Goal: Task Accomplishment & Management: Use online tool/utility

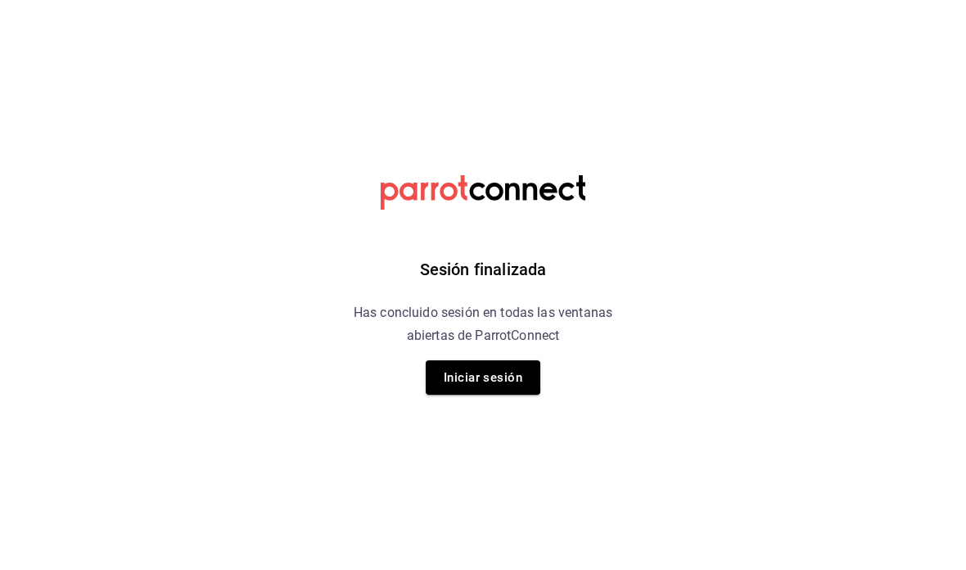
click at [516, 386] on button "Iniciar sesión" at bounding box center [483, 377] width 115 height 34
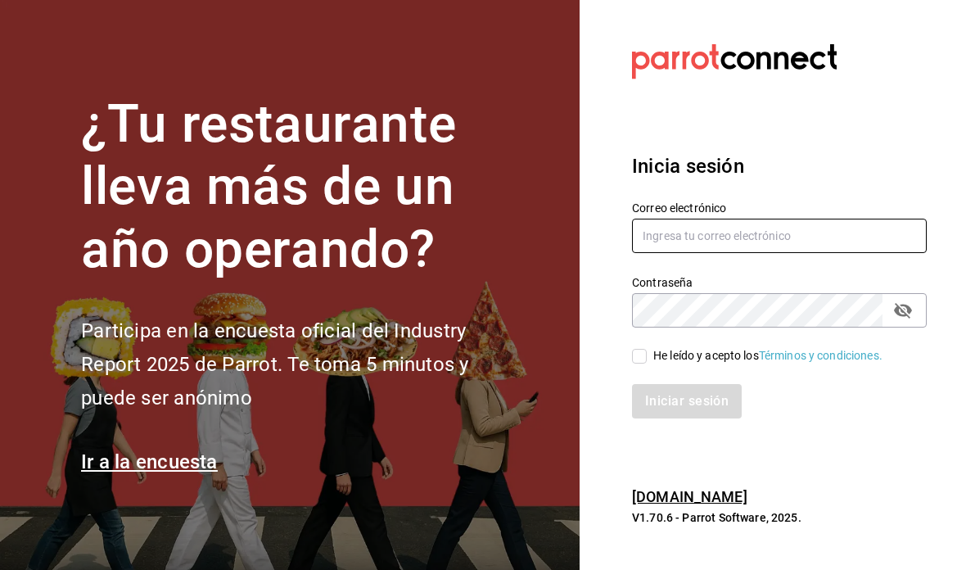
click at [696, 253] on input "text" at bounding box center [779, 235] width 295 height 34
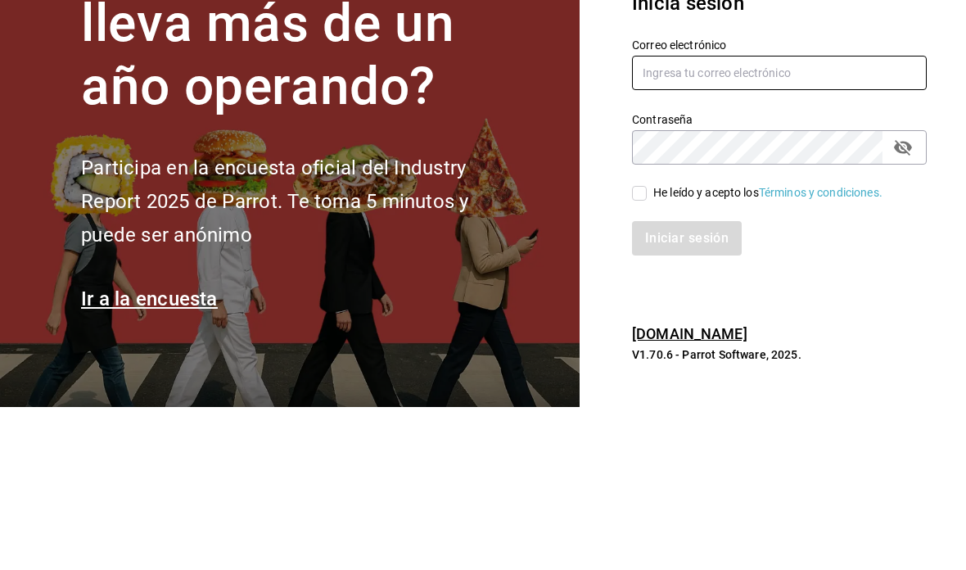
type input "andreaxbp@gmail.com"
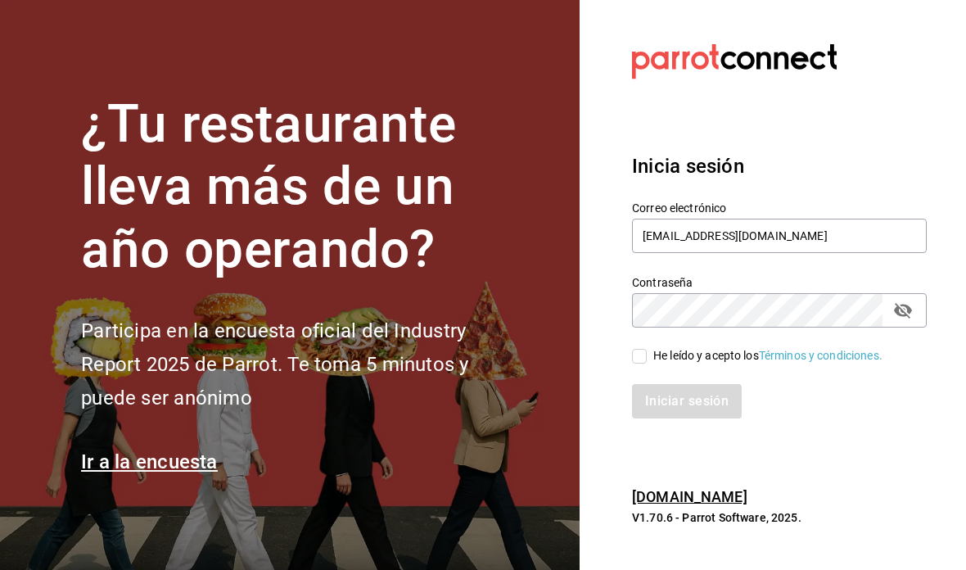
click at [645, 349] on input "He leído y acepto los Términos y condiciones." at bounding box center [639, 356] width 15 height 15
checkbox input "true"
click at [694, 384] on button "Iniciar sesión" at bounding box center [687, 401] width 111 height 34
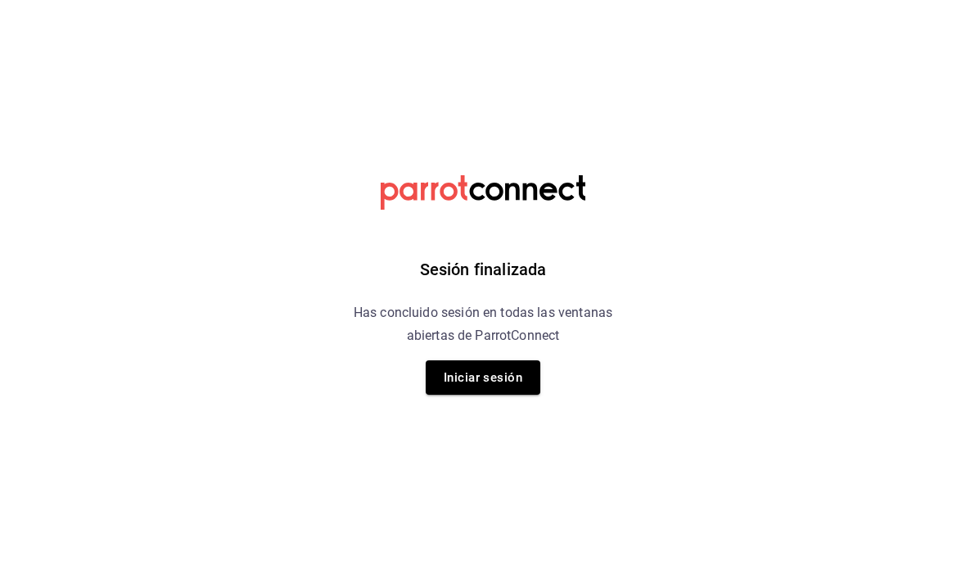
click at [503, 389] on button "Iniciar sesión" at bounding box center [483, 377] width 115 height 34
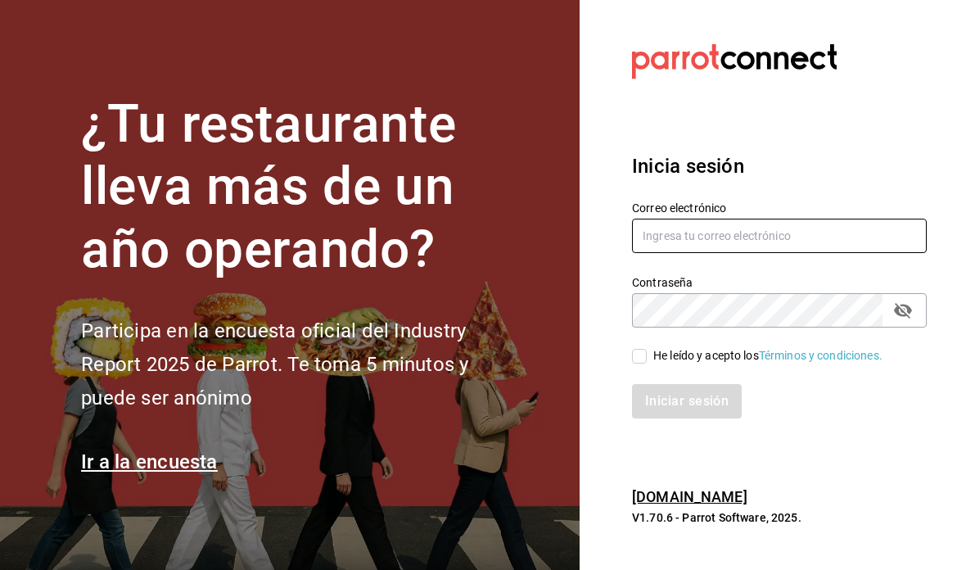
click at [724, 253] on input "text" at bounding box center [779, 235] width 295 height 34
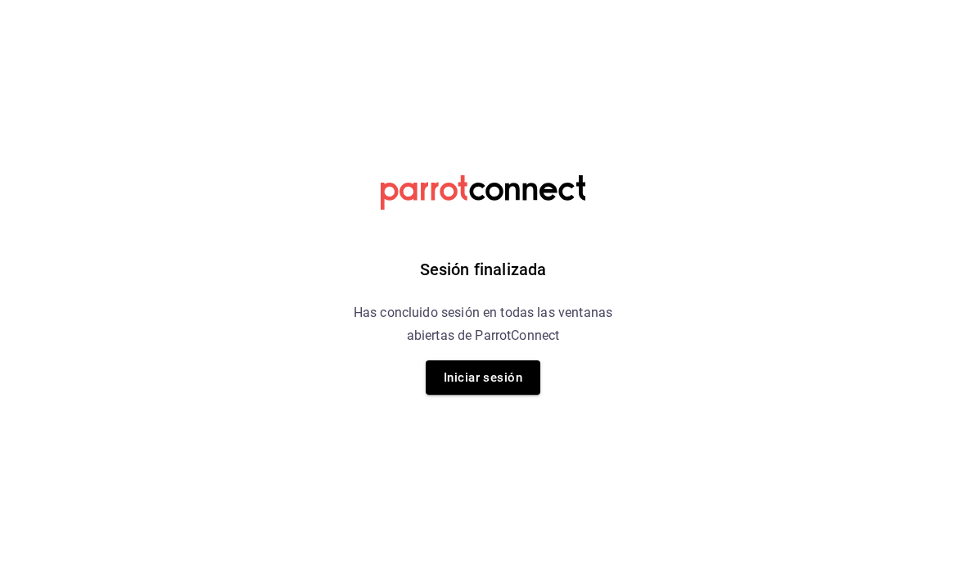
click at [448, 407] on div "Sesión finalizada Has concluido sesión en todas las ventanas abiertas de Parrot…" at bounding box center [483, 285] width 413 height 570
click at [448, 406] on div "Sesión finalizada Has concluido sesión en todas las ventanas abiertas de Parrot…" at bounding box center [483, 285] width 413 height 570
click at [498, 381] on button "Iniciar sesión" at bounding box center [483, 377] width 115 height 34
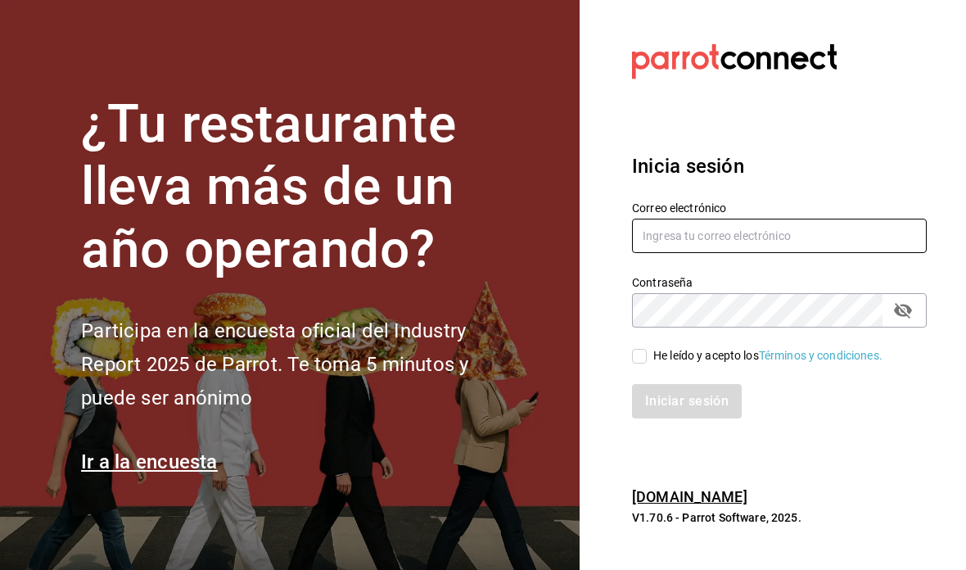
click at [899, 253] on input "text" at bounding box center [779, 235] width 295 height 34
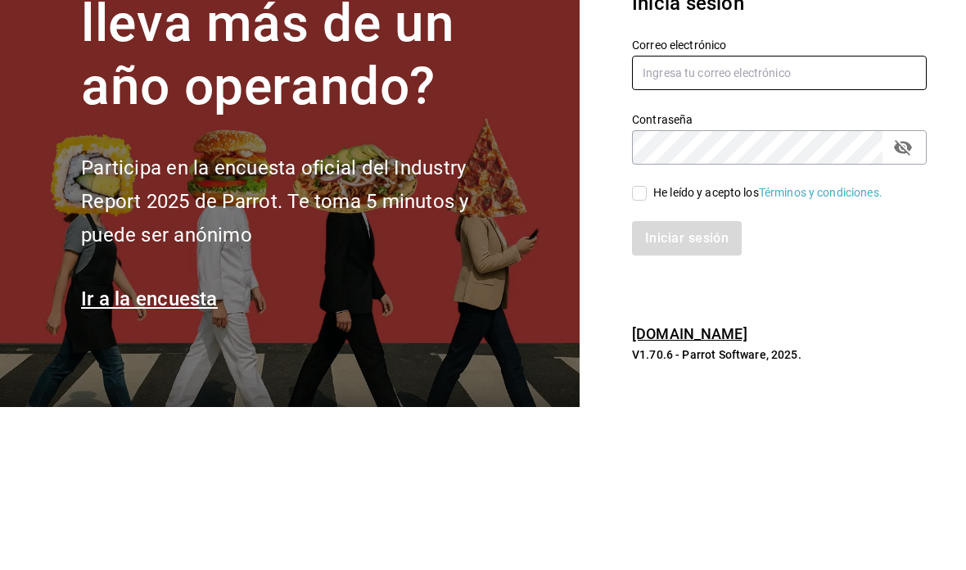
type input "[EMAIL_ADDRESS][DOMAIN_NAME]"
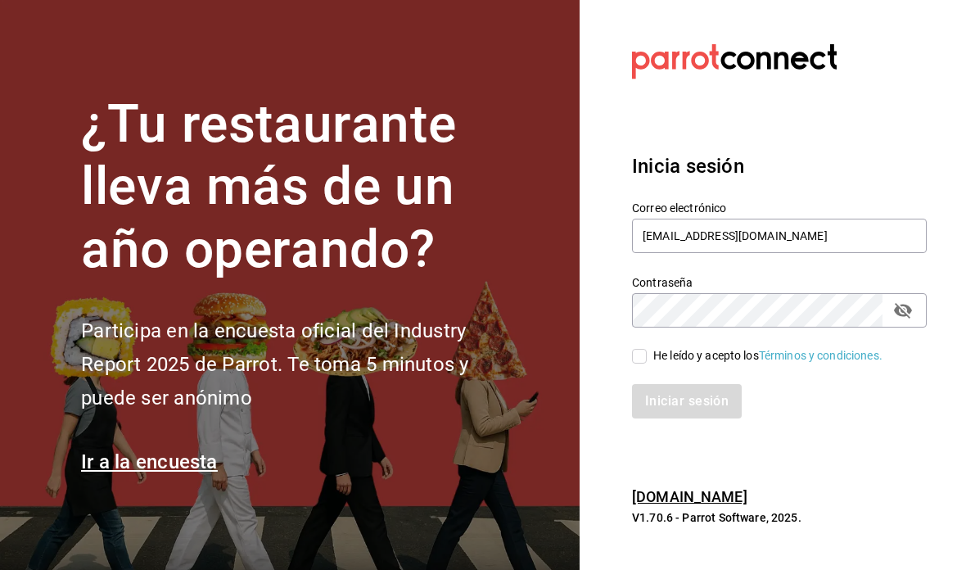
click at [645, 349] on input "He leído y acepto los Términos y condiciones." at bounding box center [639, 356] width 15 height 15
checkbox input "true"
click at [698, 384] on button "Iniciar sesión" at bounding box center [687, 401] width 111 height 34
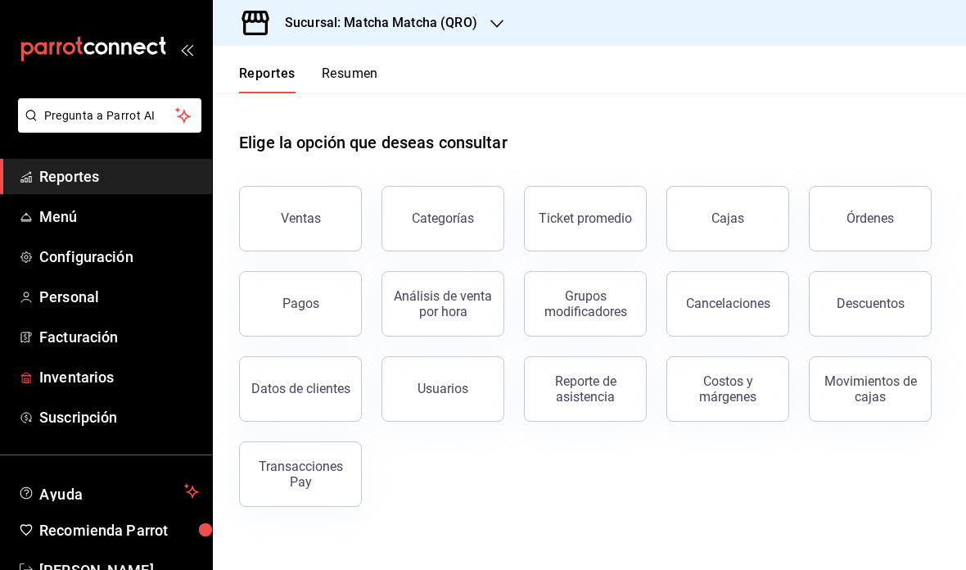
click at [73, 376] on span "Inventarios" at bounding box center [119, 377] width 160 height 22
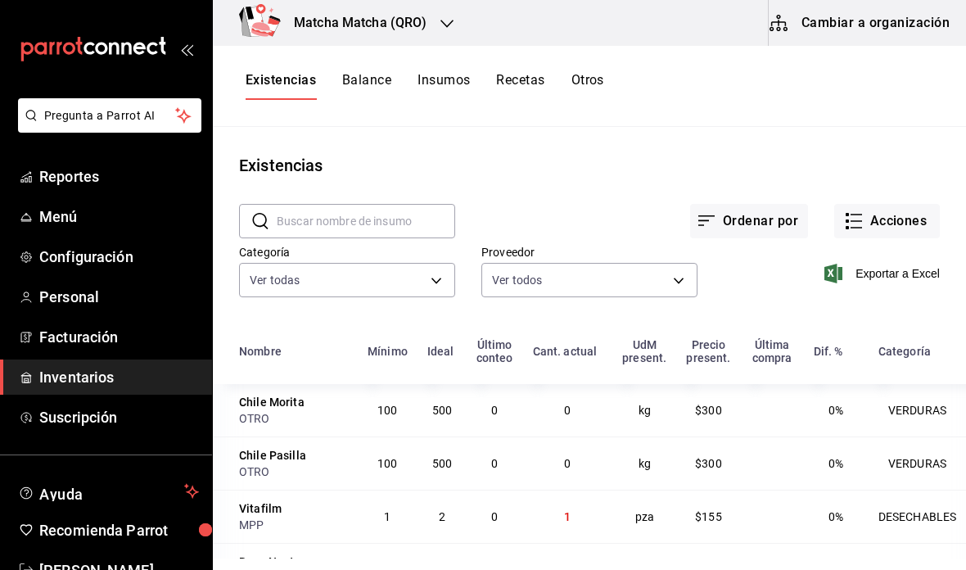
click at [903, 24] on button "Cambiar a organización" at bounding box center [860, 23] width 184 height 46
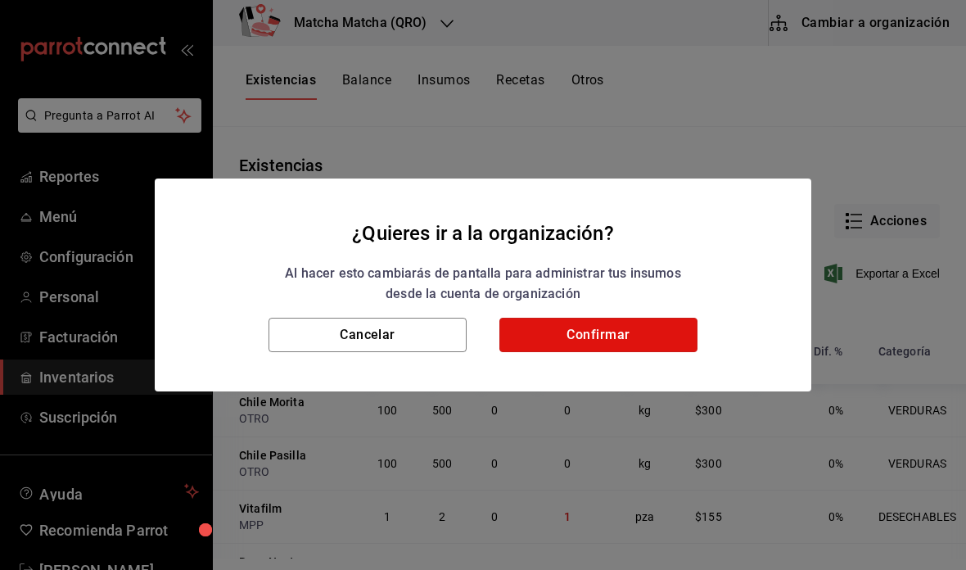
click at [597, 345] on button "Confirmar" at bounding box center [598, 335] width 198 height 34
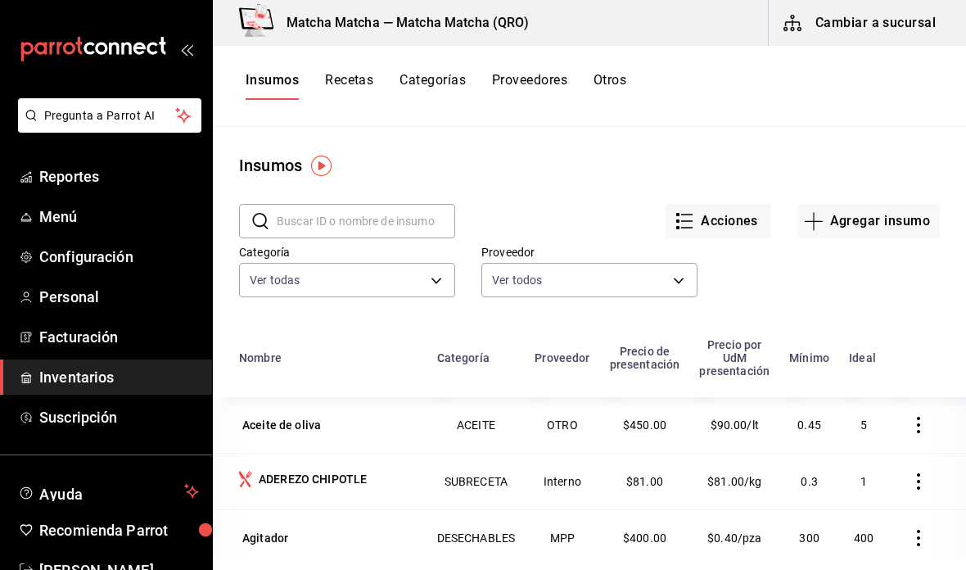
click at [343, 94] on button "Recetas" at bounding box center [349, 86] width 48 height 28
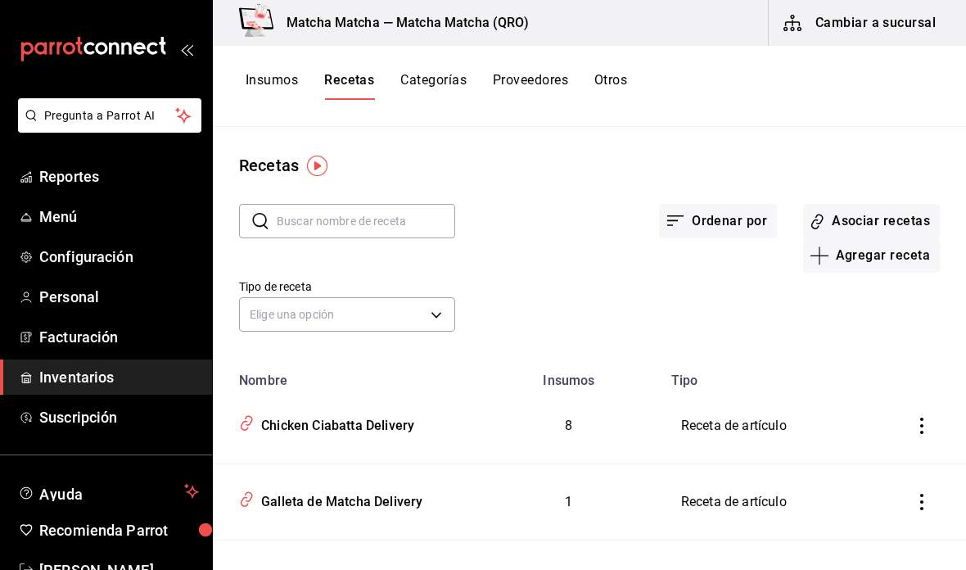
click at [871, 214] on button "Asociar recetas" at bounding box center [871, 221] width 137 height 34
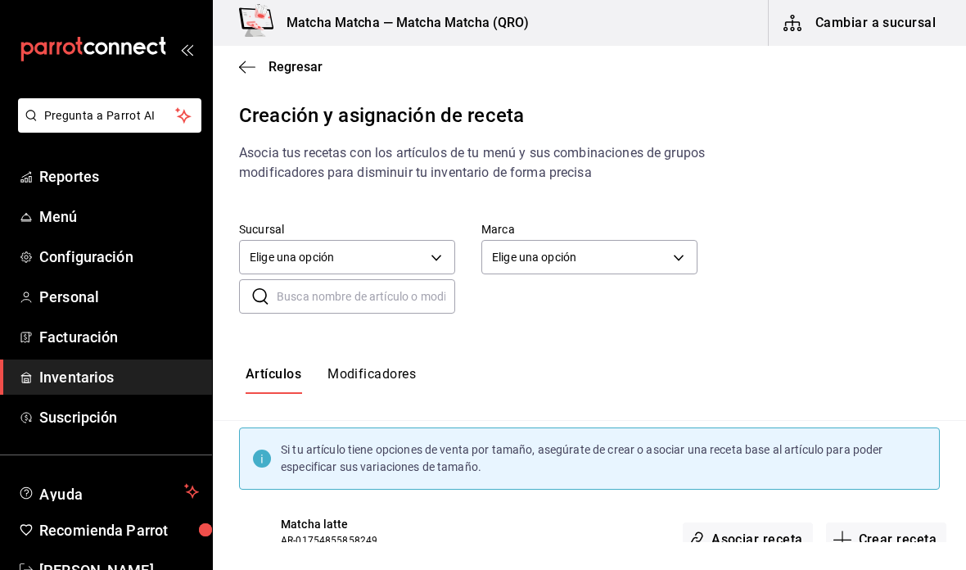
click at [439, 253] on body "Pregunta a Parrot AI Reportes Menú Configuración Personal Facturación Inventari…" at bounding box center [483, 271] width 966 height 542
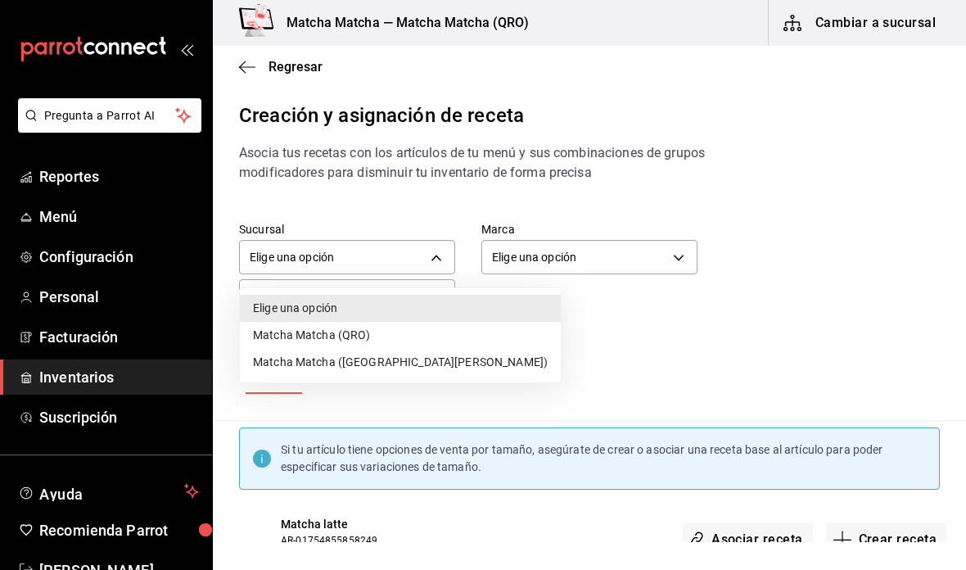
click at [424, 331] on li "Matcha Matcha (QRO)" at bounding box center [400, 335] width 321 height 27
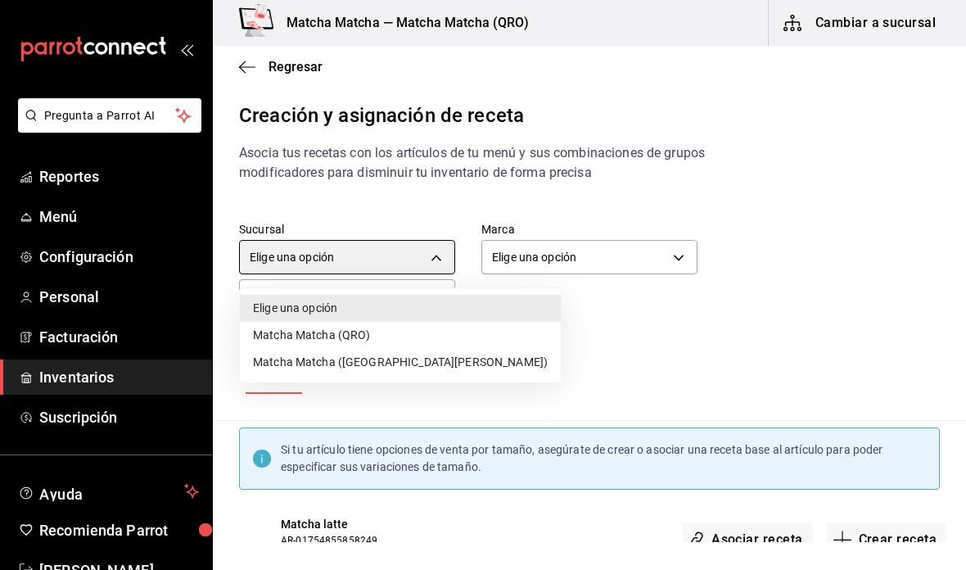
type input "2df98419-6aaf-41c7-8e71-260f0a8fd58e"
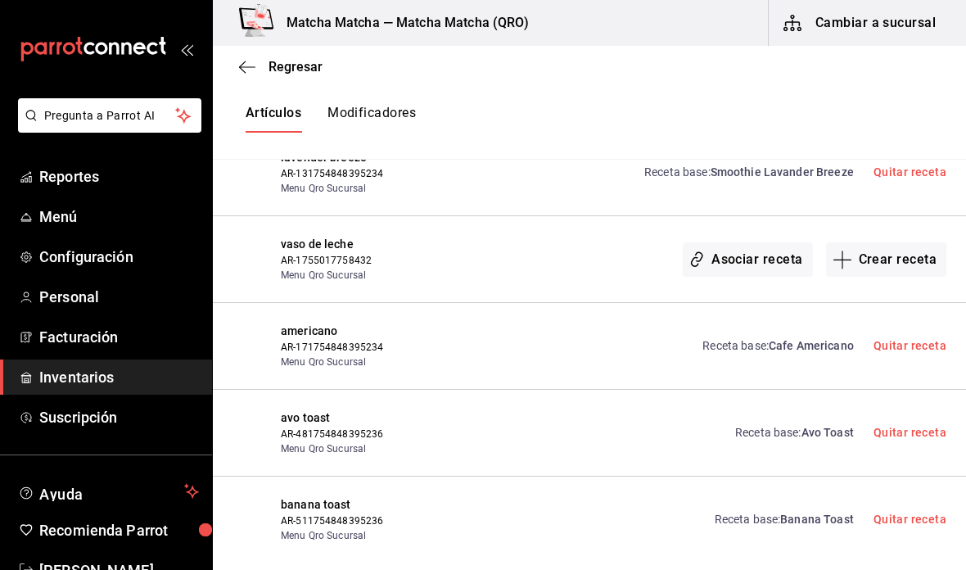
scroll to position [1666, 0]
click at [736, 261] on button "Asociar receta" at bounding box center [746, 261] width 129 height 34
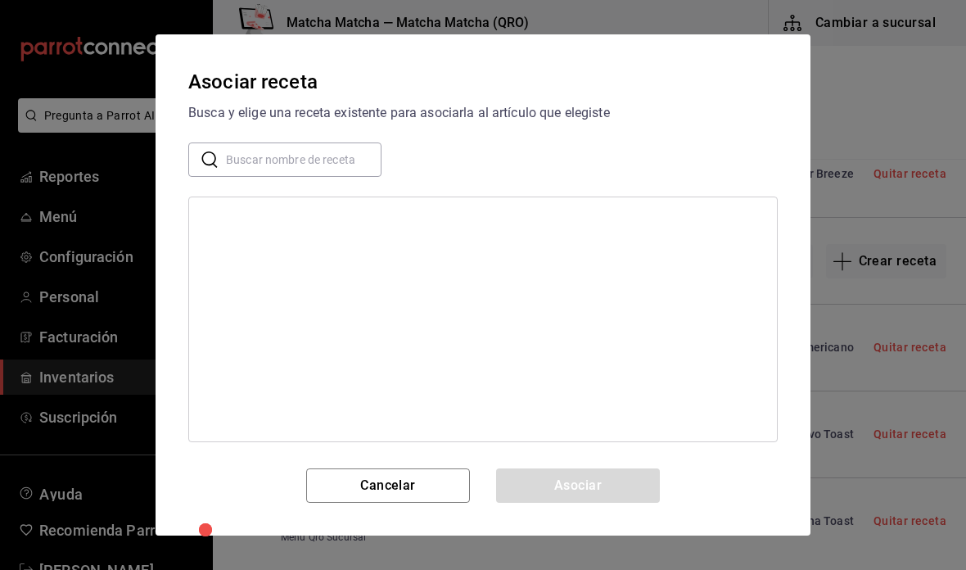
click at [354, 163] on input "text" at bounding box center [303, 159] width 155 height 33
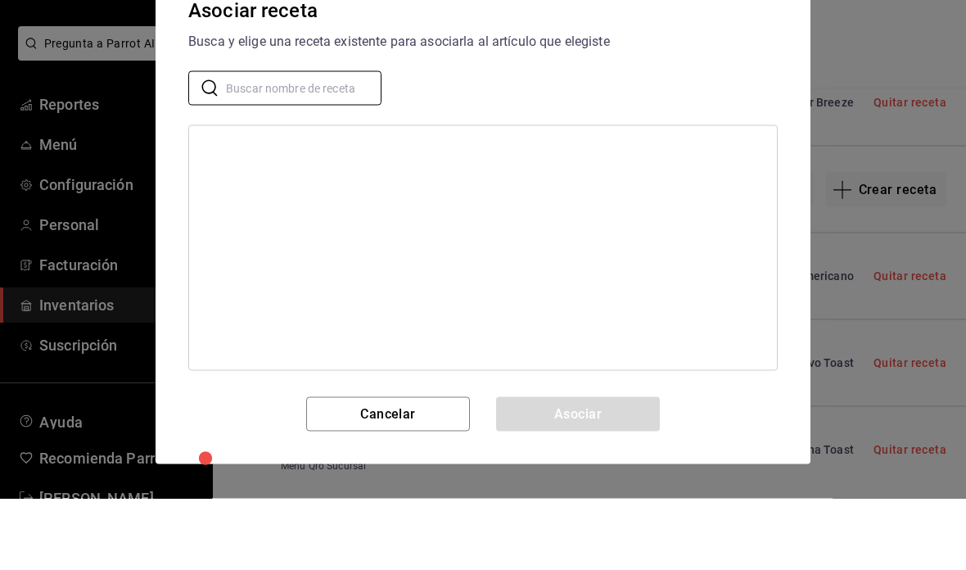
scroll to position [38, 0]
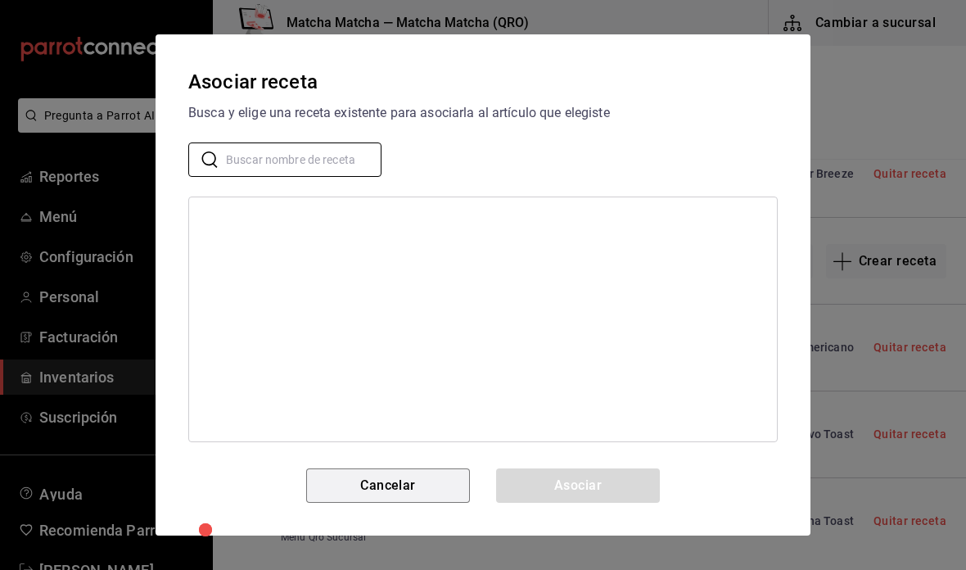
click at [451, 480] on button "Cancelar" at bounding box center [388, 485] width 164 height 34
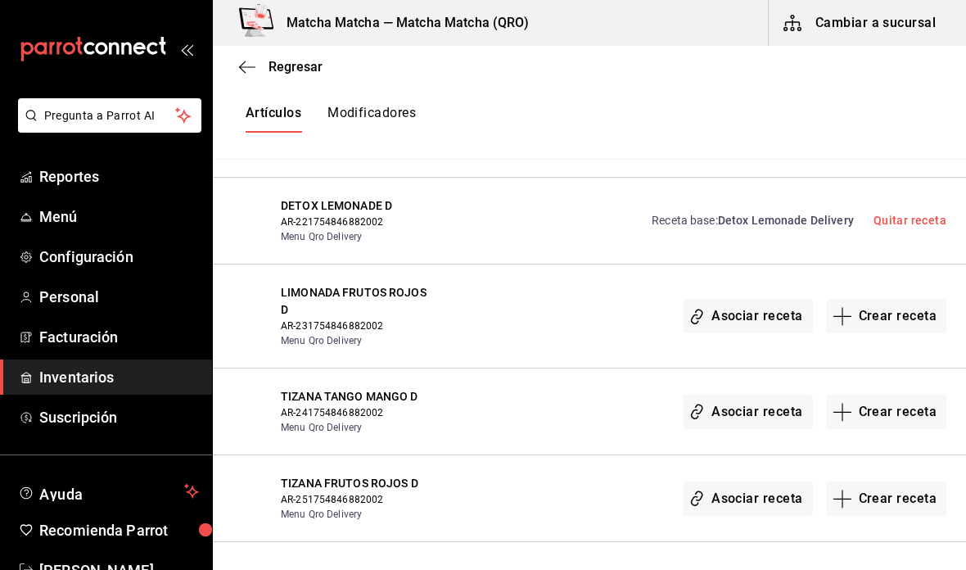
scroll to position [2845, 0]
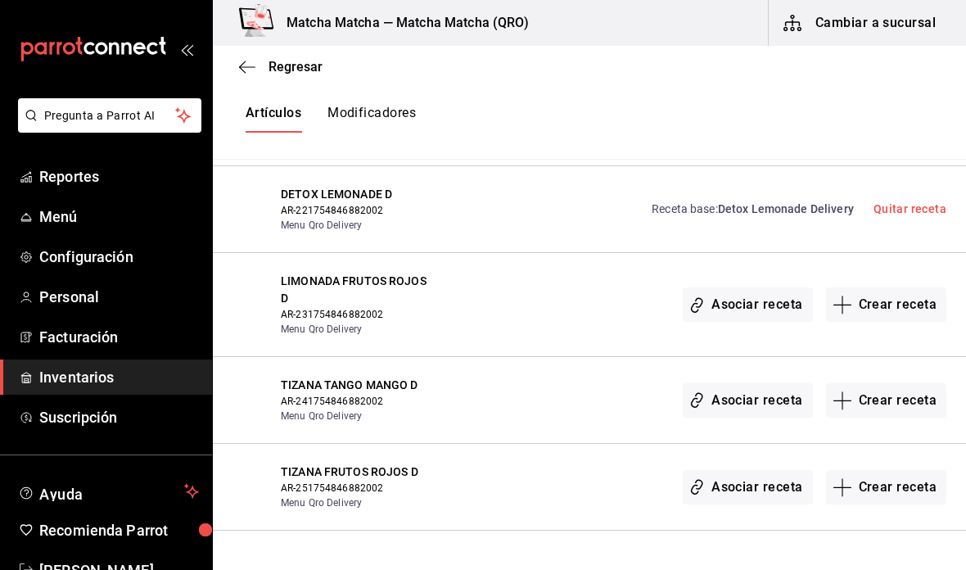
click at [783, 287] on button "Asociar receta" at bounding box center [746, 304] width 129 height 34
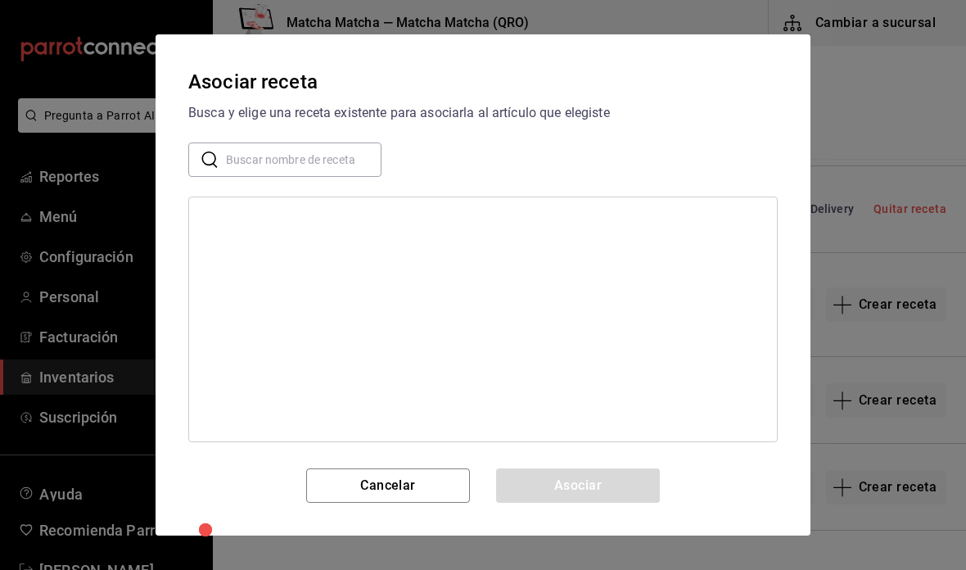
click at [342, 159] on input "text" at bounding box center [303, 159] width 155 height 33
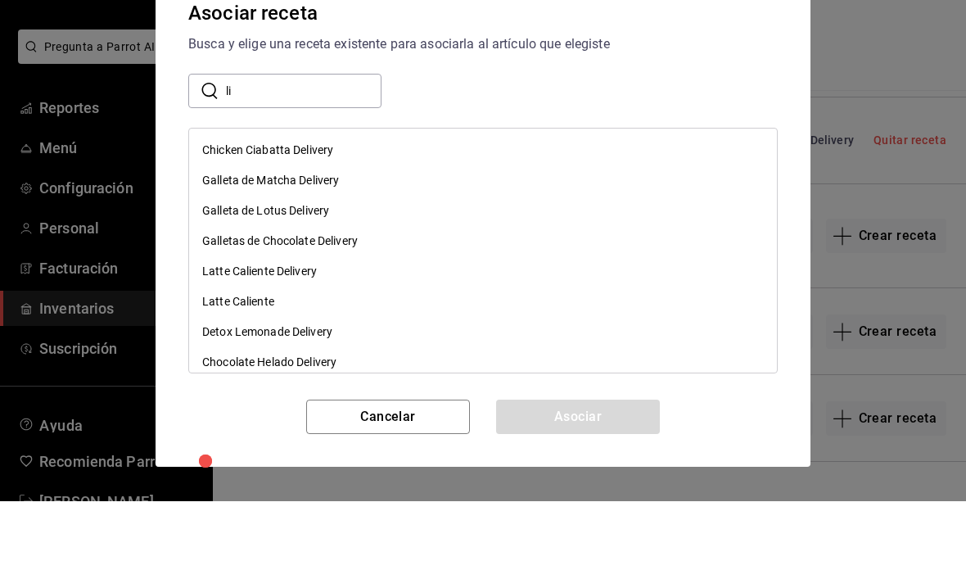
type input "l"
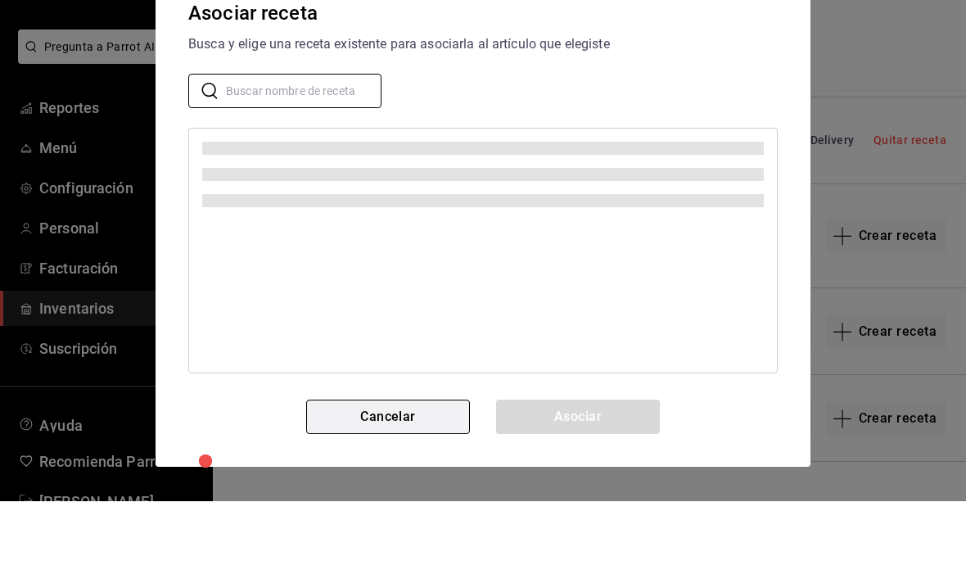
click at [428, 468] on button "Cancelar" at bounding box center [388, 485] width 164 height 34
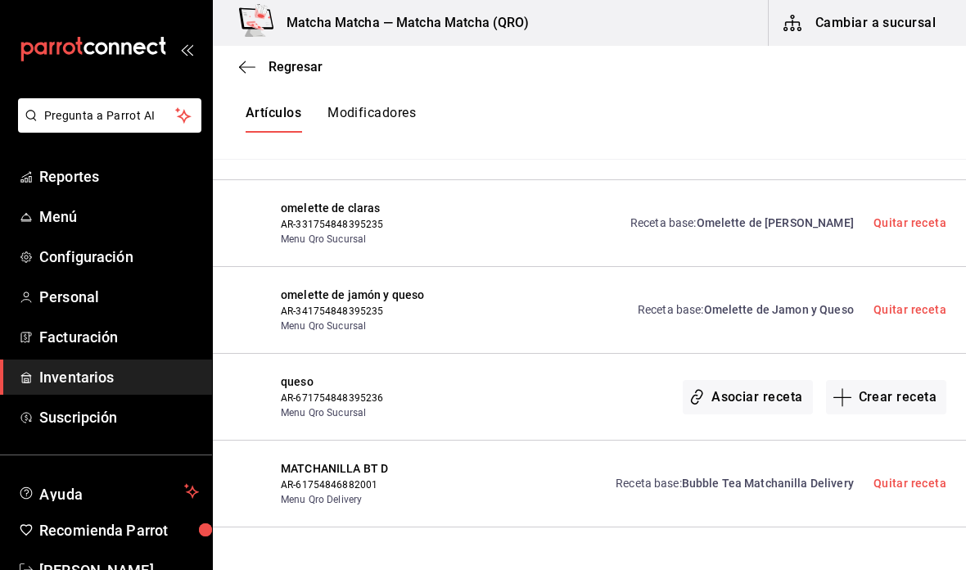
scroll to position [8899, 0]
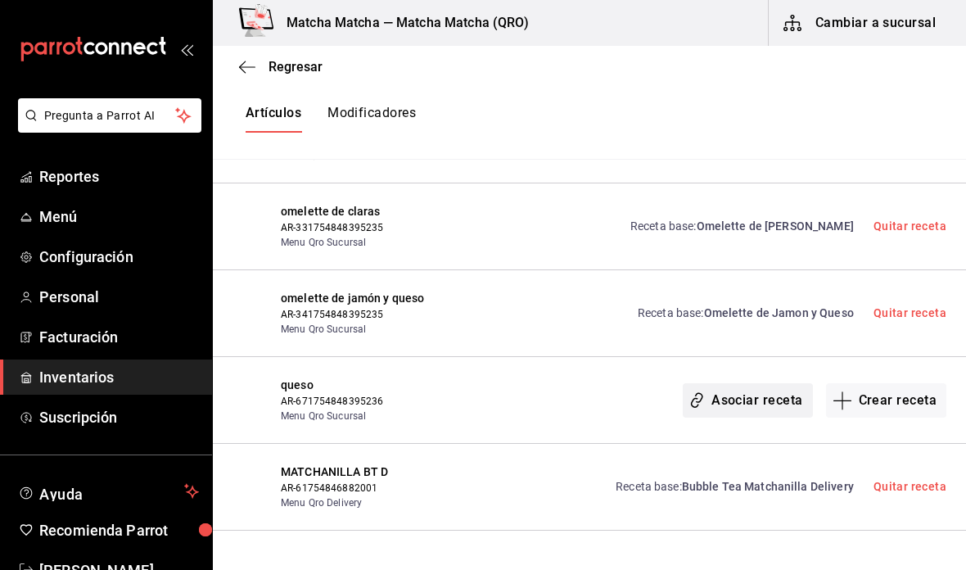
click at [741, 383] on button "Asociar receta" at bounding box center [746, 400] width 129 height 34
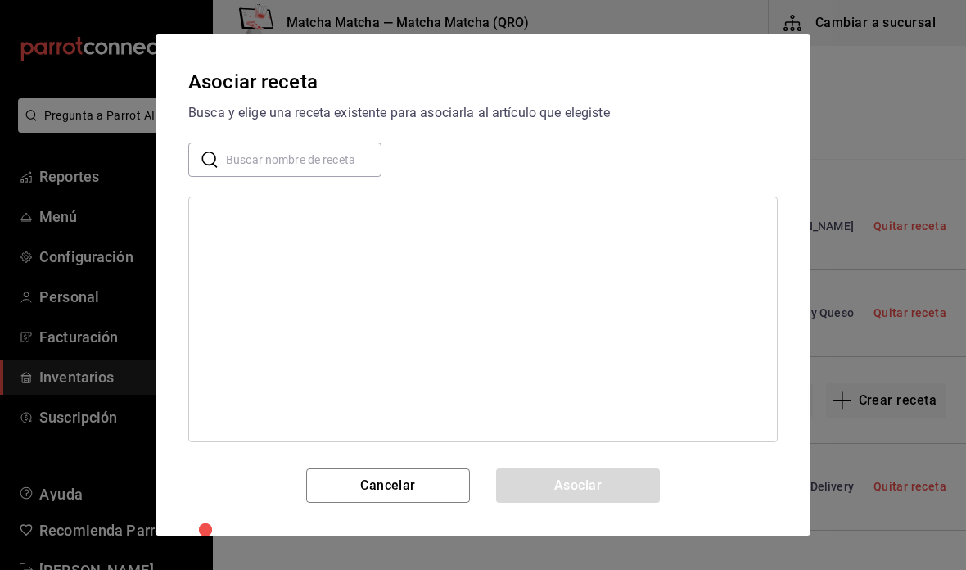
click at [353, 169] on input "text" at bounding box center [303, 159] width 155 height 33
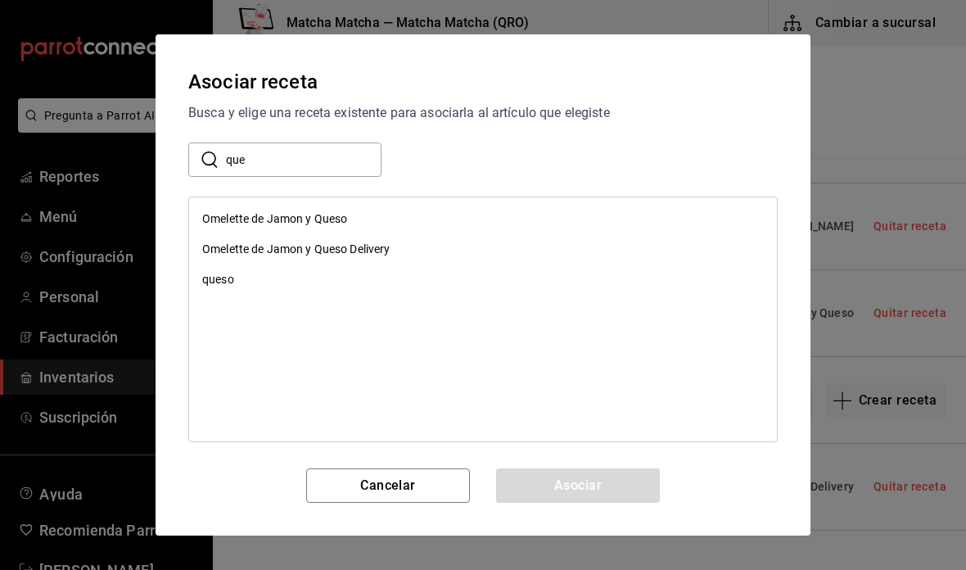
type input "que"
click at [235, 290] on div "queso" at bounding box center [483, 279] width 588 height 30
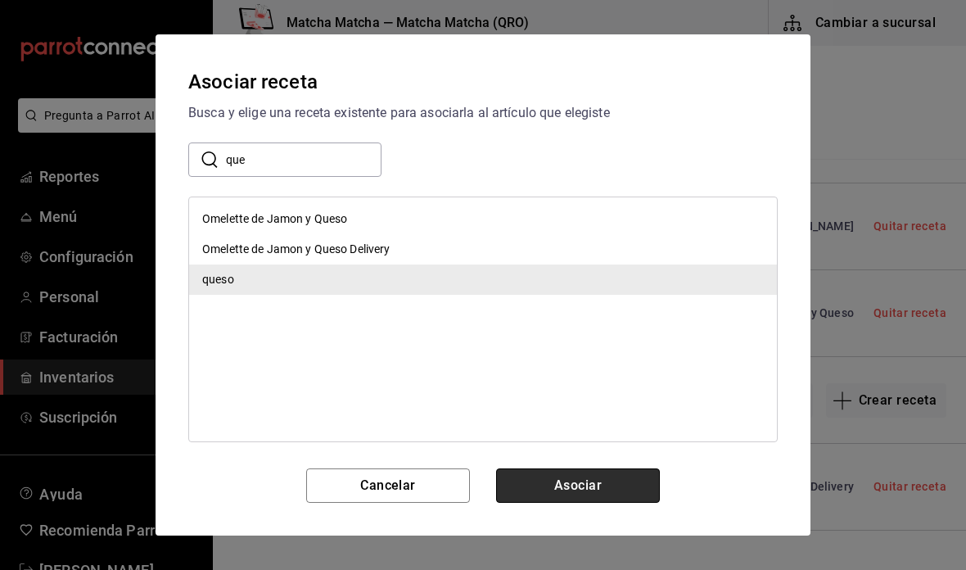
click at [633, 475] on button "Asociar" at bounding box center [578, 485] width 164 height 34
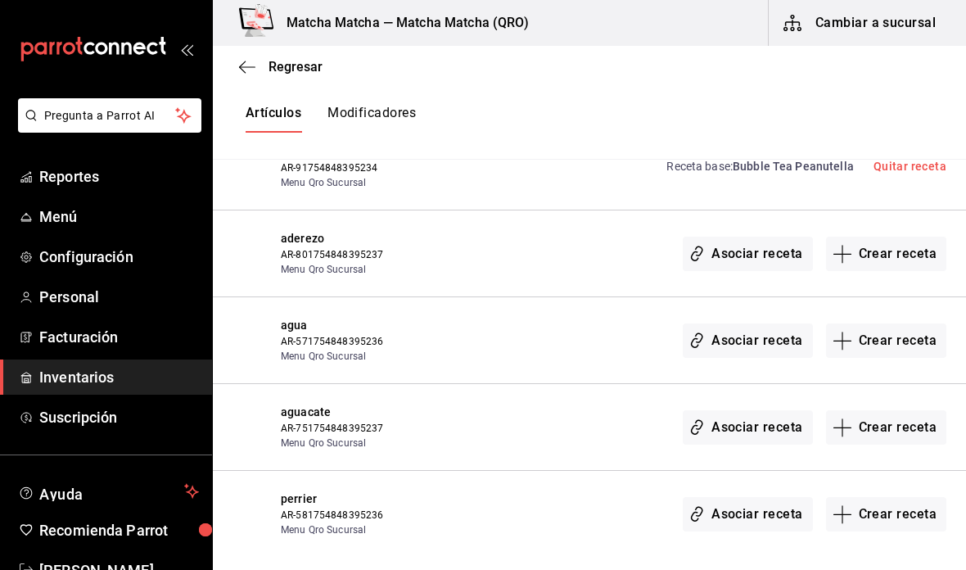
scroll to position [9751, 0]
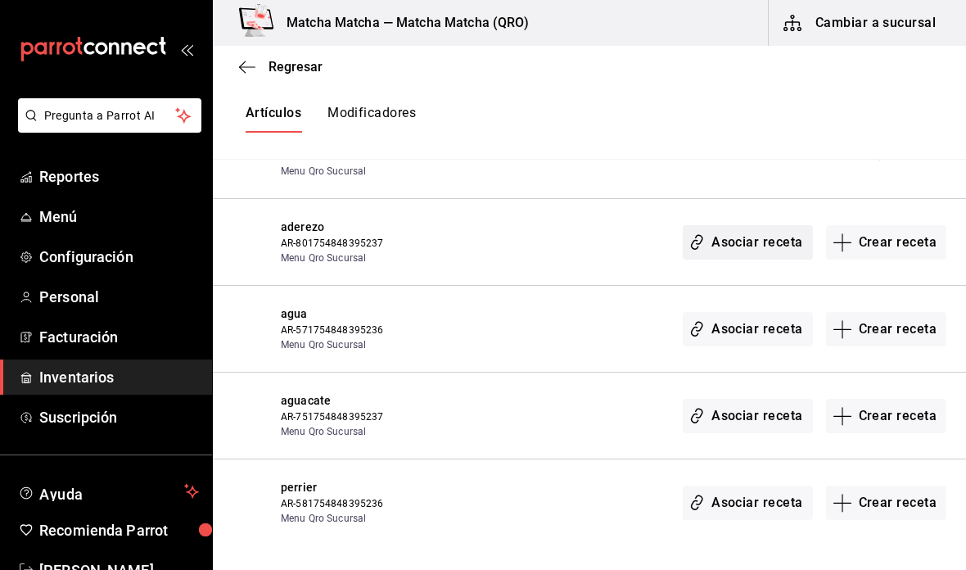
click at [782, 225] on button "Asociar receta" at bounding box center [746, 242] width 129 height 34
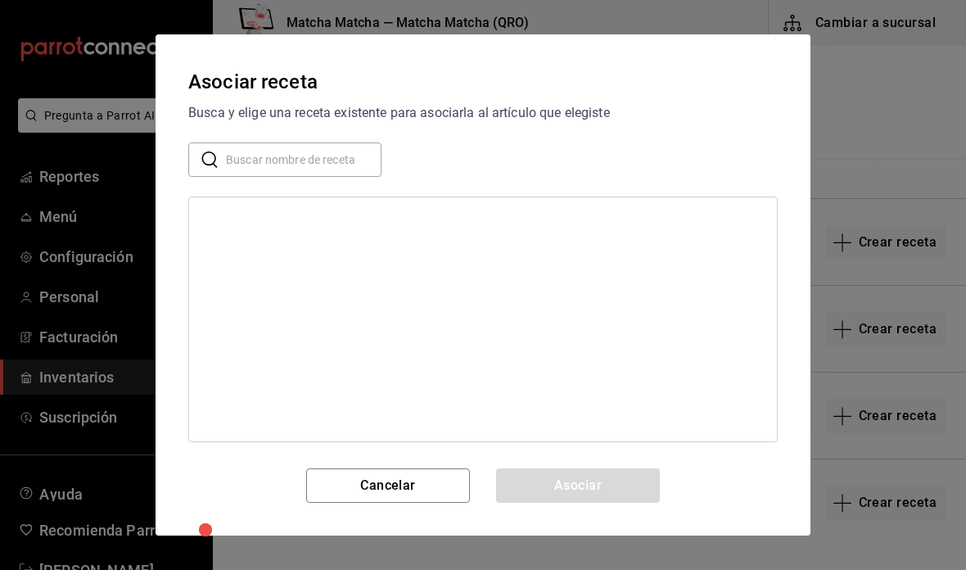
click at [349, 163] on input "text" at bounding box center [303, 159] width 155 height 33
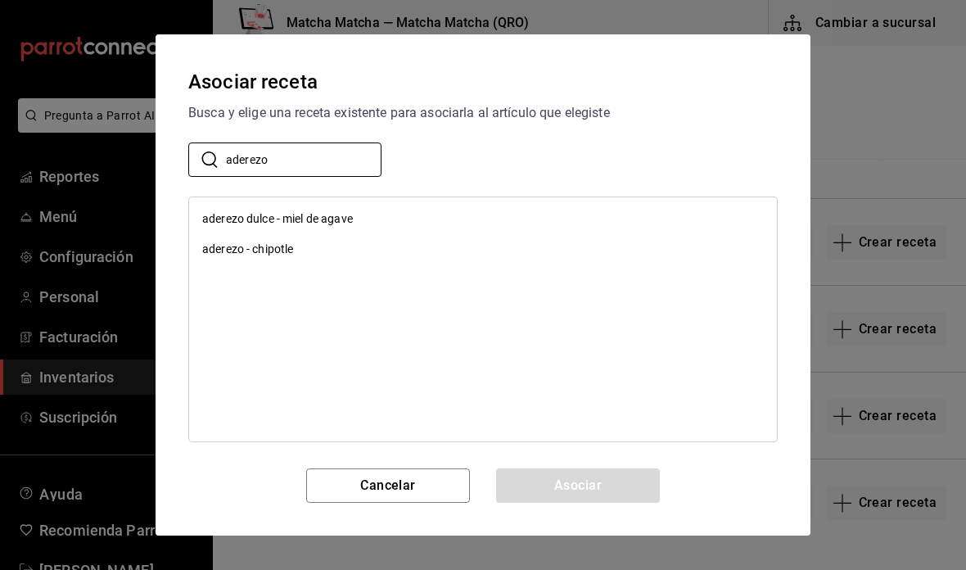
type input "aderezo"
click at [221, 255] on div "aderezo - chipotle" at bounding box center [247, 249] width 91 height 17
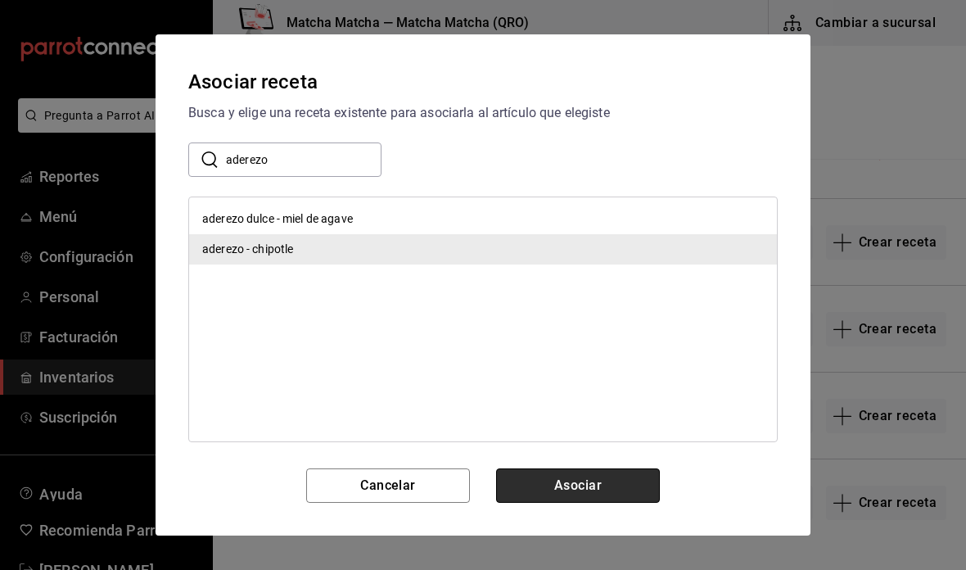
click at [612, 491] on button "Asociar" at bounding box center [578, 485] width 164 height 34
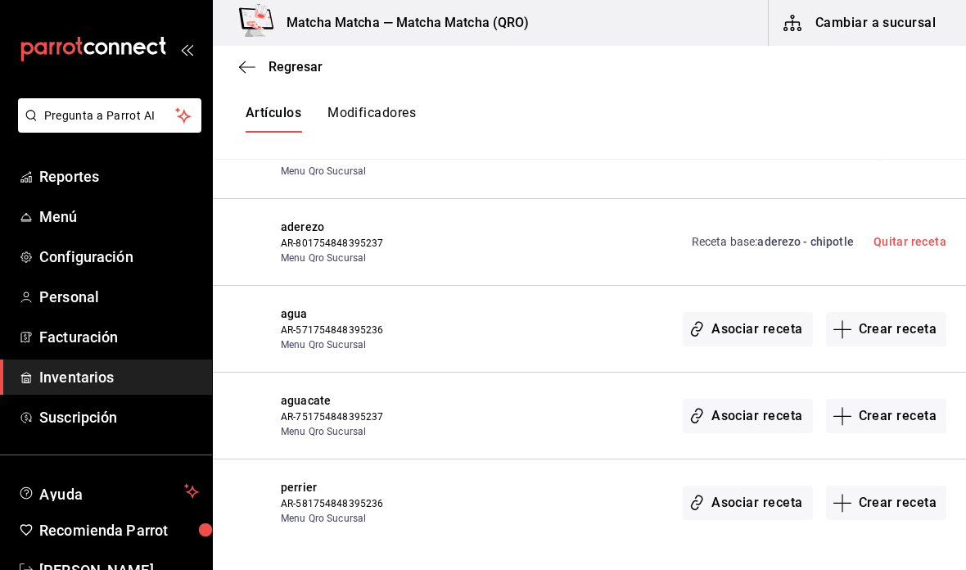
scroll to position [9827, 0]
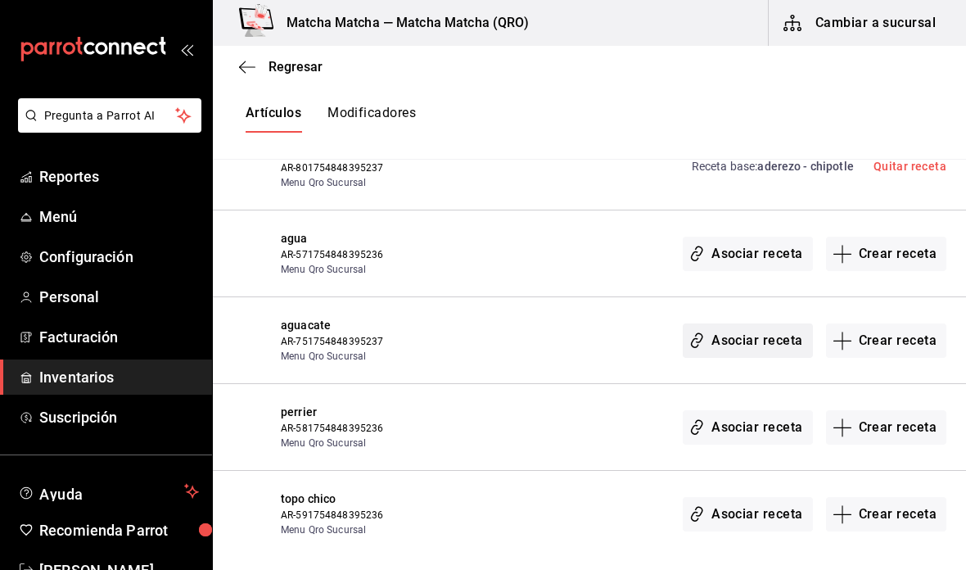
click at [767, 323] on button "Asociar receta" at bounding box center [746, 340] width 129 height 34
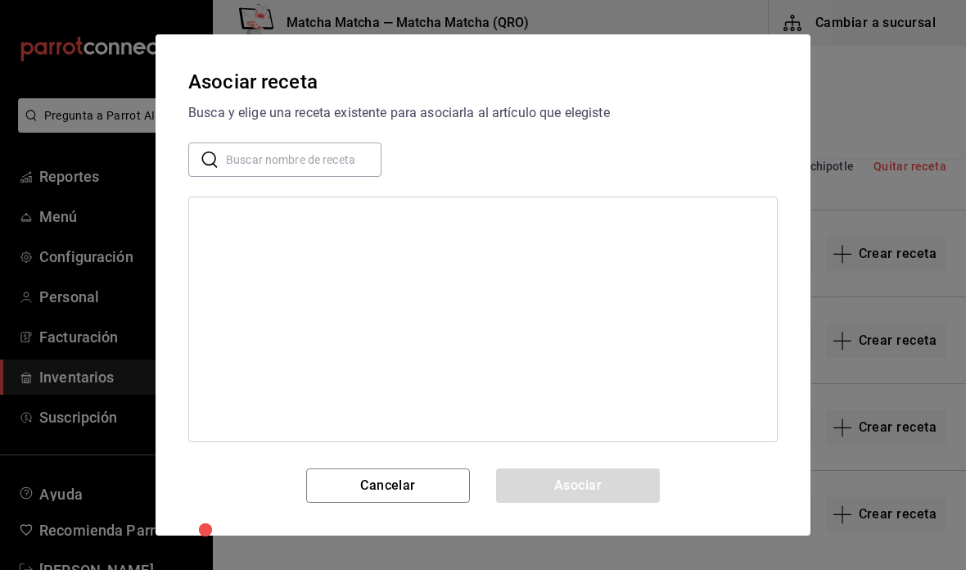
click at [317, 160] on input "text" at bounding box center [303, 159] width 155 height 33
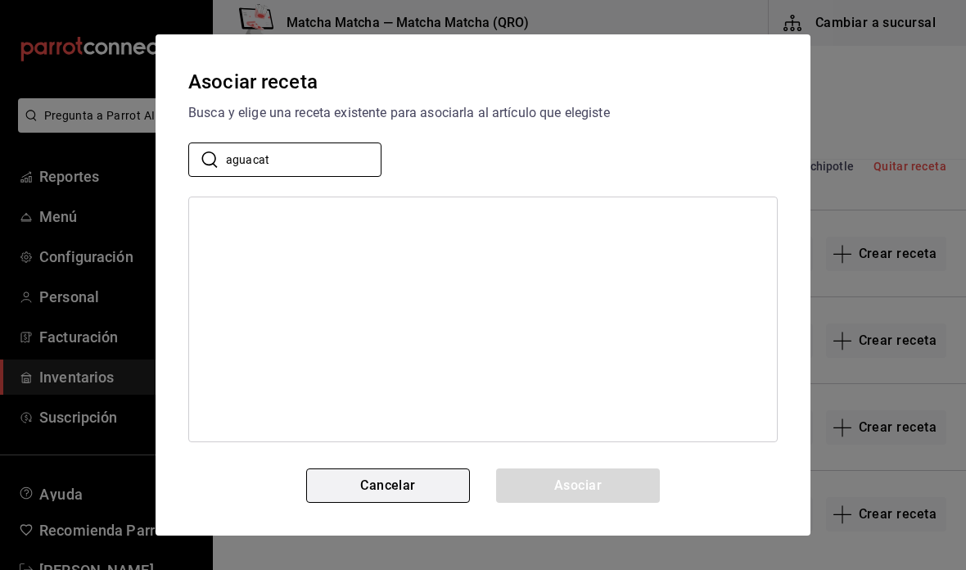
type input "aguacat"
click at [346, 489] on button "Cancelar" at bounding box center [388, 485] width 164 height 34
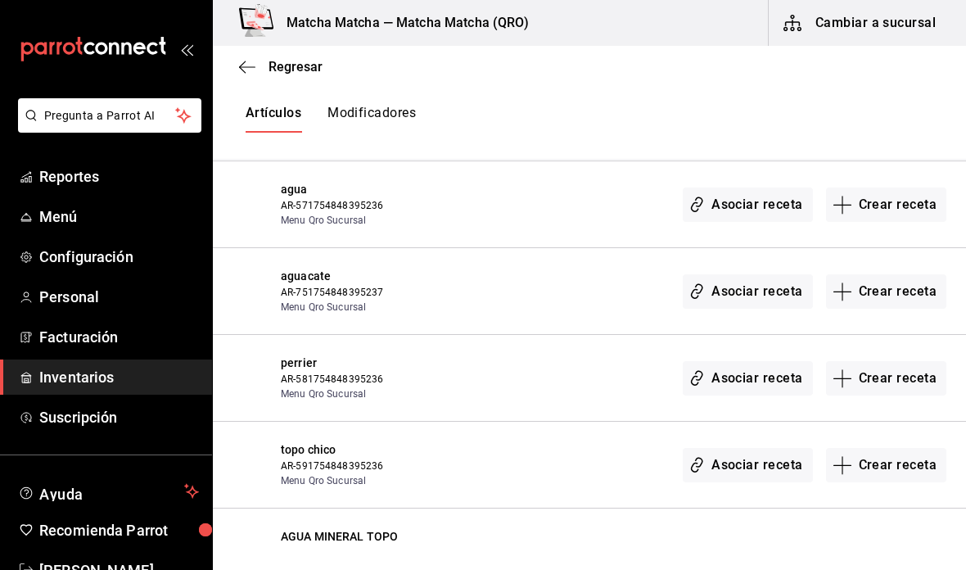
scroll to position [9863, 0]
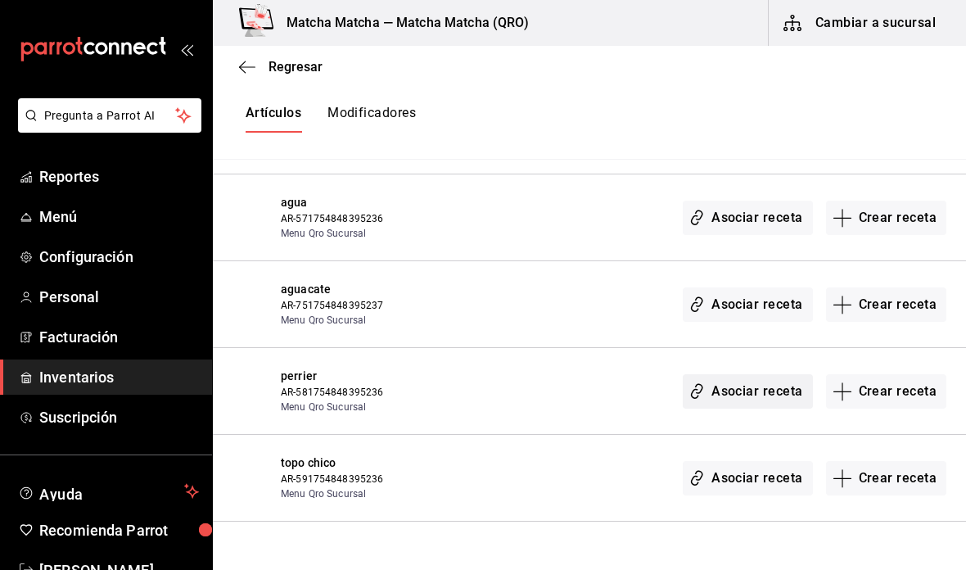
click at [768, 374] on button "Asociar receta" at bounding box center [746, 391] width 129 height 34
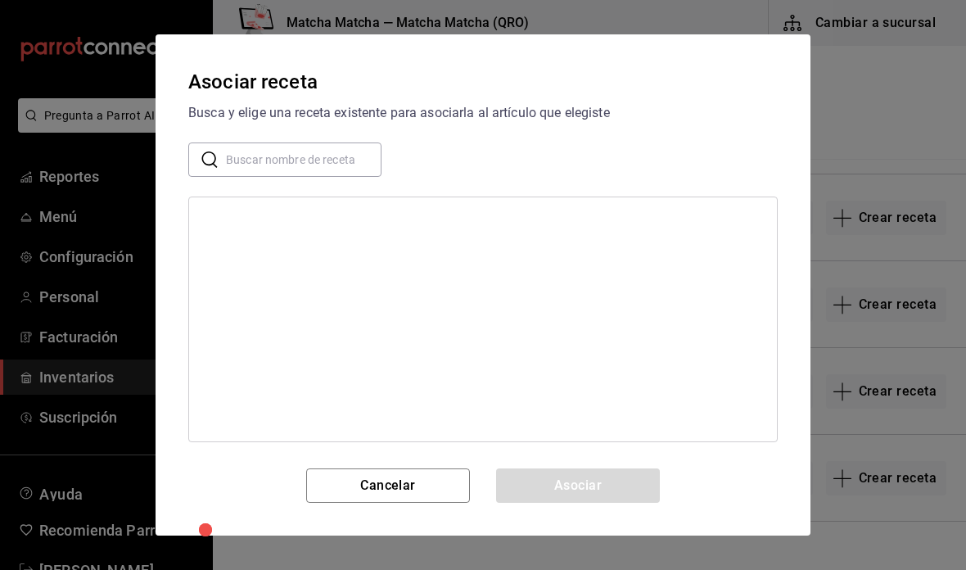
click at [315, 157] on input "text" at bounding box center [303, 159] width 155 height 33
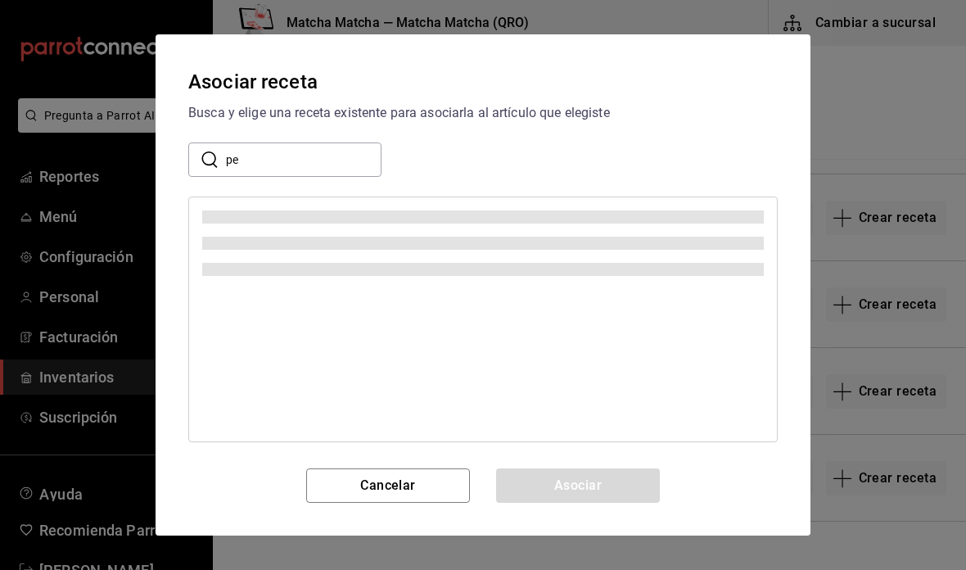
type input "p"
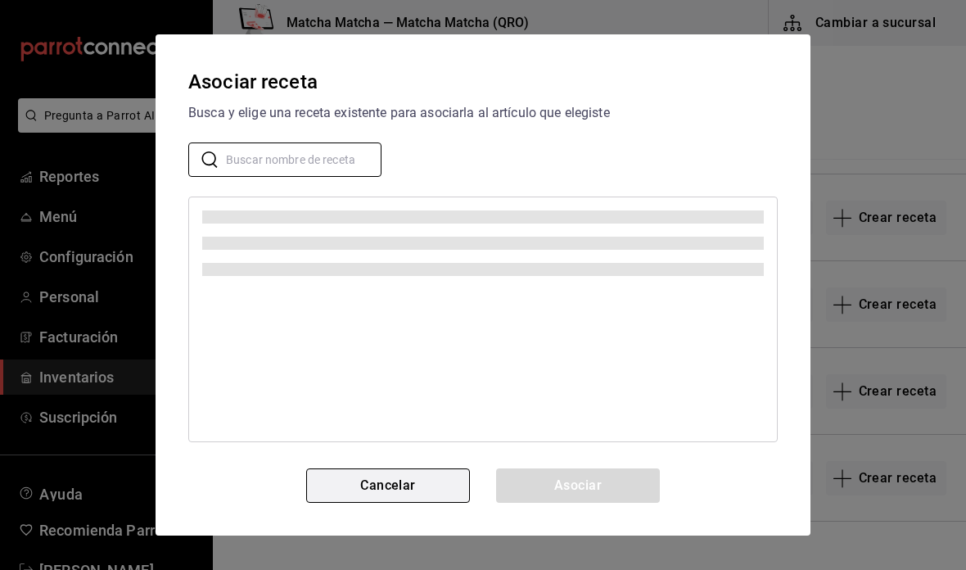
click at [451, 490] on button "Cancelar" at bounding box center [388, 485] width 164 height 34
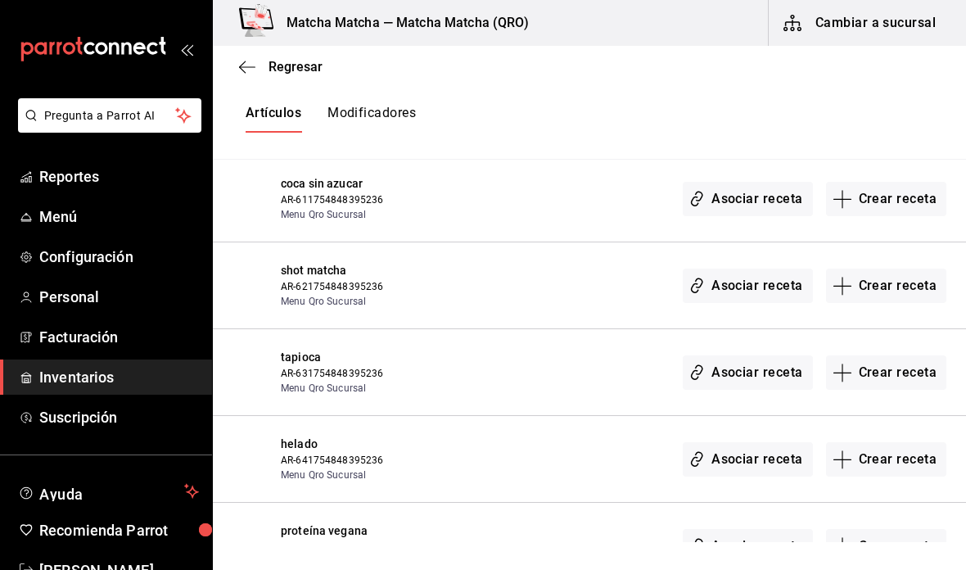
scroll to position [10854, 0]
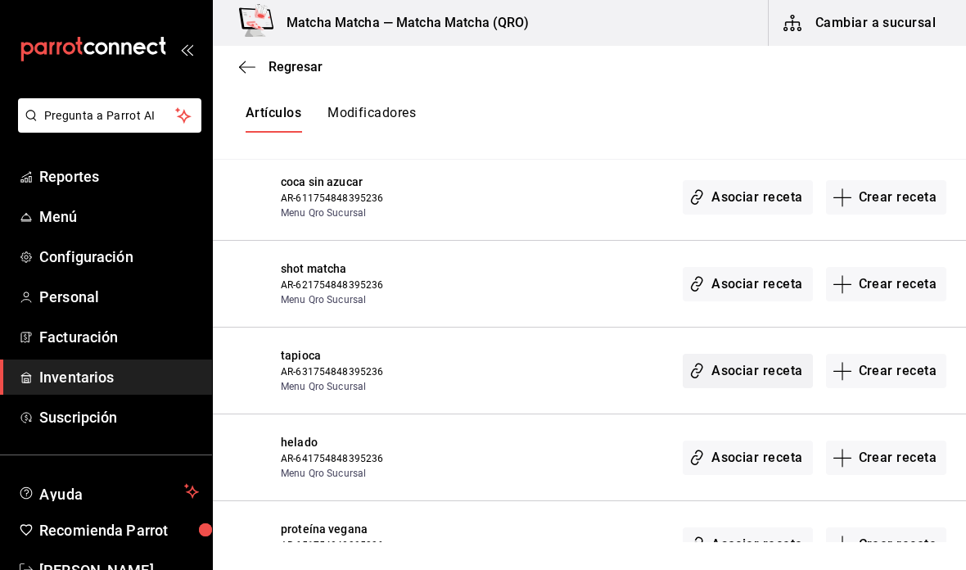
click at [765, 354] on button "Asociar receta" at bounding box center [746, 371] width 129 height 34
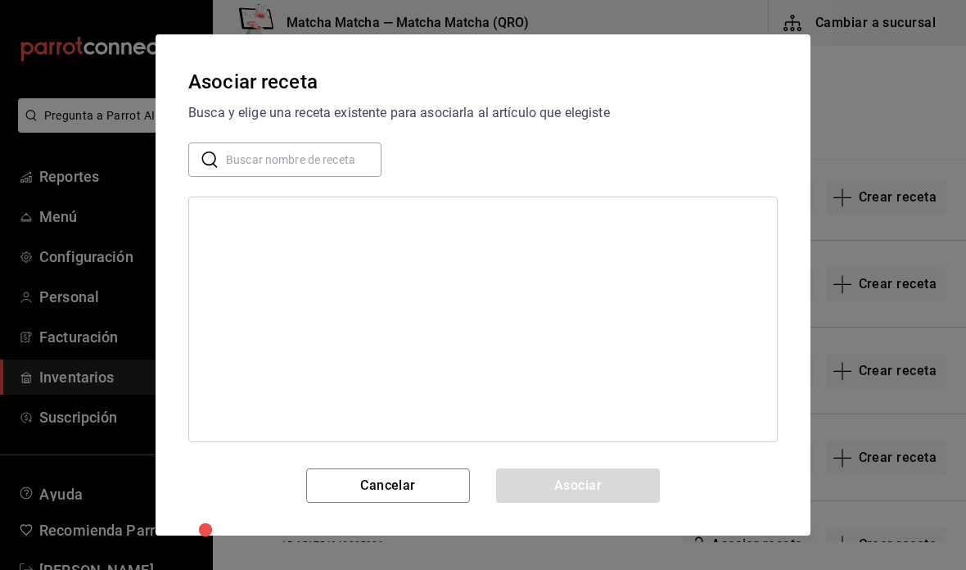
click at [346, 163] on input "text" at bounding box center [303, 159] width 155 height 33
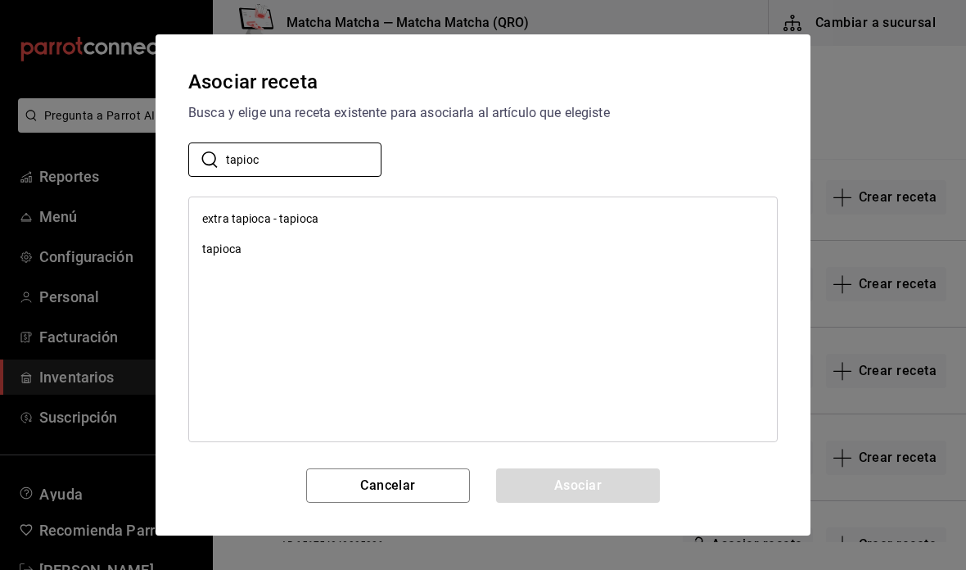
type input "tapioc"
click at [202, 256] on div "tapioca" at bounding box center [221, 249] width 39 height 17
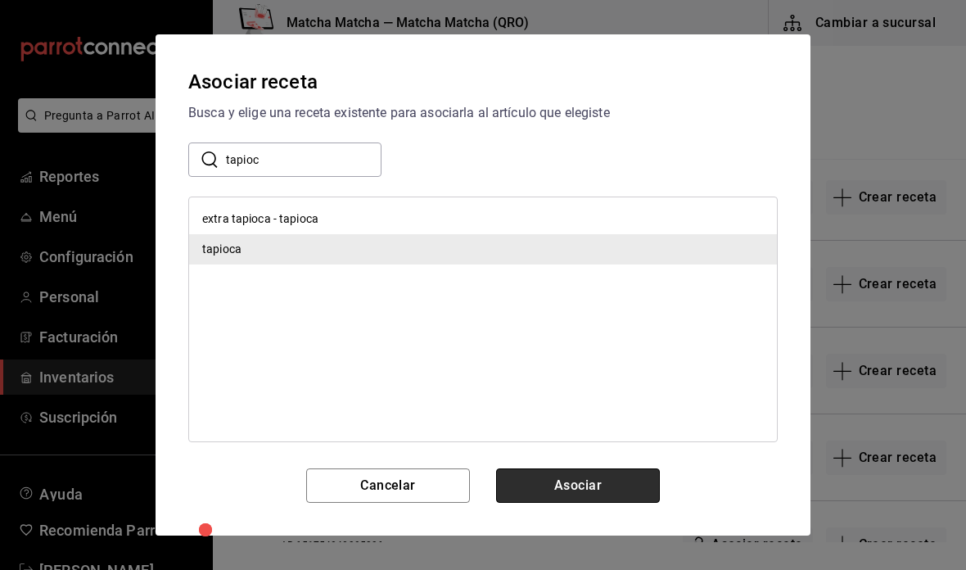
click at [630, 494] on button "Asociar" at bounding box center [578, 485] width 164 height 34
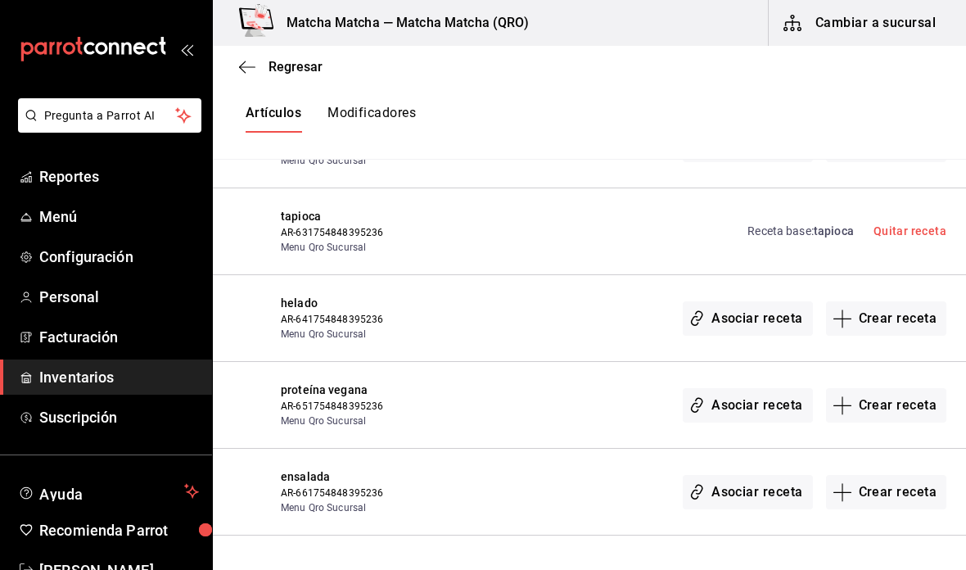
scroll to position [10995, 0]
click at [755, 300] on button "Asociar receta" at bounding box center [746, 317] width 129 height 34
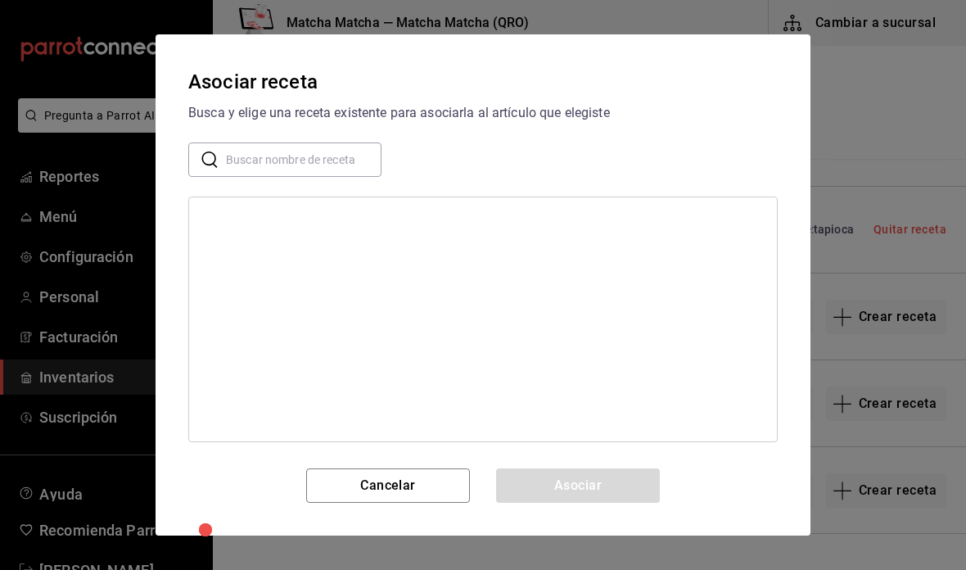
click at [343, 154] on input "text" at bounding box center [303, 159] width 155 height 33
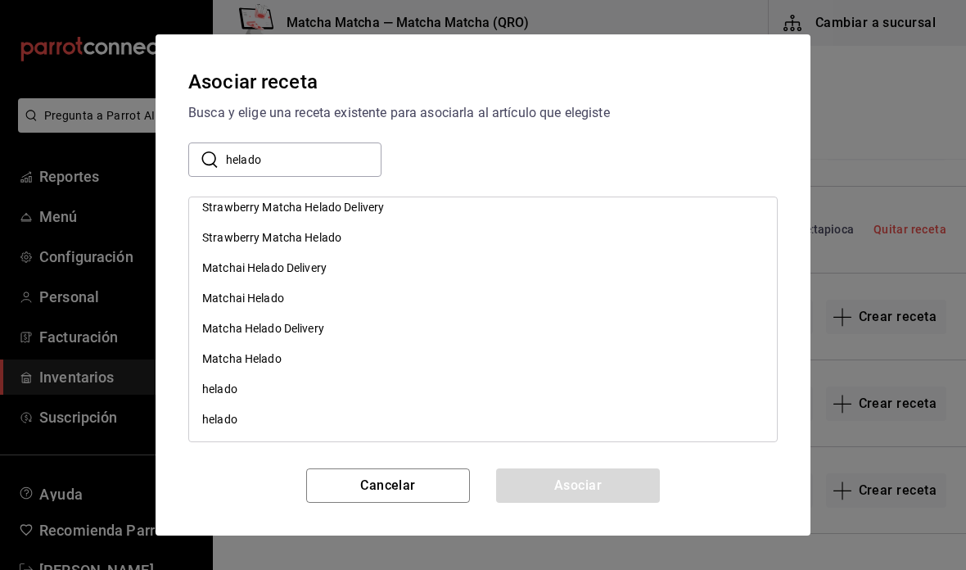
scroll to position [375, 0]
type input "helado"
click at [613, 398] on div "helado" at bounding box center [483, 389] width 588 height 30
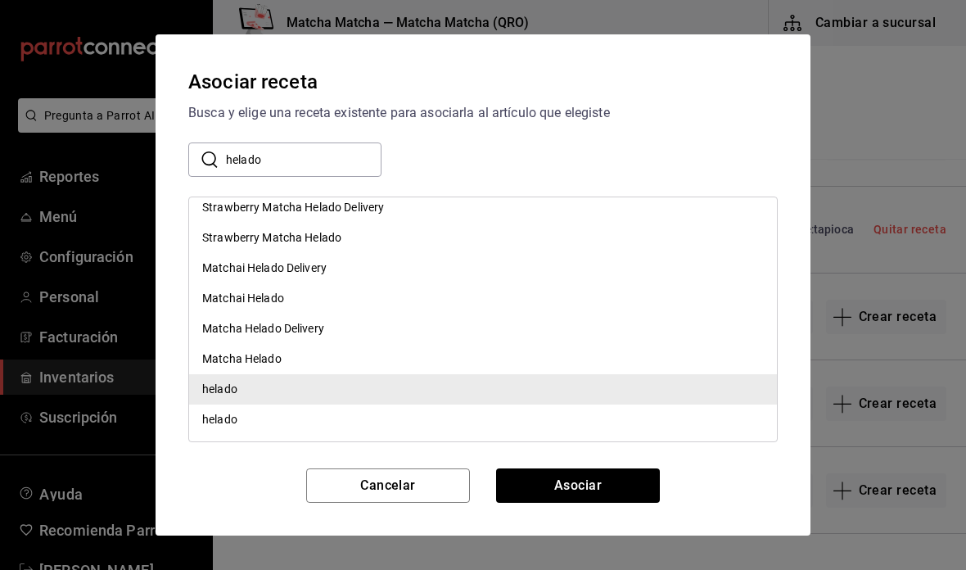
click at [618, 498] on button "Asociar" at bounding box center [578, 485] width 164 height 34
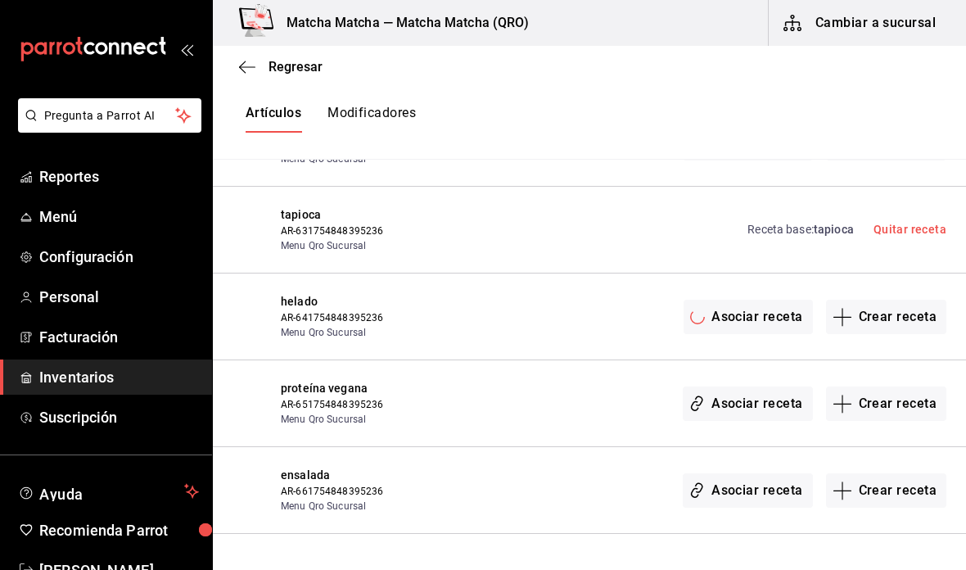
scroll to position [0, 0]
click at [755, 386] on button "Asociar receta" at bounding box center [746, 403] width 129 height 34
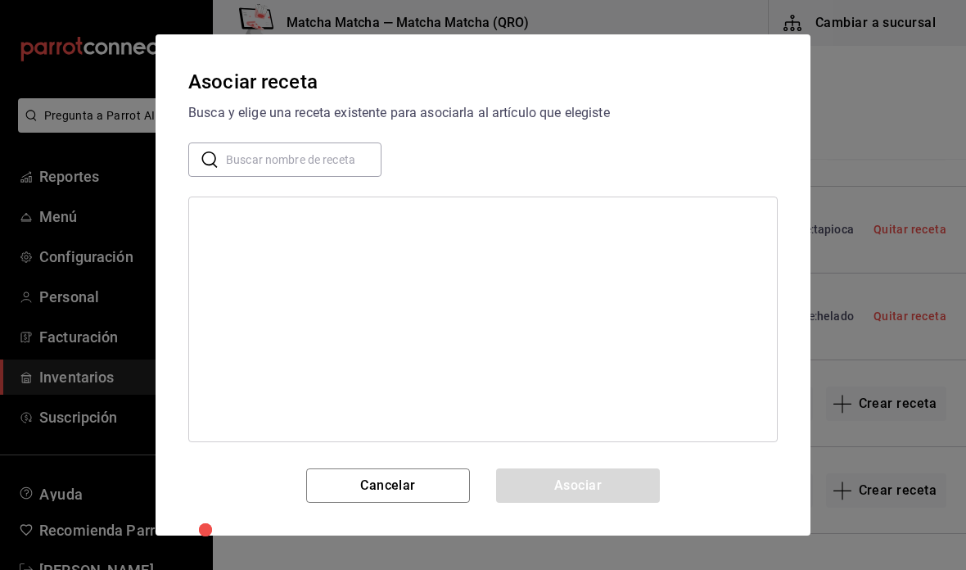
click at [334, 160] on input "text" at bounding box center [303, 159] width 155 height 33
type input "r"
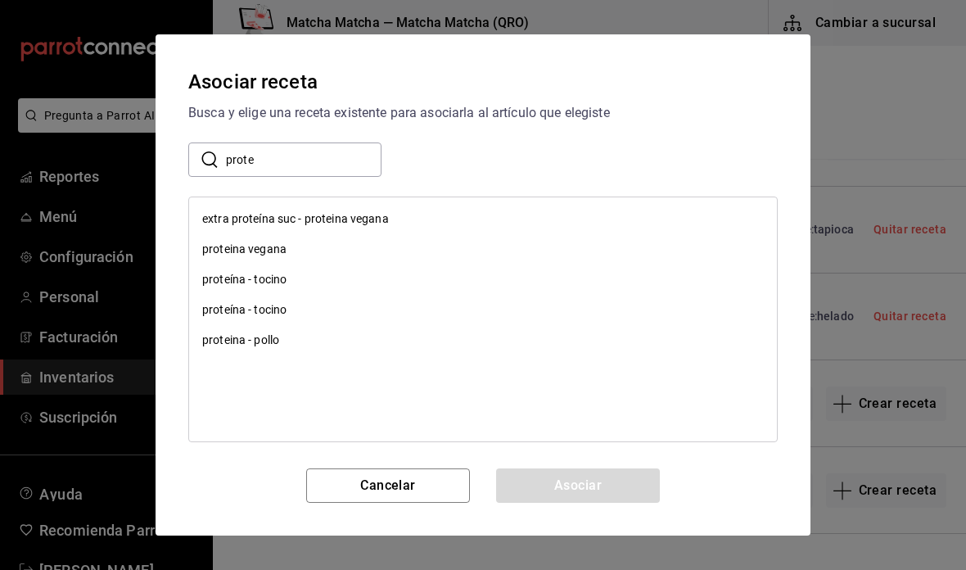
type input "prote"
click at [225, 260] on div "proteina vegana" at bounding box center [483, 249] width 588 height 30
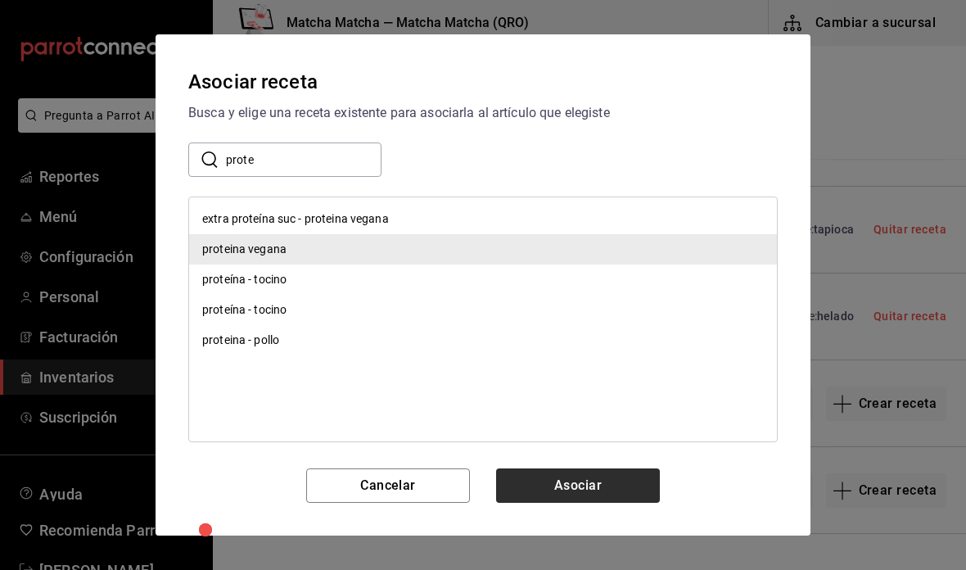
click at [629, 486] on button "Asociar" at bounding box center [578, 485] width 164 height 34
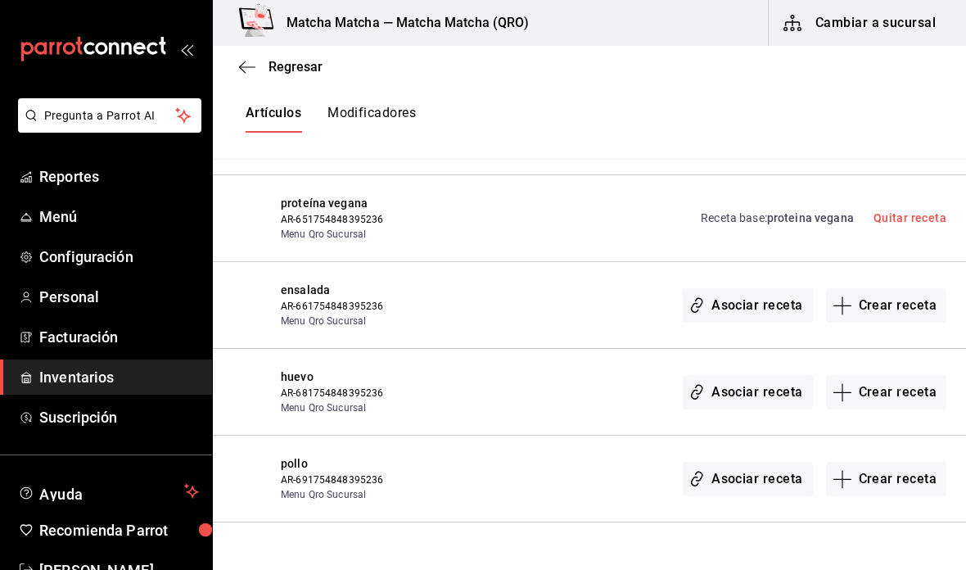
scroll to position [11178, 0]
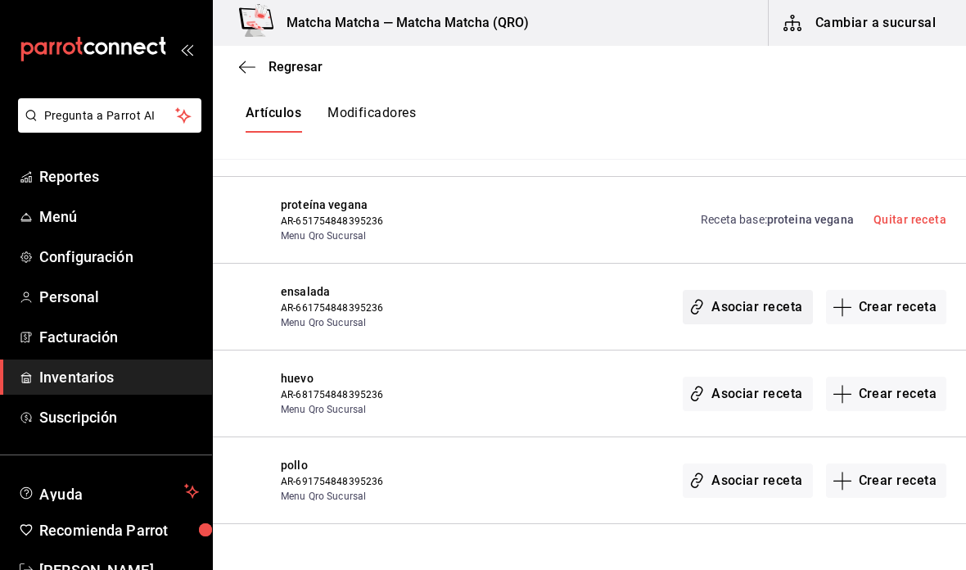
click at [764, 290] on button "Asociar receta" at bounding box center [746, 307] width 129 height 34
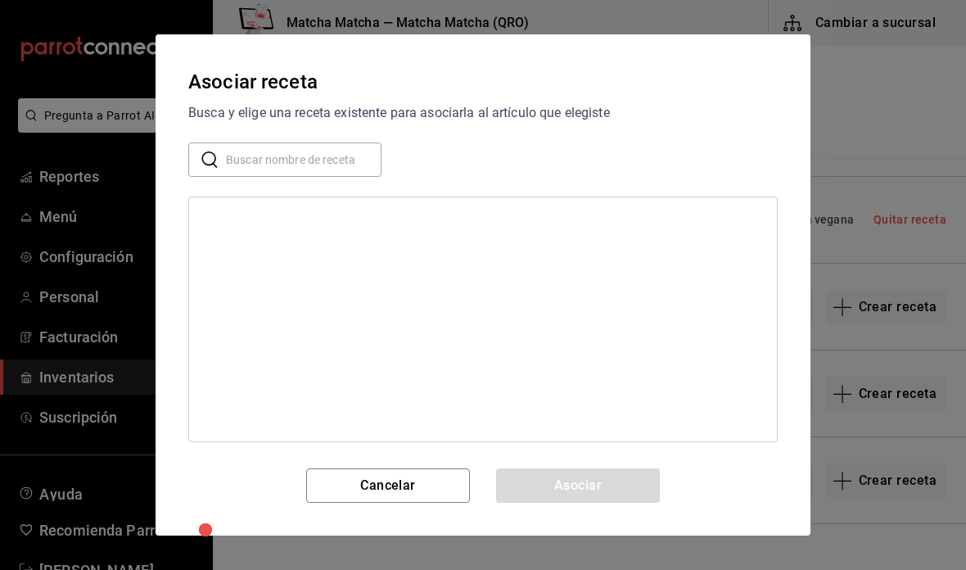
click at [332, 155] on input "text" at bounding box center [303, 159] width 155 height 33
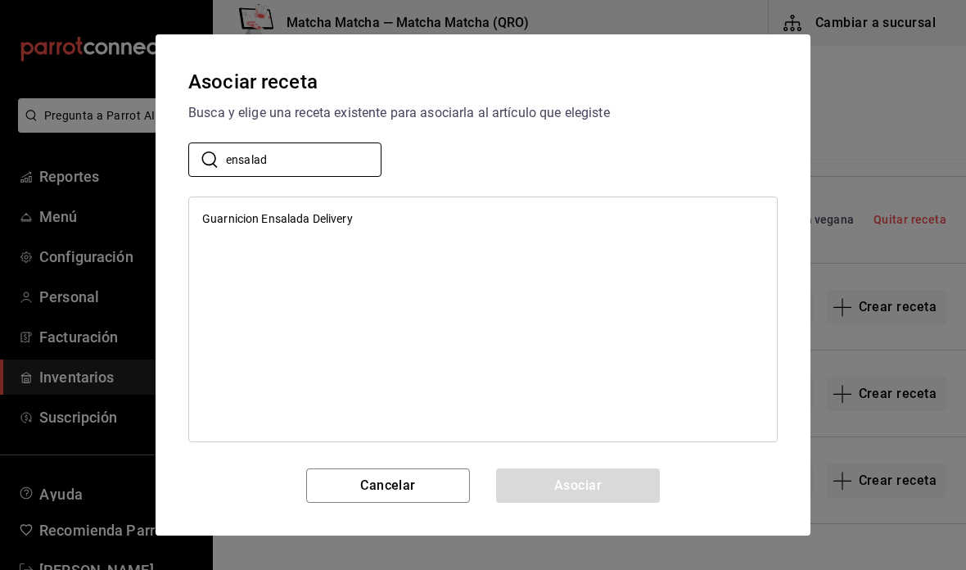
type input "ensalad"
click at [675, 206] on div "Guarnicion Ensalada Delivery" at bounding box center [483, 219] width 588 height 30
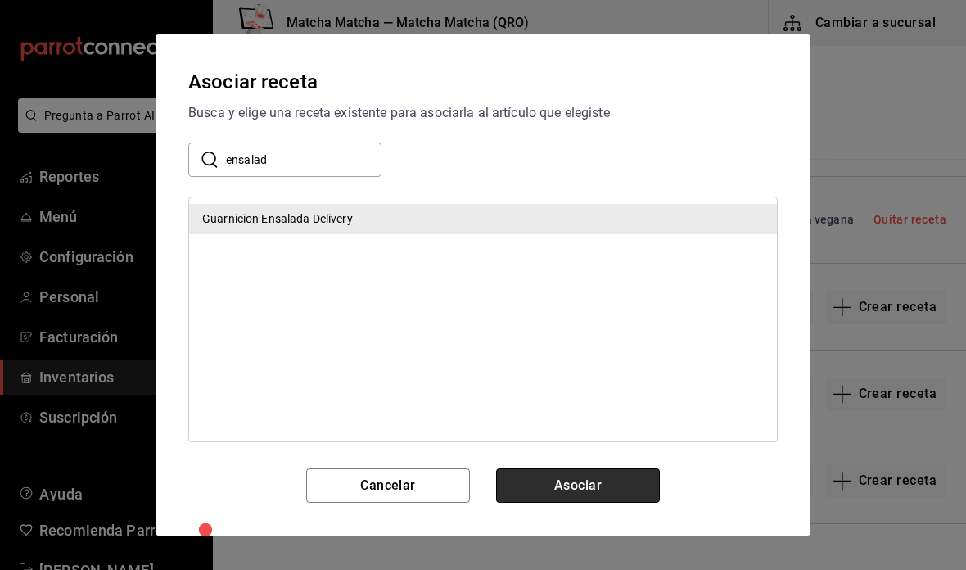
click at [616, 484] on button "Asociar" at bounding box center [578, 485] width 164 height 34
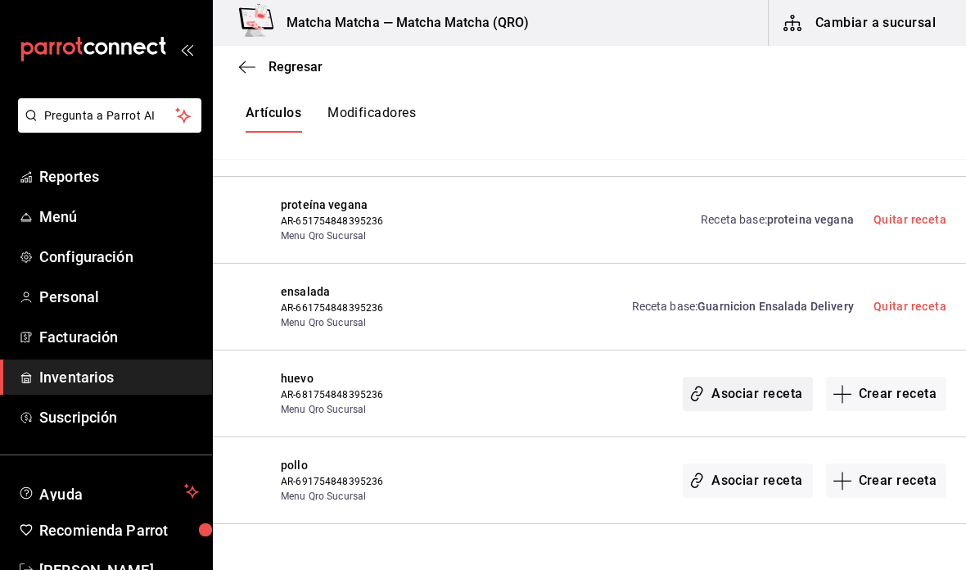
click at [714, 376] on button "Asociar receta" at bounding box center [746, 393] width 129 height 34
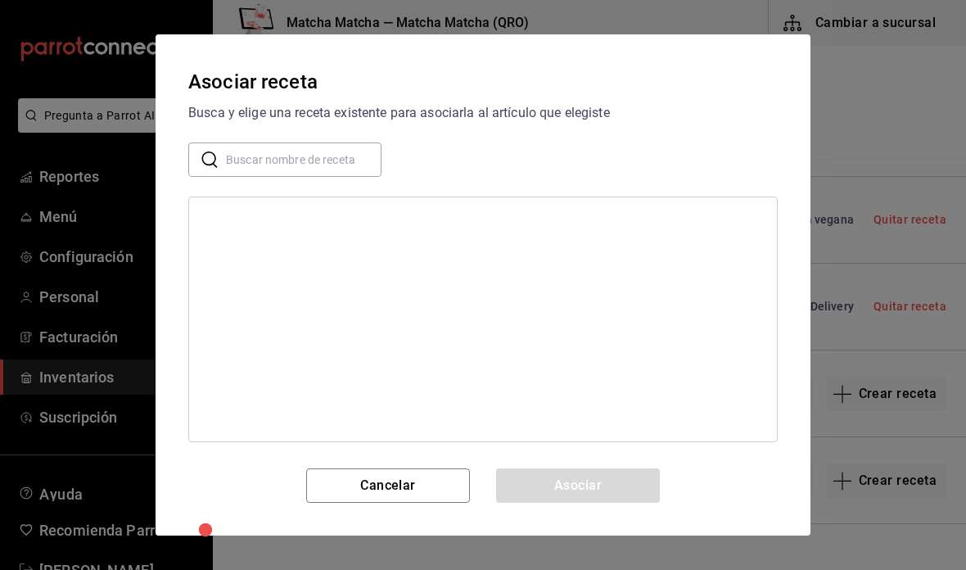
click at [361, 163] on input "text" at bounding box center [303, 159] width 155 height 33
type input "huev"
click at [319, 217] on div "huevo" at bounding box center [483, 219] width 588 height 30
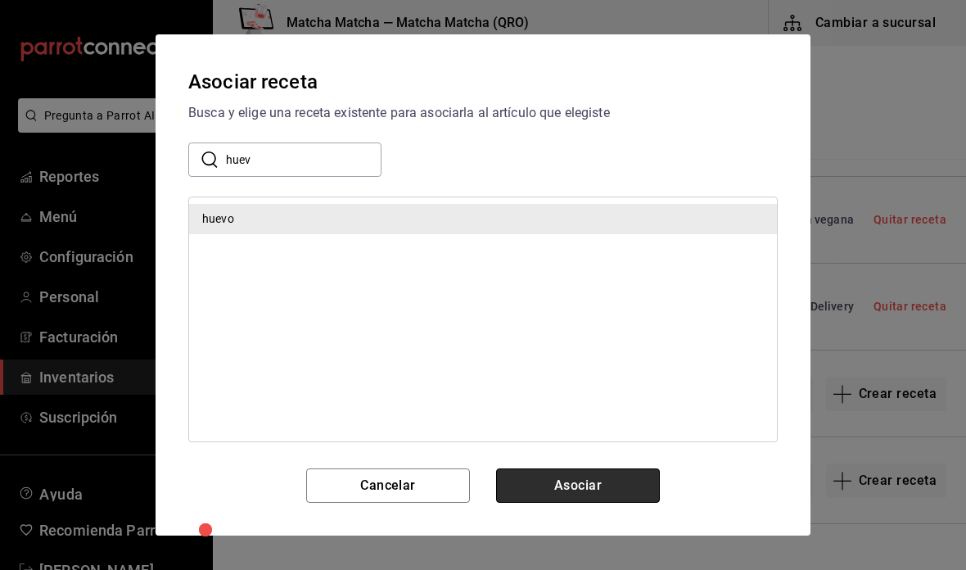
click at [586, 482] on button "Asociar" at bounding box center [578, 485] width 164 height 34
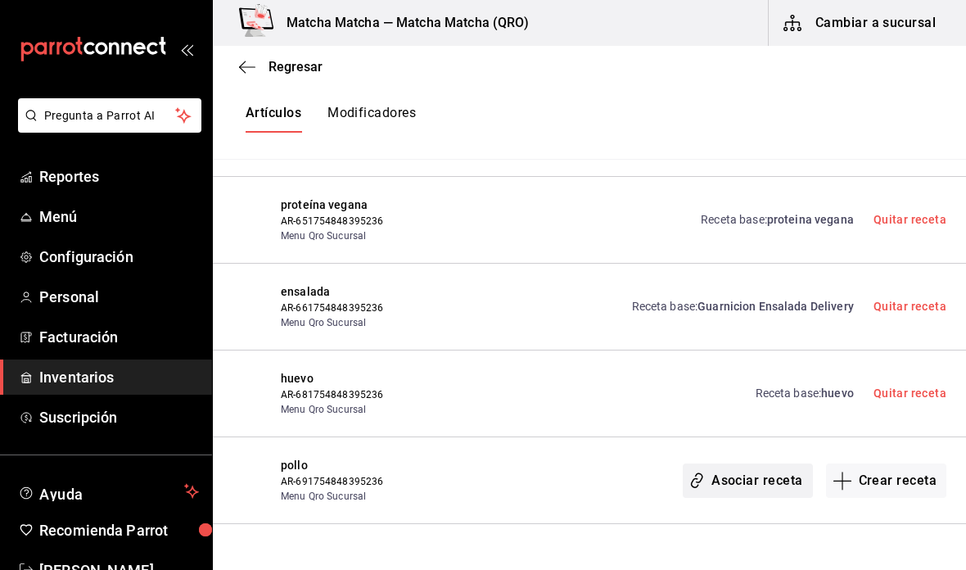
click at [742, 463] on button "Asociar receta" at bounding box center [746, 480] width 129 height 34
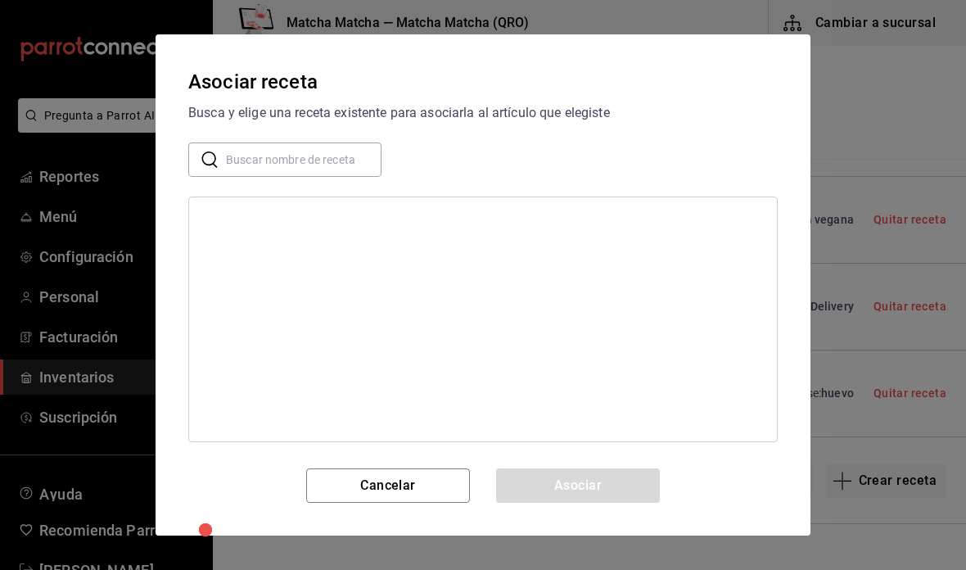
click at [297, 160] on input "text" at bounding box center [303, 159] width 155 height 33
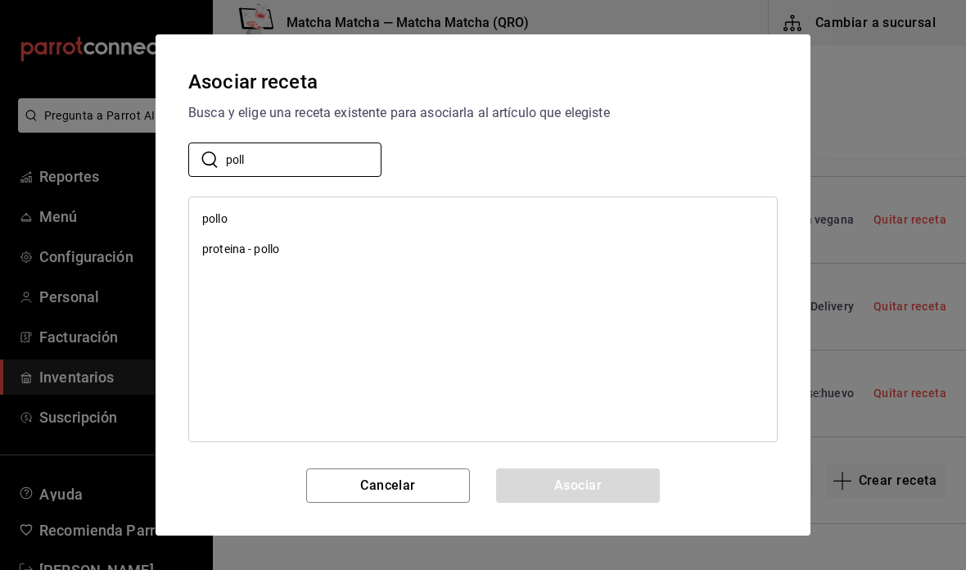
type input "poll"
click at [209, 210] on div "pollo" at bounding box center [214, 218] width 25 height 17
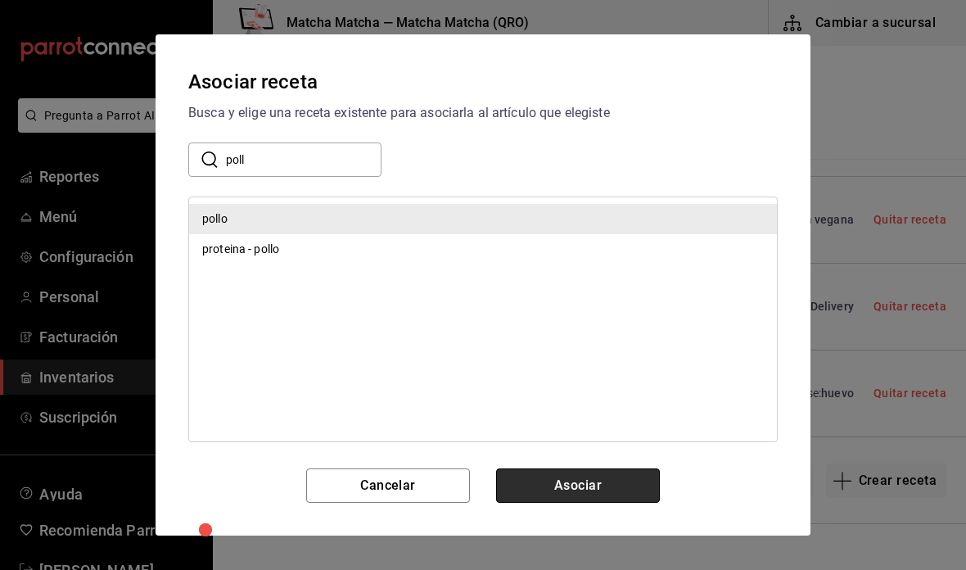
click at [616, 489] on button "Asociar" at bounding box center [578, 485] width 164 height 34
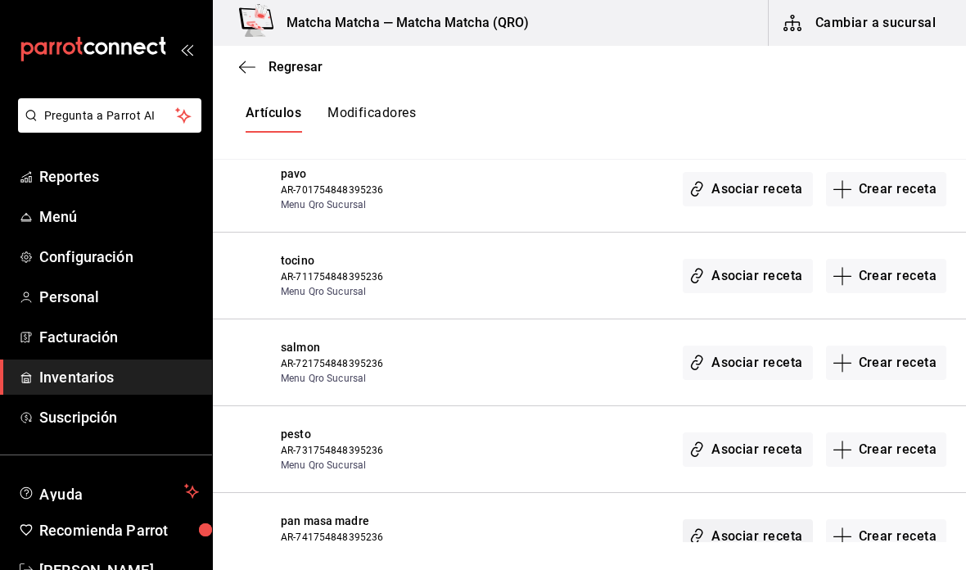
scroll to position [11551, 0]
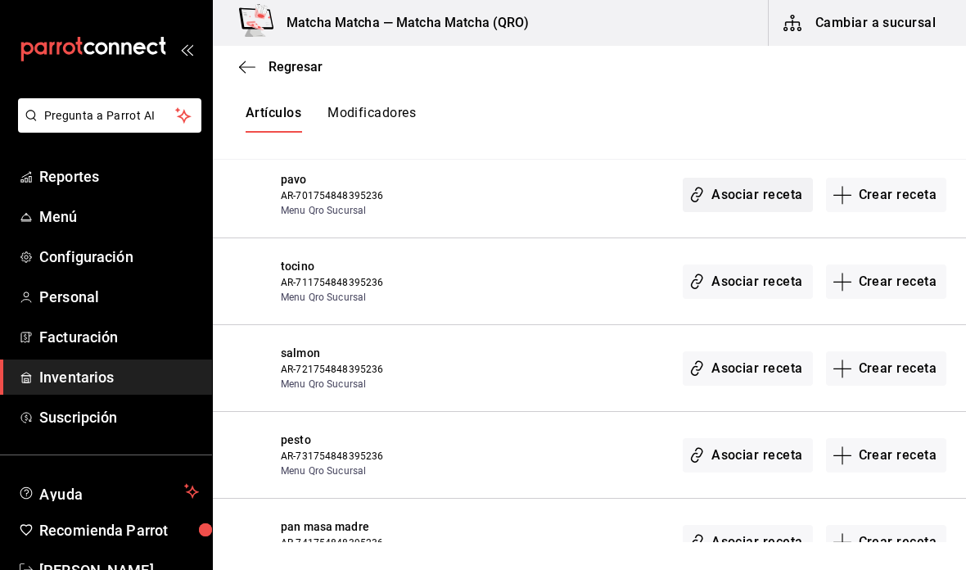
click at [732, 178] on button "Asociar receta" at bounding box center [746, 195] width 129 height 34
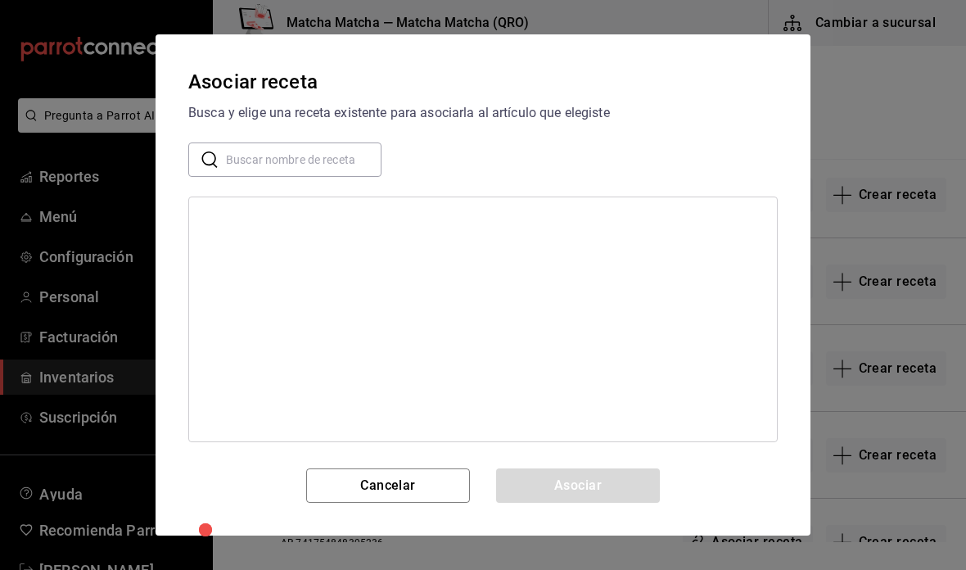
click at [245, 171] on input "text" at bounding box center [303, 159] width 155 height 33
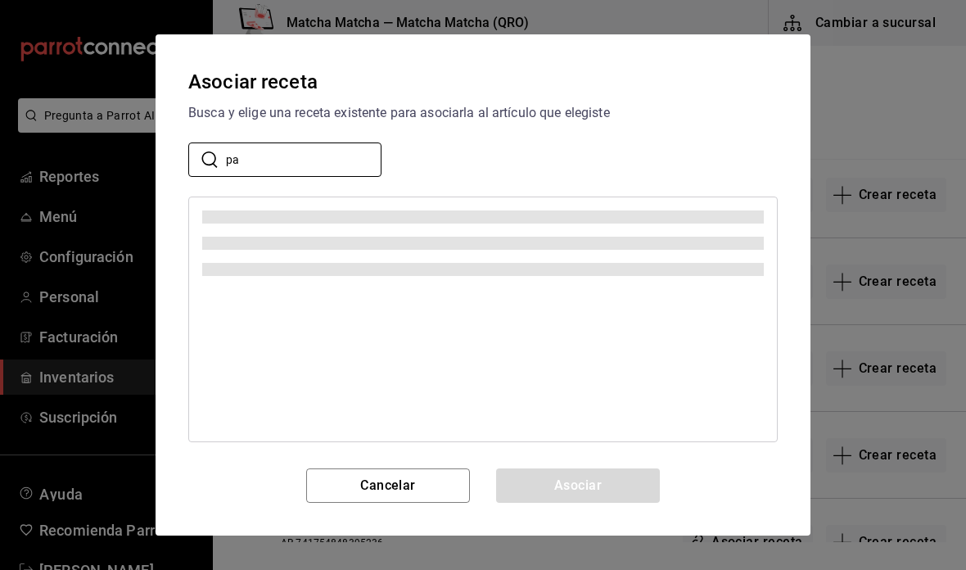
type input "p"
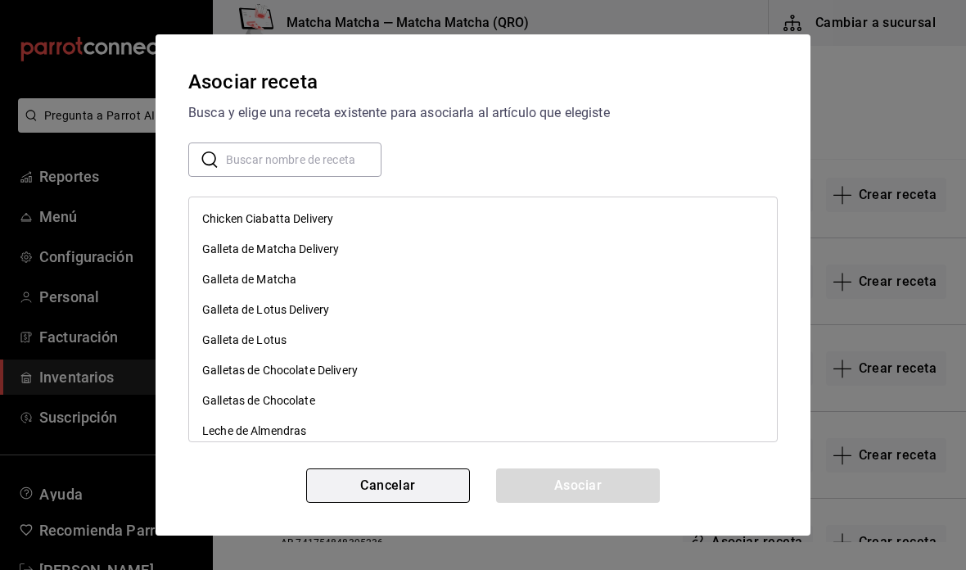
click at [394, 473] on button "Cancelar" at bounding box center [388, 485] width 164 height 34
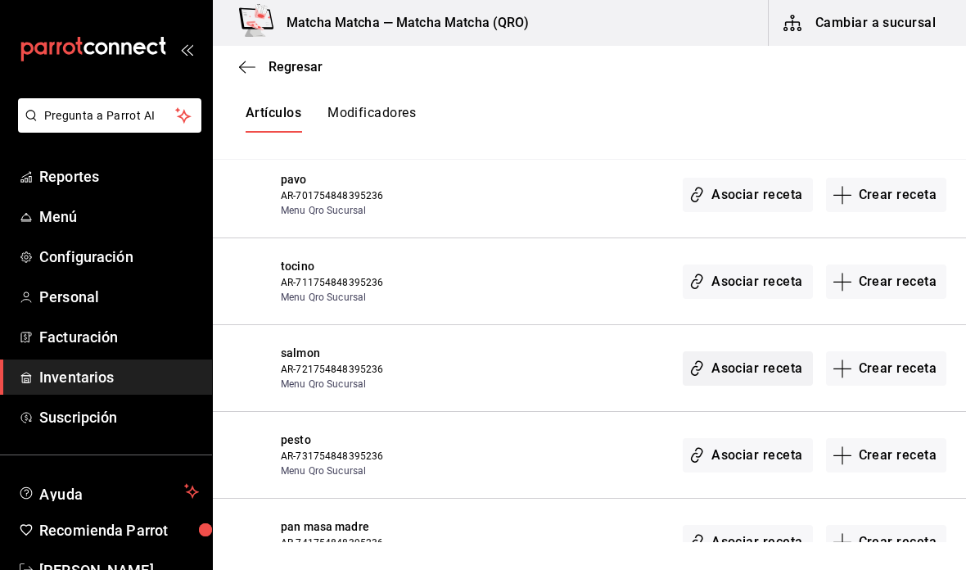
click at [739, 351] on button "Asociar receta" at bounding box center [746, 368] width 129 height 34
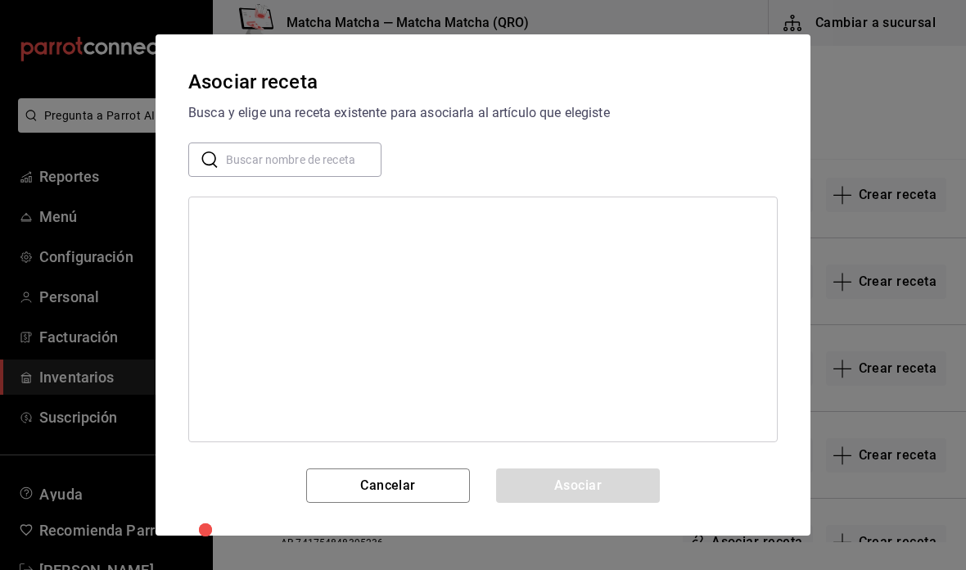
click at [314, 160] on input "text" at bounding box center [303, 159] width 155 height 33
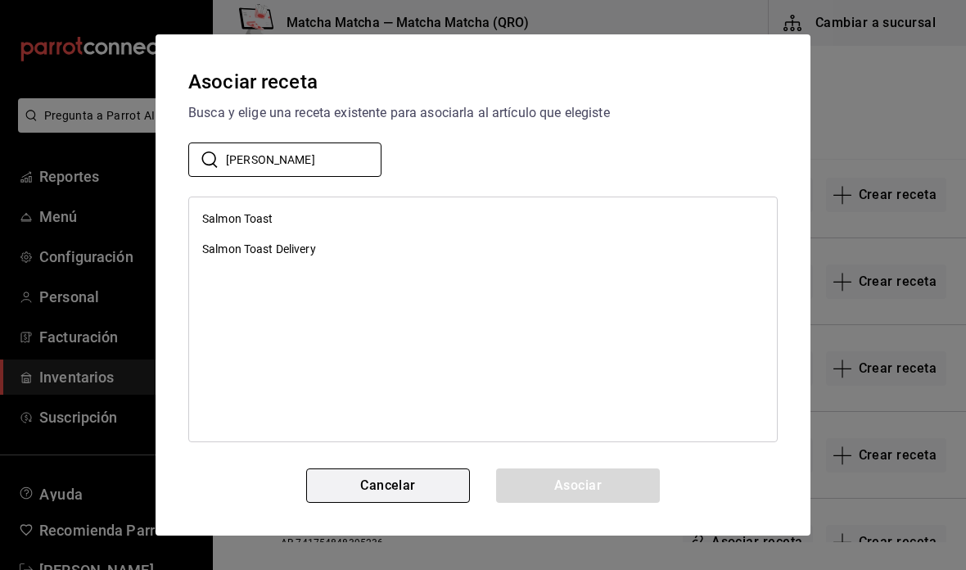
type input "salm"
click at [413, 469] on button "Cancelar" at bounding box center [388, 485] width 164 height 34
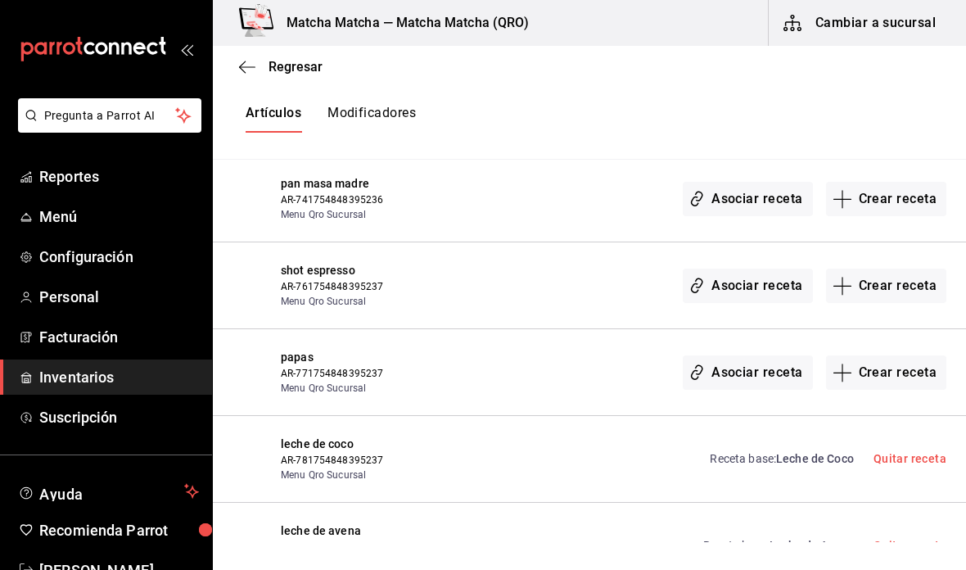
scroll to position [11899, 0]
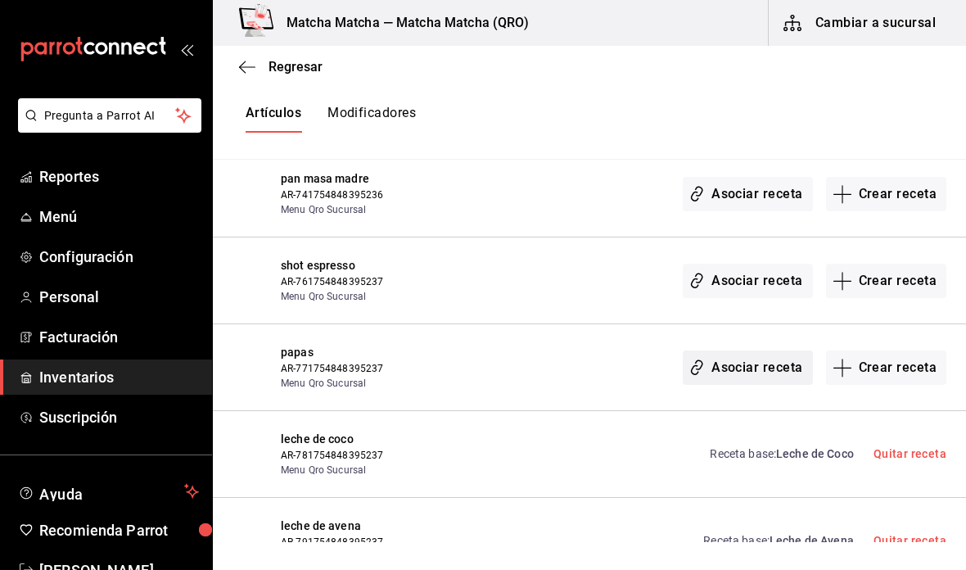
click at [728, 350] on button "Asociar receta" at bounding box center [746, 367] width 129 height 34
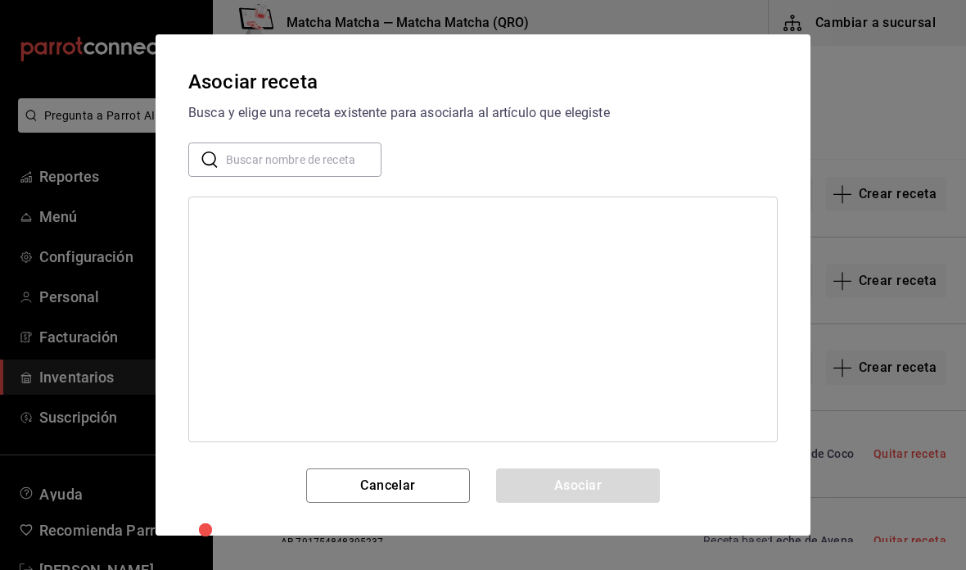
click at [270, 170] on input "text" at bounding box center [303, 159] width 155 height 33
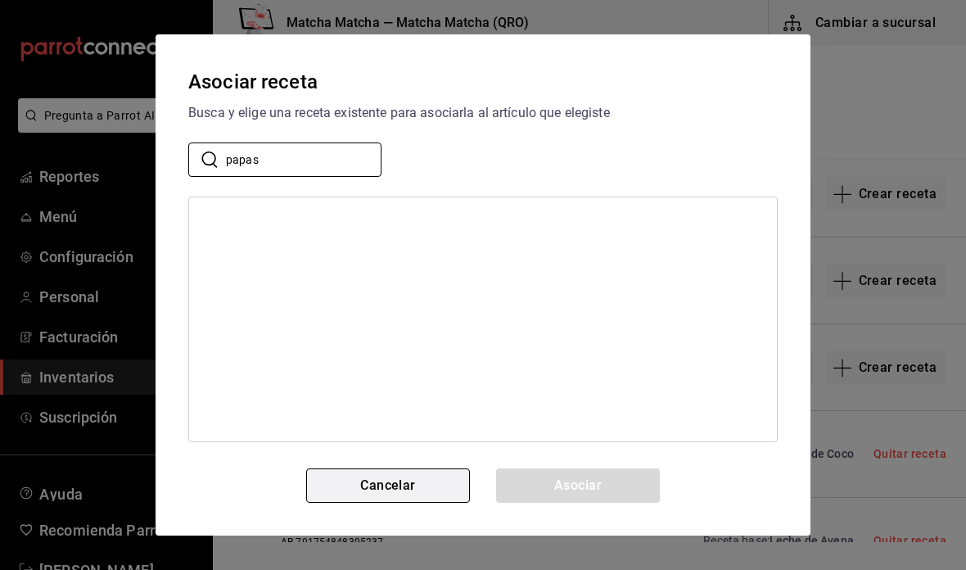
type input "papas"
click at [313, 479] on button "Cancelar" at bounding box center [388, 485] width 164 height 34
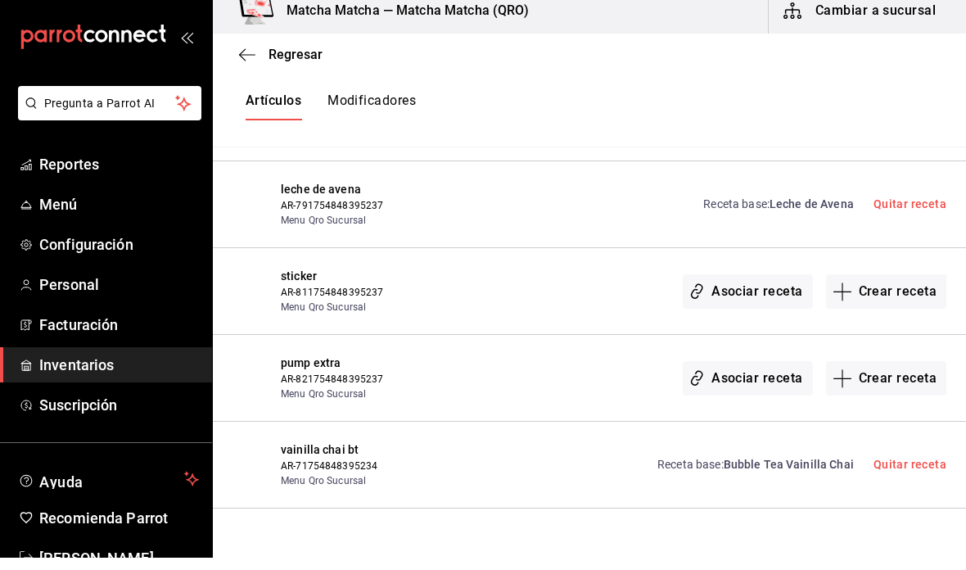
scroll to position [0, 0]
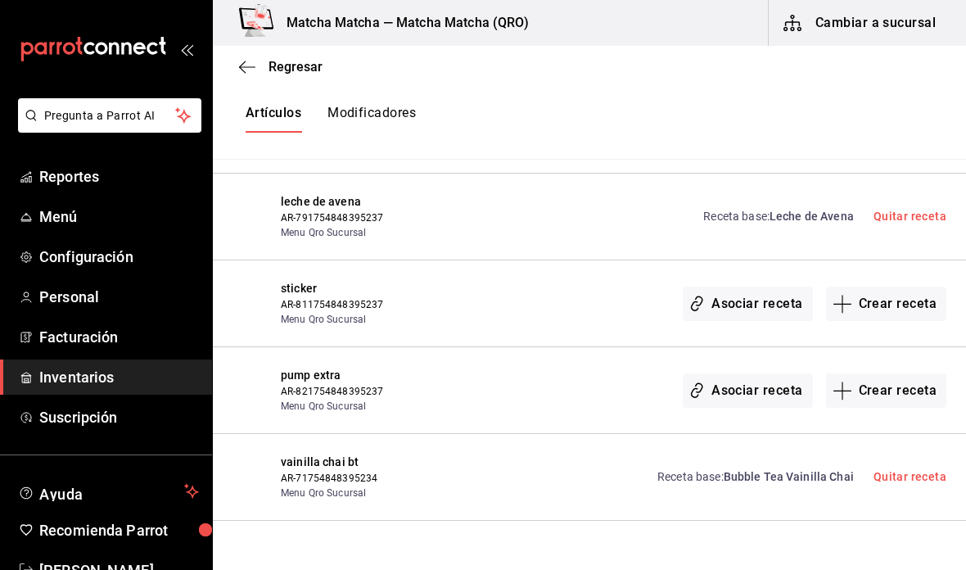
click at [369, 108] on button "Modificadores" at bounding box center [371, 119] width 88 height 28
type input "default"
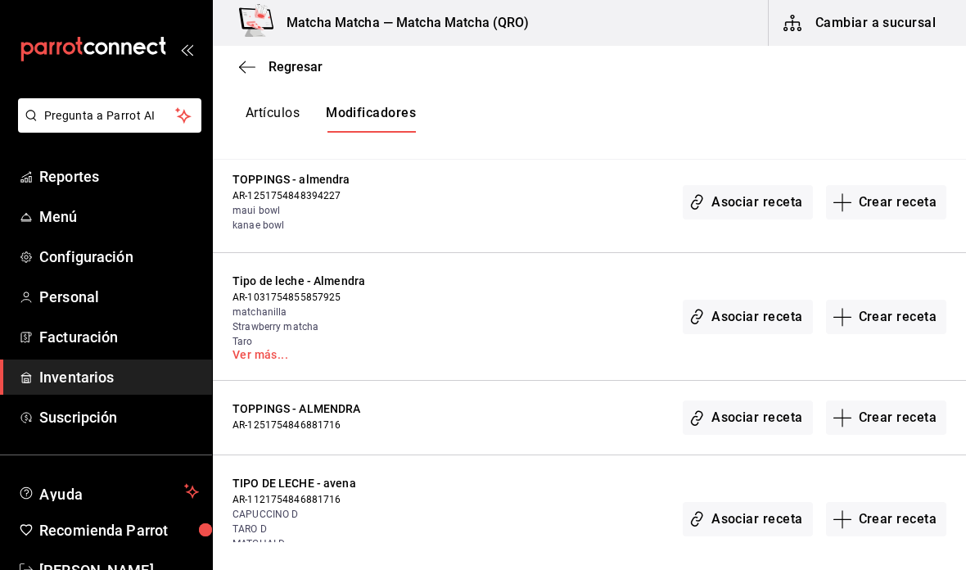
scroll to position [268, 0]
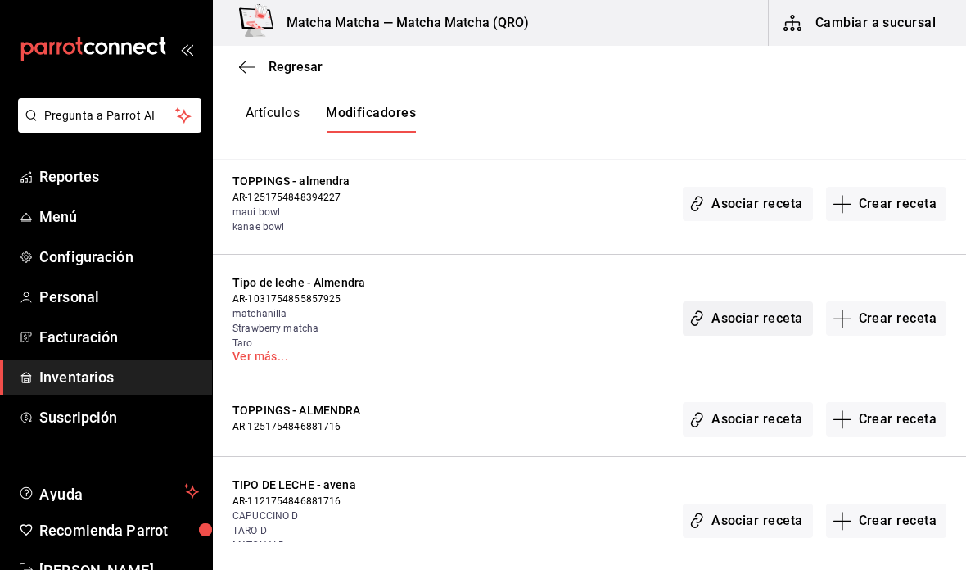
click at [764, 325] on button "Asociar receta" at bounding box center [746, 318] width 129 height 34
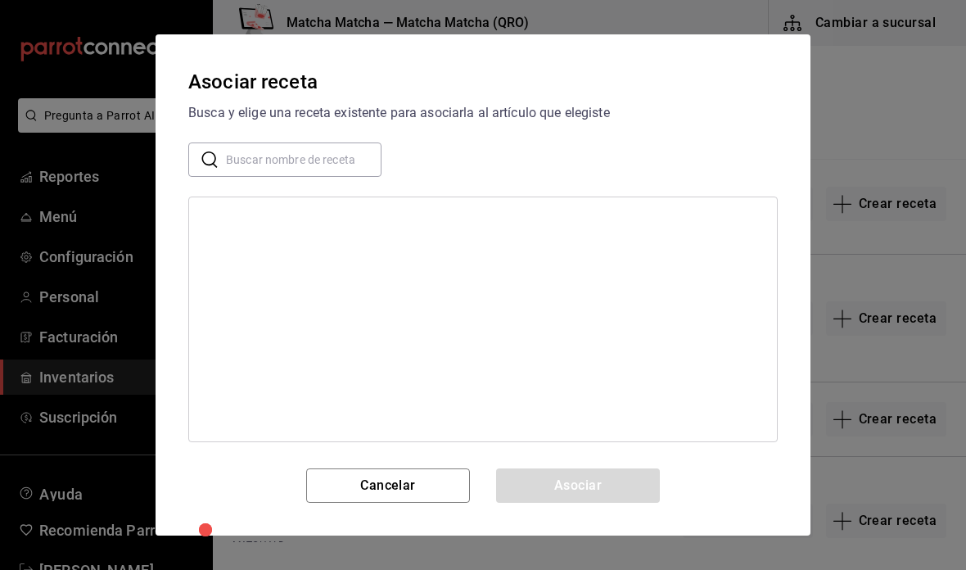
click at [323, 163] on input "text" at bounding box center [303, 159] width 155 height 33
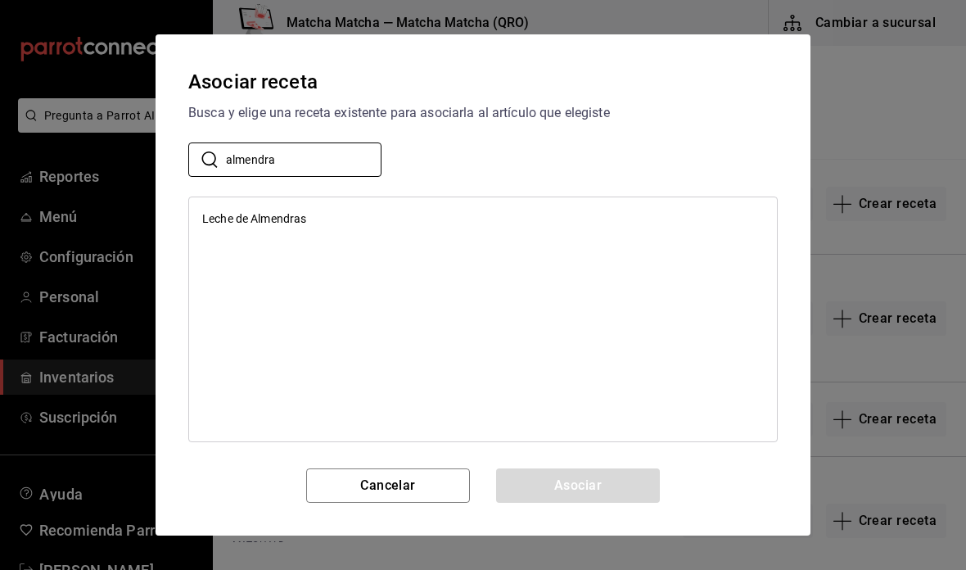
type input "almendra"
click at [595, 200] on ul "Leche de Almendras" at bounding box center [483, 218] width 588 height 43
click at [517, 211] on div "Leche de Almendras" at bounding box center [483, 219] width 588 height 30
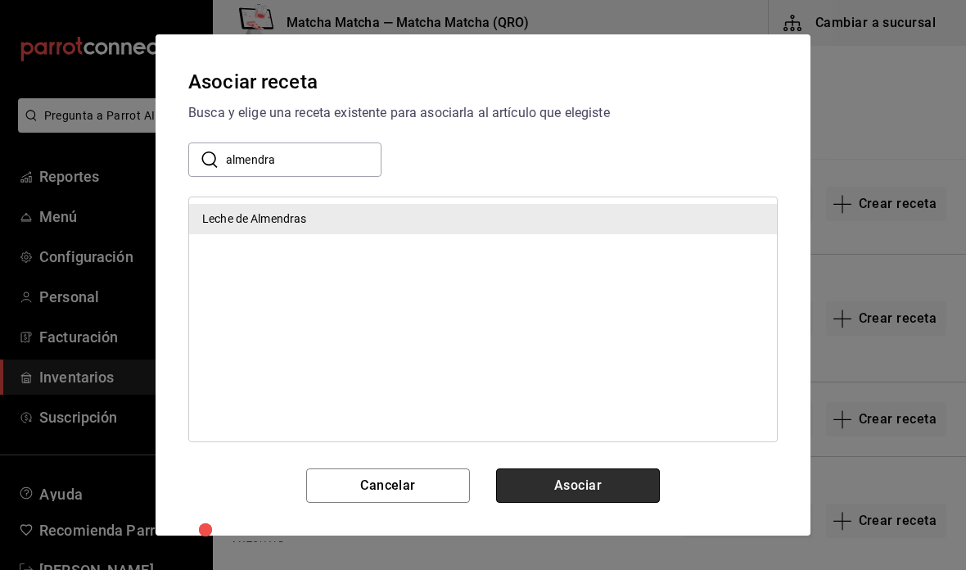
click at [603, 498] on button "Asociar" at bounding box center [578, 485] width 164 height 34
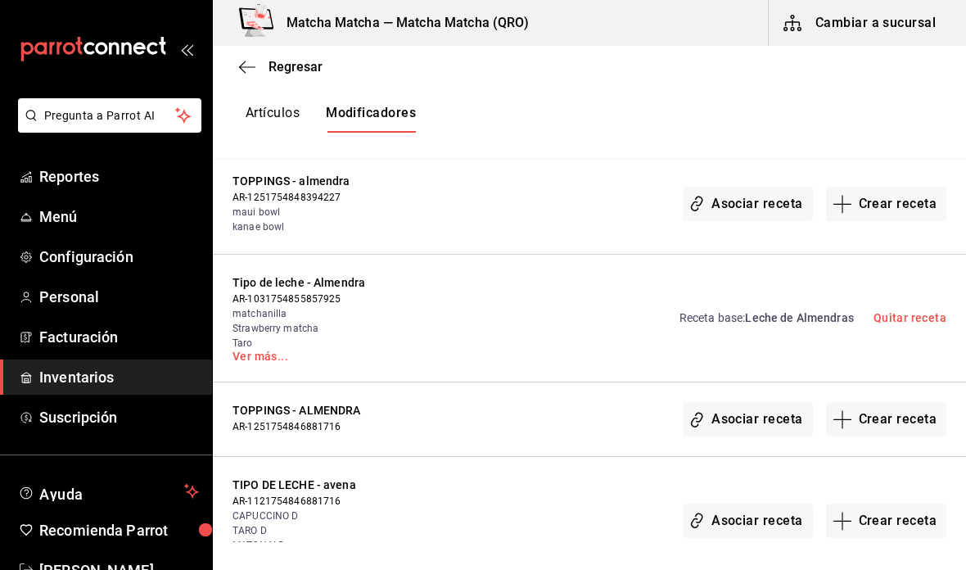
scroll to position [419, 0]
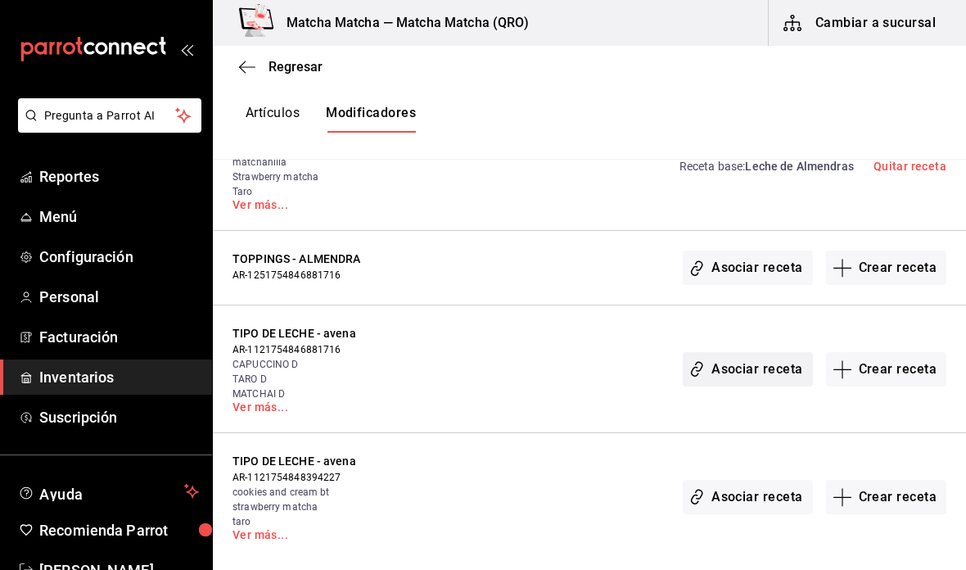
click at [735, 372] on button "Asociar receta" at bounding box center [746, 369] width 129 height 34
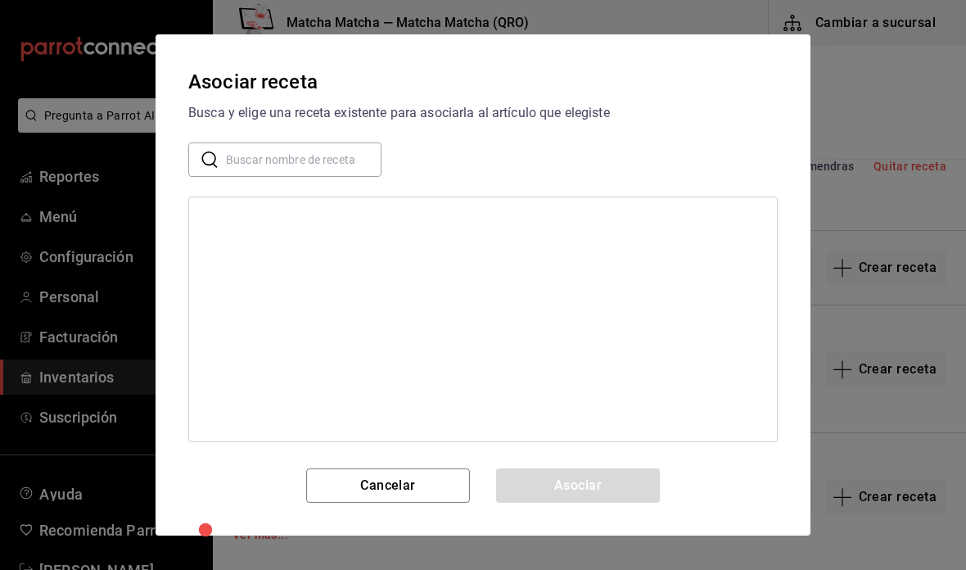
click at [327, 160] on input "text" at bounding box center [303, 159] width 155 height 33
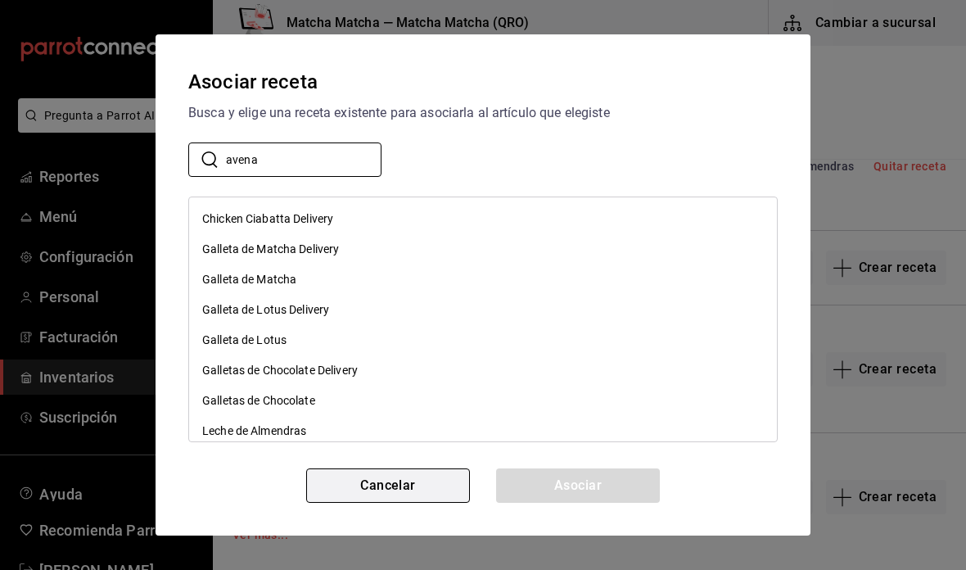
type input "avena"
click at [430, 494] on button "Cancelar" at bounding box center [388, 485] width 164 height 34
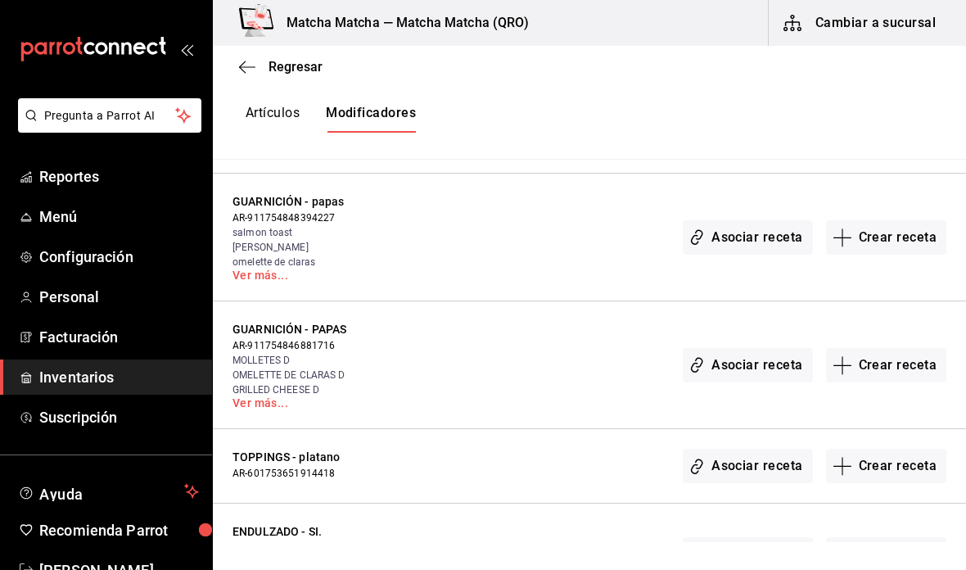
scroll to position [14951, 0]
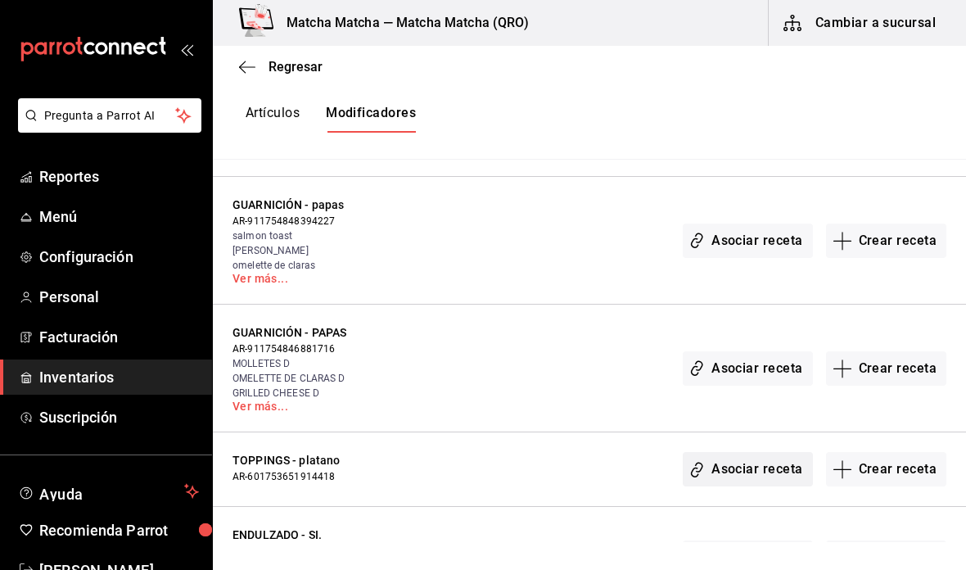
click at [774, 452] on button "Asociar receta" at bounding box center [746, 469] width 129 height 34
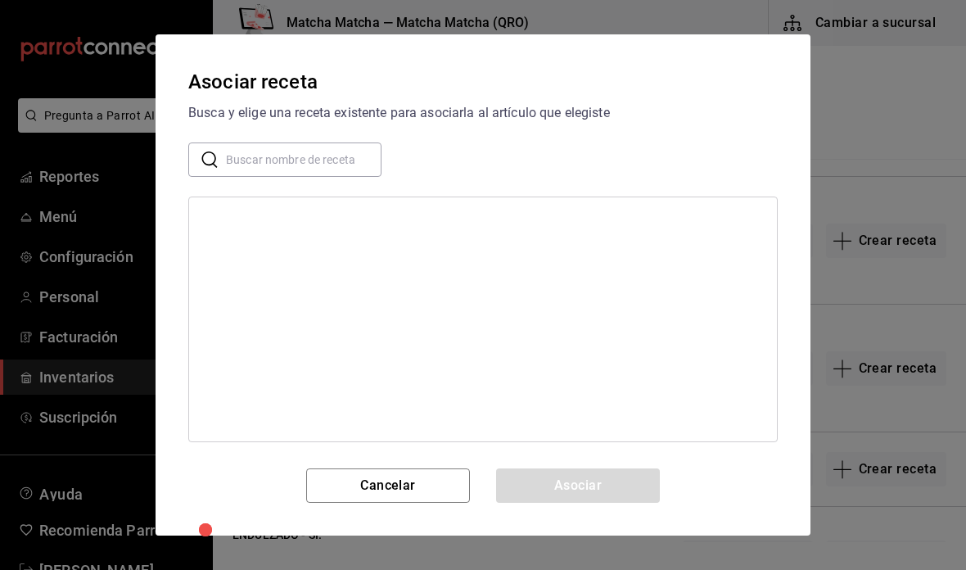
click at [324, 164] on input "text" at bounding box center [303, 159] width 155 height 33
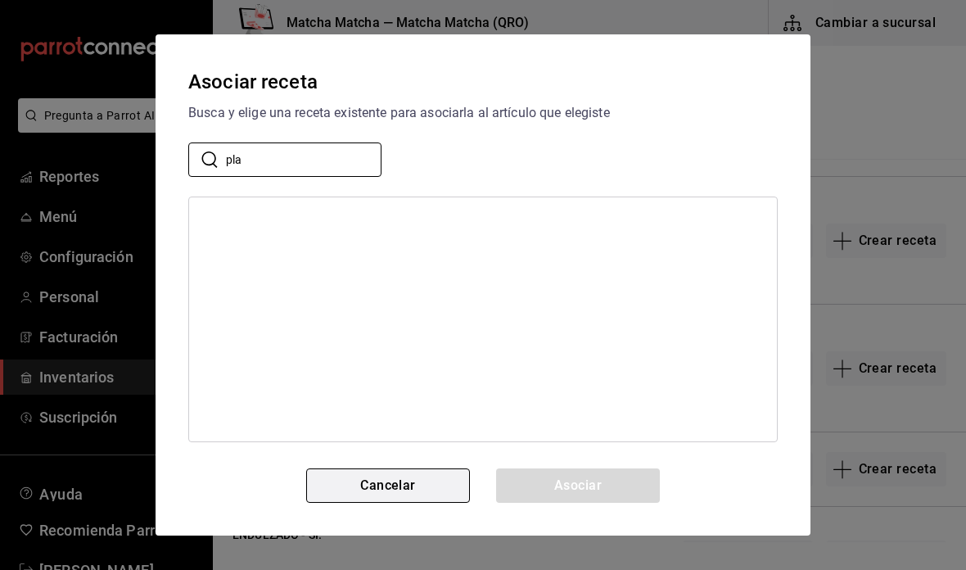
type input "pla"
click at [449, 475] on button "Cancelar" at bounding box center [388, 485] width 164 height 34
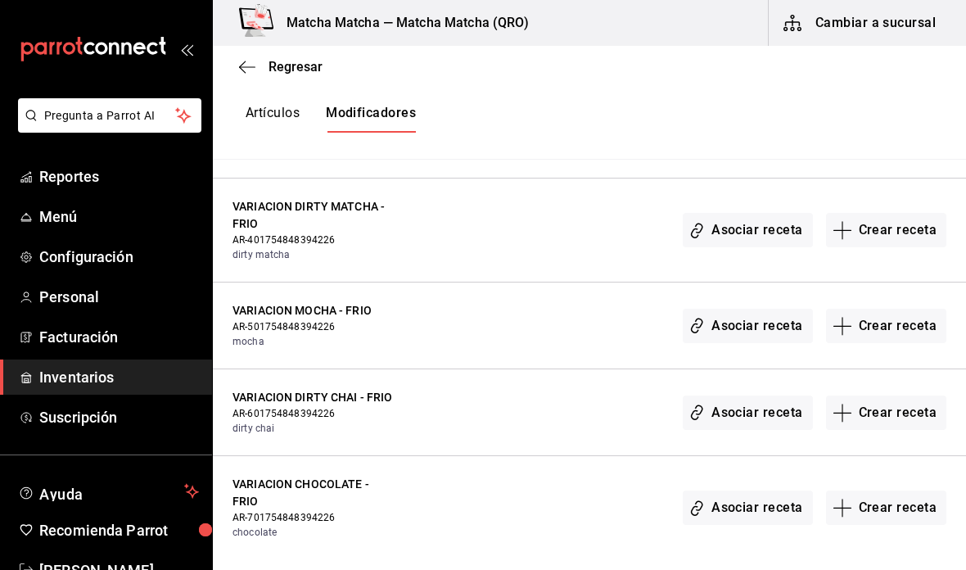
scroll to position [14263, 0]
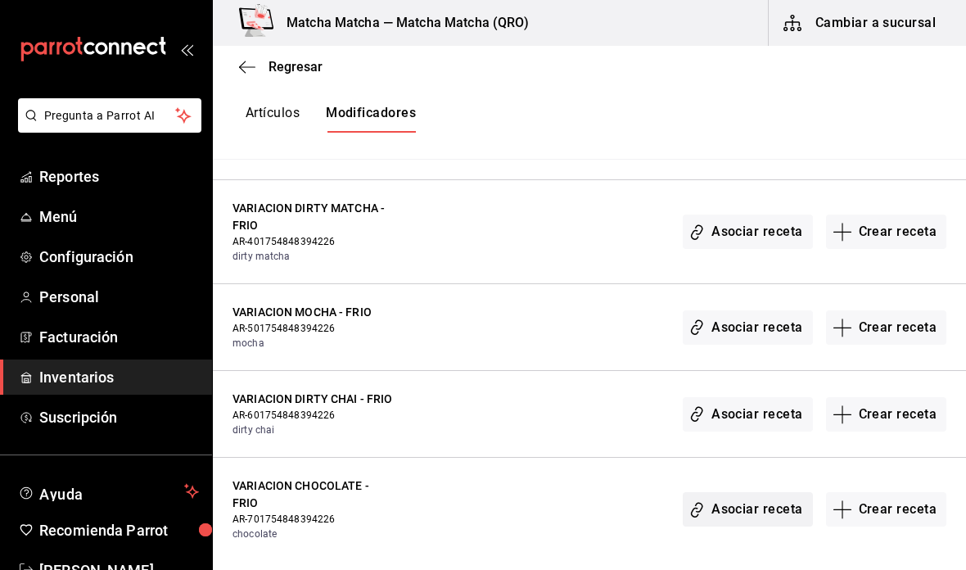
click at [759, 492] on button "Asociar receta" at bounding box center [746, 509] width 129 height 34
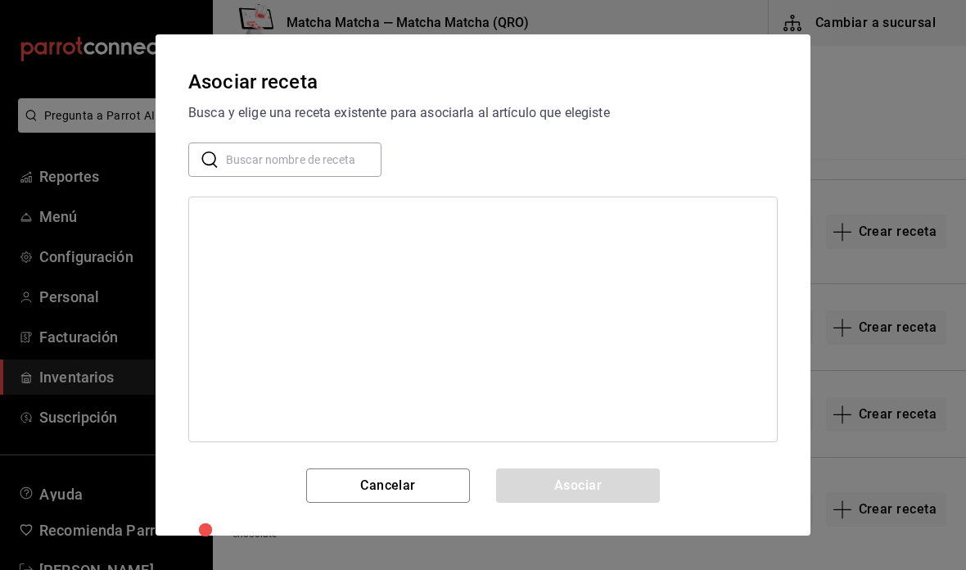
click at [348, 155] on input "text" at bounding box center [303, 159] width 155 height 33
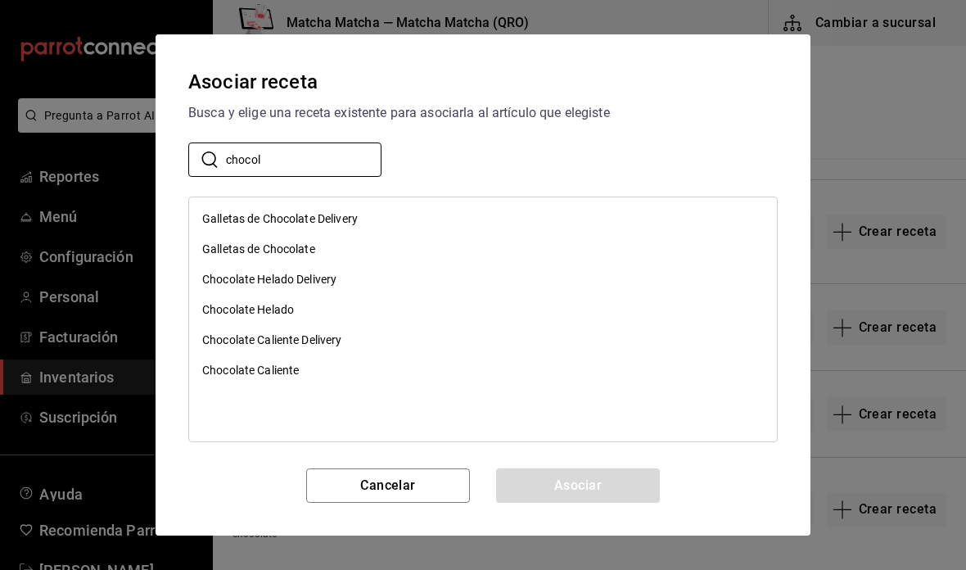
type input "chocol"
click at [538, 310] on div "Chocolate Helado" at bounding box center [483, 310] width 588 height 30
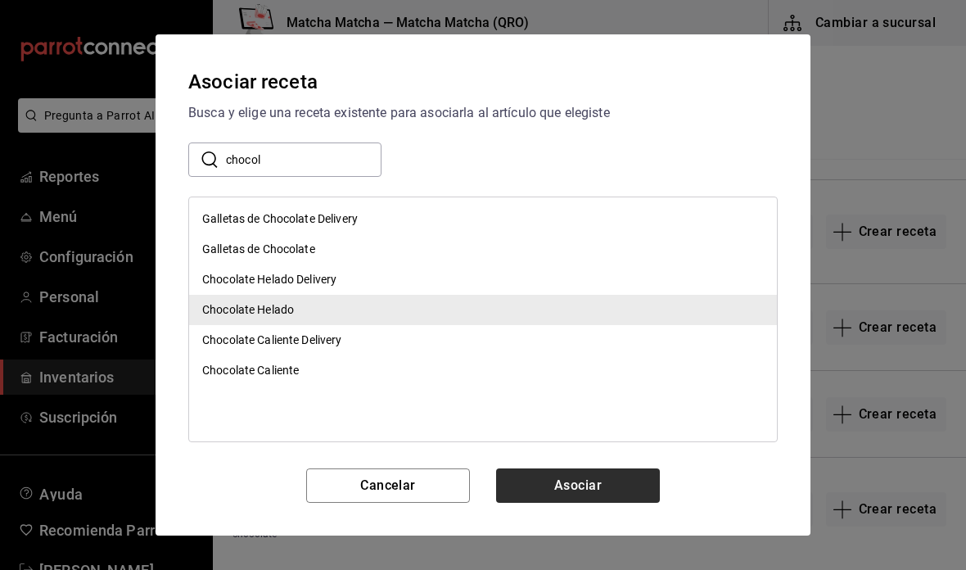
click at [623, 471] on button "Asociar" at bounding box center [578, 485] width 164 height 34
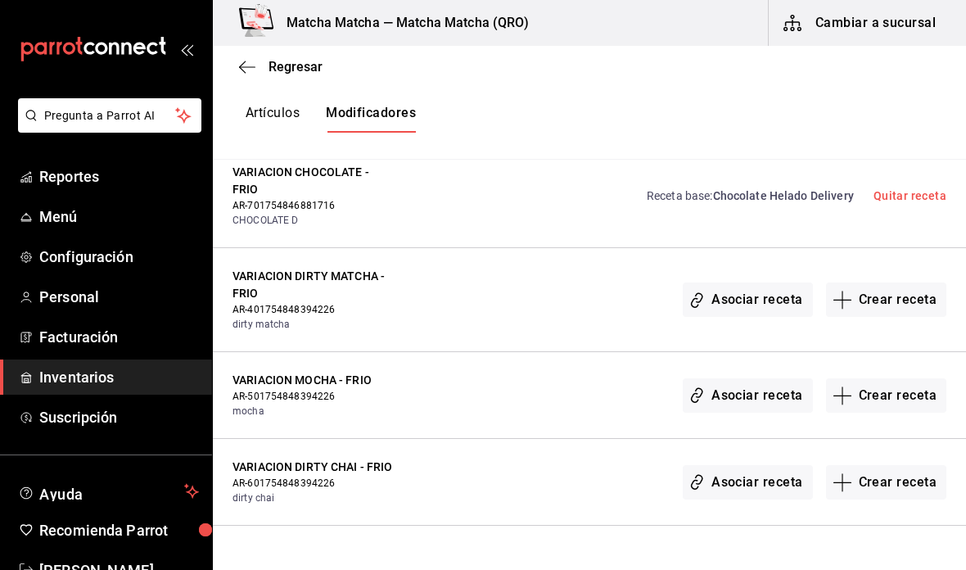
scroll to position [14194, 0]
click at [736, 466] on button "Asociar receta" at bounding box center [746, 483] width 129 height 34
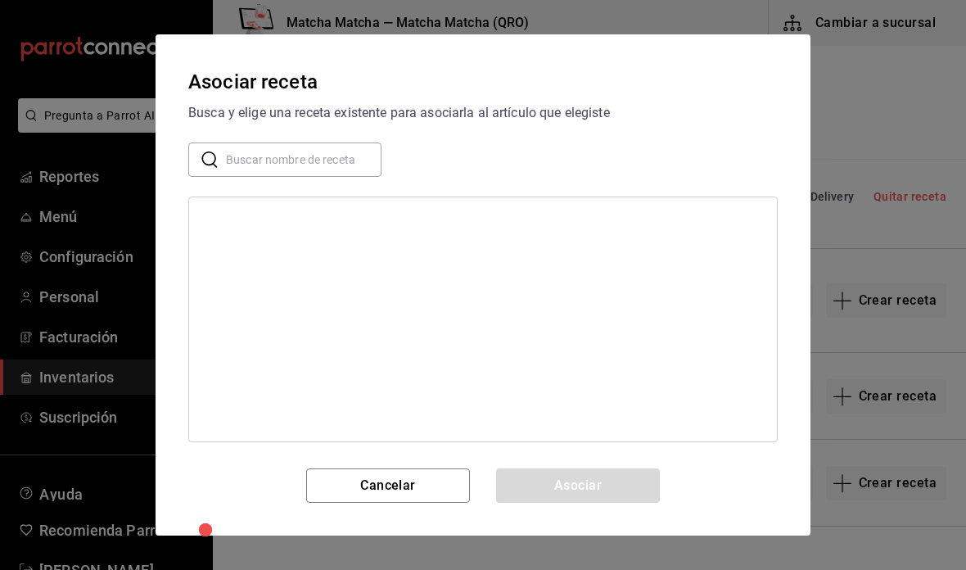
click at [340, 155] on input "text" at bounding box center [303, 159] width 155 height 33
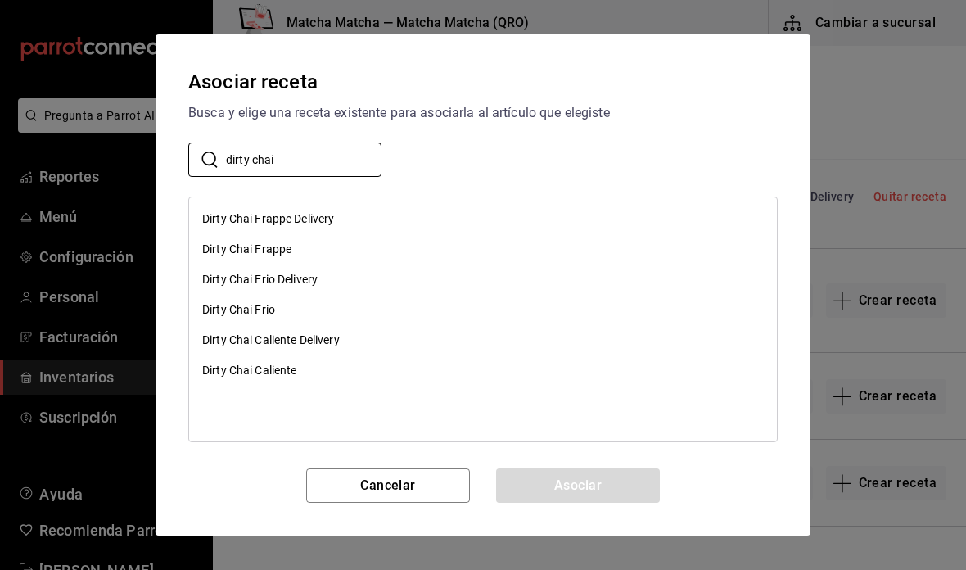
type input "dirty chai"
click at [338, 314] on div "Dirty Chai Frio" at bounding box center [483, 310] width 588 height 30
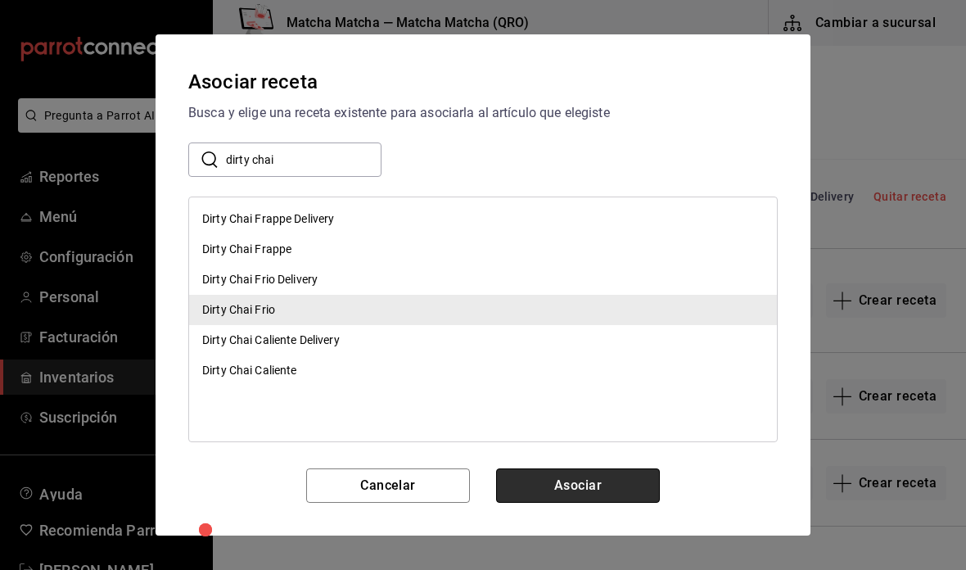
click at [594, 489] on button "Asociar" at bounding box center [578, 485] width 164 height 34
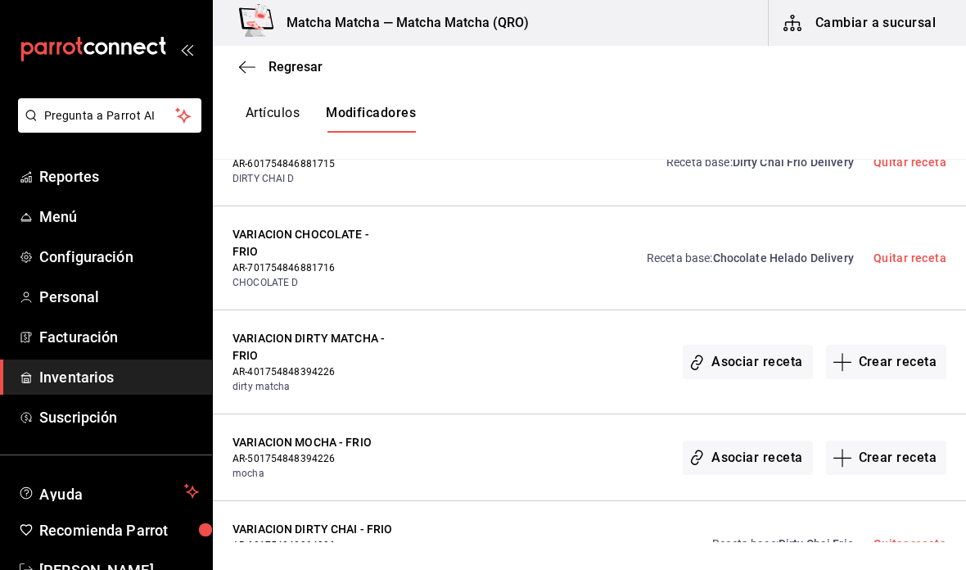
scroll to position [14111, 0]
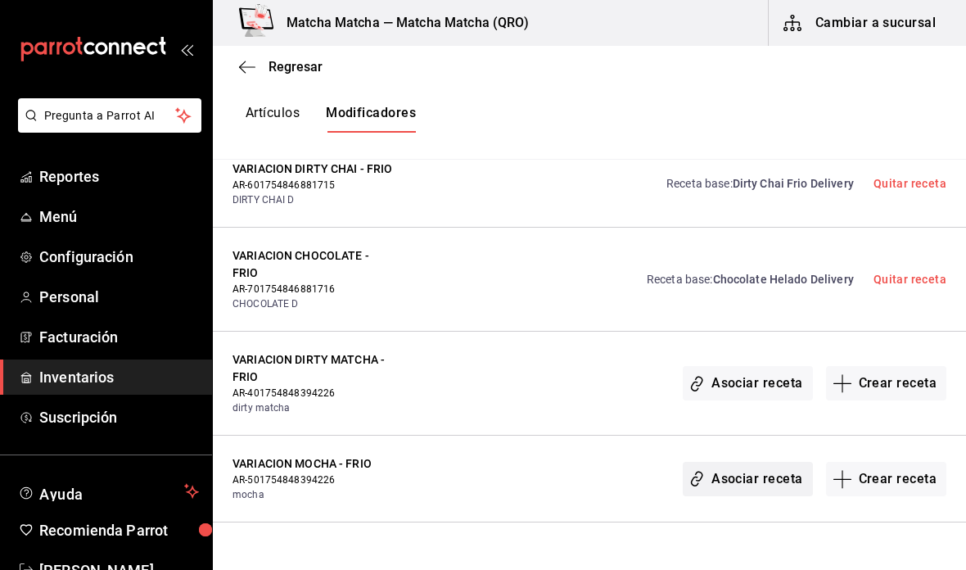
click at [732, 462] on button "Asociar receta" at bounding box center [746, 479] width 129 height 34
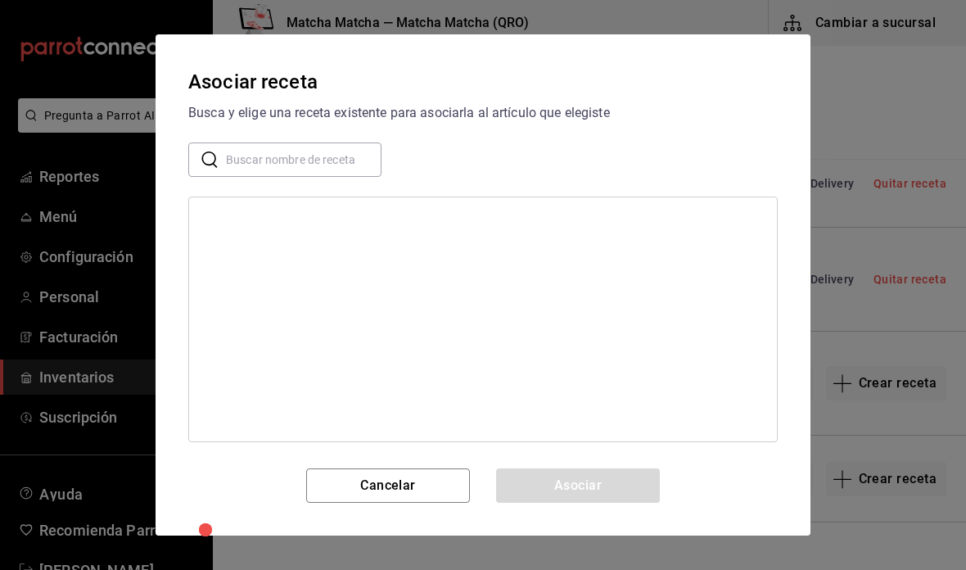
click at [327, 155] on input "text" at bounding box center [303, 159] width 155 height 33
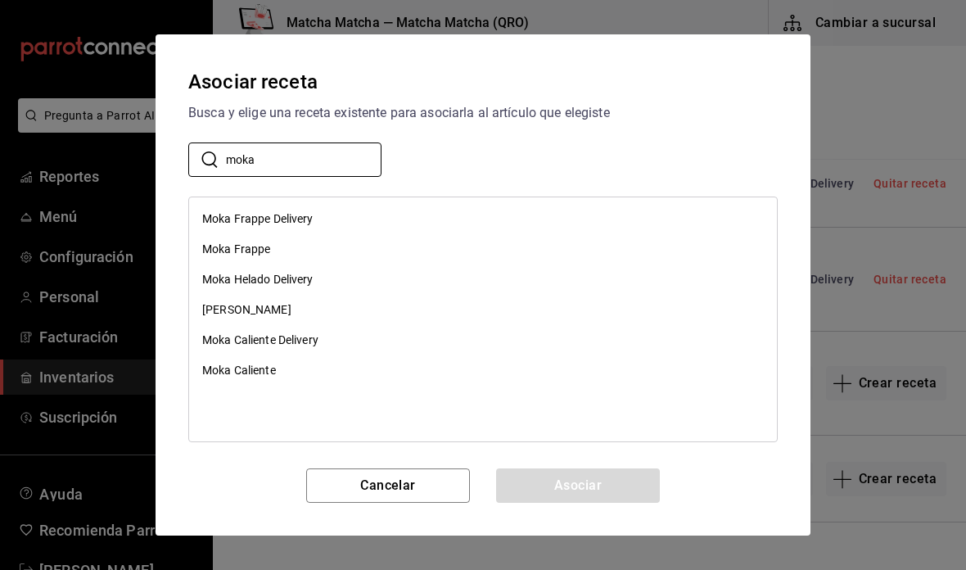
type input "moka"
click at [327, 311] on div "[PERSON_NAME]" at bounding box center [483, 310] width 588 height 30
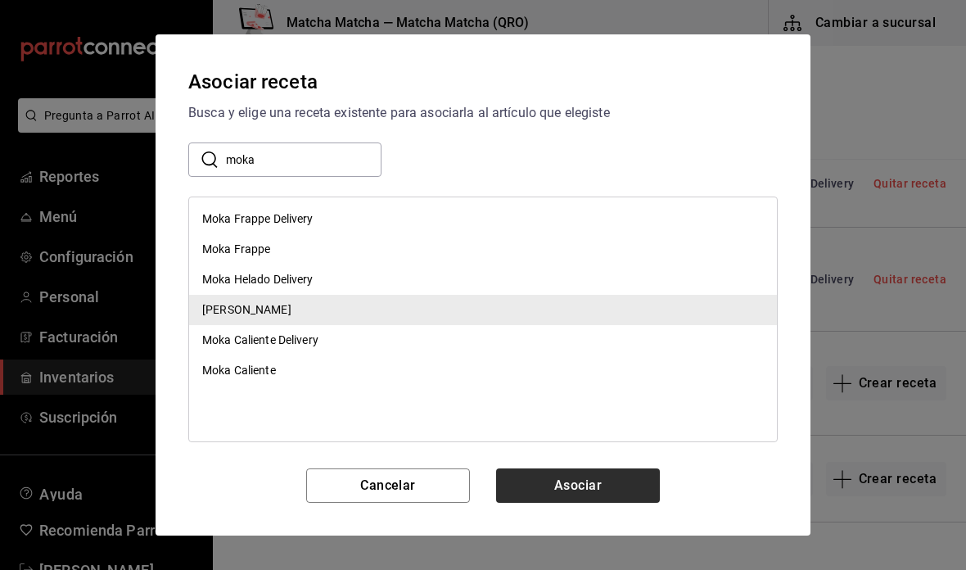
click at [617, 482] on button "Asociar" at bounding box center [578, 485] width 164 height 34
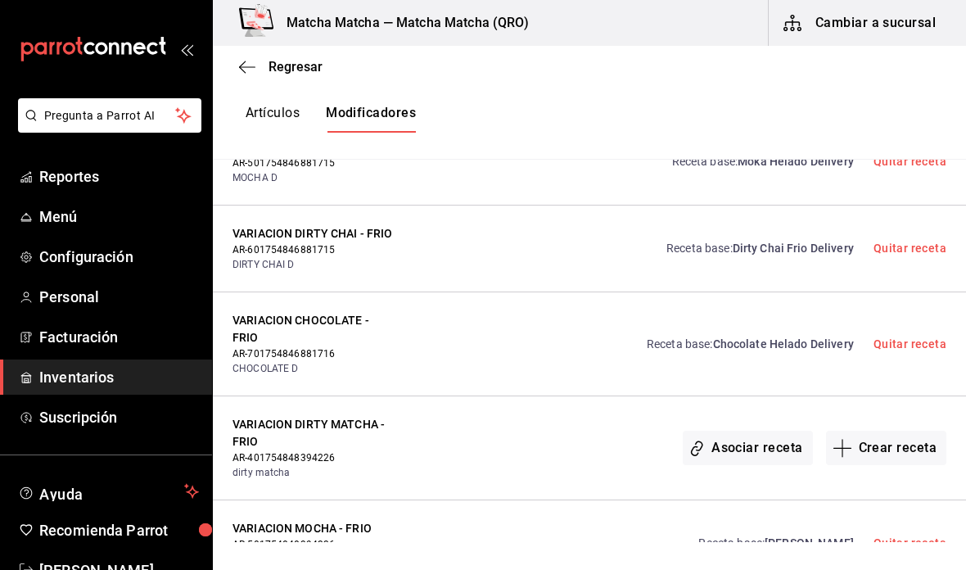
scroll to position [14029, 0]
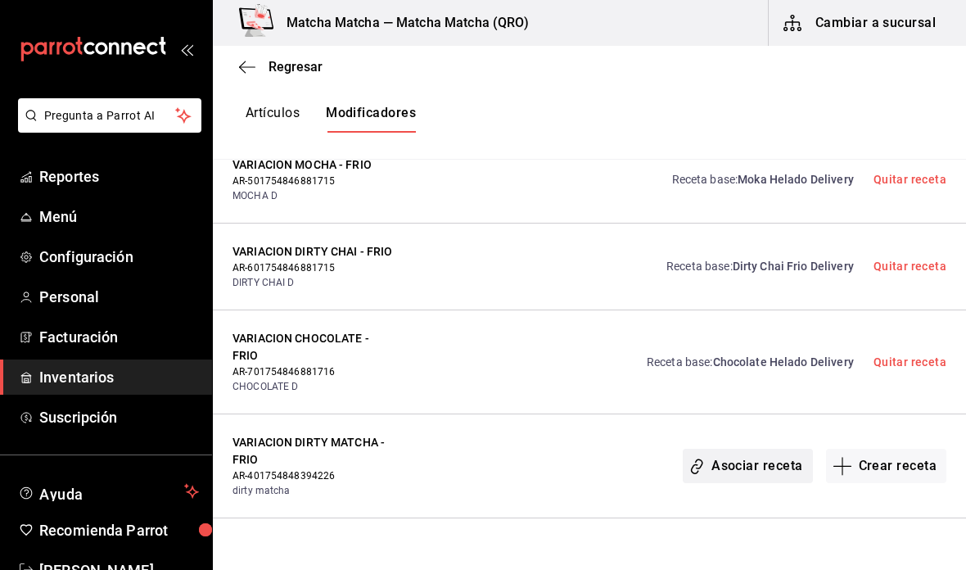
click at [750, 448] on button "Asociar receta" at bounding box center [746, 465] width 129 height 34
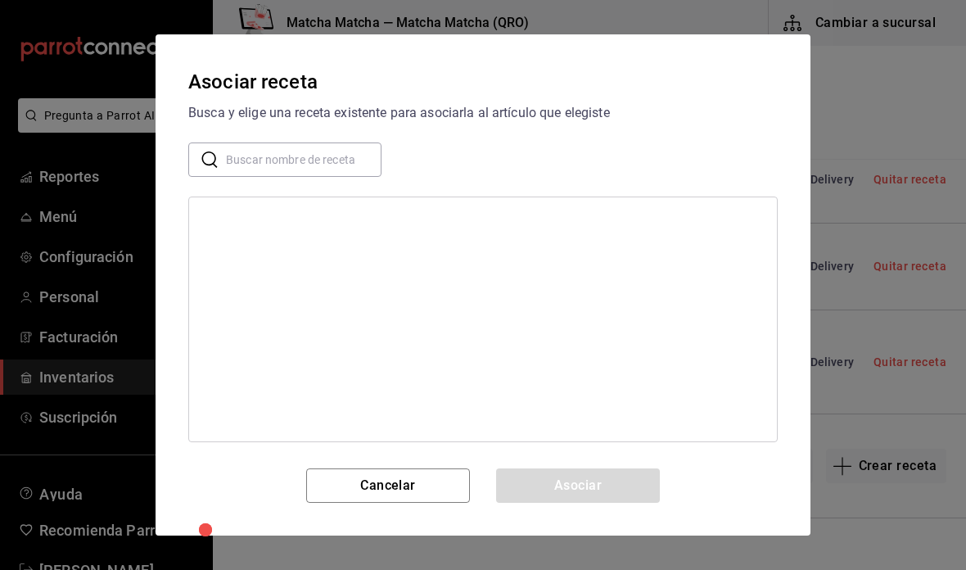
click at [334, 163] on input "text" at bounding box center [303, 159] width 155 height 33
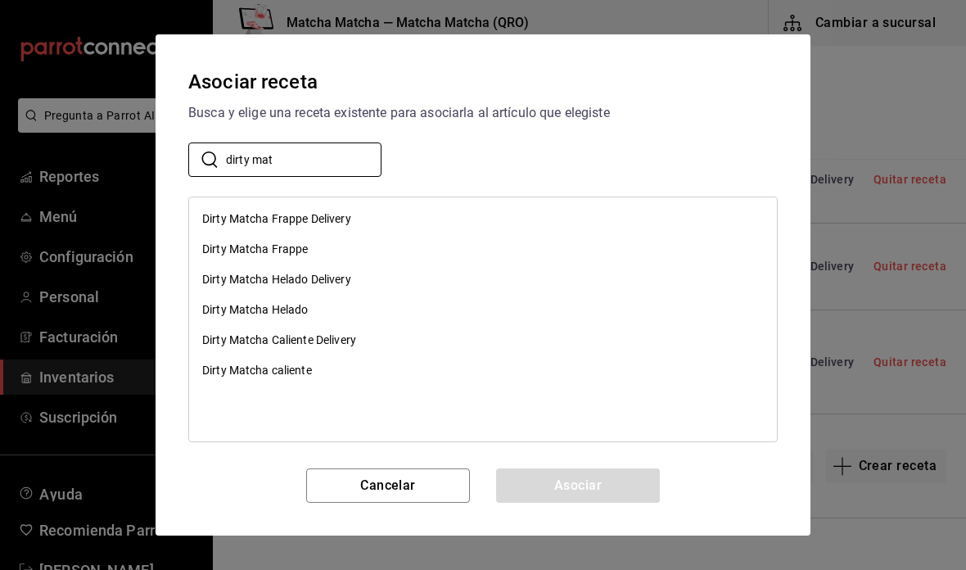
type input "dirty mat"
click at [341, 309] on div "Dirty Matcha Helado" at bounding box center [483, 310] width 588 height 30
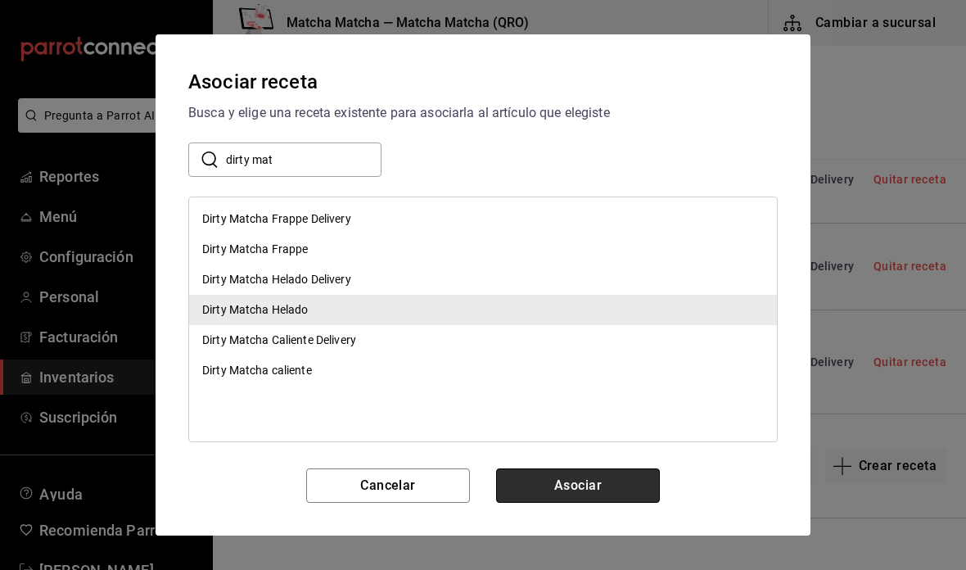
click at [604, 482] on button "Asociar" at bounding box center [578, 485] width 164 height 34
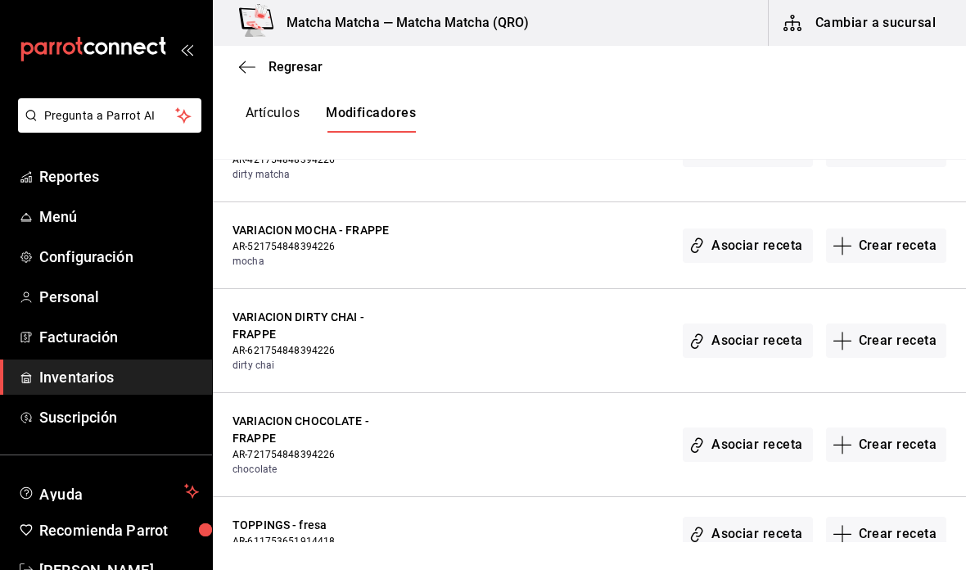
scroll to position [12983, 0]
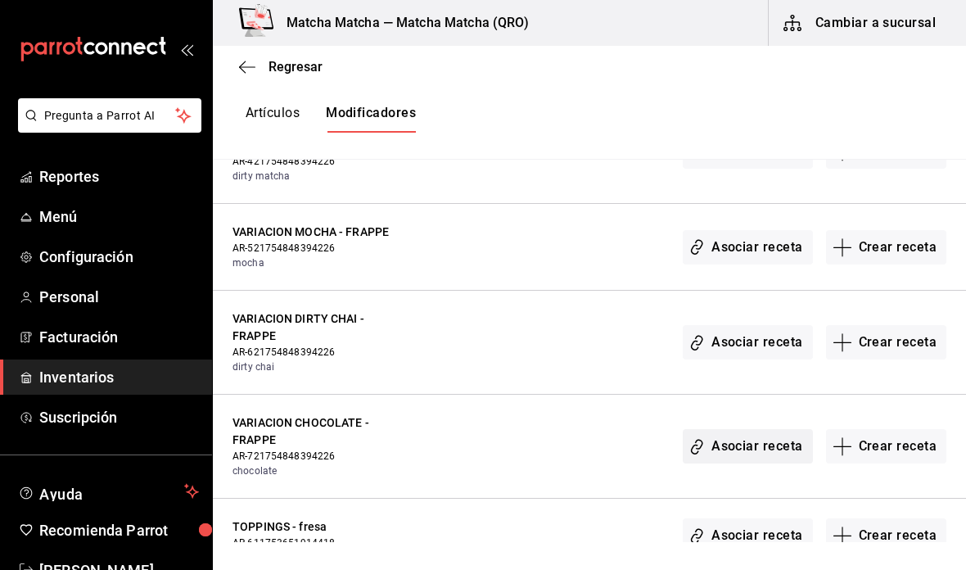
click at [738, 429] on button "Asociar receta" at bounding box center [746, 446] width 129 height 34
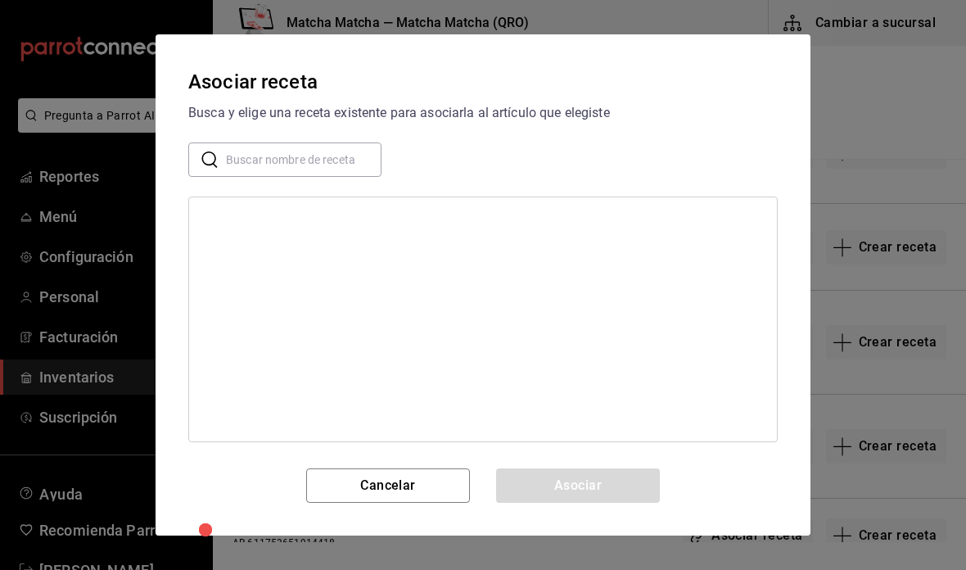
click at [340, 160] on input "text" at bounding box center [303, 159] width 155 height 33
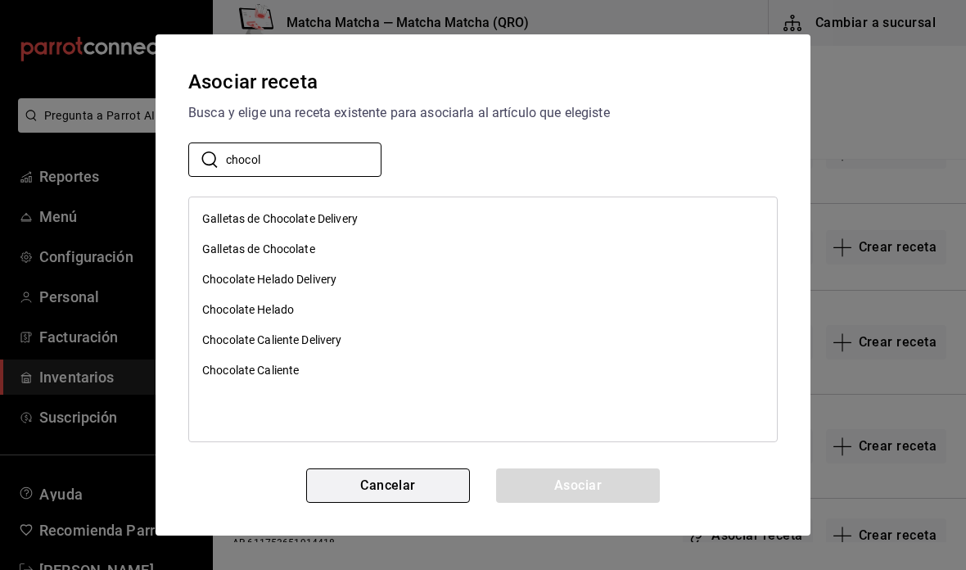
type input "chocol"
click at [449, 478] on button "Cancelar" at bounding box center [388, 485] width 164 height 34
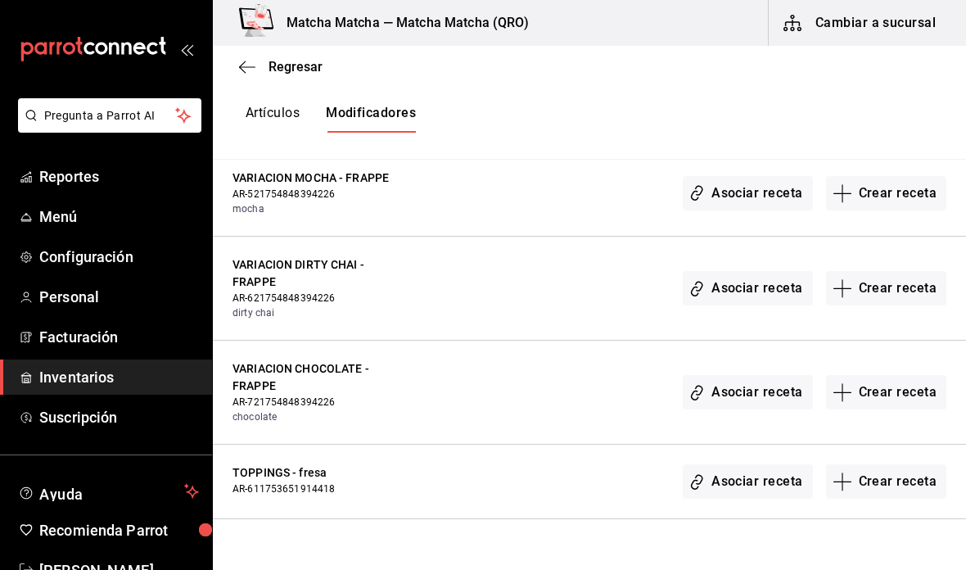
scroll to position [13038, 0]
click at [777, 463] on button "Asociar receta" at bounding box center [746, 480] width 129 height 34
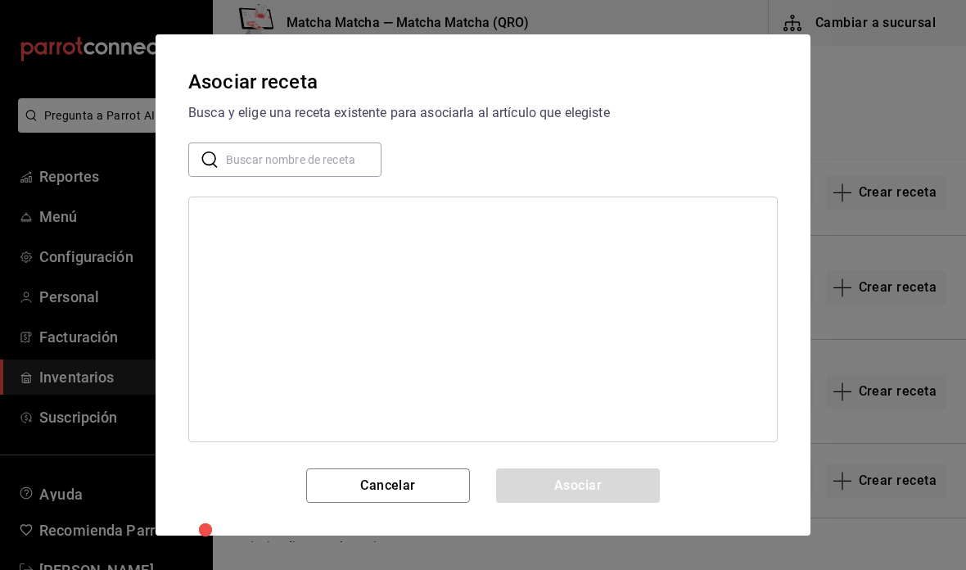
click at [328, 149] on input "text" at bounding box center [303, 159] width 155 height 33
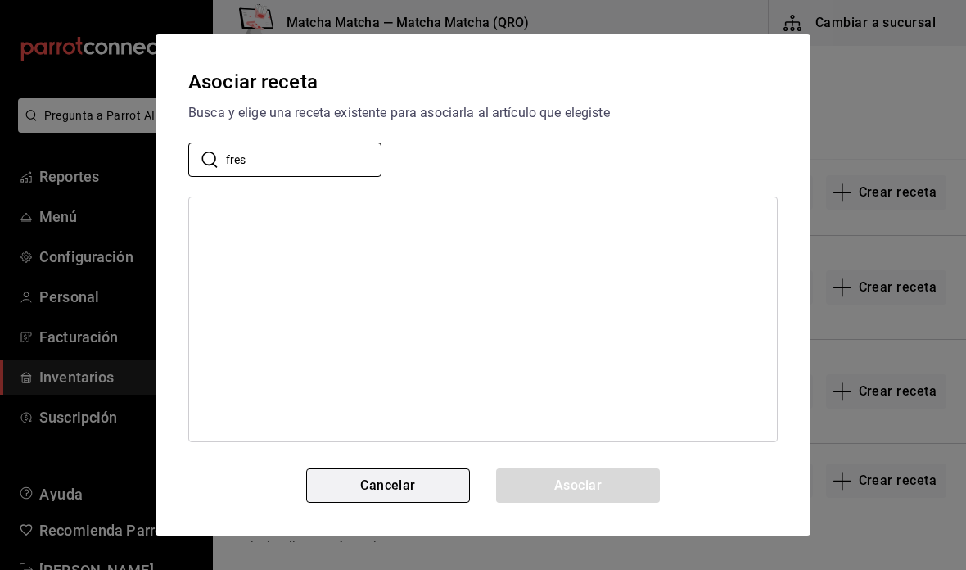
type input "fres"
click at [430, 475] on button "Cancelar" at bounding box center [388, 485] width 164 height 34
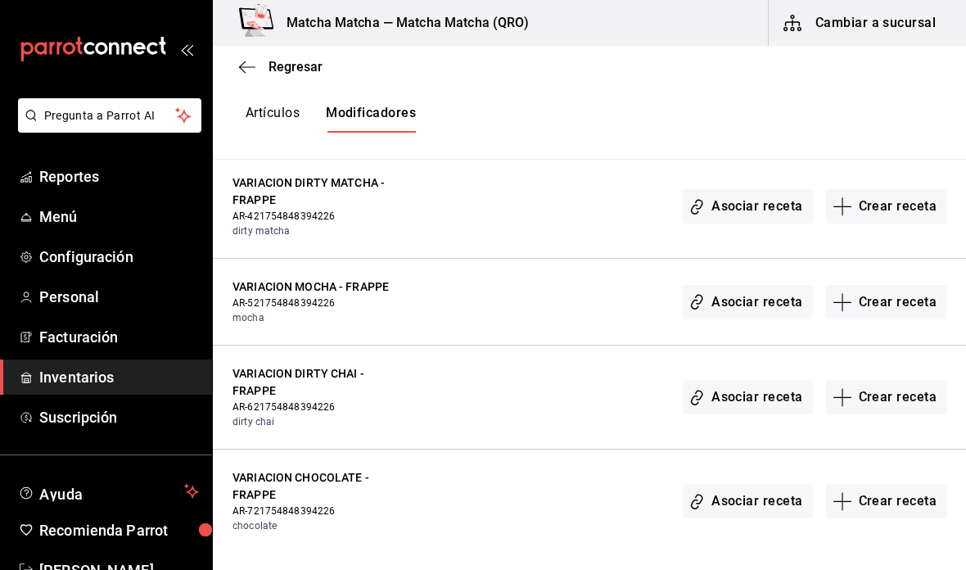
scroll to position [12917, 0]
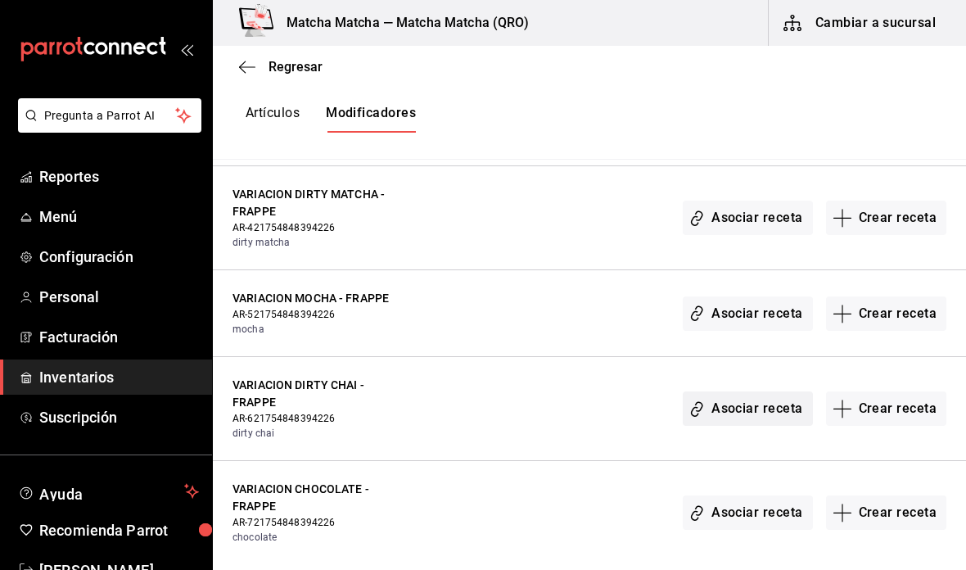
click at [747, 391] on button "Asociar receta" at bounding box center [746, 408] width 129 height 34
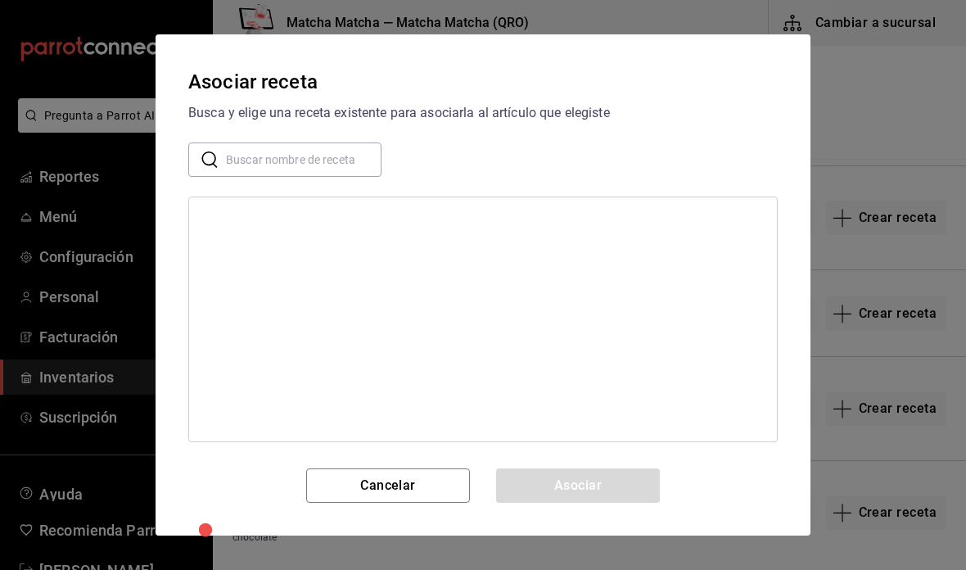
click at [335, 151] on input "text" at bounding box center [303, 159] width 155 height 33
type input "dirty chai frap"
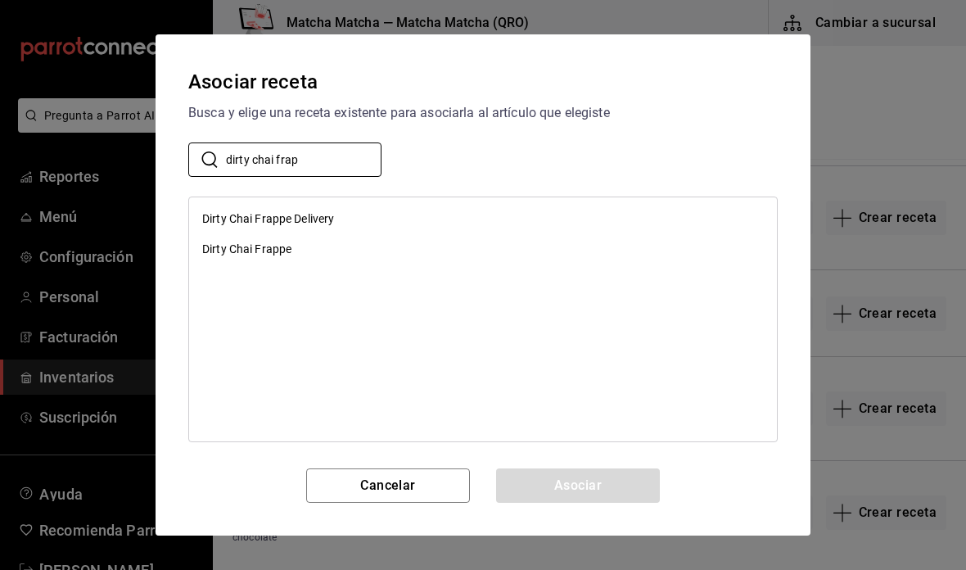
click at [357, 243] on div "Dirty Chai Frappe" at bounding box center [483, 249] width 588 height 30
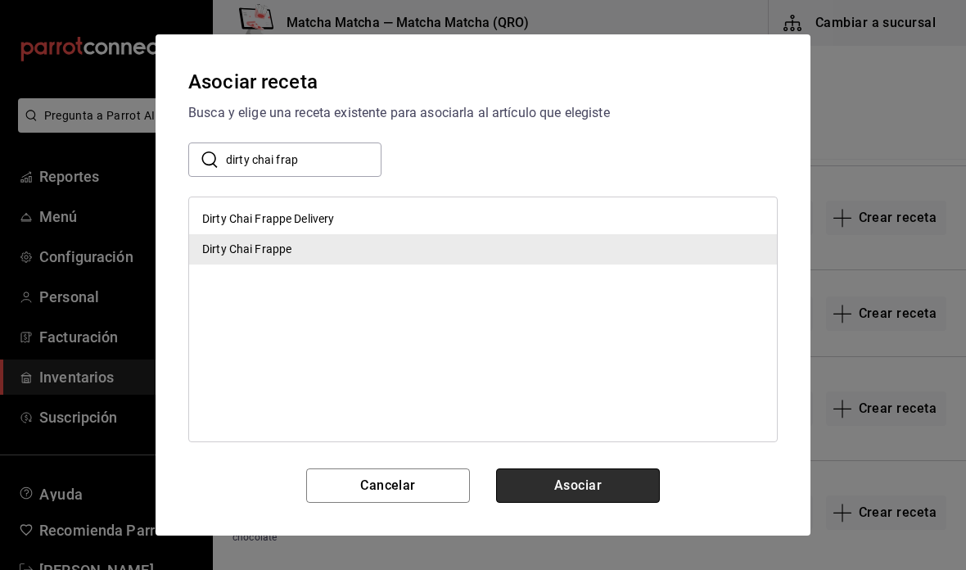
click at [608, 499] on button "Asociar" at bounding box center [578, 485] width 164 height 34
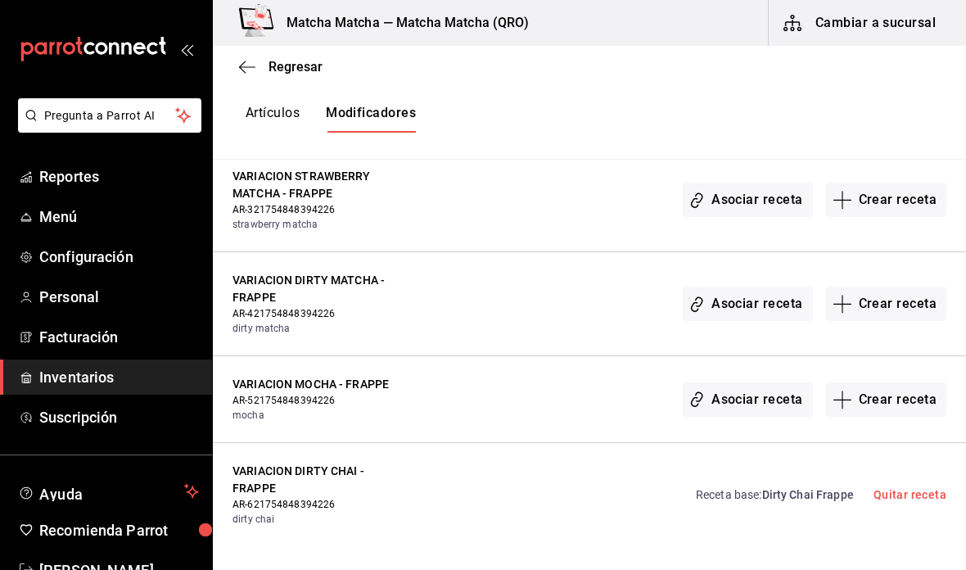
scroll to position [12830, 0]
click at [734, 383] on button "Asociar receta" at bounding box center [746, 400] width 129 height 34
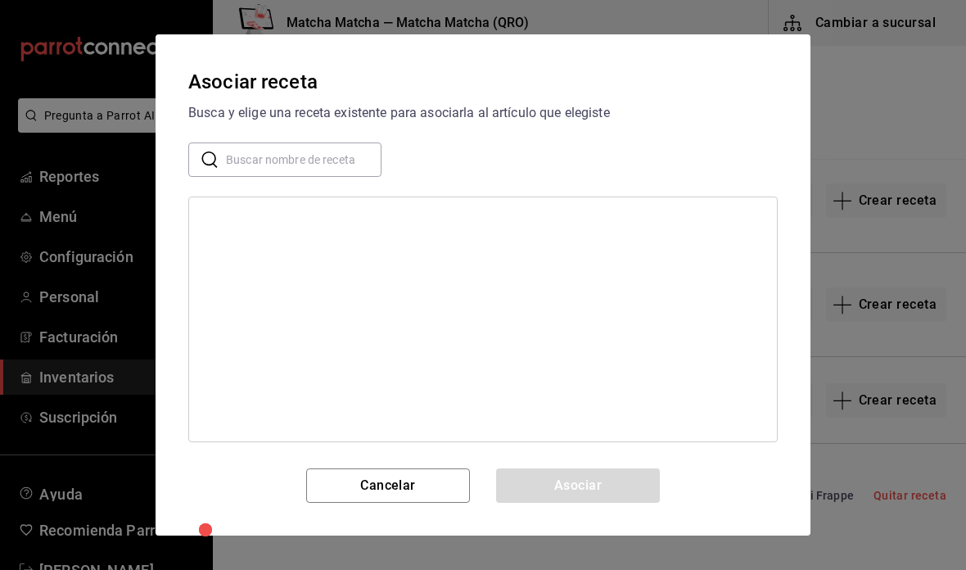
click at [348, 166] on input "text" at bounding box center [303, 159] width 155 height 33
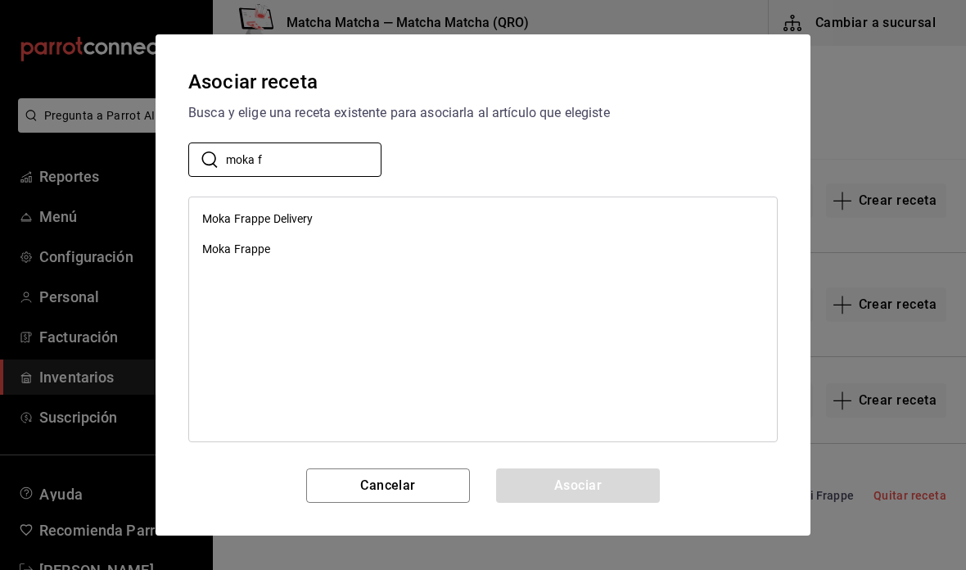
type input "moka f"
click at [300, 255] on div "Moka Frappe" at bounding box center [483, 249] width 588 height 30
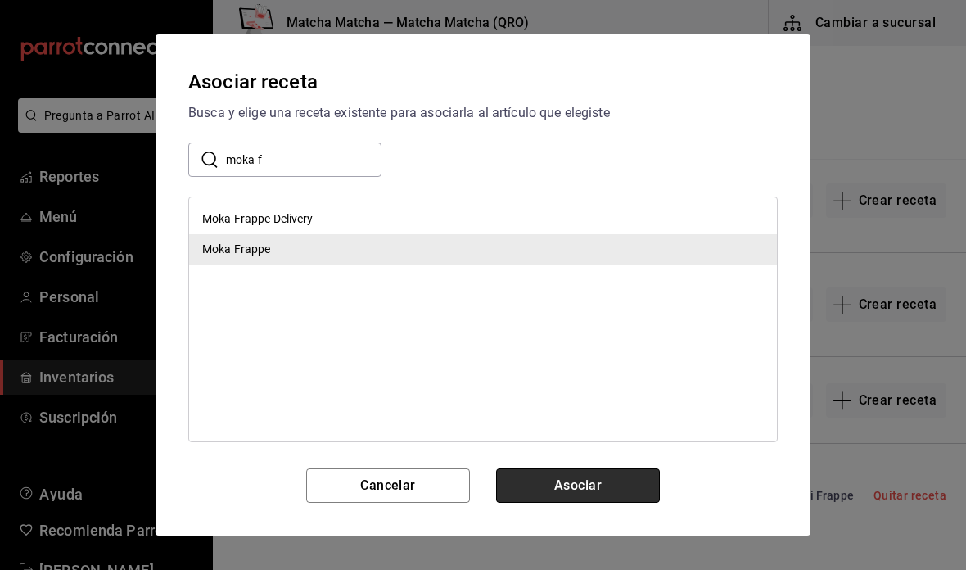
click at [601, 494] on button "Asociar" at bounding box center [578, 485] width 164 height 34
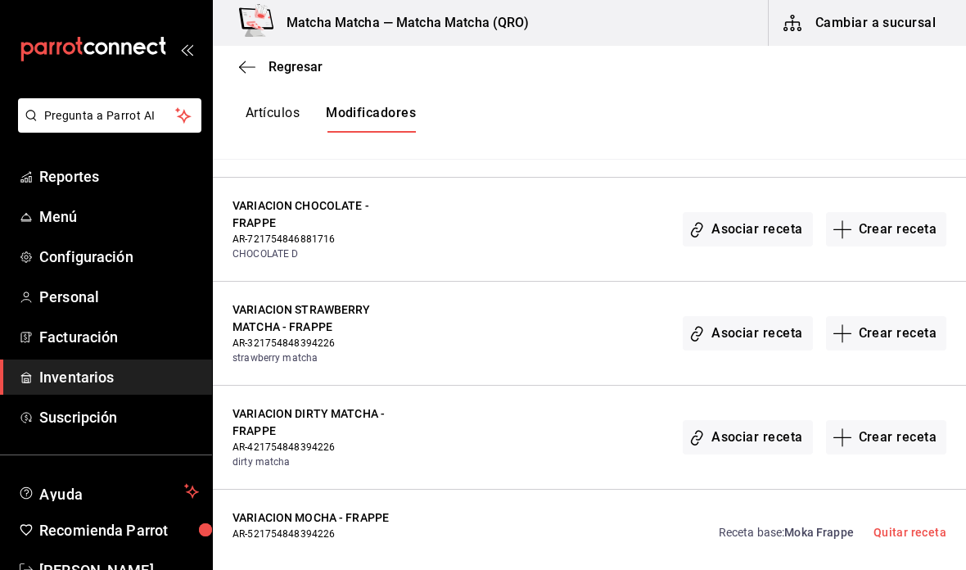
scroll to position [12699, 0]
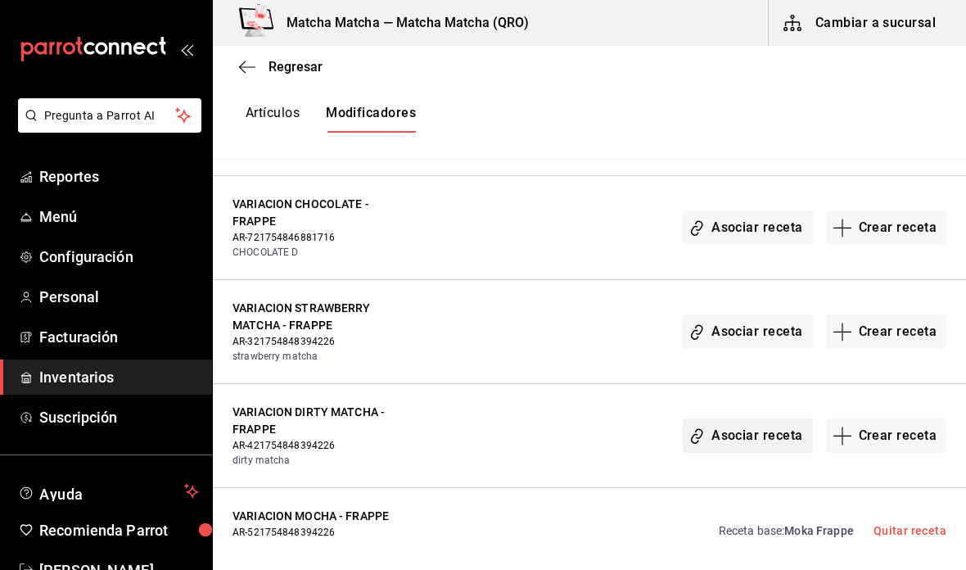
click at [726, 418] on button "Asociar receta" at bounding box center [746, 435] width 129 height 34
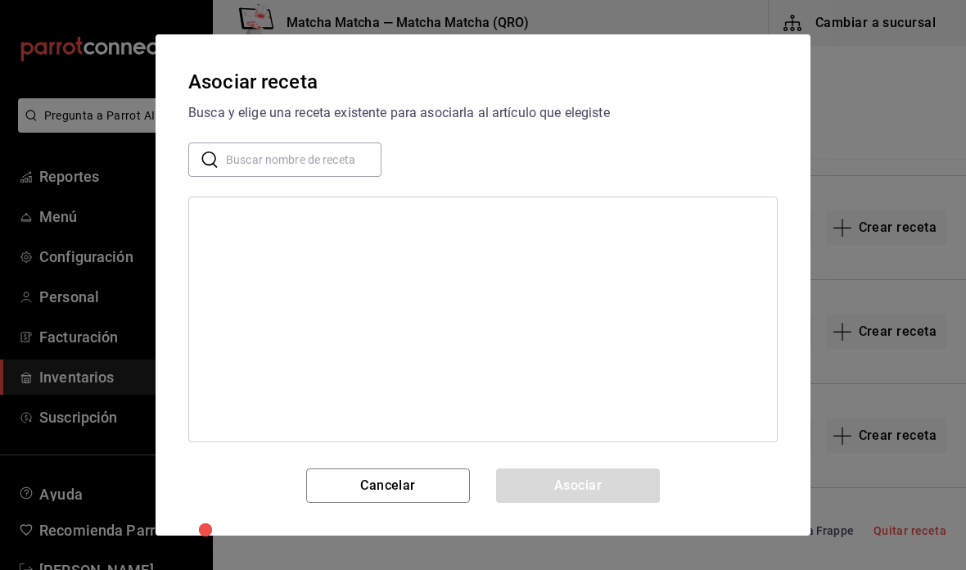
click at [349, 164] on input "text" at bounding box center [303, 159] width 155 height 33
type input "dirty matcha fr"
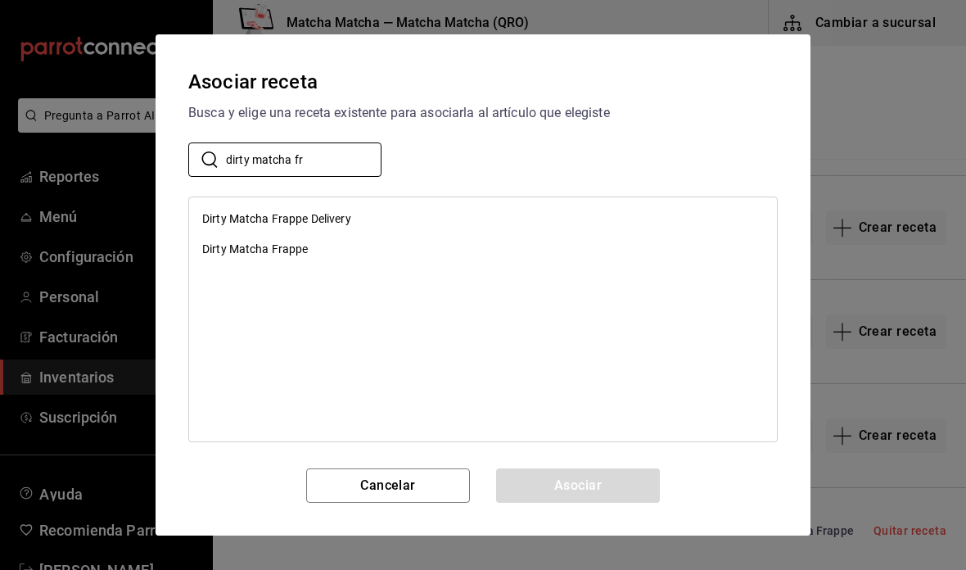
click at [352, 255] on div "Dirty Matcha Frappe" at bounding box center [483, 249] width 588 height 30
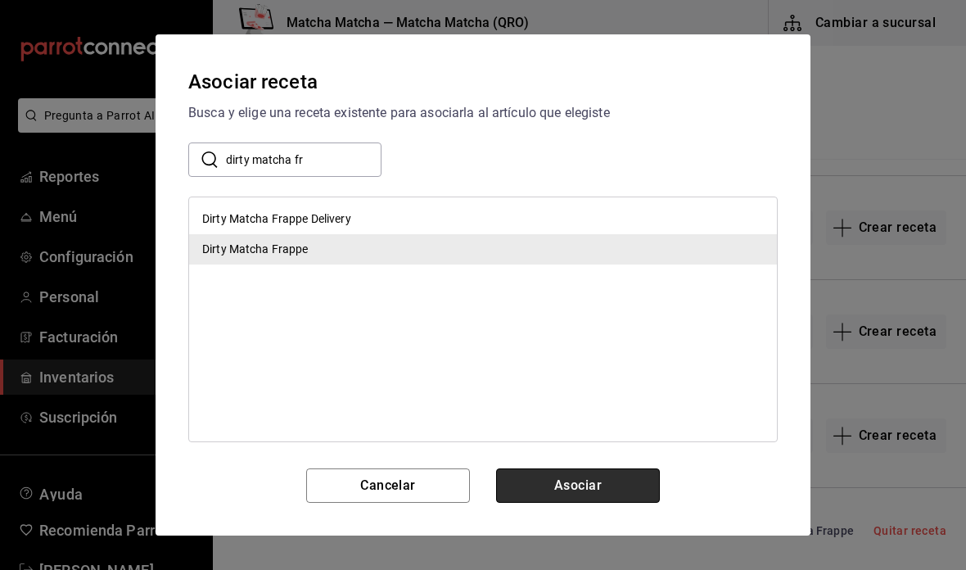
click at [605, 493] on button "Asociar" at bounding box center [578, 485] width 164 height 34
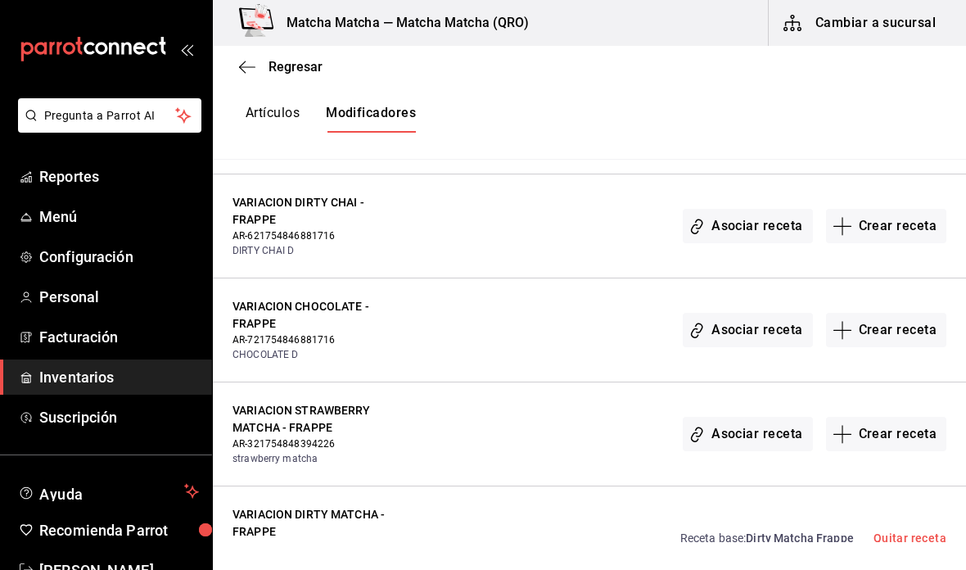
scroll to position [12596, 0]
click at [751, 417] on button "Asociar receta" at bounding box center [746, 434] width 129 height 34
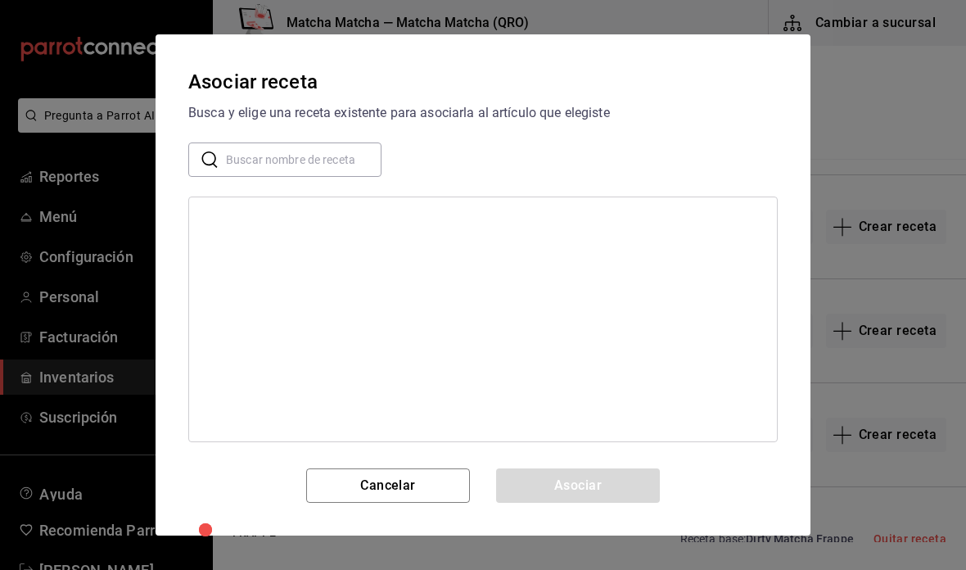
click at [356, 164] on input "text" at bounding box center [303, 159] width 155 height 33
type input "strawberry matcha frap"
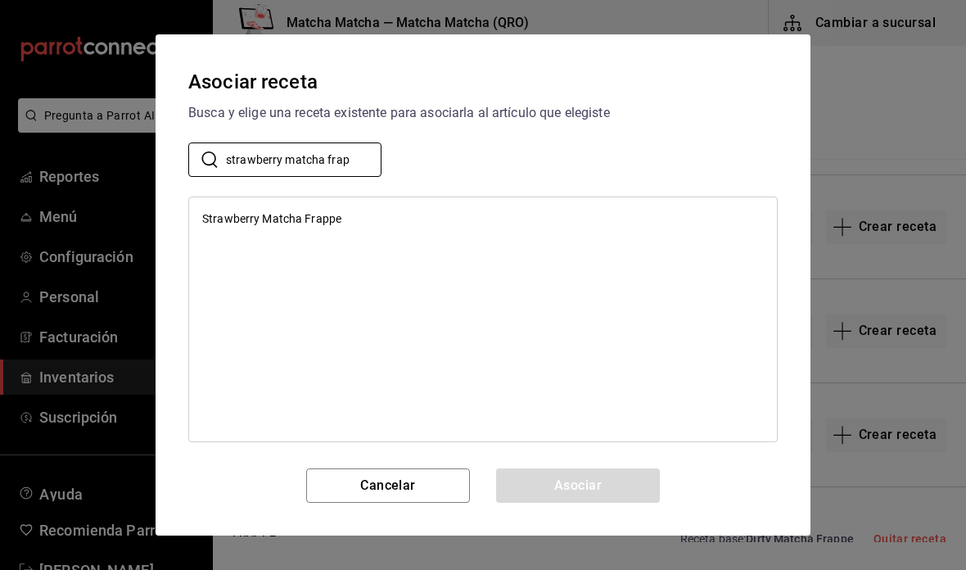
click at [383, 221] on div "Strawberry Matcha Frappe" at bounding box center [483, 219] width 588 height 30
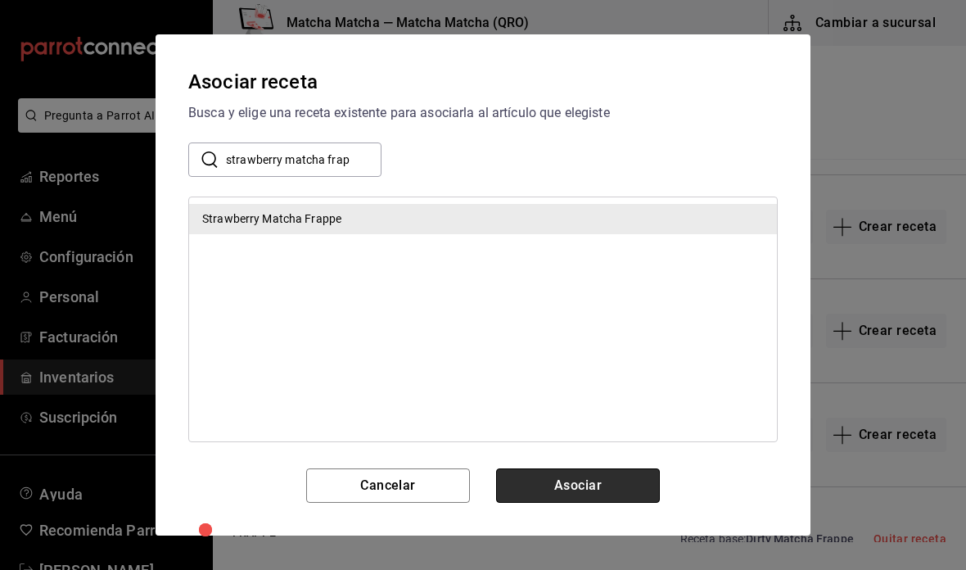
click at [611, 489] on button "Asociar" at bounding box center [578, 485] width 164 height 34
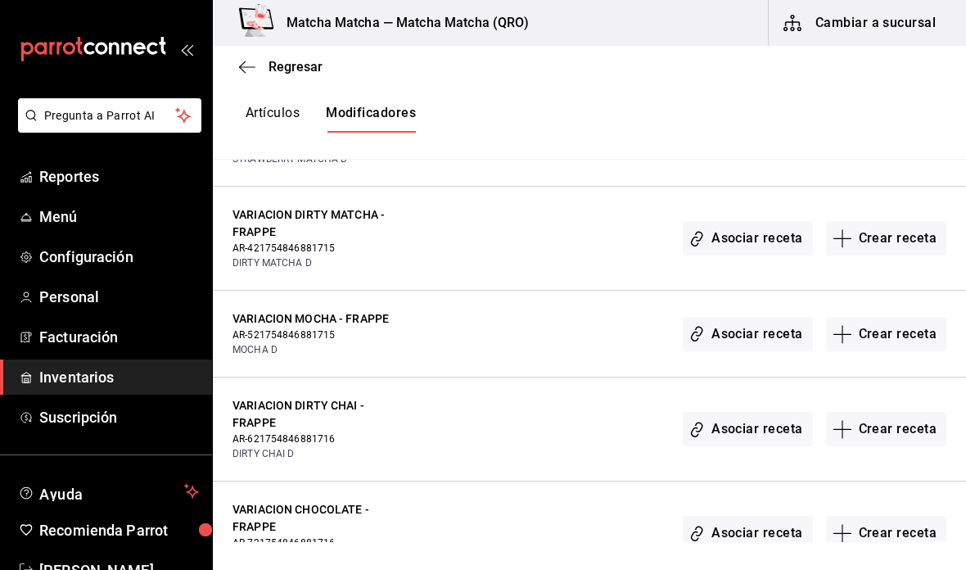
scroll to position [12396, 0]
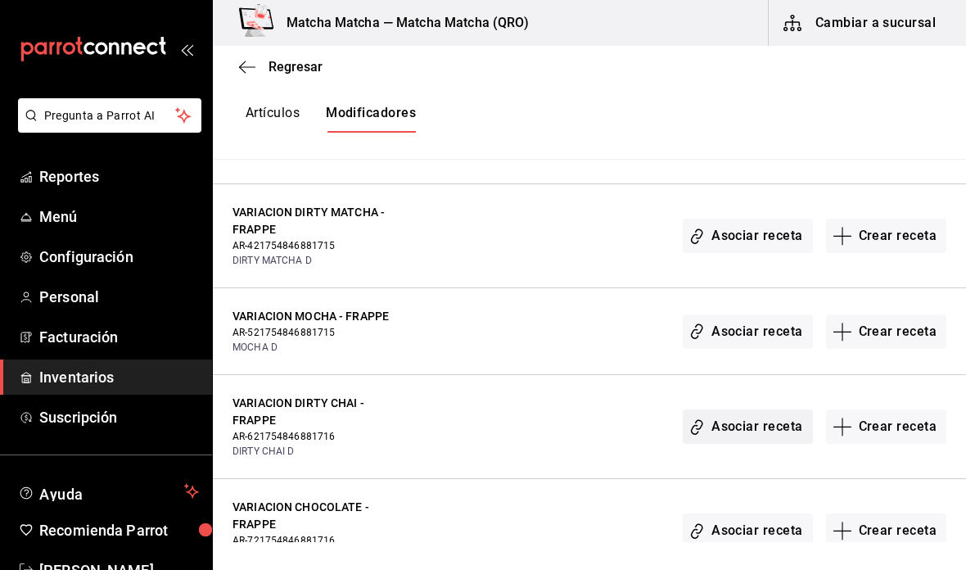
click at [745, 409] on button "Asociar receta" at bounding box center [746, 426] width 129 height 34
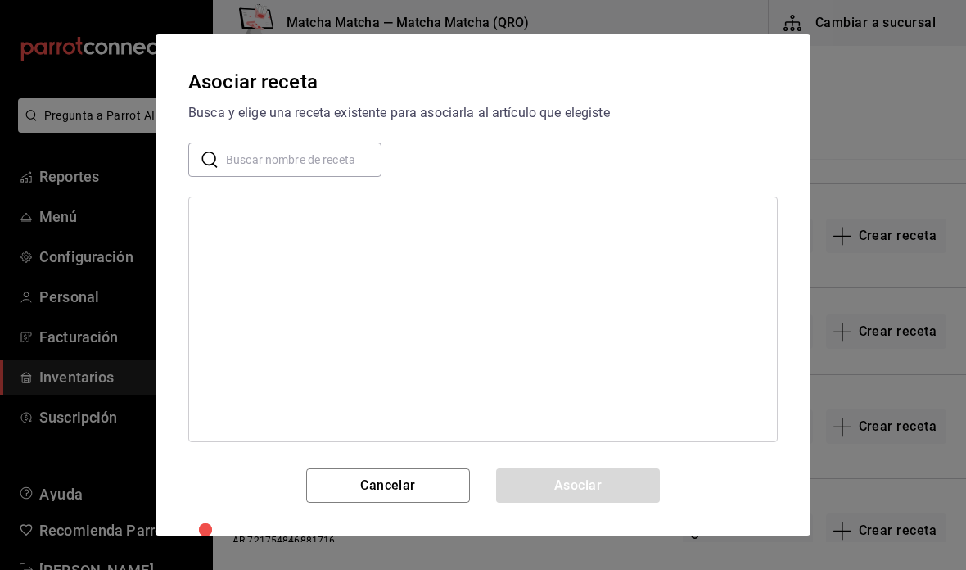
click at [338, 167] on input "text" at bounding box center [303, 159] width 155 height 33
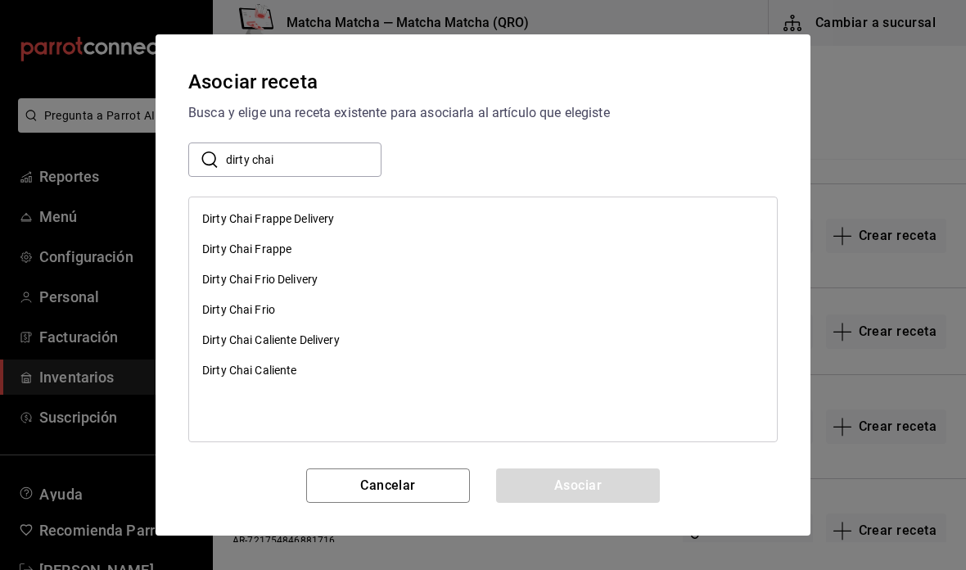
type input "dirty chai"
click at [300, 255] on div "Dirty Chai Frappe" at bounding box center [483, 249] width 588 height 30
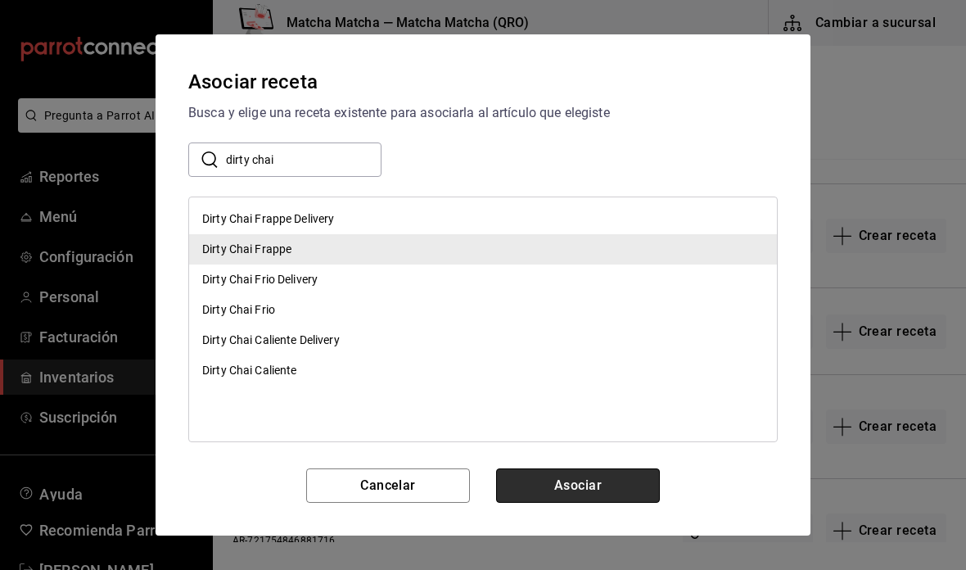
click at [593, 480] on button "Asociar" at bounding box center [578, 485] width 164 height 34
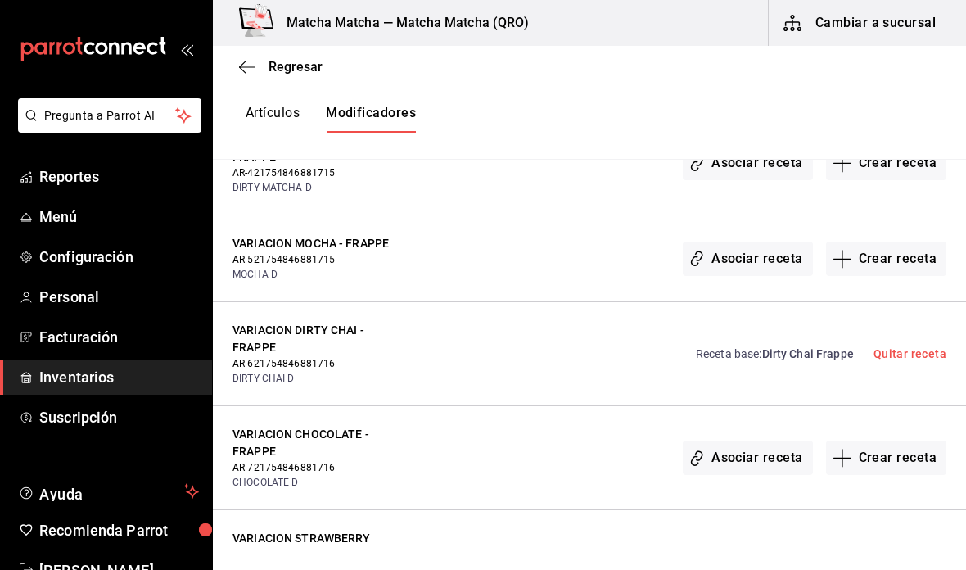
scroll to position [12443, 0]
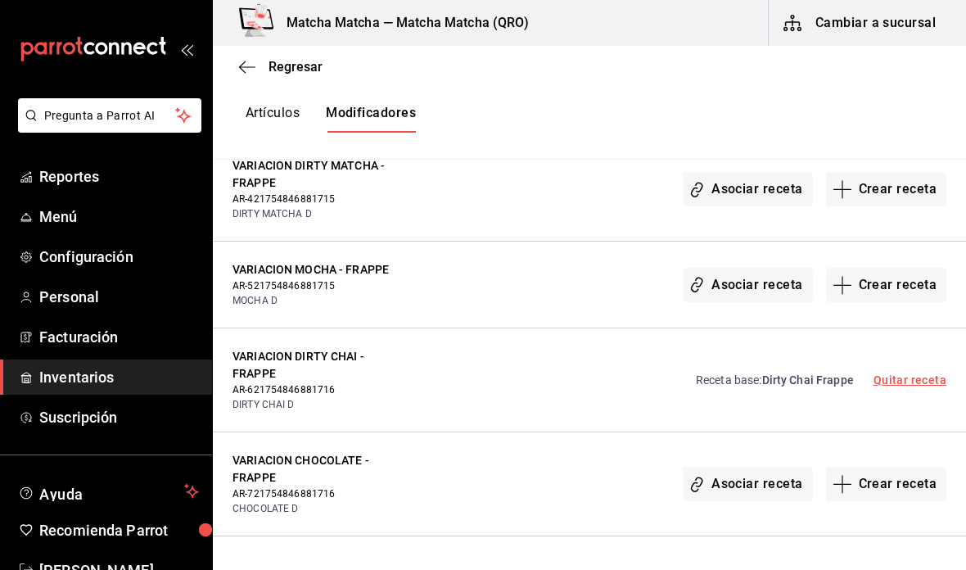
click at [896, 373] on link "Quitar receta" at bounding box center [909, 379] width 73 height 13
click at [768, 363] on button "Asociar receta" at bounding box center [746, 380] width 129 height 34
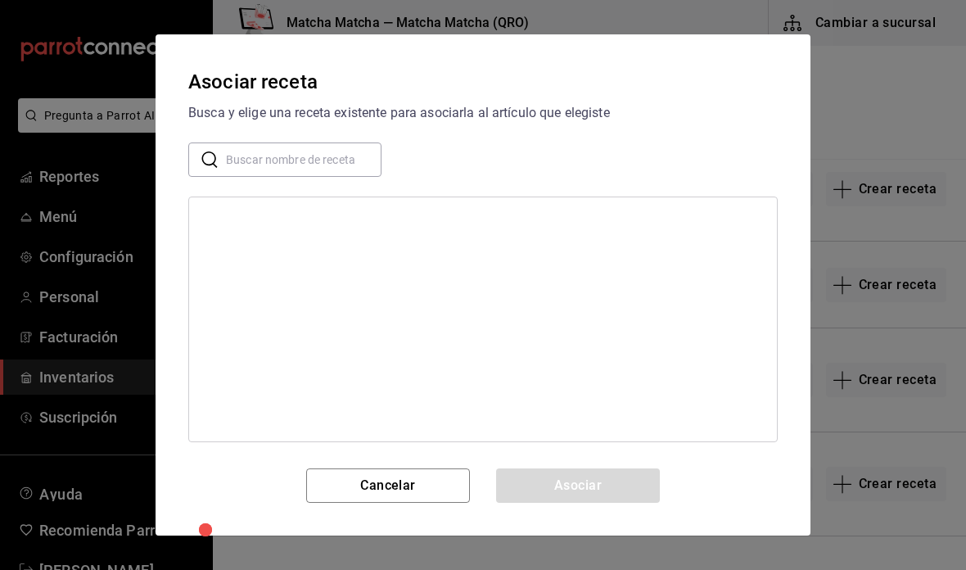
click at [347, 163] on input "text" at bounding box center [303, 159] width 155 height 33
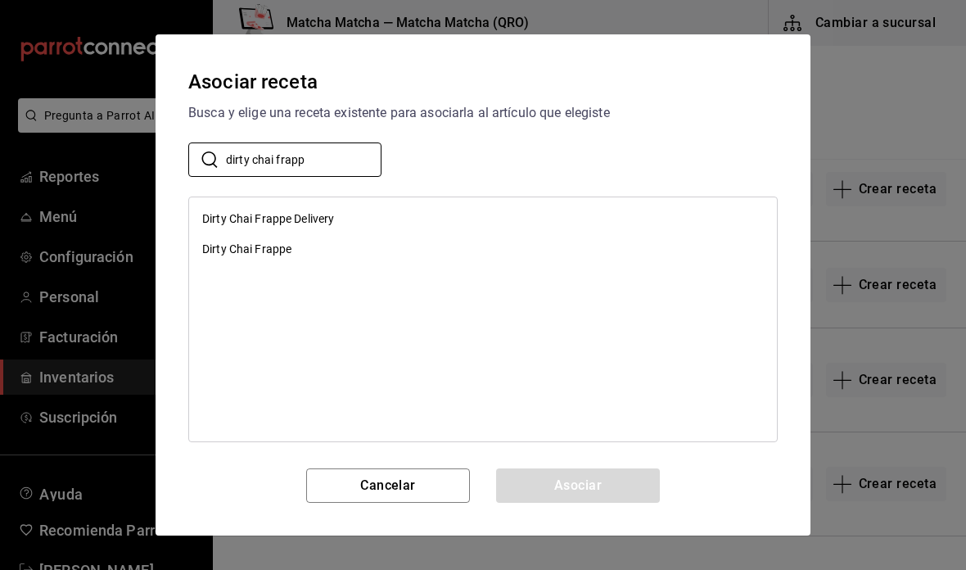
type input "dirty chai frapp"
click at [373, 208] on div "Dirty Chai Frappe Delivery" at bounding box center [483, 219] width 588 height 30
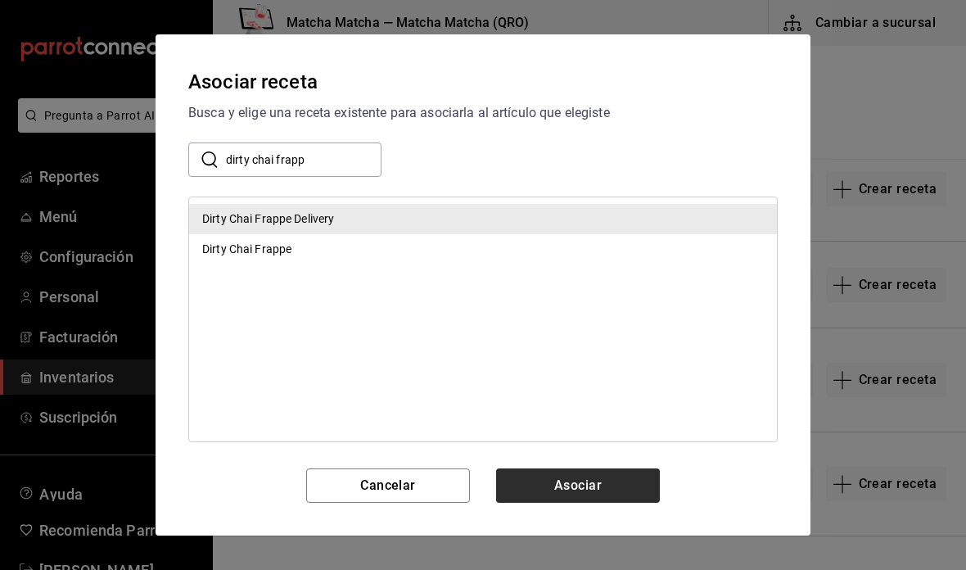
click at [620, 484] on button "Asociar" at bounding box center [578, 485] width 164 height 34
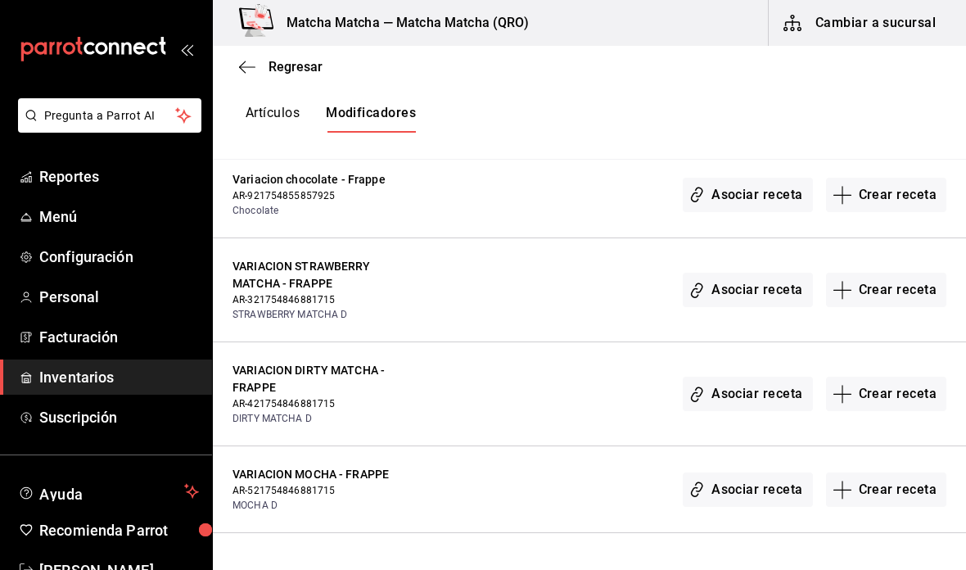
scroll to position [12234, 0]
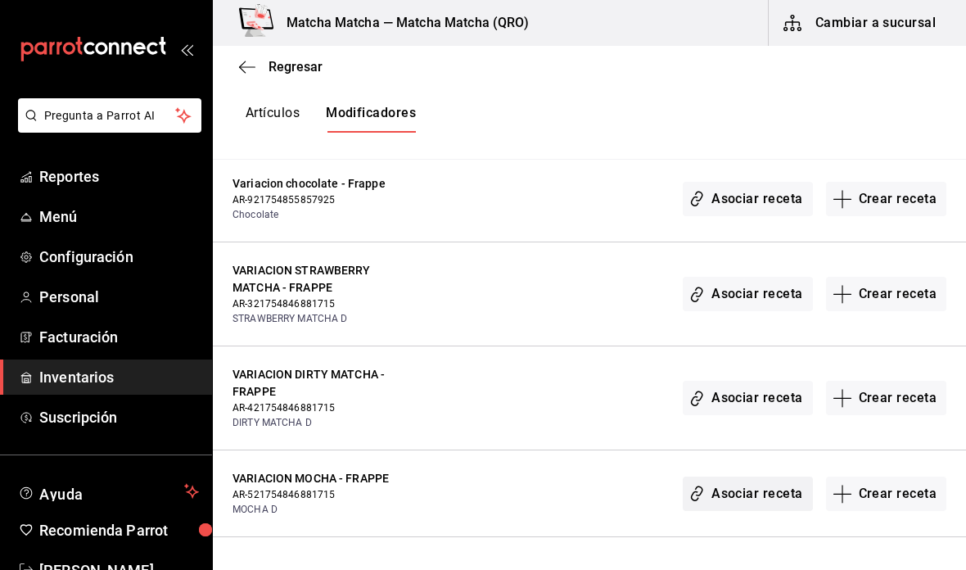
click at [740, 476] on button "Asociar receta" at bounding box center [746, 493] width 129 height 34
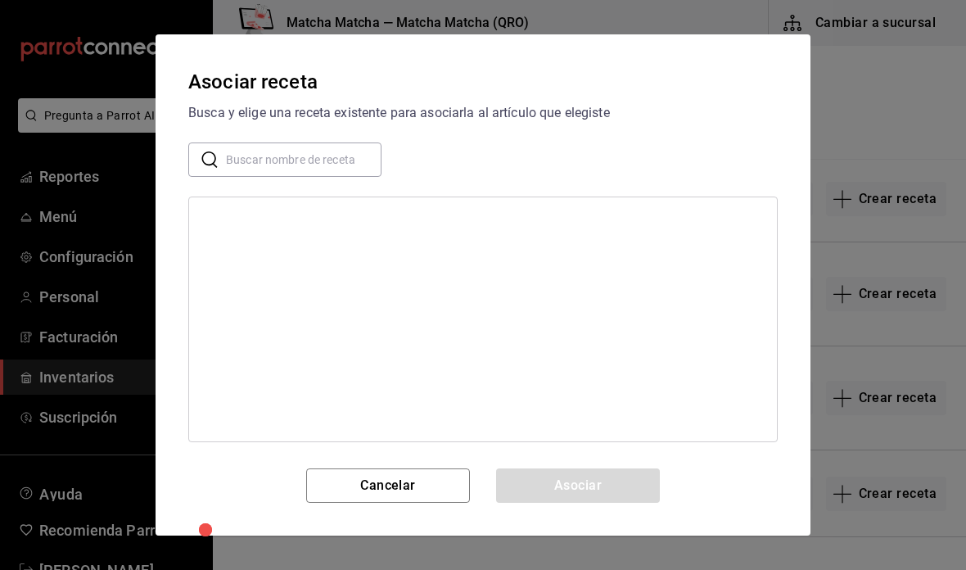
click at [358, 157] on input "text" at bounding box center [303, 159] width 155 height 33
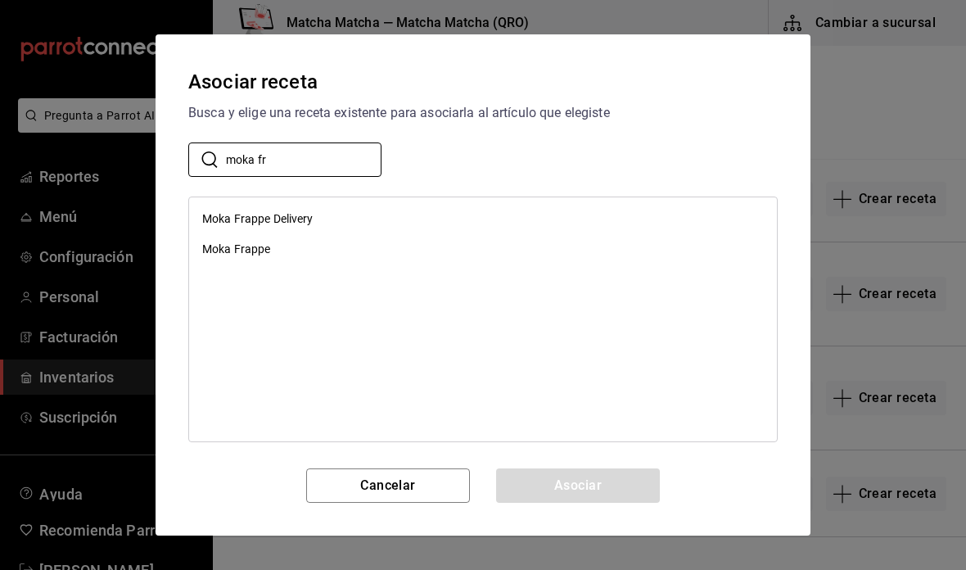
type input "moka fr"
click at [322, 217] on div "Moka Frappe Delivery" at bounding box center [483, 219] width 588 height 30
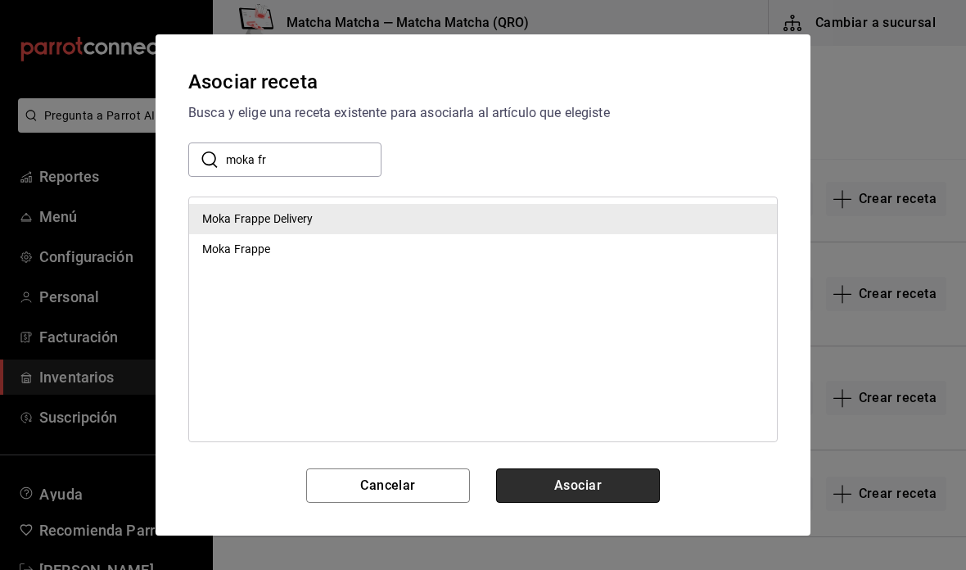
click at [601, 489] on button "Asociar" at bounding box center [578, 485] width 164 height 34
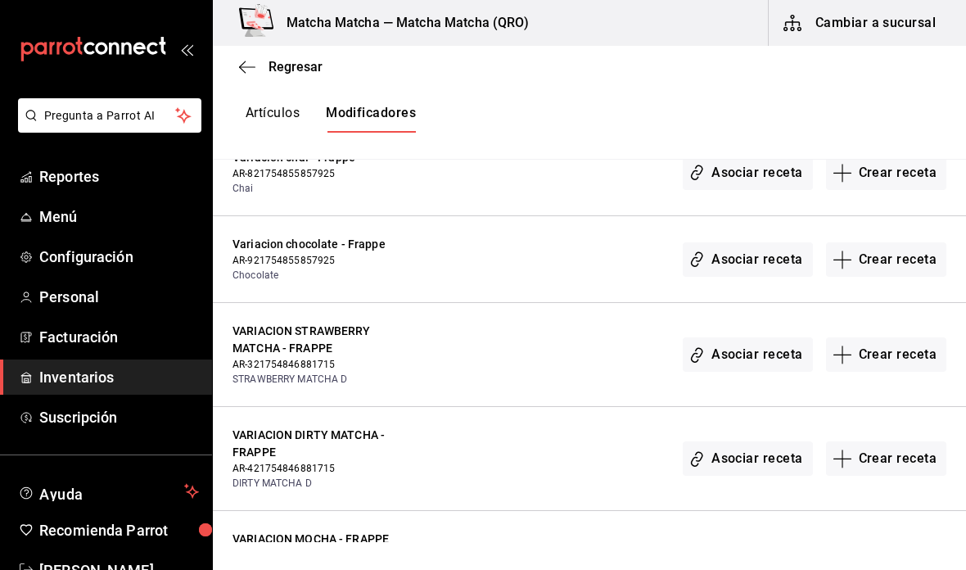
scroll to position [12172, 0]
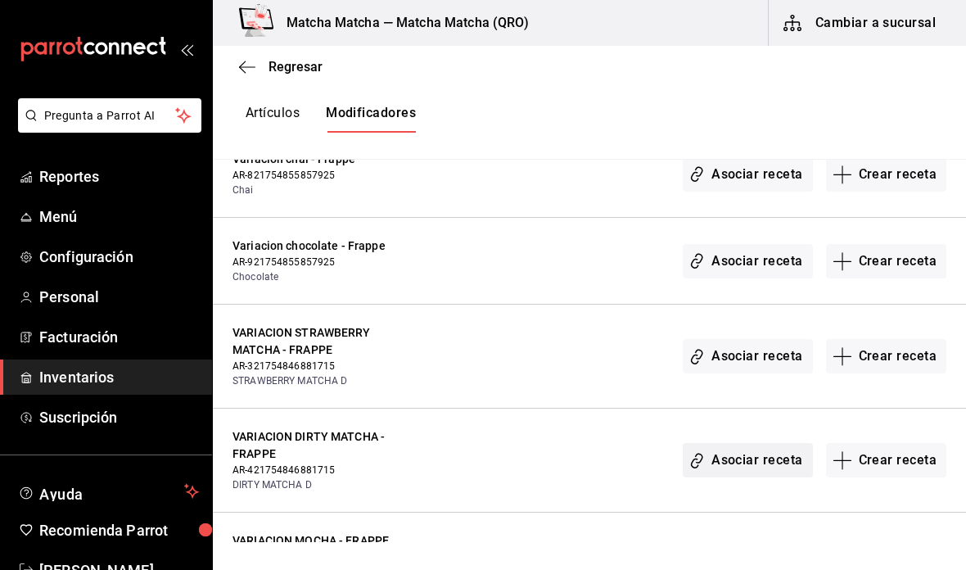
click at [734, 443] on button "Asociar receta" at bounding box center [746, 460] width 129 height 34
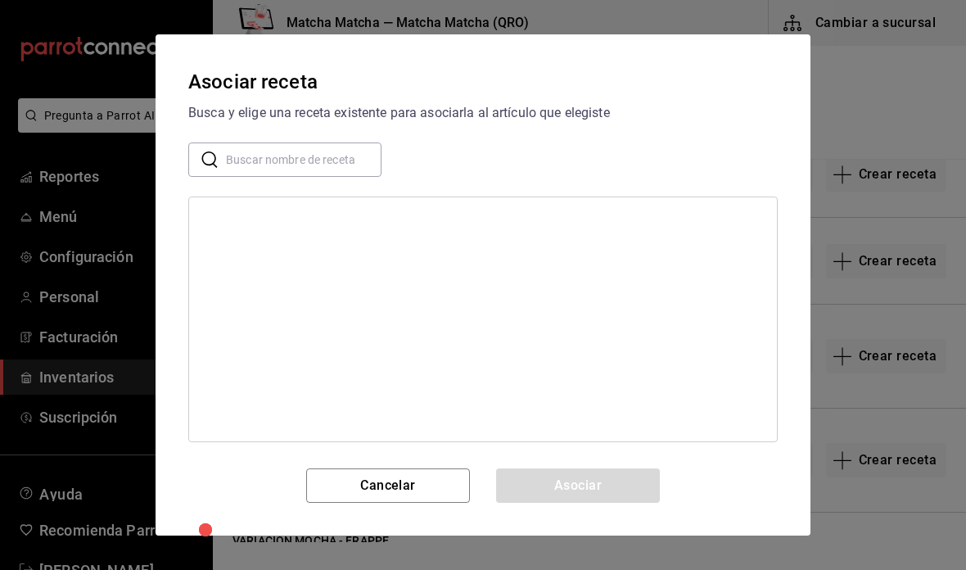
click at [328, 149] on input "text" at bounding box center [303, 159] width 155 height 33
type input "dirty matcha frap"
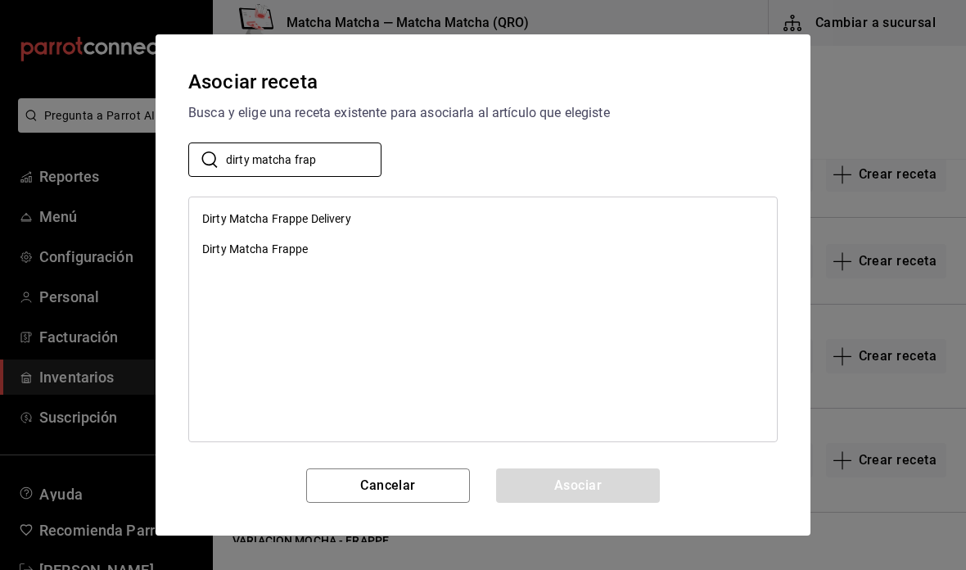
click at [376, 218] on div "Dirty Matcha Frappe Delivery" at bounding box center [483, 219] width 588 height 30
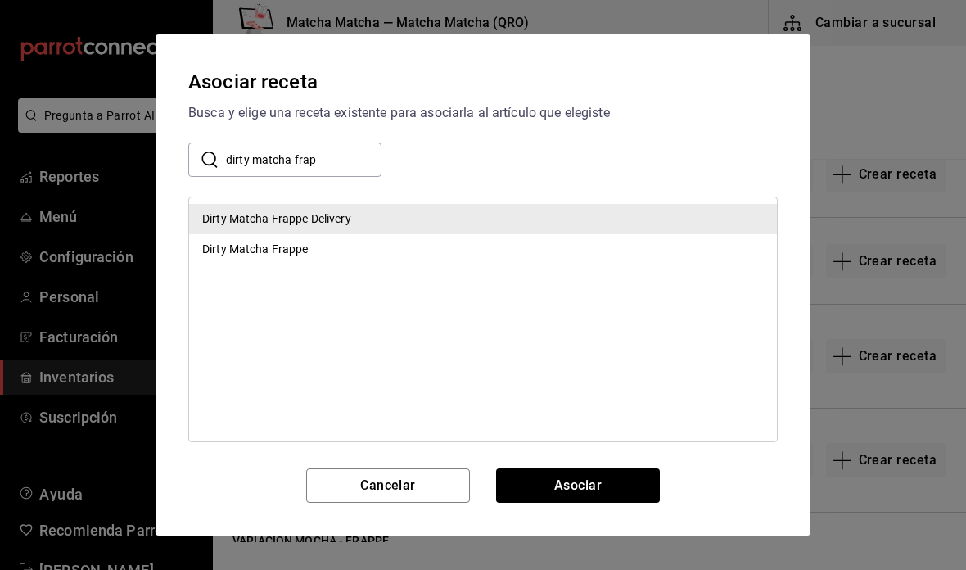
click at [616, 481] on button "Asociar" at bounding box center [578, 485] width 164 height 34
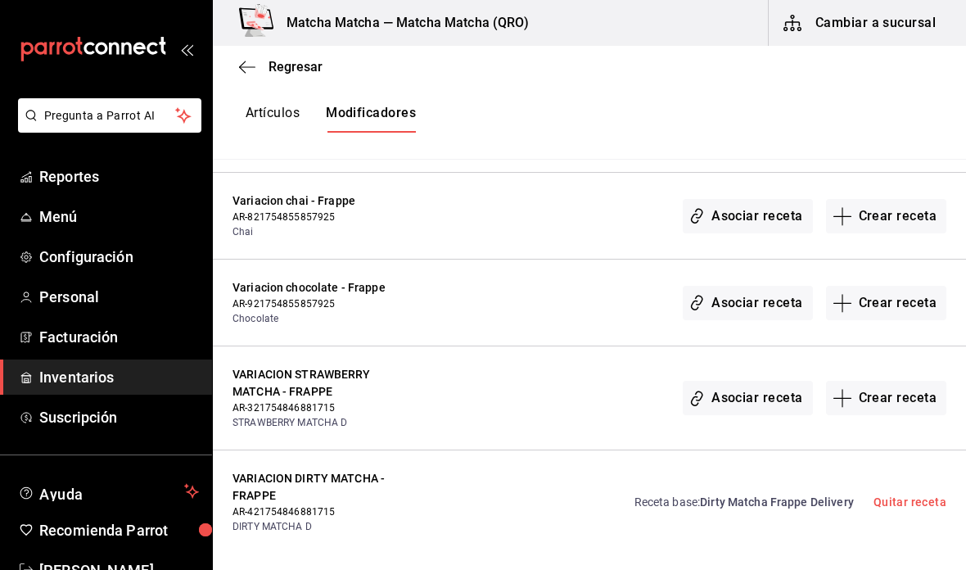
scroll to position [12123, 0]
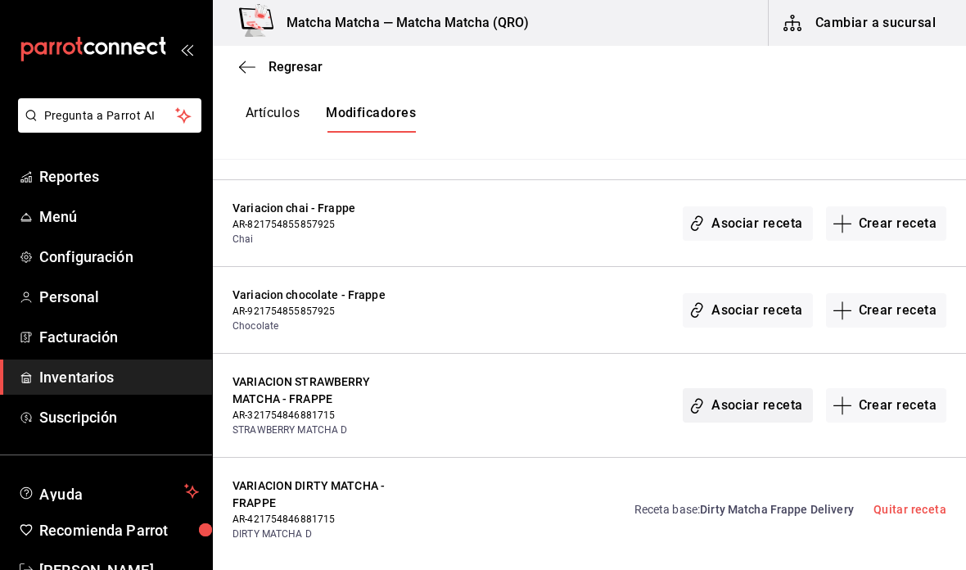
click at [740, 388] on button "Asociar receta" at bounding box center [746, 405] width 129 height 34
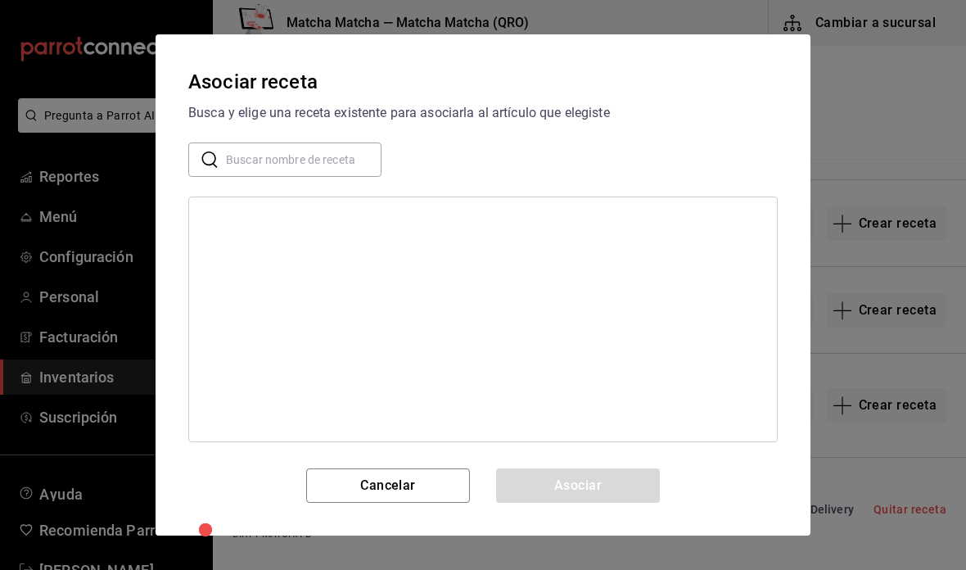
click at [347, 154] on input "text" at bounding box center [303, 159] width 155 height 33
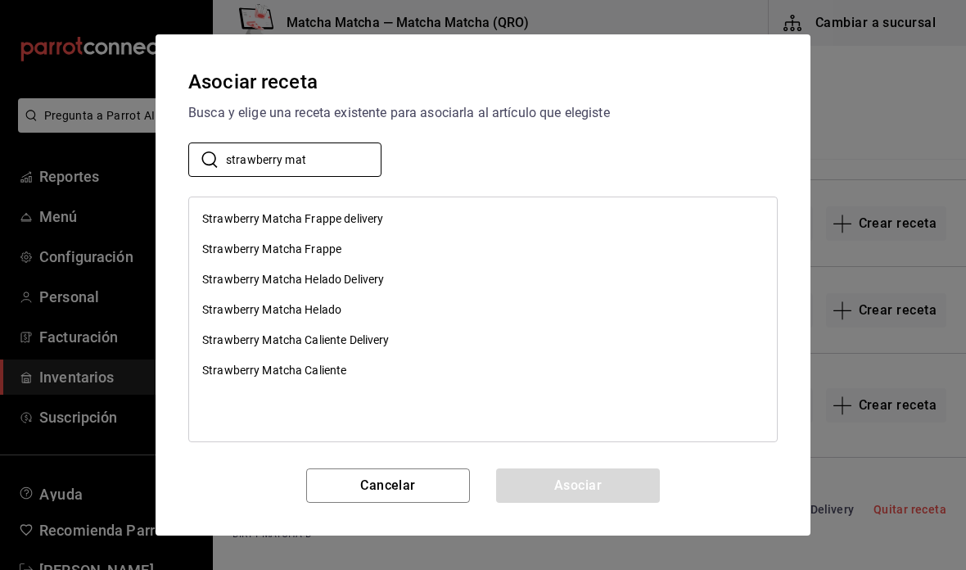
type input "strawberry mat"
click at [402, 218] on div "Strawberry Matcha Frappe delivery" at bounding box center [483, 219] width 588 height 30
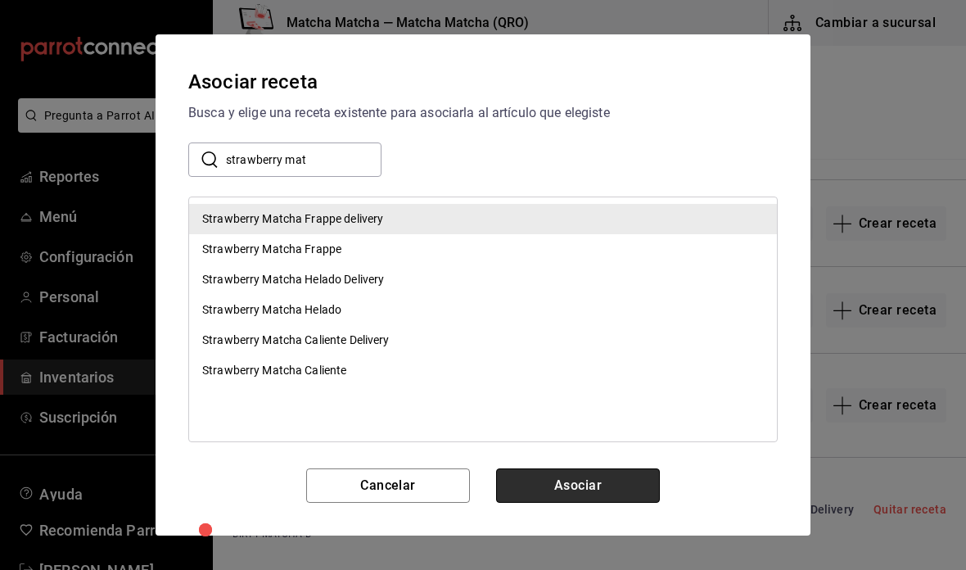
click at [602, 486] on button "Asociar" at bounding box center [578, 485] width 164 height 34
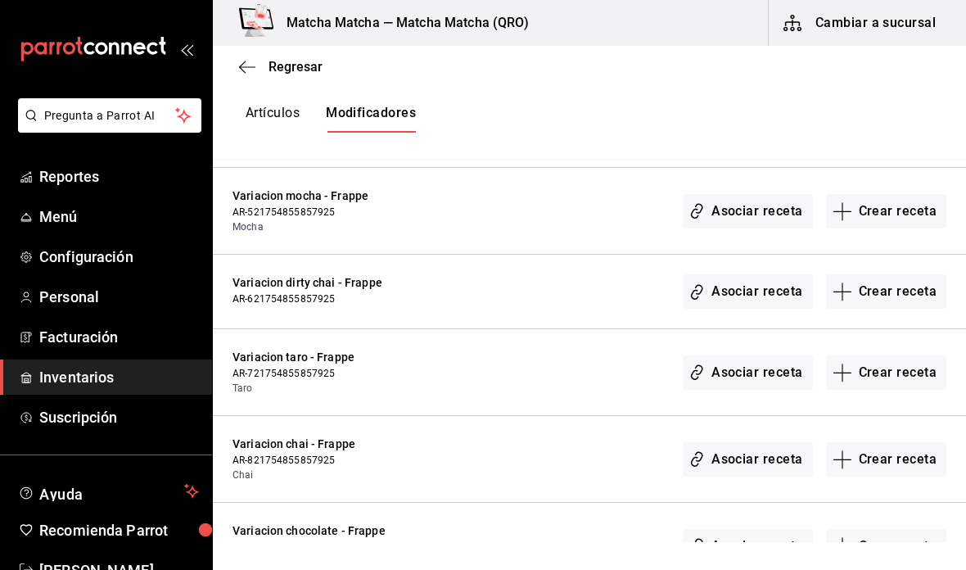
scroll to position [11882, 0]
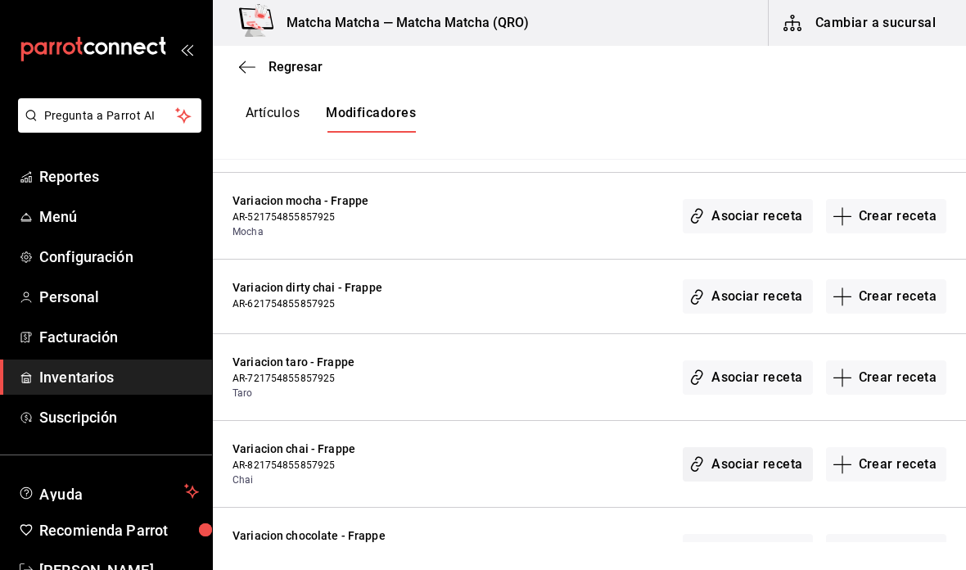
click at [749, 447] on button "Asociar receta" at bounding box center [746, 464] width 129 height 34
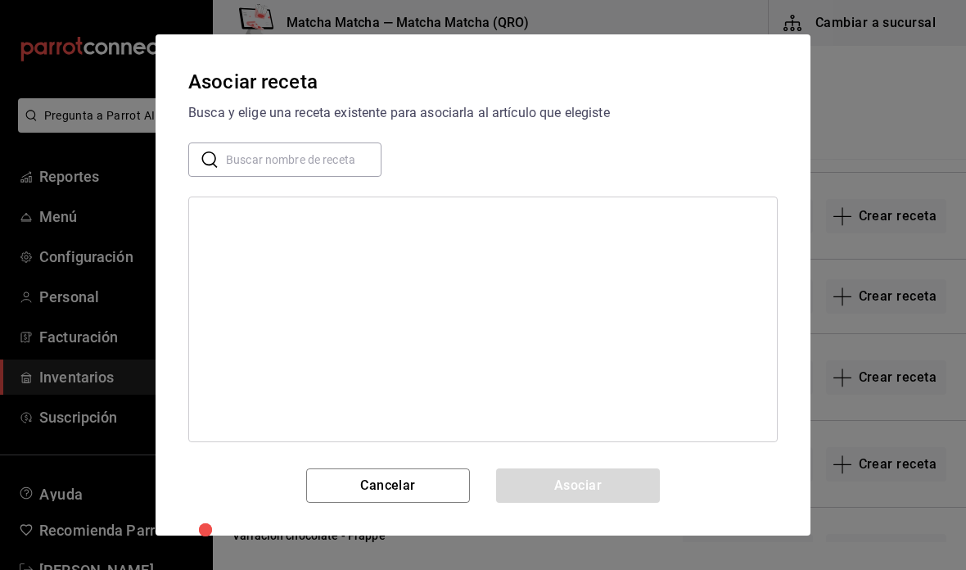
click at [354, 149] on input "text" at bounding box center [303, 159] width 155 height 33
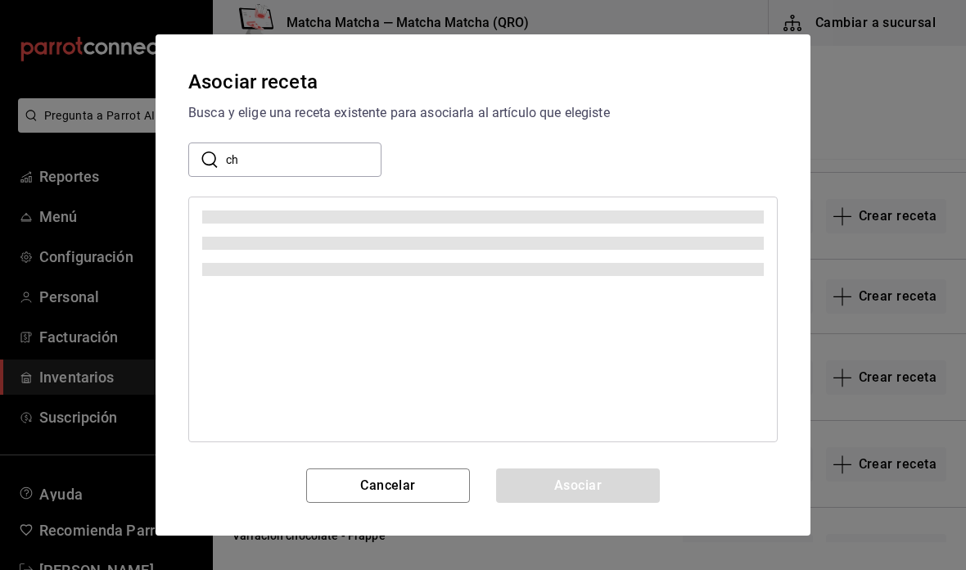
type input "c"
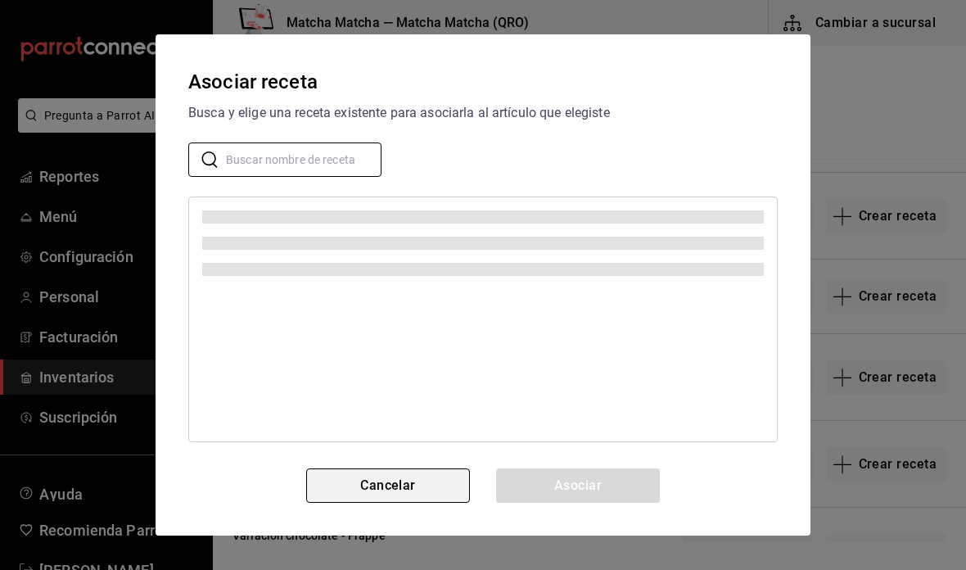
click at [433, 483] on button "Cancelar" at bounding box center [388, 485] width 164 height 34
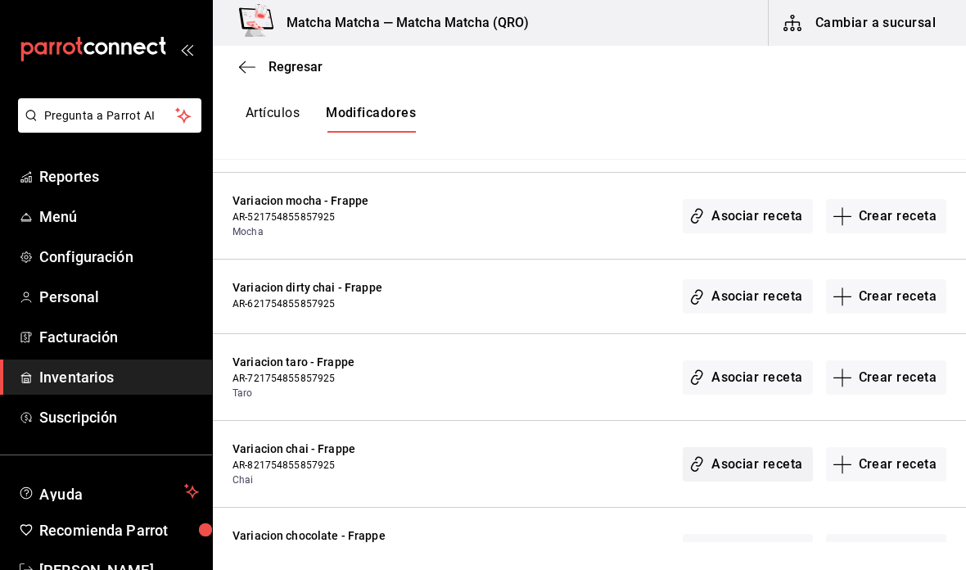
click at [724, 447] on button "Asociar receta" at bounding box center [746, 464] width 129 height 34
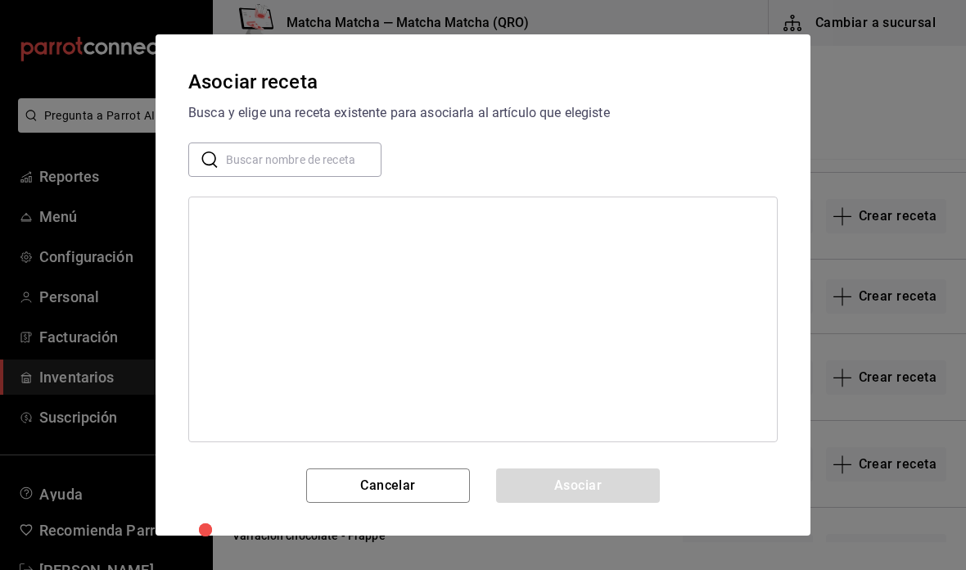
click at [338, 159] on input "text" at bounding box center [303, 159] width 155 height 33
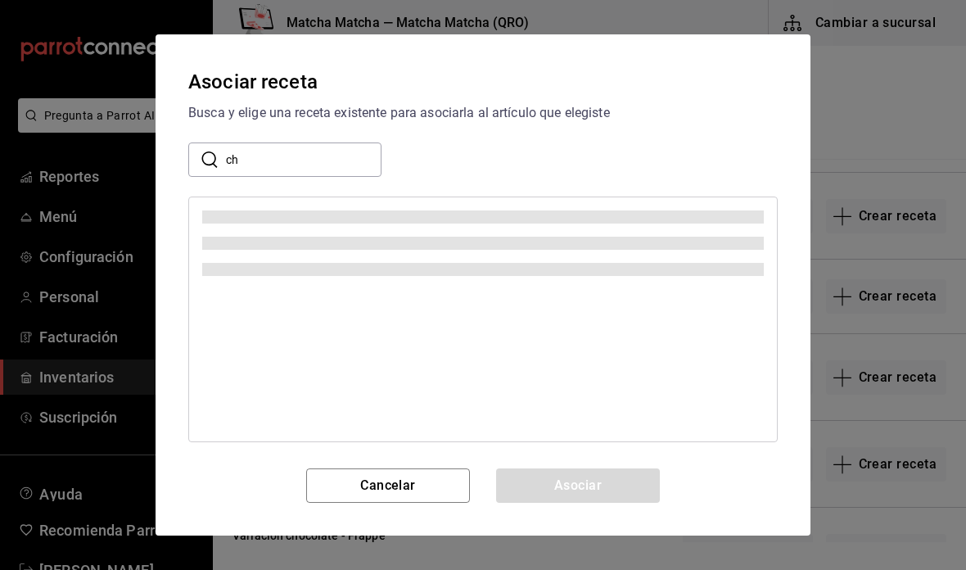
type input "c"
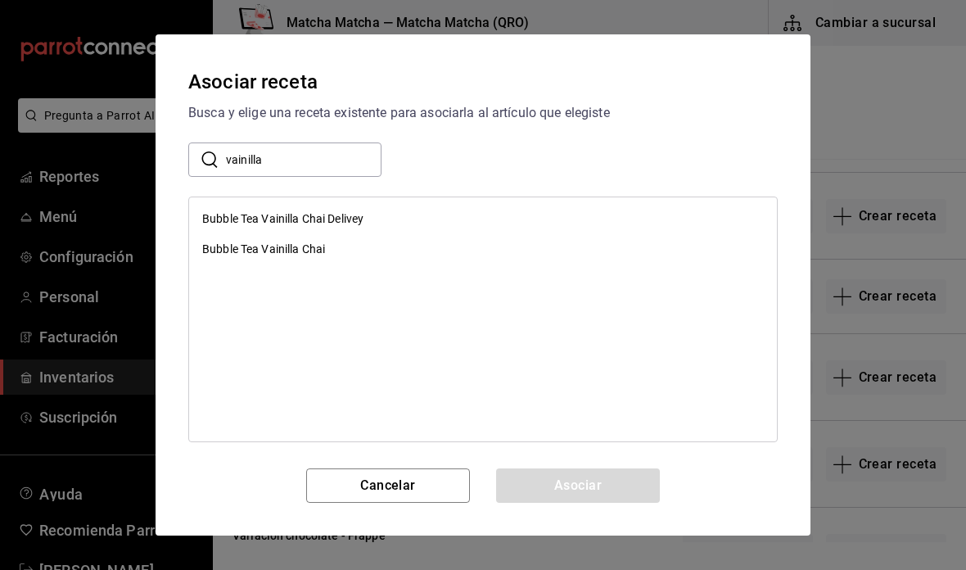
type input "vainilla"
click at [381, 254] on div "Bubble Tea Vainilla Chai" at bounding box center [483, 249] width 588 height 30
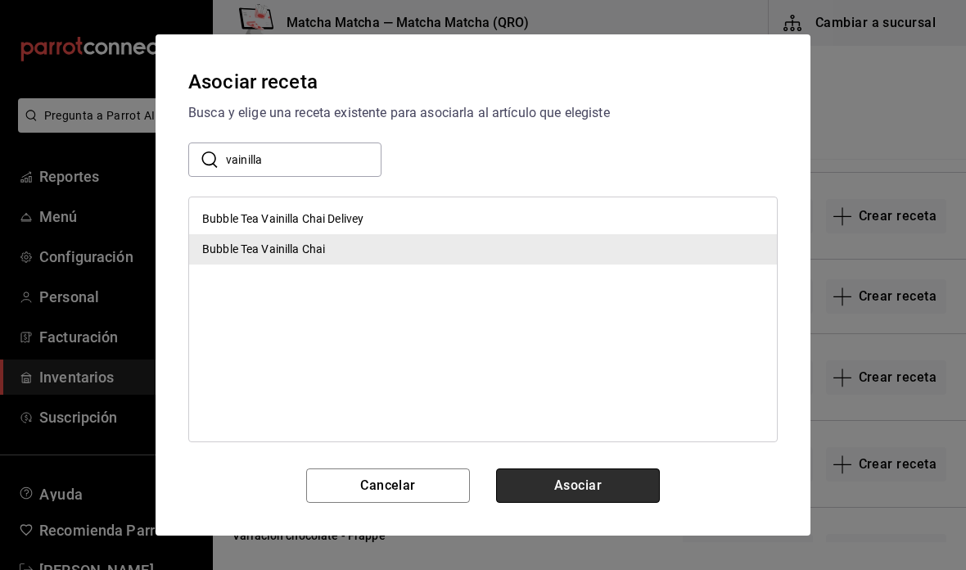
click at [615, 485] on button "Asociar" at bounding box center [578, 485] width 164 height 34
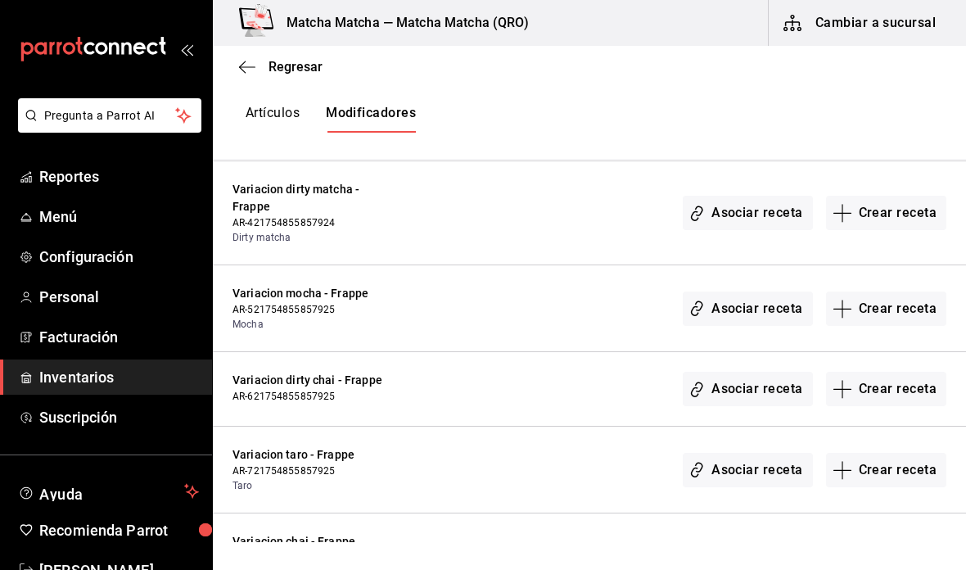
scroll to position [11788, 0]
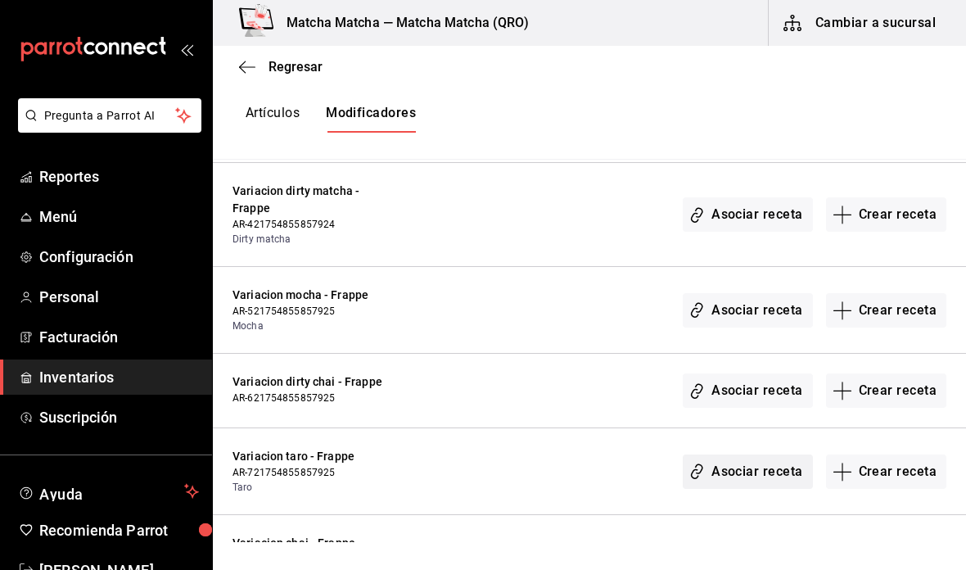
click at [751, 454] on button "Asociar receta" at bounding box center [746, 471] width 129 height 34
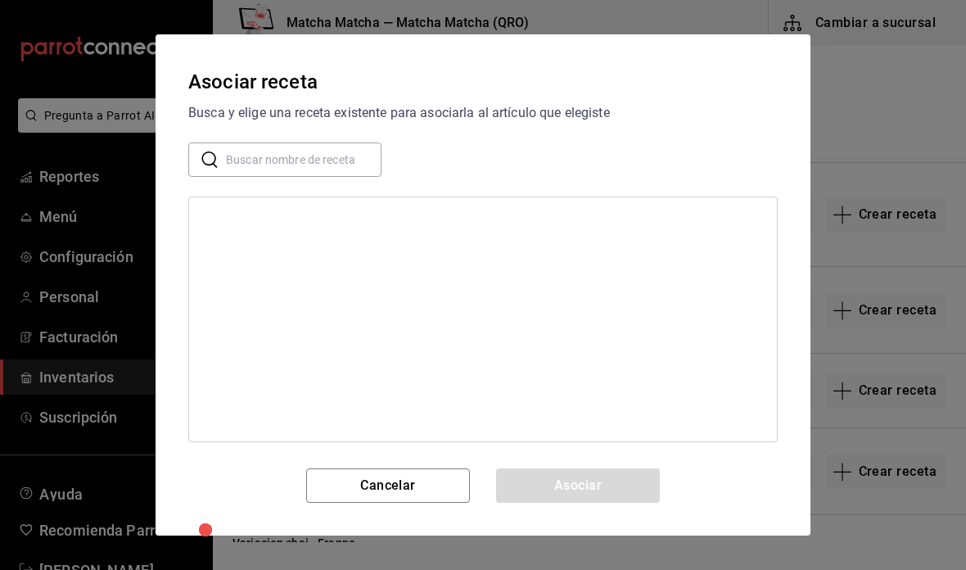
click at [324, 174] on input "text" at bounding box center [303, 159] width 155 height 33
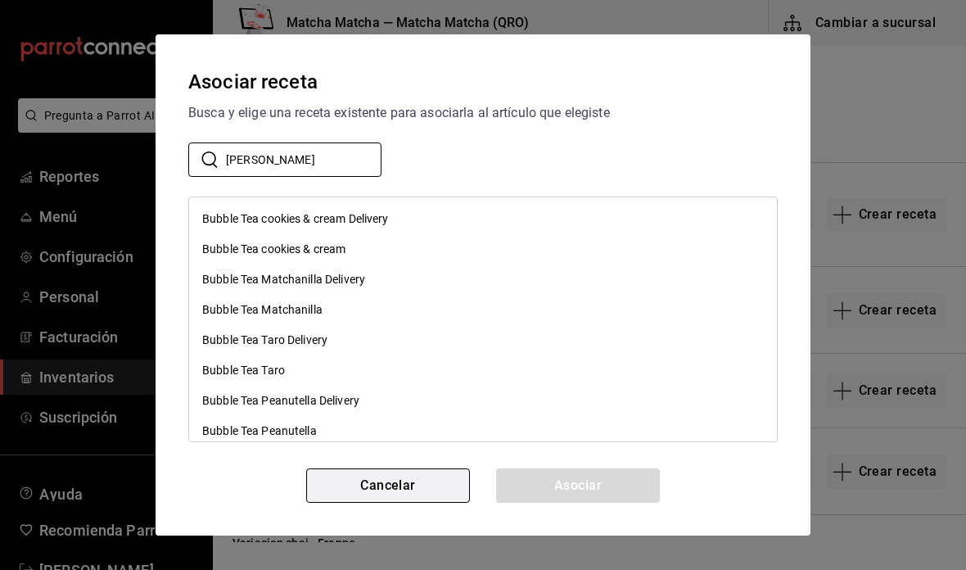
type input "bubb"
click at [419, 473] on button "Cancelar" at bounding box center [388, 485] width 164 height 34
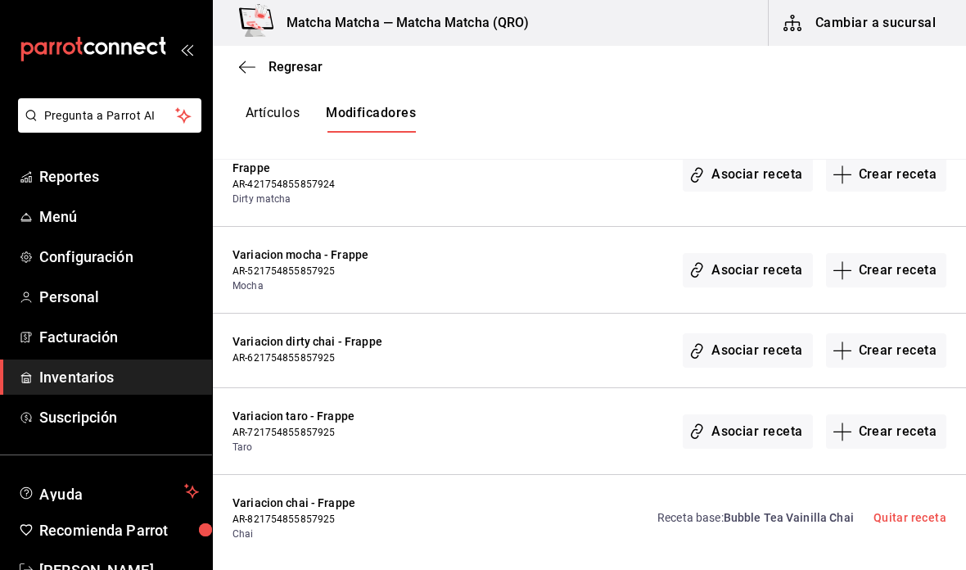
scroll to position [11824, 0]
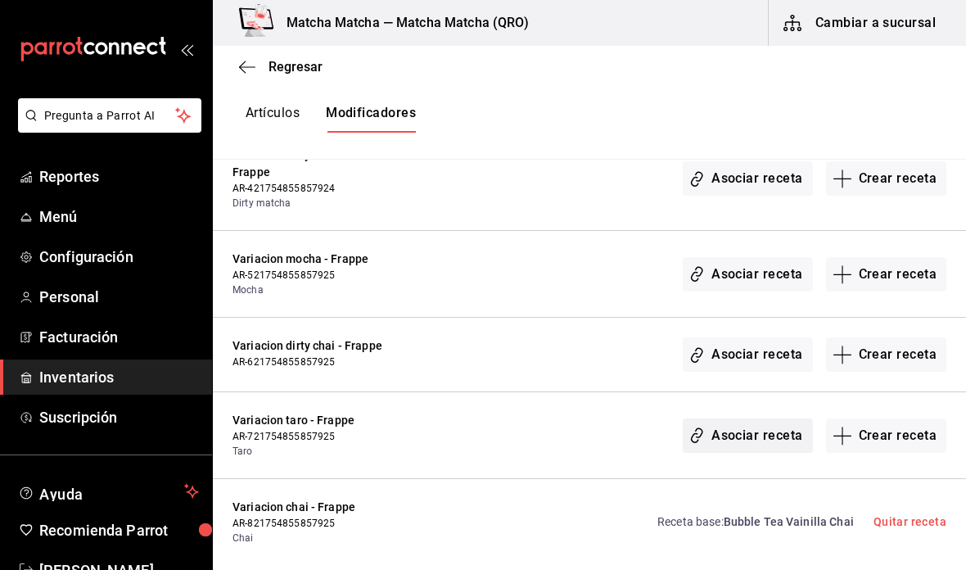
click at [738, 418] on button "Asociar receta" at bounding box center [746, 435] width 129 height 34
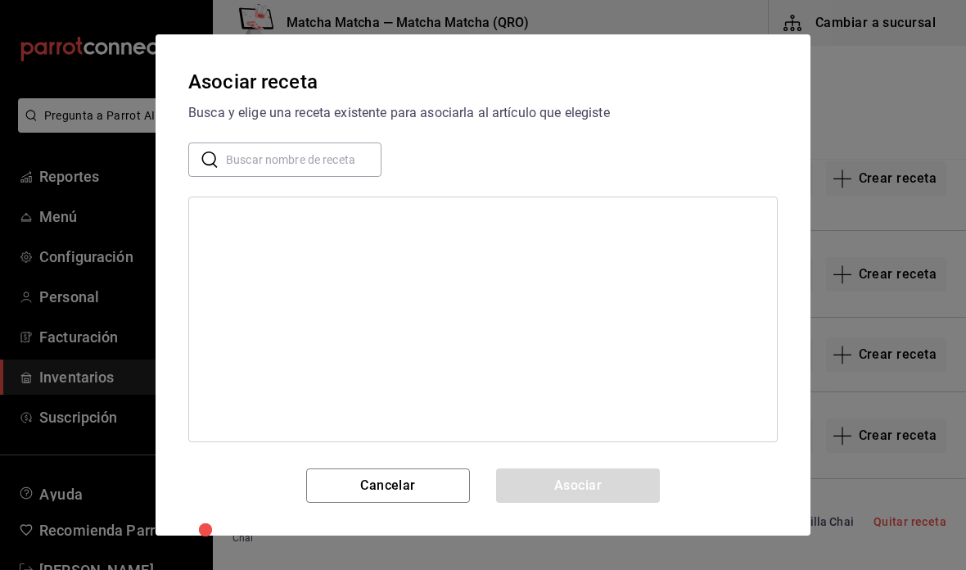
click at [366, 165] on input "text" at bounding box center [303, 159] width 155 height 33
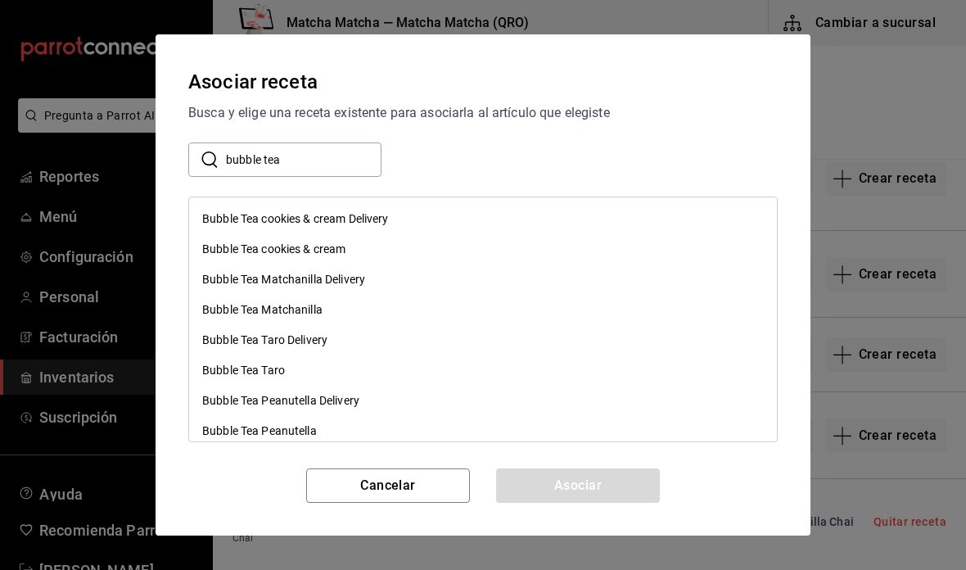
type input "bubble tea"
click at [354, 376] on div "Bubble Tea Taro" at bounding box center [483, 370] width 588 height 30
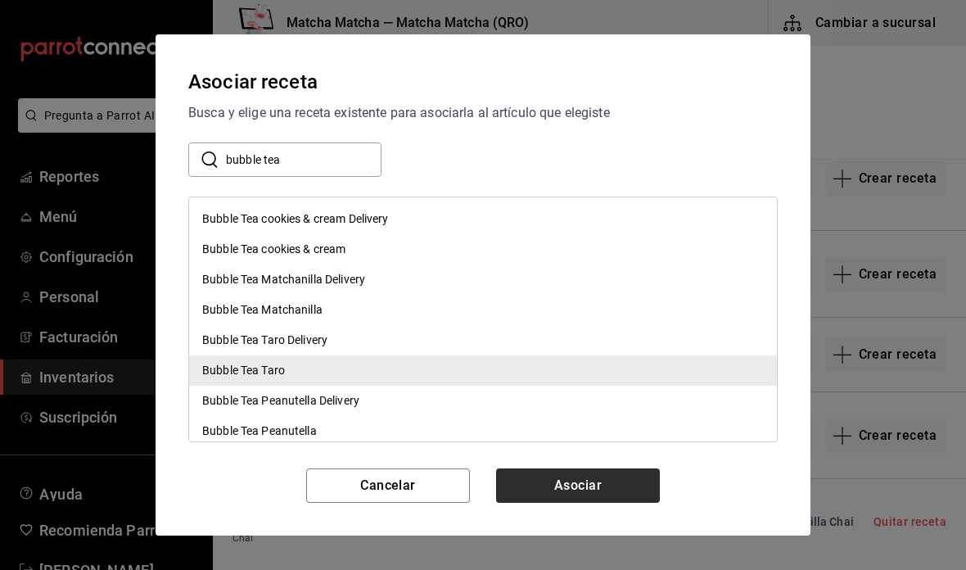
click at [587, 493] on button "Asociar" at bounding box center [578, 485] width 164 height 34
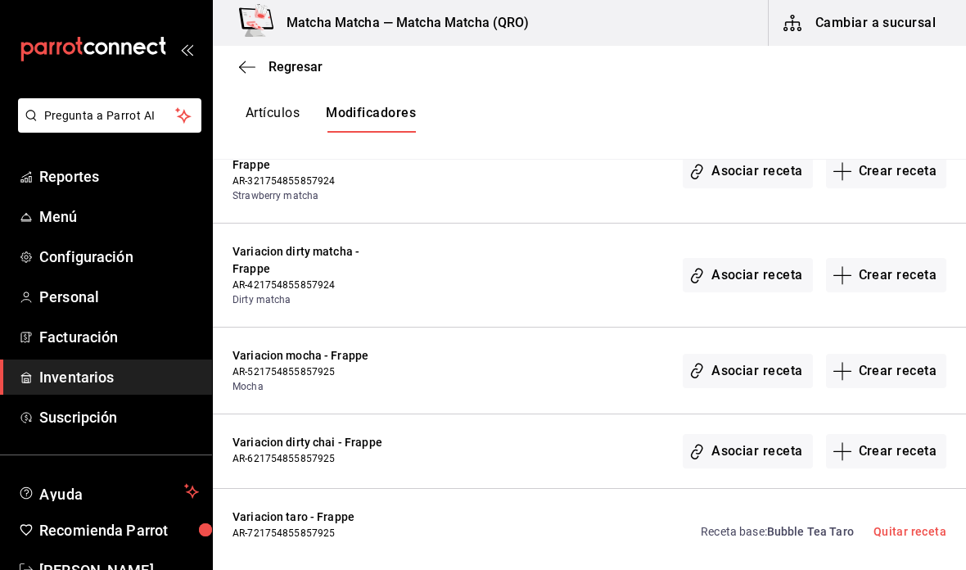
scroll to position [11726, 0]
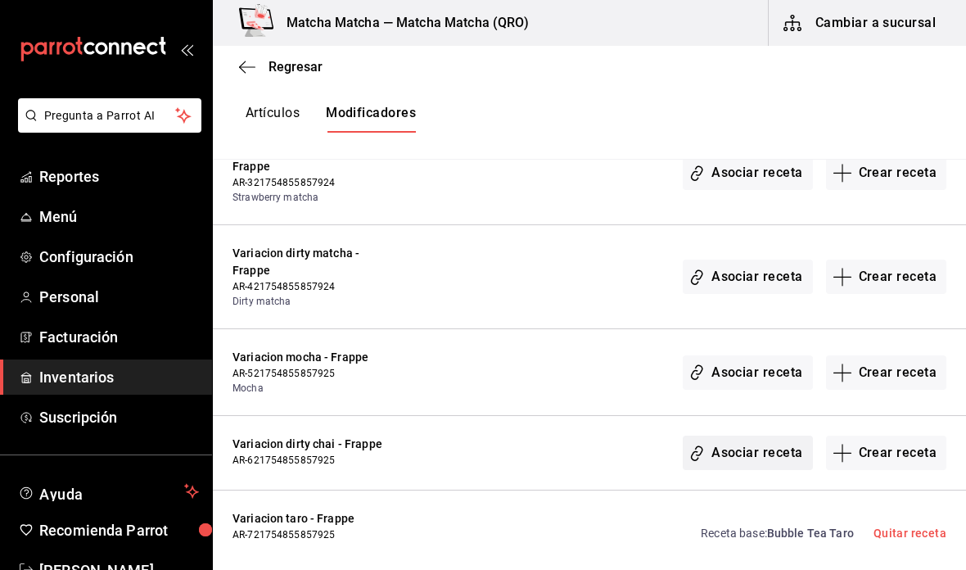
click at [745, 435] on button "Asociar receta" at bounding box center [746, 452] width 129 height 34
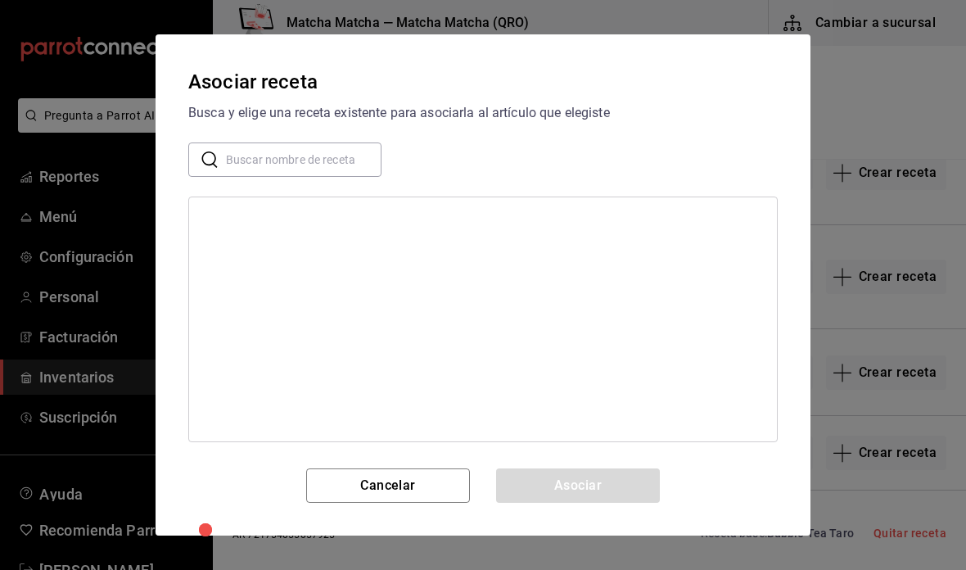
click at [351, 164] on input "text" at bounding box center [303, 159] width 155 height 33
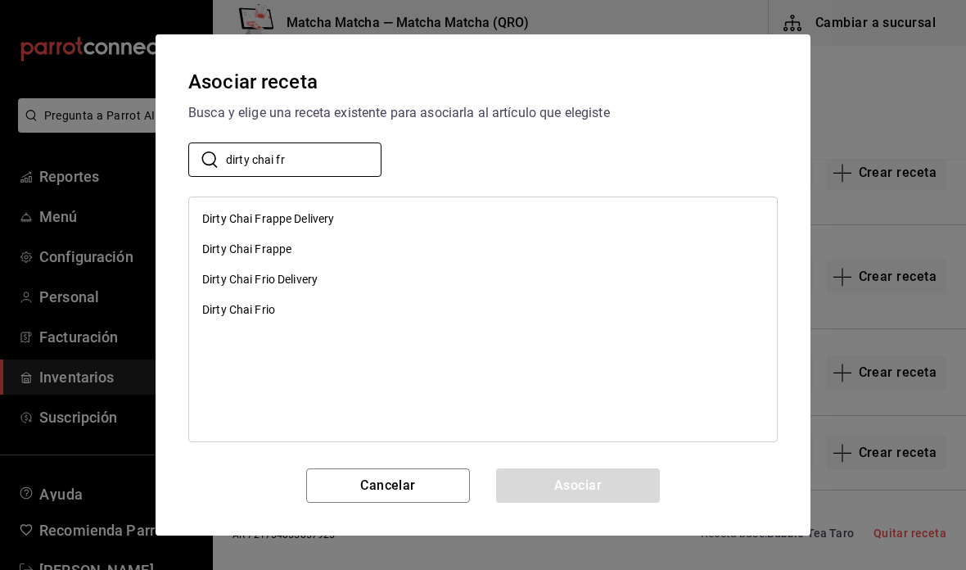
type input "dirty chai fr"
click at [338, 248] on div "Dirty Chai Frappe" at bounding box center [483, 249] width 588 height 30
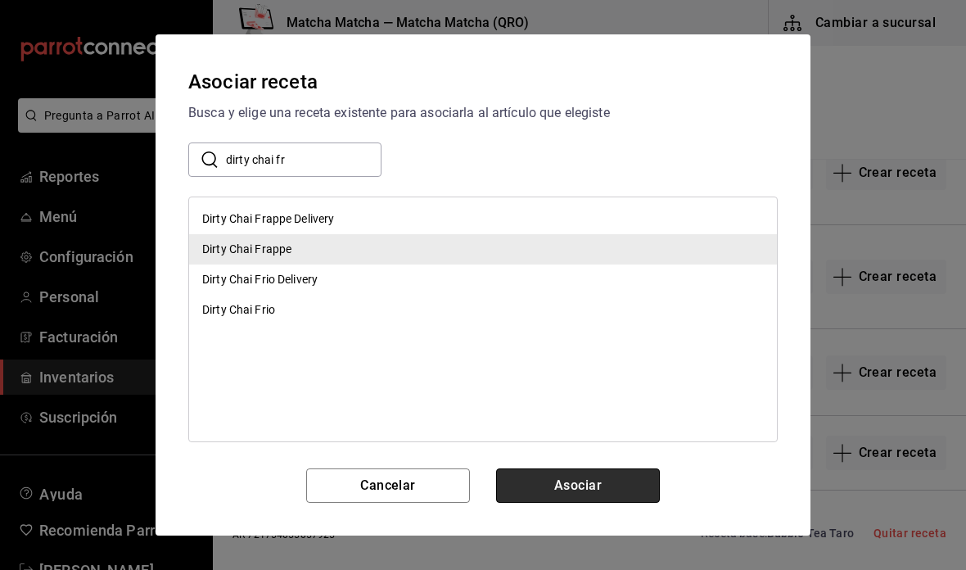
click at [613, 489] on button "Asociar" at bounding box center [578, 485] width 164 height 34
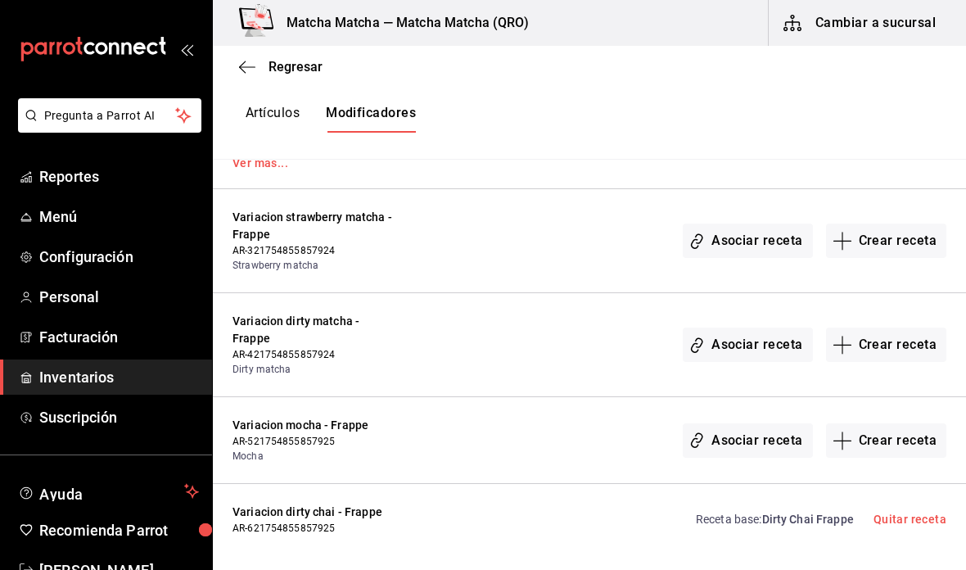
scroll to position [11656, 0]
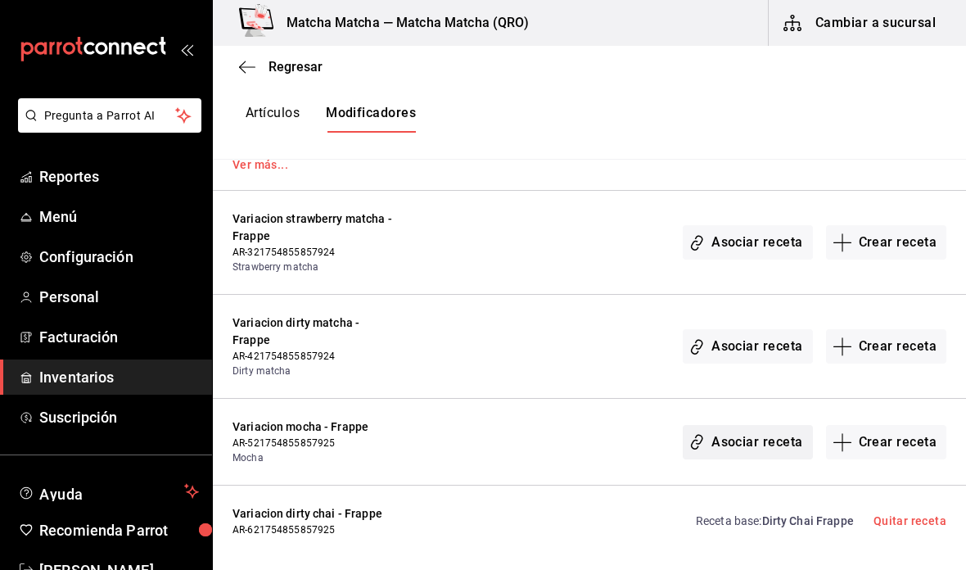
click at [741, 425] on button "Asociar receta" at bounding box center [746, 442] width 129 height 34
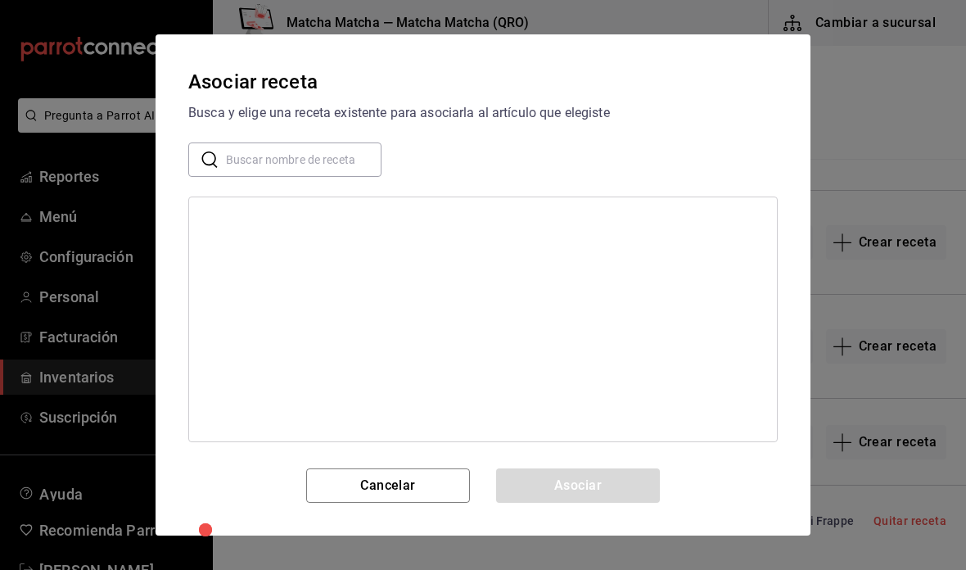
click at [328, 176] on input "text" at bounding box center [303, 159] width 155 height 33
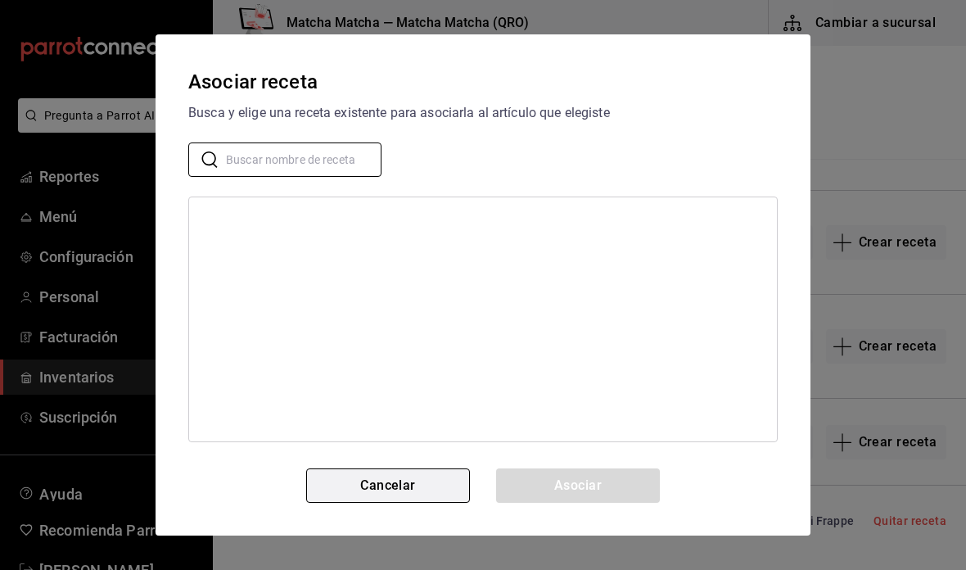
click at [434, 484] on button "Cancelar" at bounding box center [388, 485] width 164 height 34
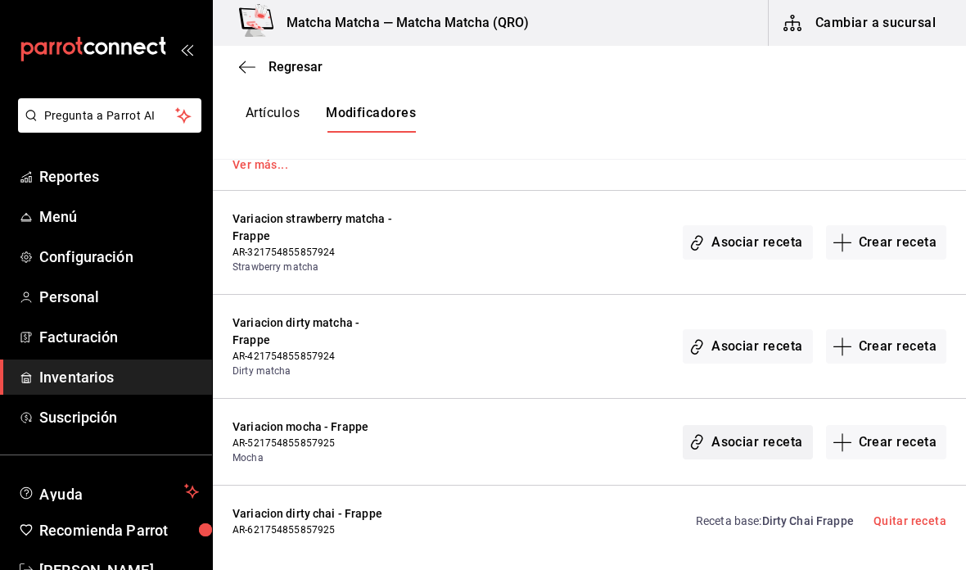
click at [741, 425] on button "Asociar receta" at bounding box center [746, 442] width 129 height 34
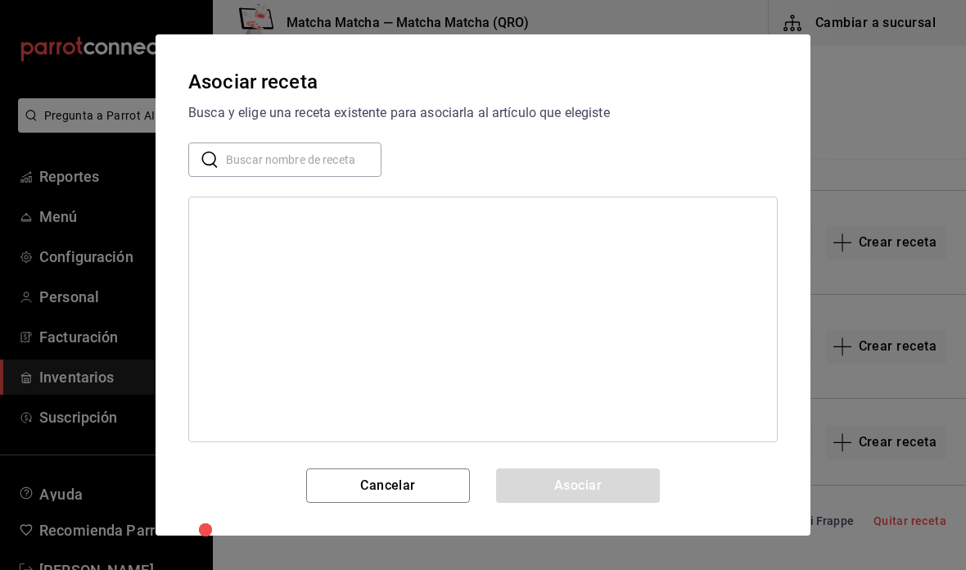
click at [322, 148] on input "text" at bounding box center [303, 159] width 155 height 33
type input "moka f"
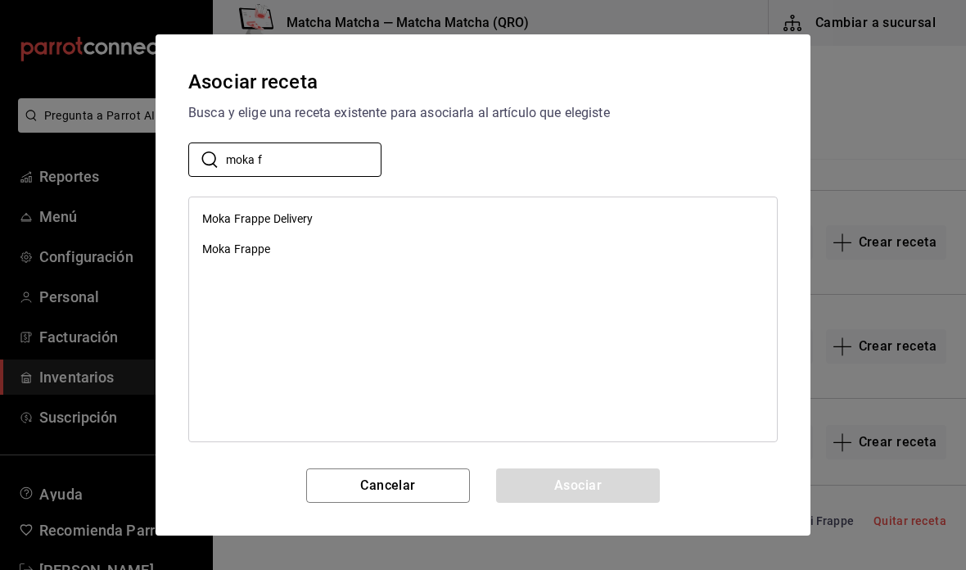
click at [283, 257] on div "Moka Frappe" at bounding box center [483, 249] width 588 height 30
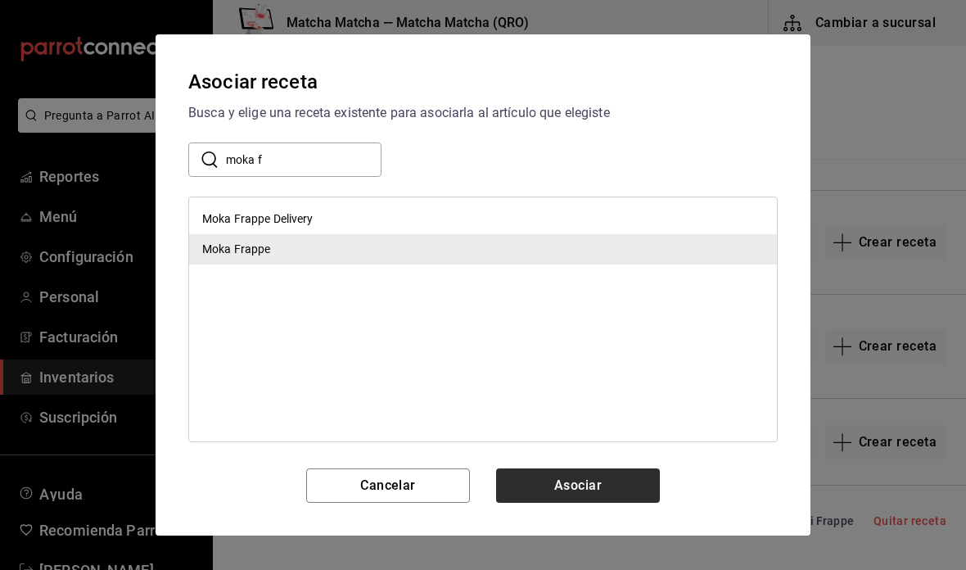
click at [607, 496] on button "Asociar" at bounding box center [578, 485] width 164 height 34
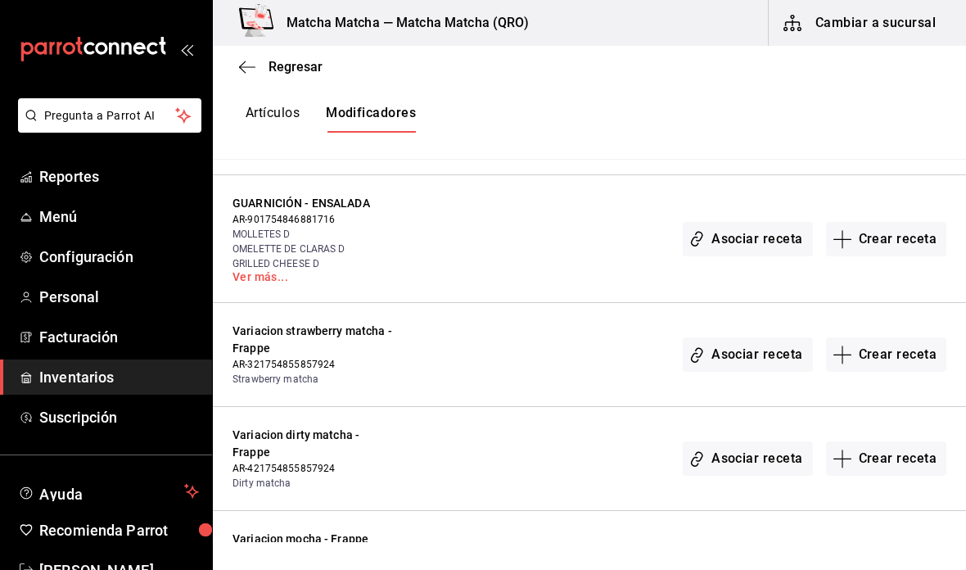
scroll to position [11553, 0]
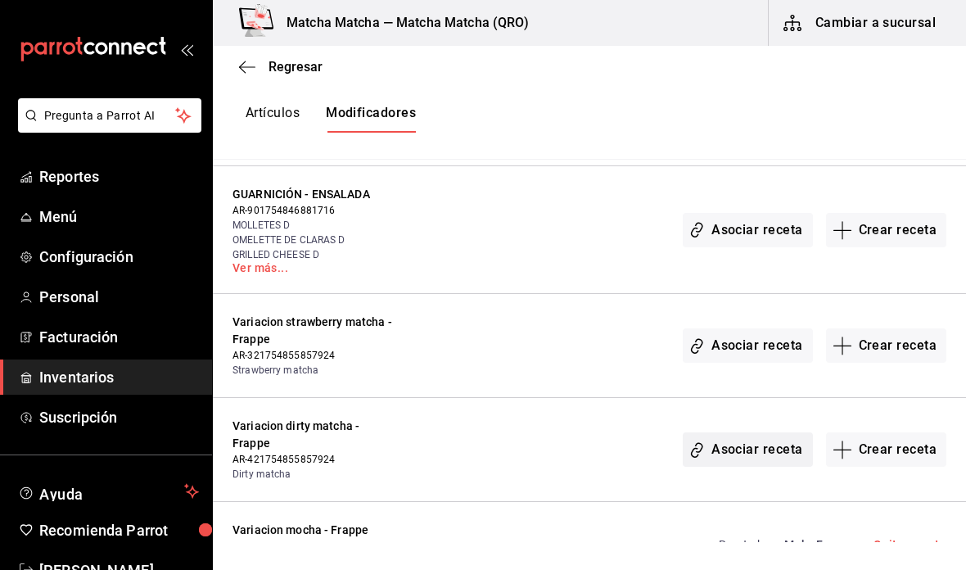
click at [752, 432] on button "Asociar receta" at bounding box center [746, 449] width 129 height 34
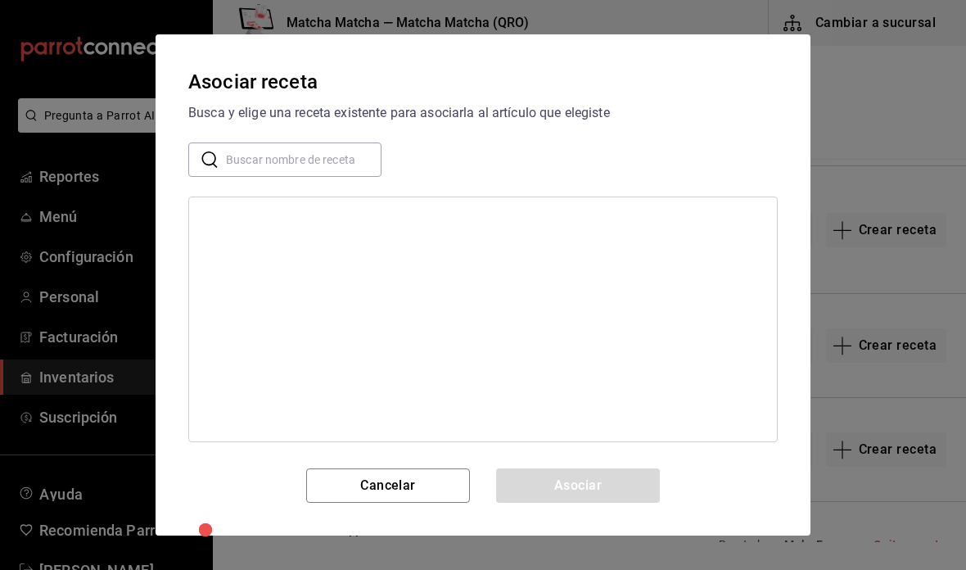
click at [328, 160] on input "text" at bounding box center [303, 159] width 155 height 33
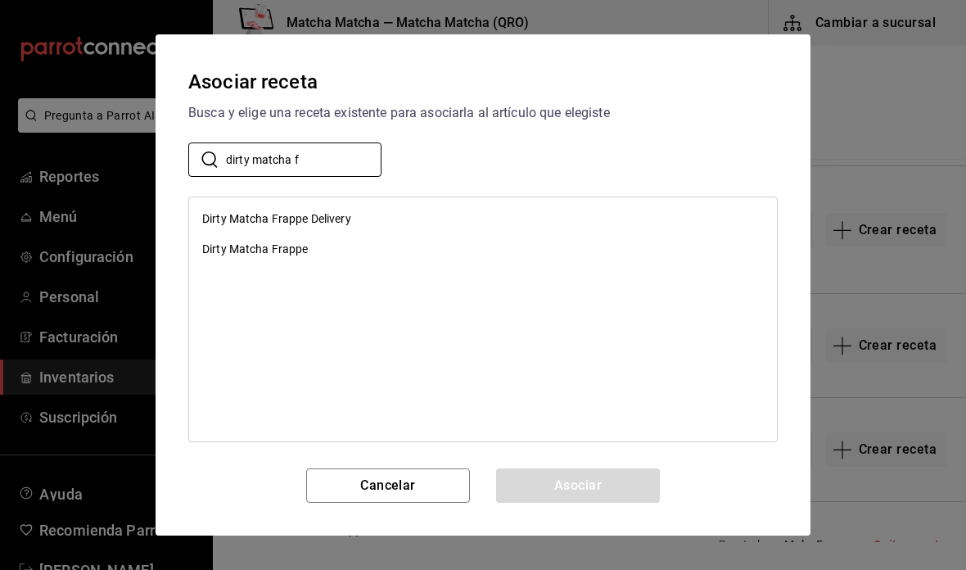
type input "dirty matcha f"
click at [323, 252] on div "Dirty Matcha Frappe" at bounding box center [483, 249] width 588 height 30
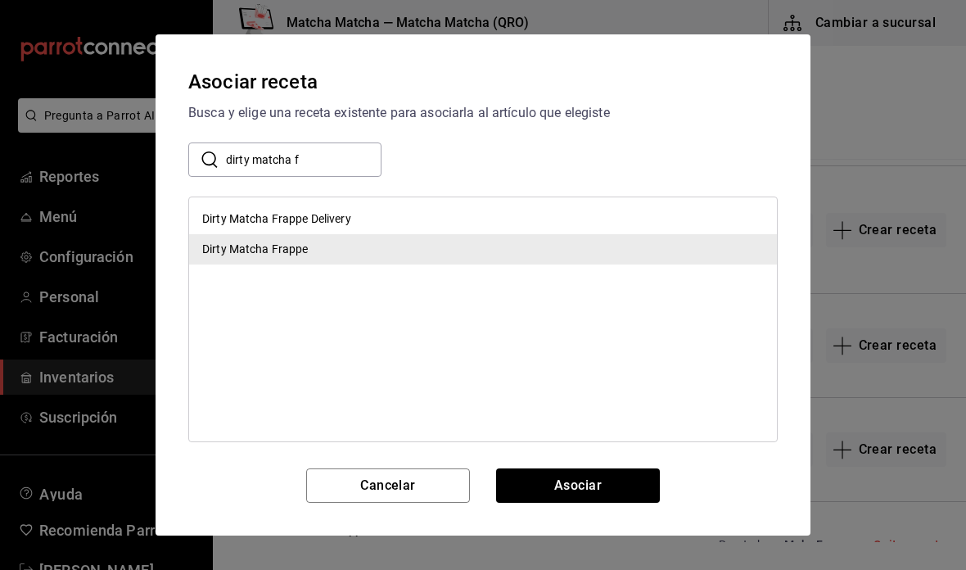
click at [586, 493] on button "Asociar" at bounding box center [578, 485] width 164 height 34
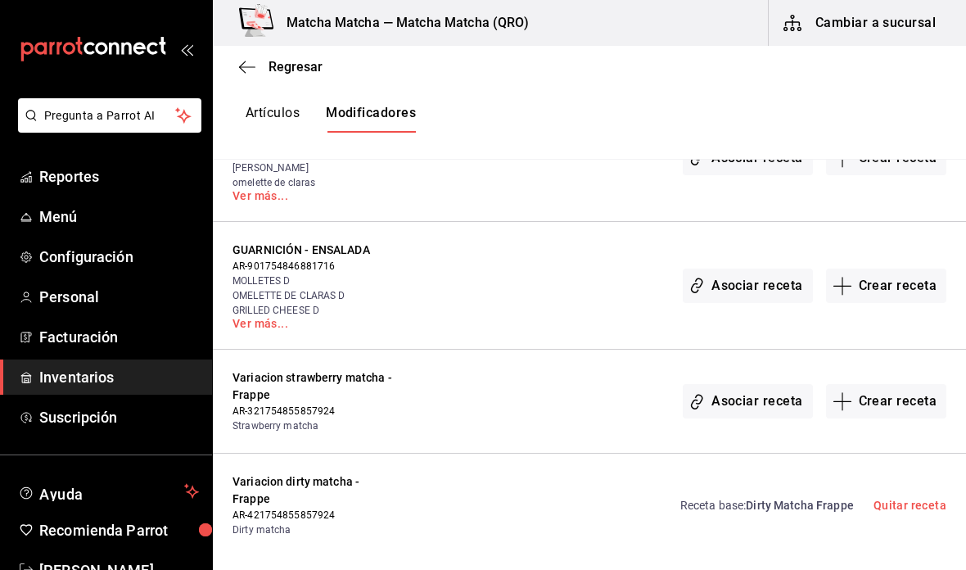
scroll to position [11498, 0]
click at [761, 383] on button "Asociar receta" at bounding box center [746, 400] width 129 height 34
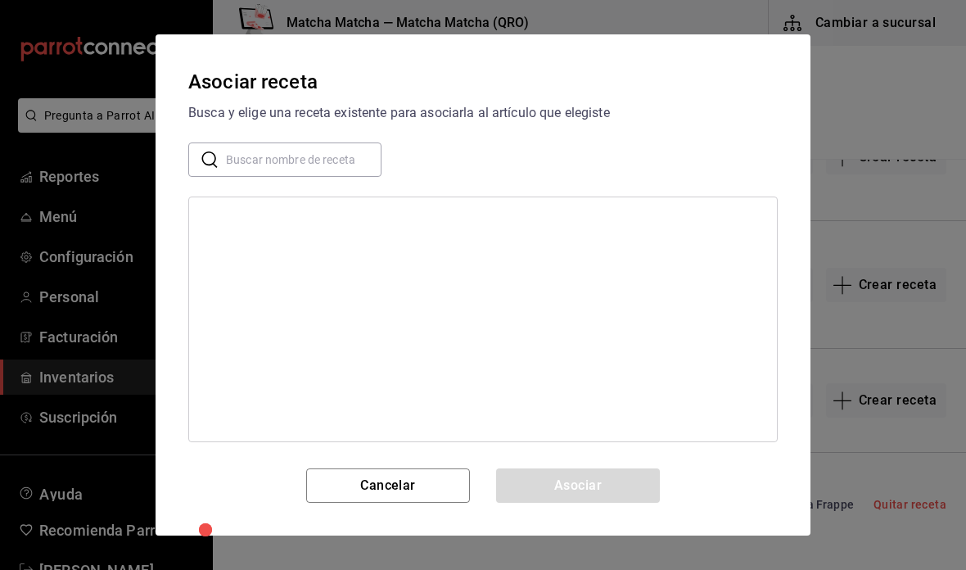
click at [336, 158] on input "text" at bounding box center [303, 159] width 155 height 33
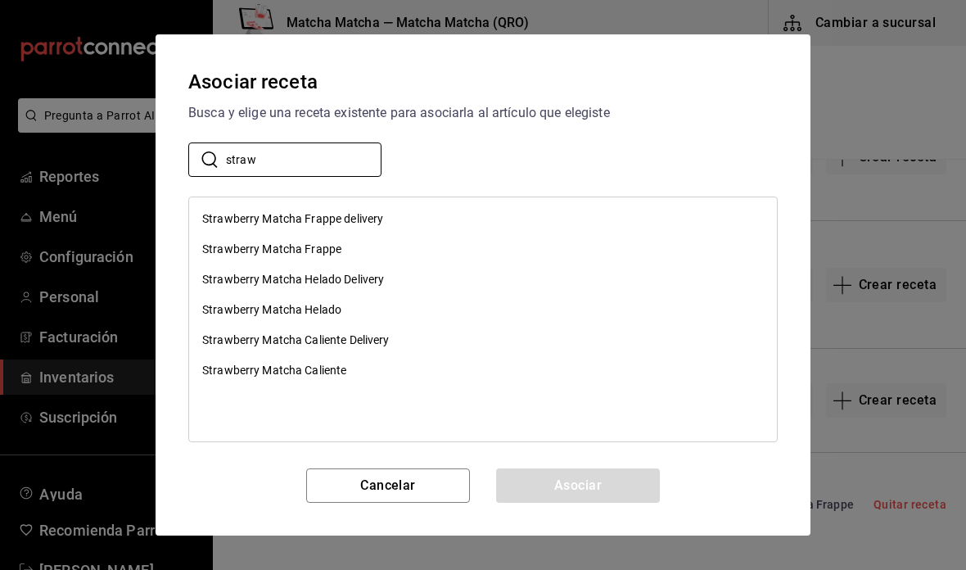
type input "straw"
click at [352, 255] on div "Strawberry Matcha Frappe" at bounding box center [483, 249] width 588 height 30
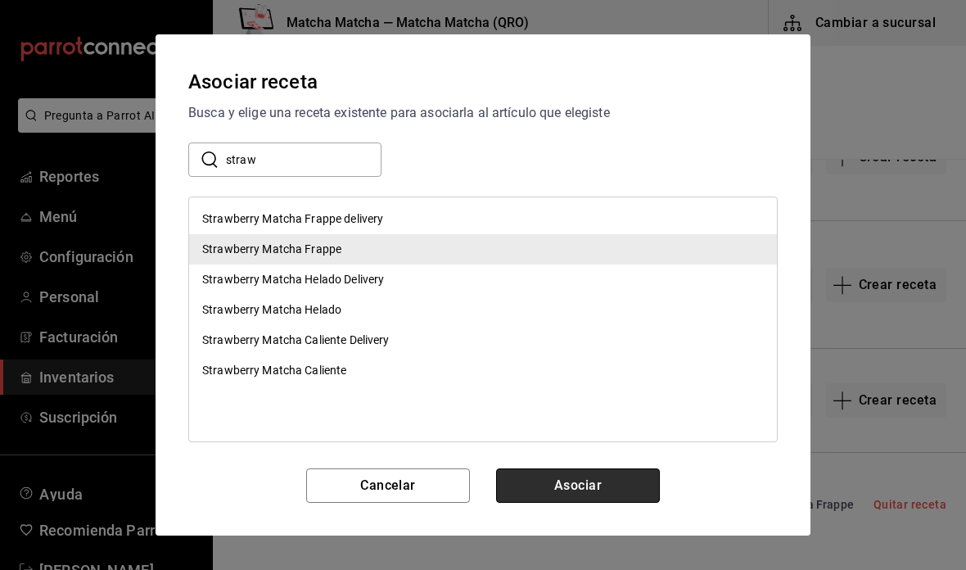
click at [609, 491] on button "Asociar" at bounding box center [578, 485] width 164 height 34
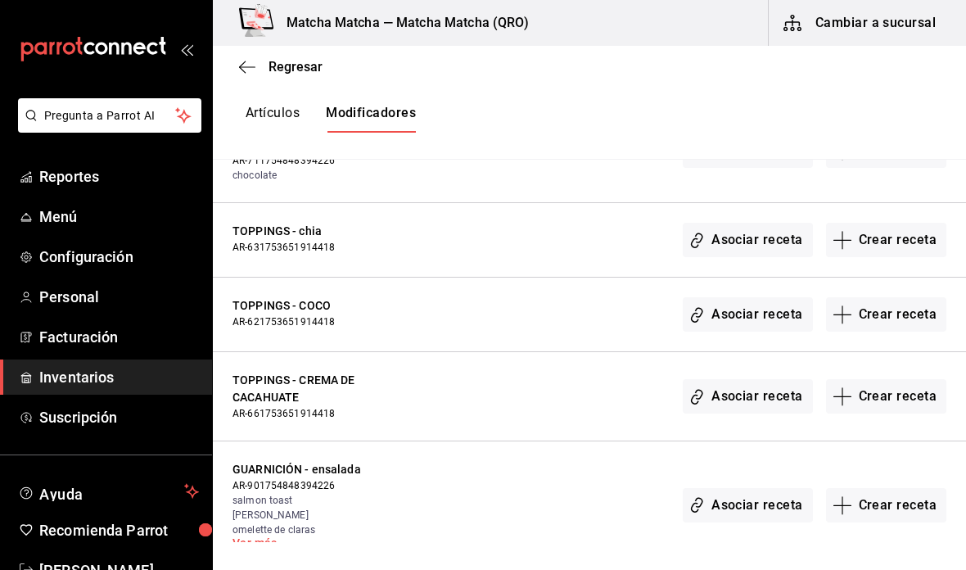
scroll to position [11150, 0]
click at [730, 382] on button "Asociar receta" at bounding box center [746, 397] width 129 height 34
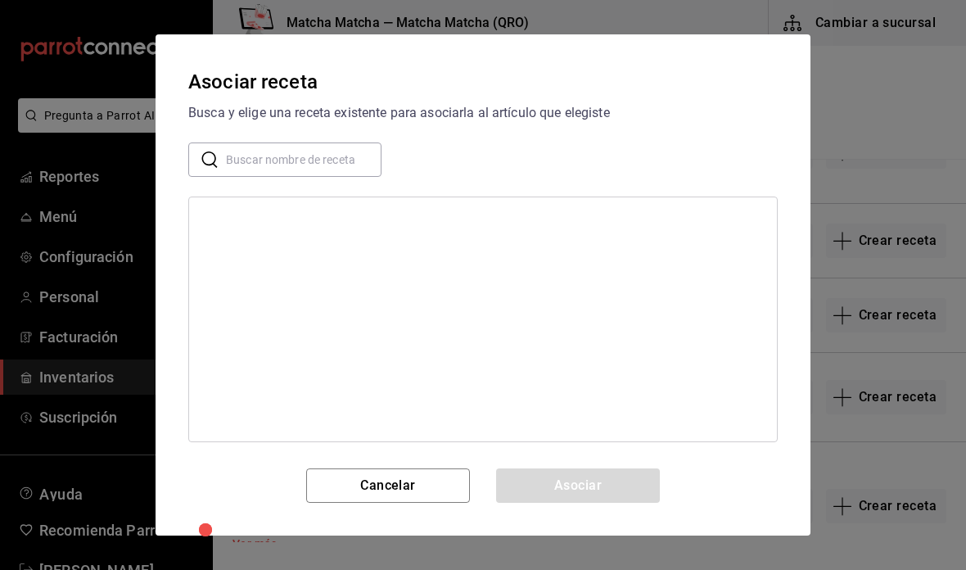
click at [321, 159] on input "text" at bounding box center [303, 159] width 155 height 33
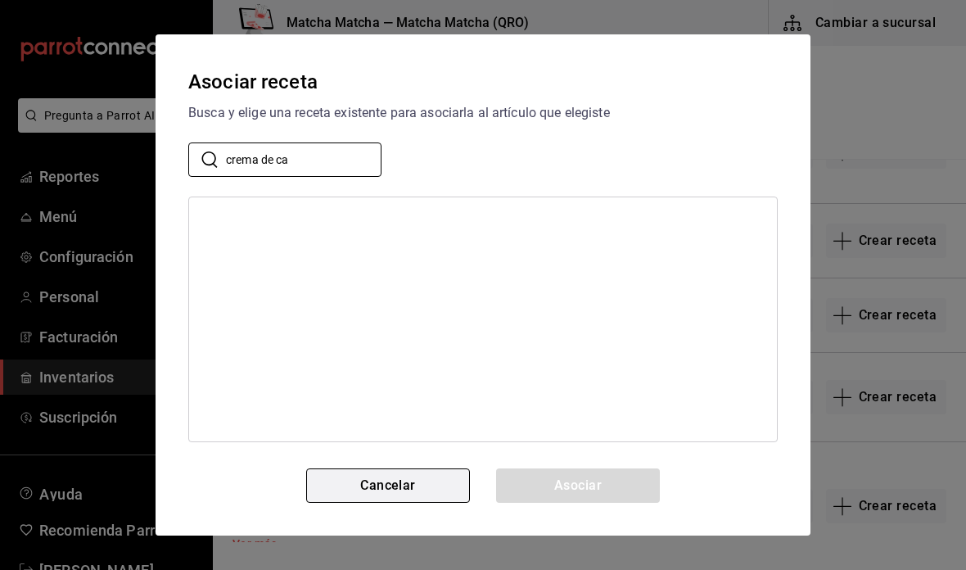
type input "crema de ca"
click at [443, 474] on button "Cancelar" at bounding box center [388, 485] width 164 height 34
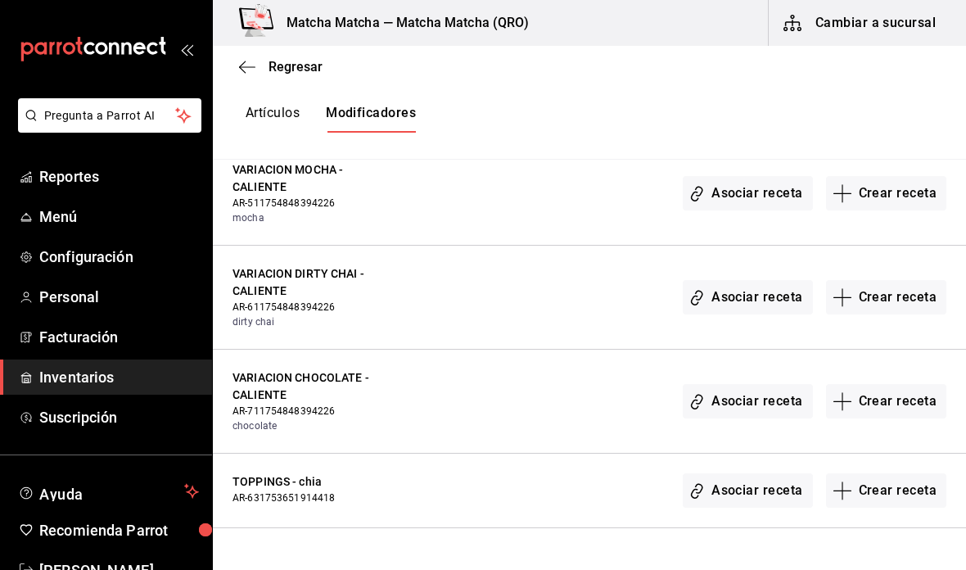
scroll to position [10899, 0]
click at [732, 388] on button "Asociar receta" at bounding box center [746, 402] width 129 height 34
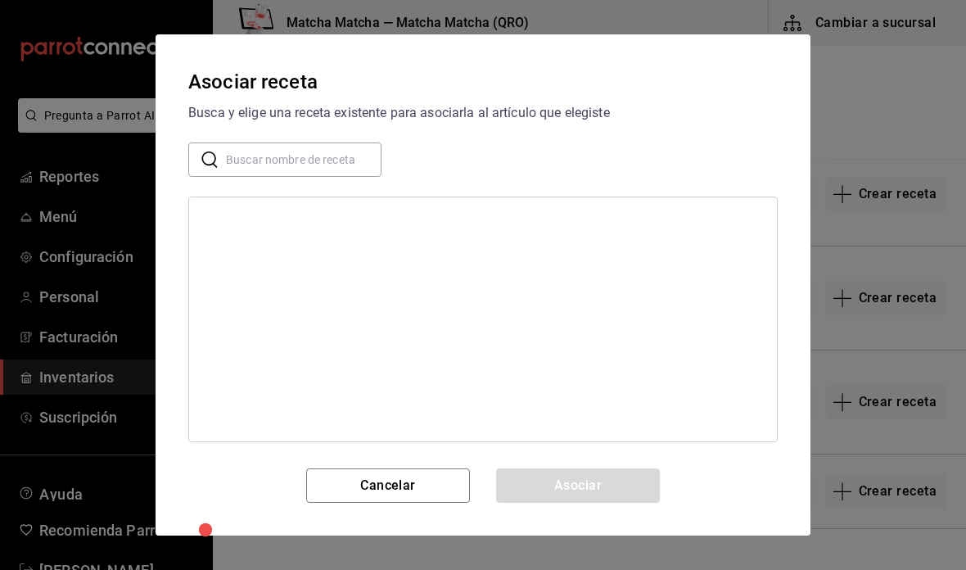
click at [350, 155] on input "text" at bounding box center [303, 159] width 155 height 33
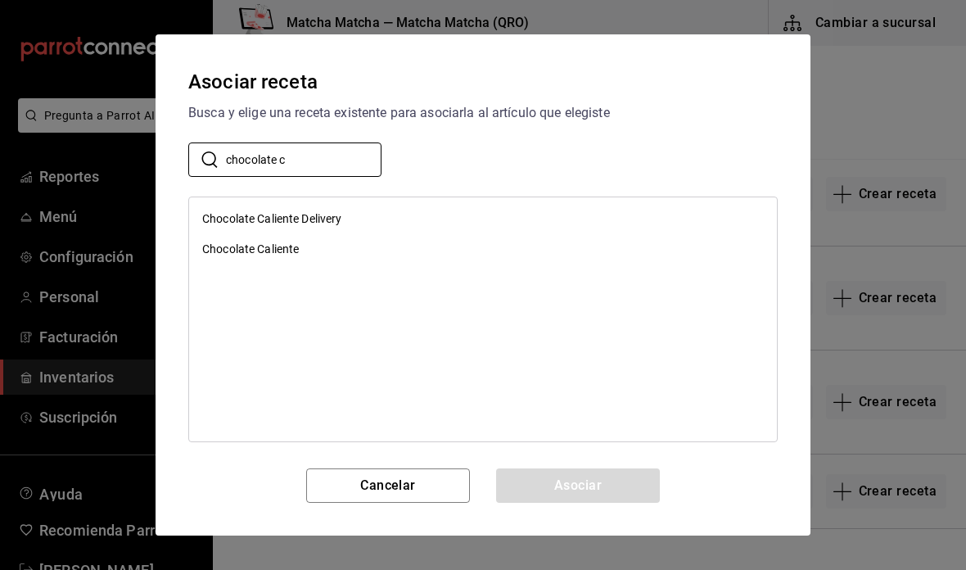
type input "chocolate c"
click at [359, 252] on div "Chocolate Caliente" at bounding box center [483, 249] width 588 height 30
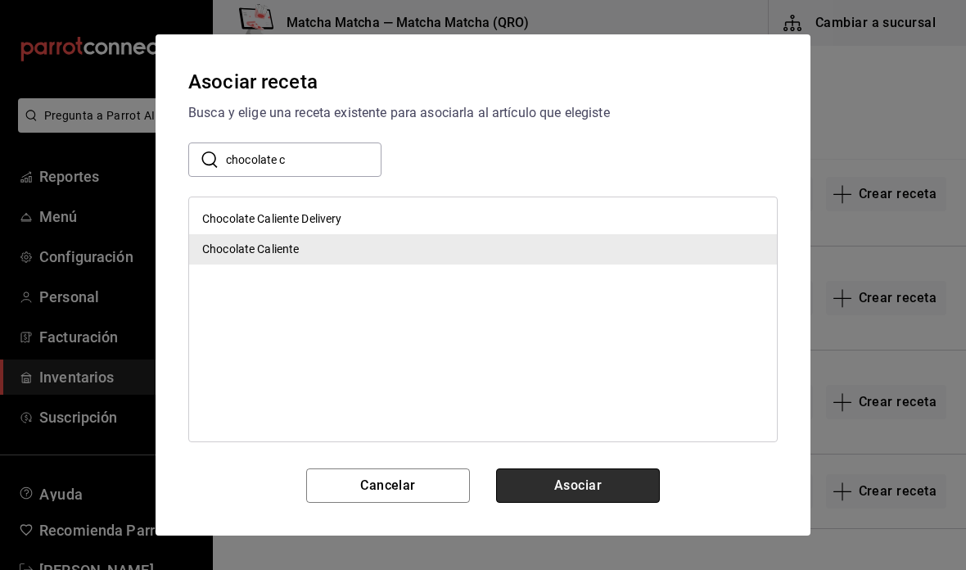
click at [588, 489] on button "Asociar" at bounding box center [578, 485] width 164 height 34
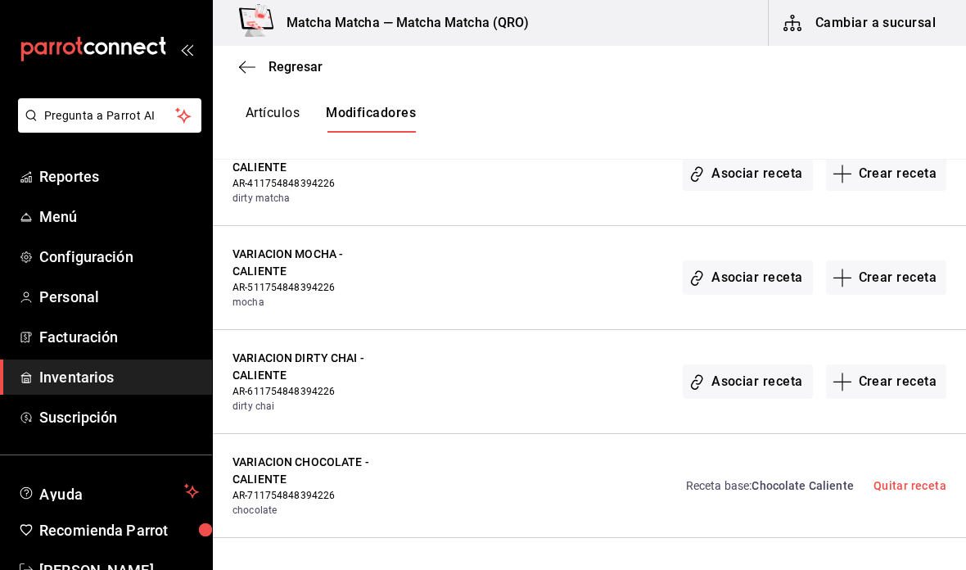
scroll to position [10810, 0]
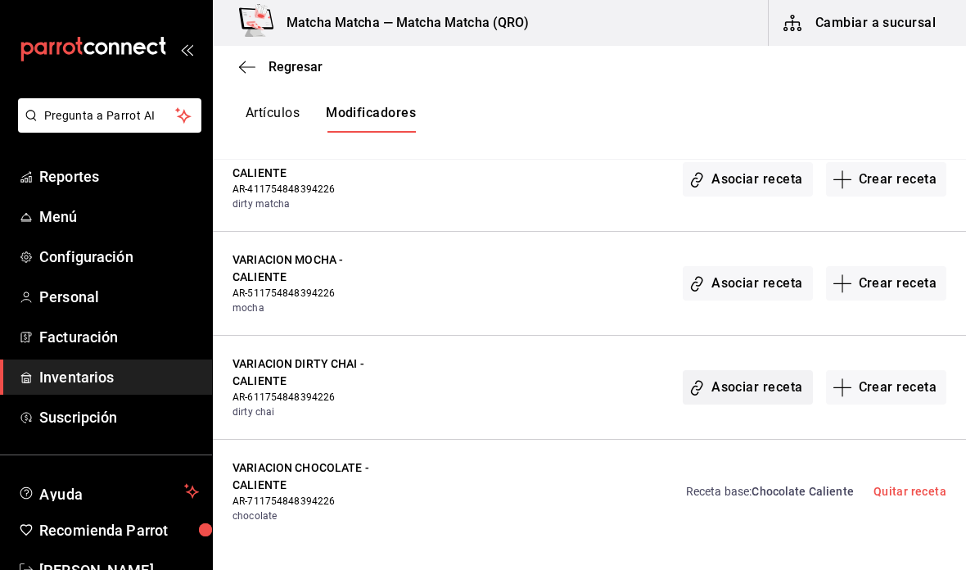
click at [780, 373] on button "Asociar receta" at bounding box center [746, 387] width 129 height 34
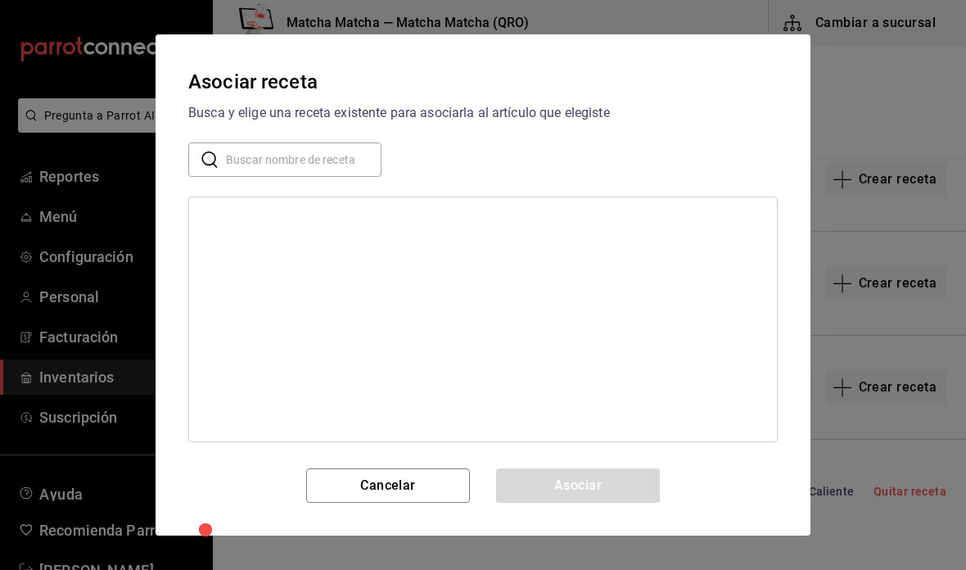
click at [352, 156] on input "text" at bounding box center [303, 159] width 155 height 33
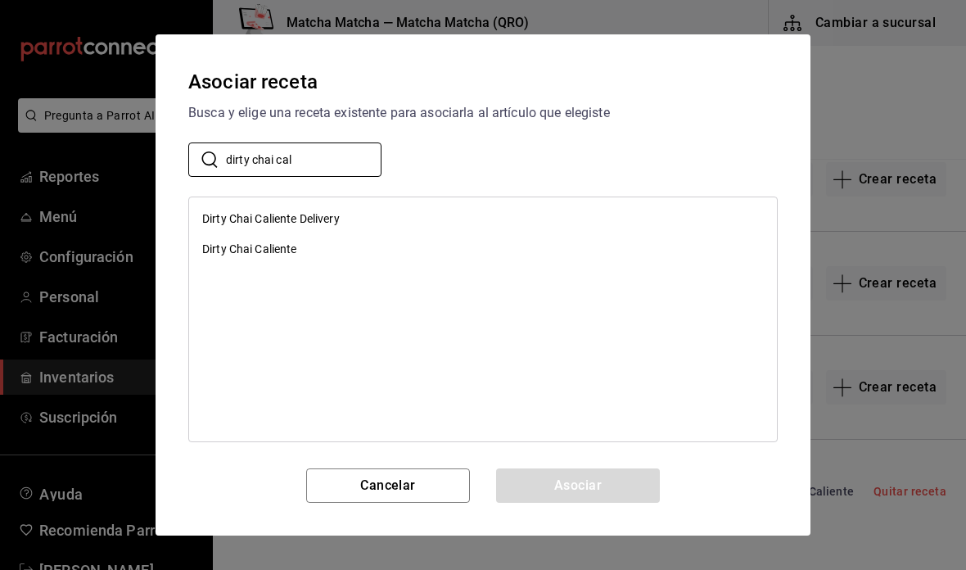
type input "dirty chai cal"
click at [348, 244] on div "Dirty Chai Caliente" at bounding box center [483, 249] width 588 height 30
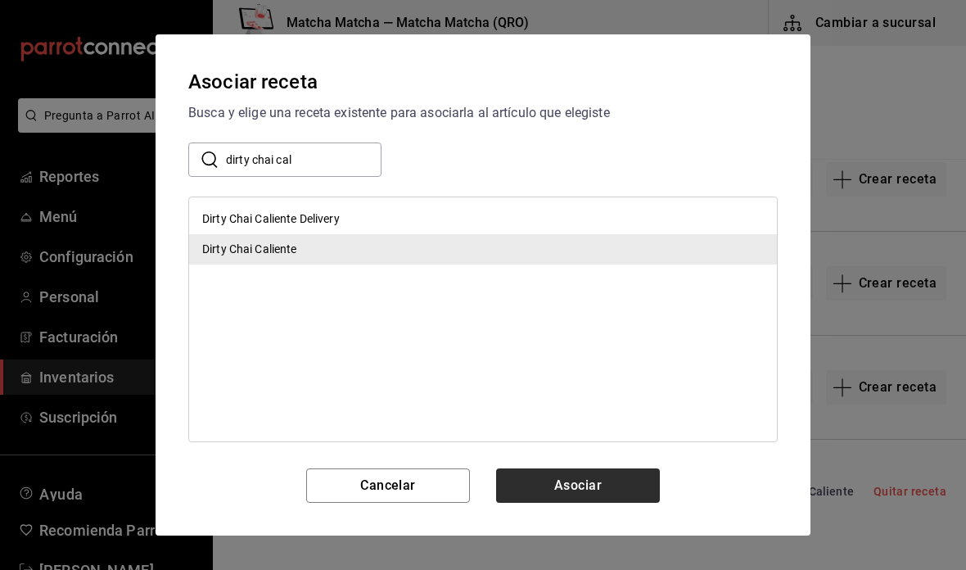
click at [615, 496] on button "Asociar" at bounding box center [578, 485] width 164 height 34
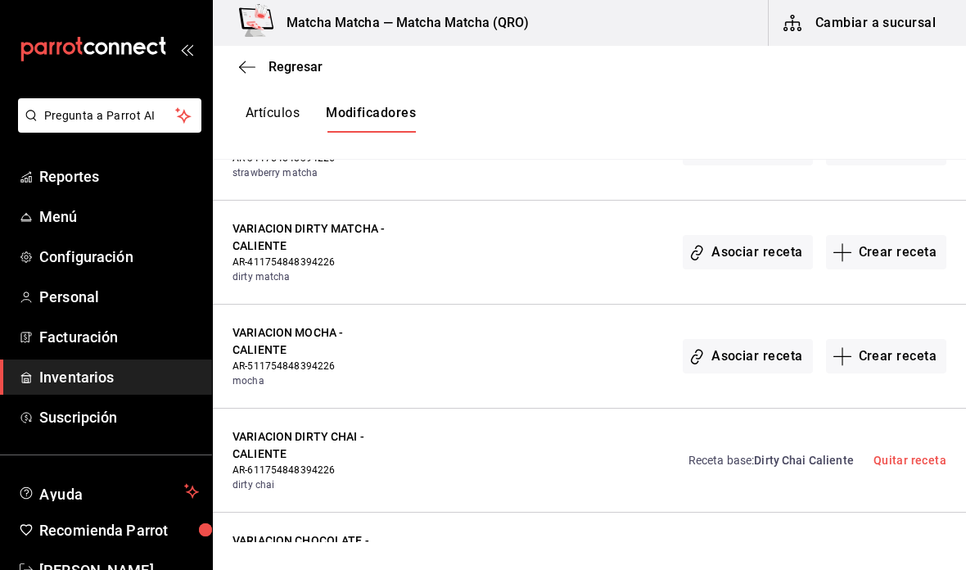
scroll to position [10727, 0]
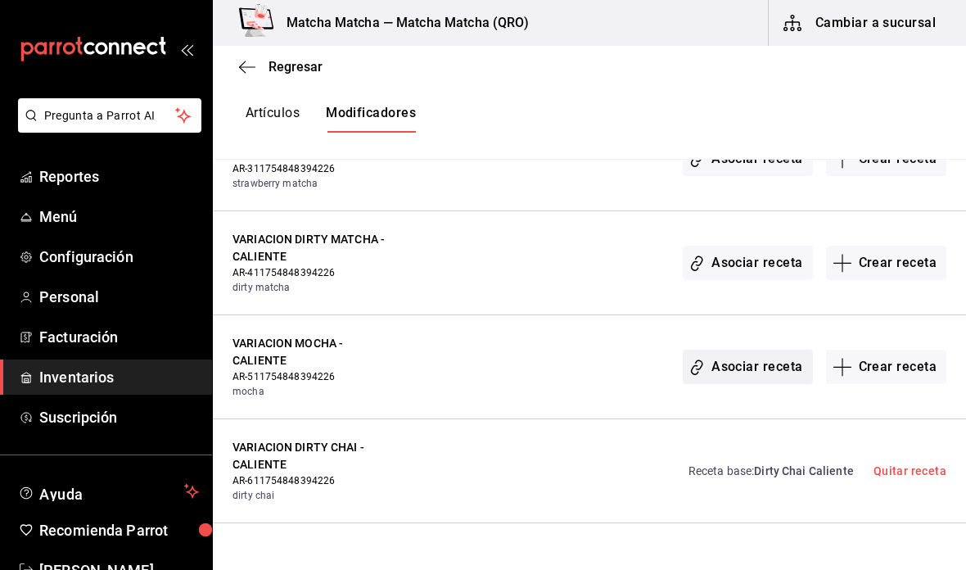
click at [745, 349] on button "Asociar receta" at bounding box center [746, 366] width 129 height 34
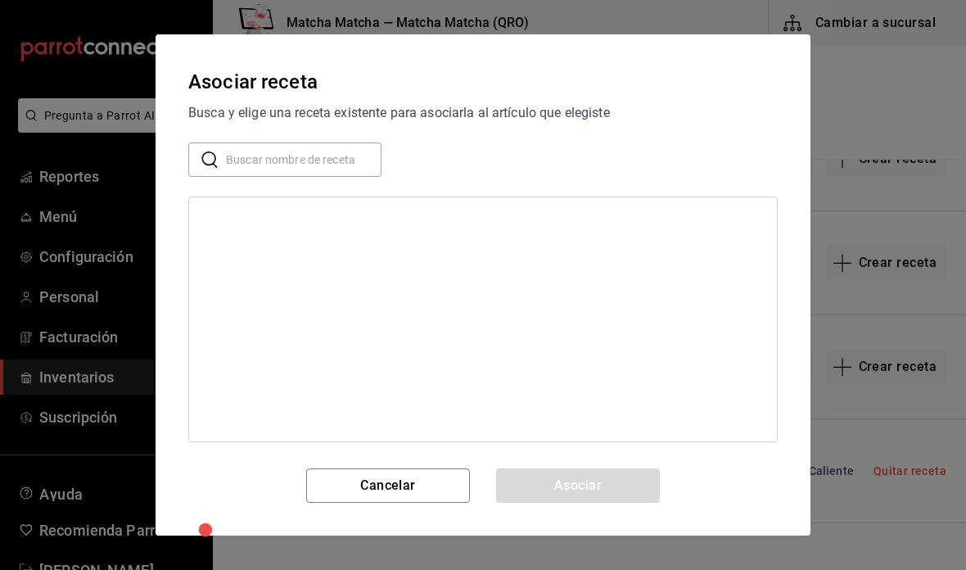
click at [354, 151] on input "text" at bounding box center [303, 159] width 155 height 33
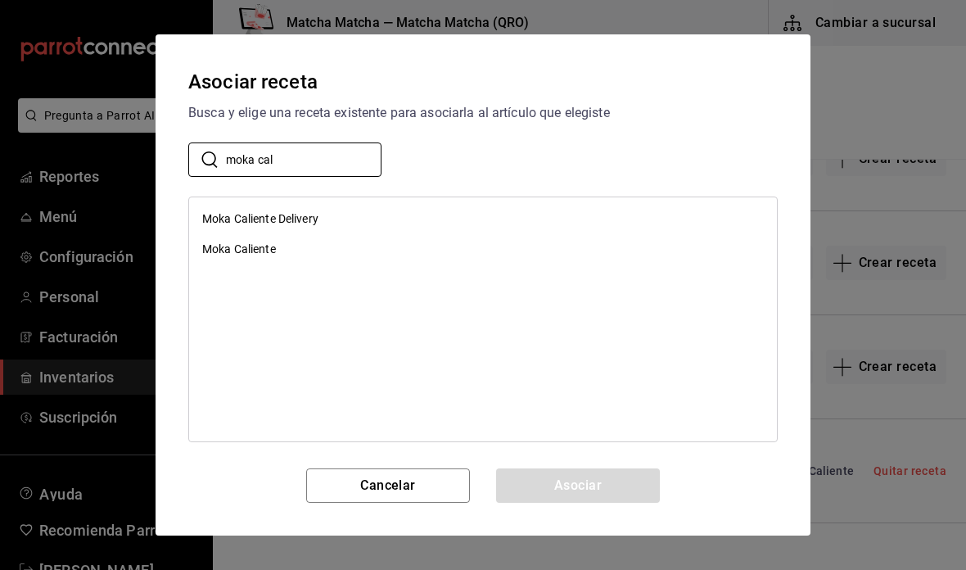
type input "moka cal"
click at [343, 248] on div "Moka Caliente" at bounding box center [483, 249] width 588 height 30
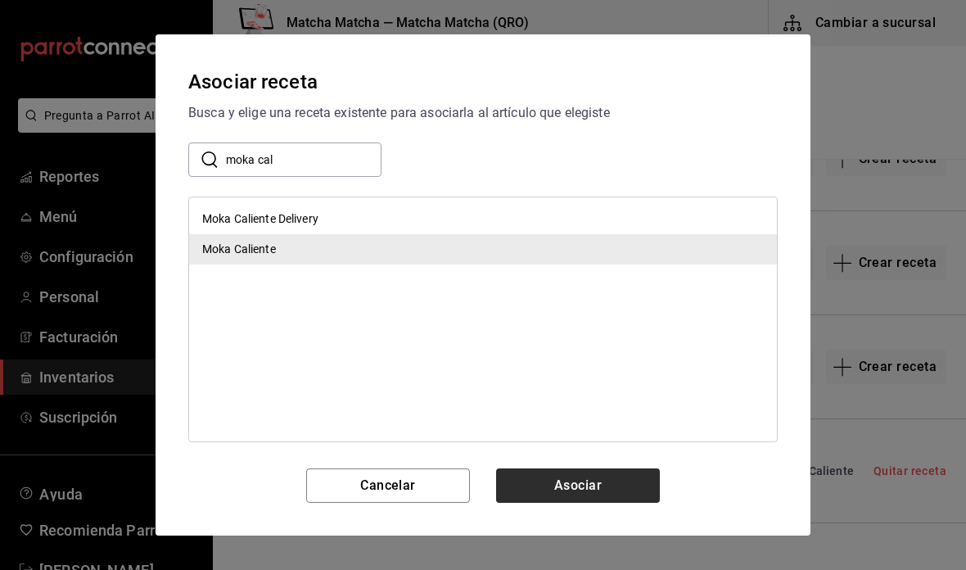
click at [618, 498] on button "Asociar" at bounding box center [578, 485] width 164 height 34
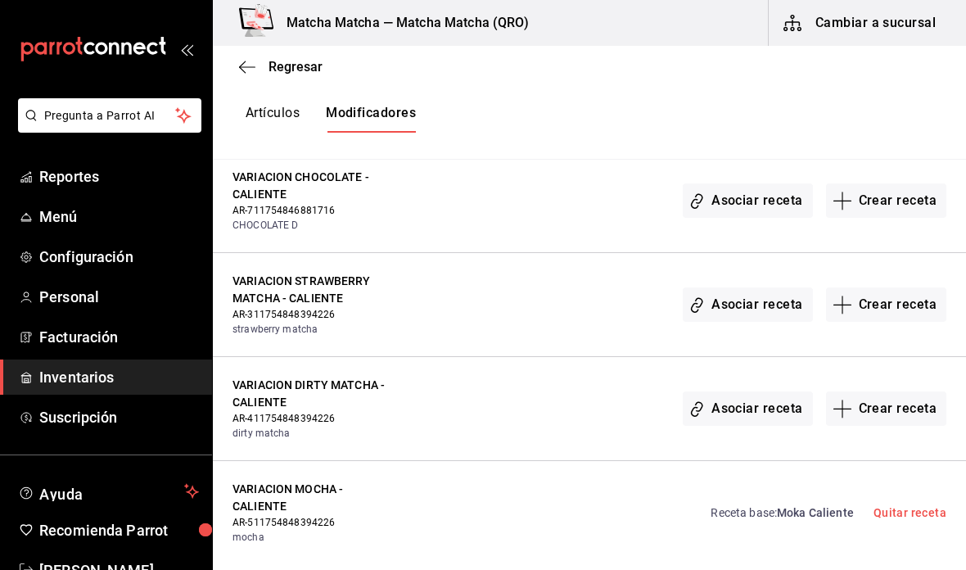
scroll to position [10572, 0]
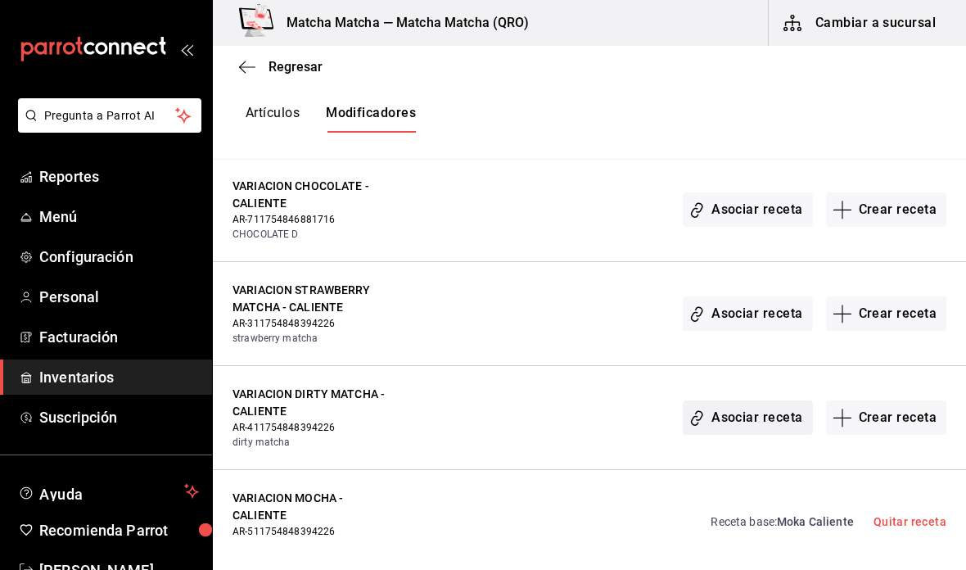
click at [747, 400] on button "Asociar receta" at bounding box center [746, 417] width 129 height 34
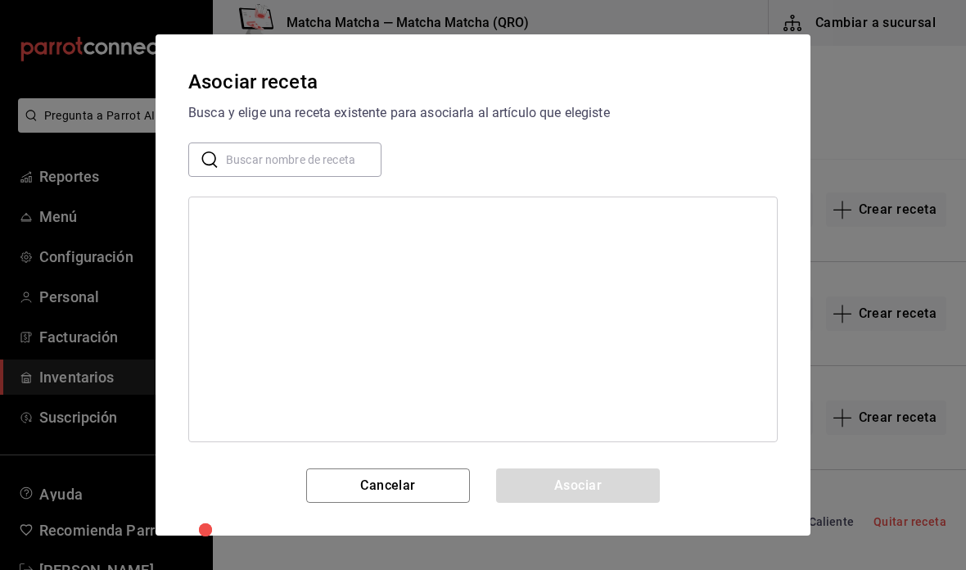
click at [329, 164] on input "text" at bounding box center [303, 159] width 155 height 33
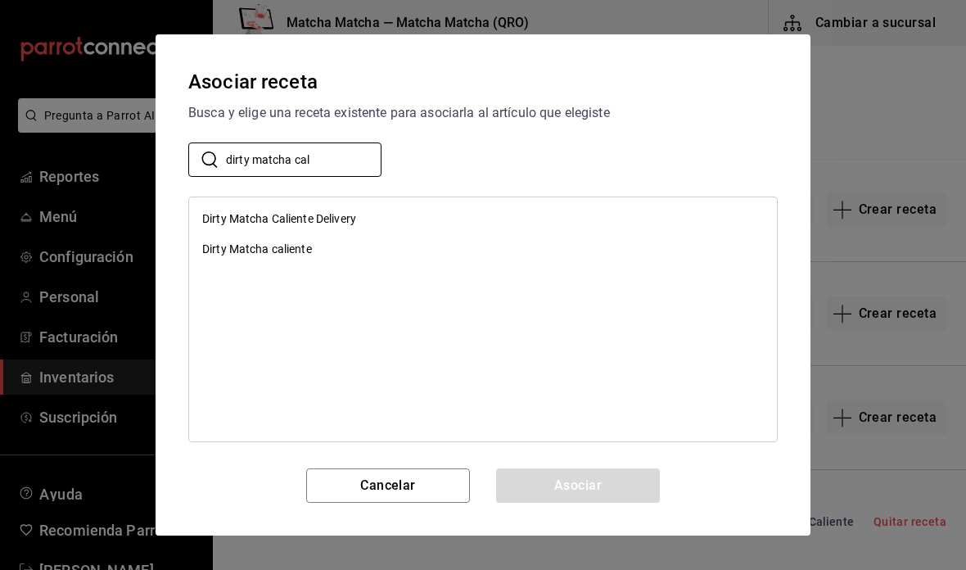
type input "dirty matcha cal"
click at [346, 259] on div "Dirty Matcha caliente" at bounding box center [483, 249] width 588 height 30
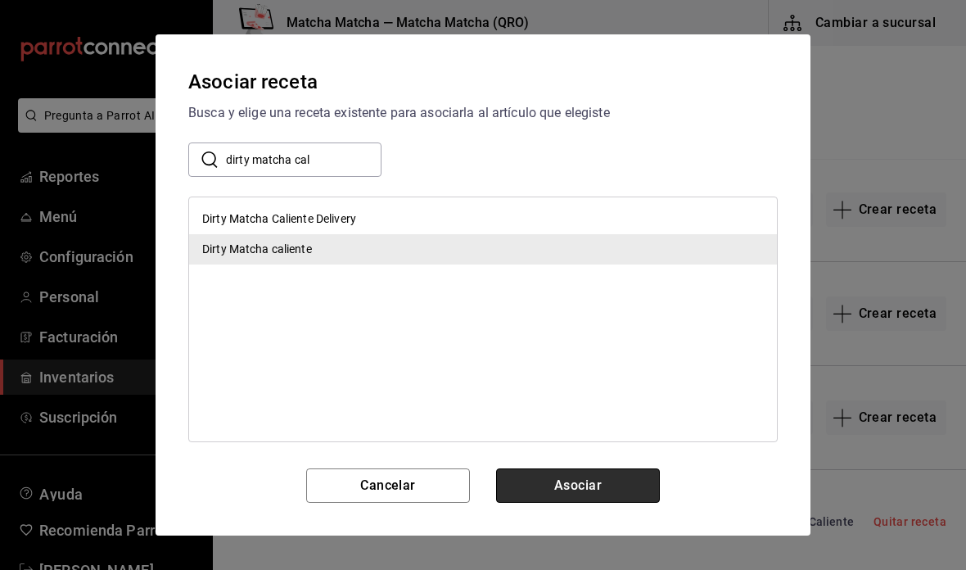
click at [610, 489] on button "Asociar" at bounding box center [578, 485] width 164 height 34
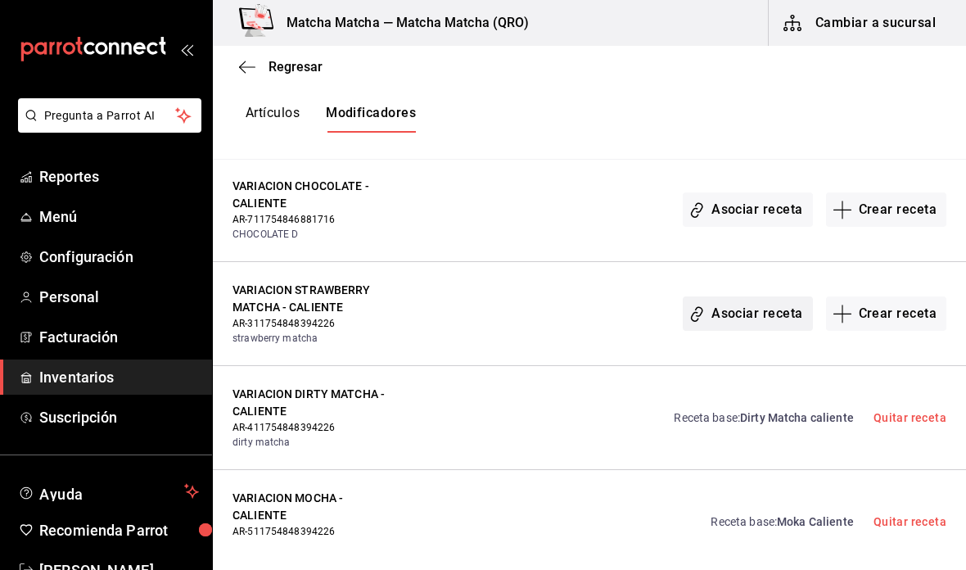
click at [752, 308] on button "Asociar receta" at bounding box center [746, 313] width 129 height 34
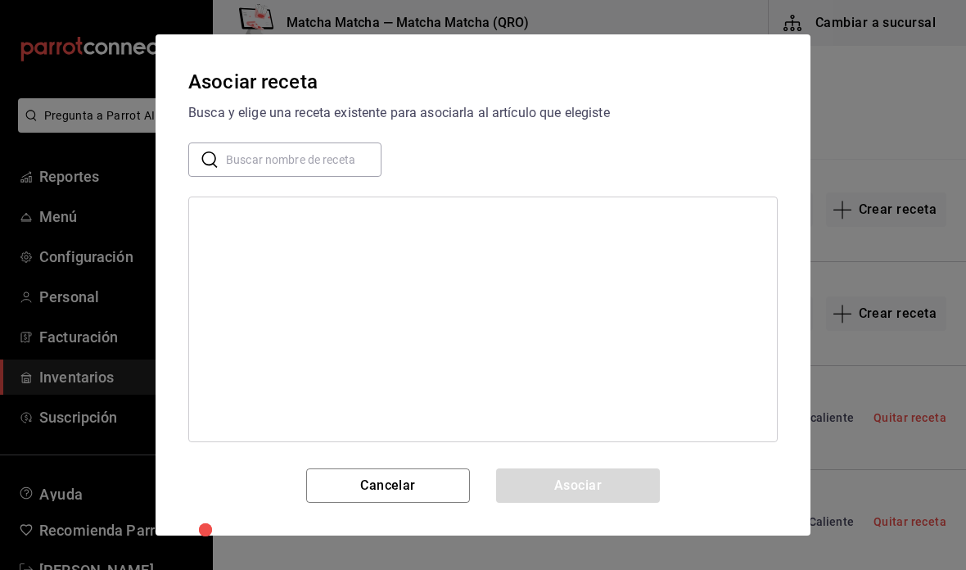
click at [359, 162] on input "text" at bounding box center [303, 159] width 155 height 33
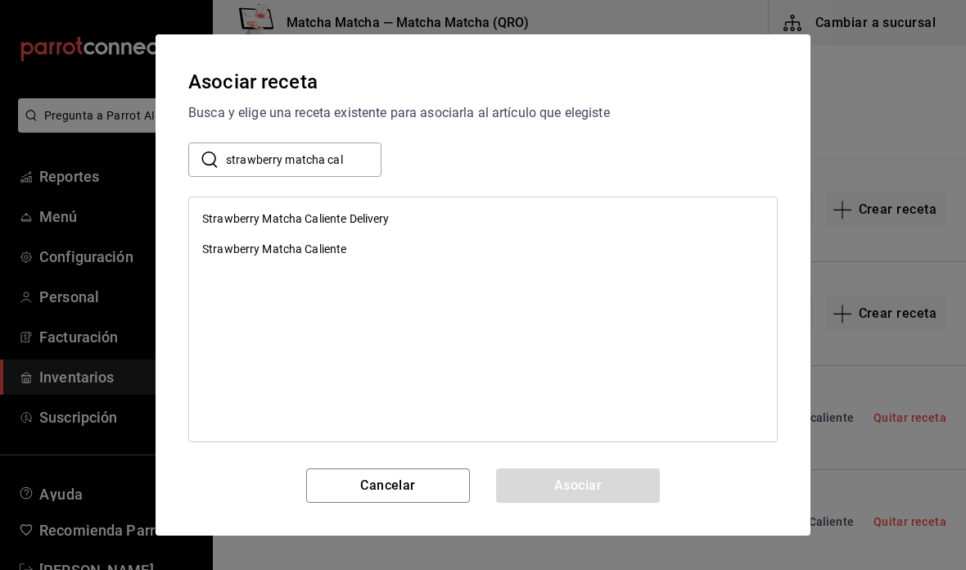
type input "strawberry matcha cal"
click at [348, 252] on div "Strawberry Matcha Caliente" at bounding box center [483, 249] width 588 height 30
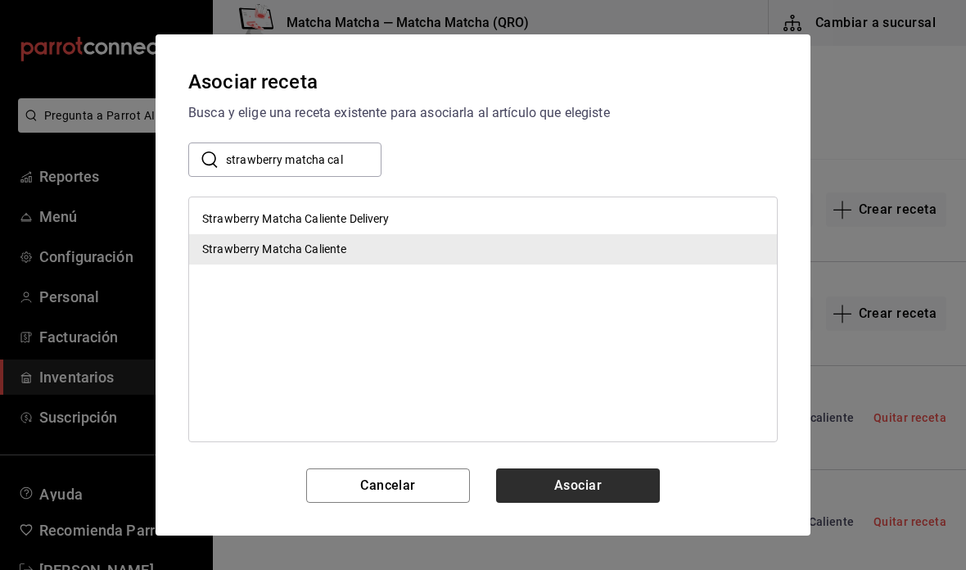
click at [606, 499] on button "Asociar" at bounding box center [578, 485] width 164 height 34
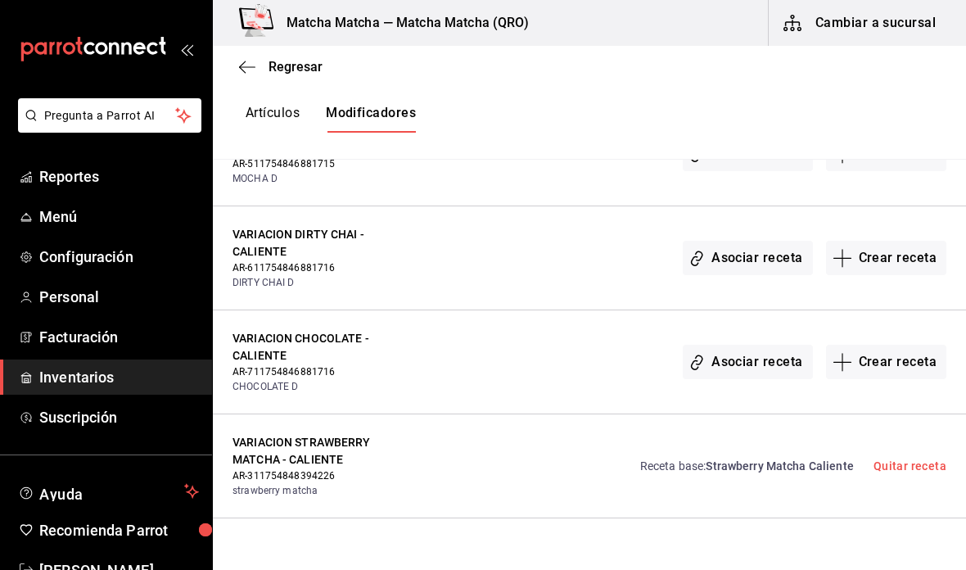
scroll to position [10394, 0]
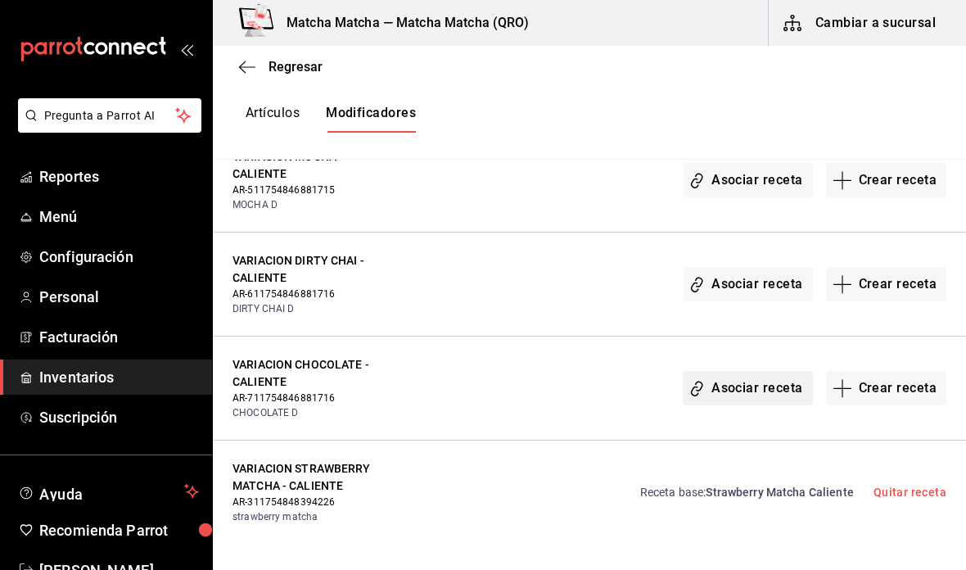
click at [743, 372] on button "Asociar receta" at bounding box center [746, 388] width 129 height 34
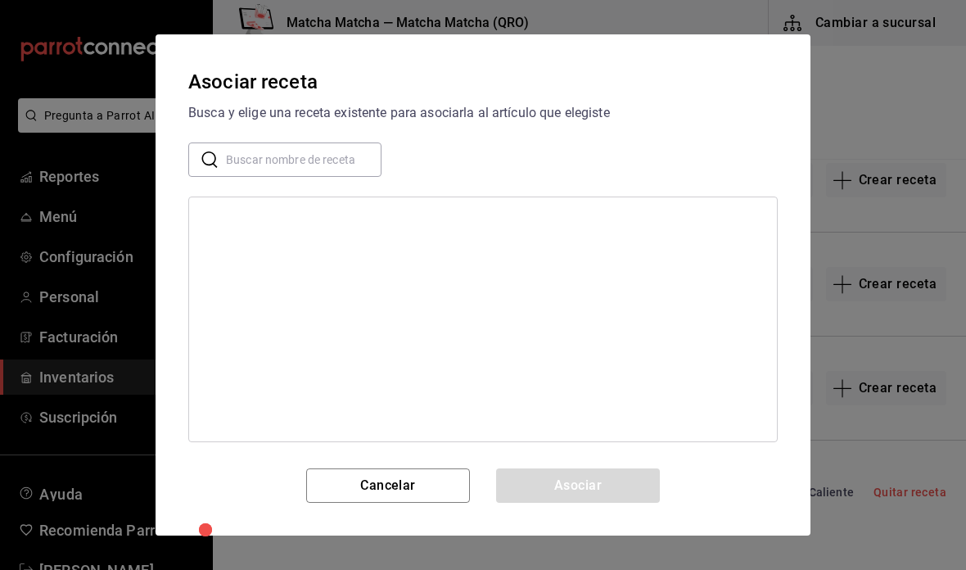
click at [342, 153] on input "text" at bounding box center [303, 159] width 155 height 33
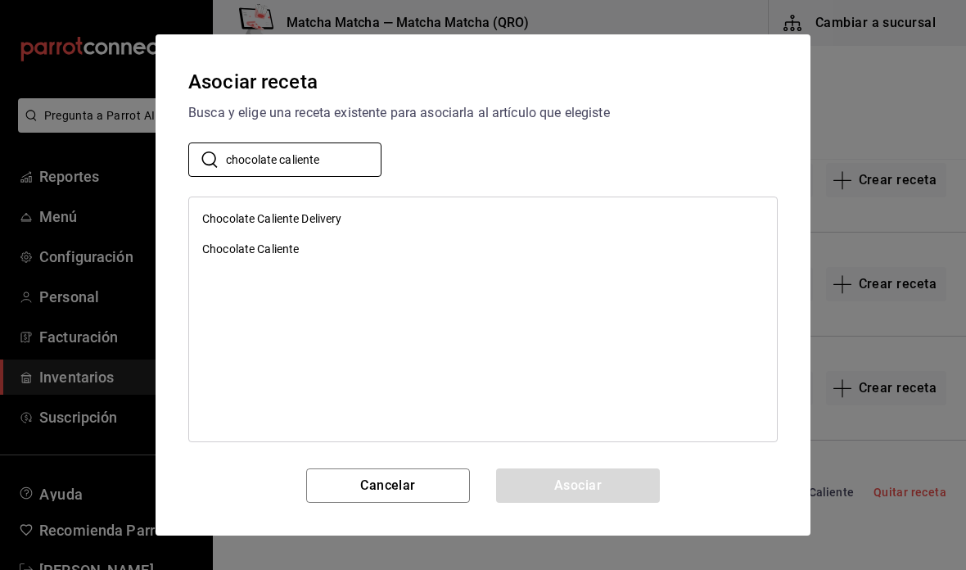
type input "chocolate caliente"
click at [379, 222] on div "Chocolate Caliente Delivery" at bounding box center [483, 219] width 588 height 30
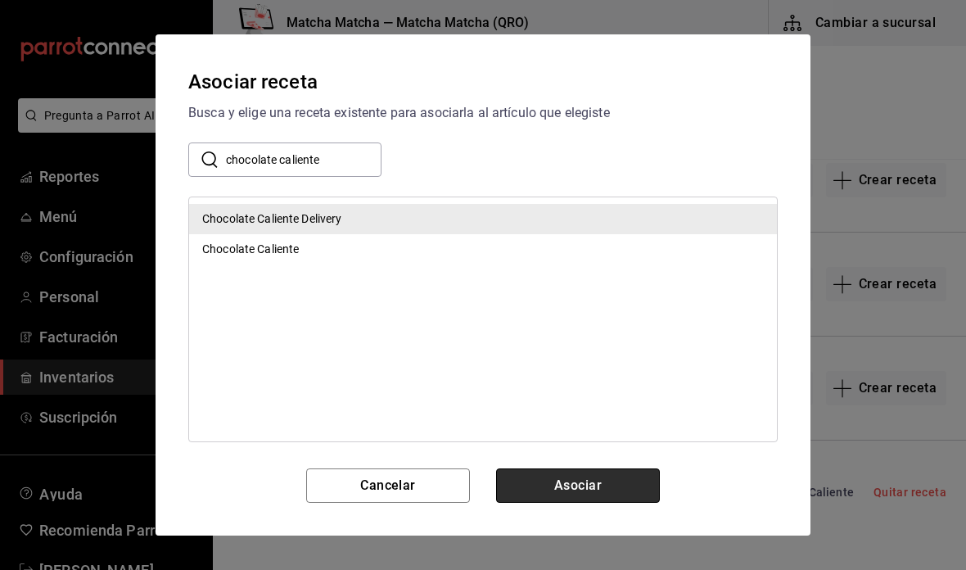
click at [613, 478] on button "Asociar" at bounding box center [578, 485] width 164 height 34
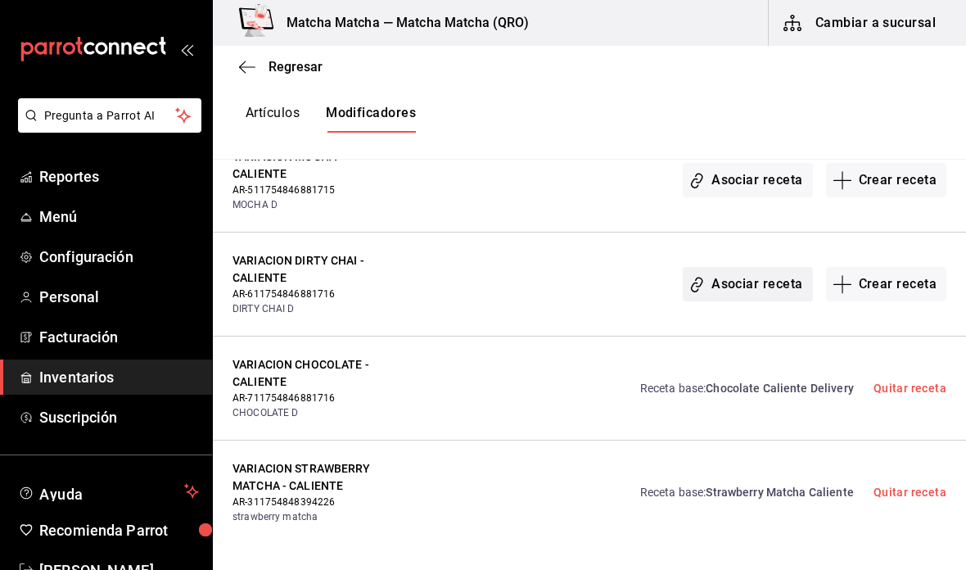
click at [761, 267] on button "Asociar receta" at bounding box center [746, 284] width 129 height 34
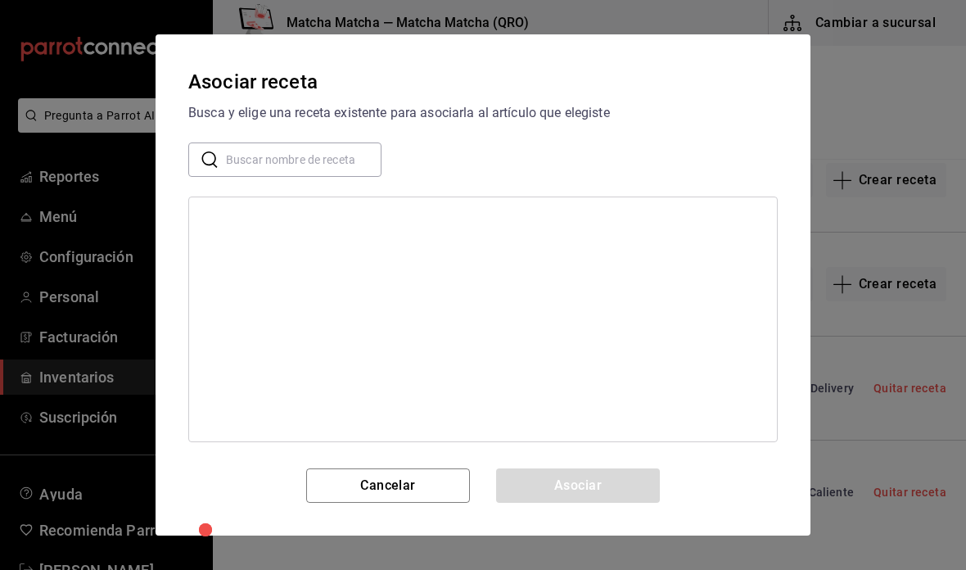
click at [340, 174] on input "text" at bounding box center [303, 159] width 155 height 33
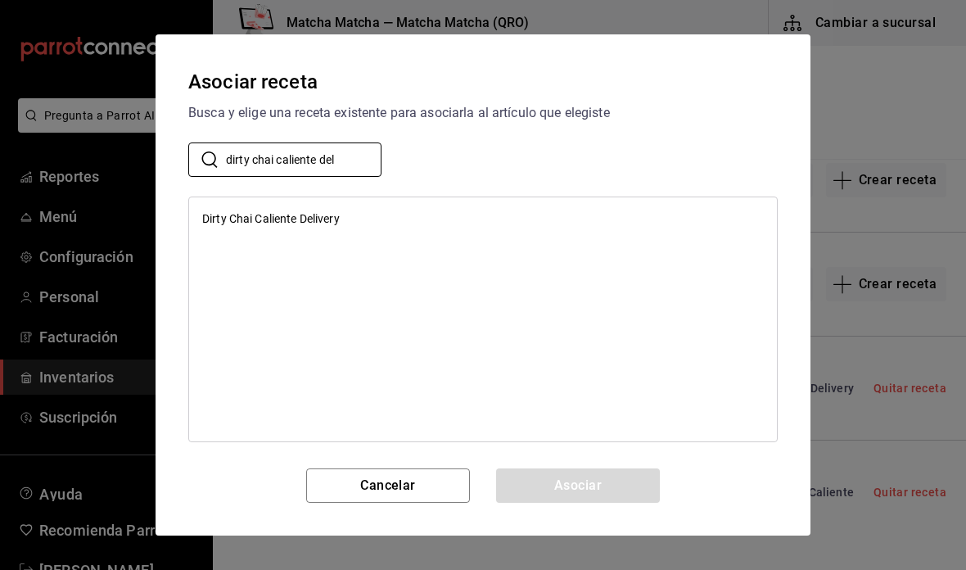
type input "dirty chai caliente del"
click at [484, 232] on div "Dirty Chai Caliente Delivery" at bounding box center [483, 219] width 588 height 30
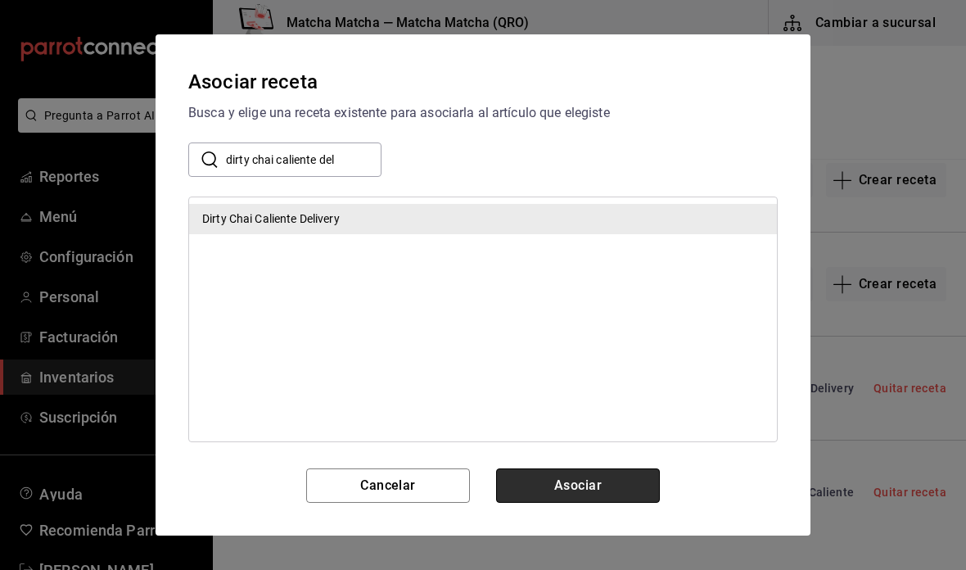
click at [606, 489] on button "Asociar" at bounding box center [578, 485] width 164 height 34
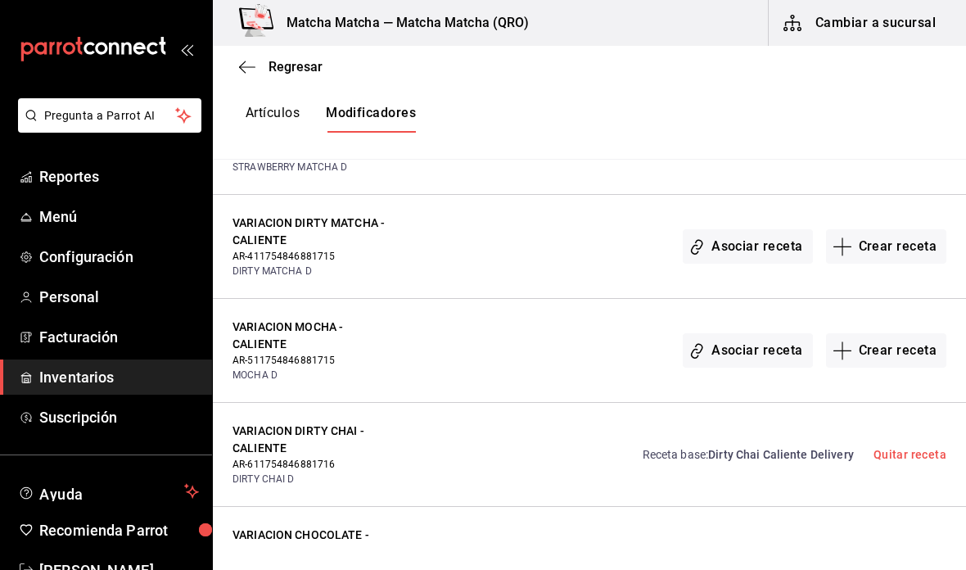
scroll to position [10204, 0]
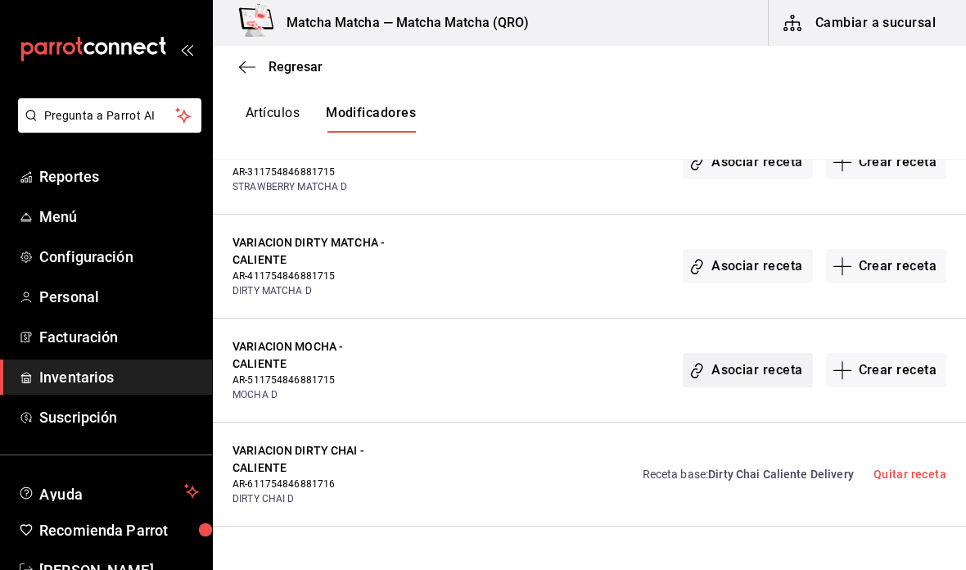
click at [762, 358] on button "Asociar receta" at bounding box center [746, 370] width 129 height 34
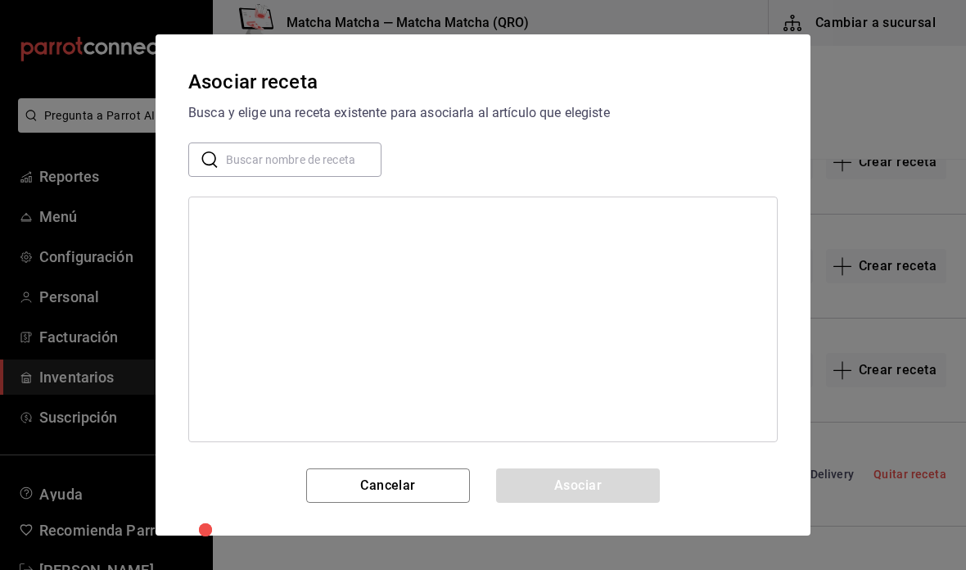
click at [354, 153] on input "text" at bounding box center [303, 159] width 155 height 33
type input "moka caliente d"
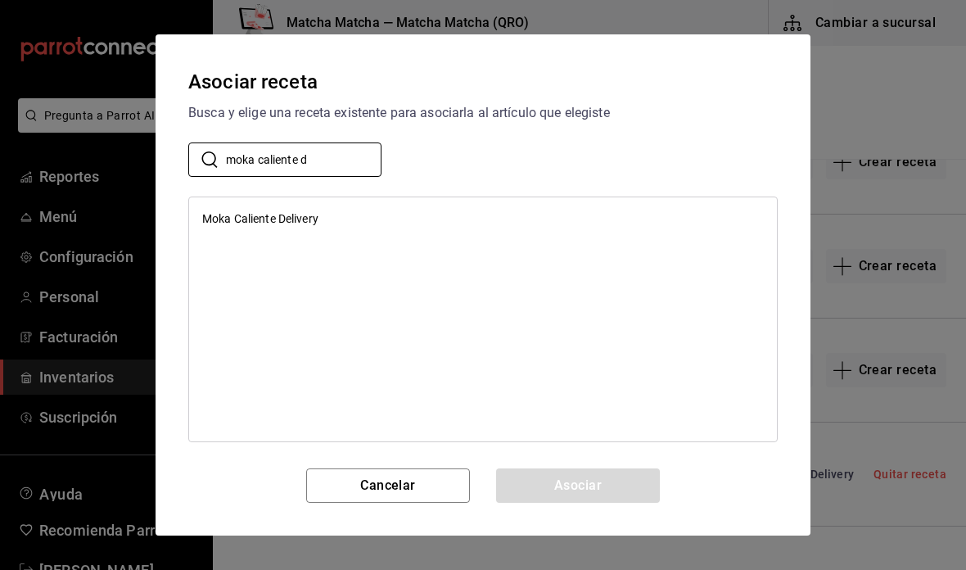
click at [346, 220] on div "Moka Caliente Delivery" at bounding box center [483, 219] width 588 height 30
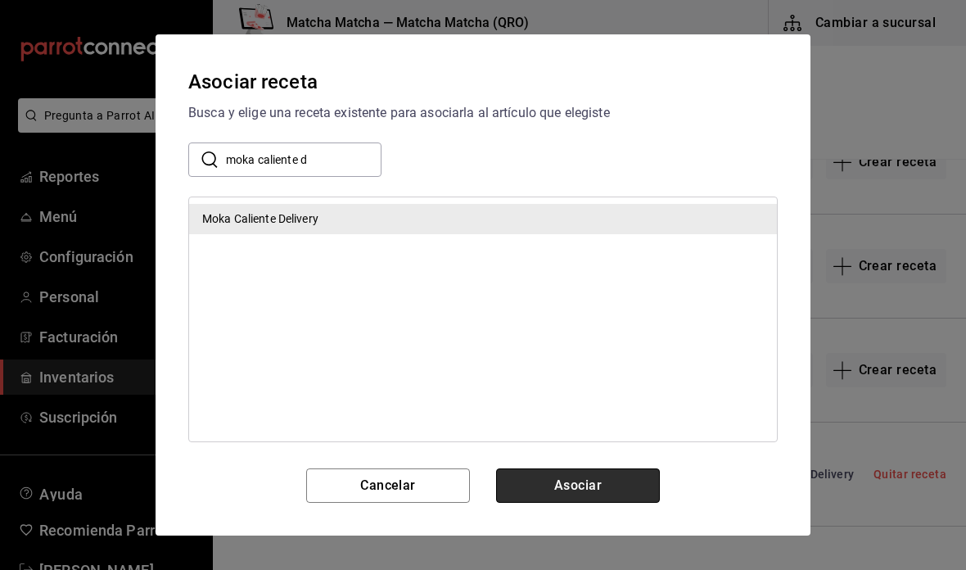
click at [595, 485] on button "Asociar" at bounding box center [578, 485] width 164 height 34
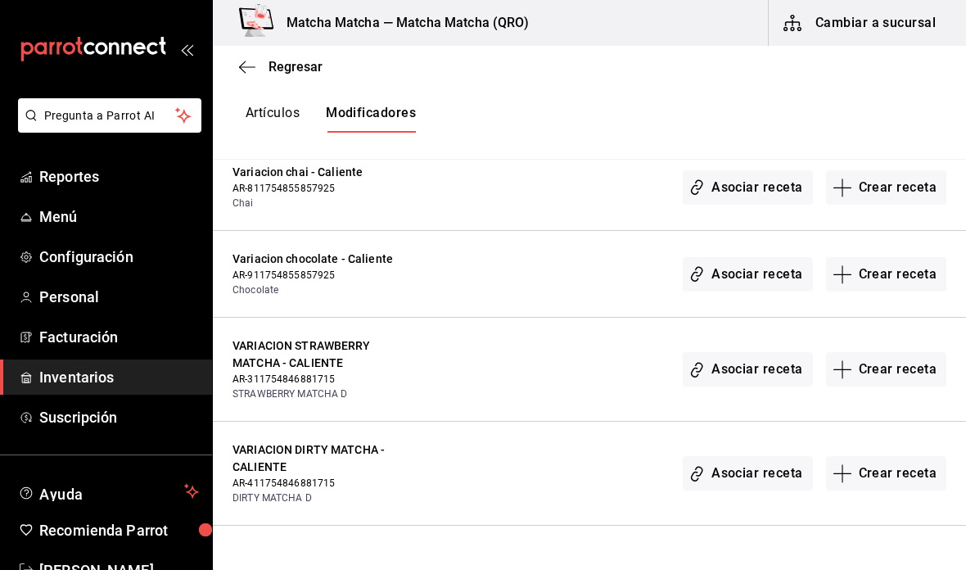
scroll to position [10050, 0]
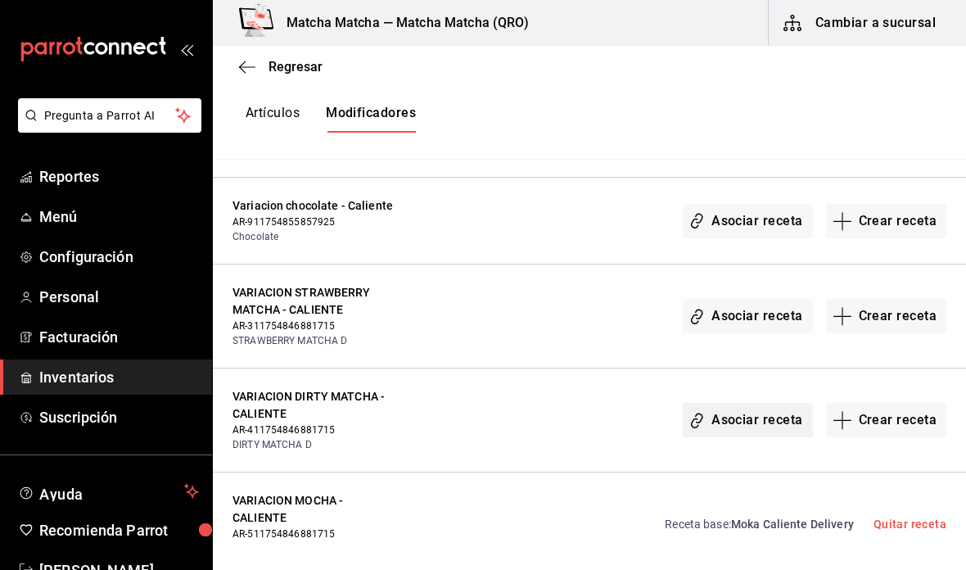
click at [756, 408] on button "Asociar receta" at bounding box center [746, 420] width 129 height 34
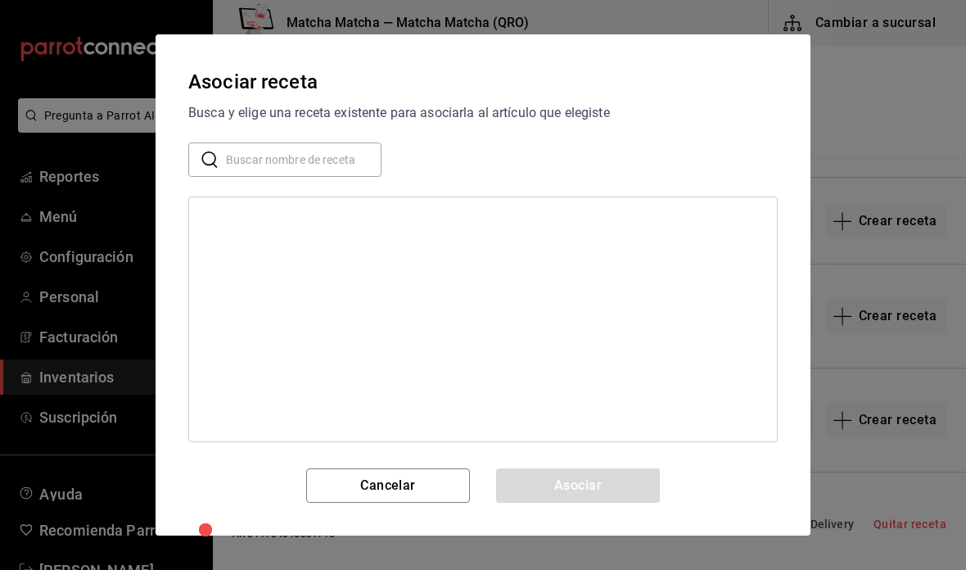
click at [318, 168] on input "text" at bounding box center [303, 159] width 155 height 33
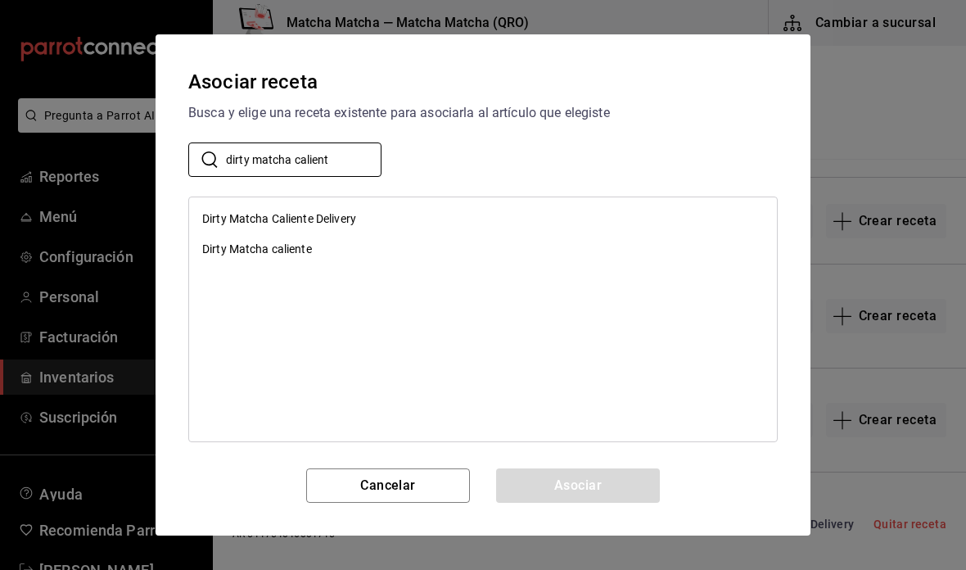
type input "dirty matcha calient"
click at [242, 216] on div "Dirty Matcha Caliente Delivery" at bounding box center [279, 218] width 154 height 17
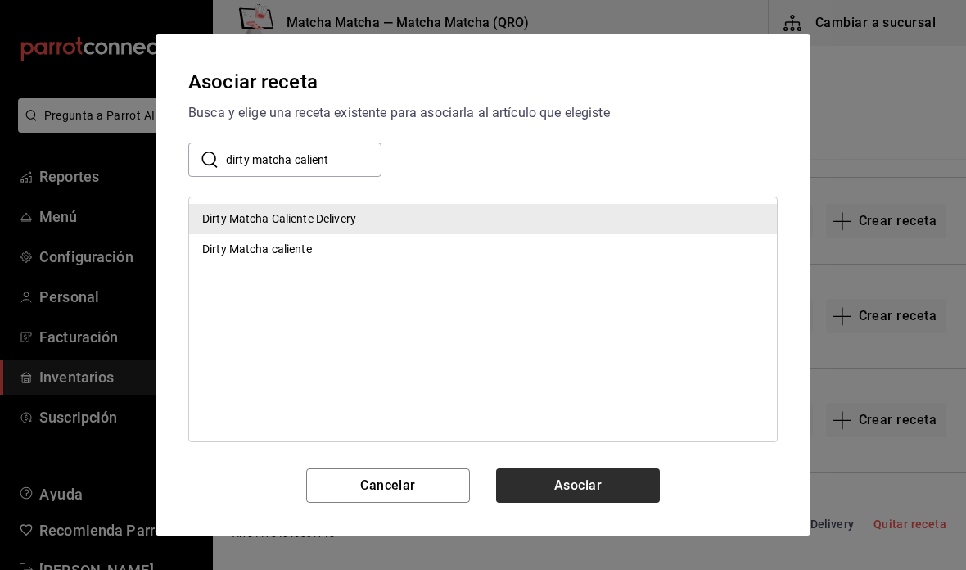
click at [606, 484] on button "Asociar" at bounding box center [578, 485] width 164 height 34
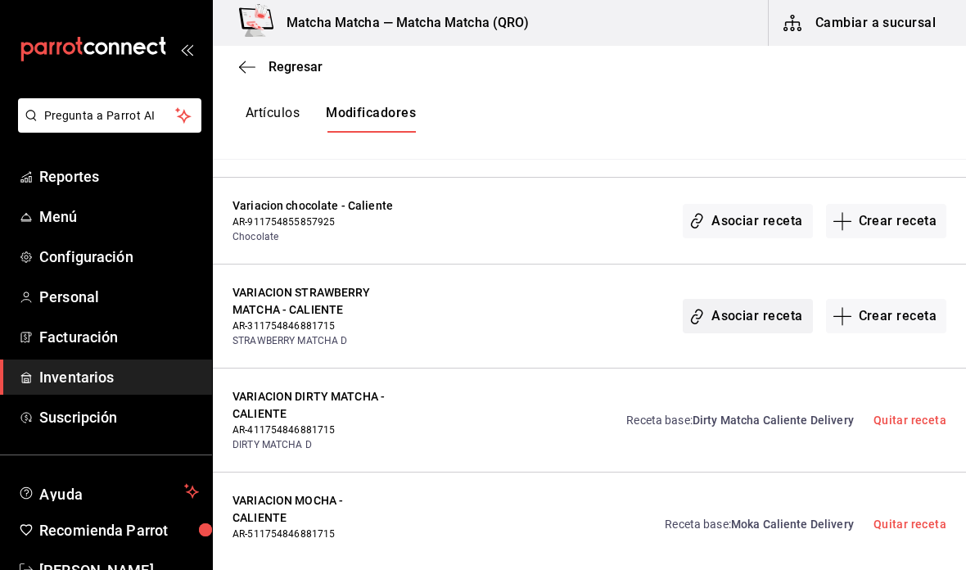
click at [788, 299] on button "Asociar receta" at bounding box center [746, 316] width 129 height 34
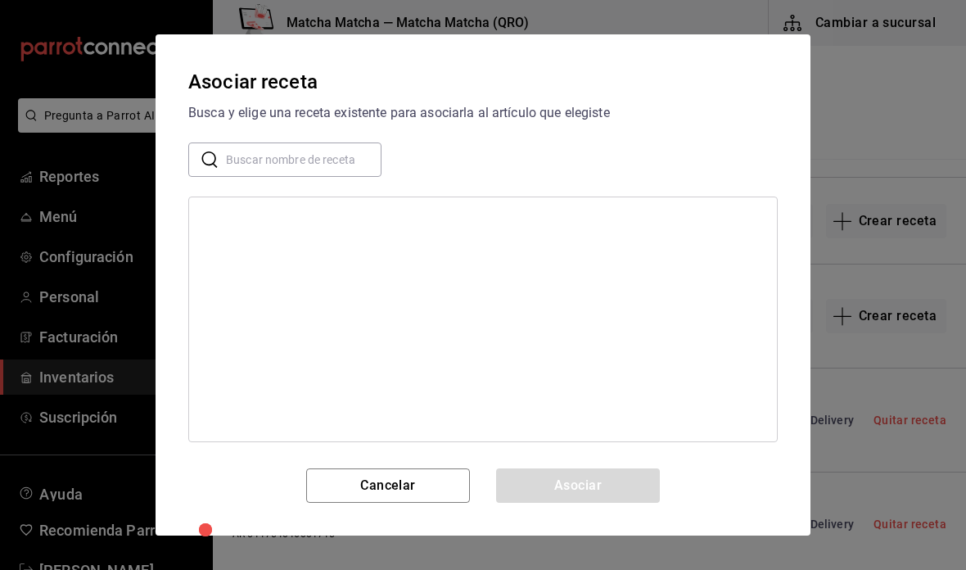
click at [337, 151] on input "text" at bounding box center [303, 159] width 155 height 33
type input "strawberry matcha caliente d"
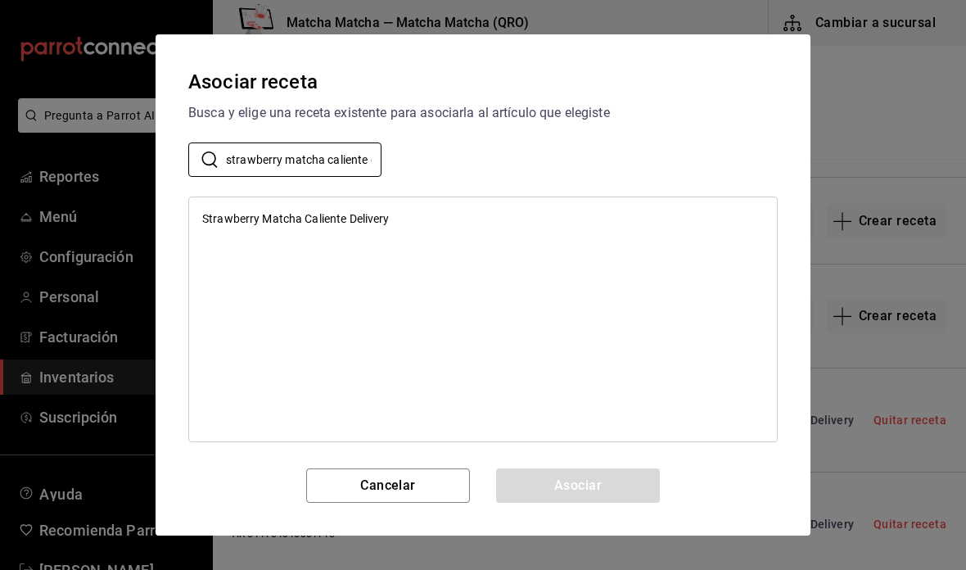
click at [452, 209] on div "Strawberry Matcha Caliente Delivery" at bounding box center [483, 219] width 588 height 30
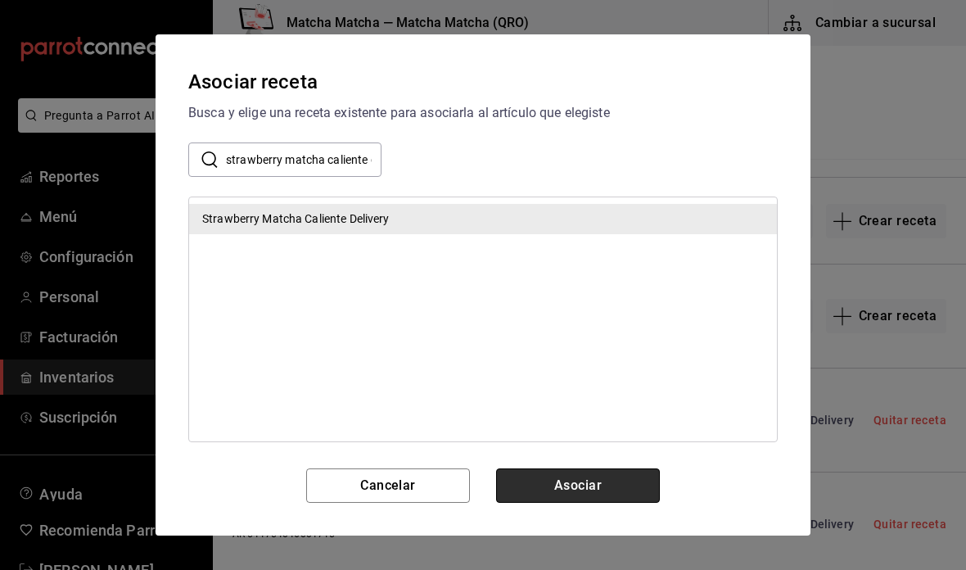
click at [610, 488] on button "Asociar" at bounding box center [578, 485] width 164 height 34
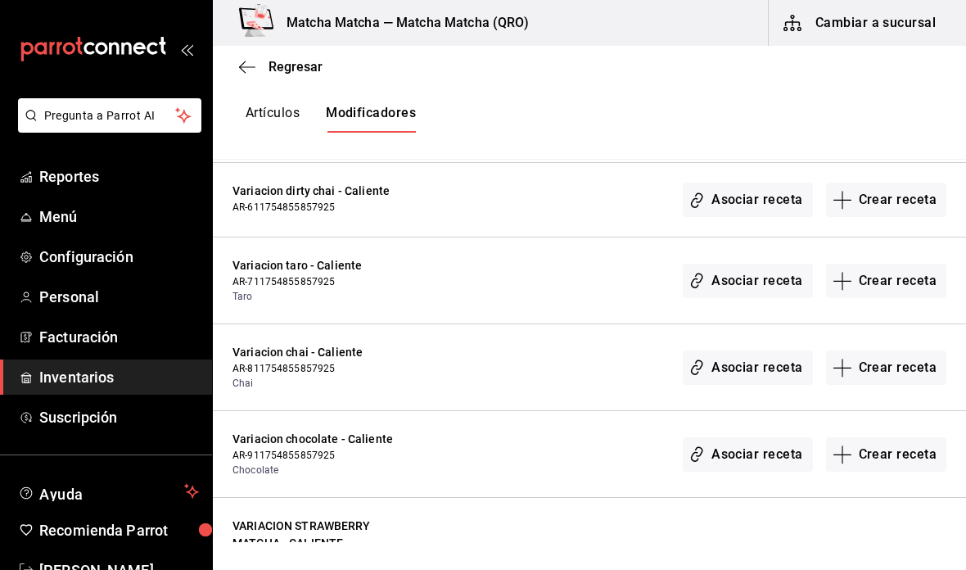
scroll to position [9815, 0]
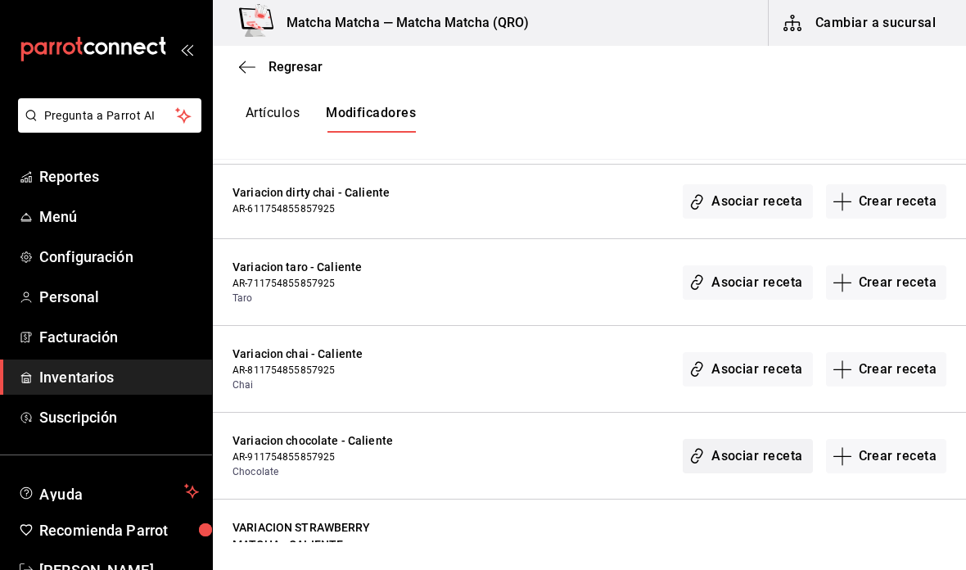
click at [766, 443] on button "Asociar receta" at bounding box center [746, 456] width 129 height 34
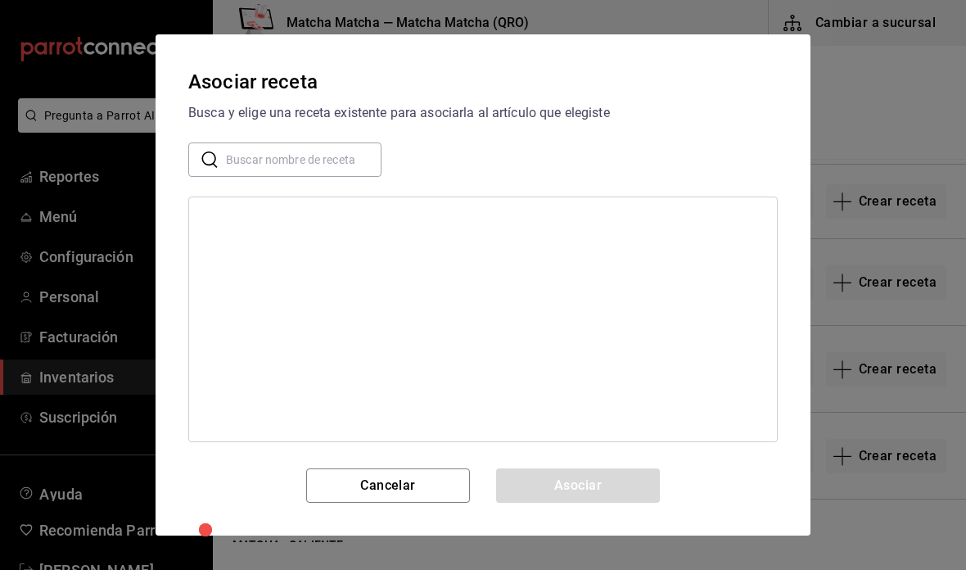
click at [313, 153] on input "text" at bounding box center [303, 159] width 155 height 33
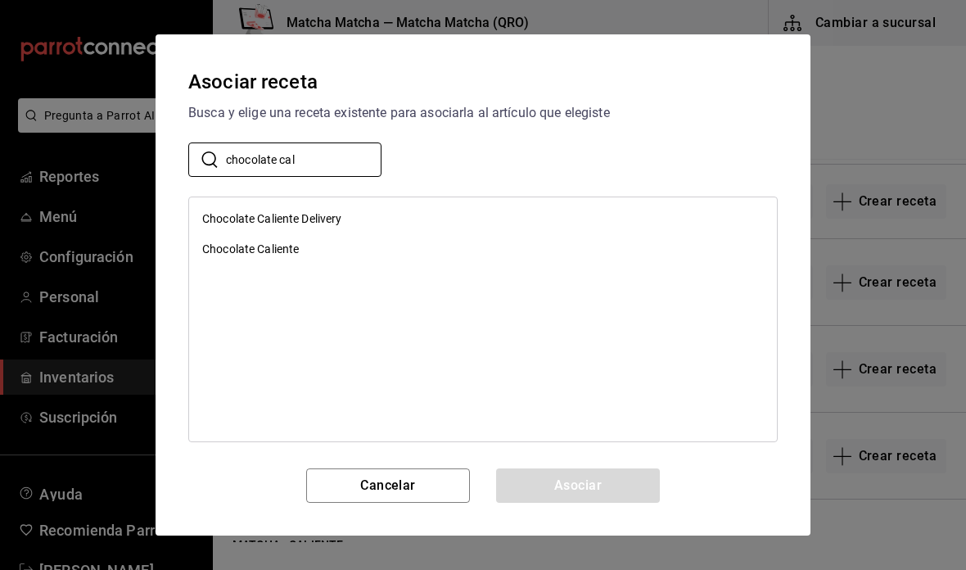
type input "chocolate cal"
click at [384, 259] on div "Chocolate Caliente" at bounding box center [483, 249] width 588 height 30
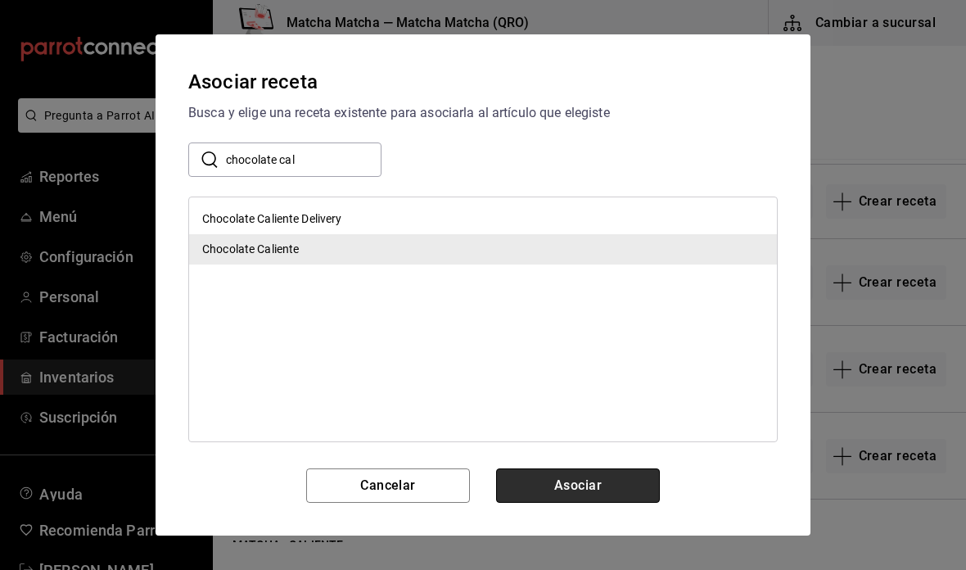
click at [617, 486] on button "Asociar" at bounding box center [578, 485] width 164 height 34
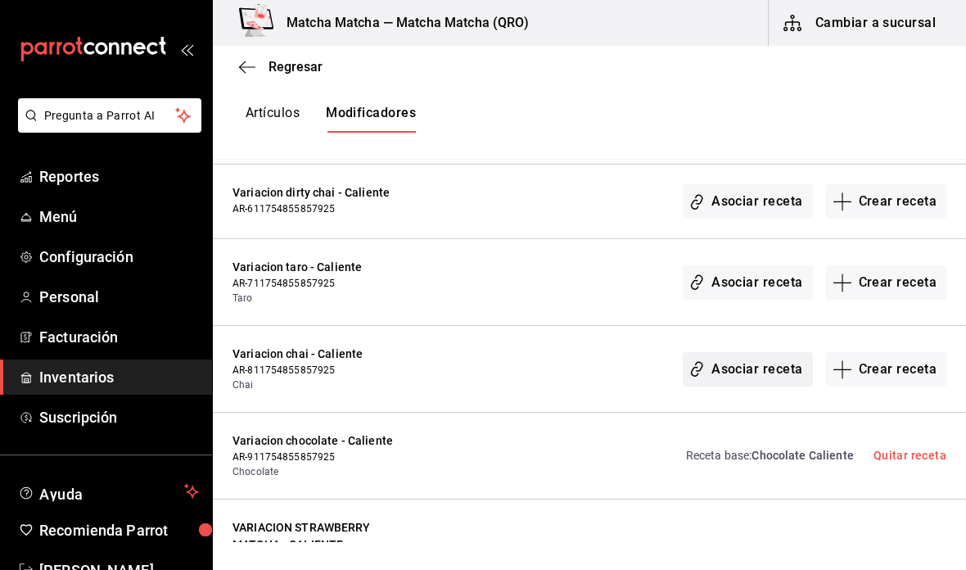
click at [751, 362] on button "Asociar receta" at bounding box center [746, 369] width 129 height 34
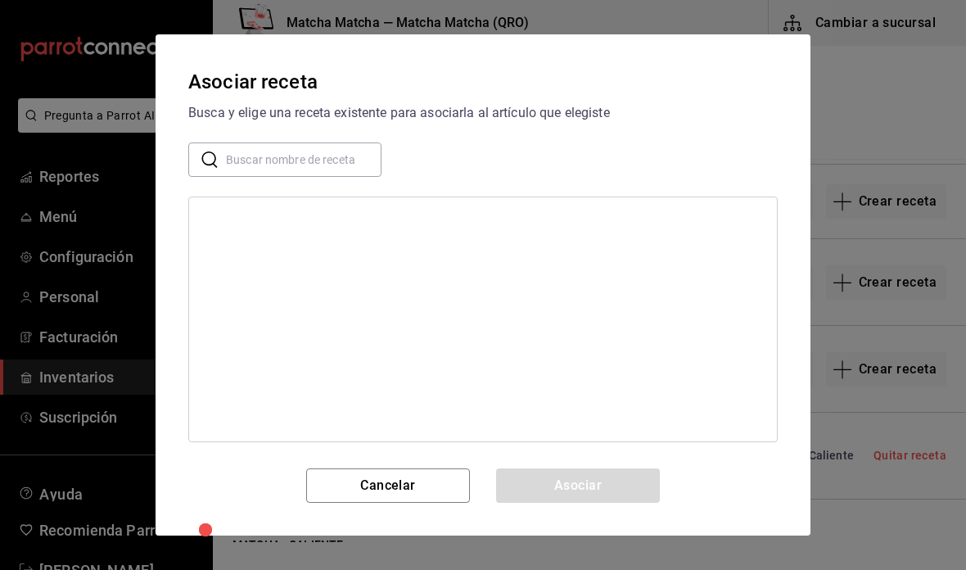
click at [346, 158] on input "text" at bounding box center [303, 159] width 155 height 33
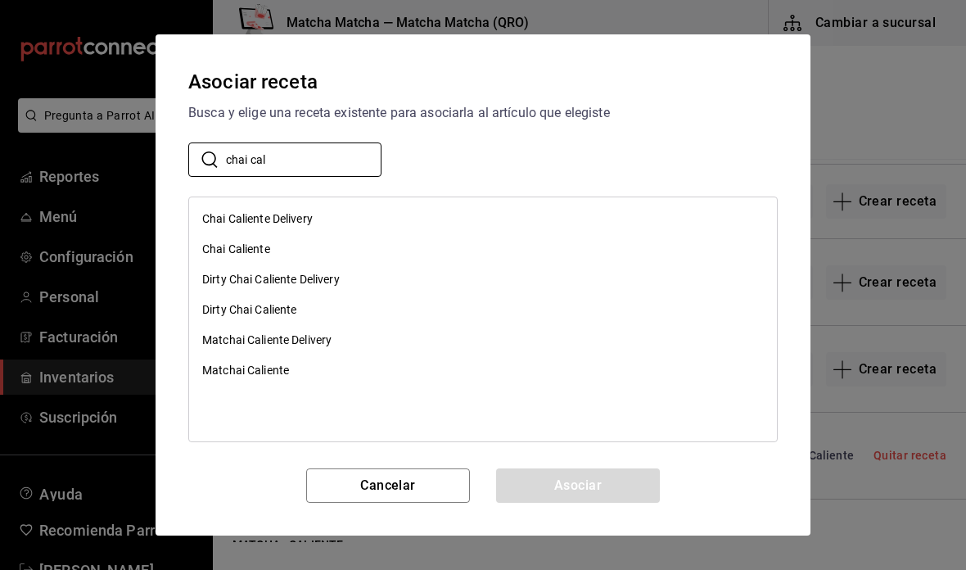
type input "chai cal"
click at [360, 253] on div "Chai Caliente" at bounding box center [483, 249] width 588 height 30
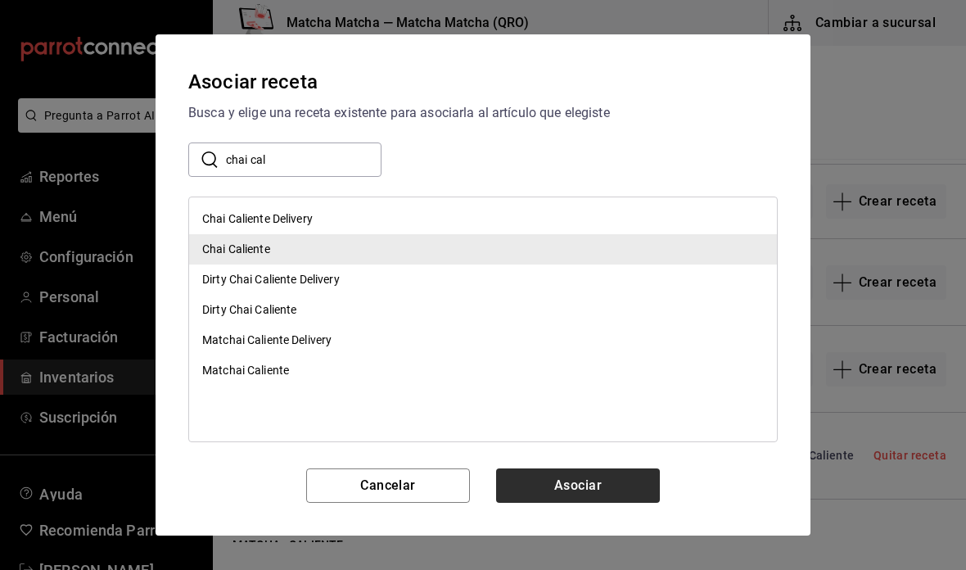
click at [628, 495] on button "Asociar" at bounding box center [578, 485] width 164 height 34
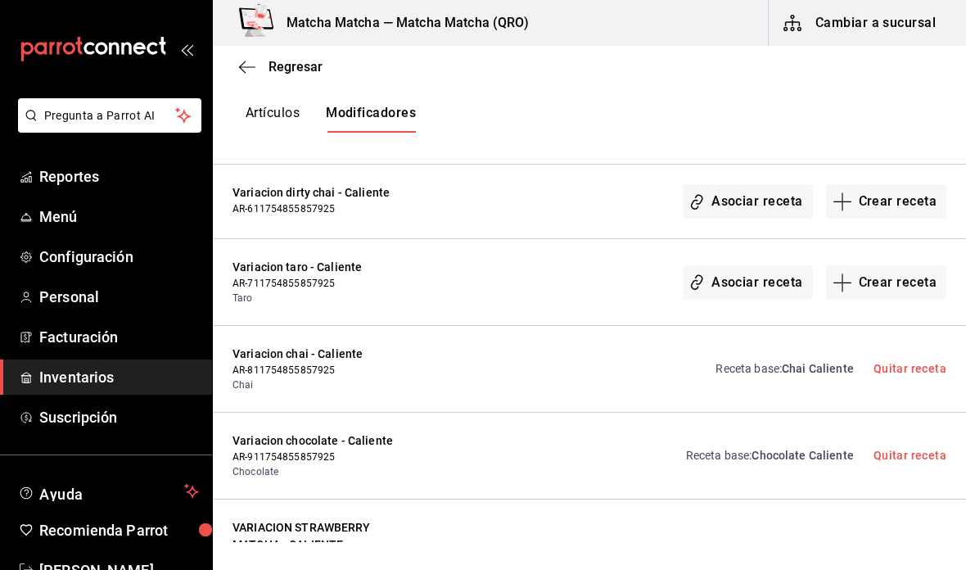
click at [761, 273] on button "Asociar receta" at bounding box center [746, 282] width 129 height 34
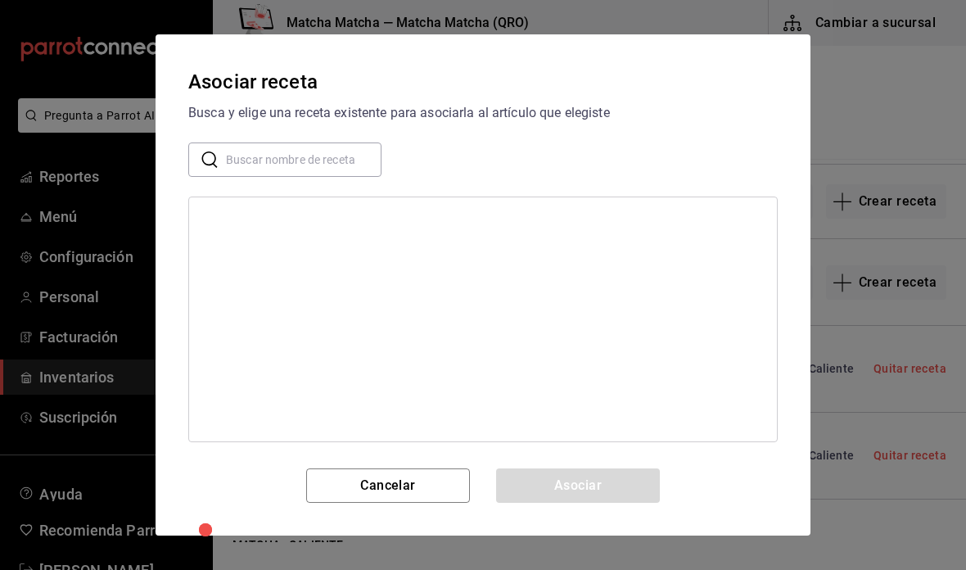
click at [331, 167] on input "text" at bounding box center [303, 159] width 155 height 33
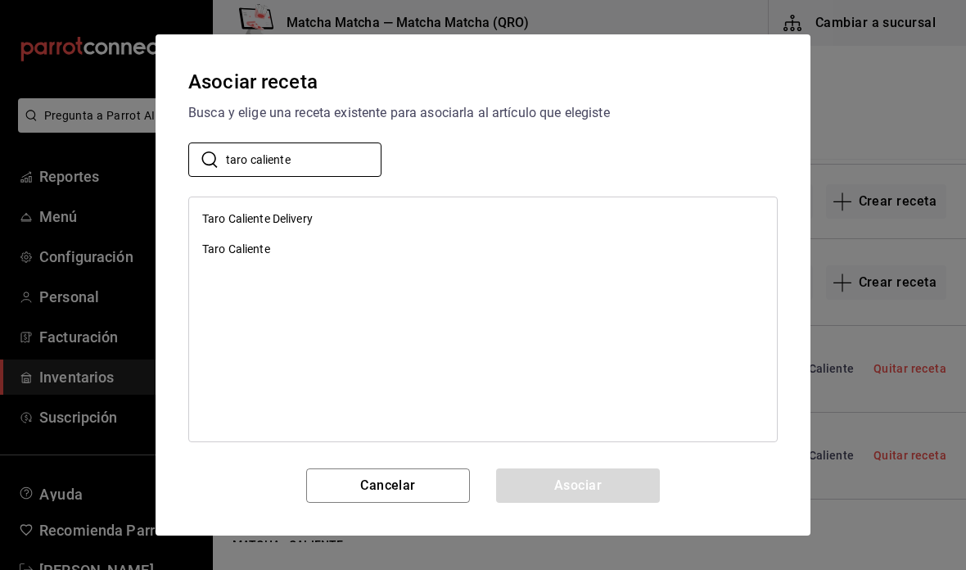
type input "taro caliente"
click at [350, 250] on div "Taro Caliente" at bounding box center [483, 249] width 588 height 30
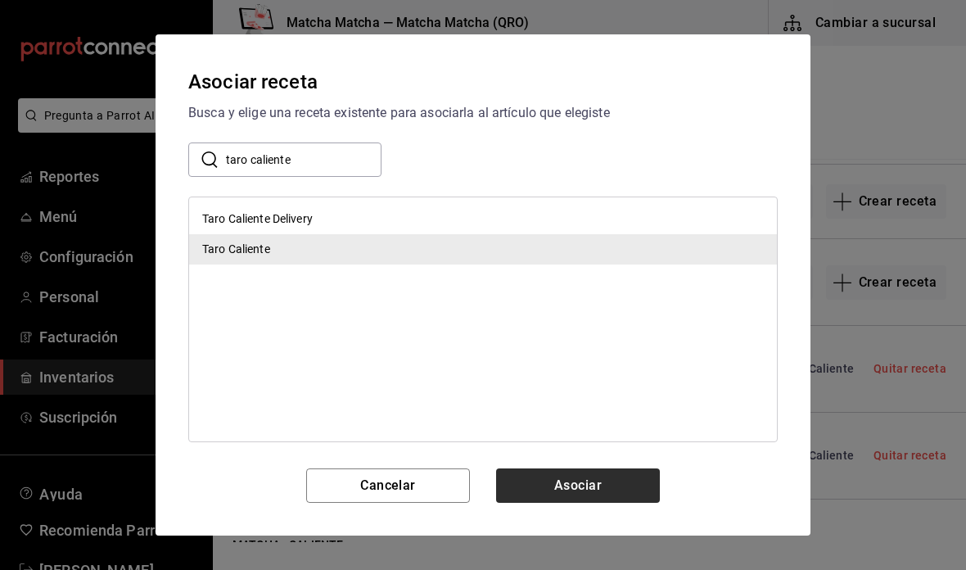
click at [606, 494] on button "Asociar" at bounding box center [578, 485] width 164 height 34
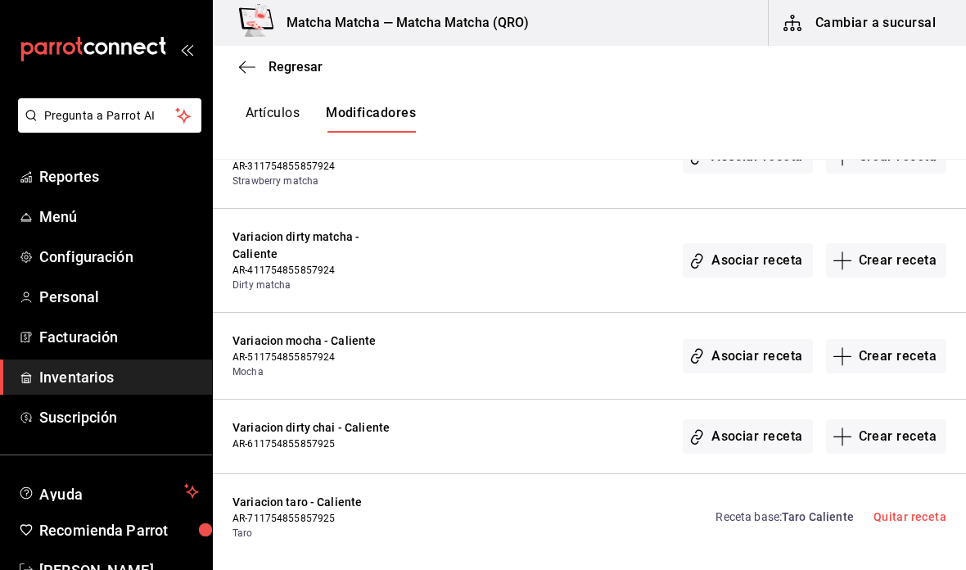
scroll to position [9567, 0]
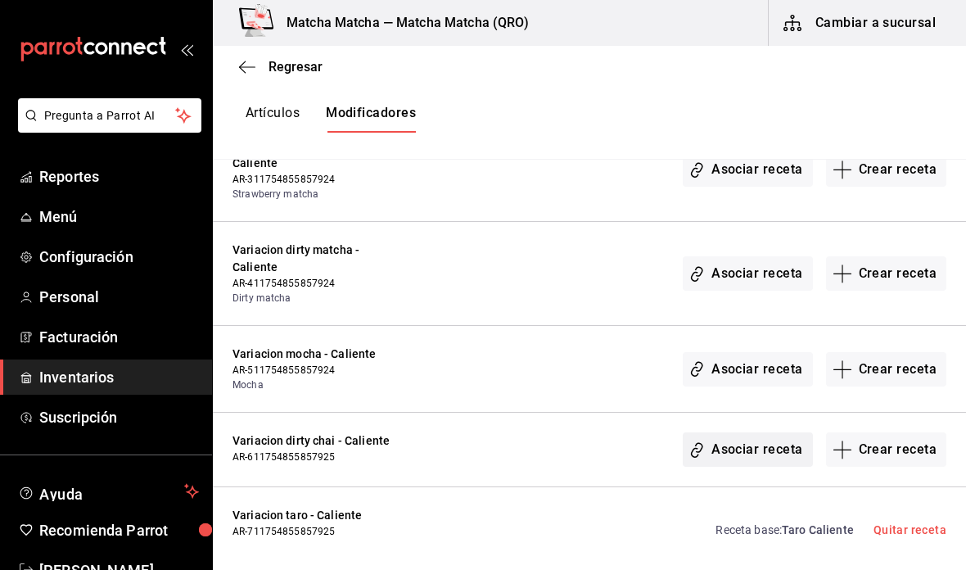
click at [767, 432] on button "Asociar receta" at bounding box center [746, 449] width 129 height 34
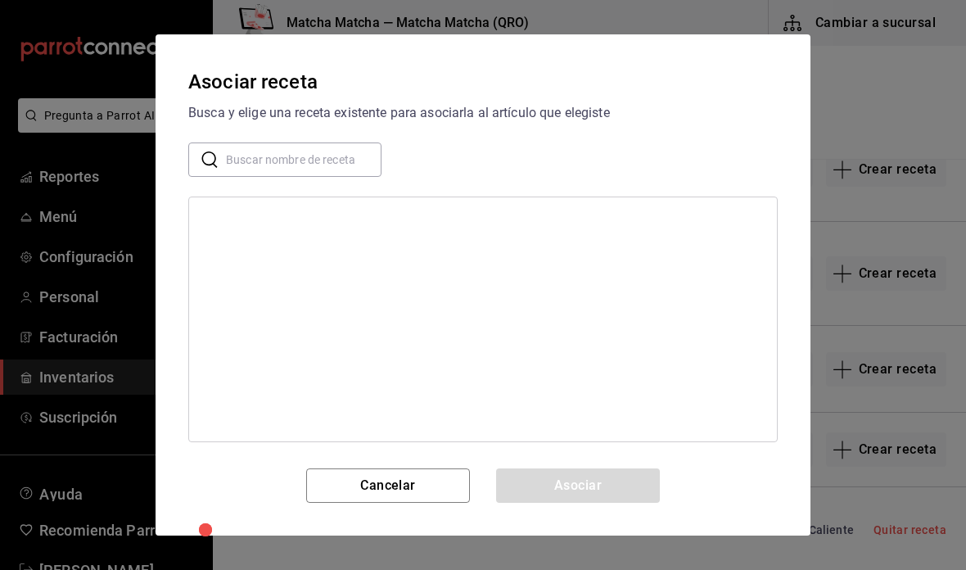
click at [345, 155] on input "text" at bounding box center [303, 159] width 155 height 33
type input "dirty chai cal"
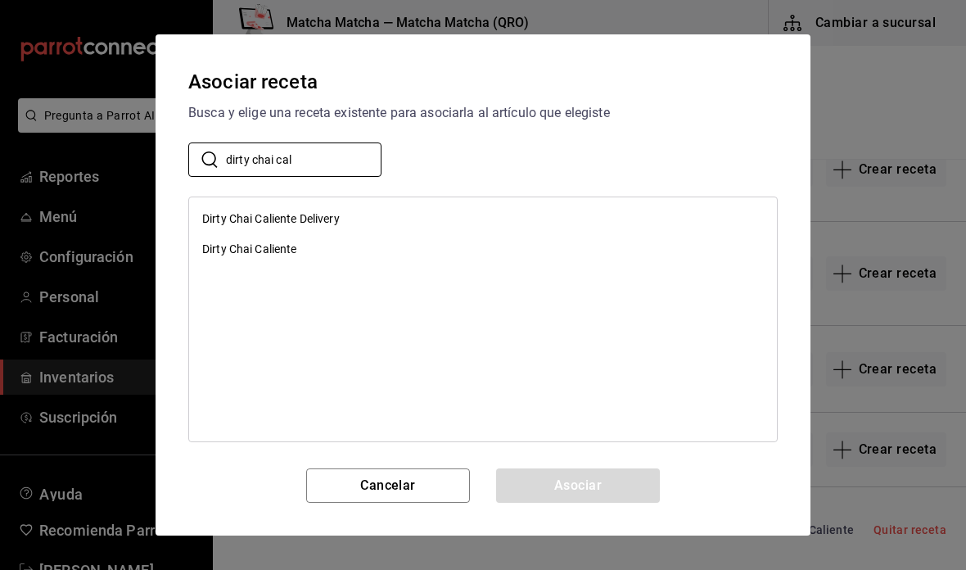
click at [356, 255] on div "Dirty Chai Caliente" at bounding box center [483, 249] width 588 height 30
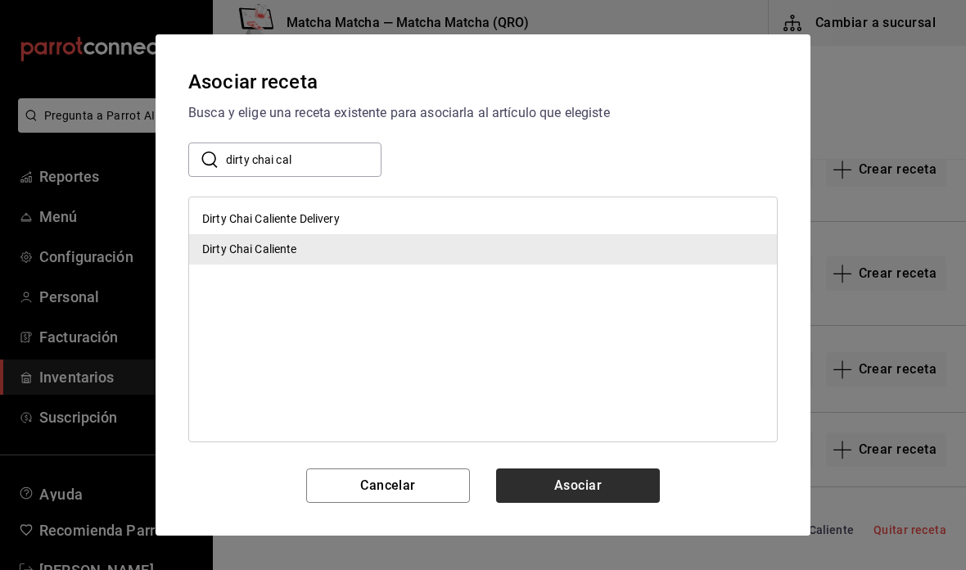
click at [592, 487] on button "Asociar" at bounding box center [578, 485] width 164 height 34
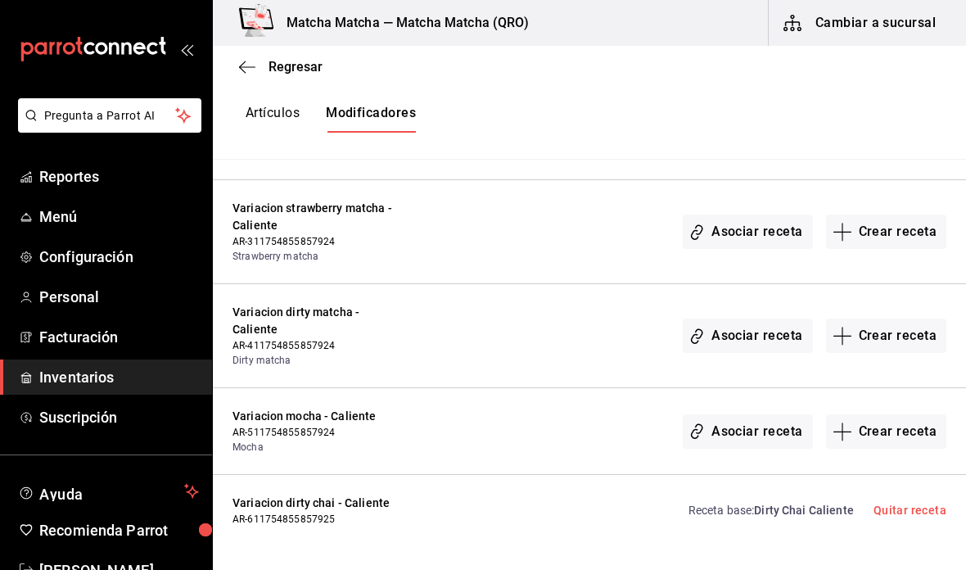
scroll to position [9480, 0]
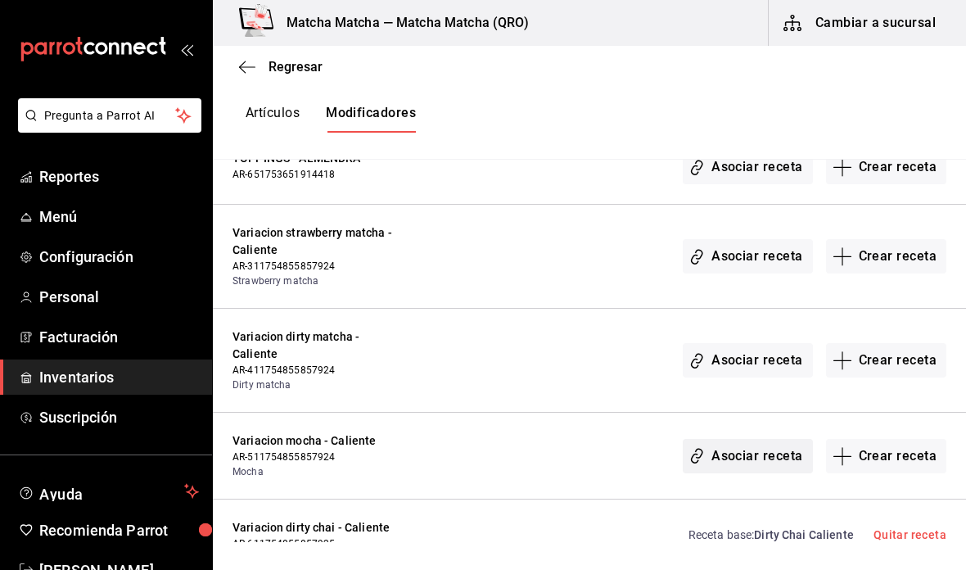
click at [763, 445] on button "Asociar receta" at bounding box center [746, 456] width 129 height 34
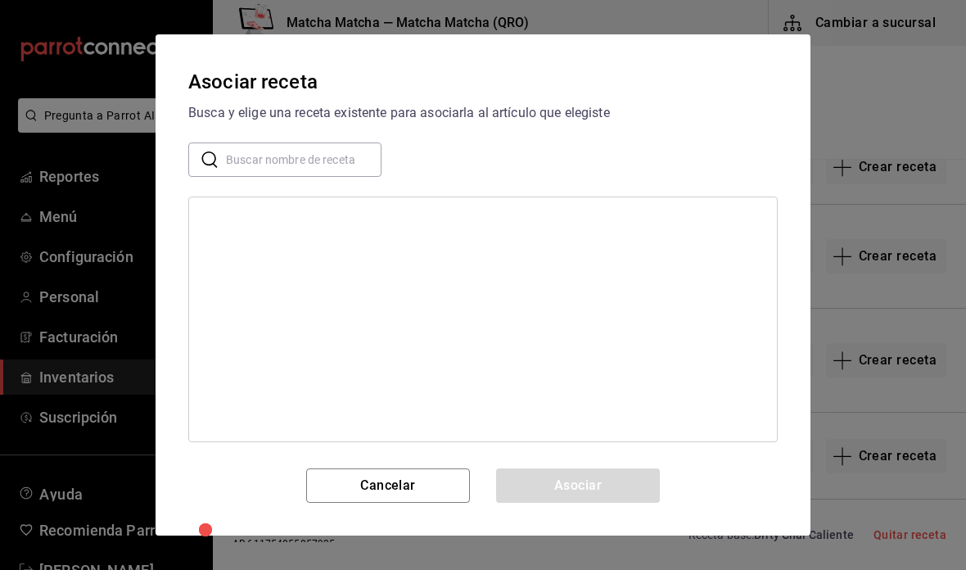
click at [347, 164] on input "text" at bounding box center [303, 159] width 155 height 33
type input "moka cal"
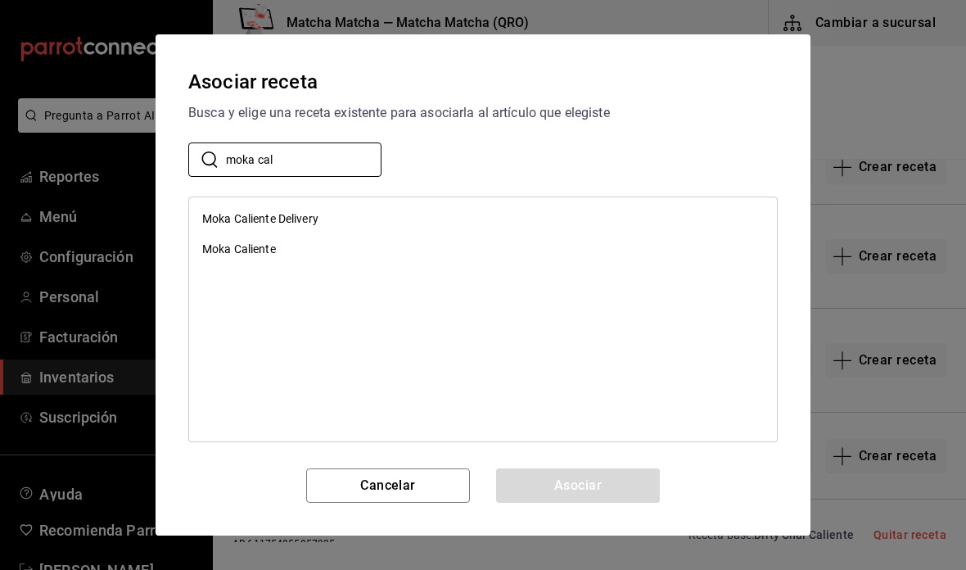
click at [351, 259] on div "Moka Caliente" at bounding box center [483, 249] width 588 height 30
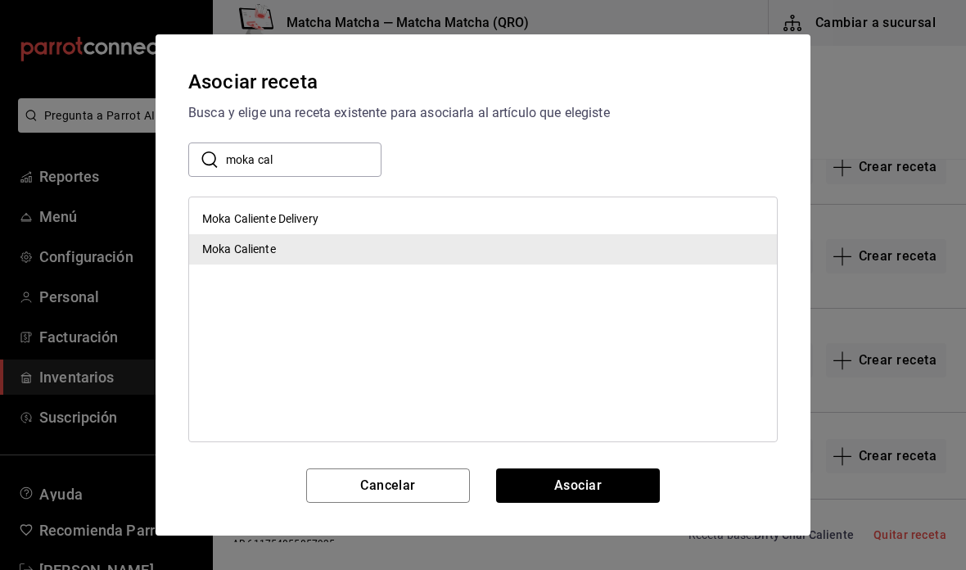
click at [642, 480] on button "Asociar" at bounding box center [578, 485] width 164 height 34
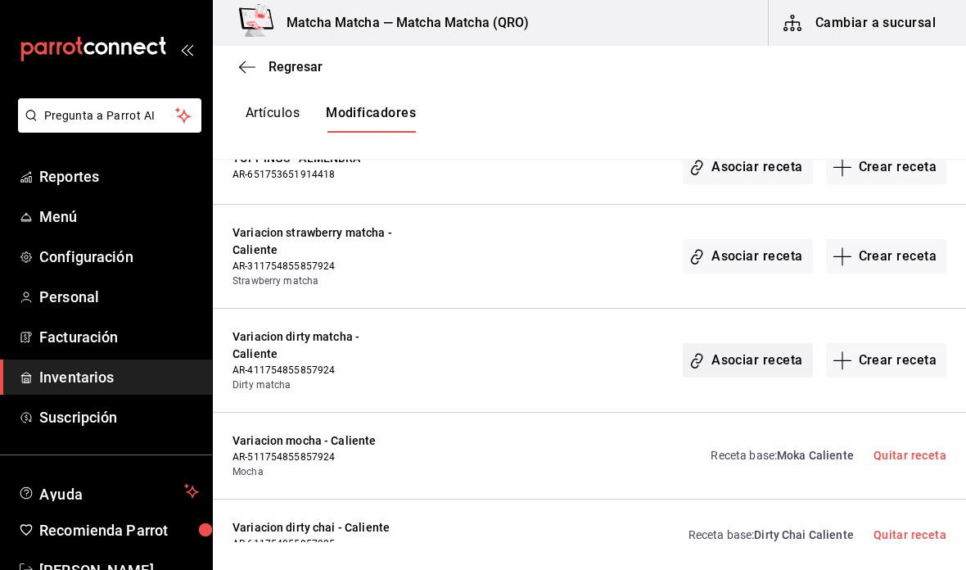
click at [750, 347] on button "Asociar receta" at bounding box center [746, 360] width 129 height 34
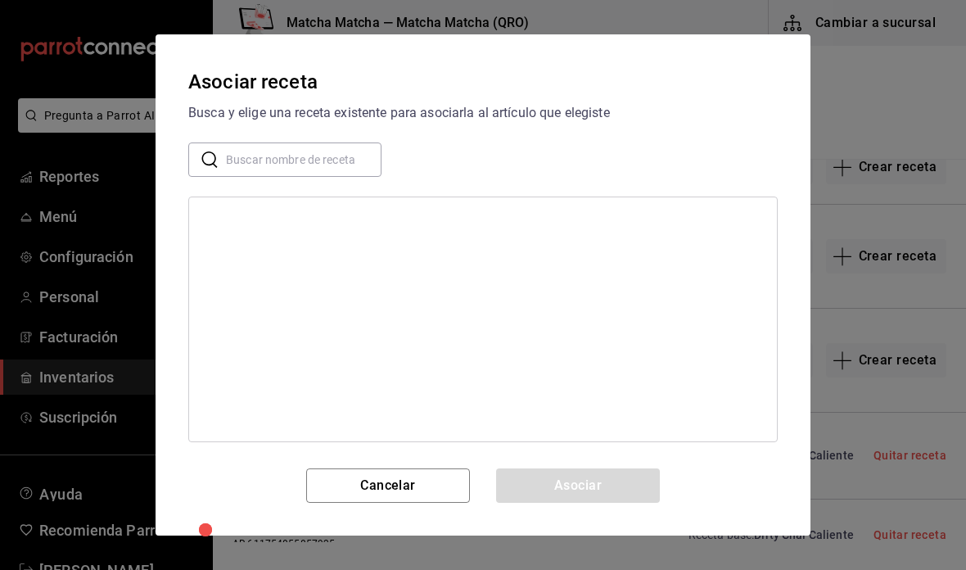
click at [339, 162] on input "text" at bounding box center [303, 159] width 155 height 33
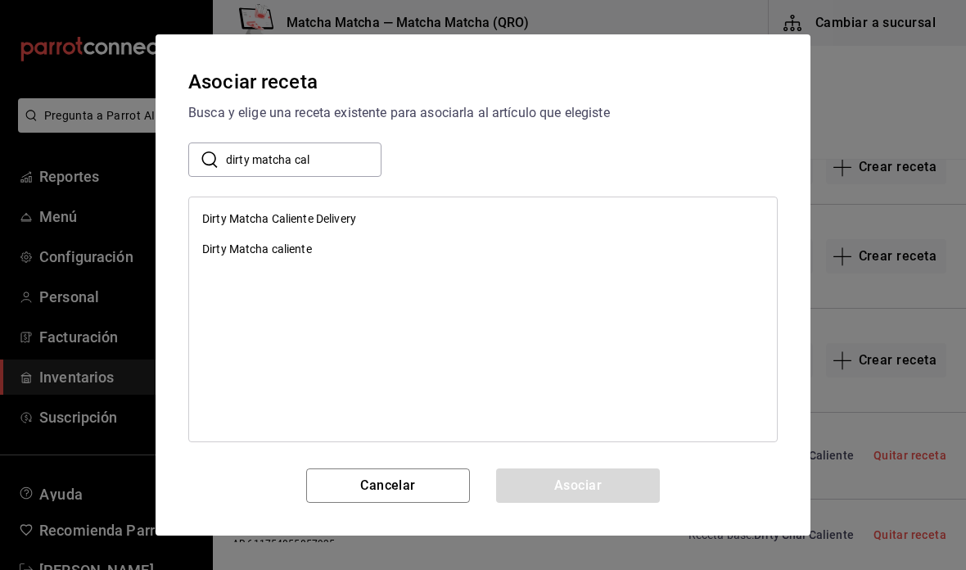
type input "dirty matcha cal"
click at [354, 255] on div "Dirty Matcha caliente" at bounding box center [483, 249] width 588 height 30
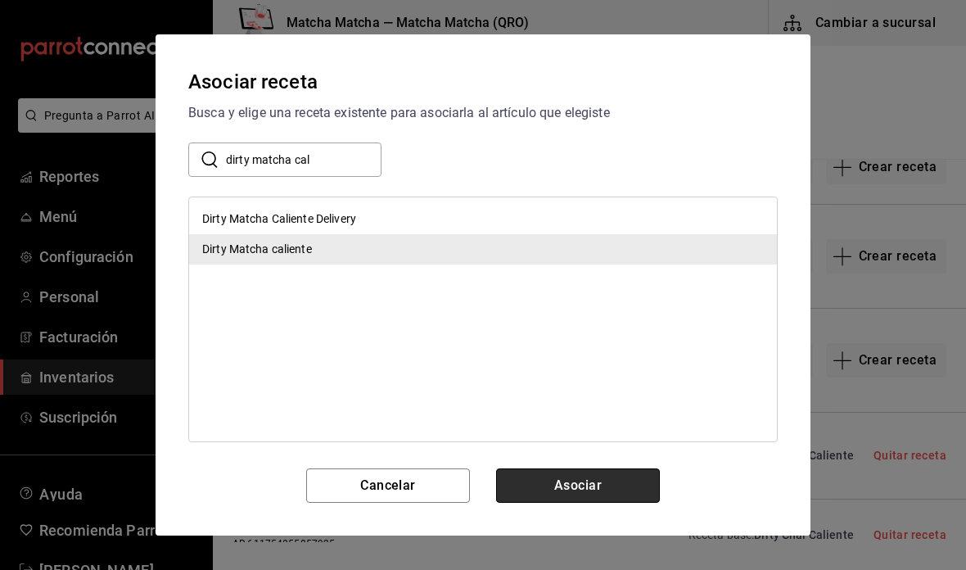
click at [615, 490] on button "Asociar" at bounding box center [578, 485] width 164 height 34
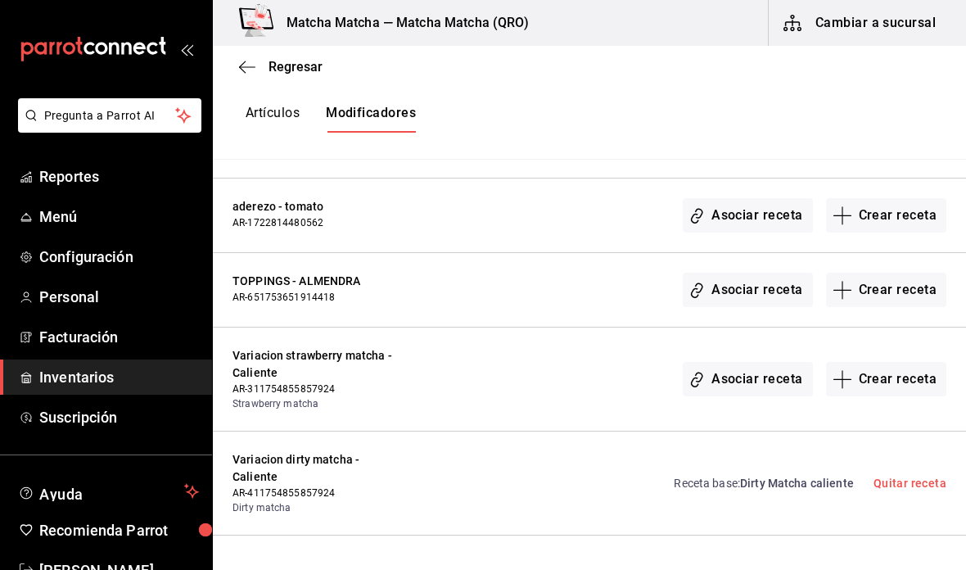
scroll to position [9357, 0]
click at [768, 373] on button "Asociar receta" at bounding box center [746, 380] width 129 height 34
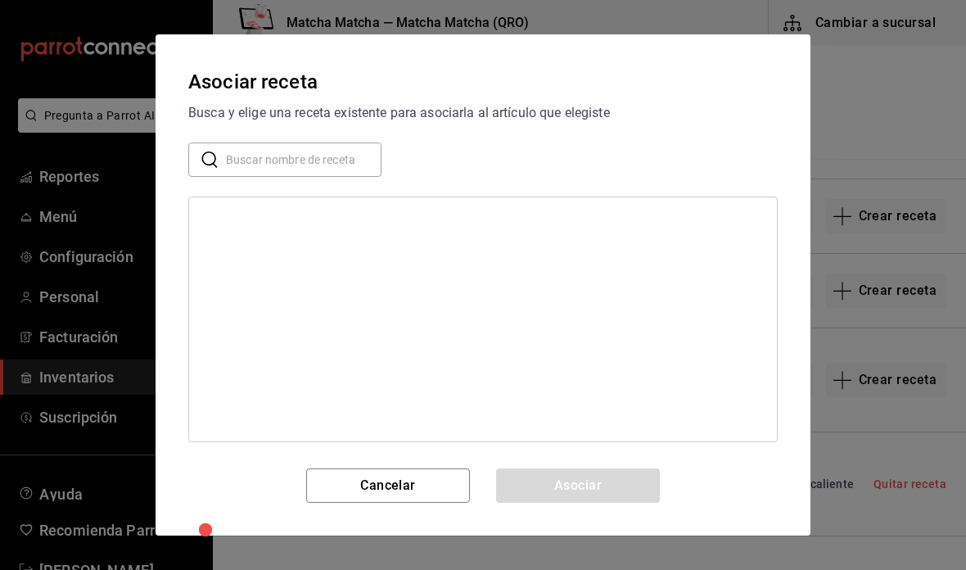
click at [346, 166] on input "text" at bounding box center [303, 159] width 155 height 33
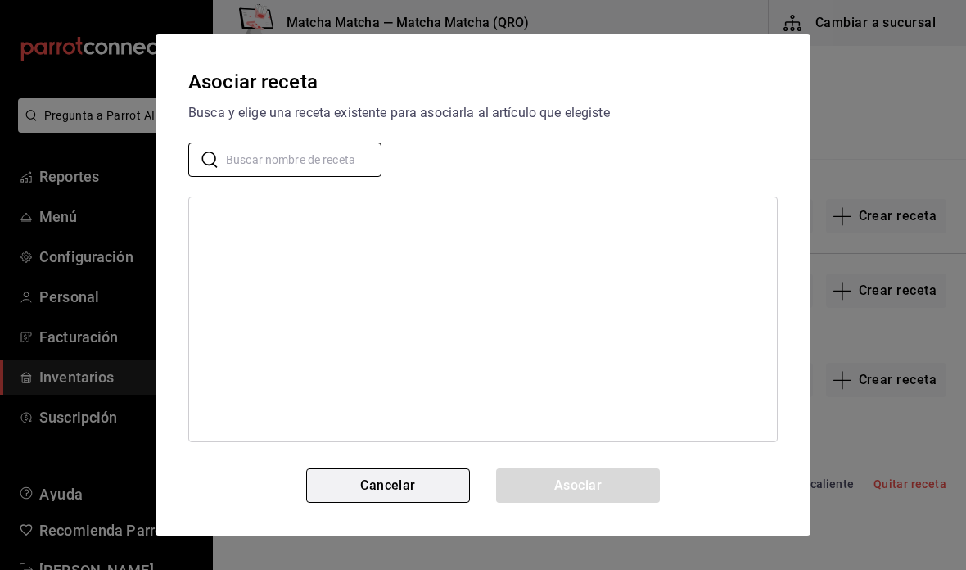
click at [419, 486] on button "Cancelar" at bounding box center [388, 485] width 164 height 34
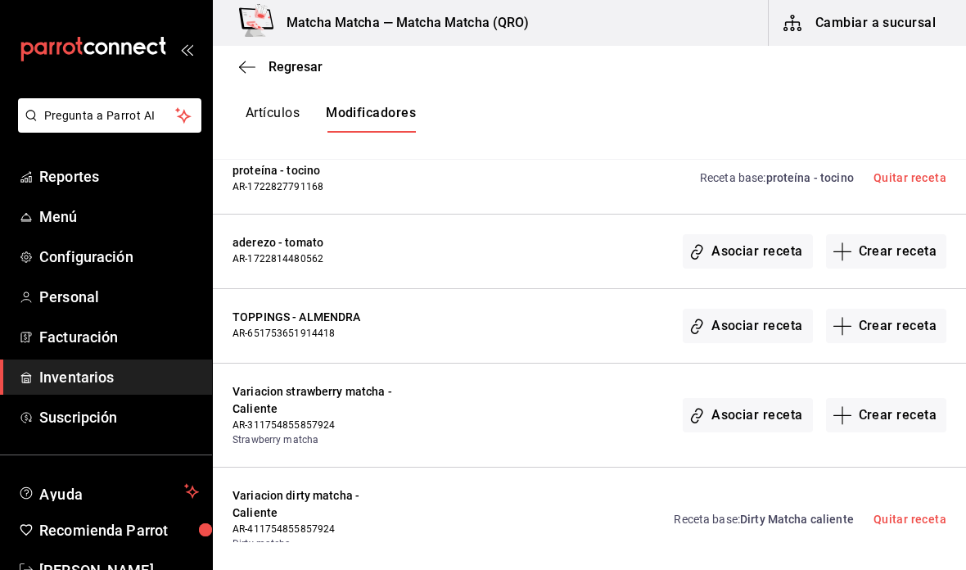
scroll to position [9309, 0]
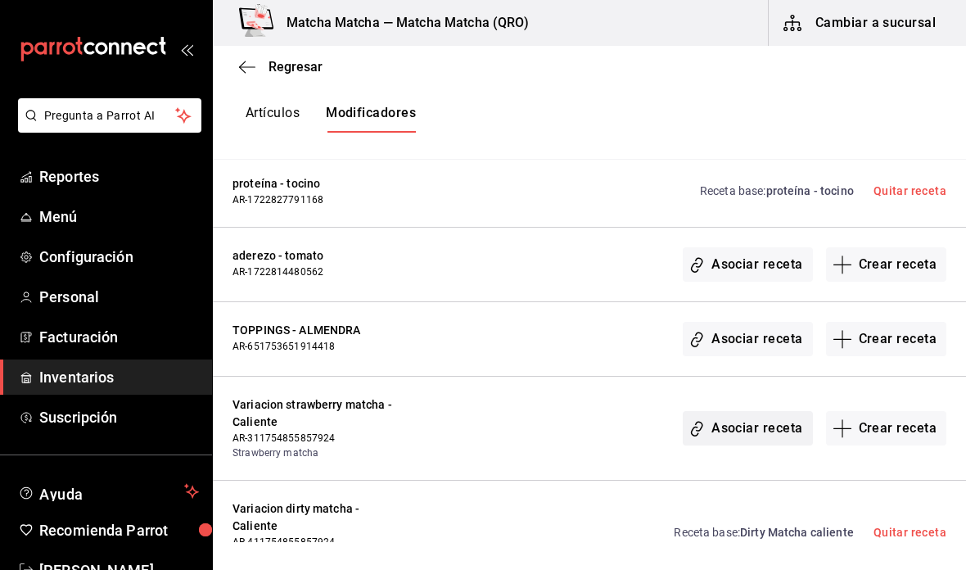
click at [765, 415] on button "Asociar receta" at bounding box center [746, 428] width 129 height 34
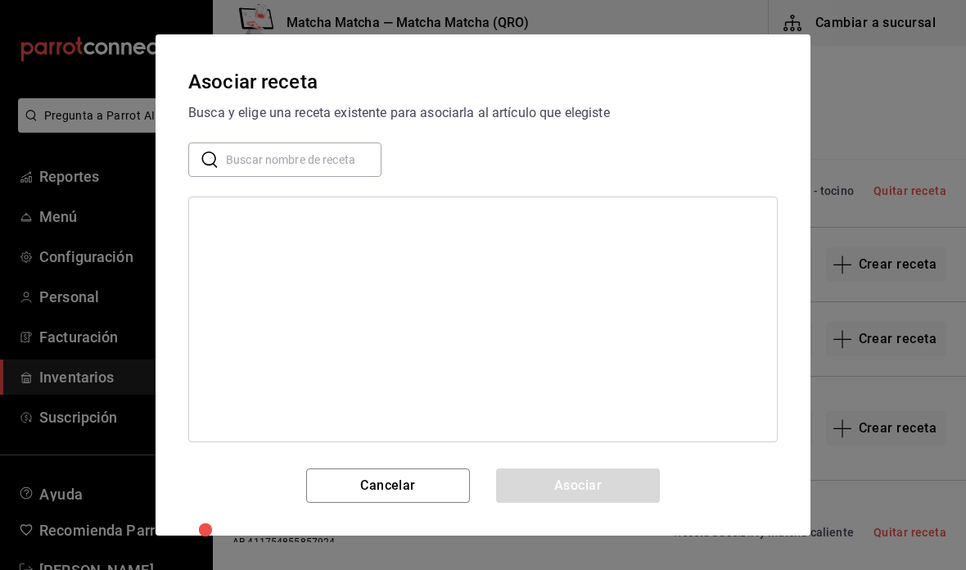
click at [351, 156] on input "text" at bounding box center [303, 159] width 155 height 33
type input "a"
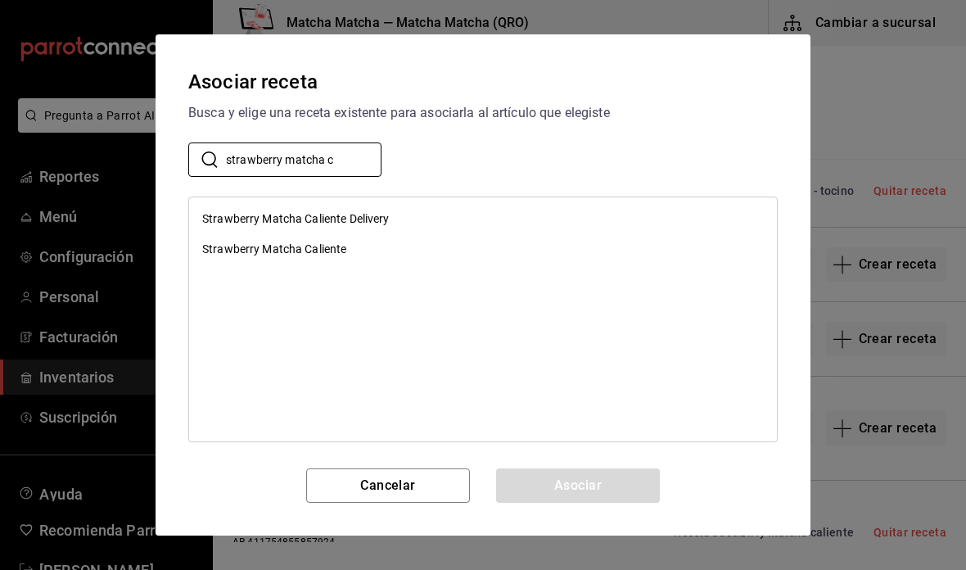
type input "strawberry matcha c"
click at [372, 245] on div "Strawberry Matcha Caliente" at bounding box center [483, 249] width 588 height 30
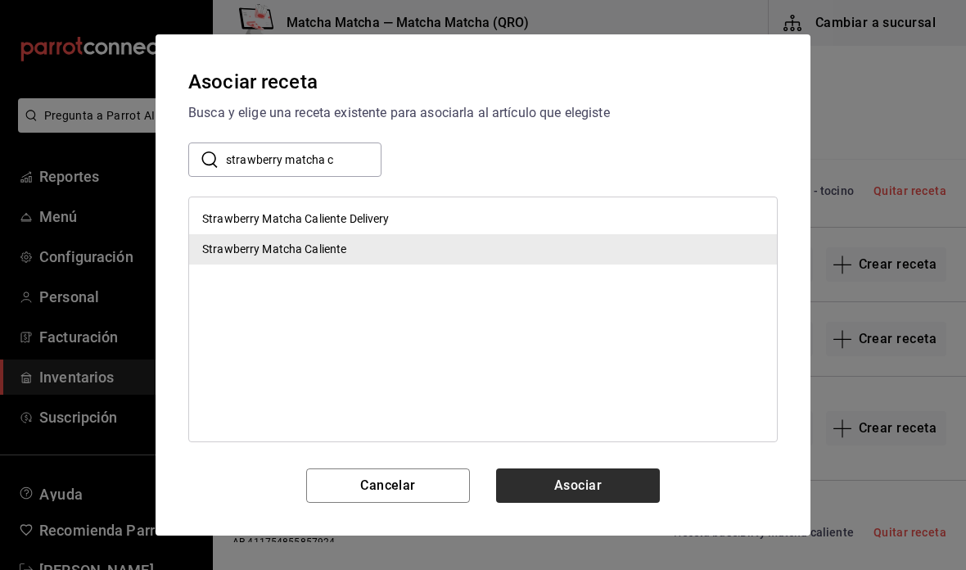
click at [614, 493] on button "Asociar" at bounding box center [578, 485] width 164 height 34
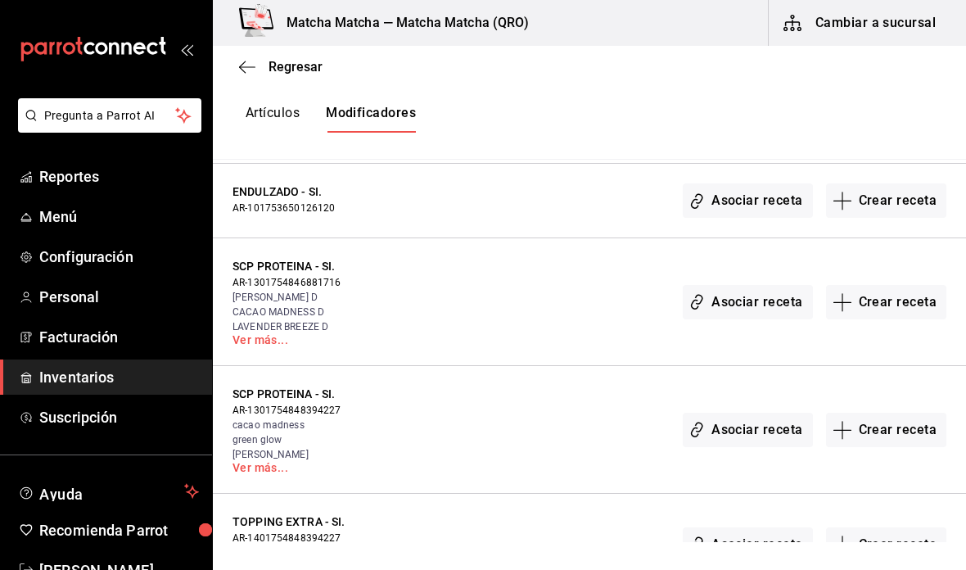
scroll to position [7423, 0]
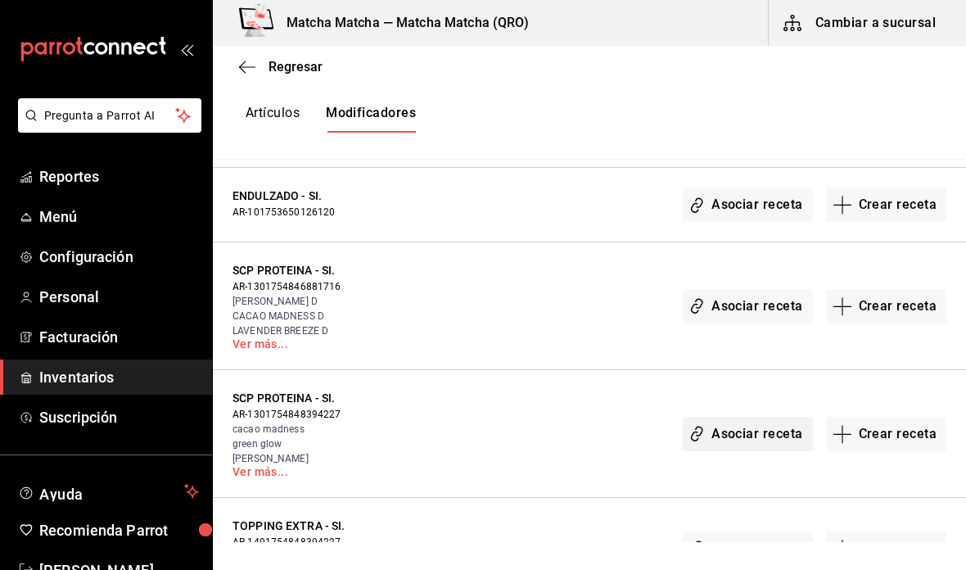
click at [769, 417] on button "Asociar receta" at bounding box center [746, 434] width 129 height 34
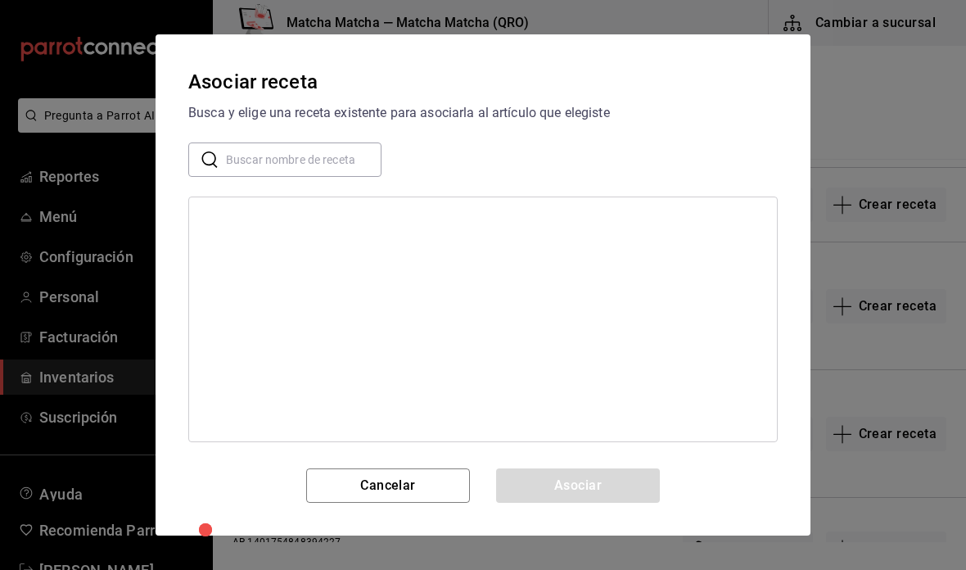
click at [360, 167] on input "text" at bounding box center [303, 159] width 155 height 33
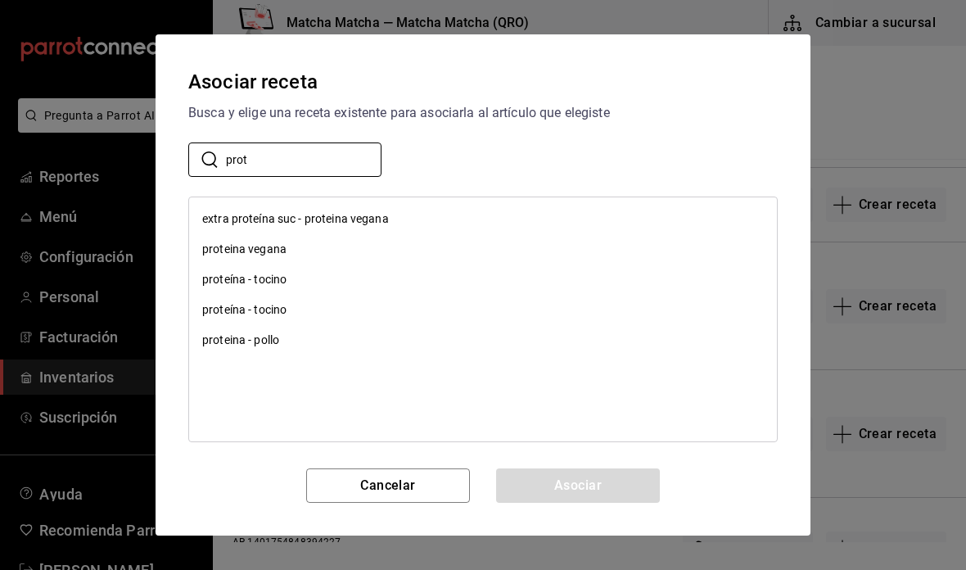
type input "prot"
click at [355, 249] on div "proteina vegana" at bounding box center [483, 249] width 588 height 30
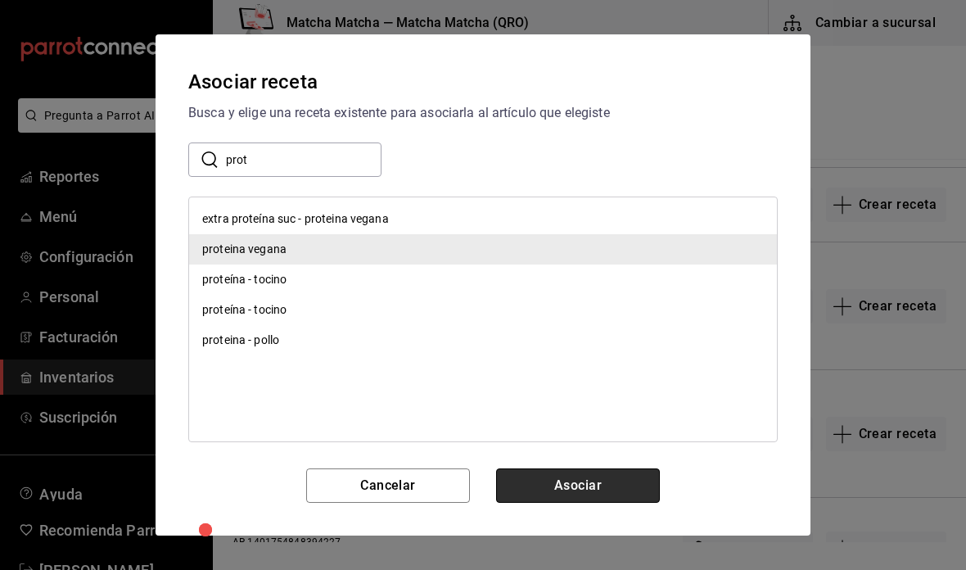
click at [616, 484] on button "Asociar" at bounding box center [578, 485] width 164 height 34
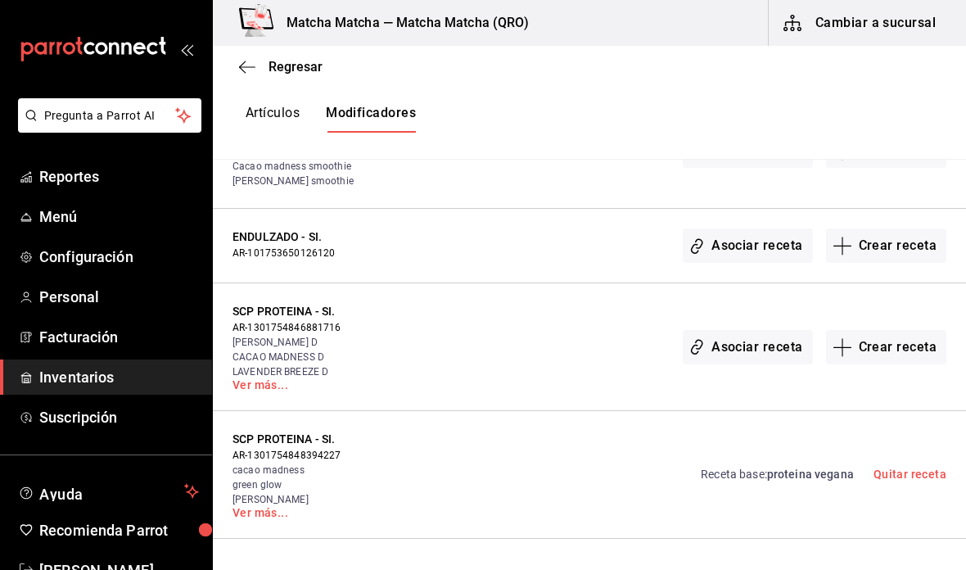
scroll to position [7381, 0]
click at [772, 336] on button "Asociar receta" at bounding box center [746, 348] width 129 height 34
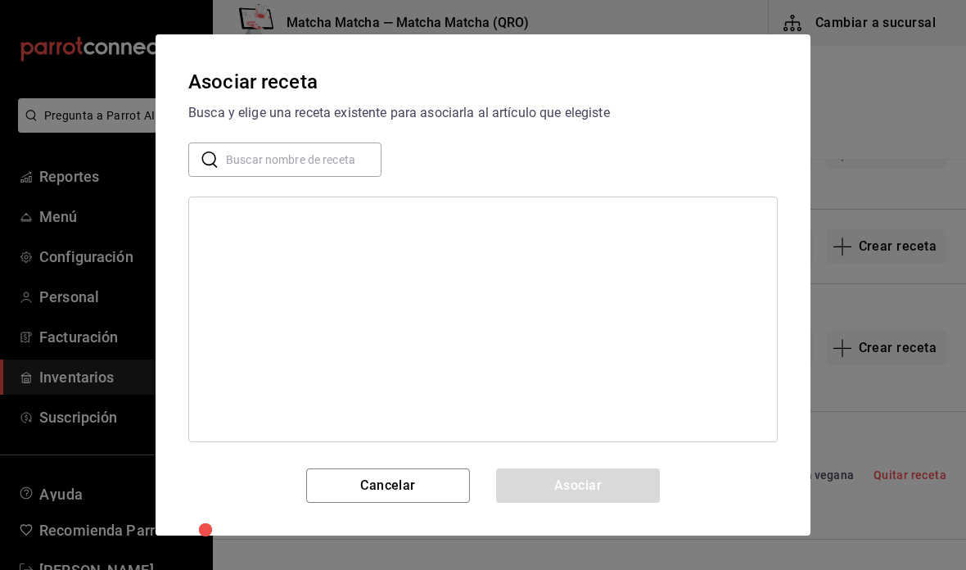
click at [320, 156] on input "text" at bounding box center [303, 159] width 155 height 33
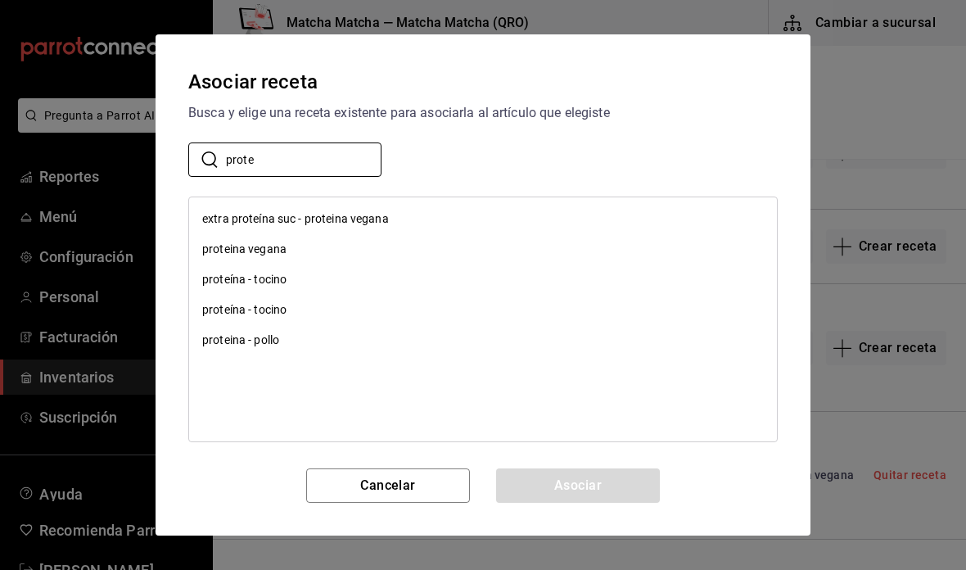
type input "prote"
click at [390, 250] on div "proteina vegana" at bounding box center [483, 249] width 588 height 30
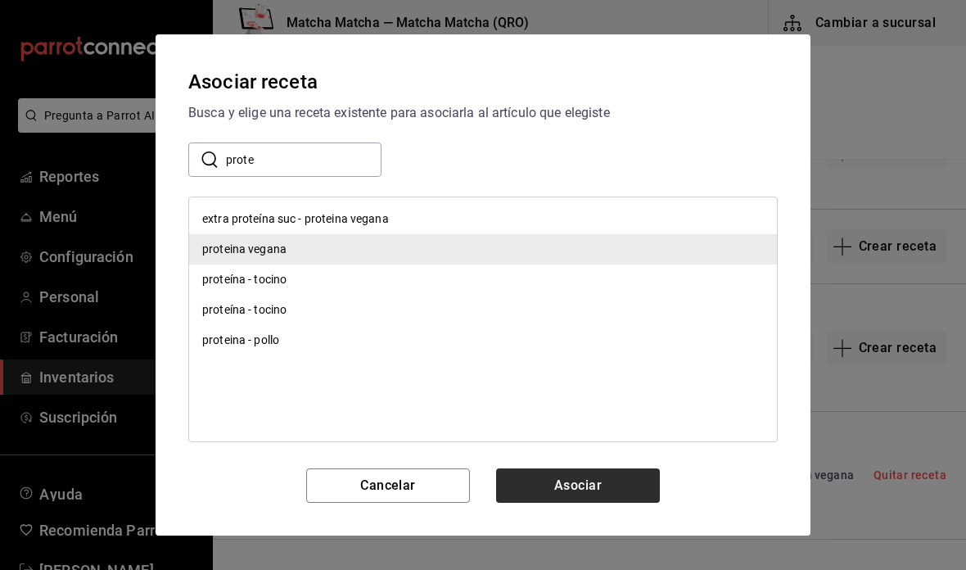
click at [628, 484] on button "Asociar" at bounding box center [578, 485] width 164 height 34
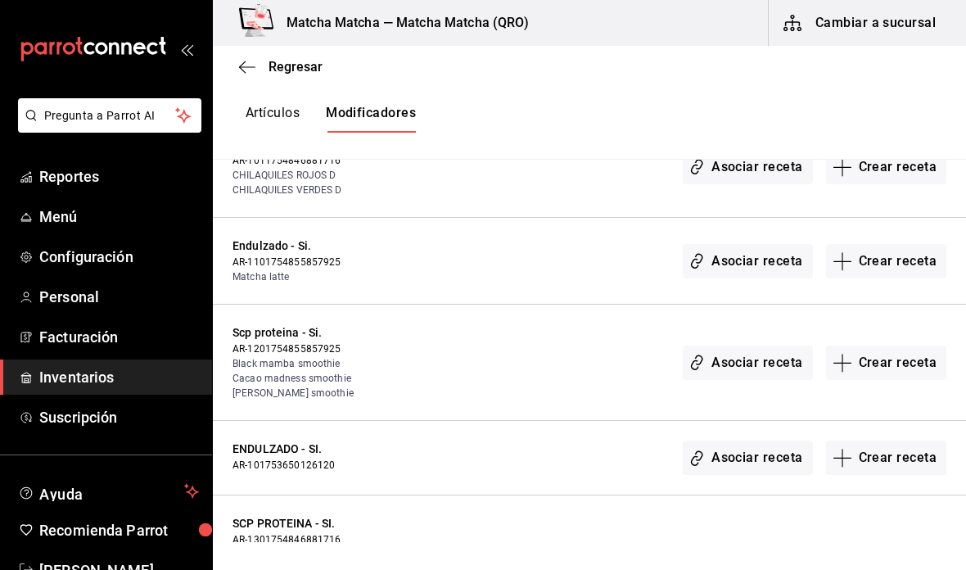
scroll to position [7171, 0]
click at [741, 441] on button "Asociar receta" at bounding box center [746, 456] width 129 height 34
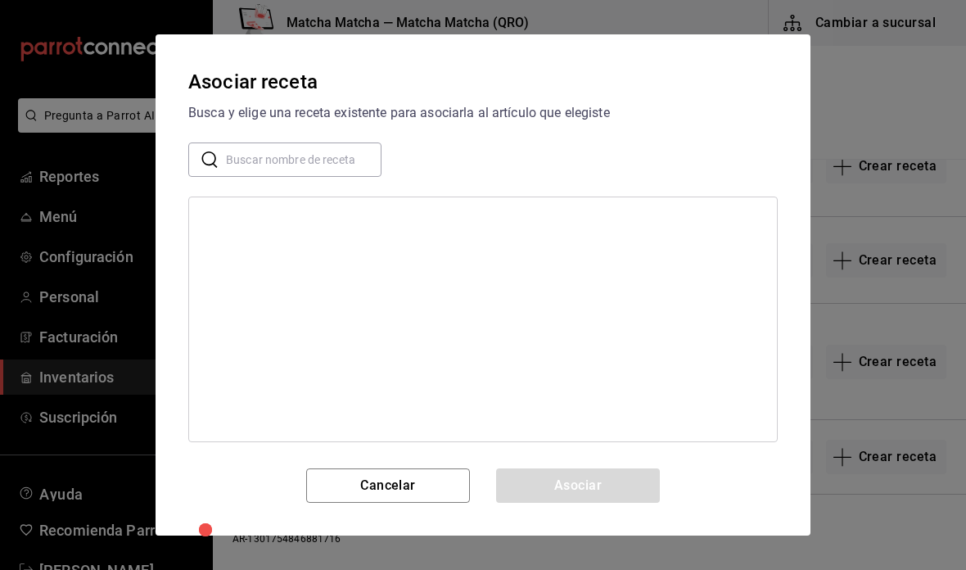
click at [348, 163] on input "text" at bounding box center [303, 159] width 155 height 33
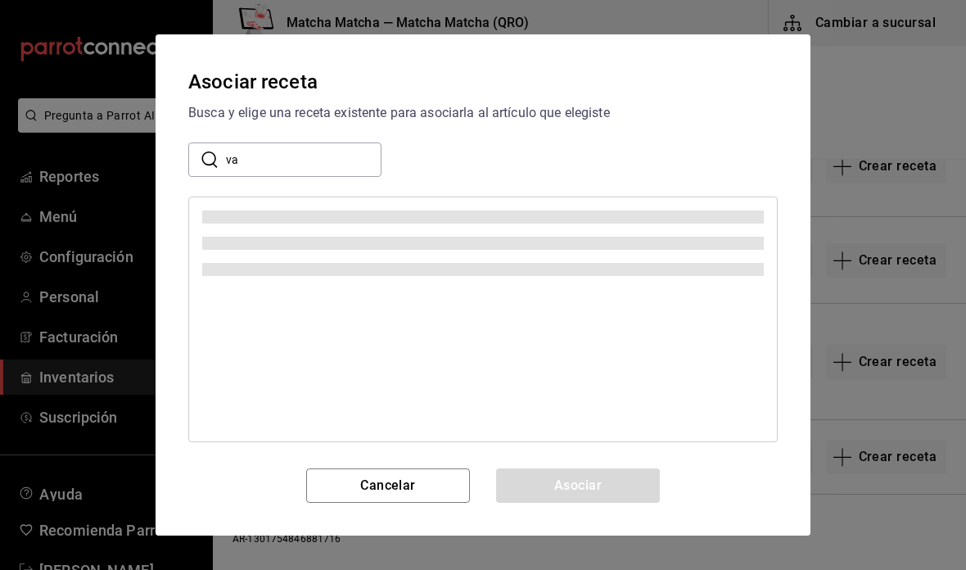
type input "v"
type input "j"
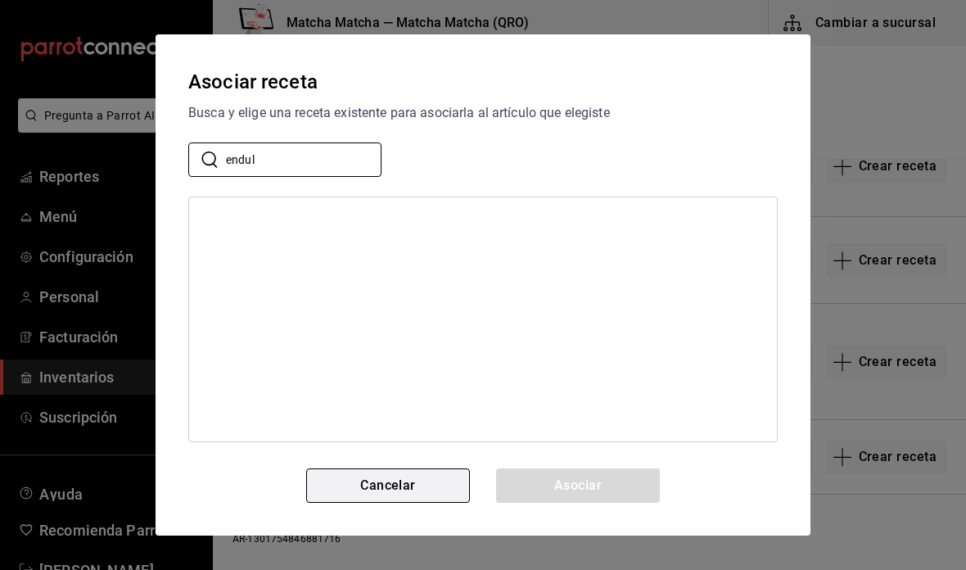
type input "endul"
click at [441, 481] on button "Cancelar" at bounding box center [388, 485] width 164 height 34
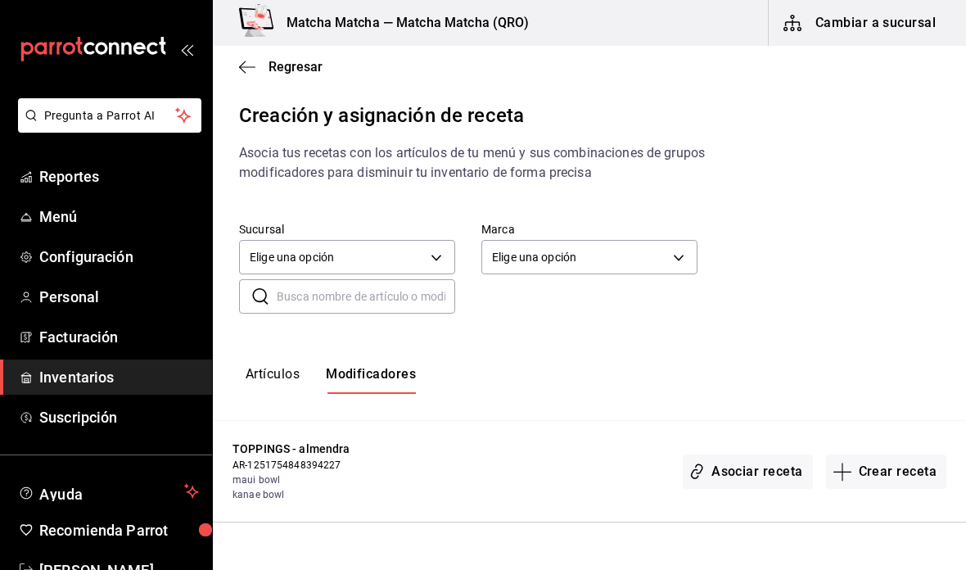
scroll to position [0, 0]
click at [412, 262] on body "Pregunta a Parrot AI Reportes Menú Configuración Personal Facturación Inventari…" at bounding box center [483, 271] width 966 height 542
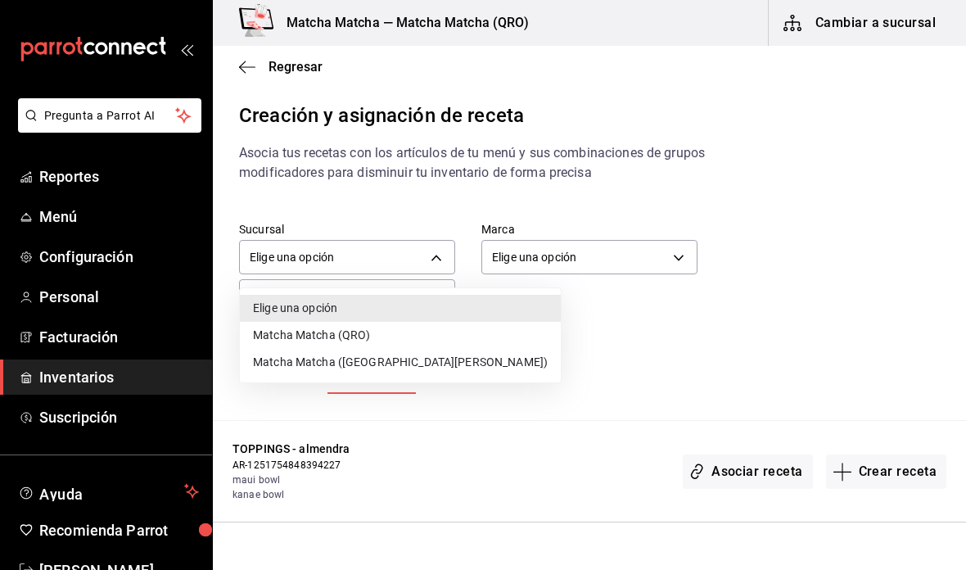
click at [407, 336] on li "Matcha Matcha (QRO)" at bounding box center [400, 335] width 321 height 27
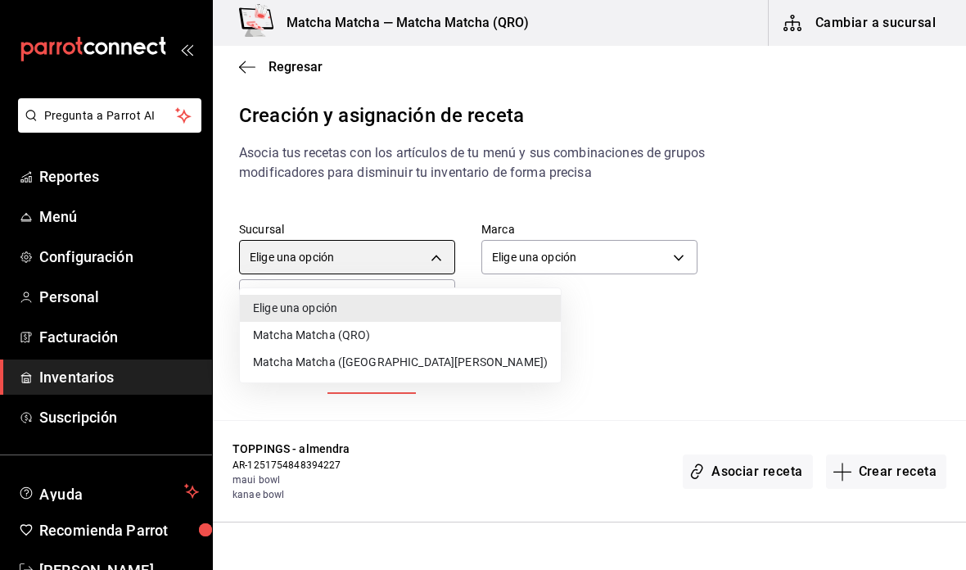
type input "2df98419-6aaf-41c7-8e71-260f0a8fd58e"
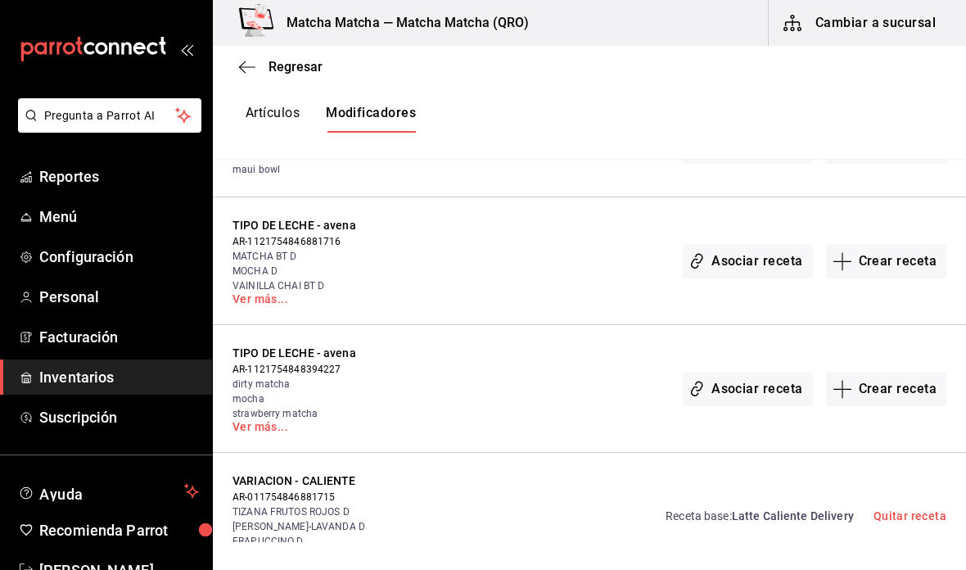
scroll to position [327, 0]
click at [765, 264] on button "Asociar receta" at bounding box center [746, 259] width 129 height 34
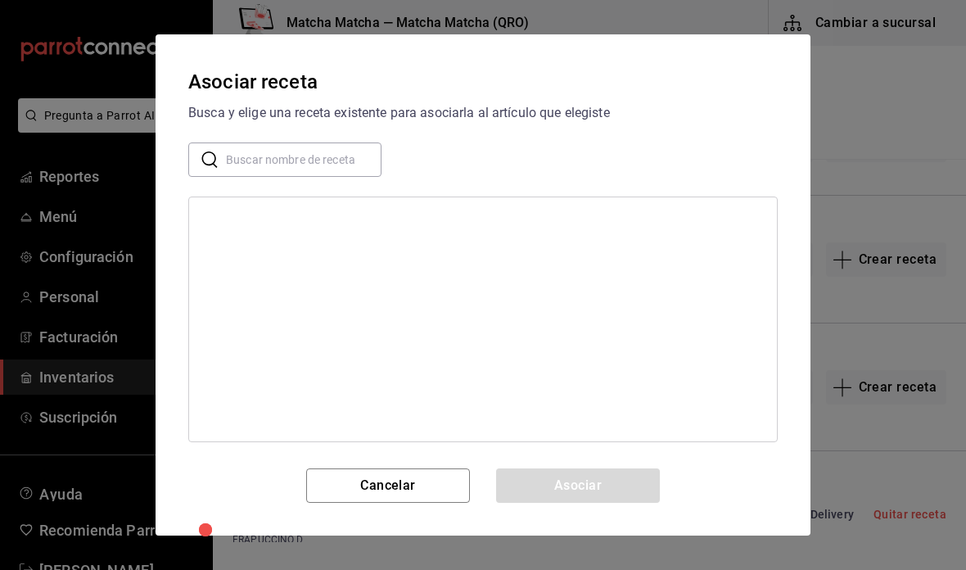
click at [347, 171] on input "text" at bounding box center [303, 159] width 155 height 33
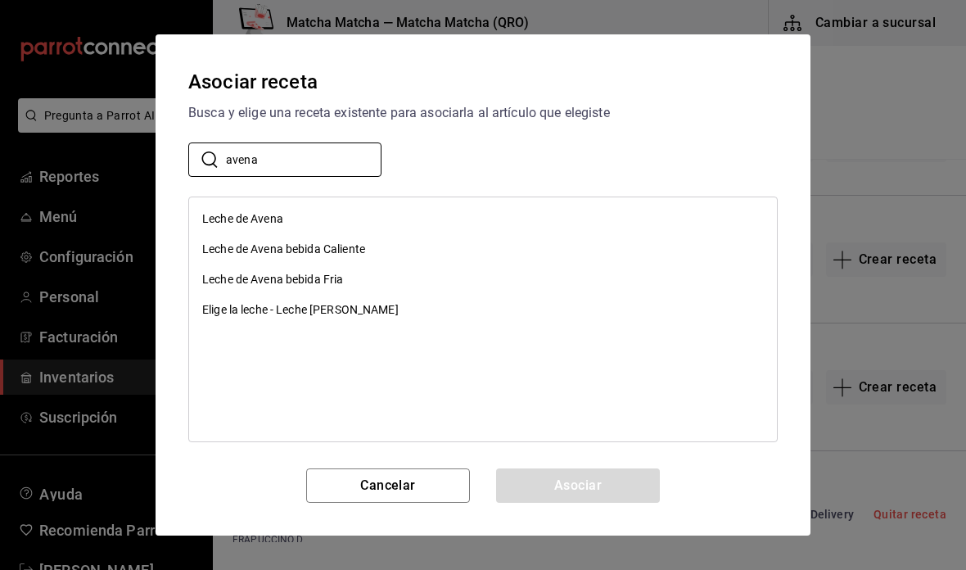
type input "avena"
click at [366, 228] on div "Leche de Avena" at bounding box center [483, 219] width 588 height 30
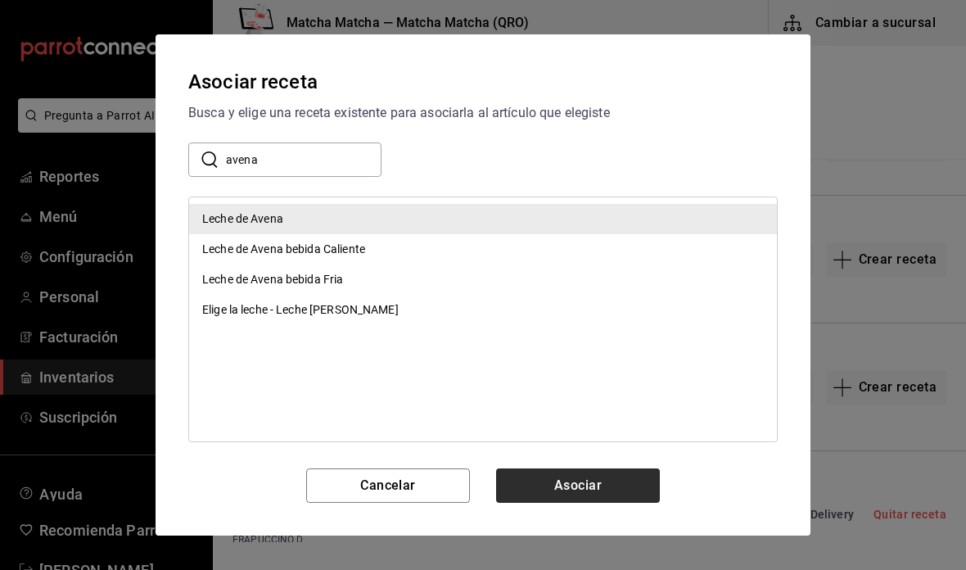
click at [594, 494] on button "Asociar" at bounding box center [578, 485] width 164 height 34
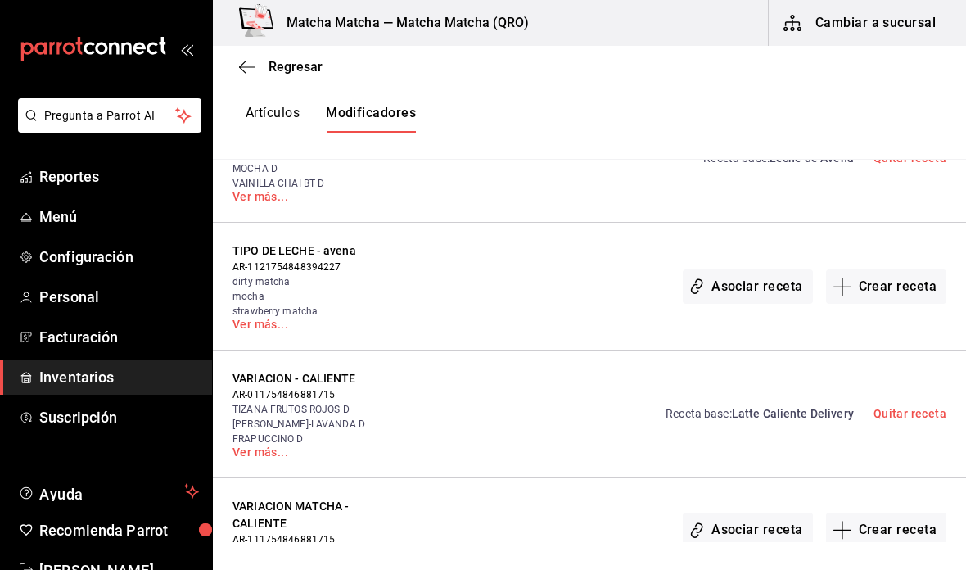
scroll to position [441, 0]
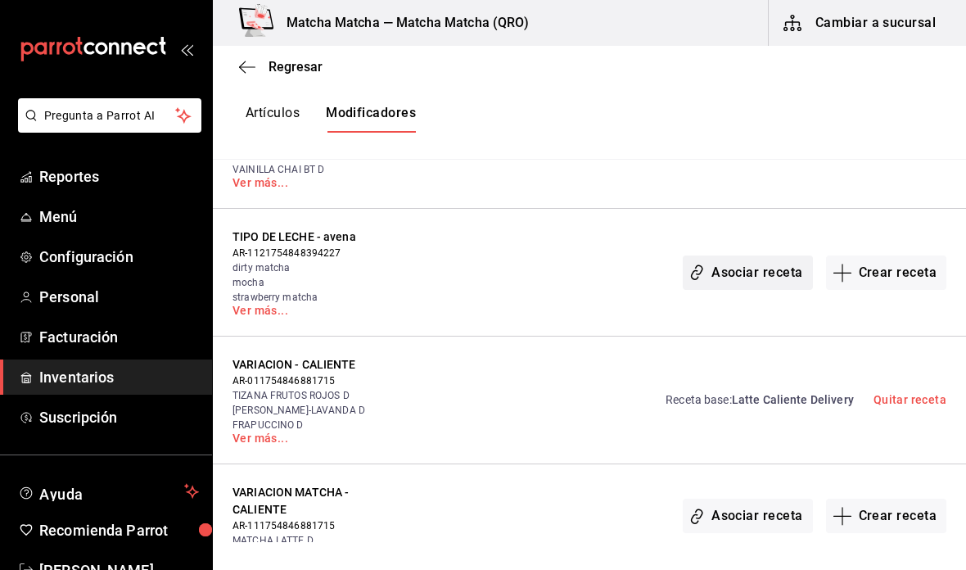
click at [746, 279] on button "Asociar receta" at bounding box center [746, 272] width 129 height 34
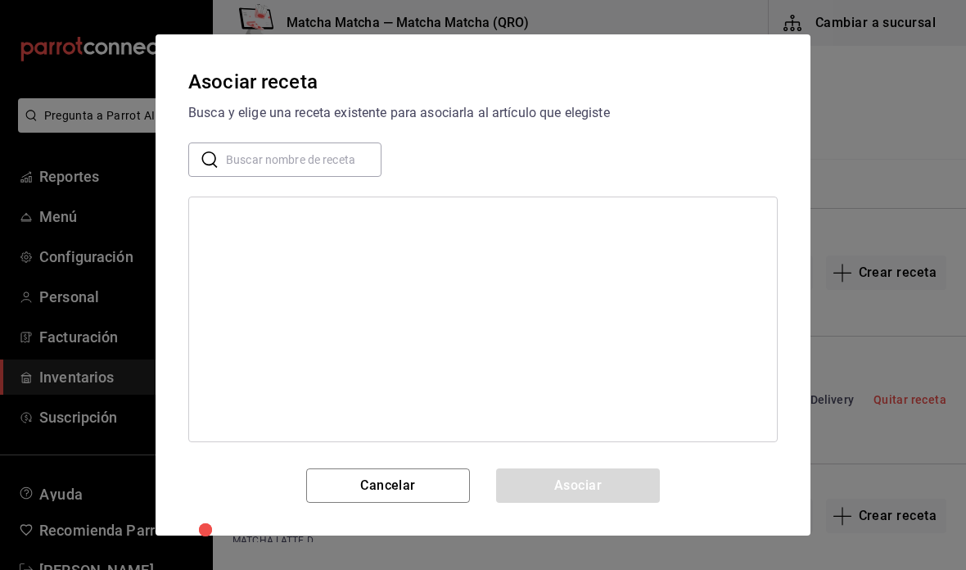
click at [345, 176] on input "text" at bounding box center [303, 159] width 155 height 33
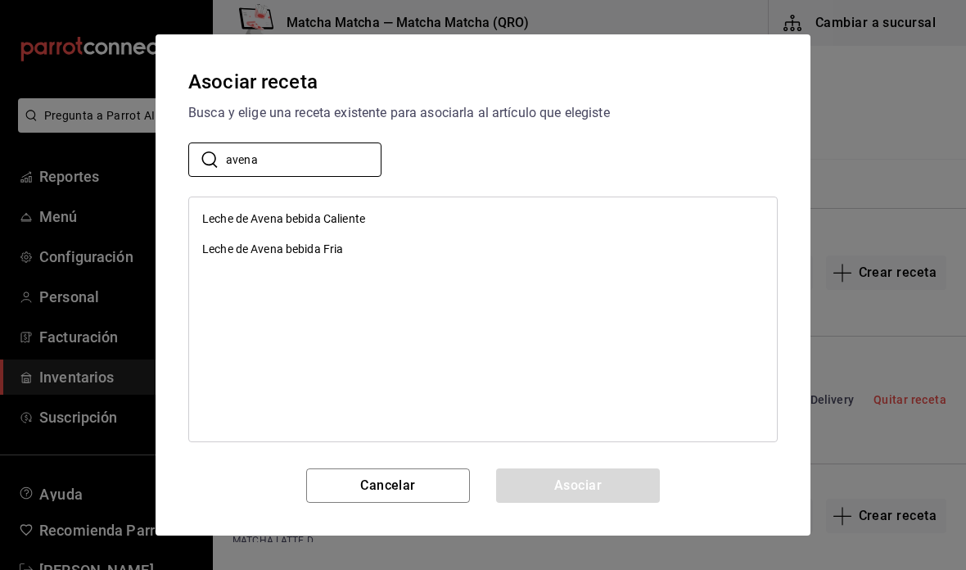
type input "avena"
click at [565, 205] on div "Leche de Avena bebida Caliente" at bounding box center [483, 219] width 588 height 30
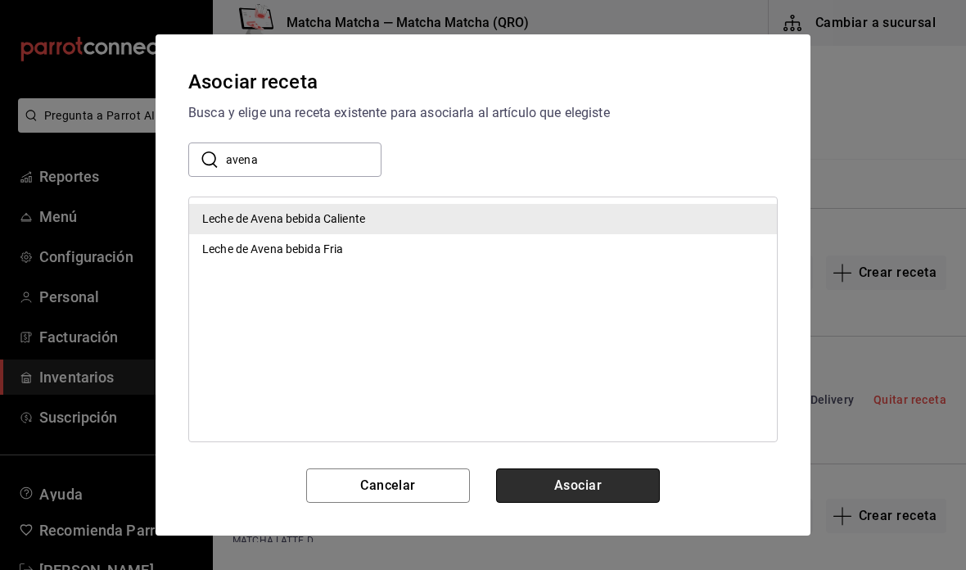
click at [595, 484] on button "Asociar" at bounding box center [578, 485] width 164 height 34
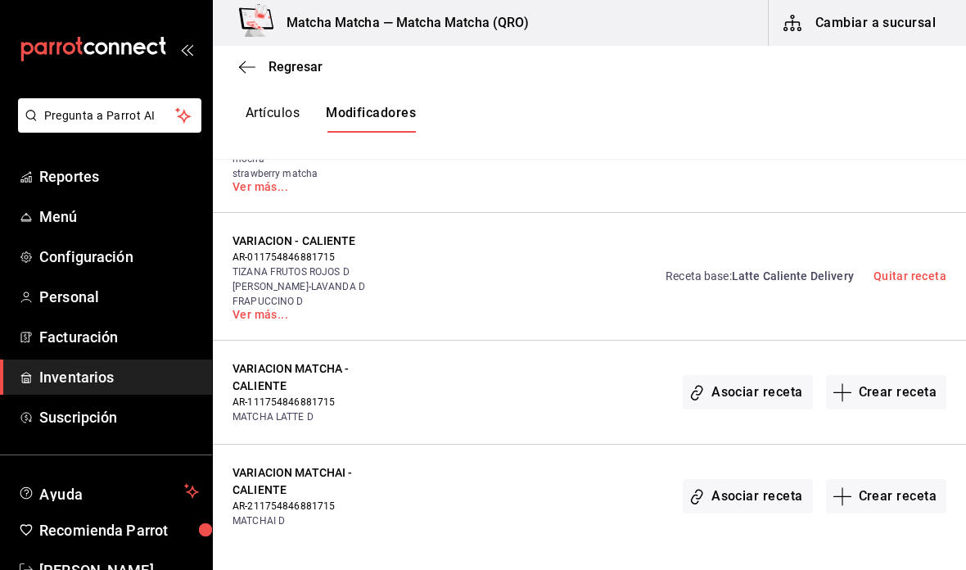
scroll to position [565, 0]
click at [773, 396] on button "Asociar receta" at bounding box center [746, 391] width 129 height 34
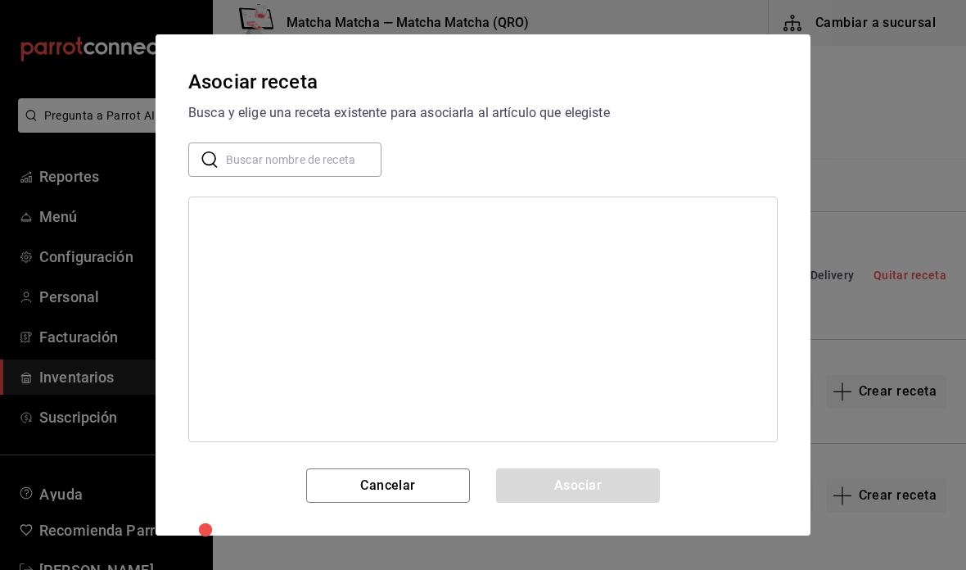
click at [340, 161] on input "text" at bounding box center [303, 159] width 155 height 33
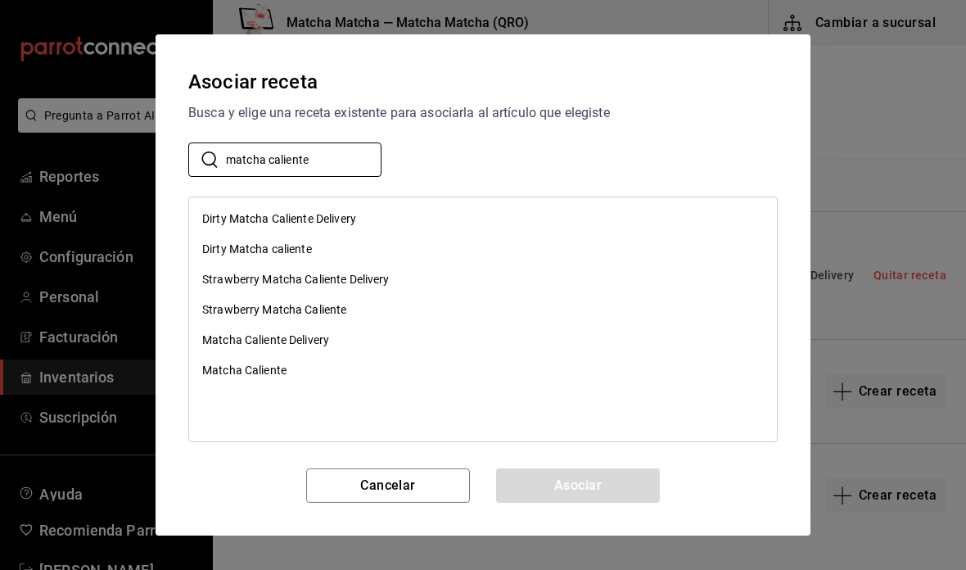
type input "matcha caliente"
click at [234, 346] on div "Matcha Caliente Delivery" at bounding box center [265, 339] width 127 height 17
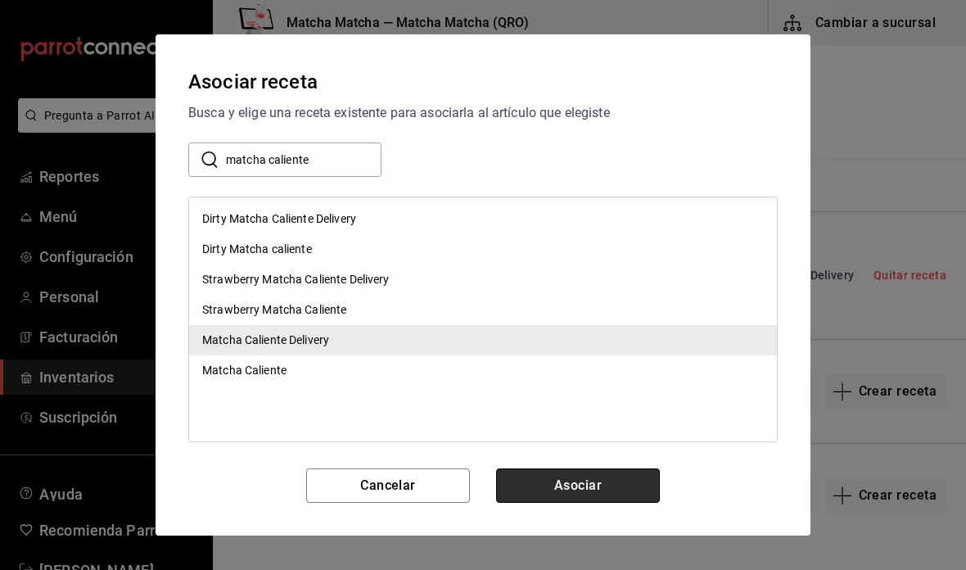
click at [604, 478] on button "Asociar" at bounding box center [578, 485] width 164 height 34
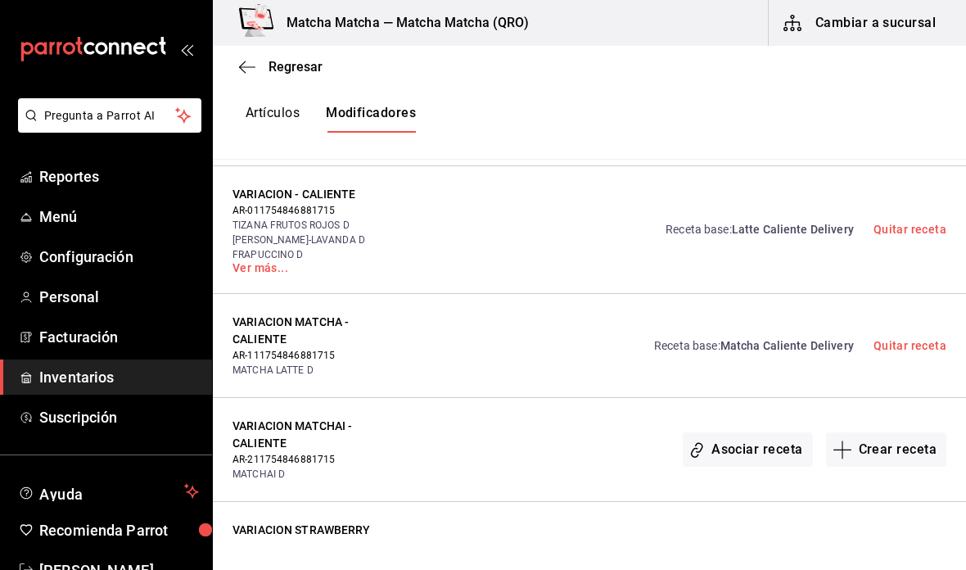
scroll to position [613, 0]
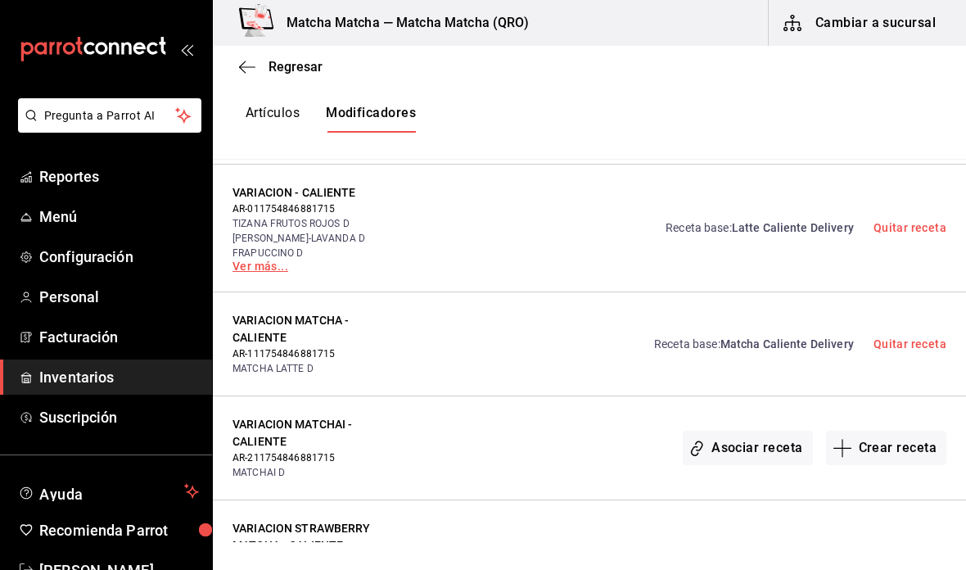
click at [253, 272] on link "Ver más..." at bounding box center [314, 265] width 164 height 11
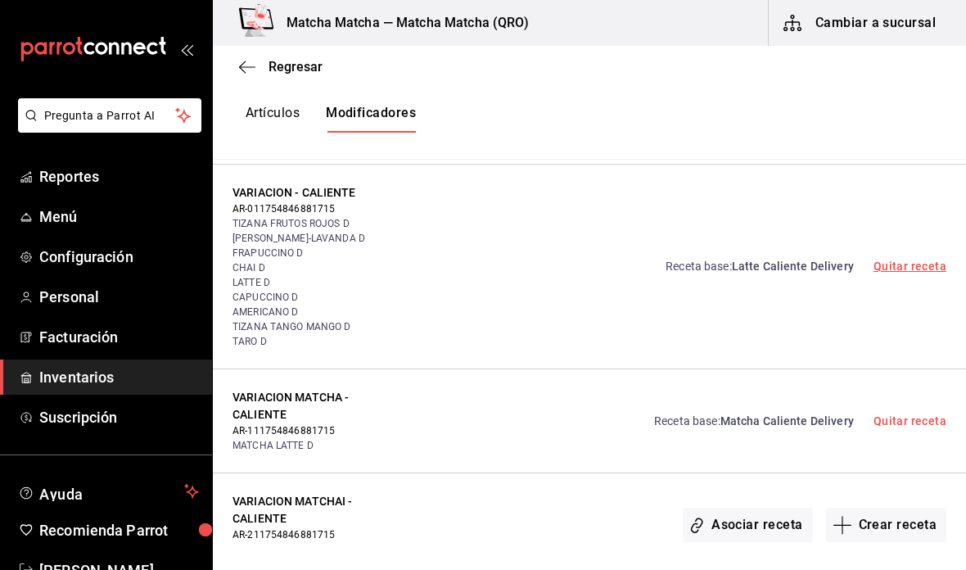
click at [914, 267] on link "Quitar receta" at bounding box center [909, 265] width 73 height 13
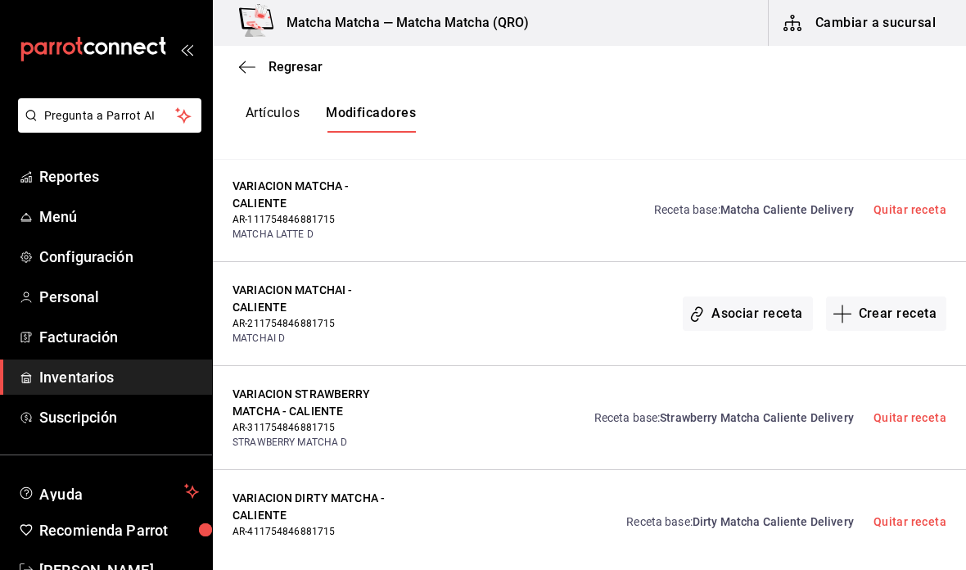
scroll to position [823, 0]
click at [759, 316] on button "Asociar receta" at bounding box center [746, 314] width 129 height 34
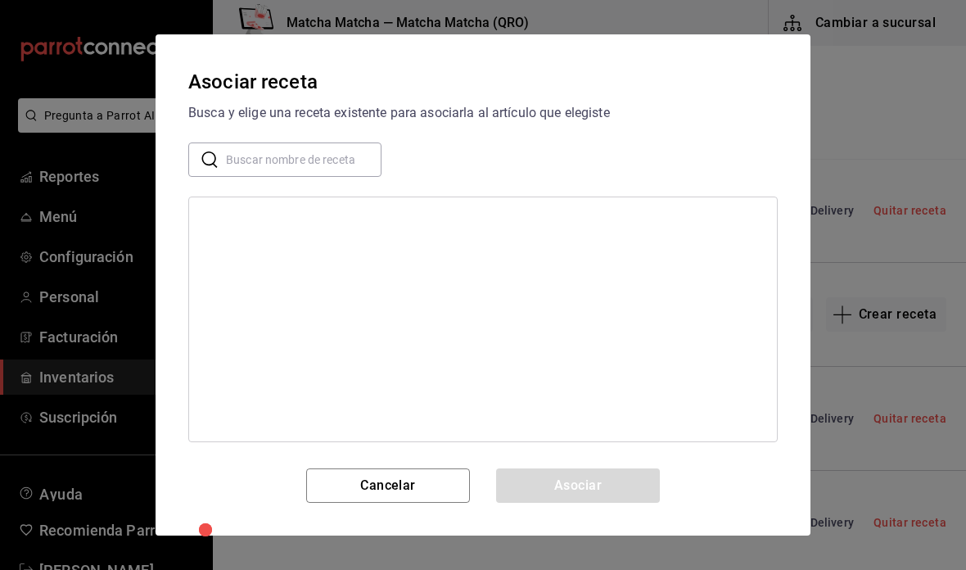
click at [360, 163] on input "text" at bounding box center [303, 159] width 155 height 33
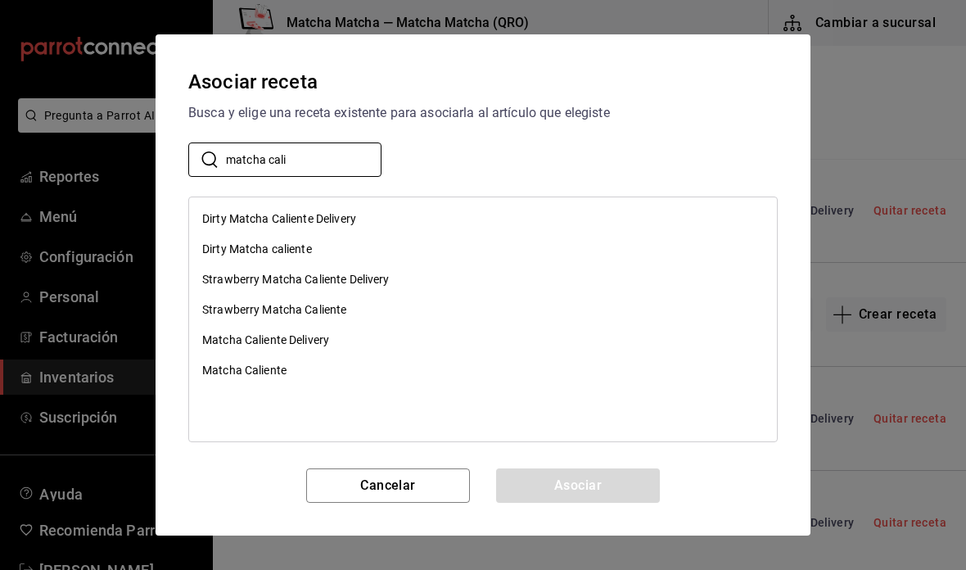
click at [239, 211] on div "Dirty Matcha Caliente Delivery" at bounding box center [279, 218] width 154 height 17
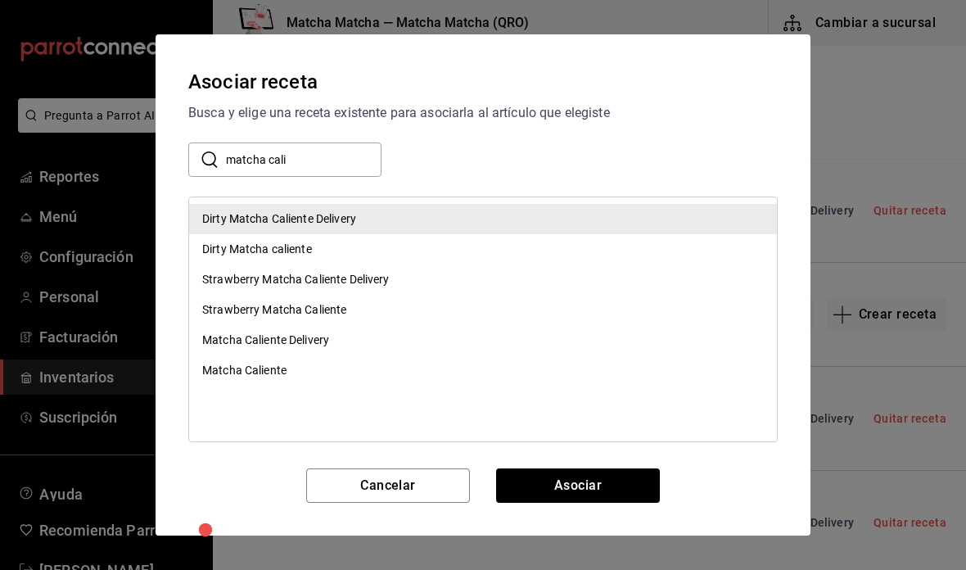
click at [318, 159] on input "matcha cali" at bounding box center [303, 159] width 155 height 33
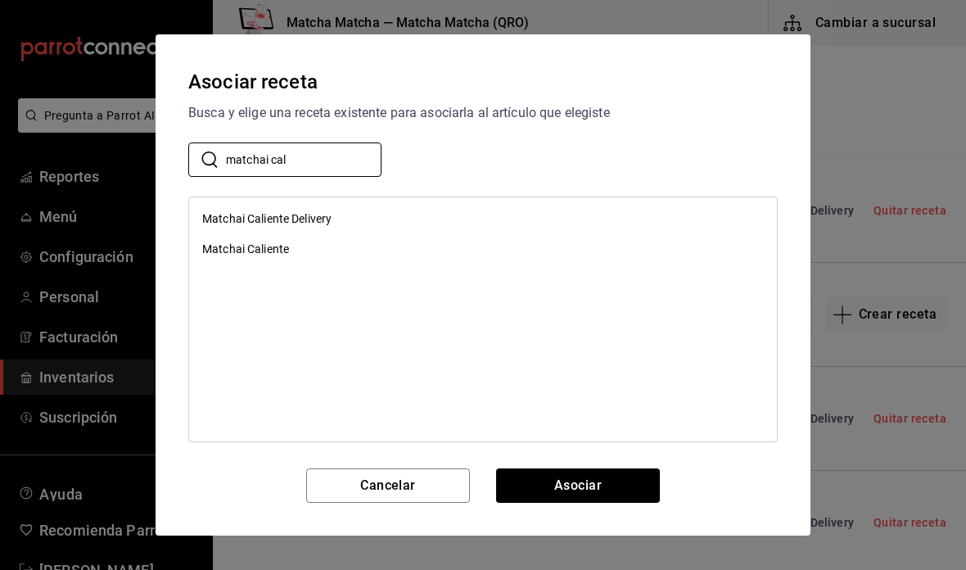
type input "matchai cal"
click at [234, 216] on div "Matchai Caliente Delivery" at bounding box center [266, 218] width 129 height 17
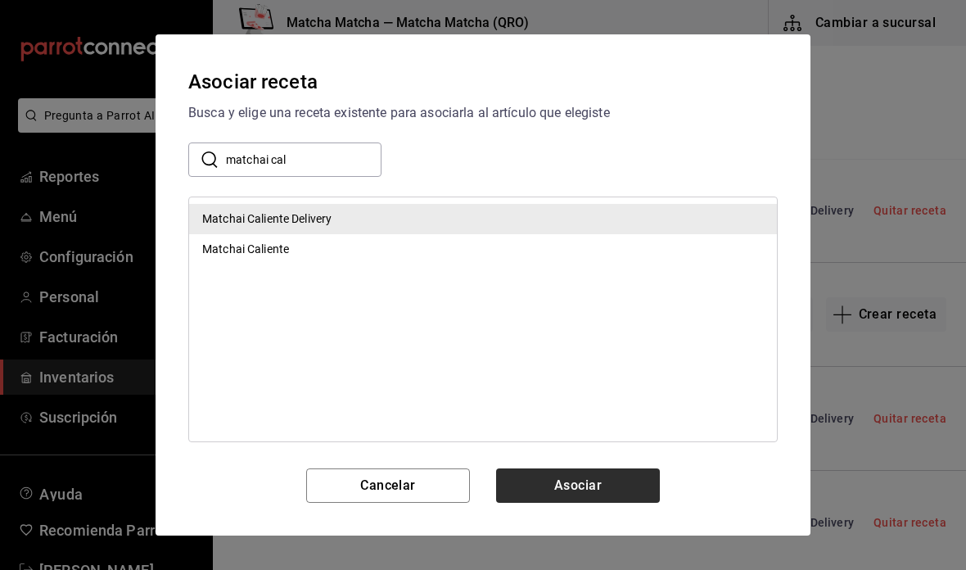
click at [637, 490] on button "Asociar" at bounding box center [578, 485] width 164 height 34
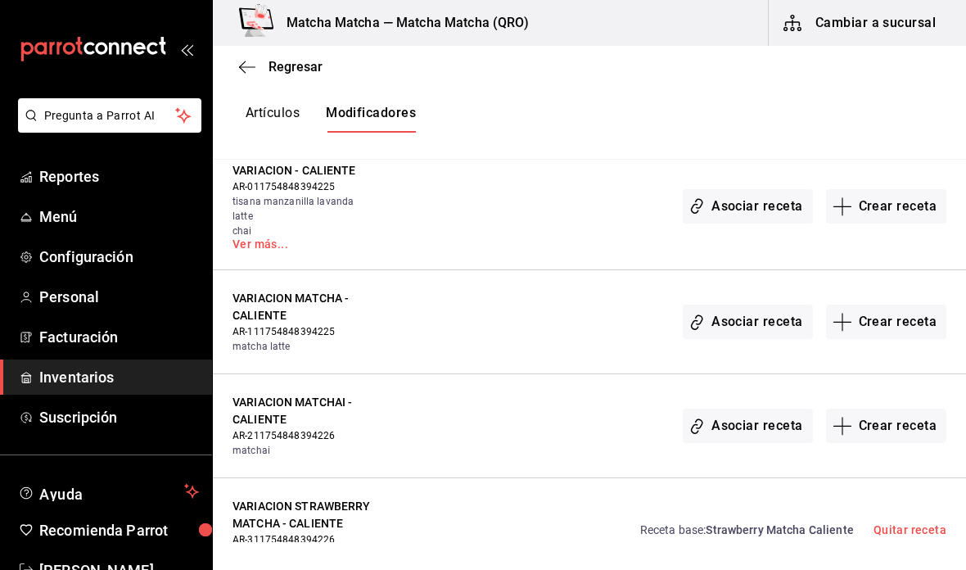
scroll to position [1568, 0]
click at [768, 334] on button "Asociar receta" at bounding box center [746, 321] width 129 height 34
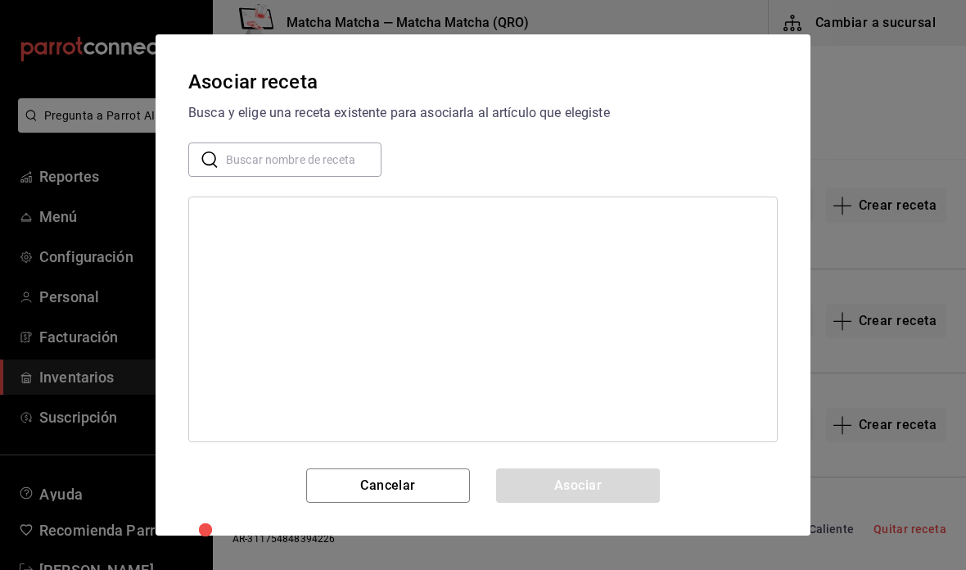
click at [313, 163] on input "text" at bounding box center [303, 159] width 155 height 33
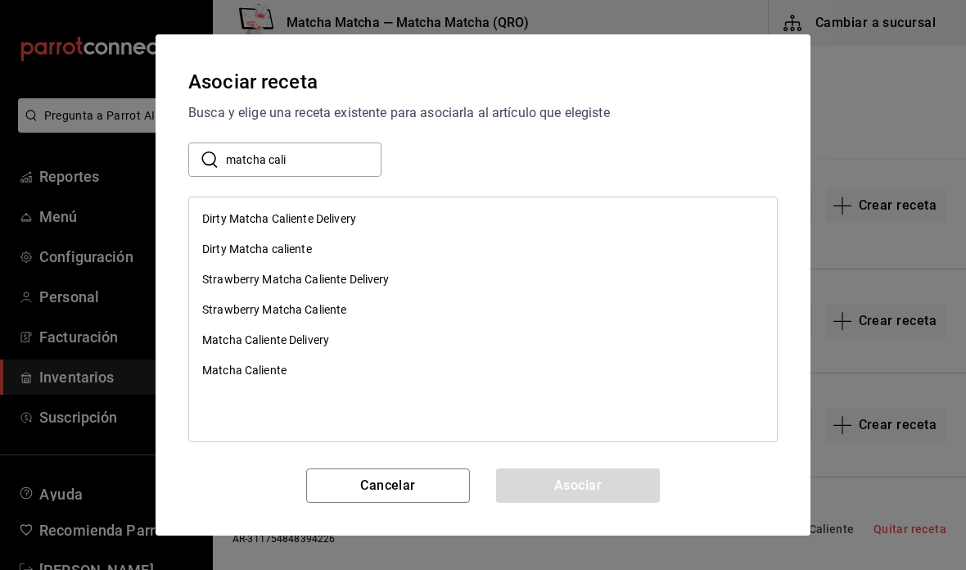
type input "matcha cali"
click at [358, 345] on div "Matcha Caliente Delivery" at bounding box center [483, 340] width 588 height 30
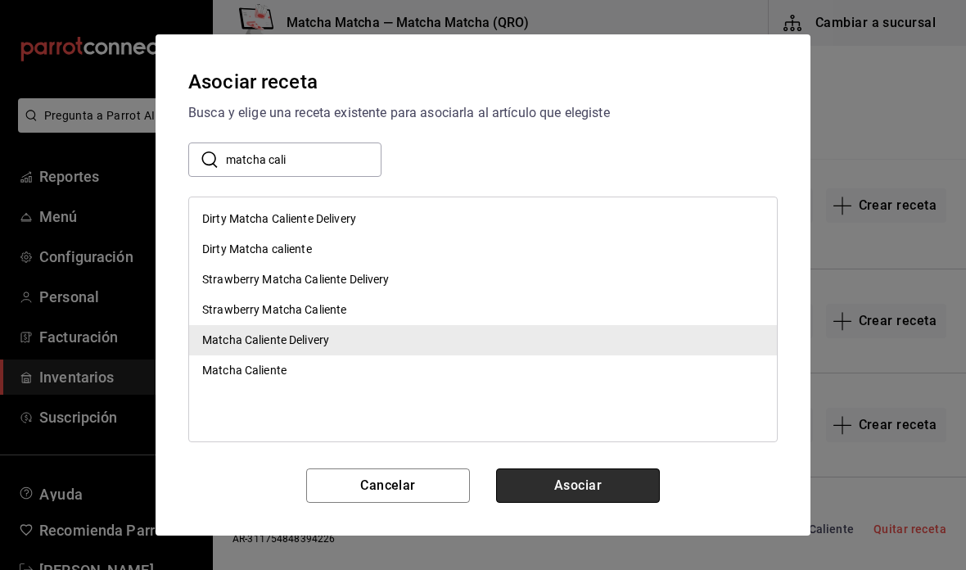
click at [616, 490] on button "Asociar" at bounding box center [578, 485] width 164 height 34
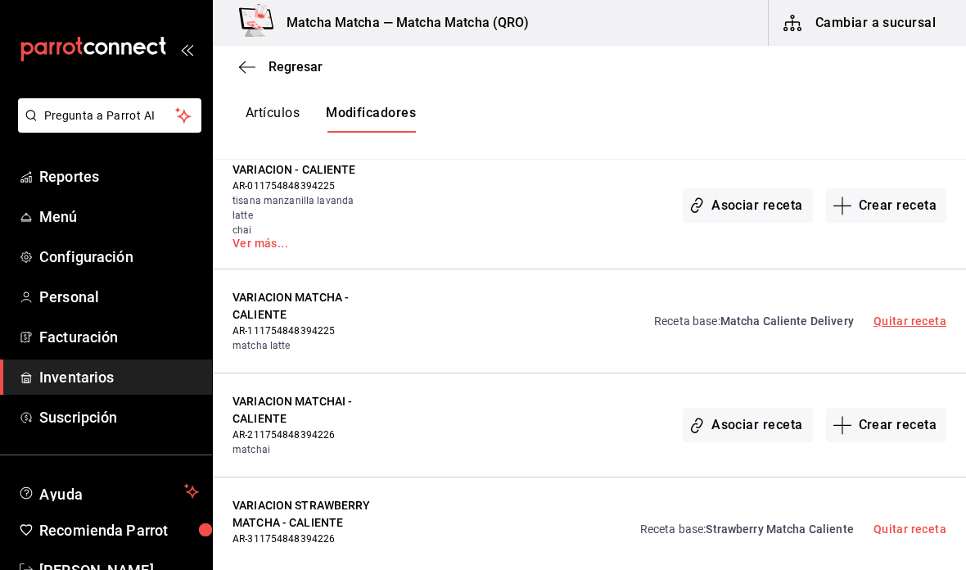
click at [900, 322] on link "Quitar receta" at bounding box center [909, 320] width 73 height 13
click at [764, 327] on button "Asociar receta" at bounding box center [746, 321] width 129 height 34
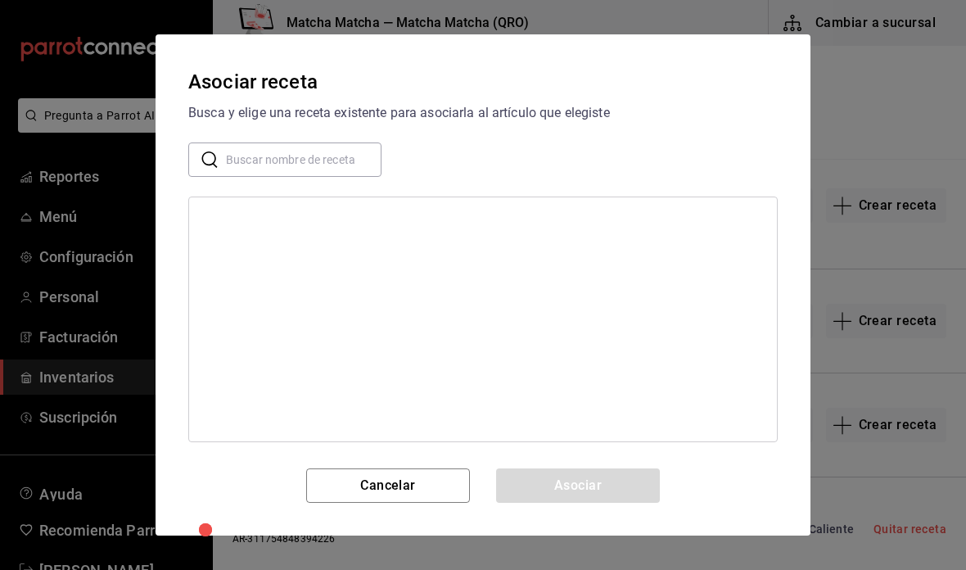
click at [338, 169] on input "text" at bounding box center [303, 159] width 155 height 33
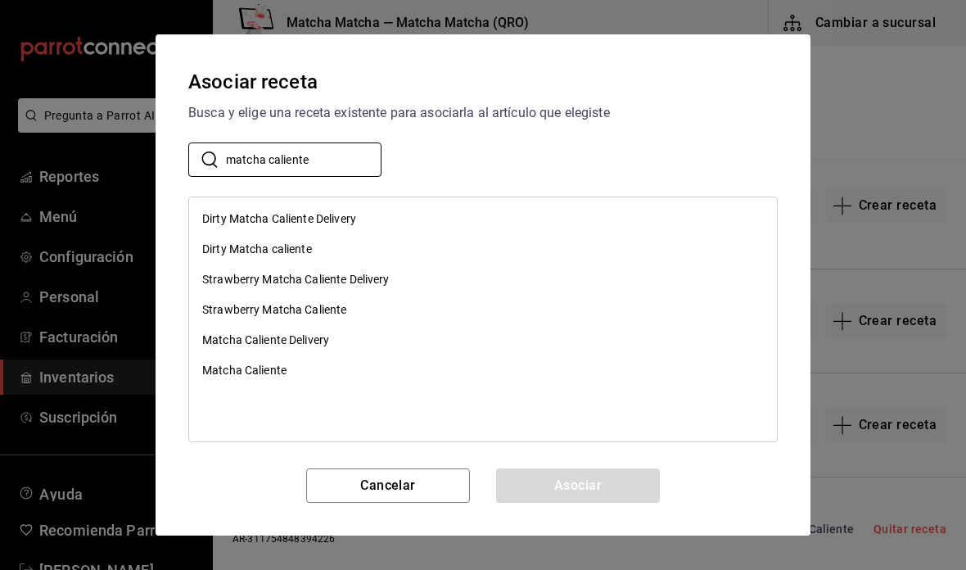
type input "matcha caliente"
click at [327, 371] on div "Matcha Caliente" at bounding box center [483, 370] width 588 height 30
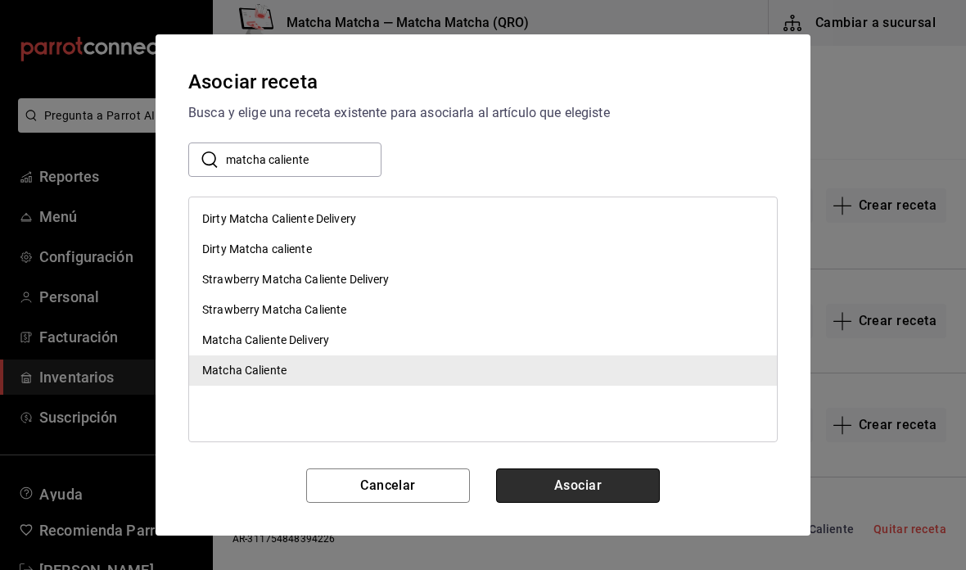
click at [597, 492] on button "Asociar" at bounding box center [578, 485] width 164 height 34
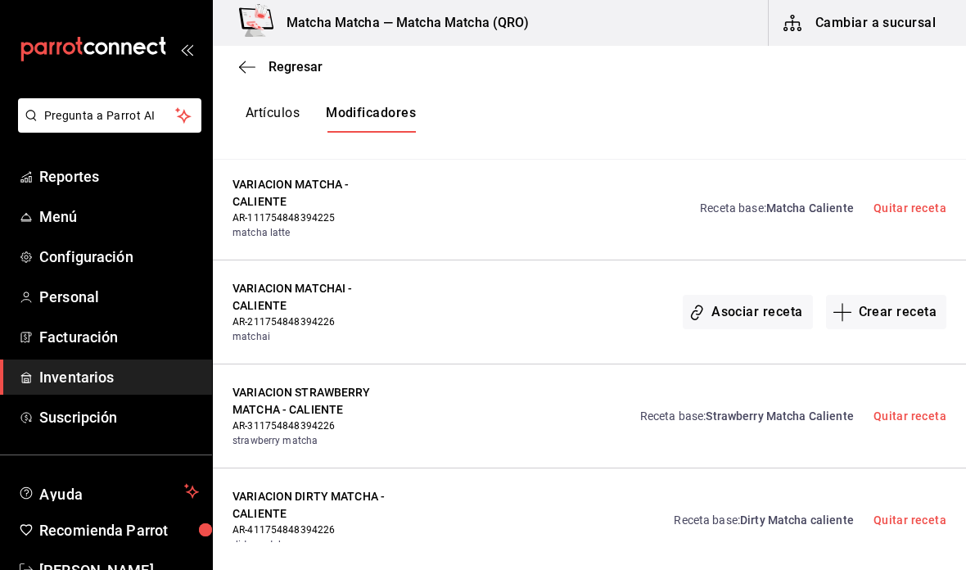
scroll to position [1664, 0]
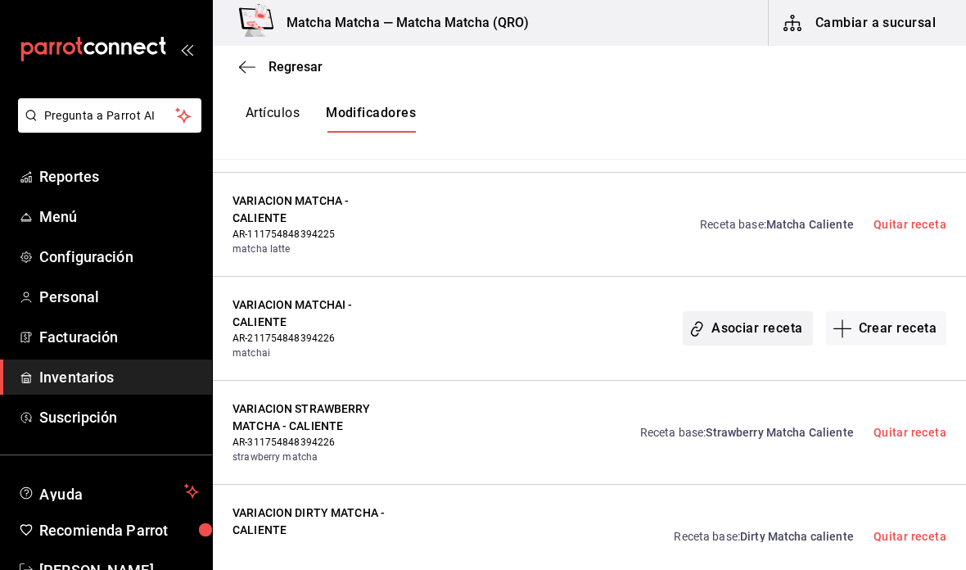
click at [750, 329] on button "Asociar receta" at bounding box center [746, 328] width 129 height 34
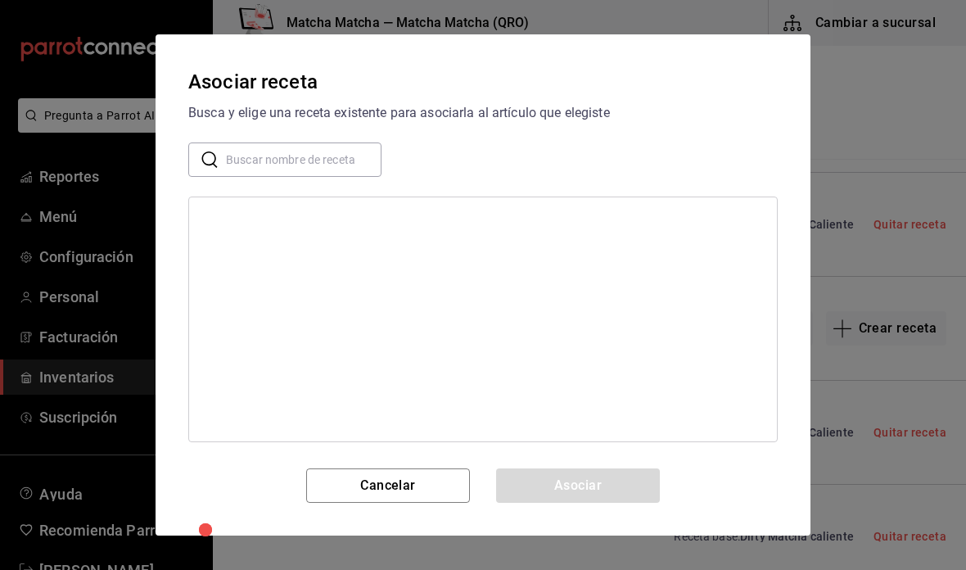
click at [313, 172] on input "text" at bounding box center [303, 159] width 155 height 33
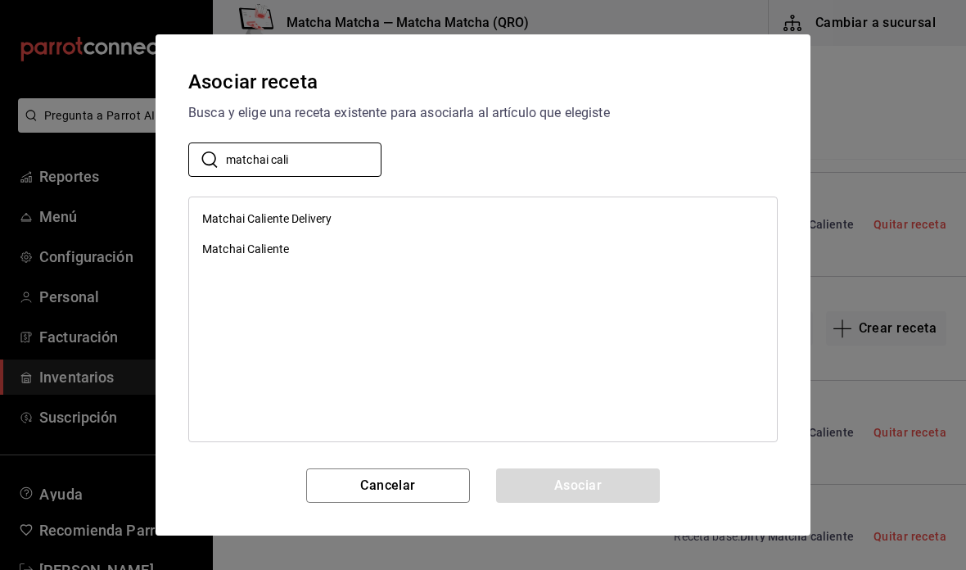
type input "matchai cali"
click at [332, 254] on div "Matchai Caliente" at bounding box center [483, 249] width 588 height 30
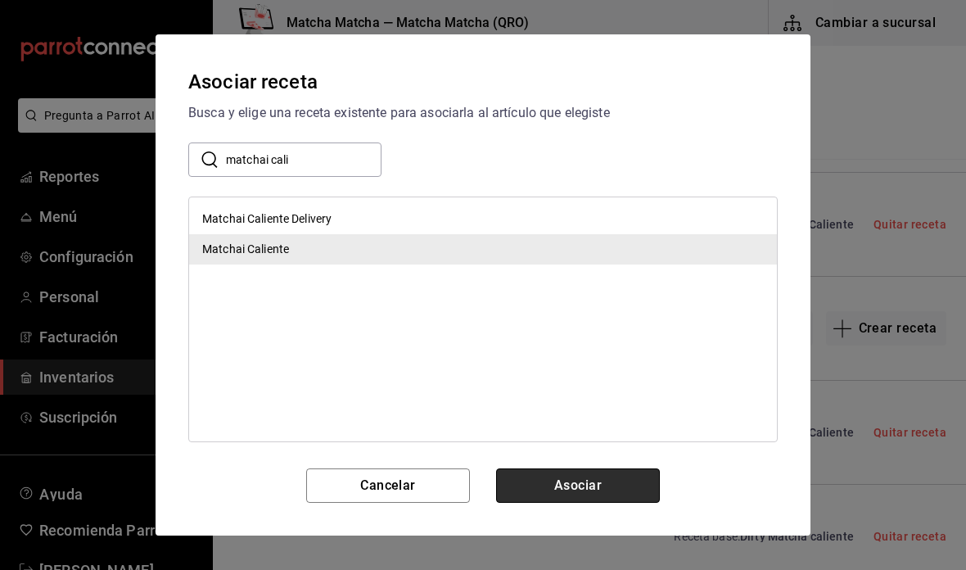
click at [588, 484] on button "Asociar" at bounding box center [578, 485] width 164 height 34
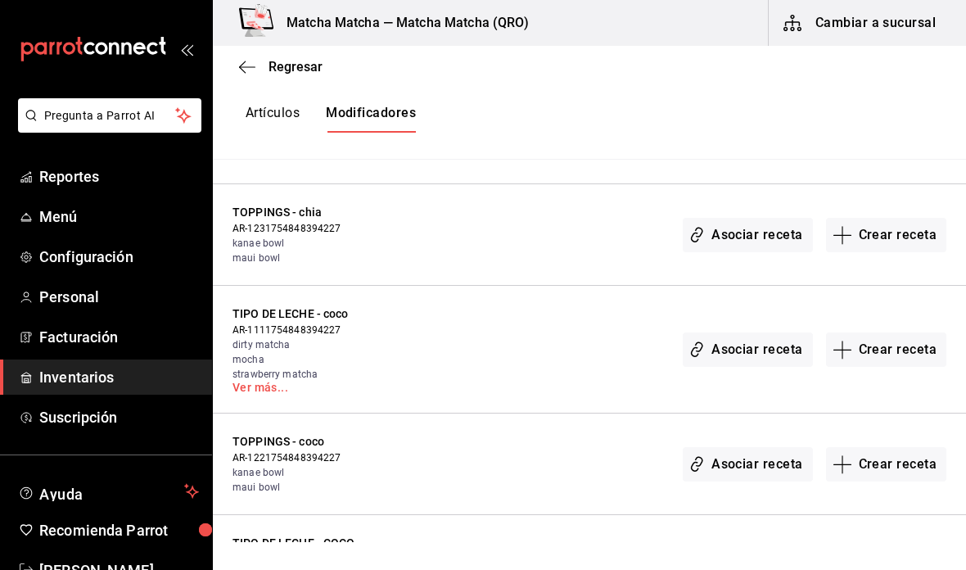
scroll to position [2381, 0]
click at [756, 342] on button "Asociar receta" at bounding box center [746, 348] width 129 height 34
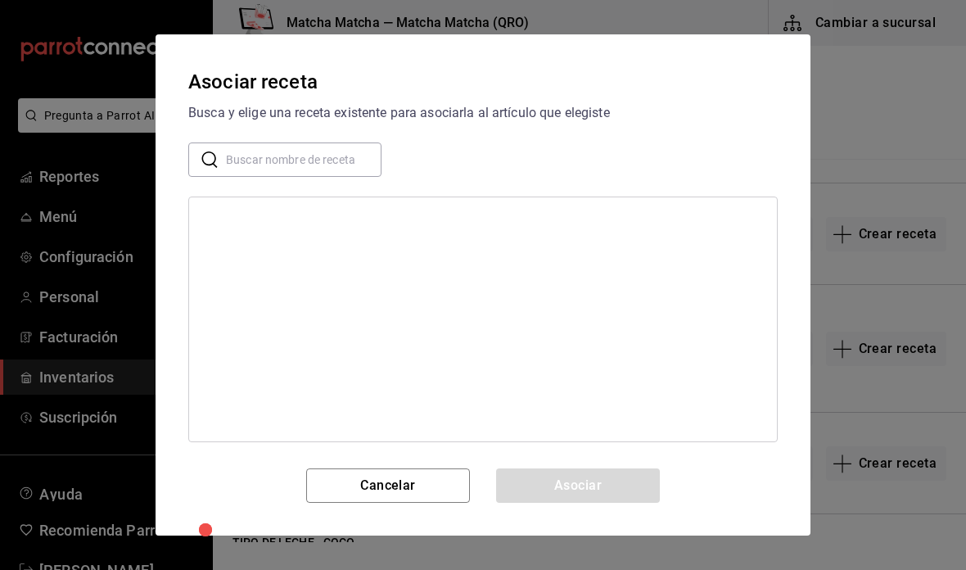
click at [339, 159] on input "text" at bounding box center [303, 159] width 155 height 33
type input "leche de coco"
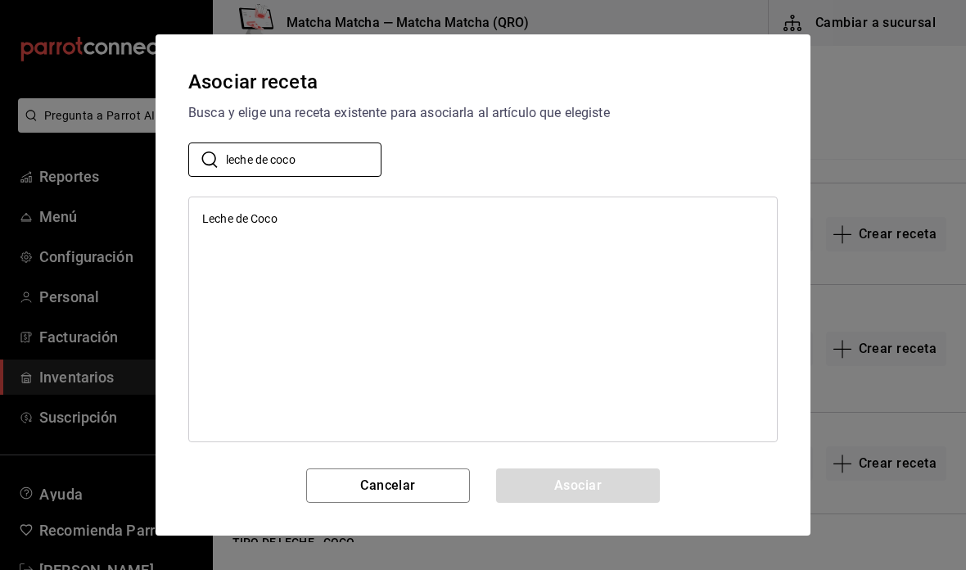
click at [491, 208] on div "Leche de Coco" at bounding box center [483, 219] width 588 height 30
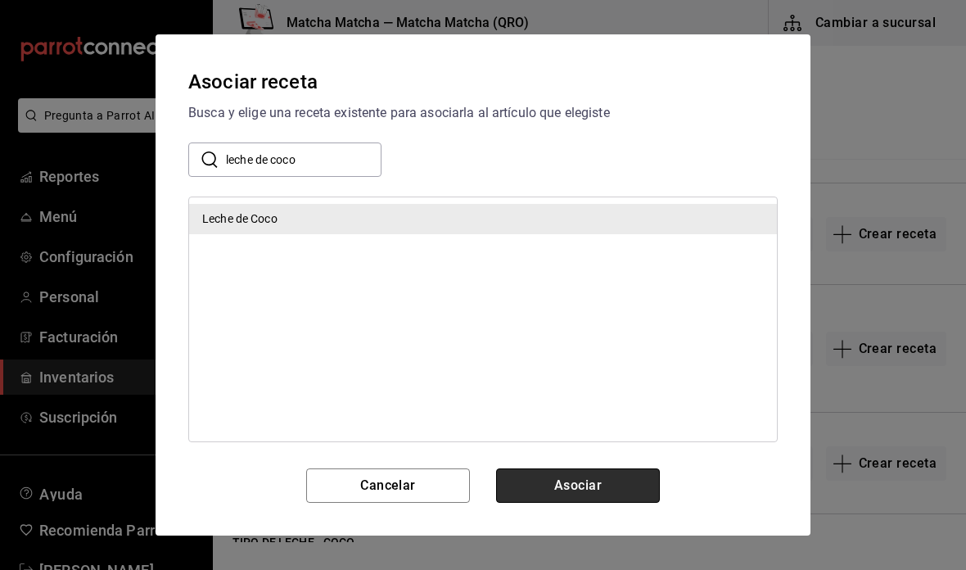
click at [608, 483] on button "Asociar" at bounding box center [578, 485] width 164 height 34
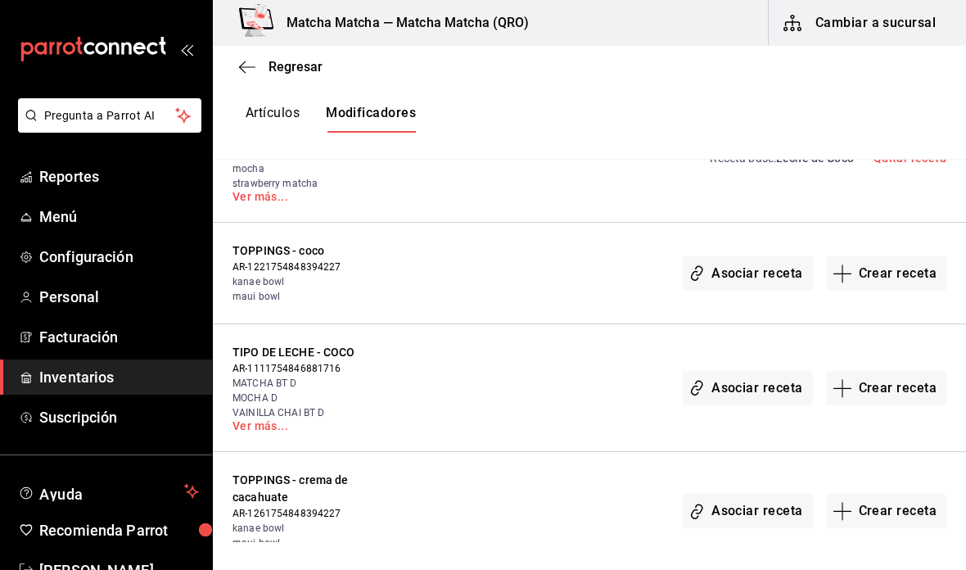
scroll to position [2581, 0]
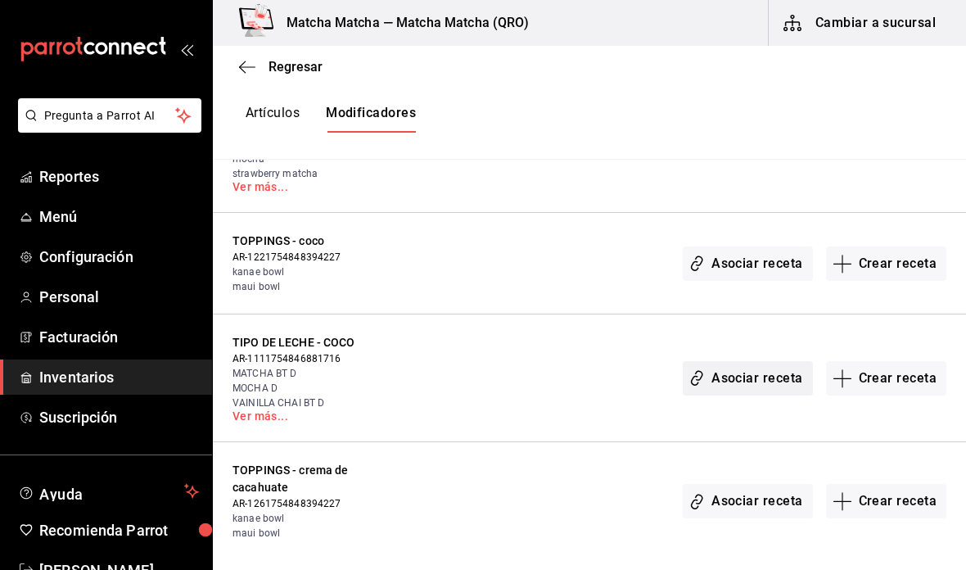
click at [739, 388] on button "Asociar receta" at bounding box center [746, 378] width 129 height 34
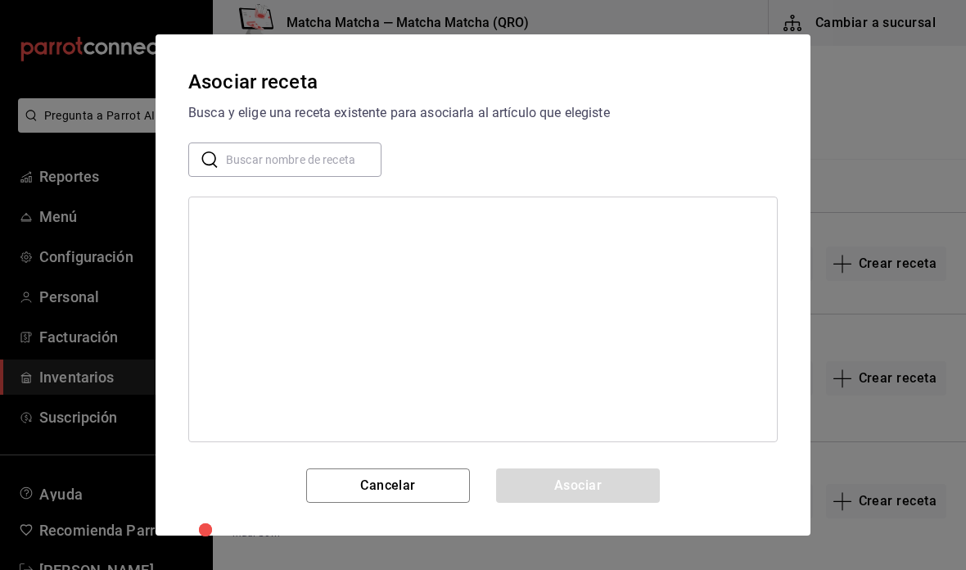
click at [353, 151] on input "text" at bounding box center [303, 159] width 155 height 33
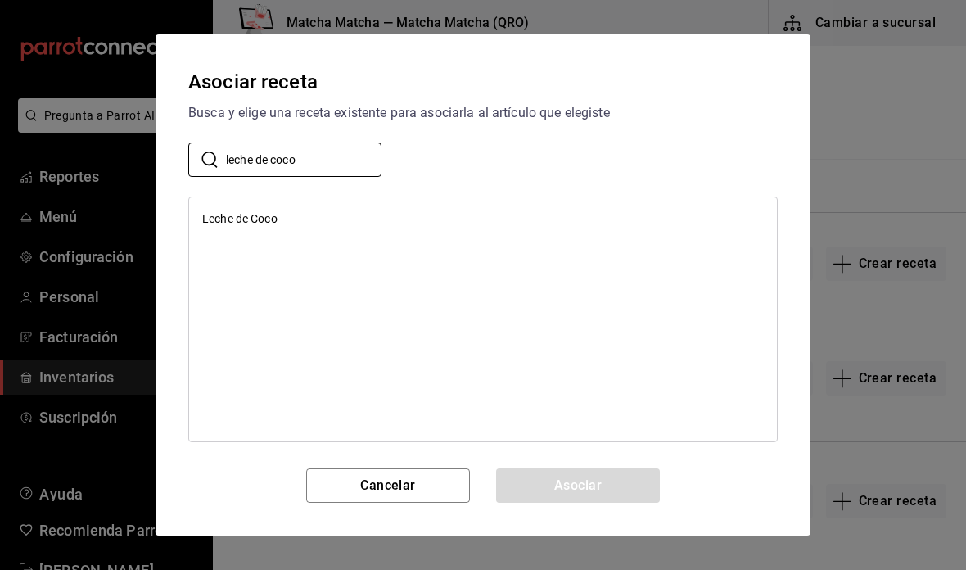
type input "leche de coco"
click at [338, 226] on div "Leche de Coco" at bounding box center [483, 219] width 588 height 30
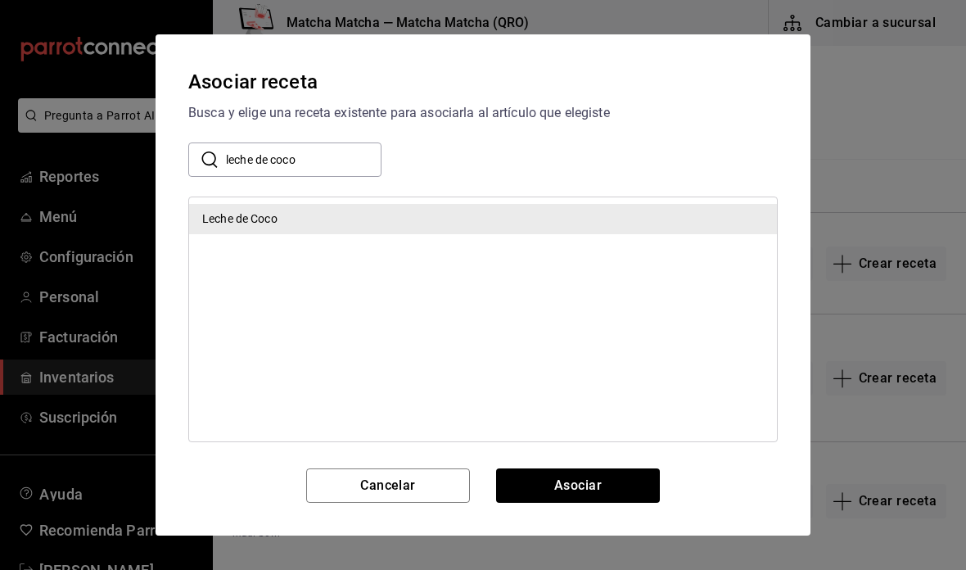
click at [589, 487] on button "Asociar" at bounding box center [578, 485] width 164 height 34
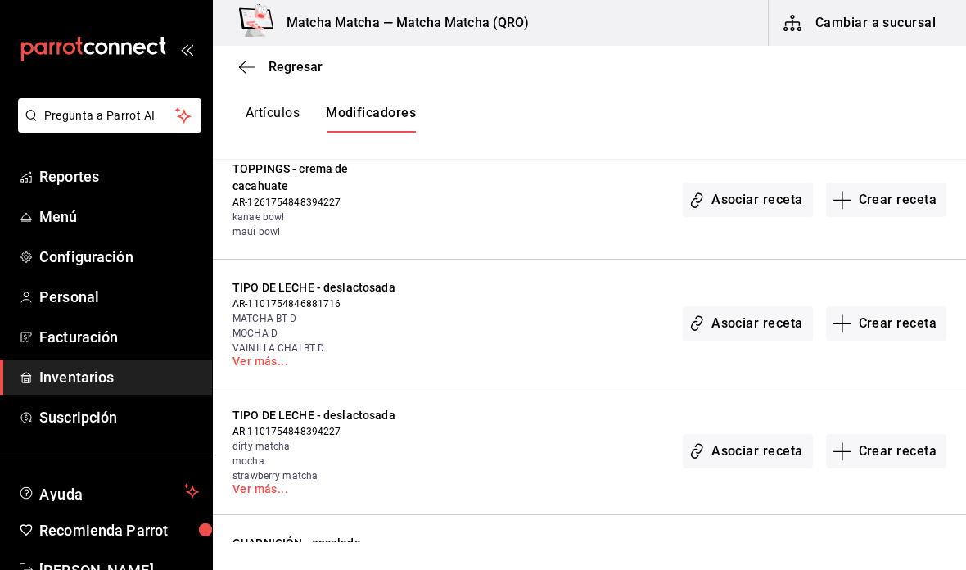
scroll to position [2888, 0]
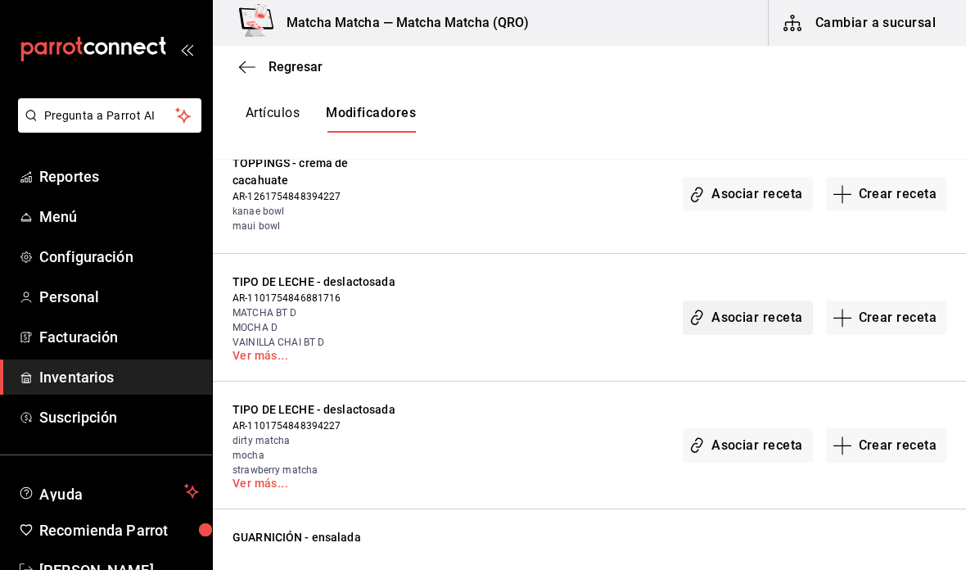
click at [747, 329] on button "Asociar receta" at bounding box center [746, 317] width 129 height 34
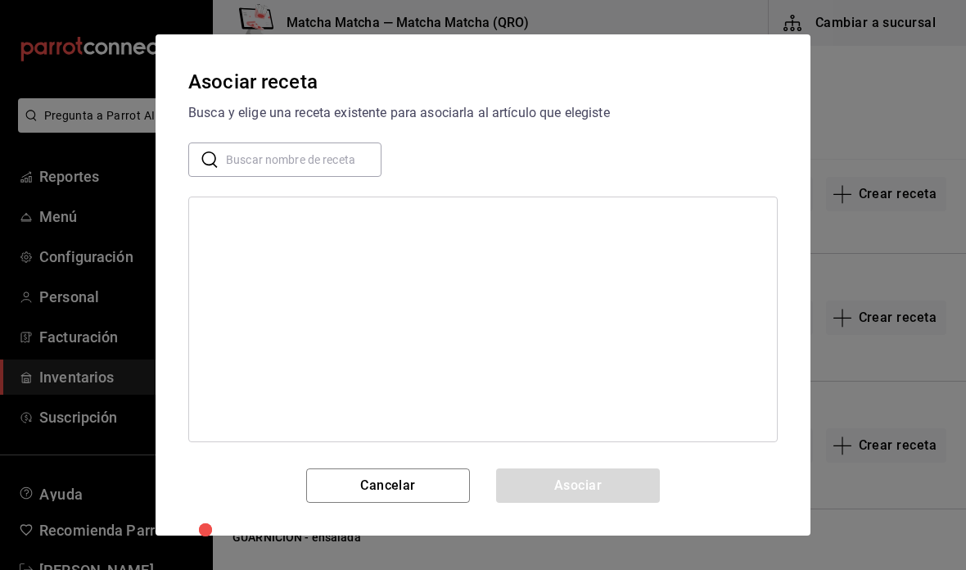
click at [347, 162] on input "text" at bounding box center [303, 159] width 155 height 33
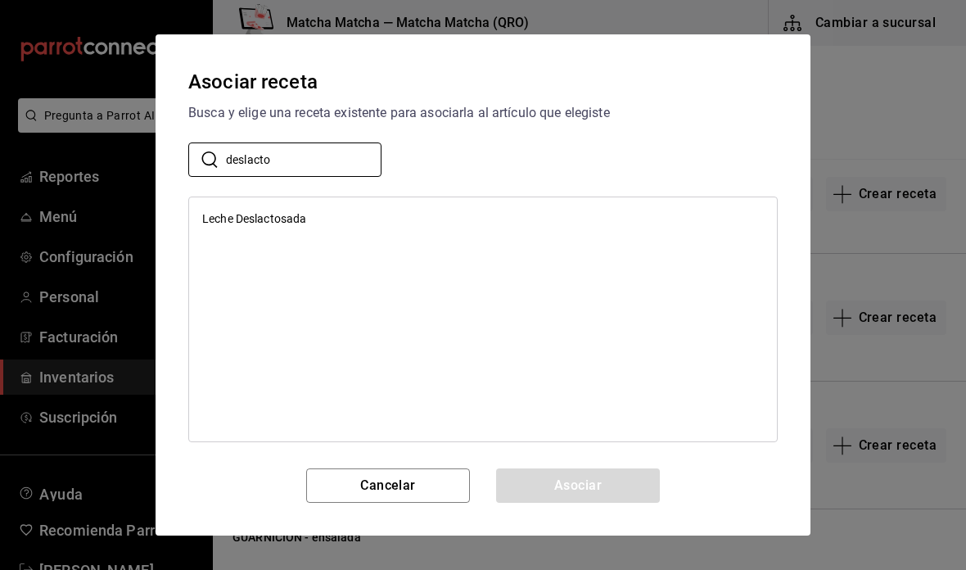
type input "deslacto"
click at [419, 226] on div "Leche Deslactosada" at bounding box center [483, 219] width 588 height 30
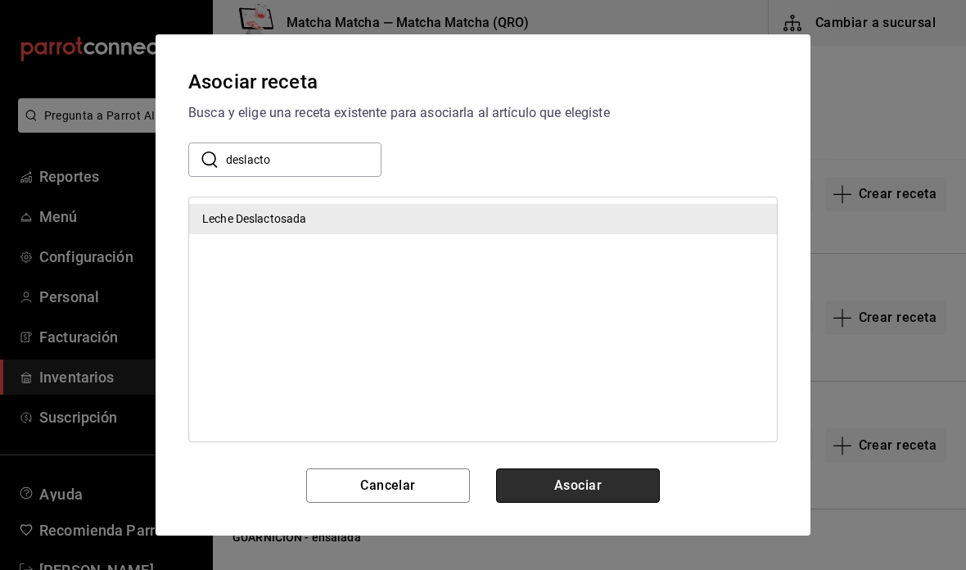
click at [614, 481] on button "Asociar" at bounding box center [578, 485] width 164 height 34
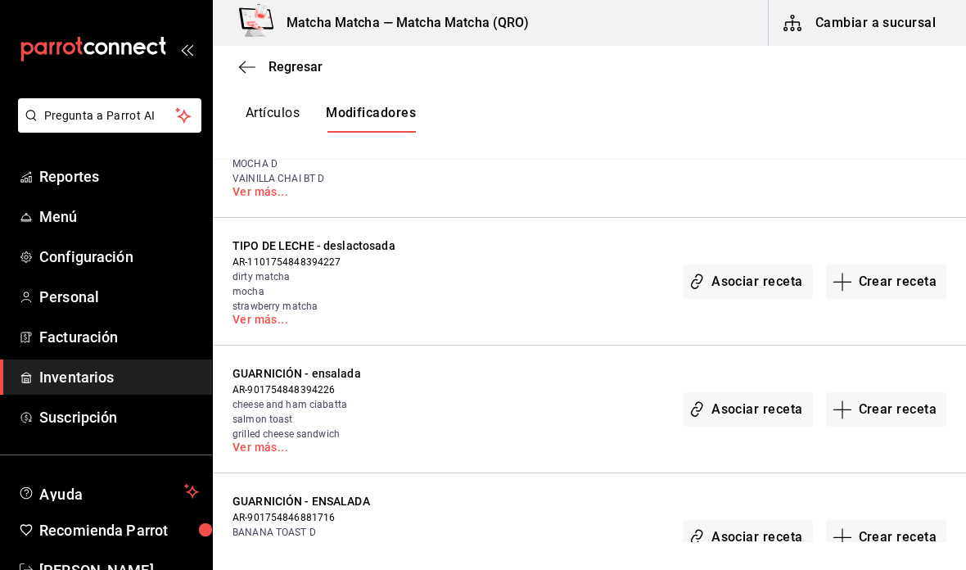
scroll to position [3079, 0]
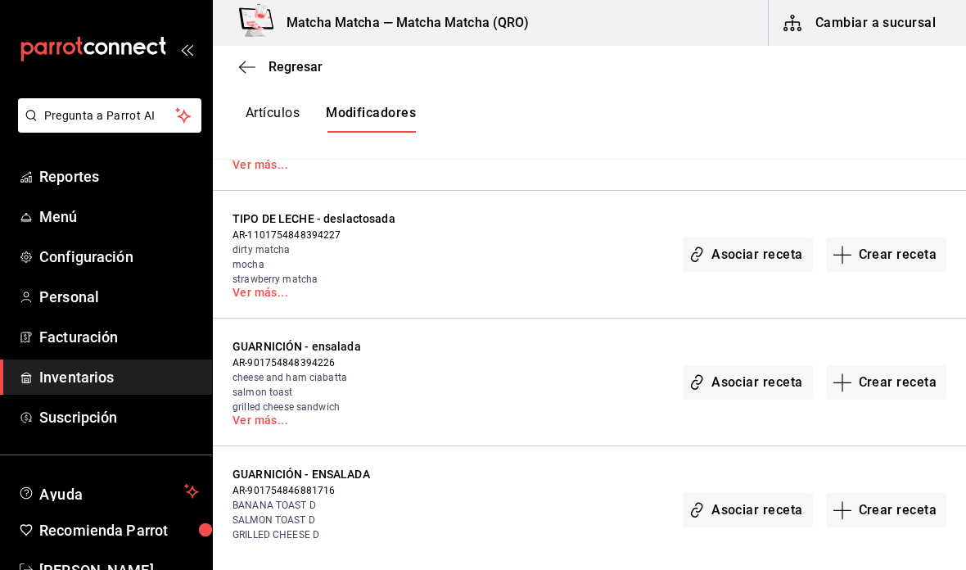
click at [768, 264] on button "Asociar receta" at bounding box center [746, 254] width 129 height 34
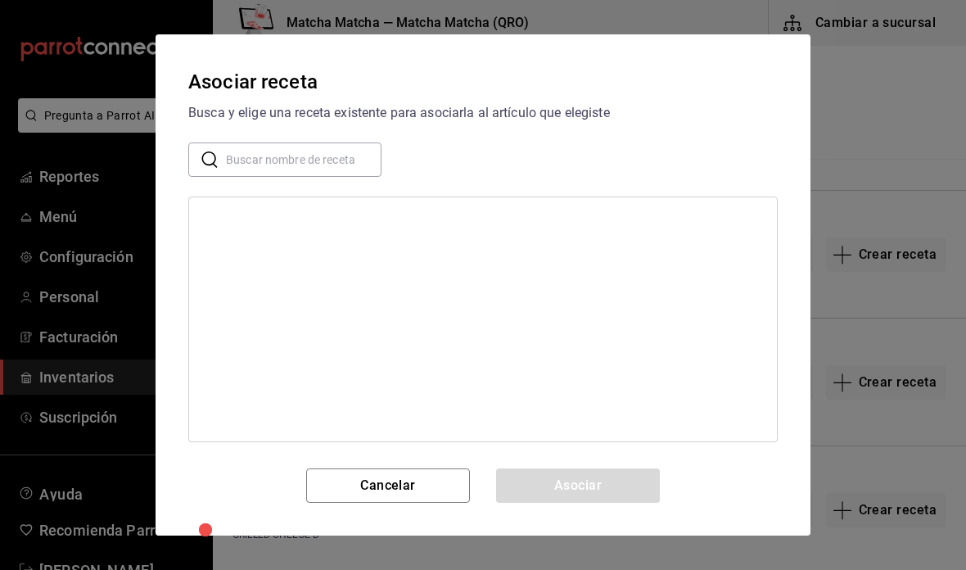
click at [355, 145] on input "text" at bounding box center [303, 159] width 155 height 33
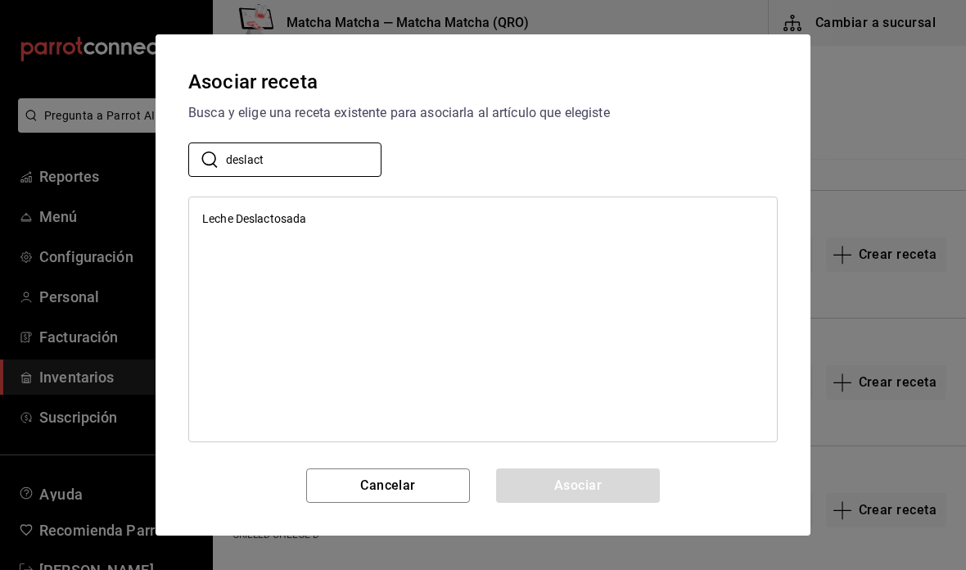
type input "deslact"
click at [443, 218] on div "Leche Deslactosada" at bounding box center [483, 219] width 588 height 30
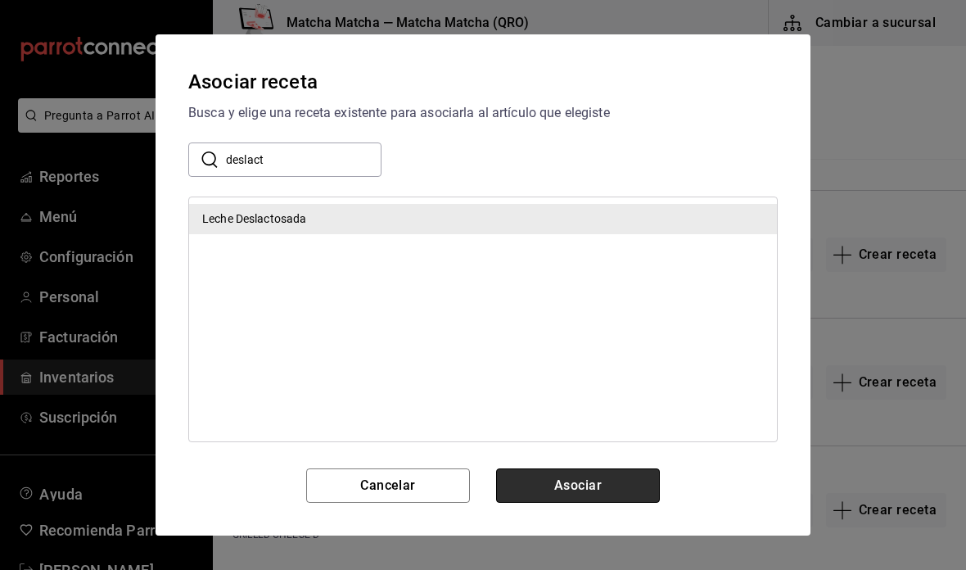
click at [608, 489] on button "Asociar" at bounding box center [578, 485] width 164 height 34
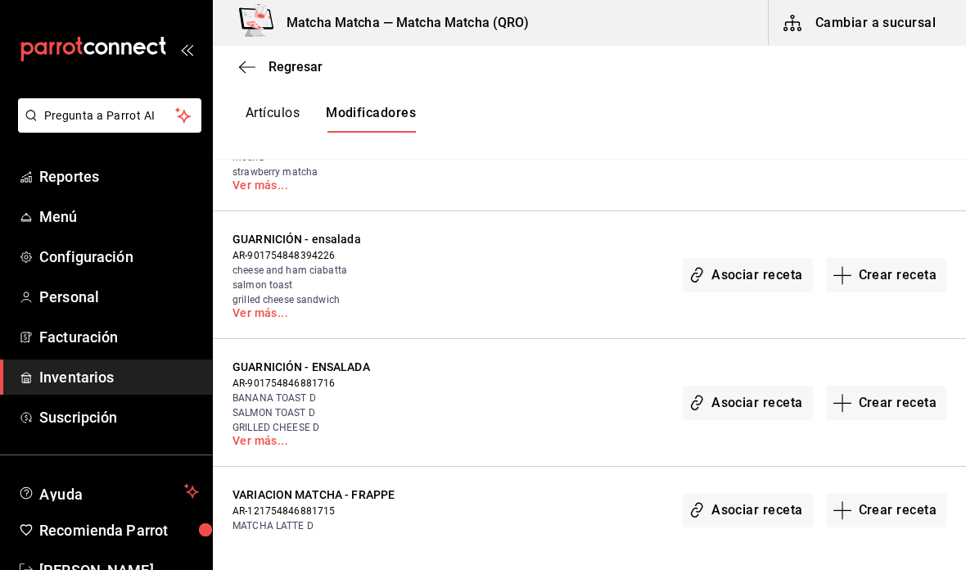
scroll to position [3182, 0]
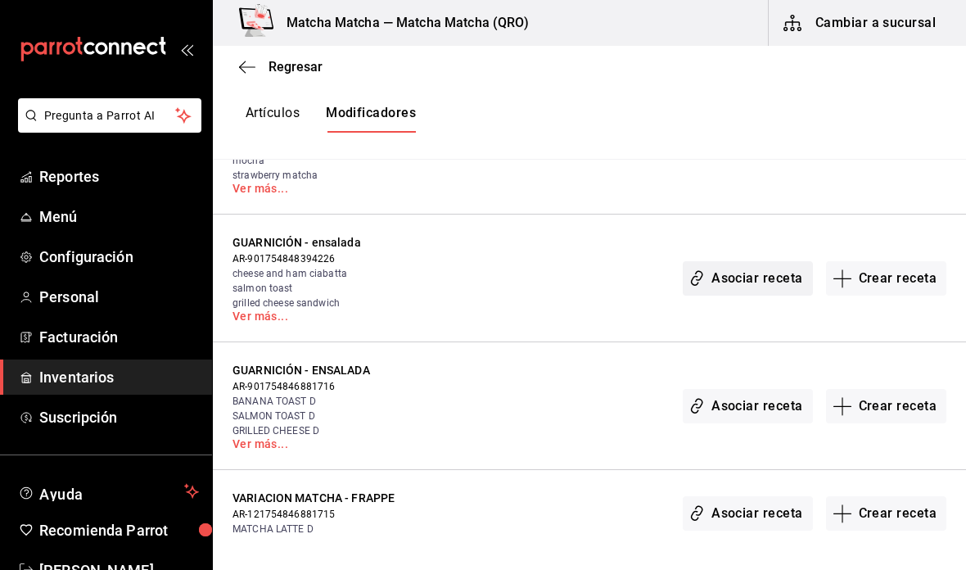
click at [772, 287] on button "Asociar receta" at bounding box center [746, 278] width 129 height 34
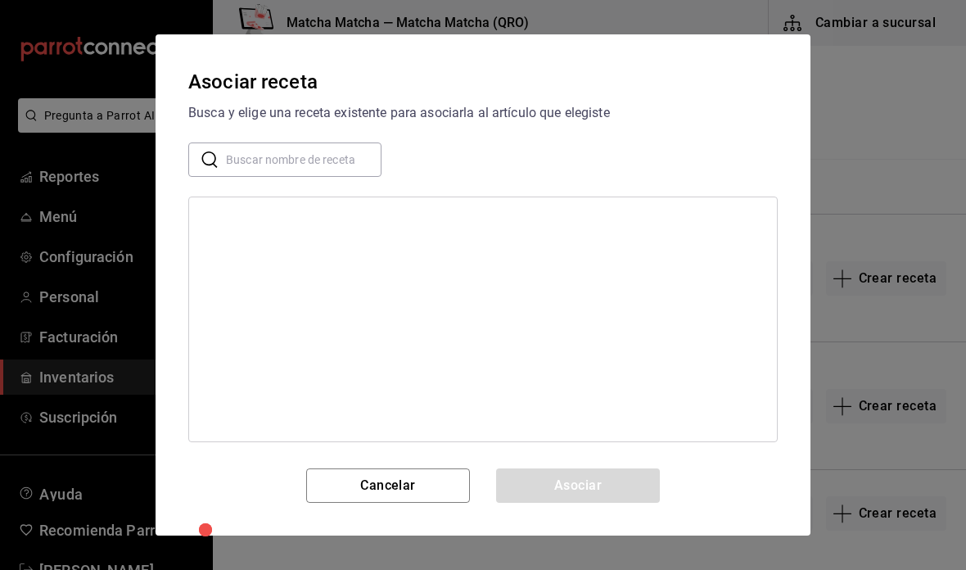
click at [333, 165] on input "text" at bounding box center [303, 159] width 155 height 33
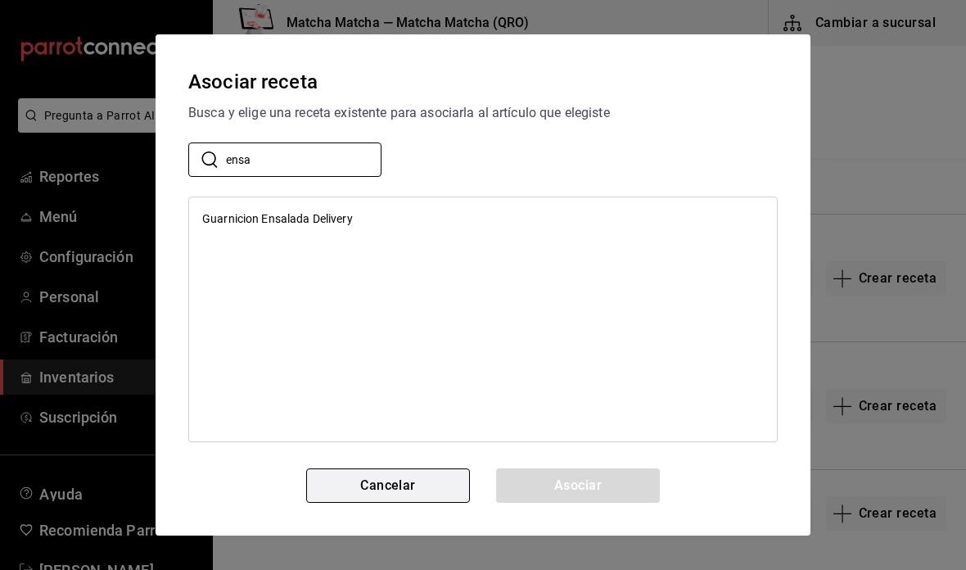
type input "ensa"
click at [439, 484] on button "Cancelar" at bounding box center [388, 485] width 164 height 34
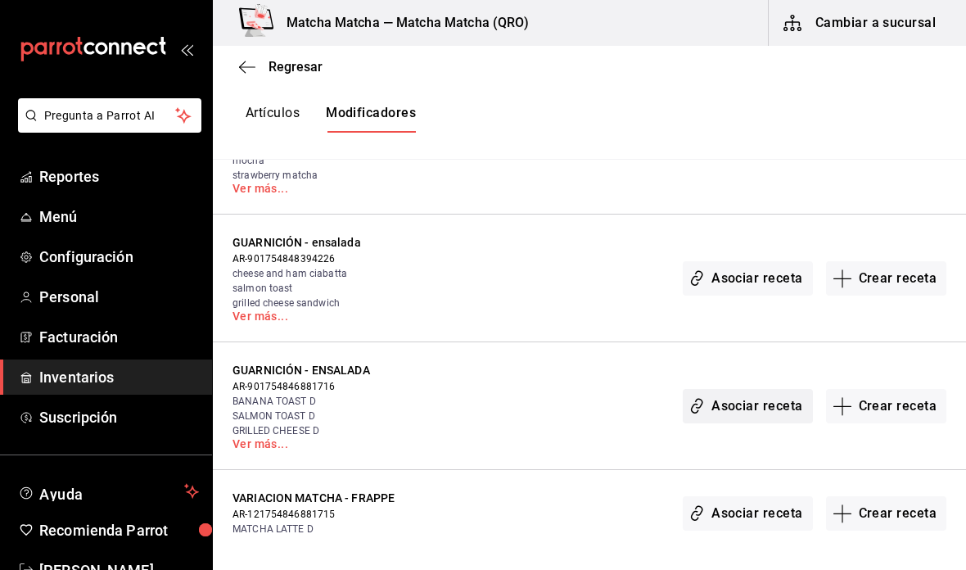
click at [755, 417] on button "Asociar receta" at bounding box center [746, 406] width 129 height 34
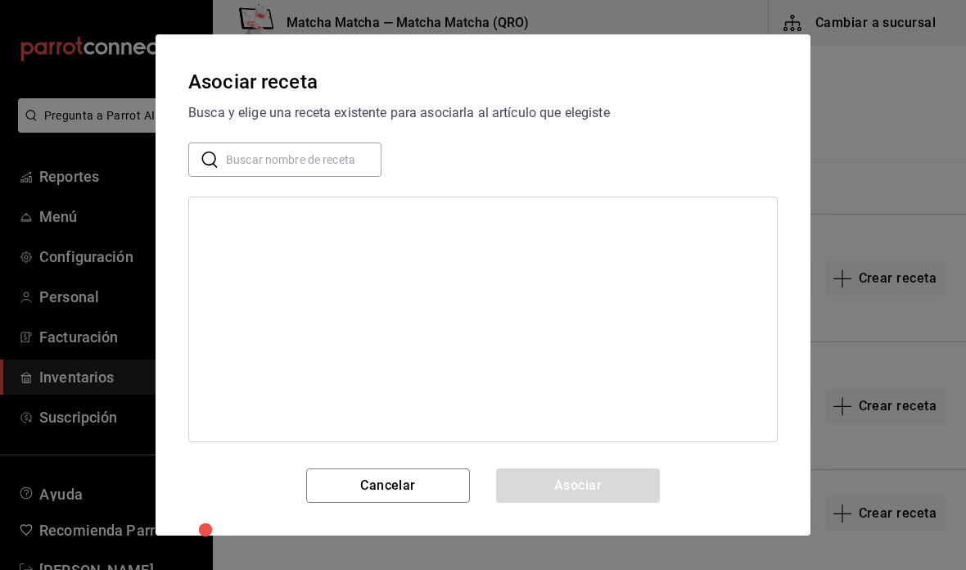
click at [331, 168] on input "text" at bounding box center [303, 159] width 155 height 33
type input "ensala"
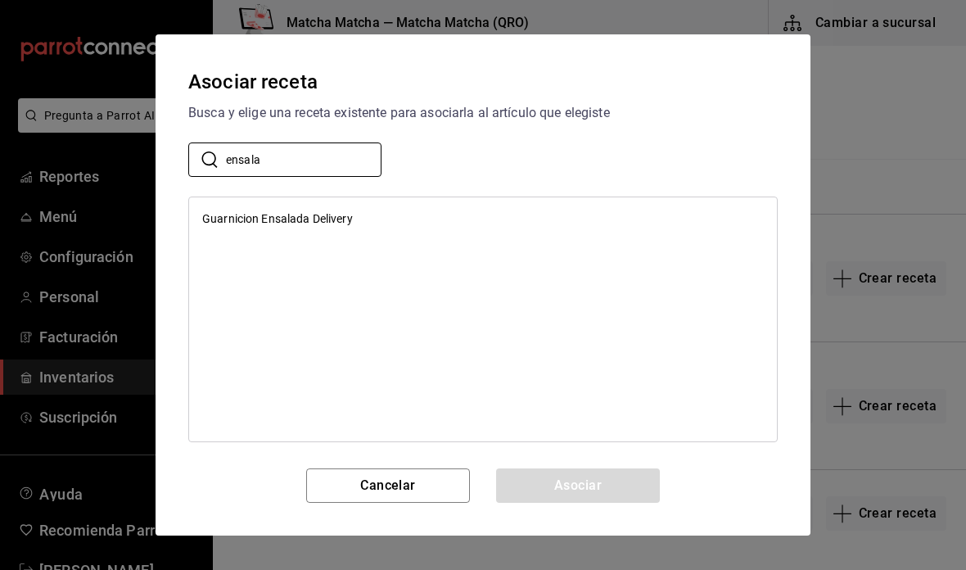
click at [461, 212] on div "Guarnicion Ensalada Delivery" at bounding box center [483, 219] width 588 height 30
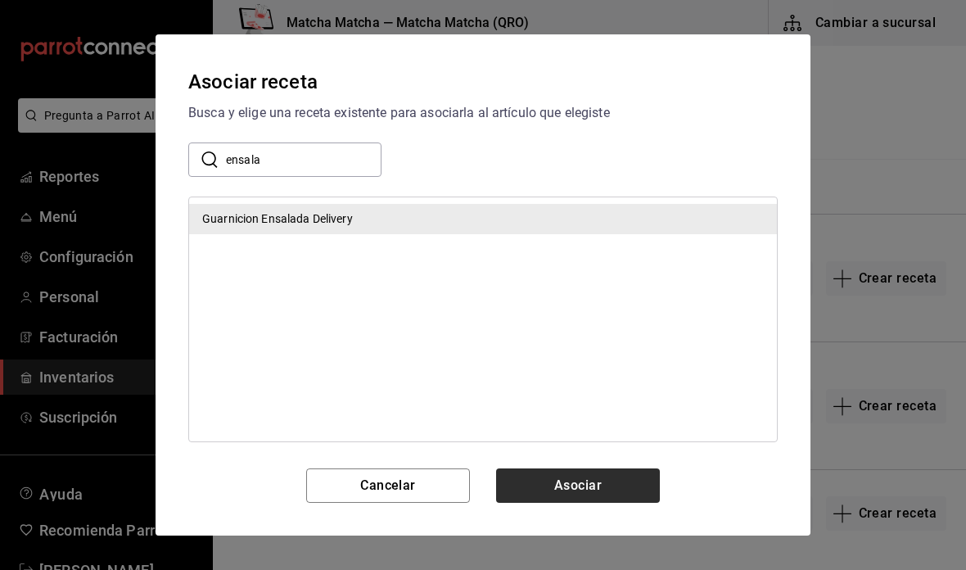
click at [616, 495] on button "Asociar" at bounding box center [578, 485] width 164 height 34
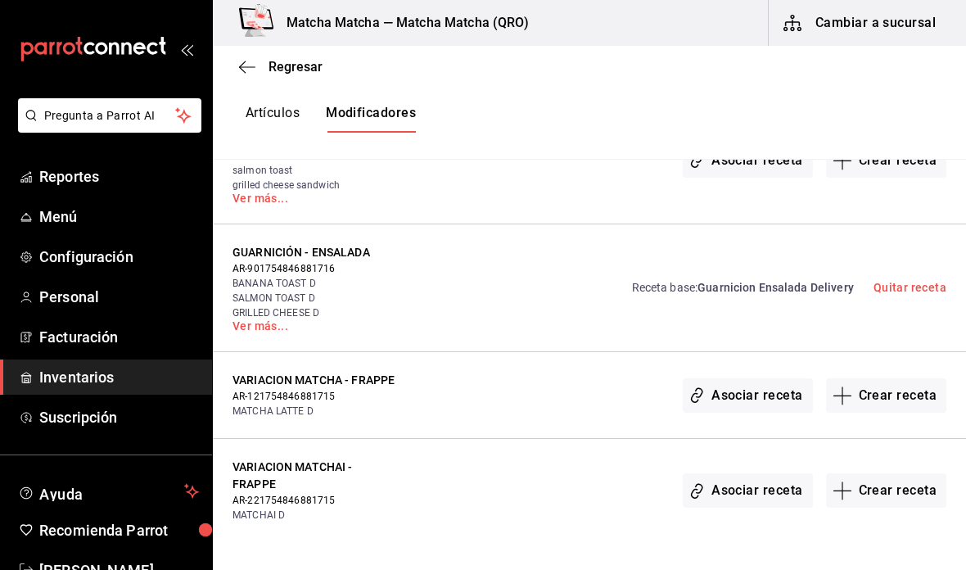
scroll to position [3365, 0]
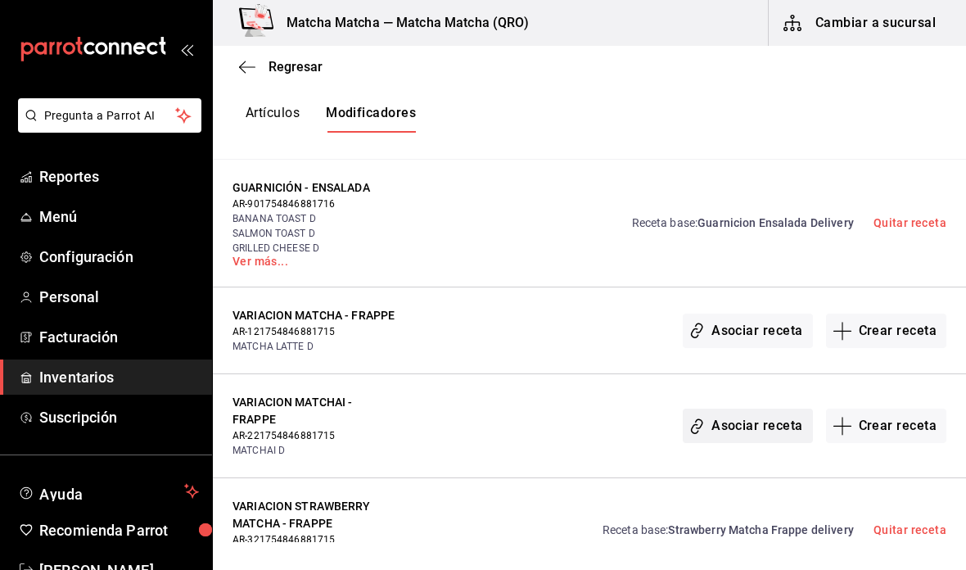
click at [752, 417] on button "Asociar receta" at bounding box center [746, 425] width 129 height 34
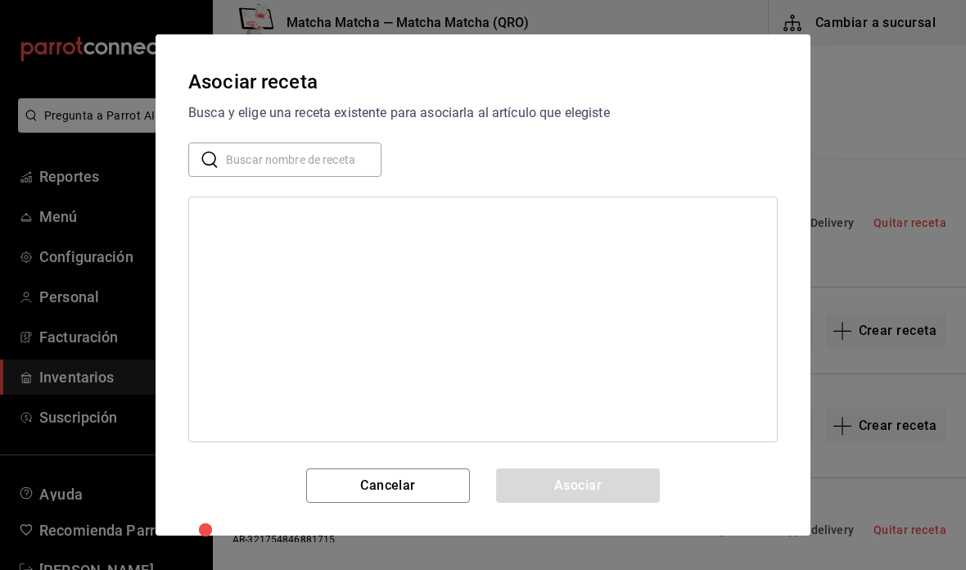
click at [338, 170] on input "text" at bounding box center [303, 159] width 155 height 33
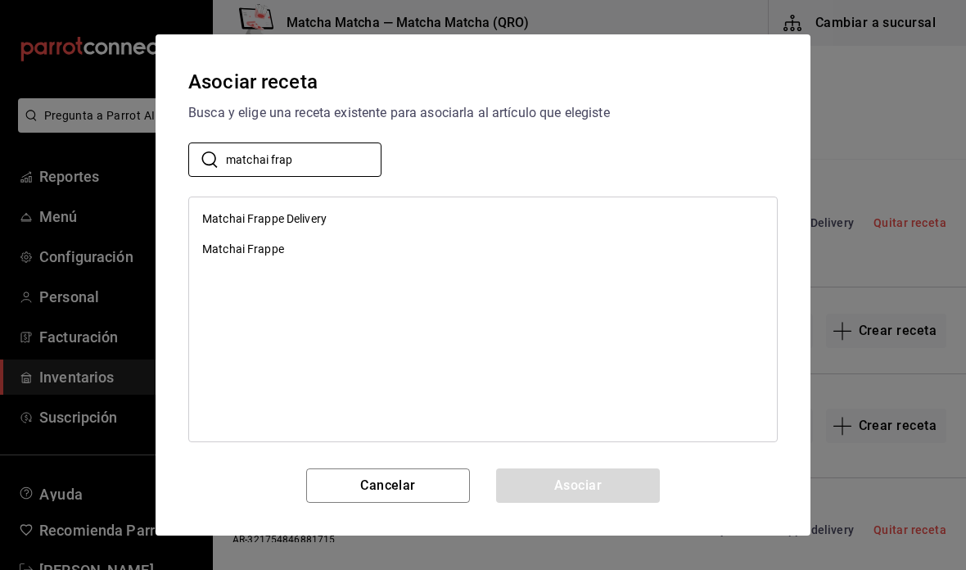
type input "matchai frap"
click at [363, 221] on div "Matchai Frappe Delivery" at bounding box center [483, 219] width 588 height 30
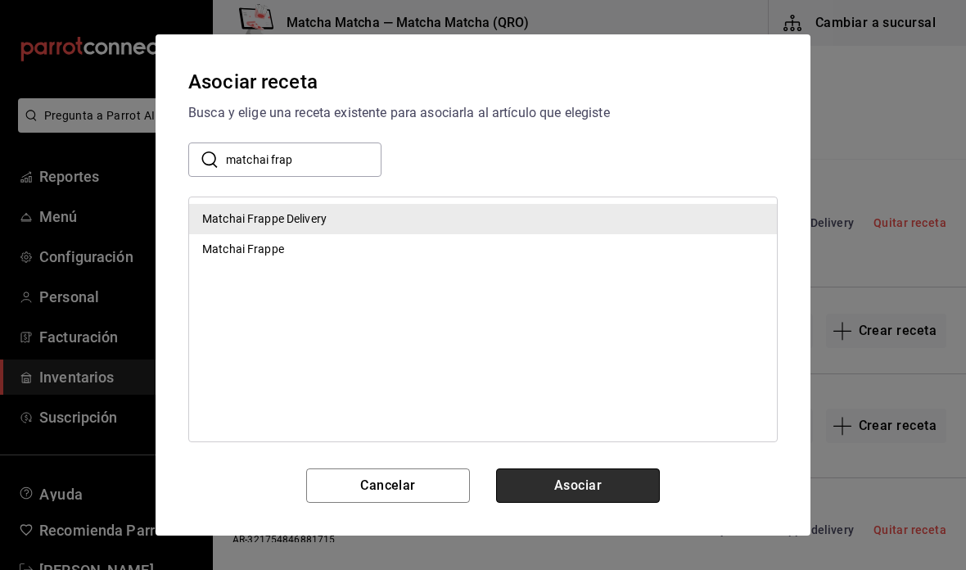
click at [605, 485] on button "Asociar" at bounding box center [578, 485] width 164 height 34
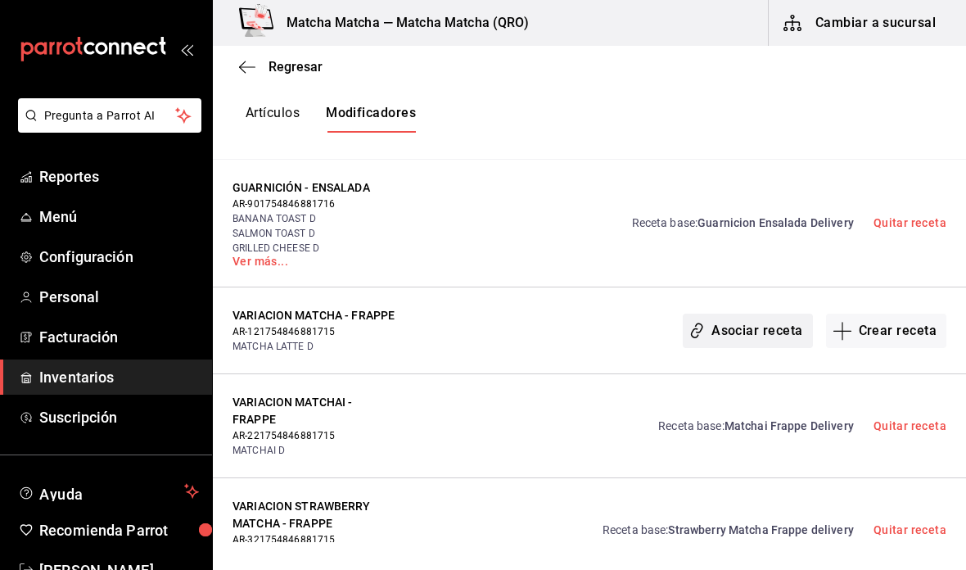
click at [780, 337] on button "Asociar receta" at bounding box center [746, 330] width 129 height 34
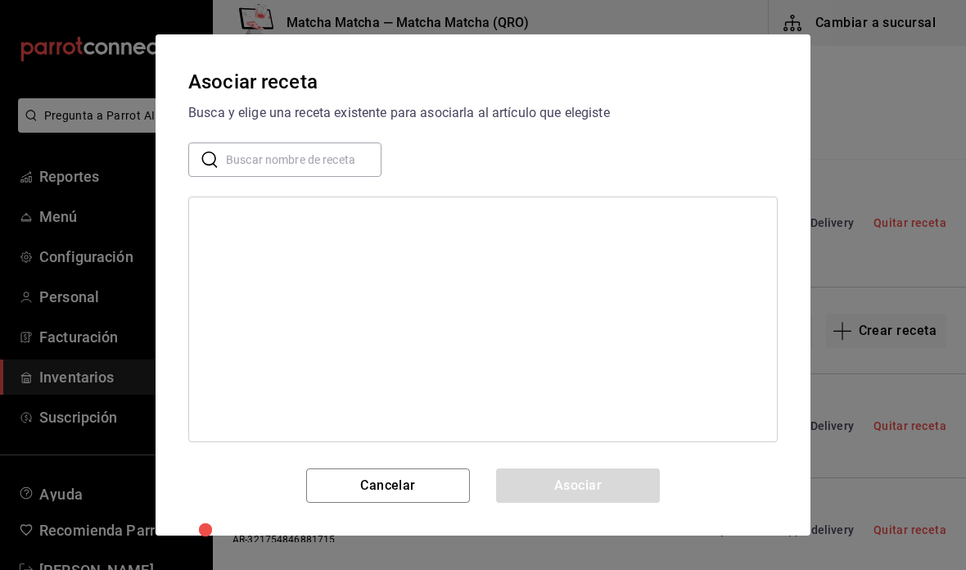
click at [326, 147] on input "text" at bounding box center [303, 159] width 155 height 33
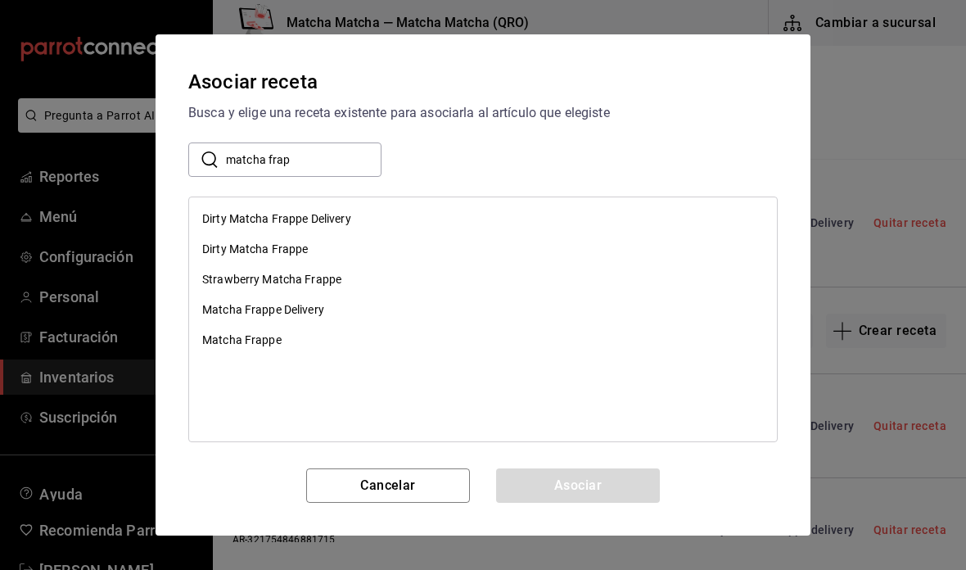
type input "matcha frap"
click at [444, 305] on div "Matcha Frappe Delivery" at bounding box center [483, 310] width 588 height 30
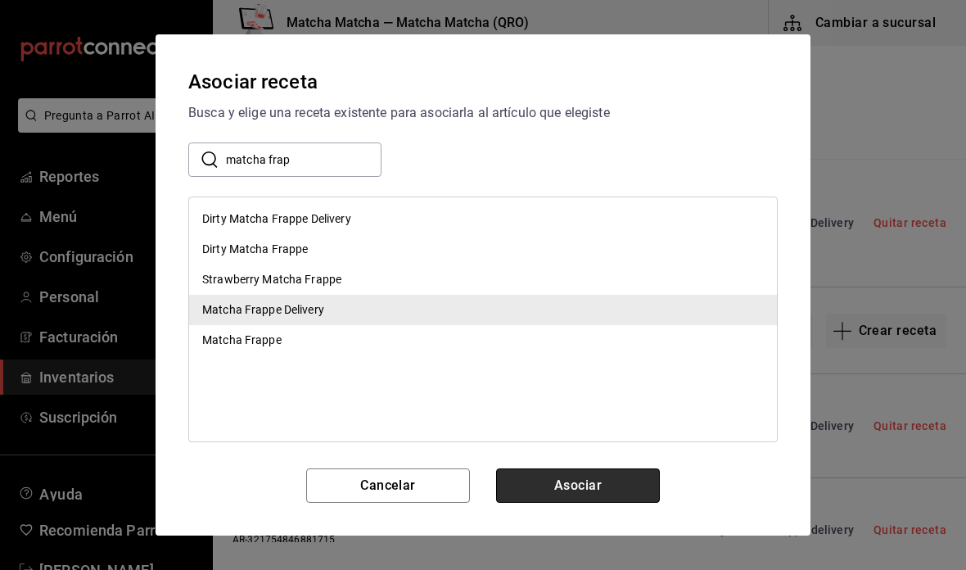
click at [615, 493] on button "Asociar" at bounding box center [578, 485] width 164 height 34
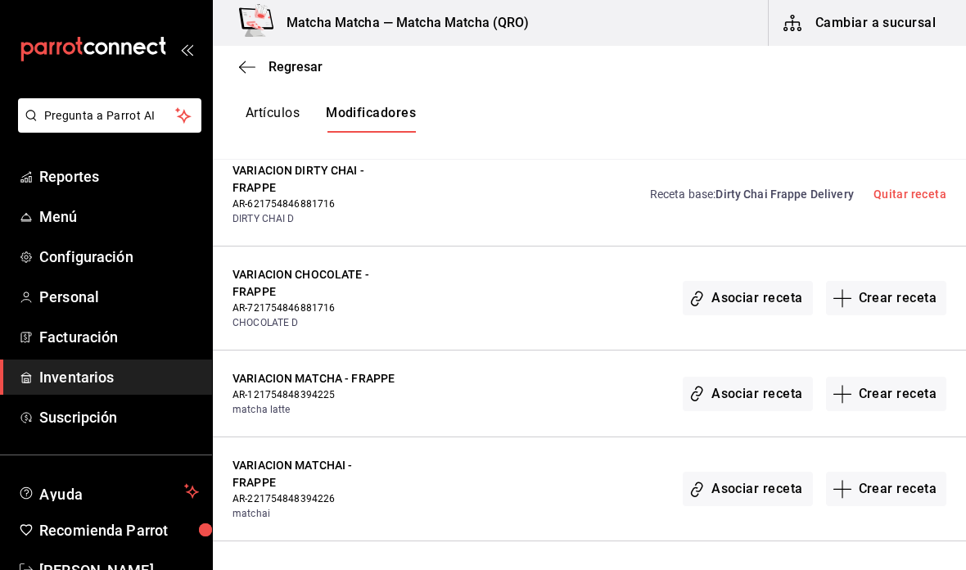
scroll to position [4009, 0]
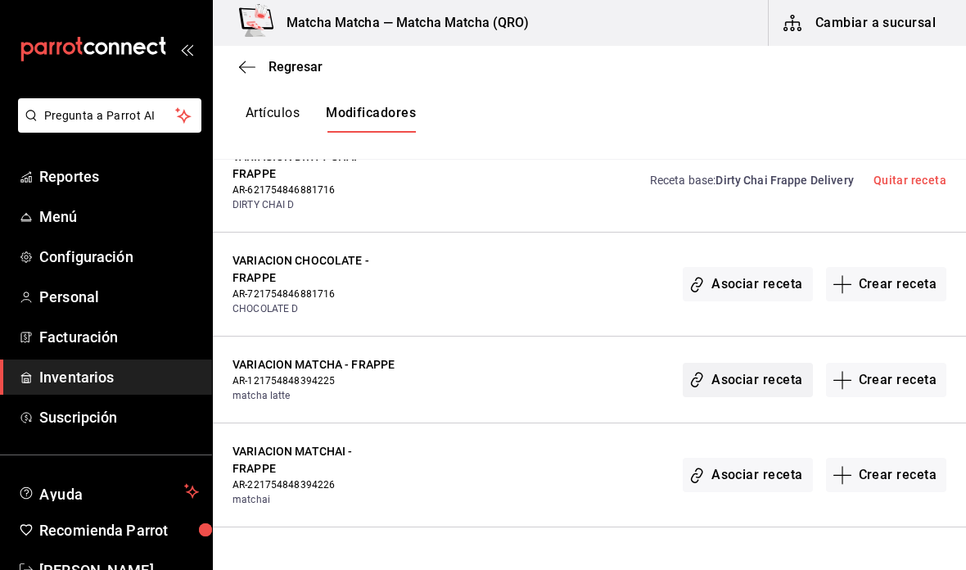
click at [775, 381] on button "Asociar receta" at bounding box center [746, 380] width 129 height 34
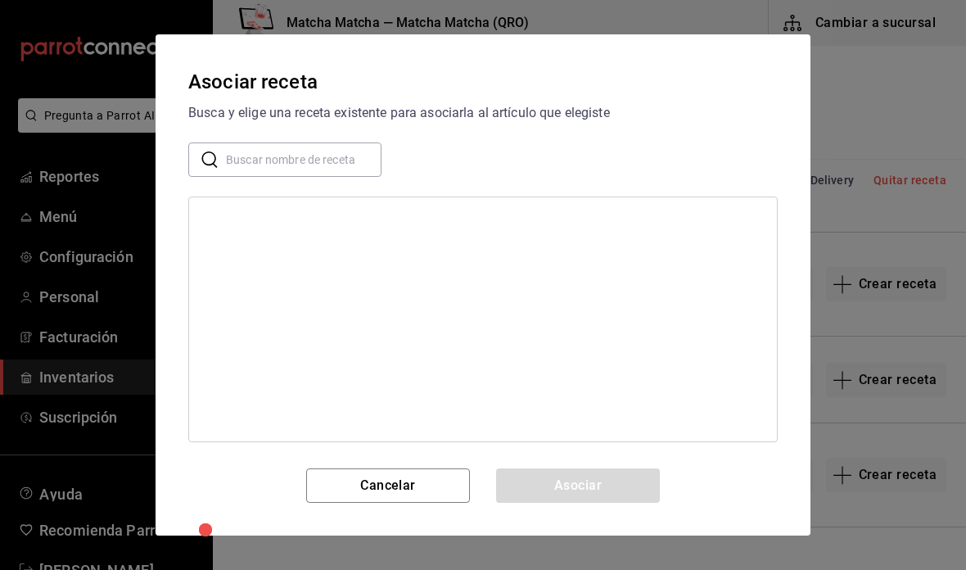
click at [349, 159] on input "text" at bounding box center [303, 159] width 155 height 33
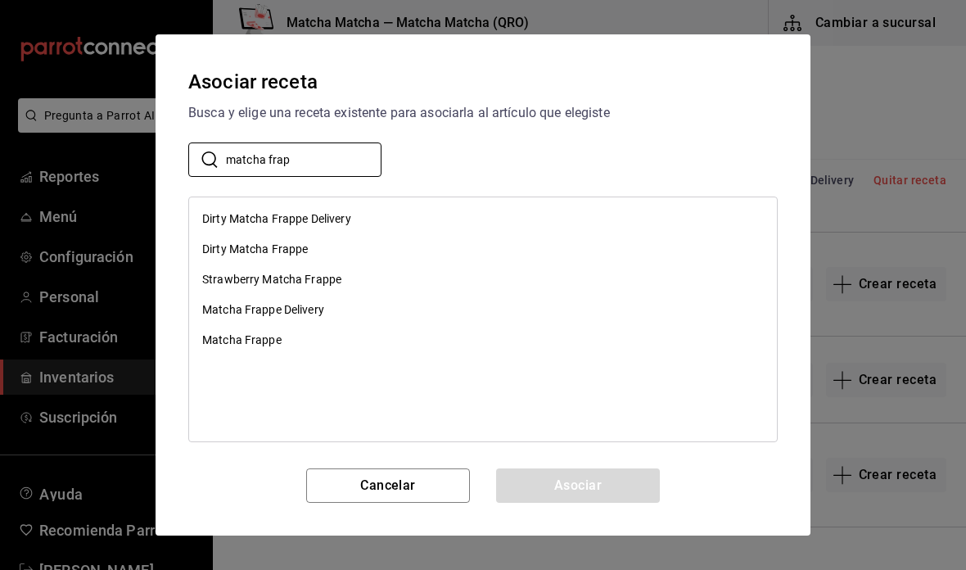
type input "matcha frap"
click at [347, 343] on div "Matcha Frappe" at bounding box center [483, 340] width 588 height 30
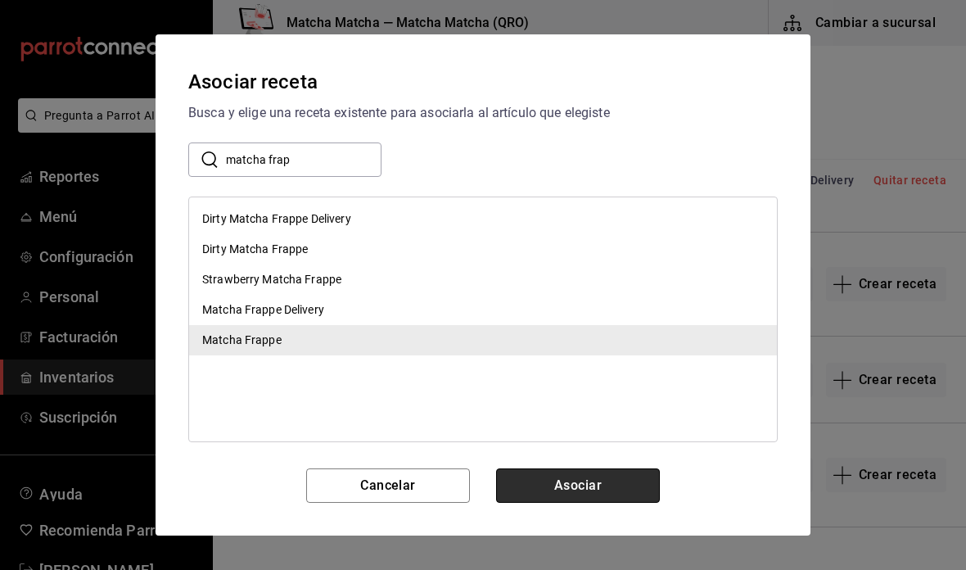
click at [614, 481] on button "Asociar" at bounding box center [578, 485] width 164 height 34
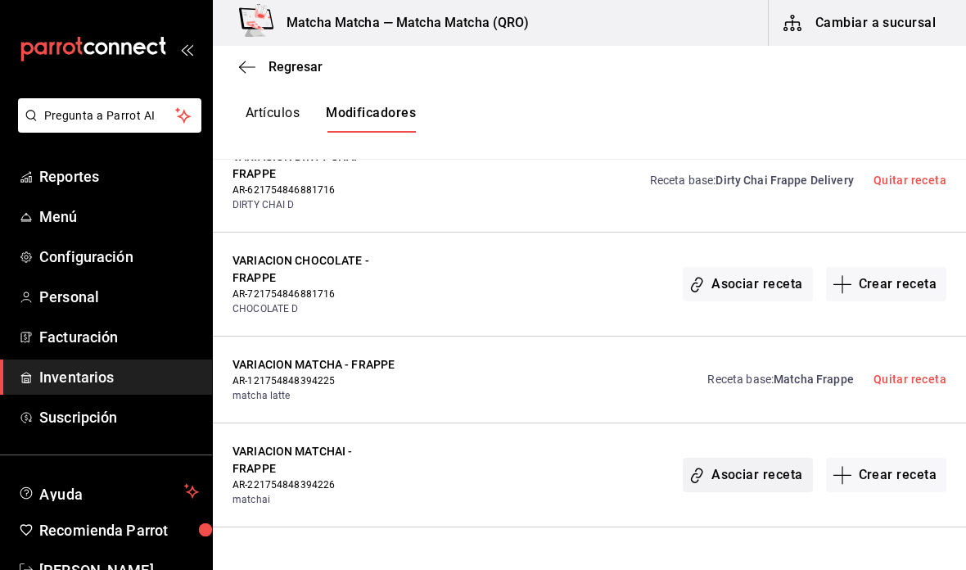
click at [744, 480] on button "Asociar receta" at bounding box center [746, 474] width 129 height 34
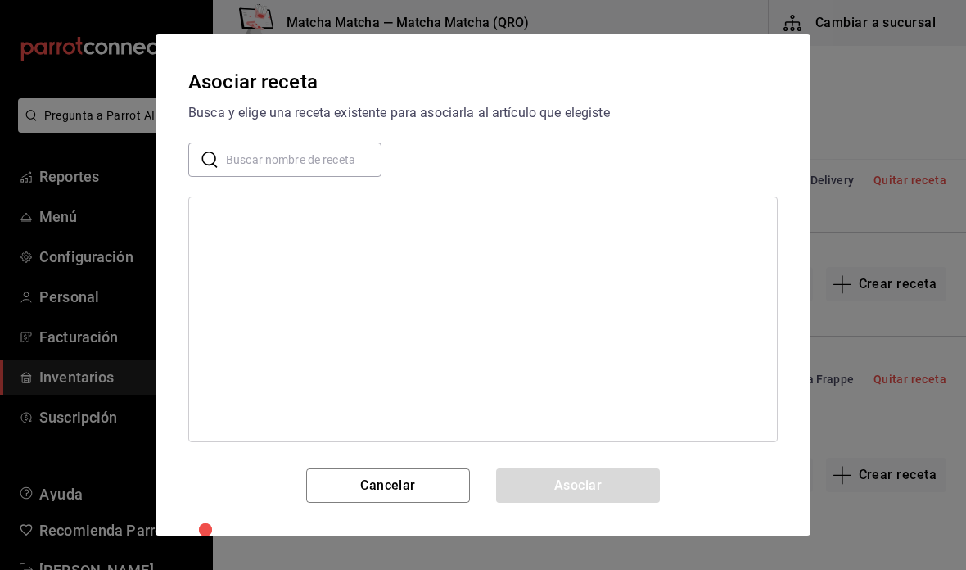
click at [341, 156] on input "text" at bounding box center [303, 159] width 155 height 33
type input "matchai frap"
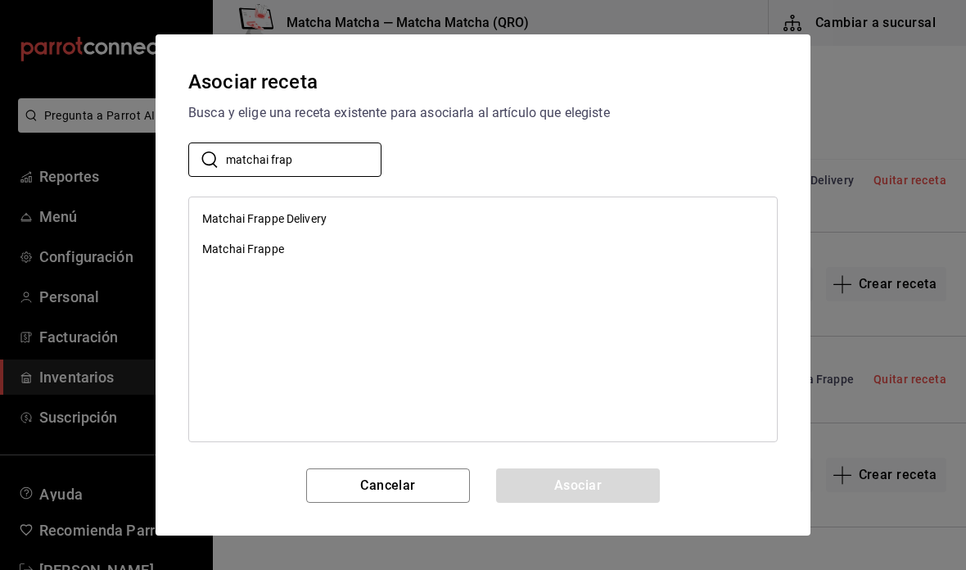
click at [381, 218] on div "Matchai Frappe Delivery" at bounding box center [483, 219] width 588 height 30
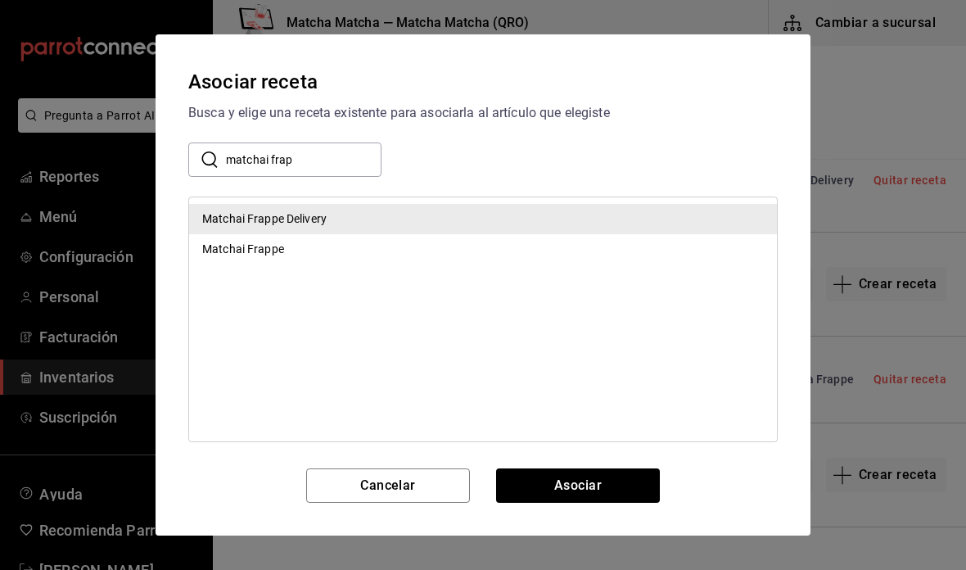
click at [308, 260] on div "Matchai Frappe" at bounding box center [483, 249] width 588 height 30
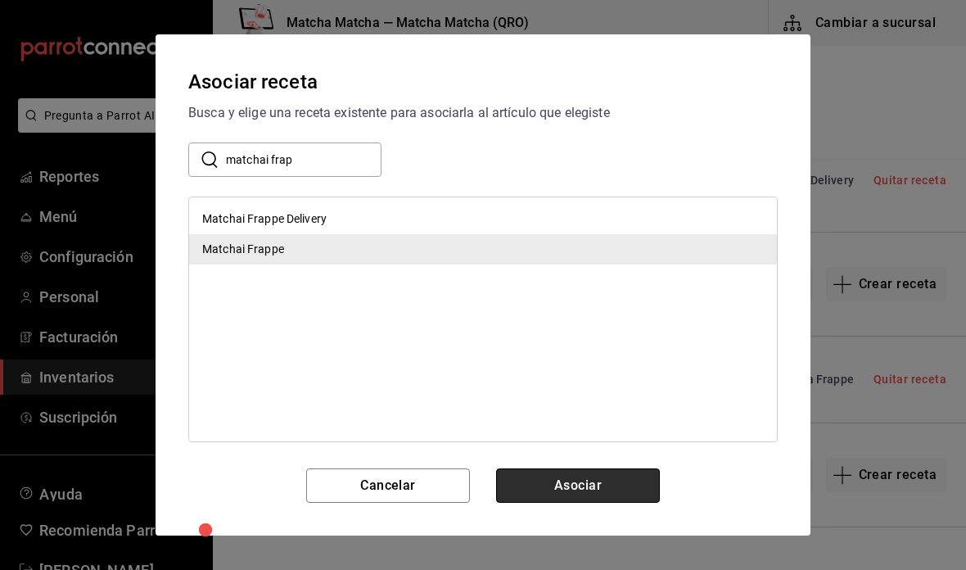
click at [594, 483] on button "Asociar" at bounding box center [578, 485] width 164 height 34
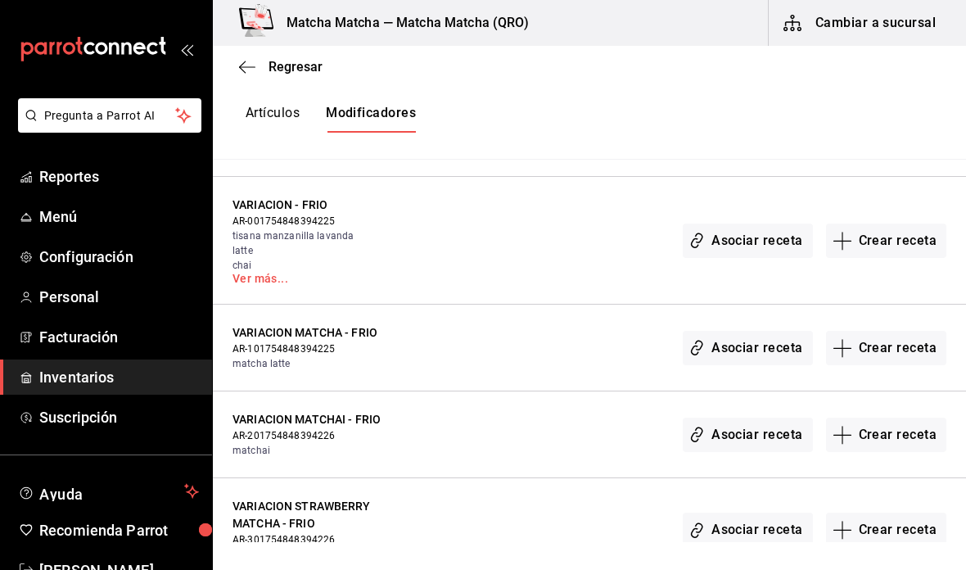
scroll to position [5751, 0]
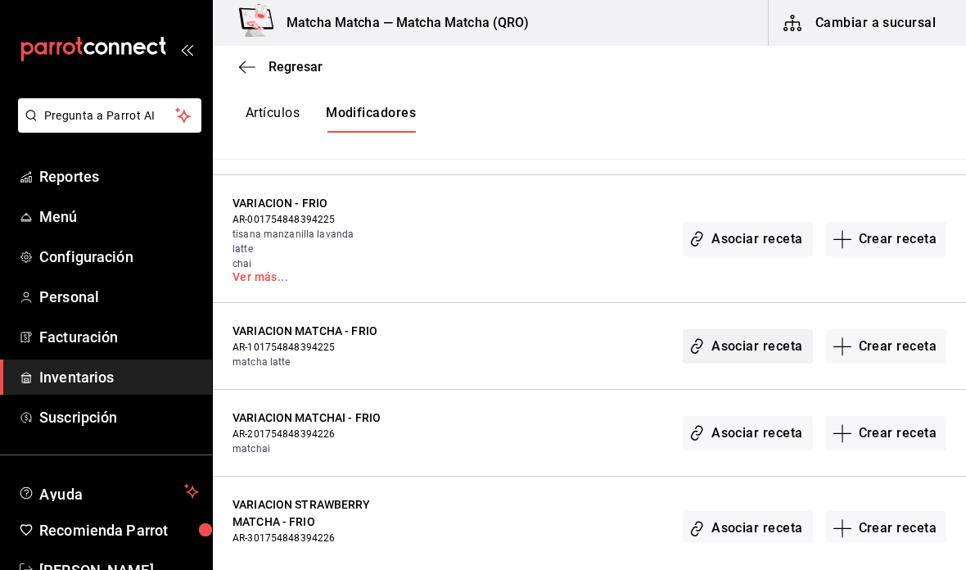
click at [770, 331] on button "Asociar receta" at bounding box center [746, 346] width 129 height 34
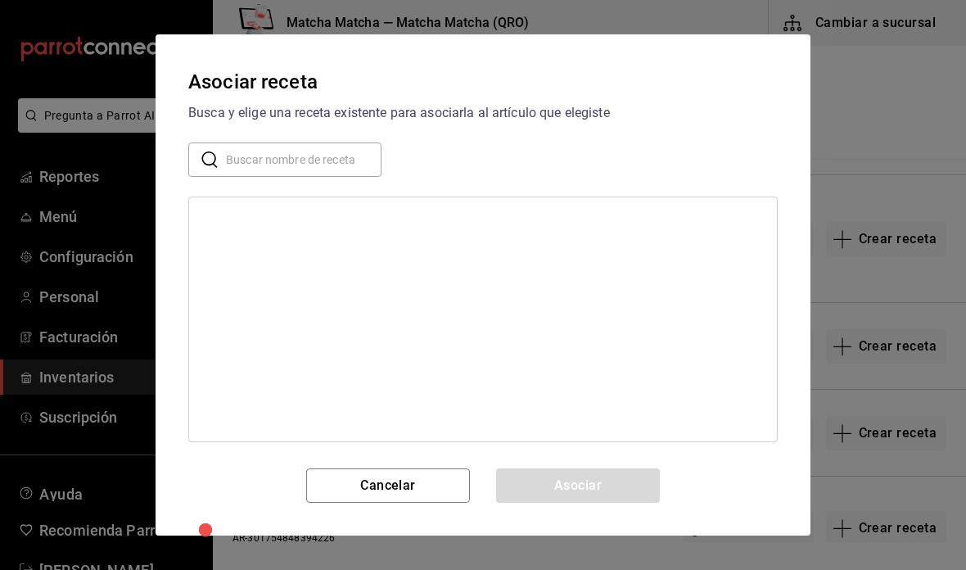
click at [353, 164] on input "text" at bounding box center [303, 159] width 155 height 33
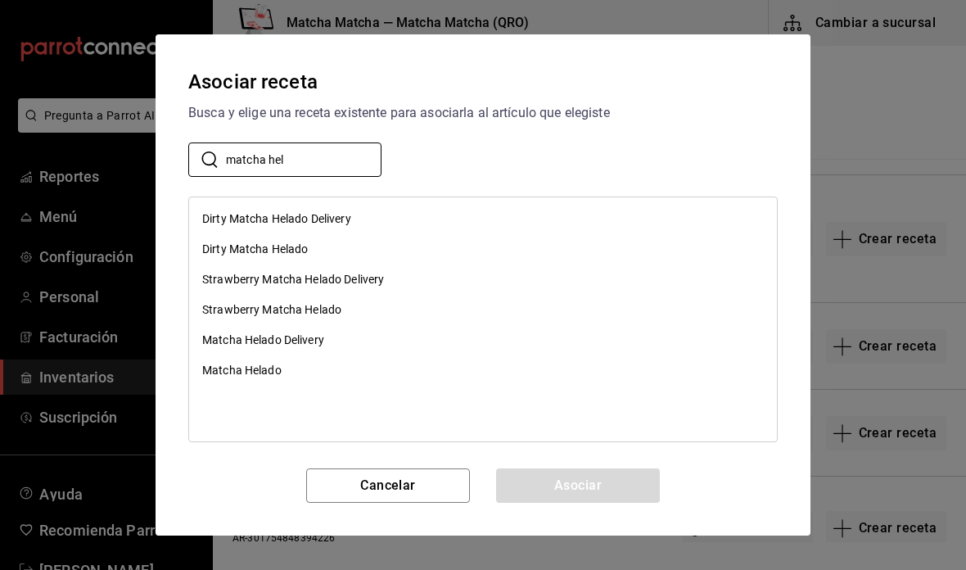
type input "matcha hel"
click at [375, 368] on div "Matcha Helado" at bounding box center [483, 370] width 588 height 30
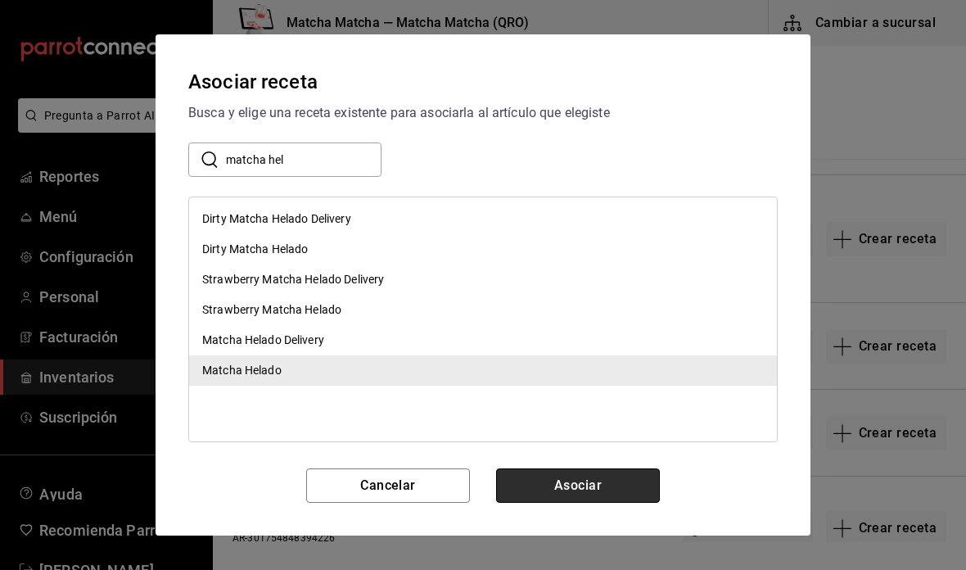
click at [625, 488] on button "Asociar" at bounding box center [578, 485] width 164 height 34
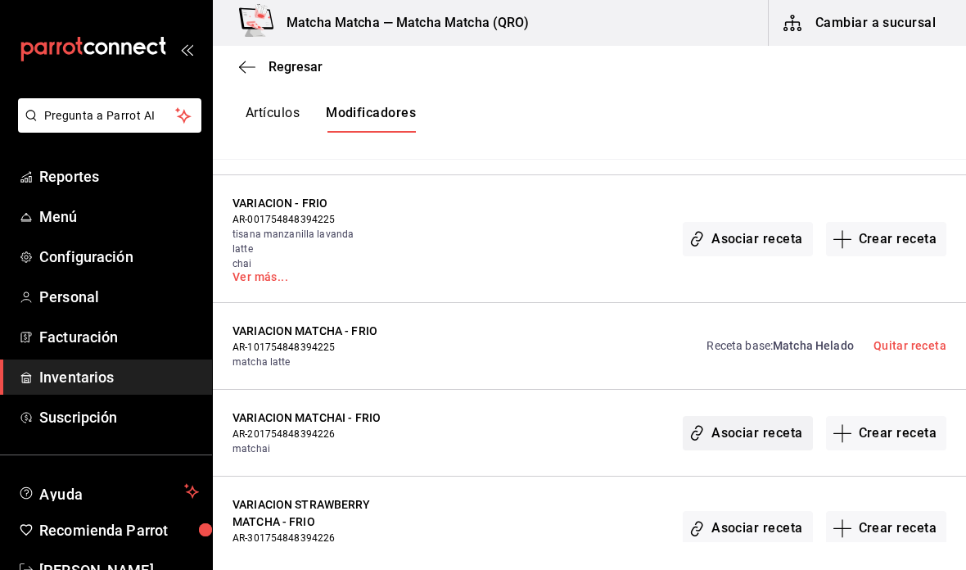
click at [759, 416] on button "Asociar receta" at bounding box center [746, 433] width 129 height 34
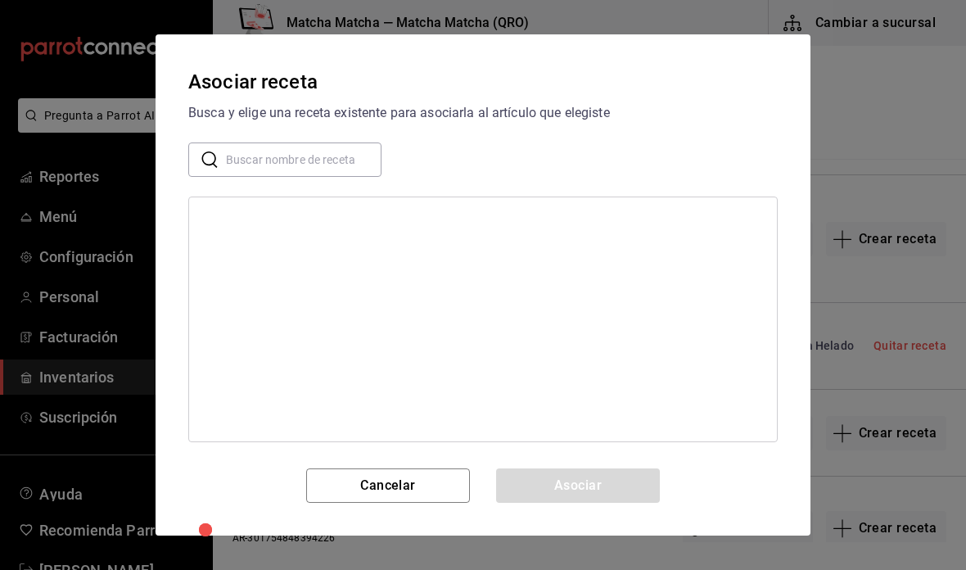
click at [341, 153] on input "text" at bounding box center [303, 159] width 155 height 33
type input "matchai hel"
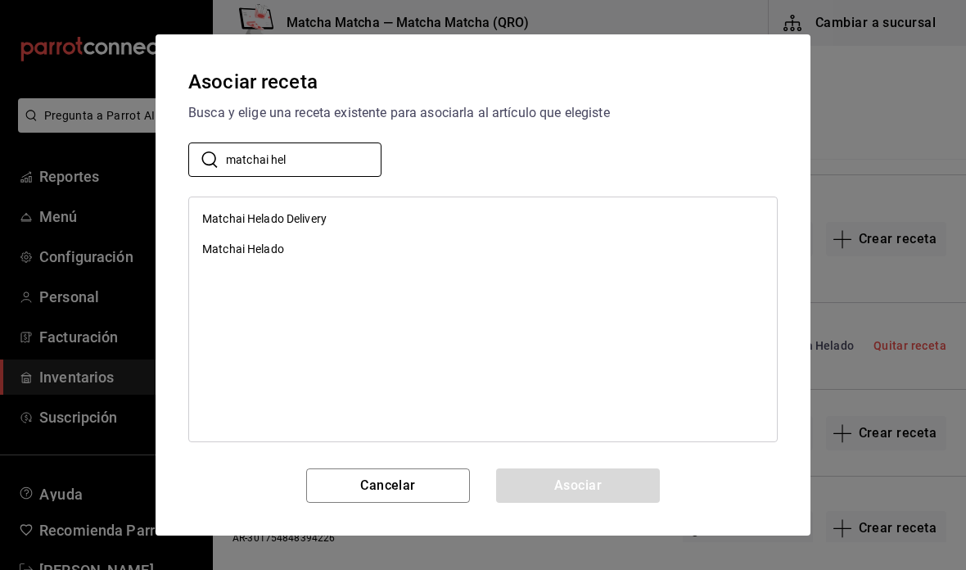
click at [492, 256] on div "Matchai Helado" at bounding box center [483, 249] width 588 height 30
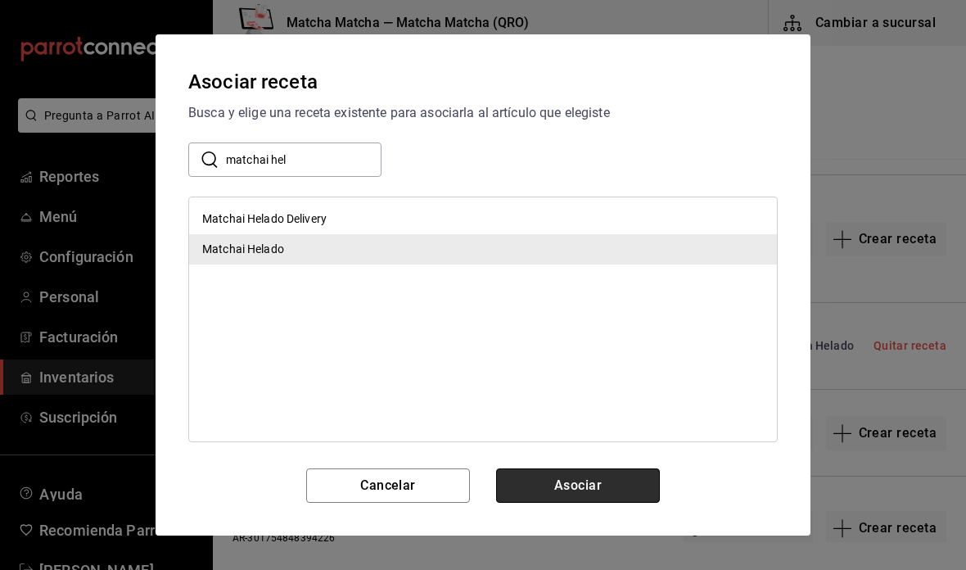
click at [624, 489] on button "Asociar" at bounding box center [578, 485] width 164 height 34
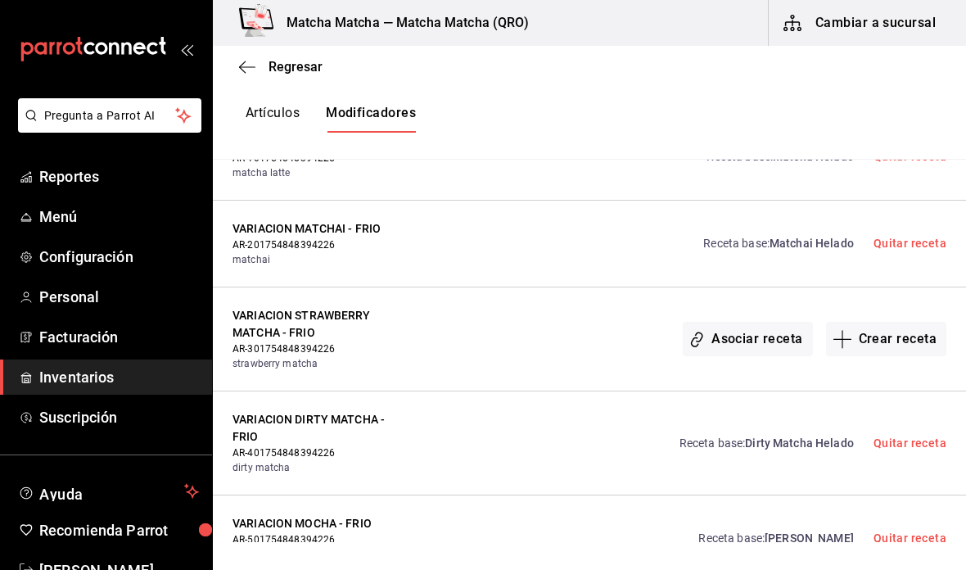
scroll to position [5944, 0]
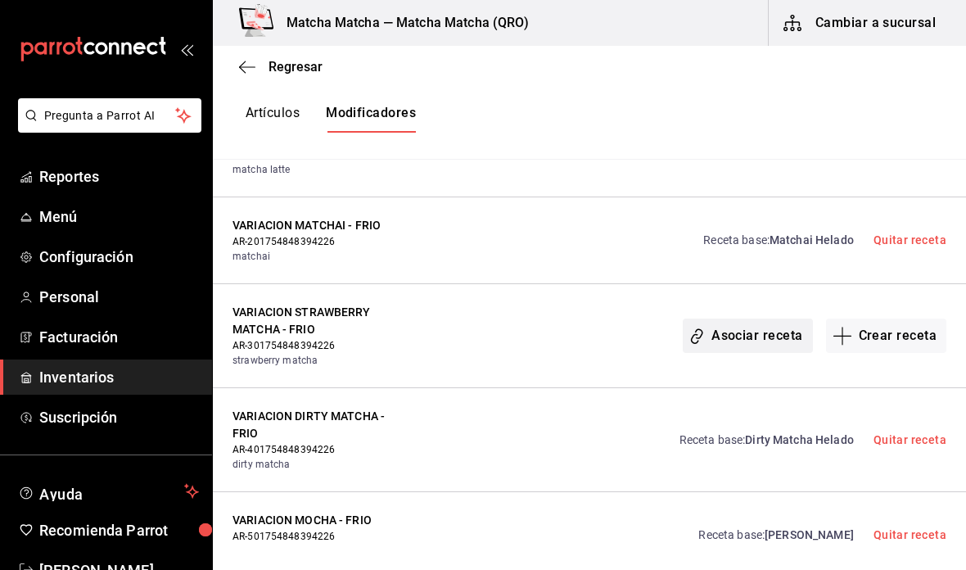
click at [755, 320] on button "Asociar receta" at bounding box center [746, 335] width 129 height 34
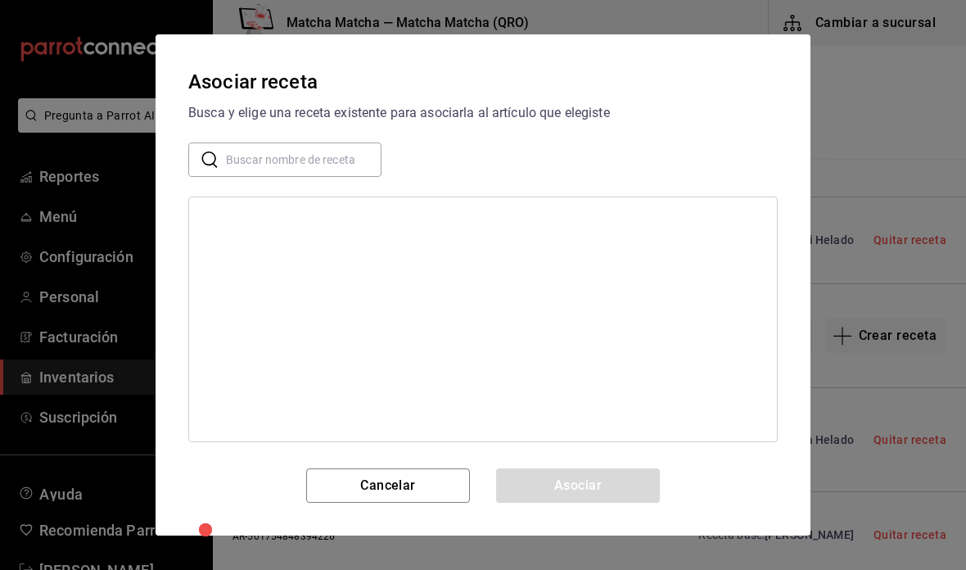
click at [314, 149] on input "text" at bounding box center [303, 159] width 155 height 33
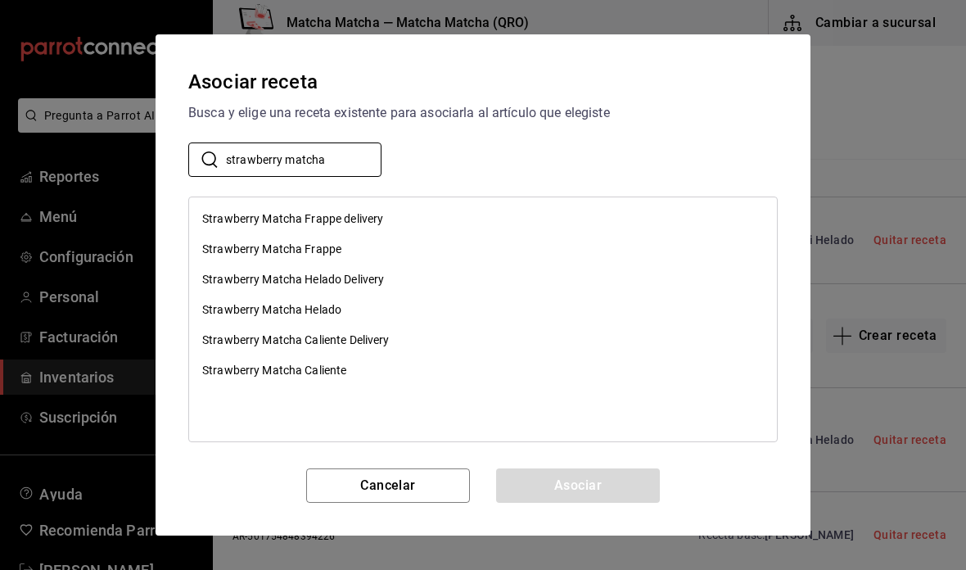
type input "strawberry matcha"
click at [454, 310] on div "Strawberry Matcha Helado" at bounding box center [483, 310] width 588 height 30
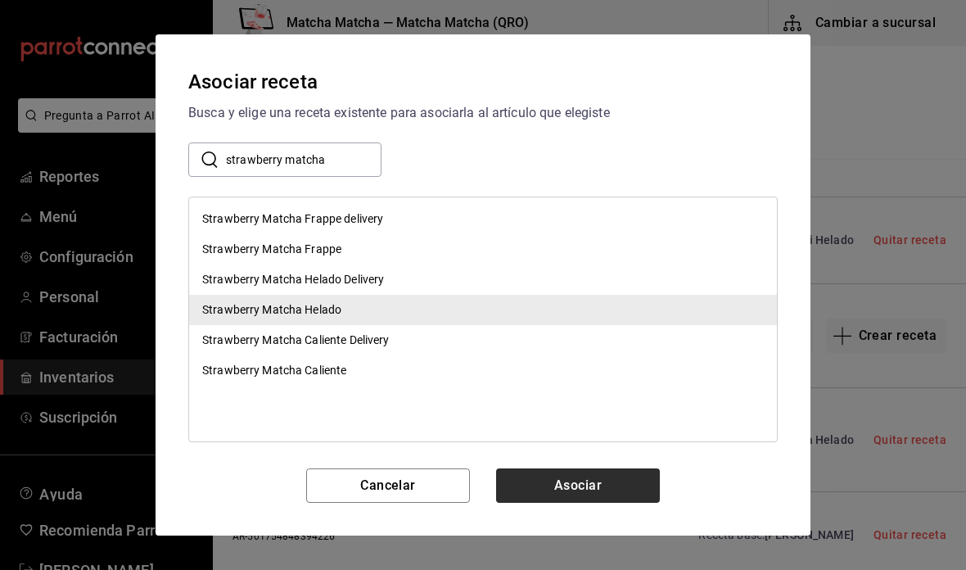
click at [616, 485] on button "Asociar" at bounding box center [578, 485] width 164 height 34
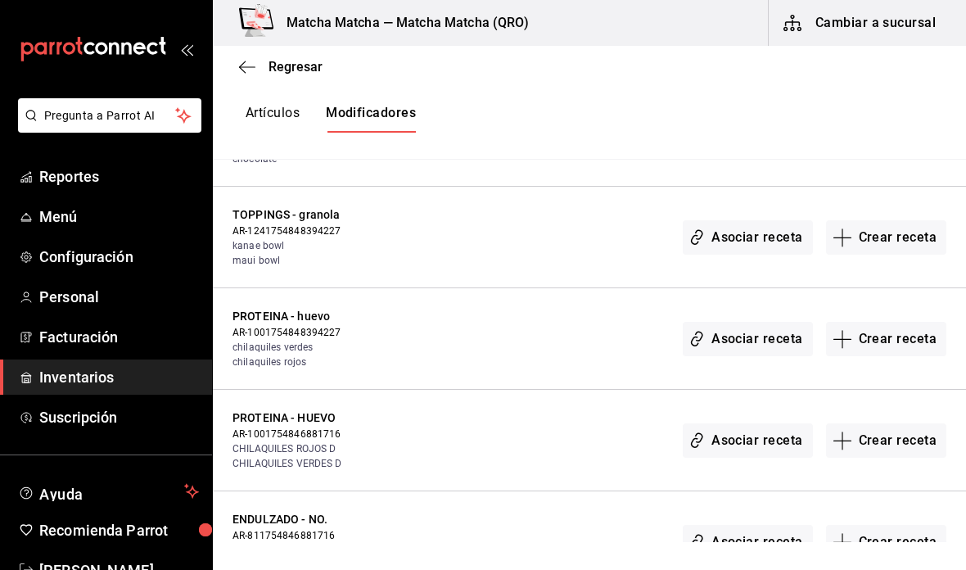
scroll to position [6527, 0]
click at [736, 321] on button "Asociar receta" at bounding box center [746, 338] width 129 height 34
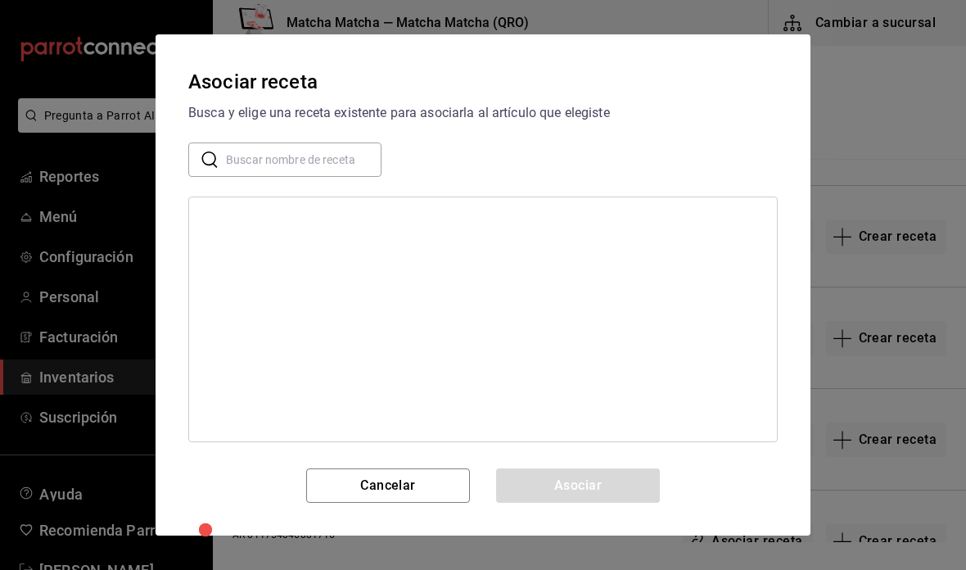
click at [329, 174] on input "text" at bounding box center [303, 159] width 155 height 33
type input "g"
type input "hue"
click at [664, 232] on div "huevo" at bounding box center [483, 219] width 588 height 30
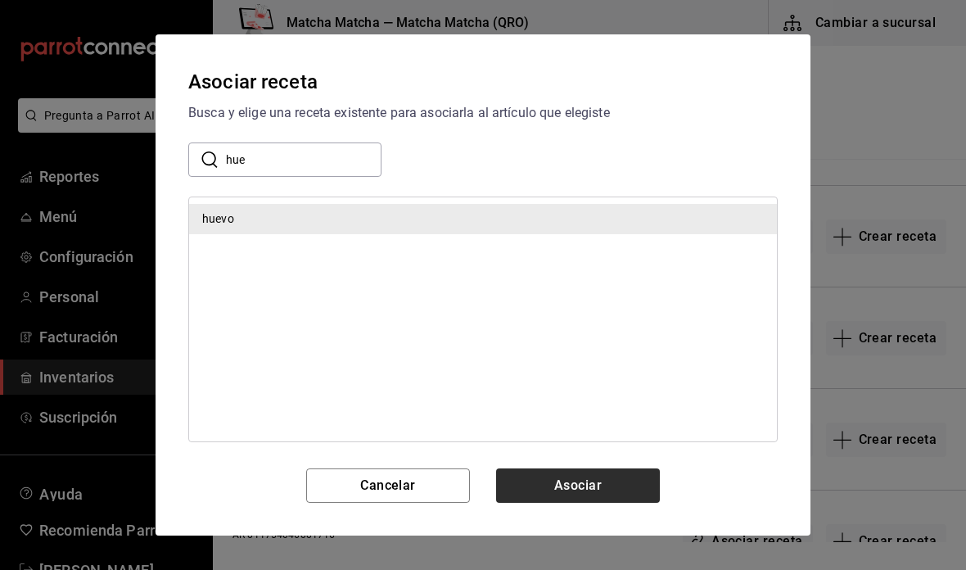
click at [593, 493] on button "Asociar" at bounding box center [578, 485] width 164 height 34
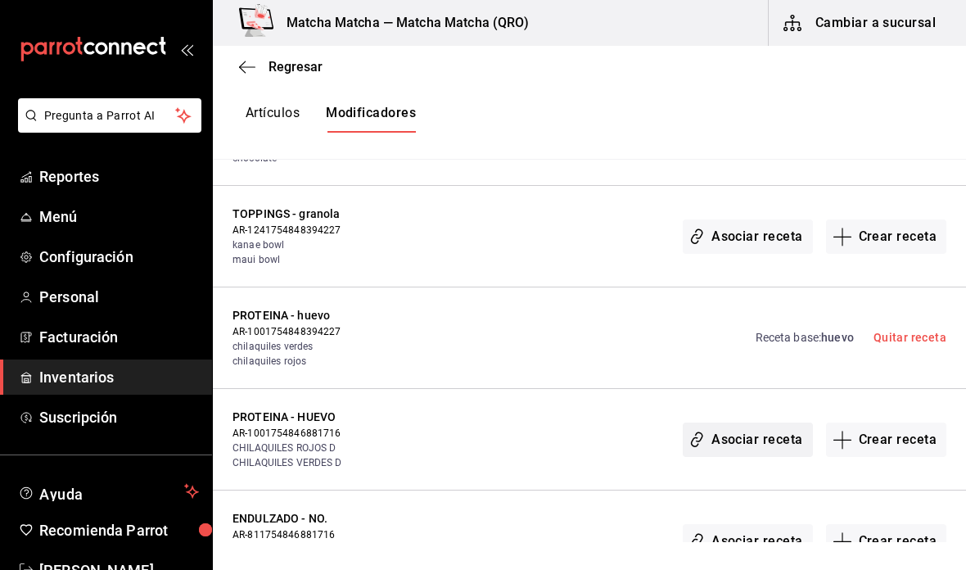
click at [721, 422] on button "Asociar receta" at bounding box center [746, 439] width 129 height 34
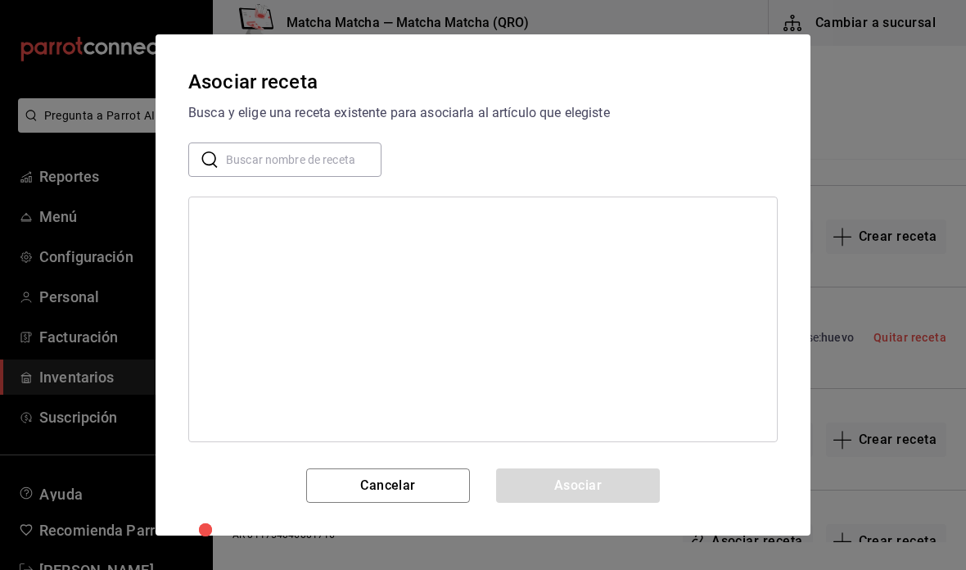
click at [348, 150] on input "text" at bounding box center [303, 159] width 155 height 33
type input "huevo"
click at [332, 223] on div "huevo" at bounding box center [483, 219] width 588 height 30
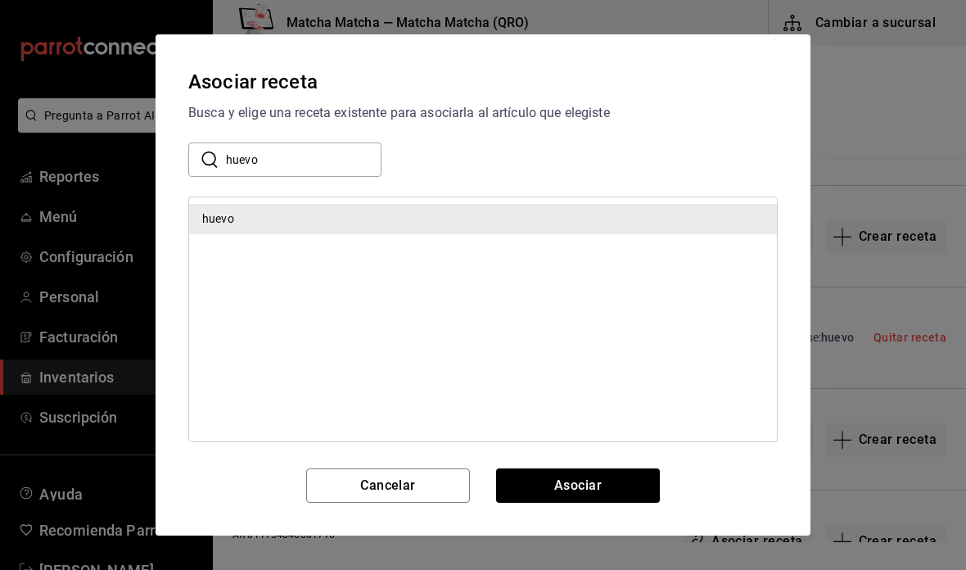
click at [621, 515] on div "Asociar receta Busca y elige una receta existente para asociarla al artículo qu…" at bounding box center [482, 284] width 655 height 501
click at [608, 479] on button "Asociar" at bounding box center [578, 485] width 164 height 34
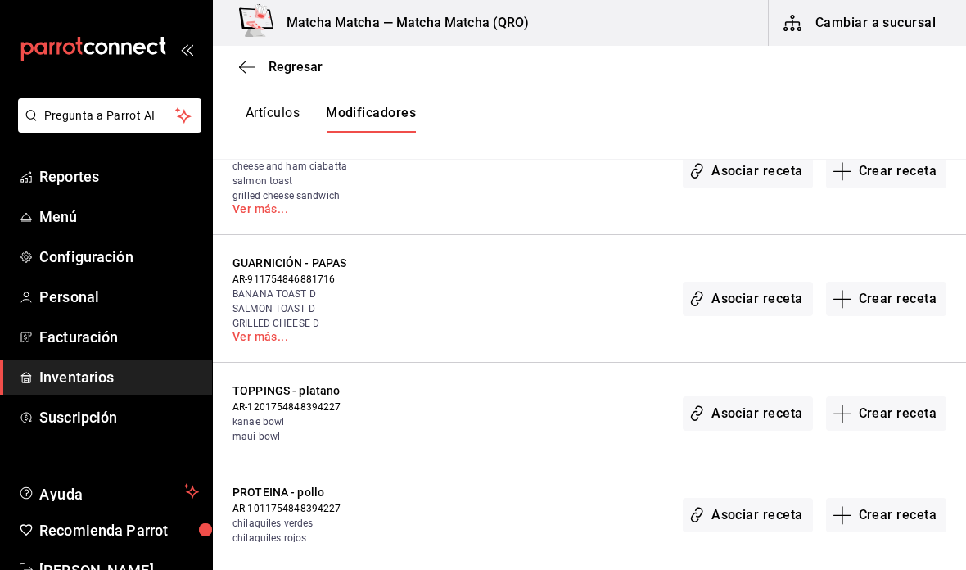
scroll to position [7497, 0]
click at [720, 395] on button "Asociar receta" at bounding box center [746, 412] width 129 height 34
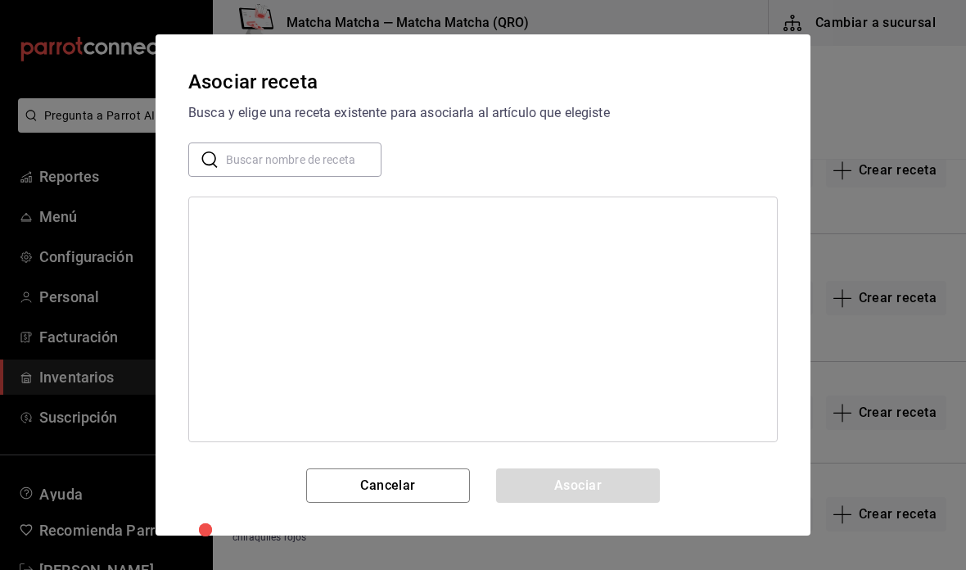
click at [315, 159] on input "text" at bounding box center [303, 159] width 155 height 33
type input "plat"
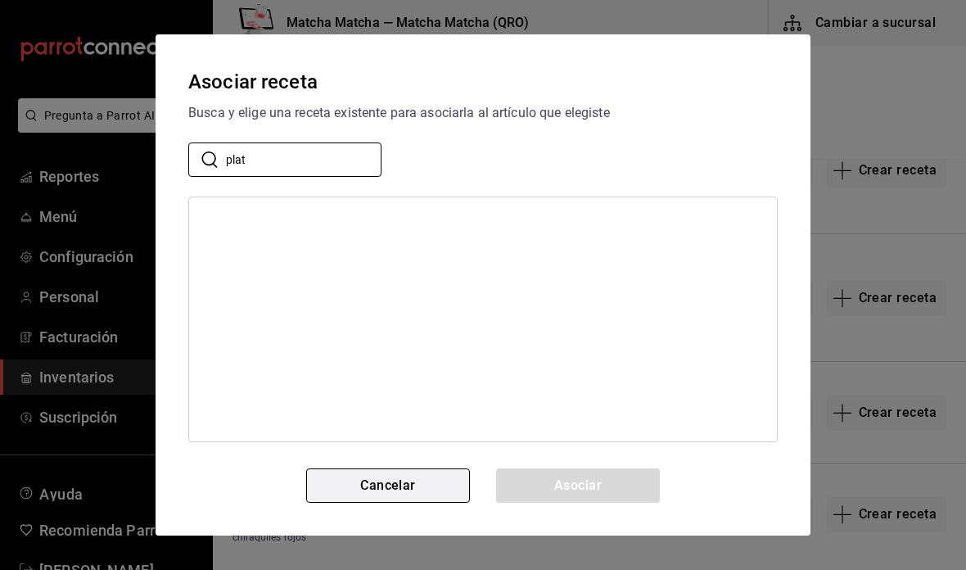
click at [426, 491] on button "Cancelar" at bounding box center [388, 485] width 164 height 34
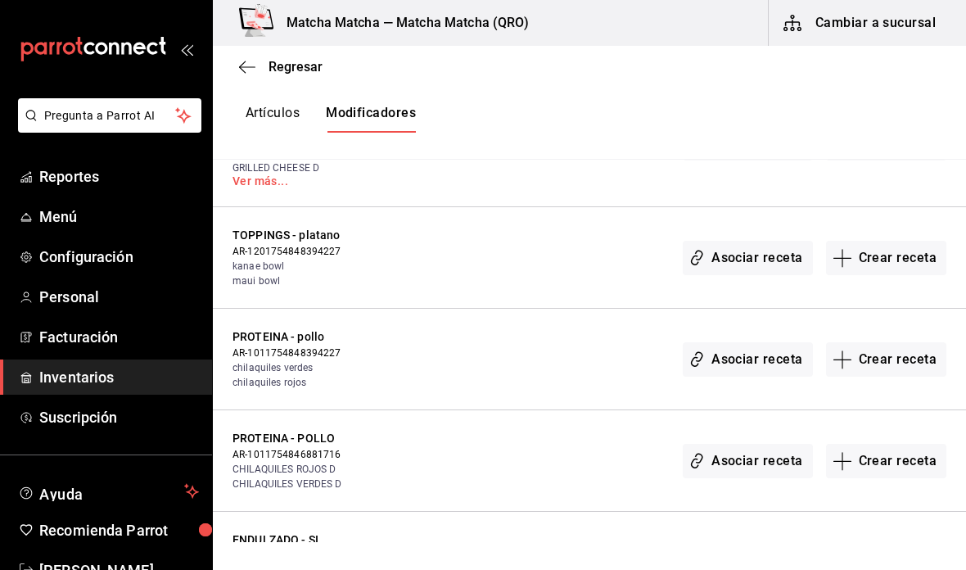
scroll to position [7700, 0]
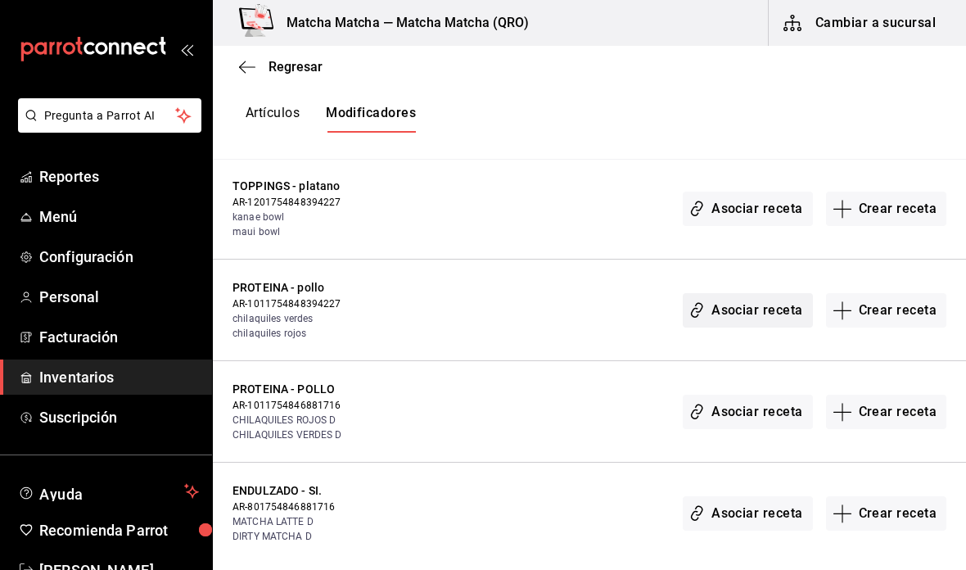
click at [751, 293] on button "Asociar receta" at bounding box center [746, 310] width 129 height 34
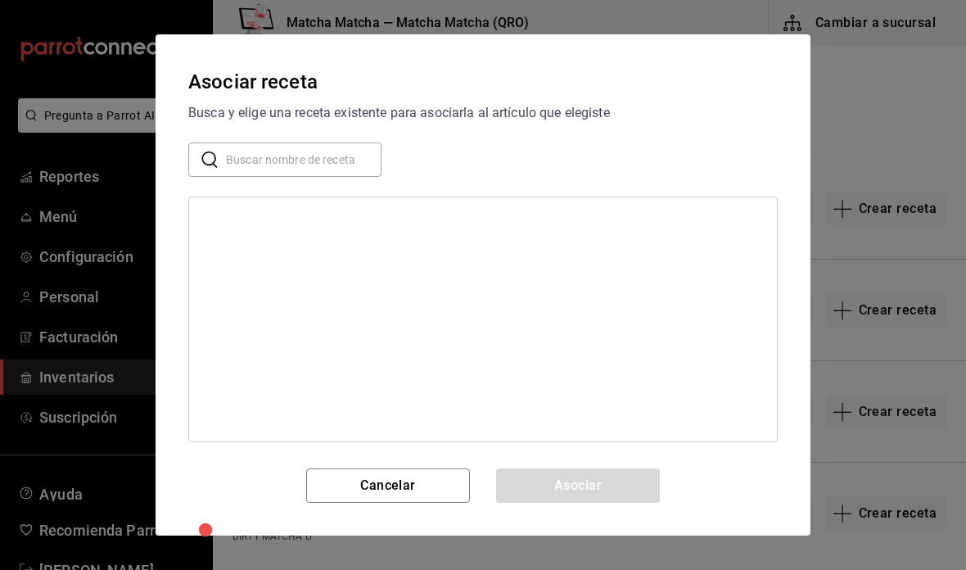
click at [311, 163] on input "text" at bounding box center [303, 159] width 155 height 33
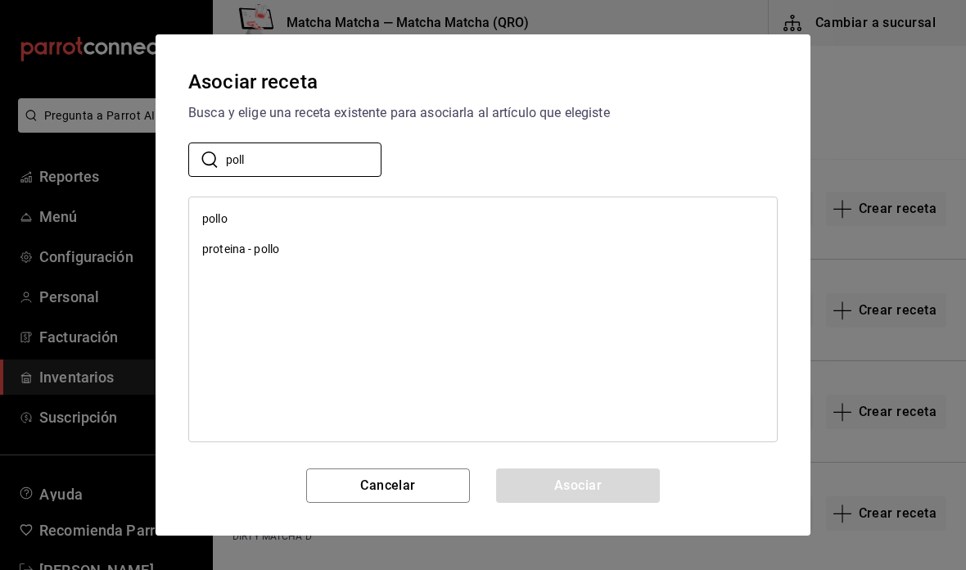
type input "poll"
click at [489, 214] on div "pollo" at bounding box center [483, 219] width 588 height 30
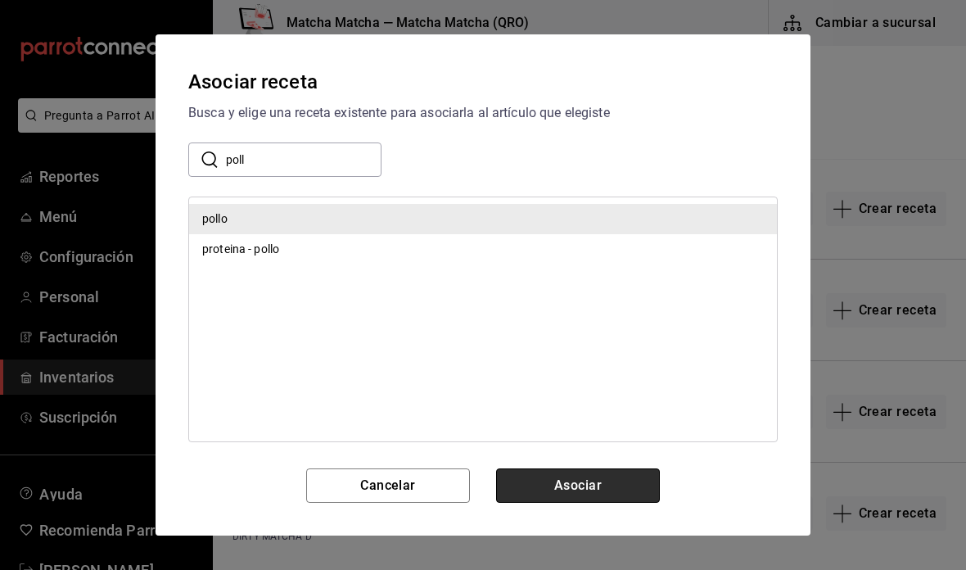
click at [610, 495] on button "Asociar" at bounding box center [578, 485] width 164 height 34
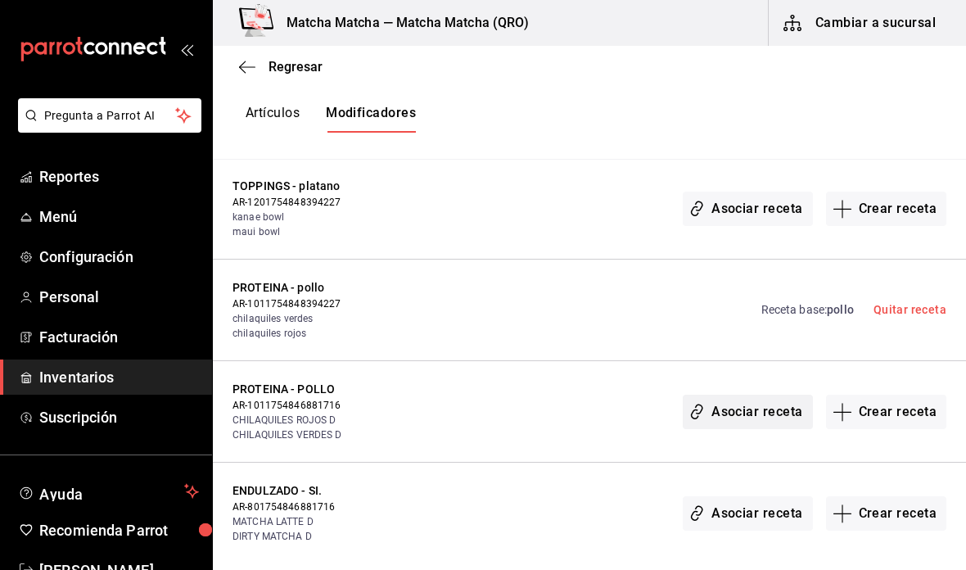
click at [780, 394] on button "Asociar receta" at bounding box center [746, 411] width 129 height 34
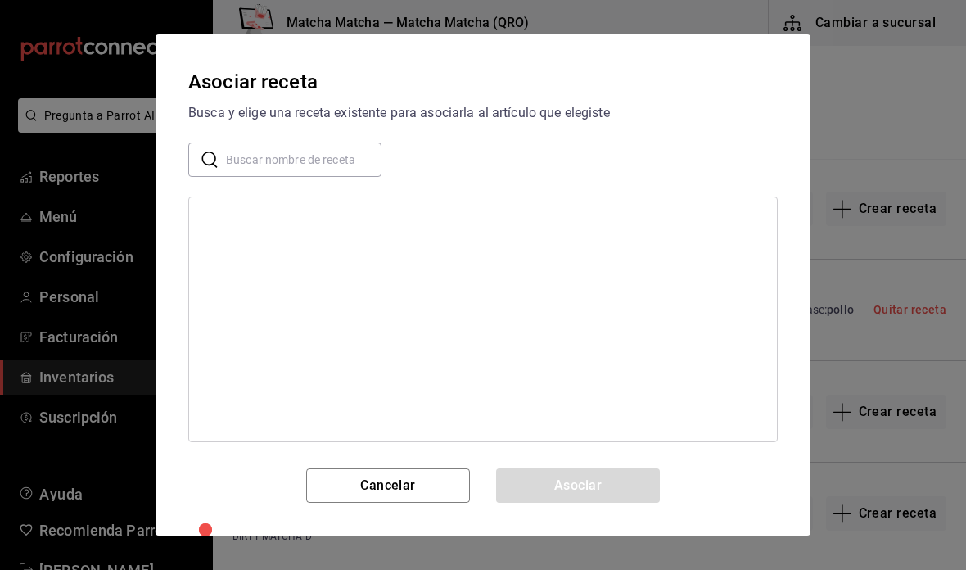
click at [344, 167] on input "text" at bounding box center [303, 159] width 155 height 33
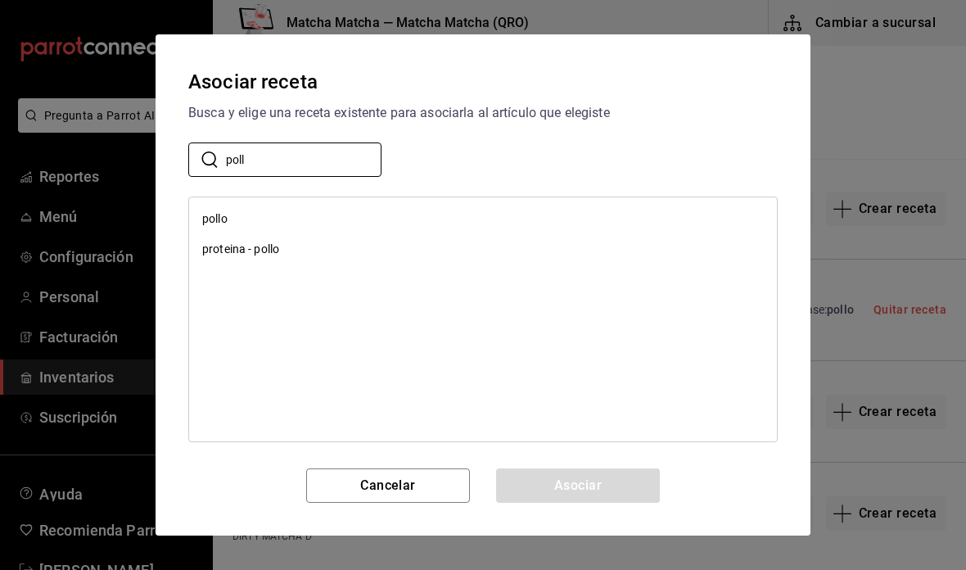
type input "poll"
click at [336, 221] on div "pollo" at bounding box center [483, 219] width 588 height 30
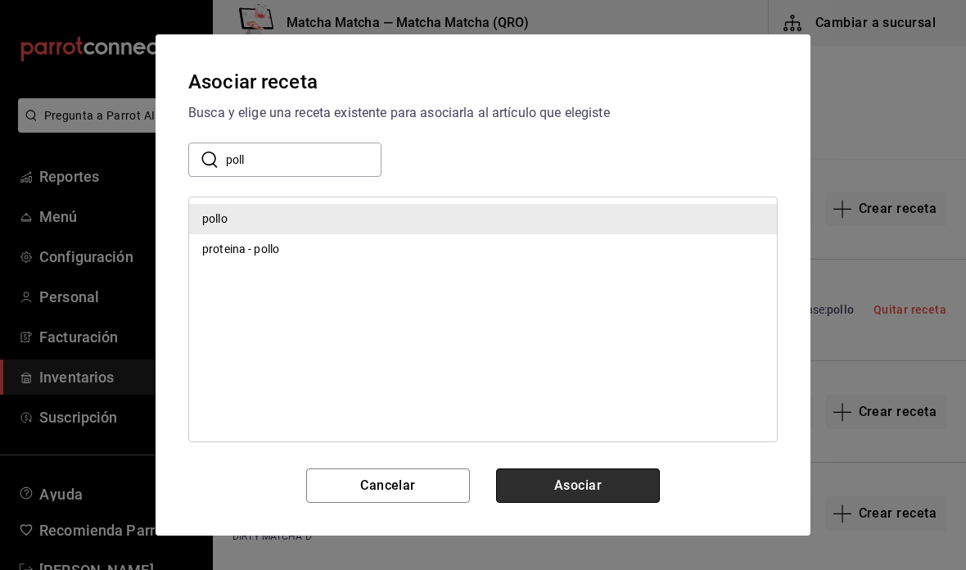
click at [593, 498] on button "Asociar" at bounding box center [578, 485] width 164 height 34
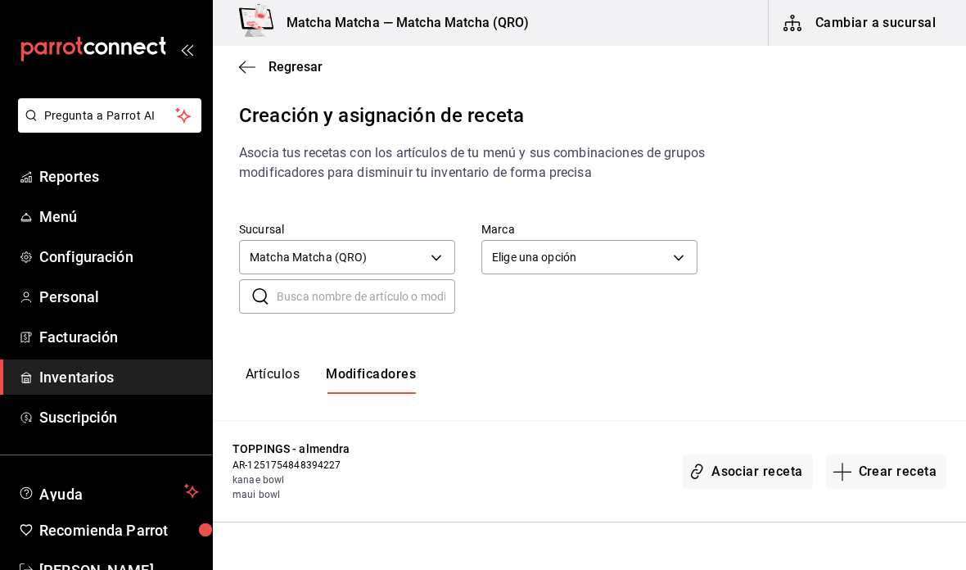
scroll to position [0, 0]
click at [273, 366] on button "Artículos" at bounding box center [272, 380] width 54 height 28
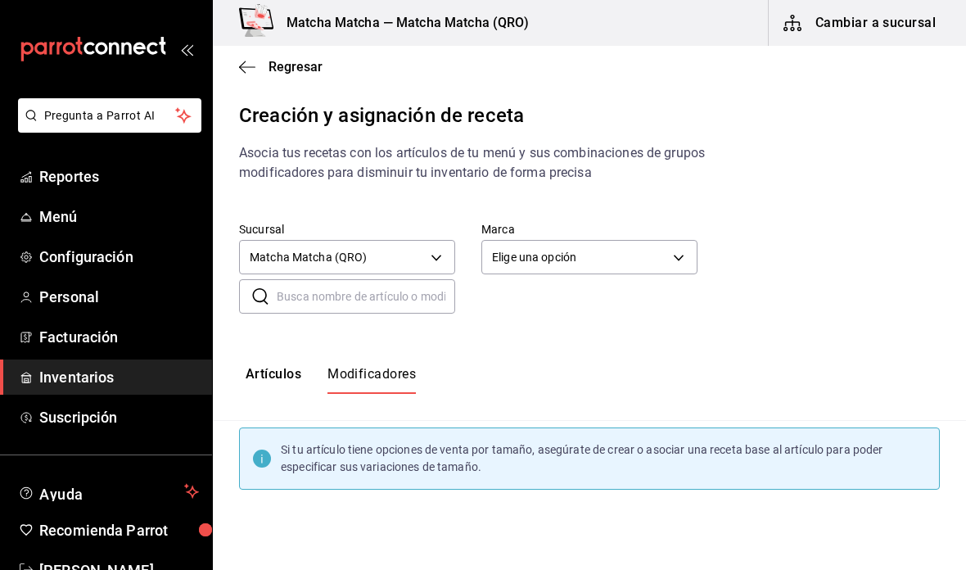
type input "default"
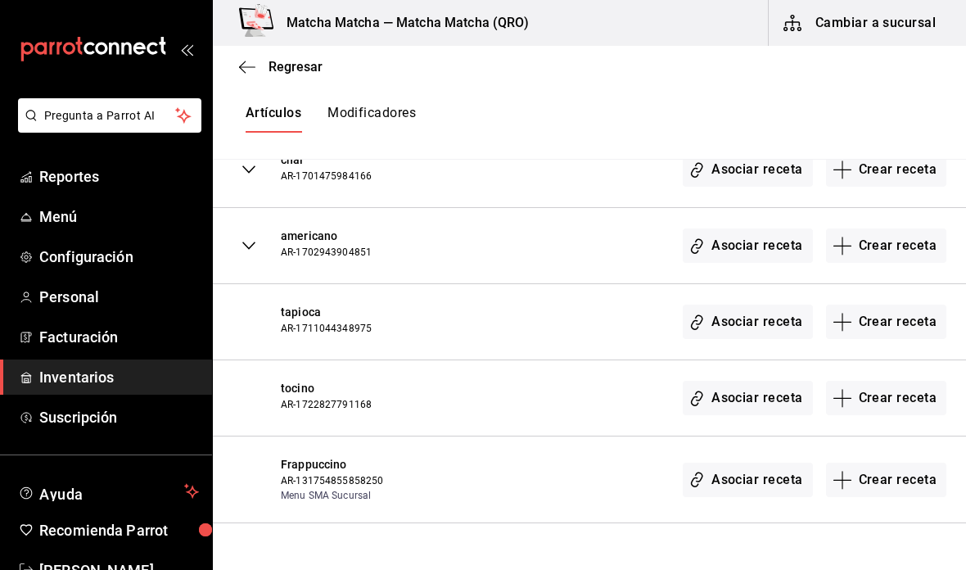
scroll to position [1455, 0]
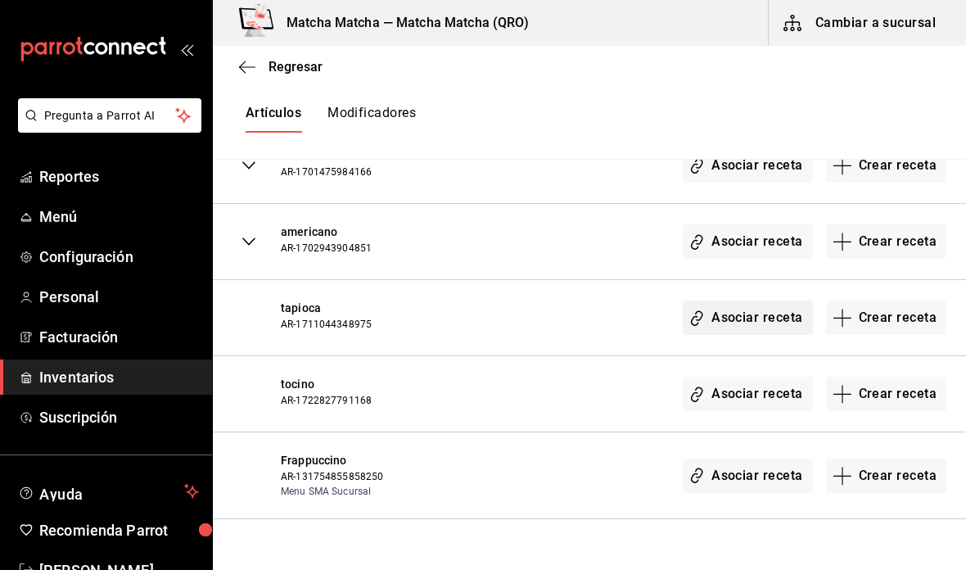
click at [727, 300] on button "Asociar receta" at bounding box center [746, 317] width 129 height 34
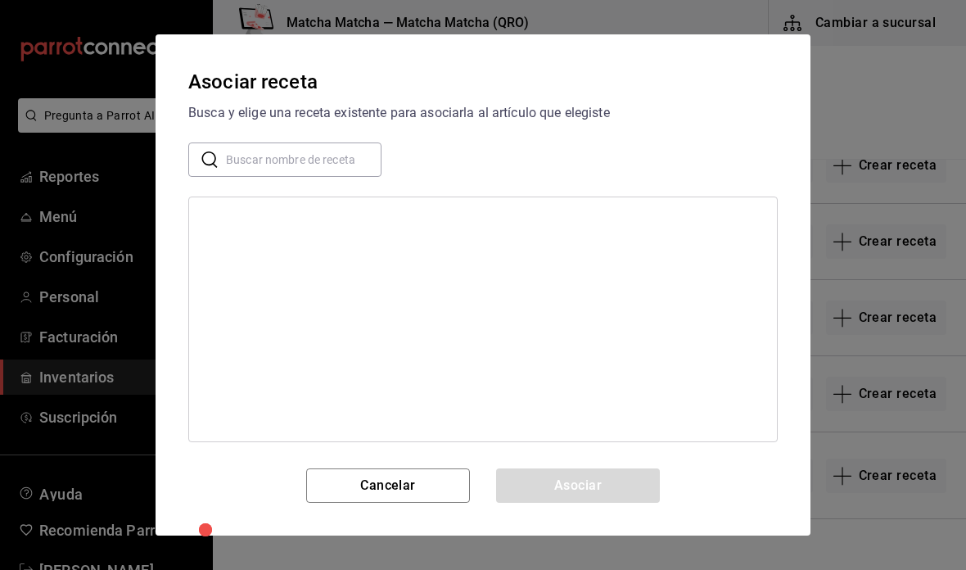
click at [349, 155] on input "text" at bounding box center [303, 159] width 155 height 33
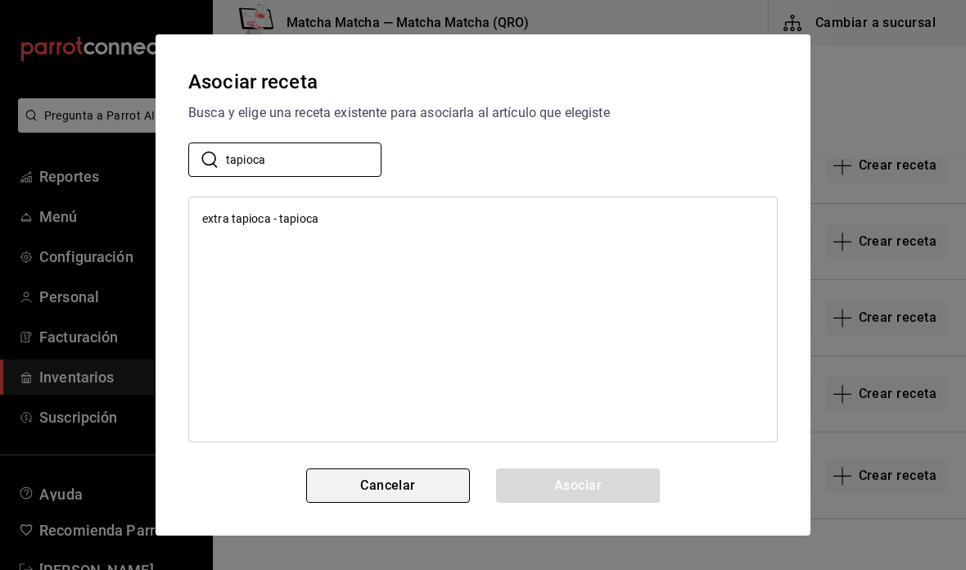
type input "tapioca"
click at [430, 478] on button "Cancelar" at bounding box center [388, 485] width 164 height 34
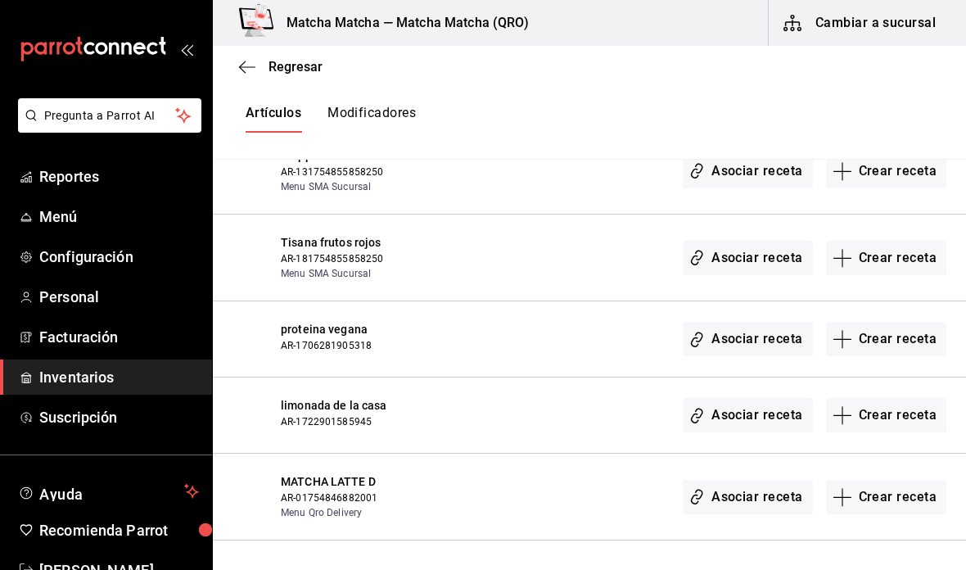
scroll to position [1762, 0]
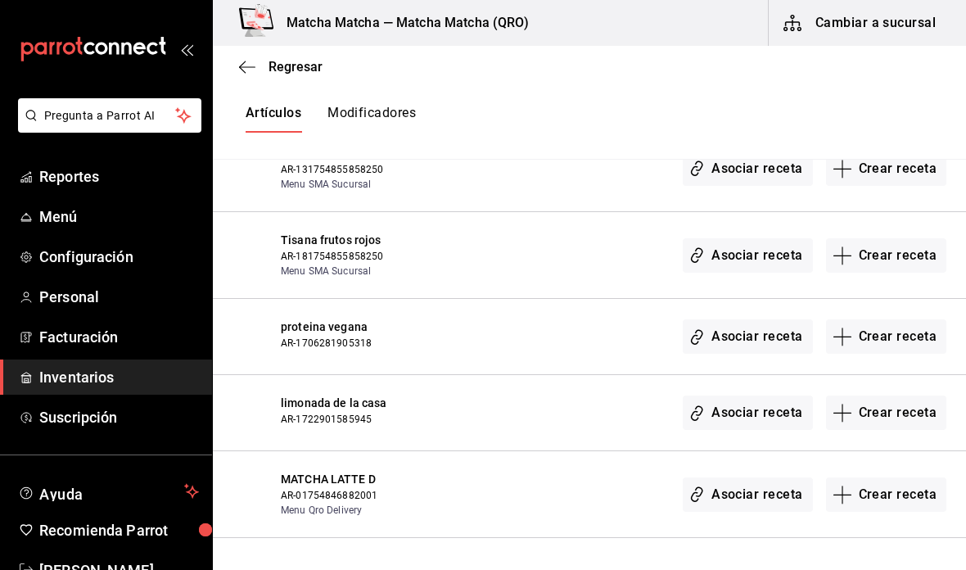
click at [660, 318] on div "proteina vegana AR-1706281905318 Asociar receta Crear receta" at bounding box center [589, 337] width 753 height 76
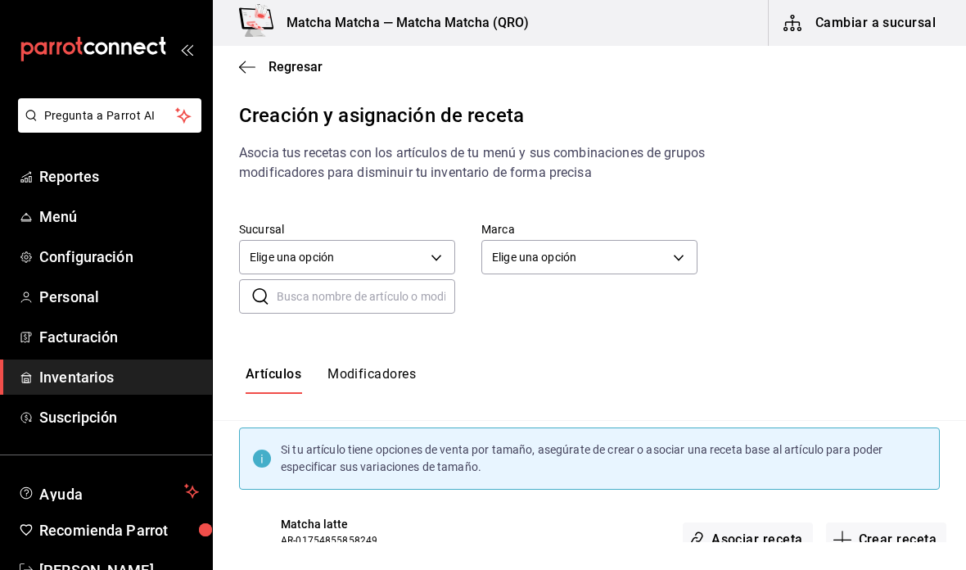
scroll to position [0, 0]
click at [408, 221] on body "Pregunta a Parrot AI Reportes Menú Configuración Personal Facturación Inventari…" at bounding box center [483, 271] width 966 height 542
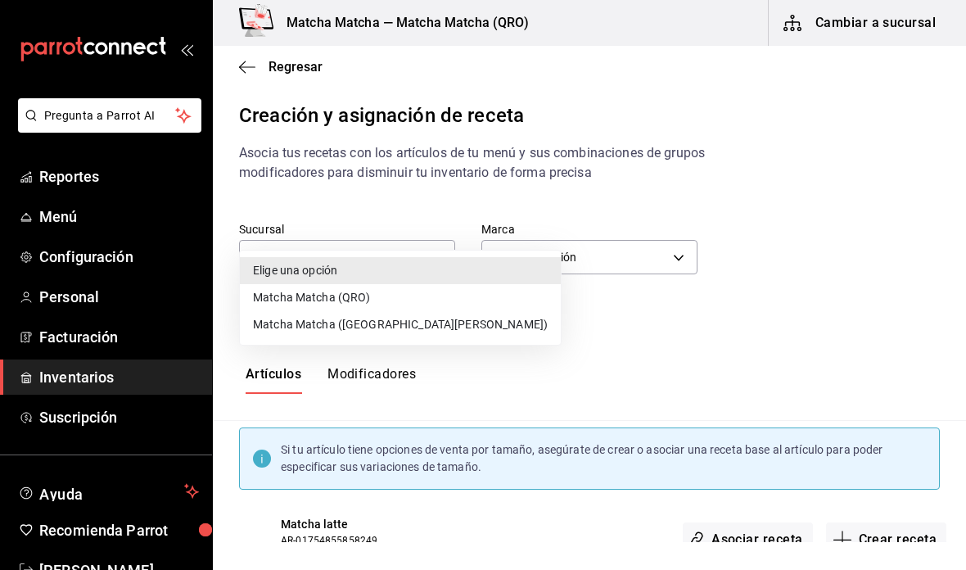
click at [417, 300] on li "Matcha Matcha (QRO)" at bounding box center [400, 297] width 321 height 27
type input "2df98419-6aaf-41c7-8e71-260f0a8fd58e"
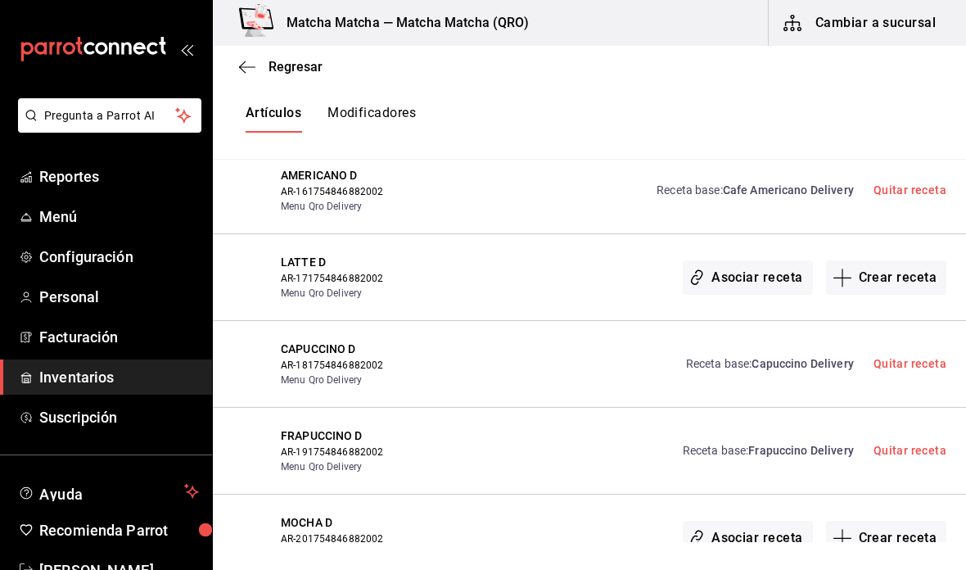
scroll to position [2371, 0]
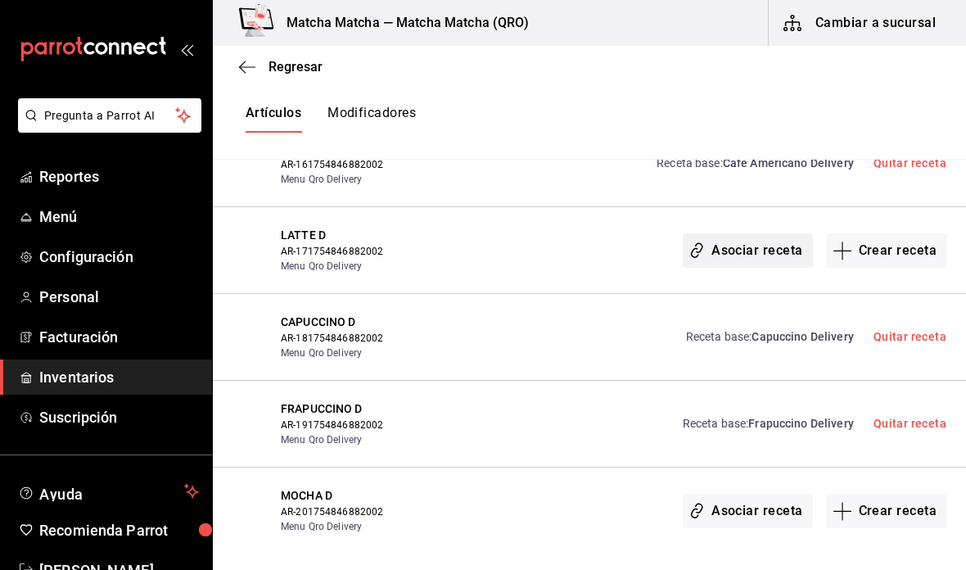
click at [766, 233] on button "Asociar receta" at bounding box center [746, 250] width 129 height 34
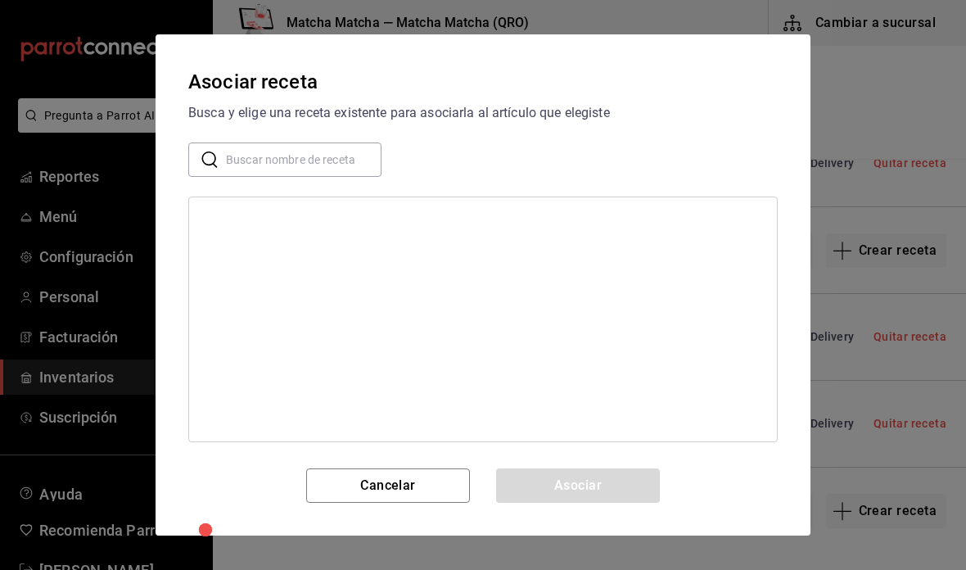
click at [351, 172] on input "text" at bounding box center [303, 159] width 155 height 33
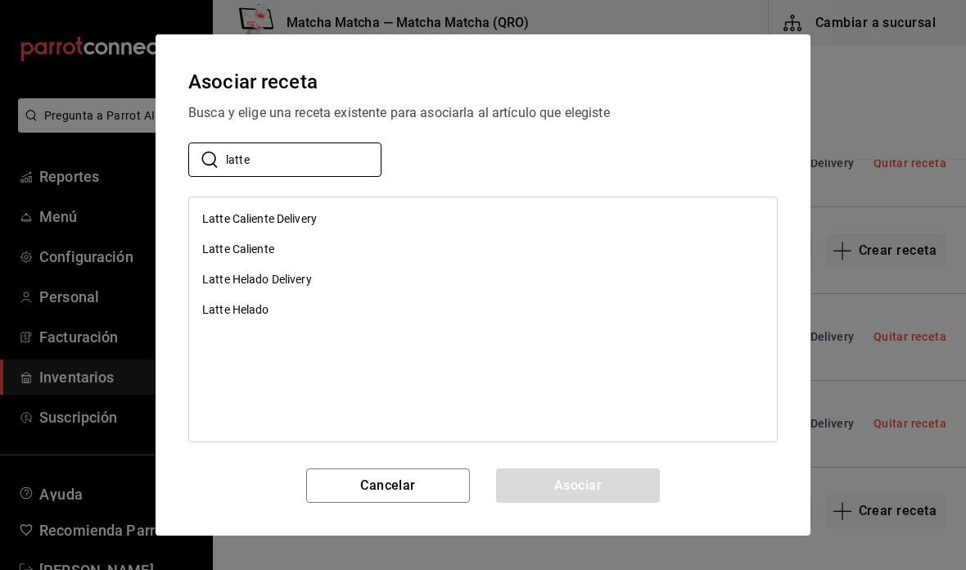
type input "latte"
click at [333, 210] on div "Latte Caliente Delivery" at bounding box center [483, 219] width 588 height 30
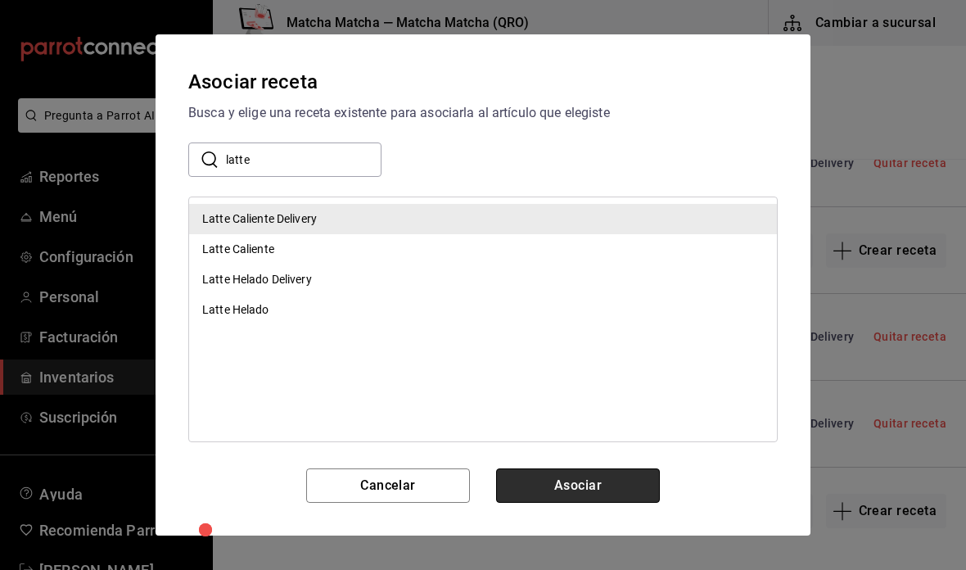
click at [592, 483] on button "Asociar" at bounding box center [578, 485] width 164 height 34
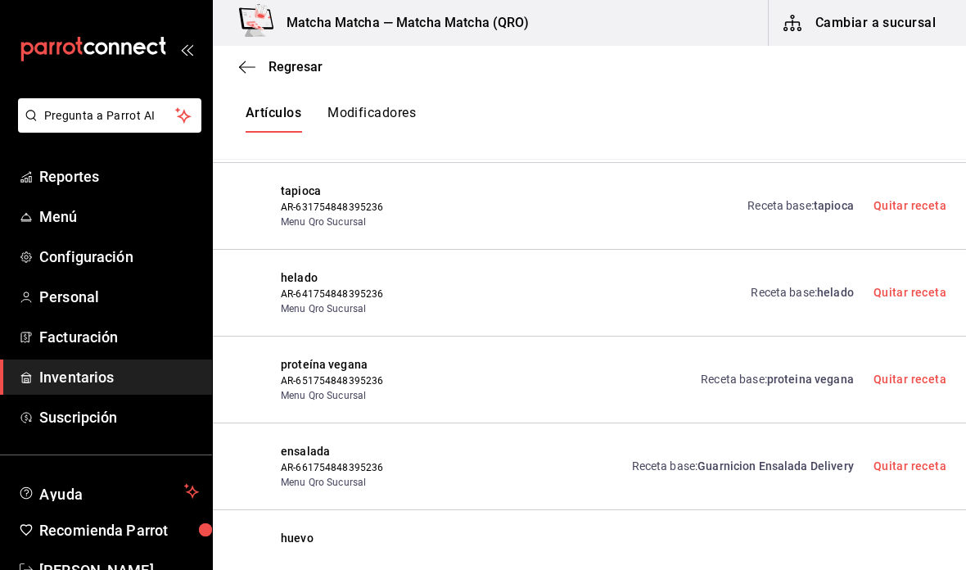
scroll to position [11016, 0]
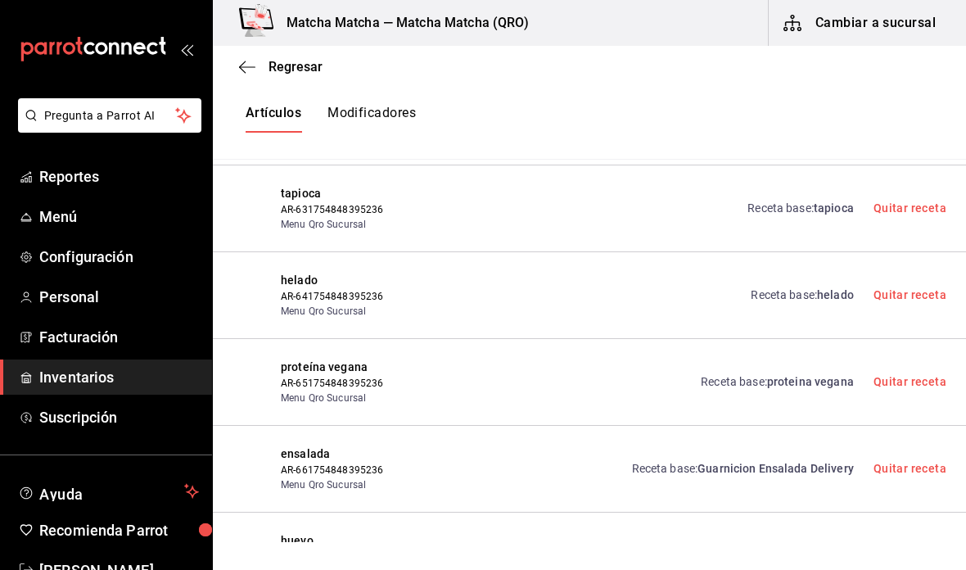
click at [355, 105] on button "Modificadores" at bounding box center [371, 119] width 88 height 28
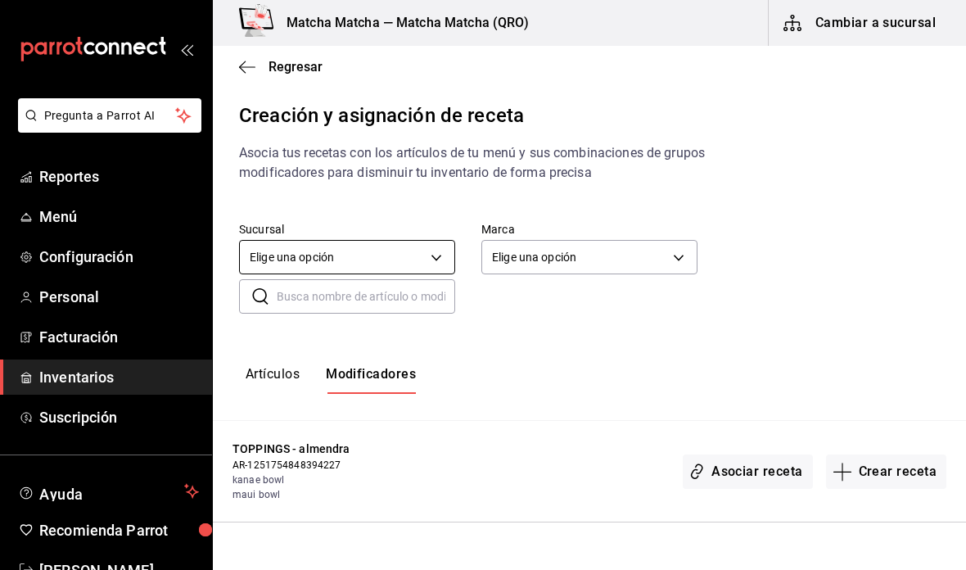
click at [426, 230] on body "Pregunta a Parrot AI Reportes Menú Configuración Personal Facturación Inventari…" at bounding box center [483, 271] width 966 height 542
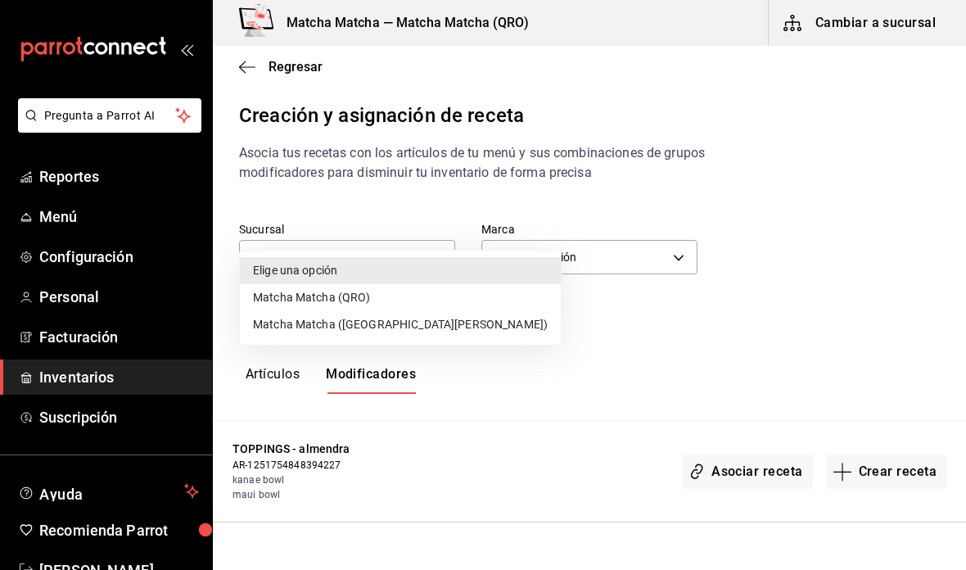
click at [421, 306] on li "Matcha Matcha (QRO)" at bounding box center [400, 297] width 321 height 27
type input "2df98419-6aaf-41c7-8e71-260f0a8fd58e"
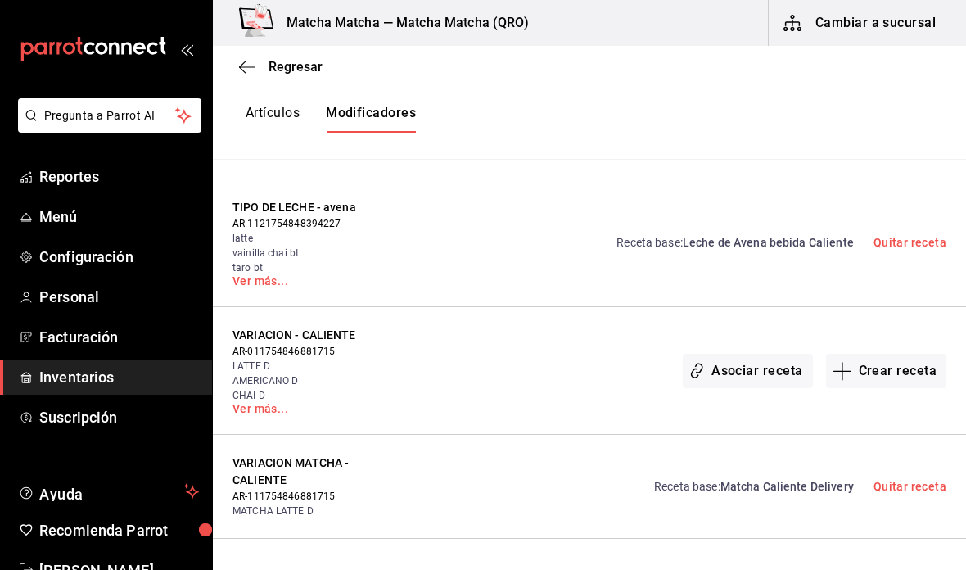
scroll to position [472, 0]
click at [749, 352] on button "Asociar receta" at bounding box center [746, 369] width 129 height 34
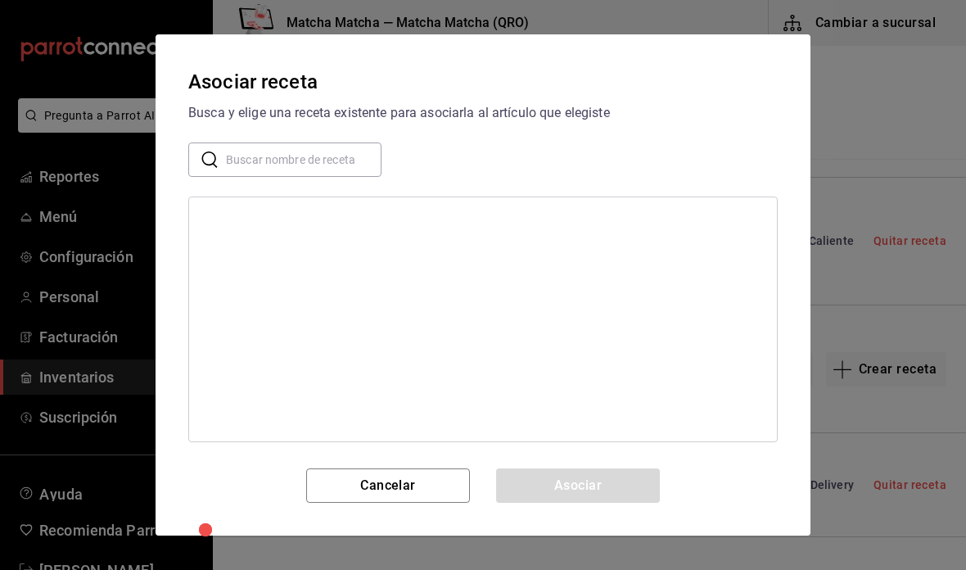
click at [865, 317] on div "Asociar receta Busca y elige una receta existente para asociarla al artículo qu…" at bounding box center [483, 285] width 966 height 570
click at [442, 486] on button "Cancelar" at bounding box center [388, 485] width 164 height 34
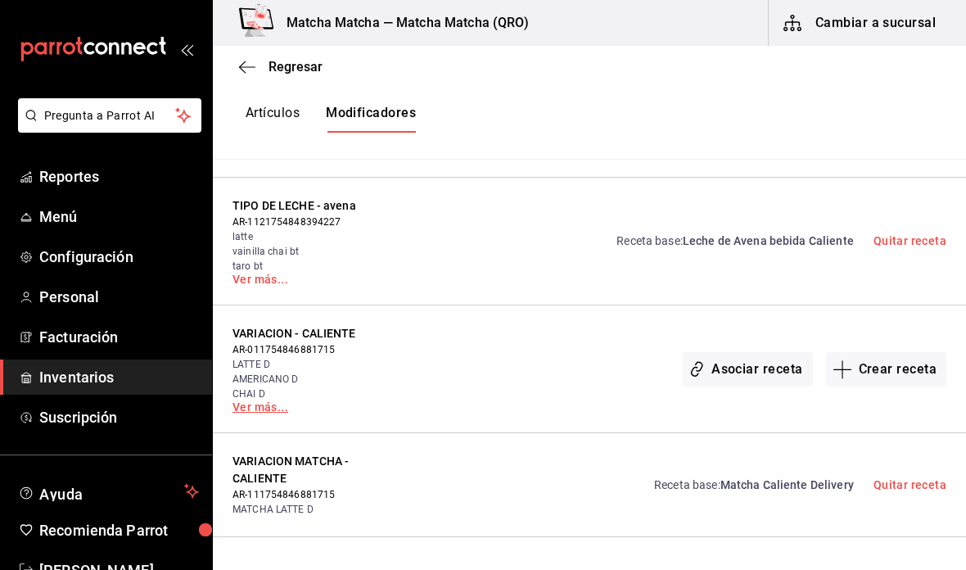
click at [253, 401] on link "Ver más..." at bounding box center [314, 406] width 164 height 11
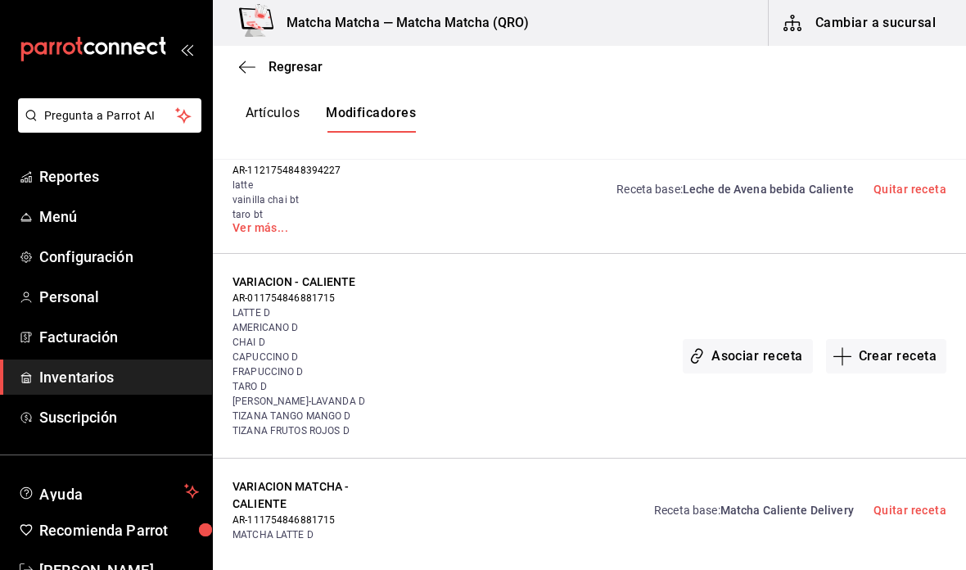
scroll to position [525, 0]
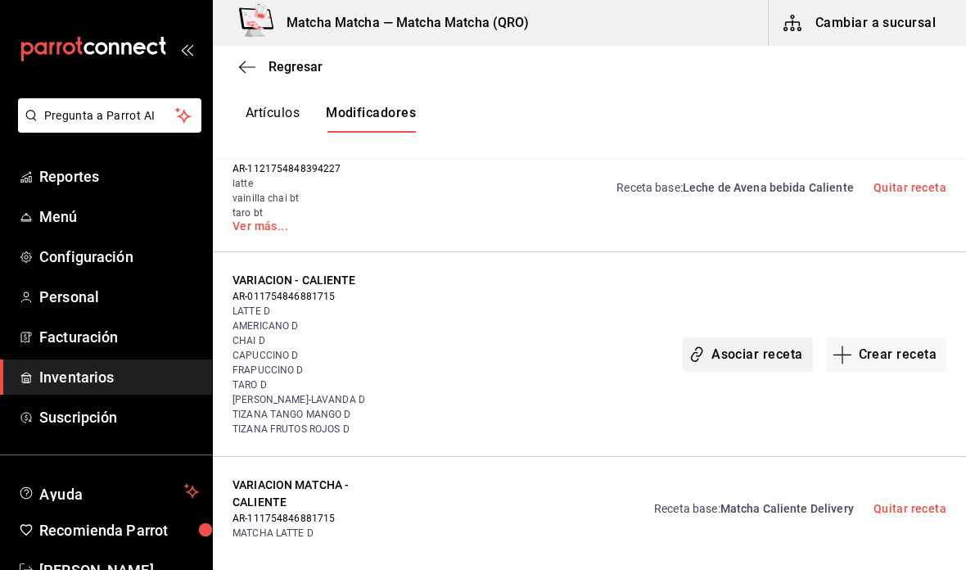
click at [759, 337] on button "Asociar receta" at bounding box center [746, 354] width 129 height 34
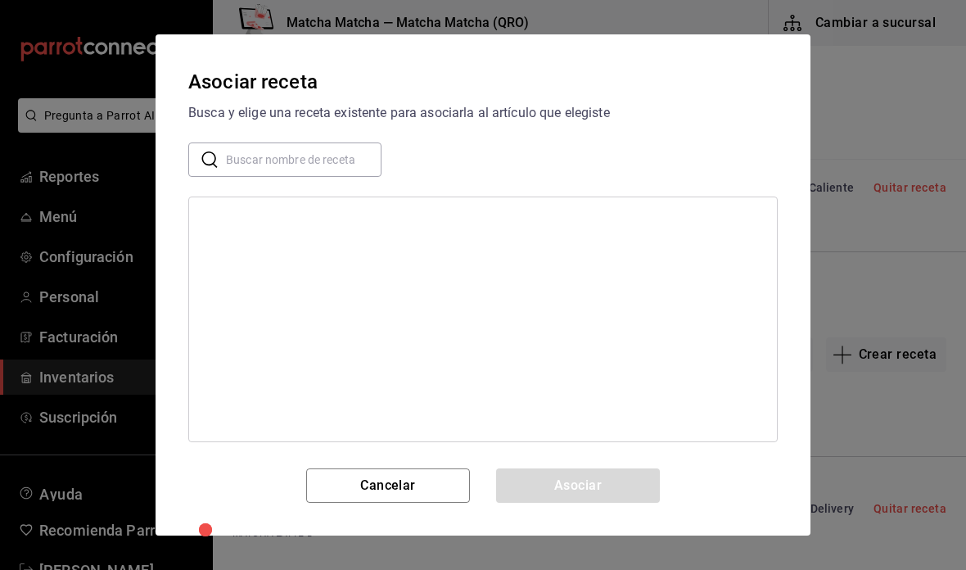
click at [346, 161] on input "text" at bounding box center [303, 159] width 155 height 33
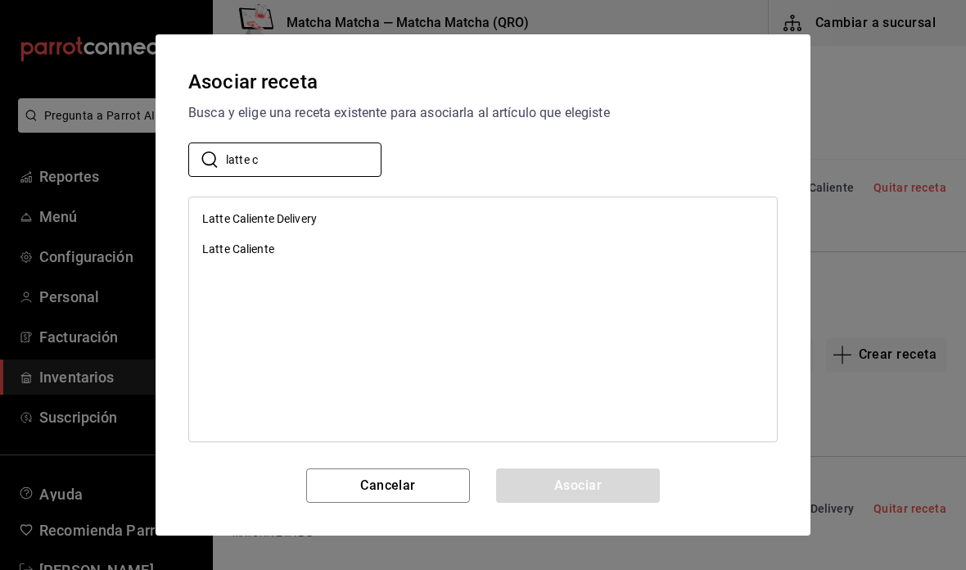
type input "latte c"
click at [556, 213] on div "Latte Caliente Delivery" at bounding box center [483, 219] width 588 height 30
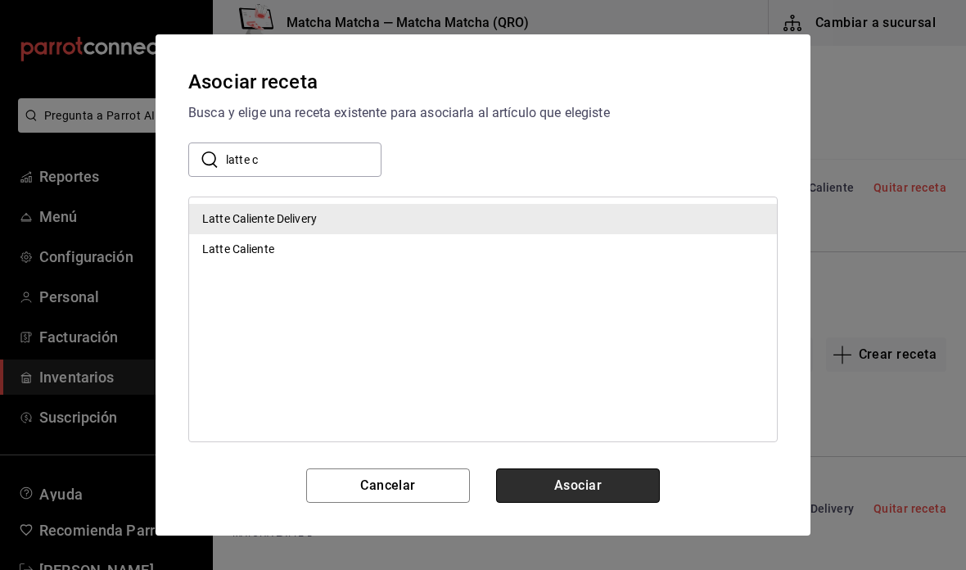
click at [610, 486] on button "Asociar" at bounding box center [578, 485] width 164 height 34
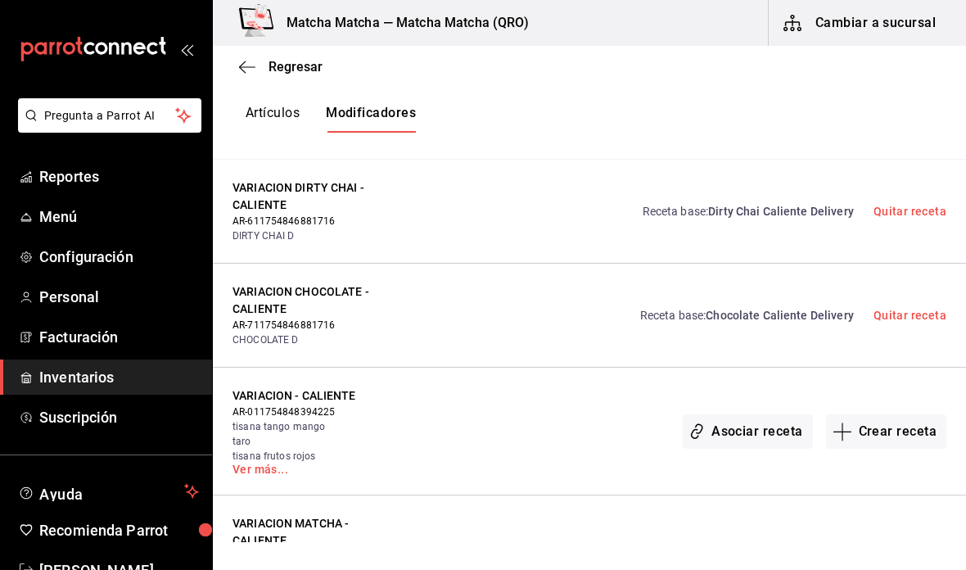
scroll to position [1403, 0]
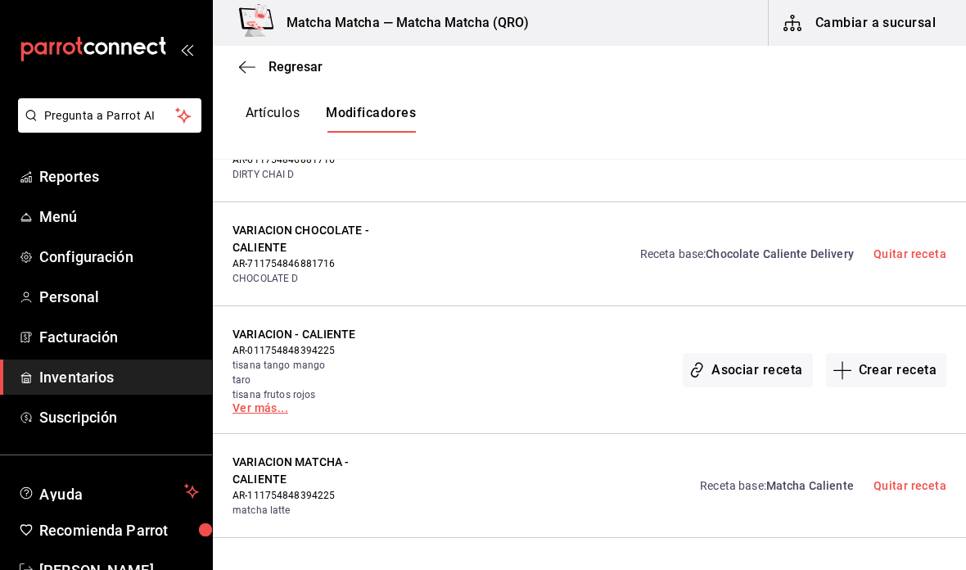
click at [255, 402] on link "Ver más..." at bounding box center [314, 407] width 164 height 11
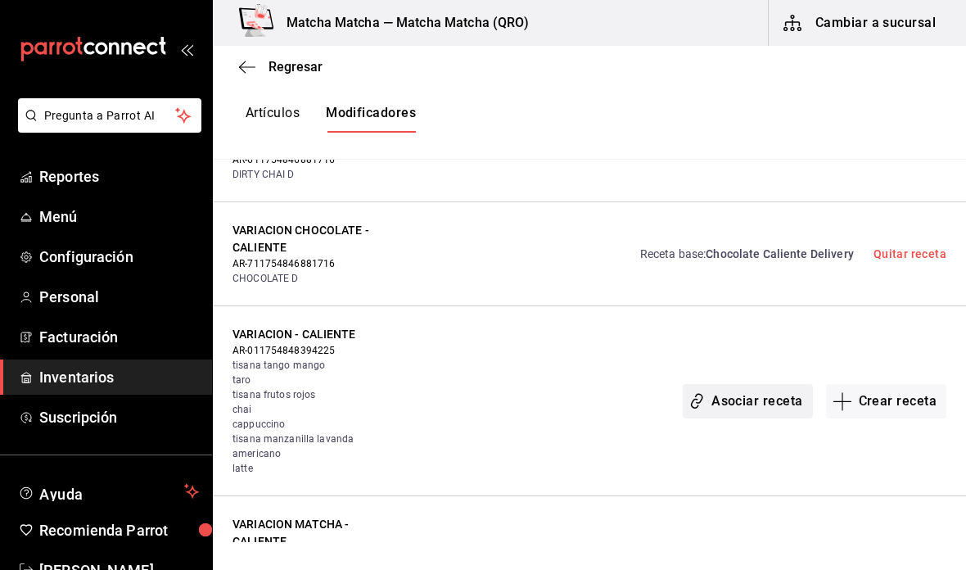
click at [754, 384] on button "Asociar receta" at bounding box center [746, 401] width 129 height 34
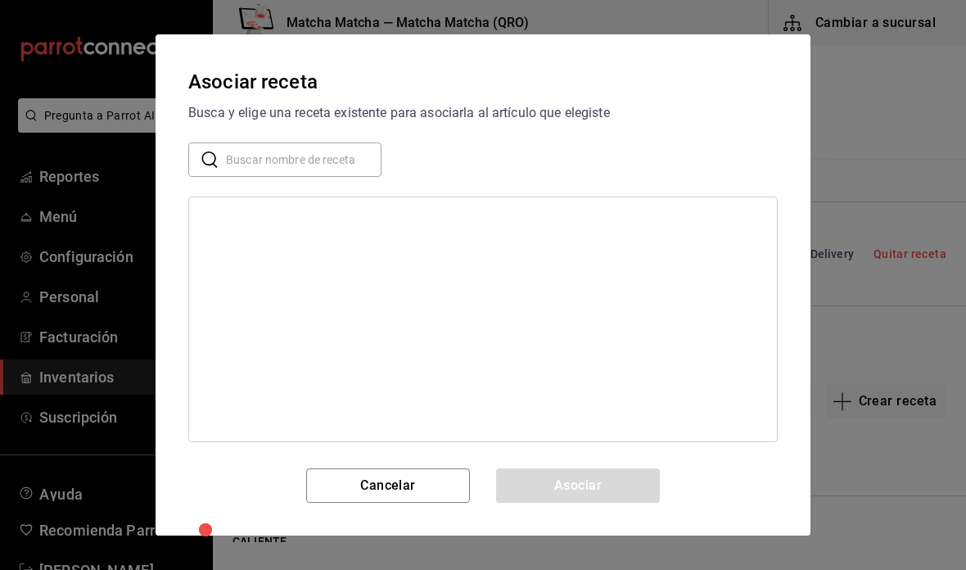
click at [332, 161] on input "text" at bounding box center [303, 159] width 155 height 33
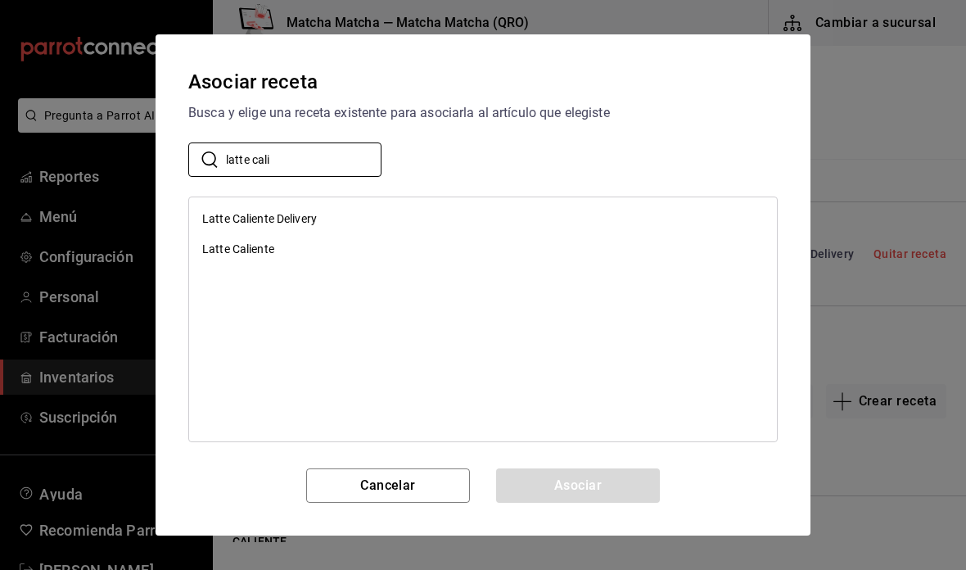
type input "latte cali"
click at [611, 246] on div "Latte Caliente" at bounding box center [483, 249] width 588 height 30
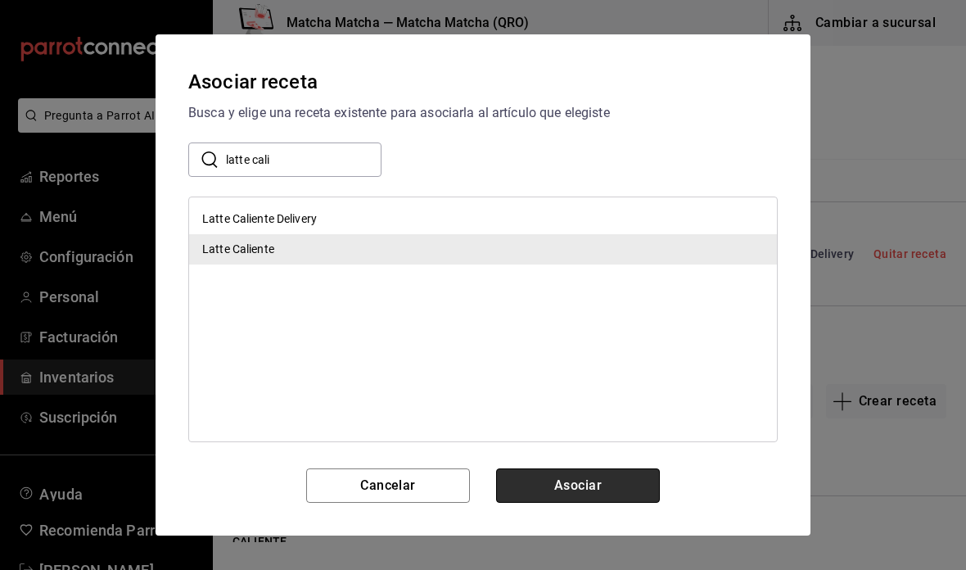
click at [624, 489] on button "Asociar" at bounding box center [578, 485] width 164 height 34
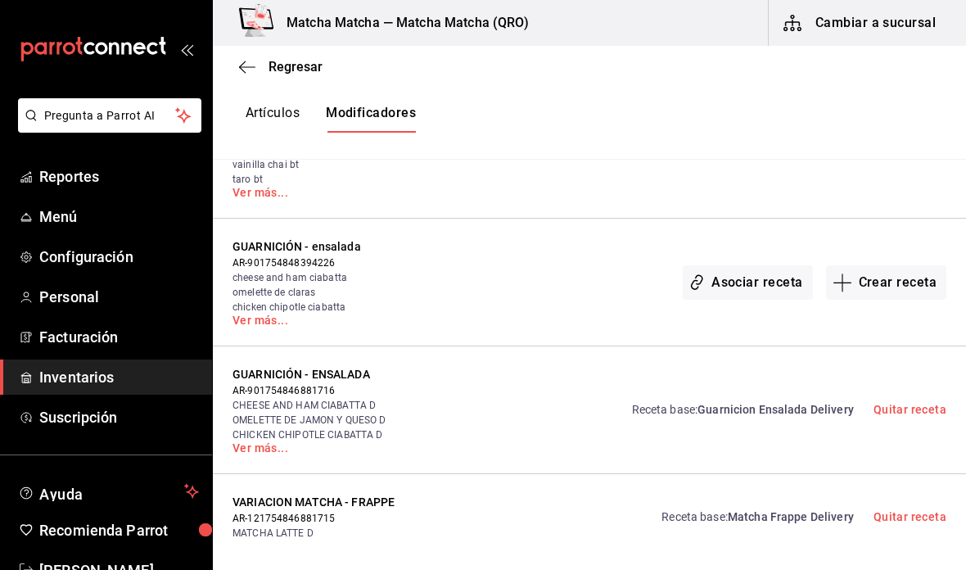
scroll to position [3241, 0]
click at [761, 264] on button "Asociar receta" at bounding box center [746, 281] width 129 height 34
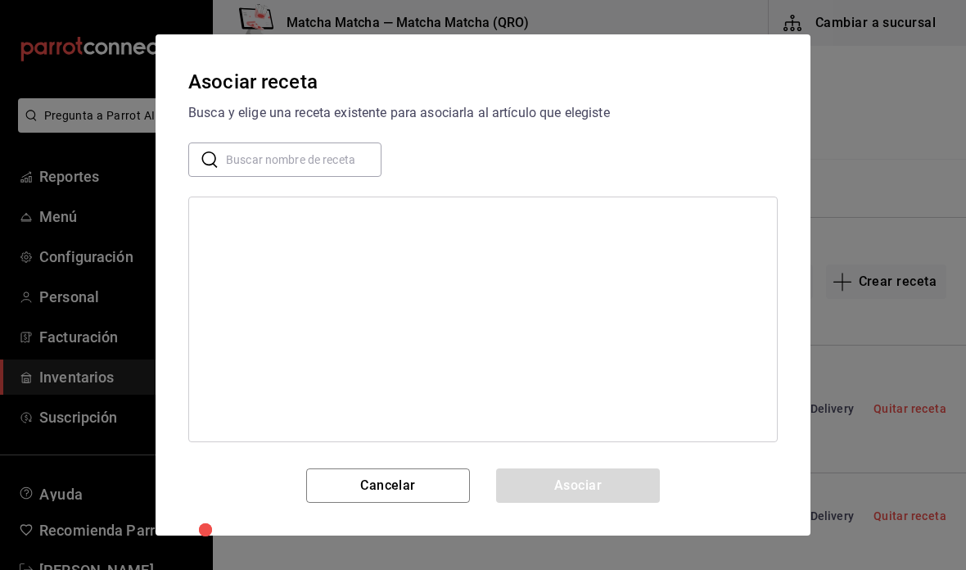
click at [335, 165] on input "text" at bounding box center [303, 159] width 155 height 33
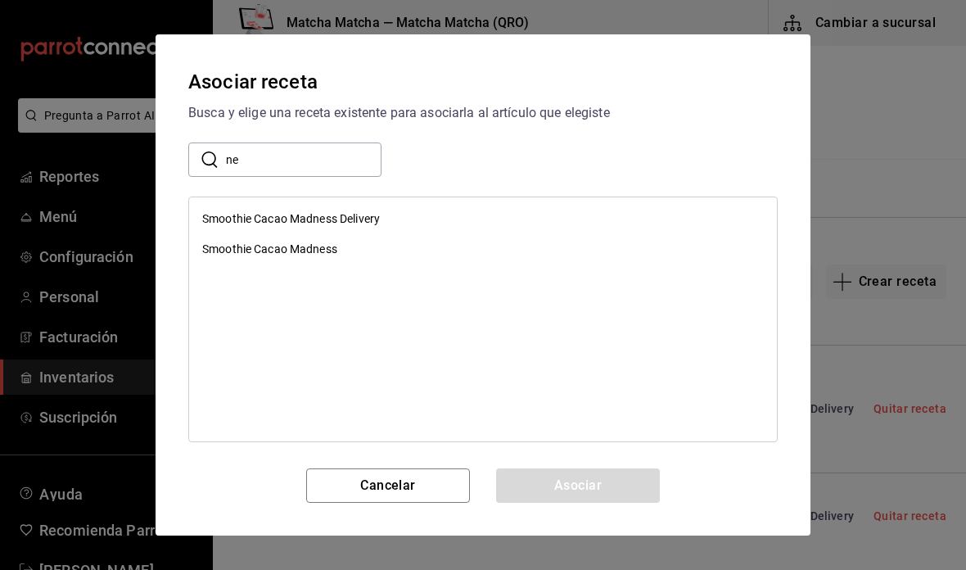
type input "n"
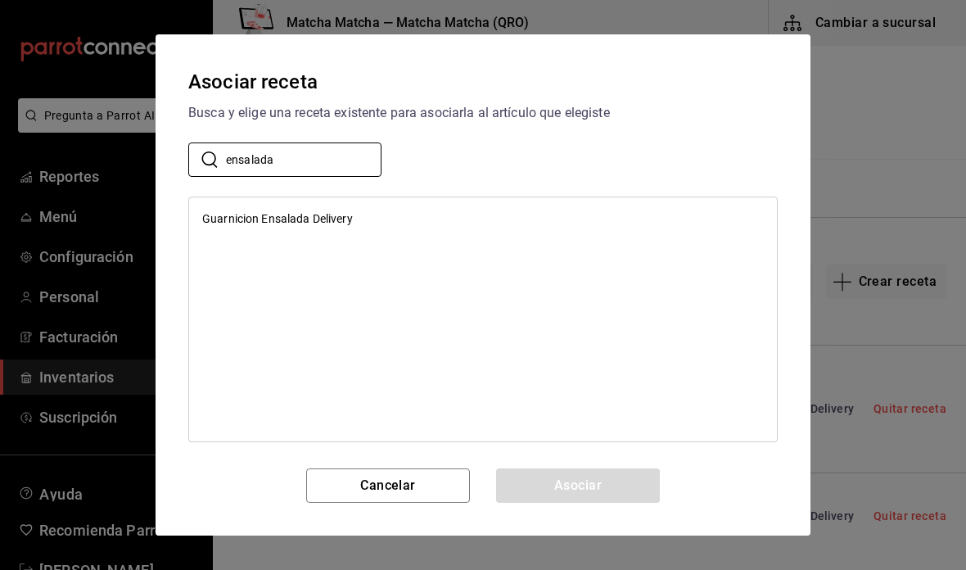
type input "ensalada"
click at [712, 194] on div "Asociar receta Busca y elige una receta existente para asociarla al artículo qu…" at bounding box center [482, 284] width 655 height 501
click at [698, 226] on div "Guarnicion Ensalada Delivery" at bounding box center [483, 219] width 588 height 30
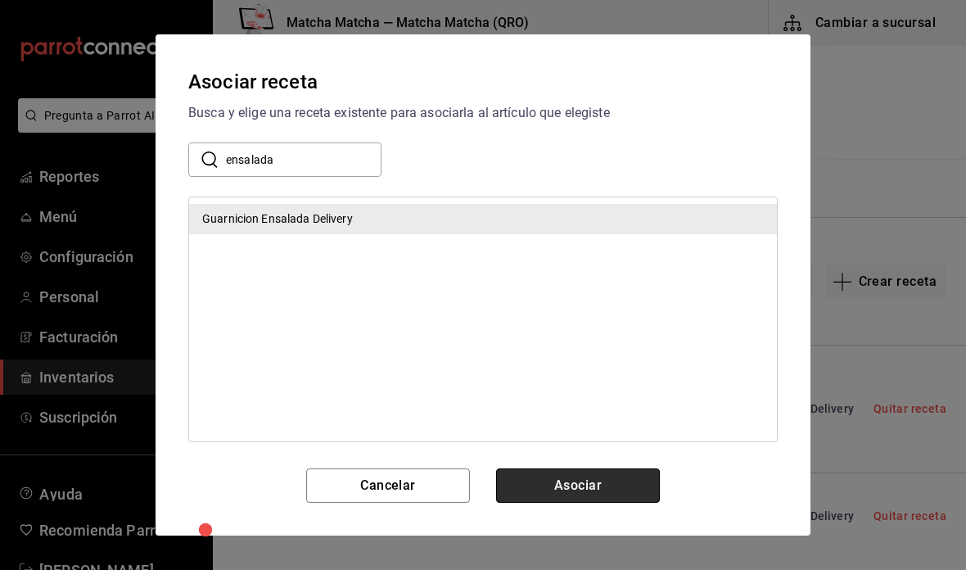
click at [604, 485] on button "Asociar" at bounding box center [578, 485] width 164 height 34
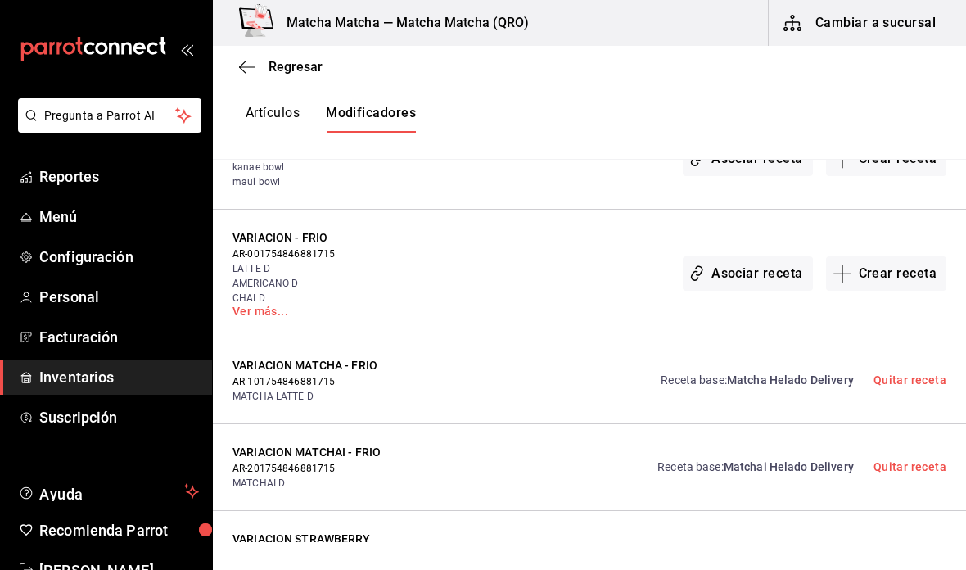
scroll to position [4961, 0]
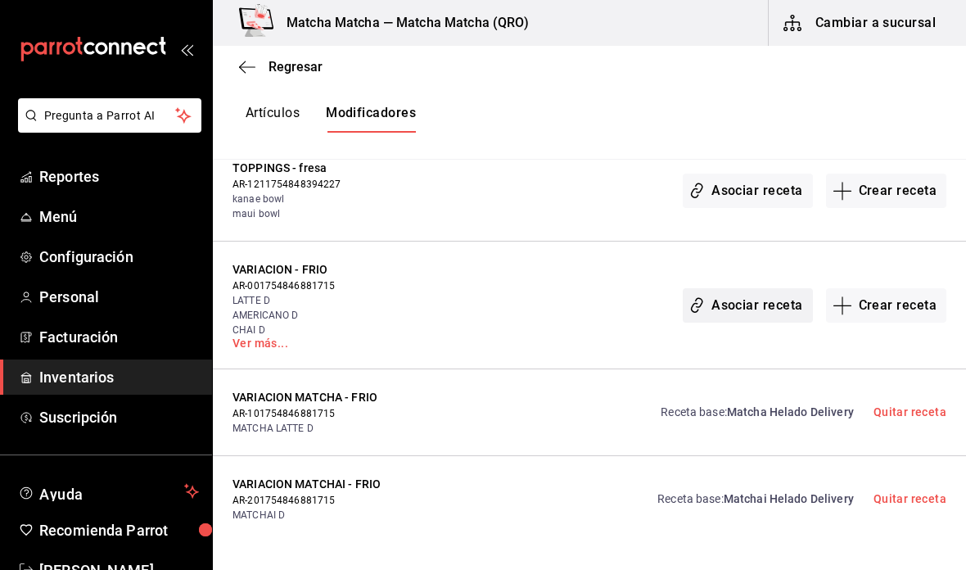
click at [784, 288] on button "Asociar receta" at bounding box center [746, 305] width 129 height 34
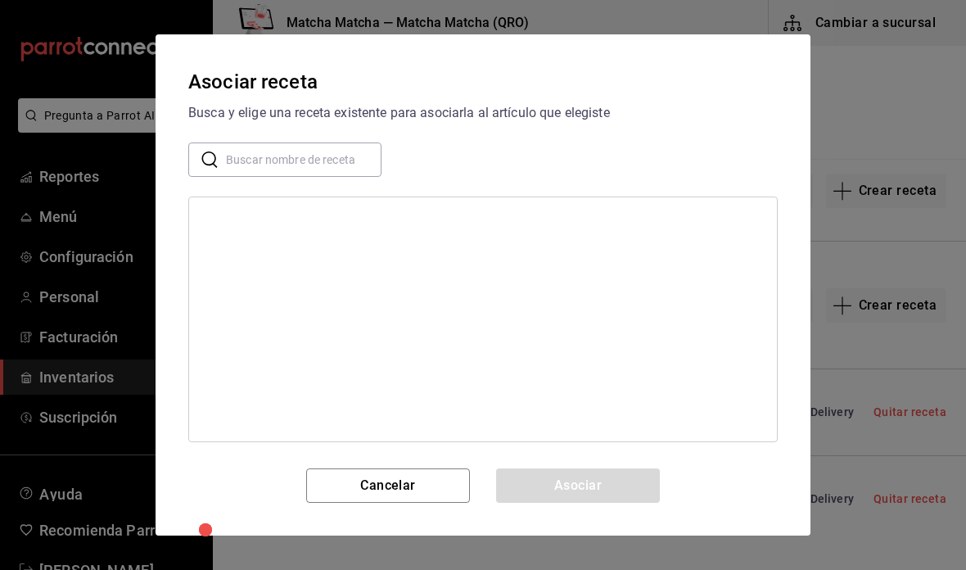
click at [344, 161] on input "text" at bounding box center [303, 159] width 155 height 33
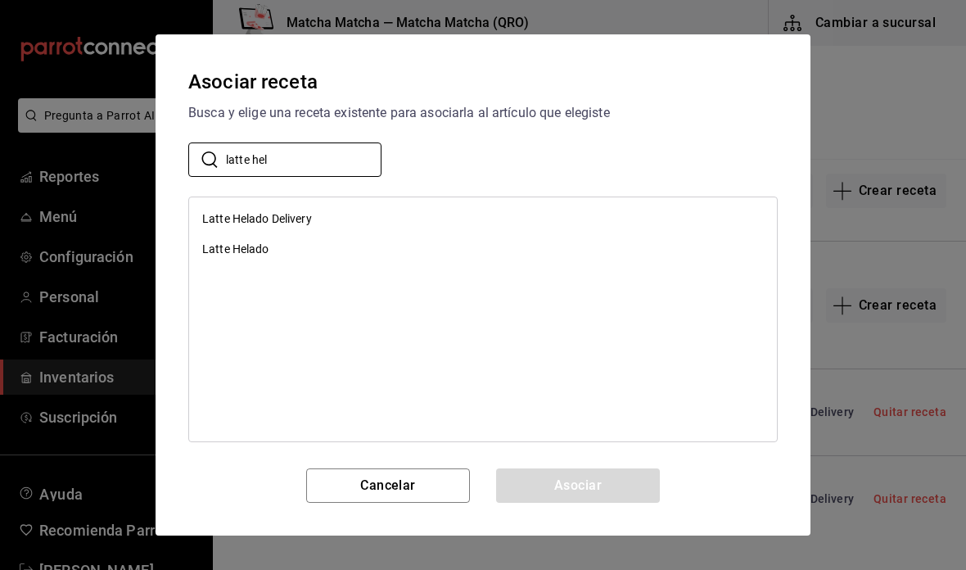
type input "latte hel"
click at [367, 251] on div "Latte Helado" at bounding box center [483, 249] width 588 height 30
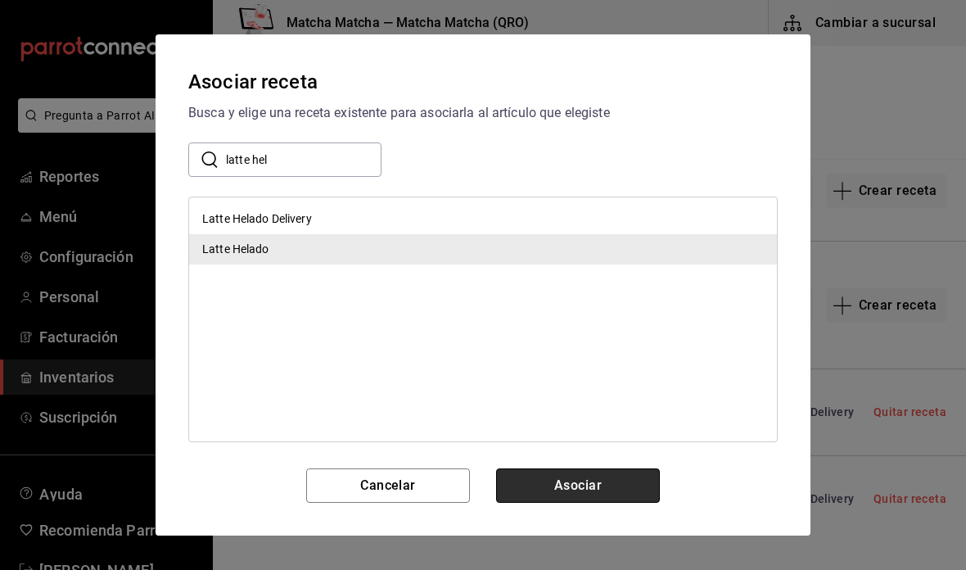
click at [623, 479] on button "Asociar" at bounding box center [578, 485] width 164 height 34
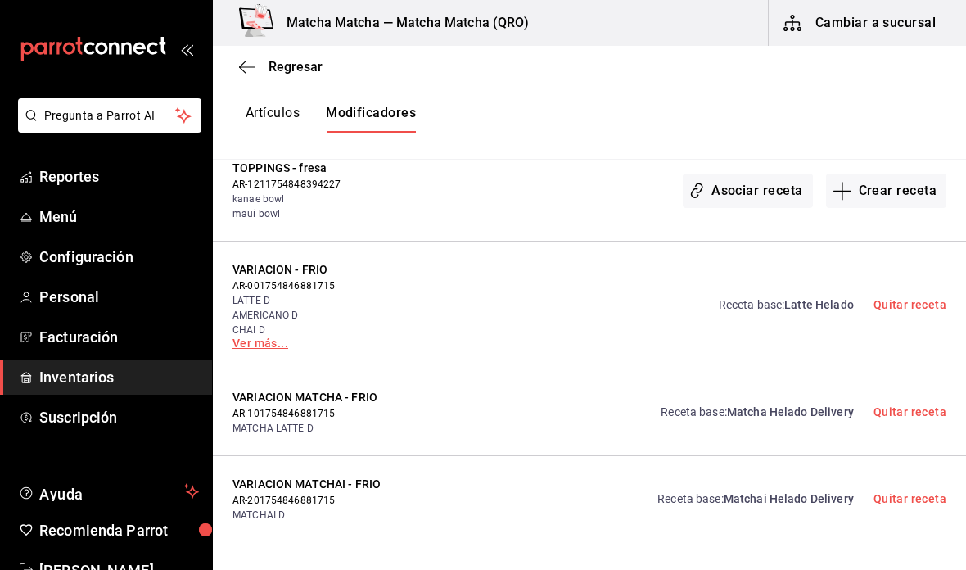
click at [277, 337] on link "Ver más..." at bounding box center [314, 342] width 164 height 11
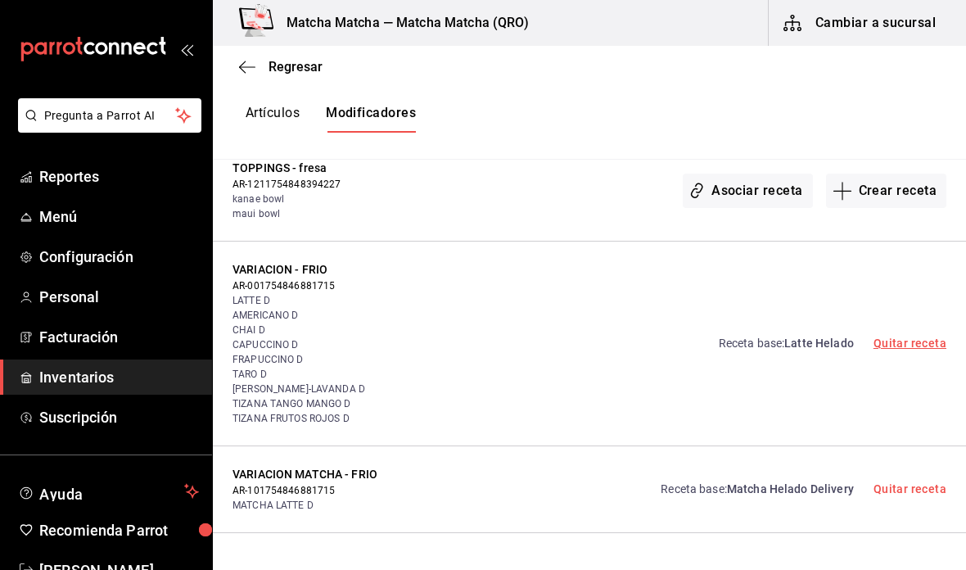
click at [890, 336] on link "Quitar receta" at bounding box center [909, 342] width 73 height 13
click at [755, 327] on button "Asociar receta" at bounding box center [746, 344] width 129 height 34
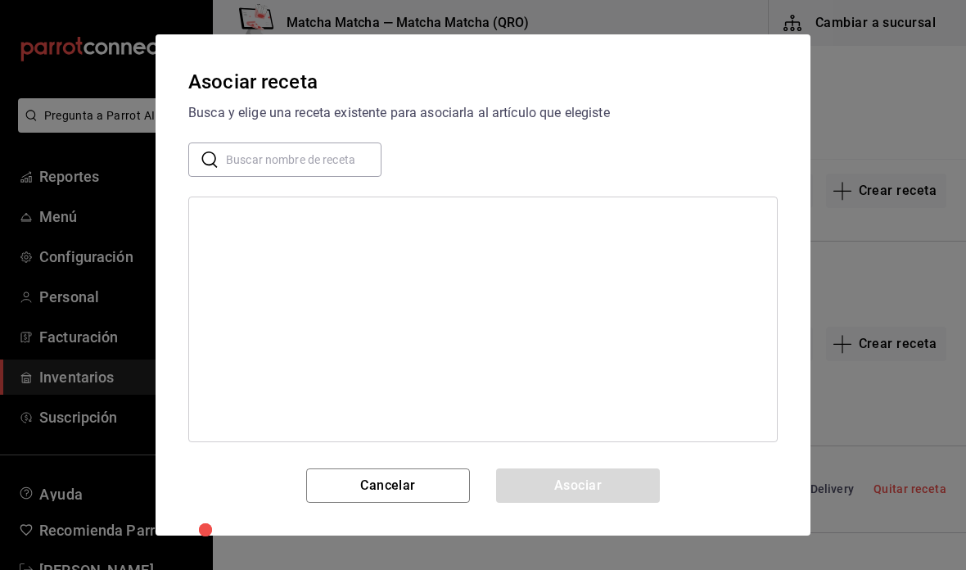
click at [344, 170] on input "text" at bounding box center [303, 159] width 155 height 33
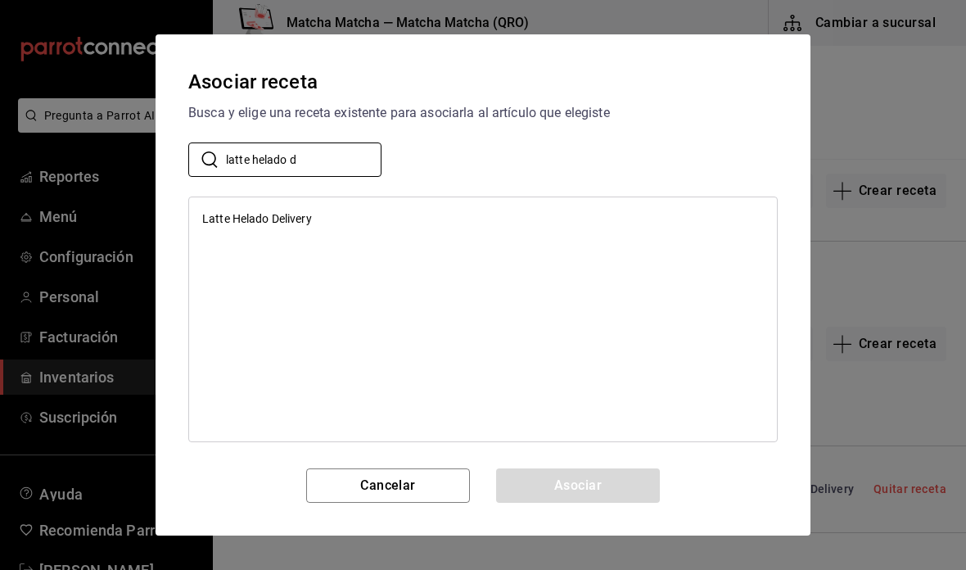
type input "latte helado d"
click at [392, 209] on div "Latte Helado Delivery" at bounding box center [483, 219] width 588 height 30
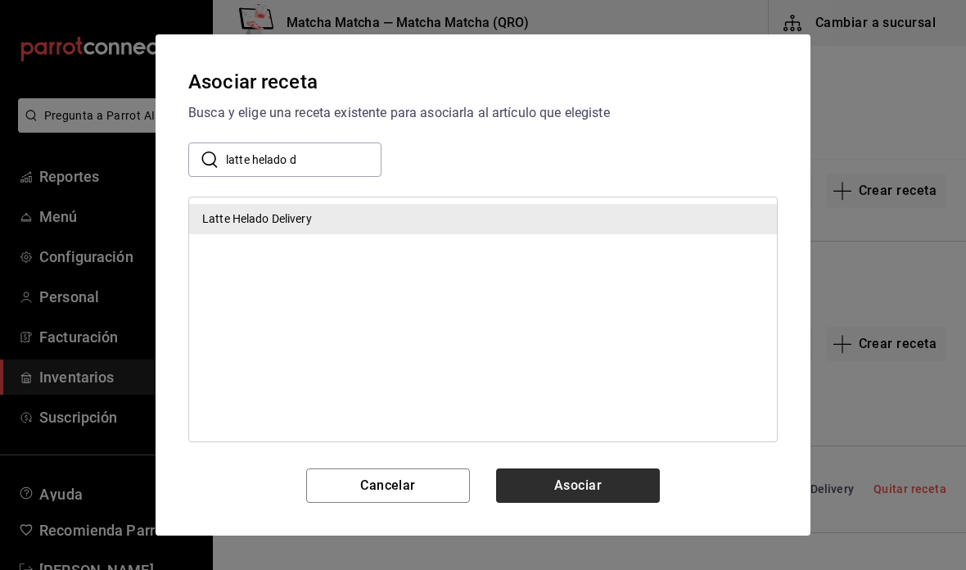
click at [606, 489] on button "Asociar" at bounding box center [578, 485] width 164 height 34
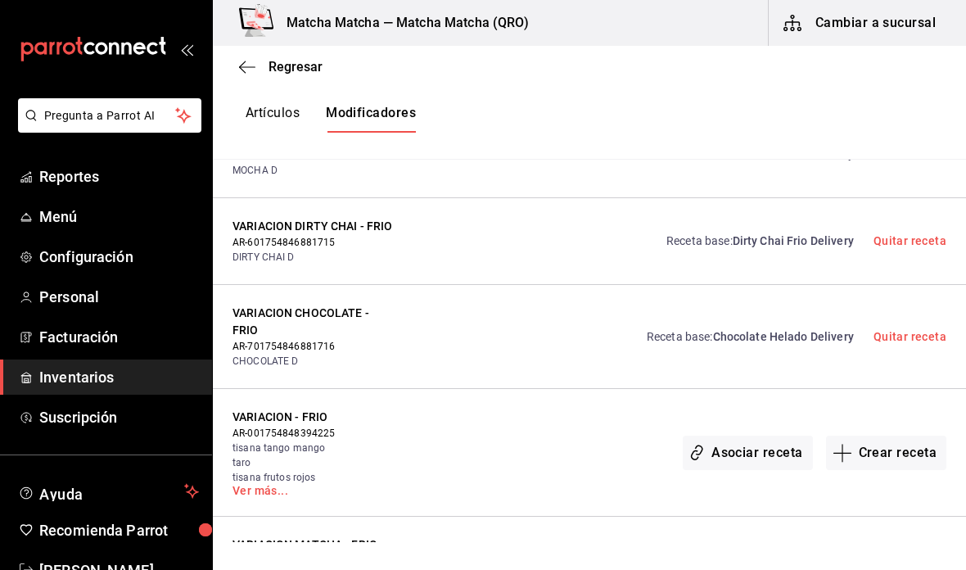
scroll to position [5863, 0]
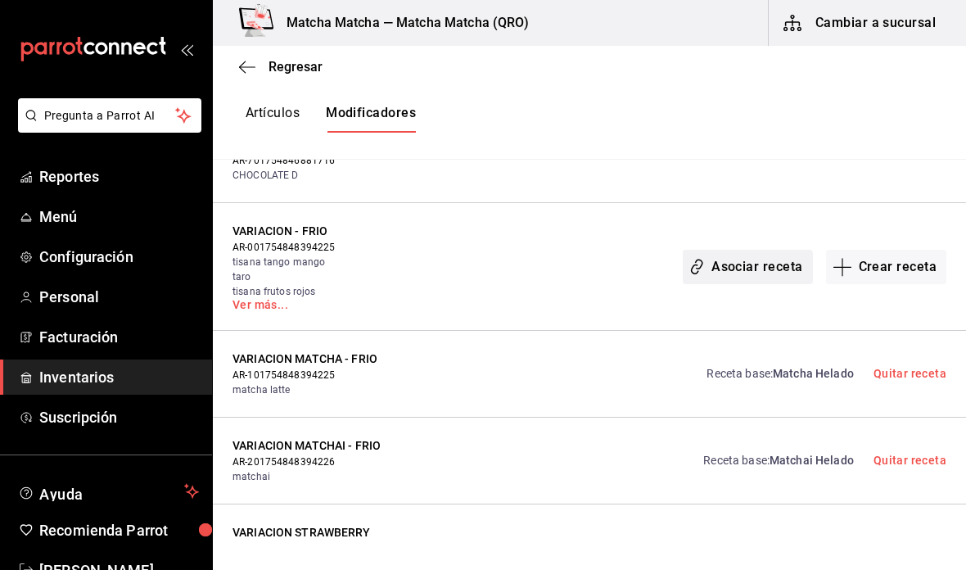
click at [768, 250] on button "Asociar receta" at bounding box center [746, 267] width 129 height 34
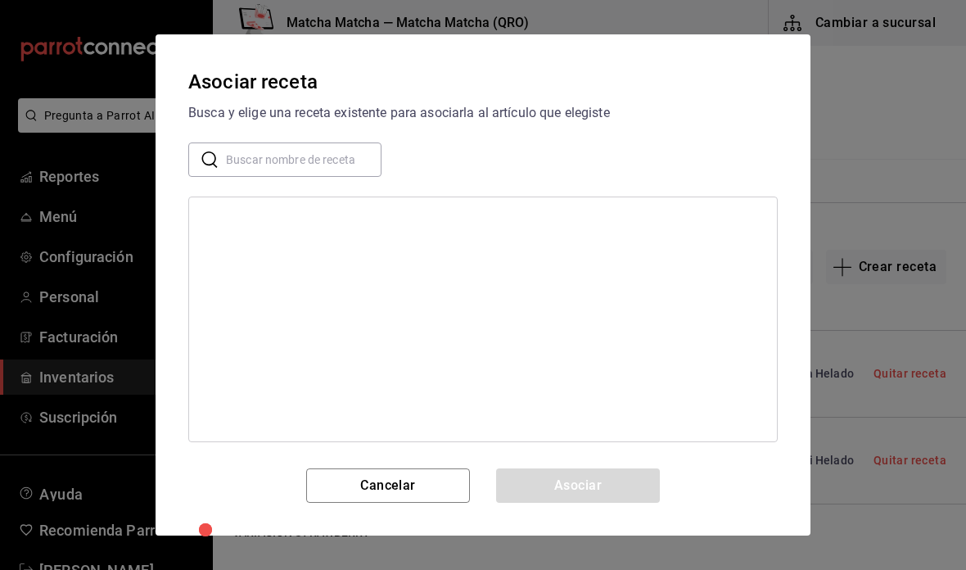
click at [340, 173] on input "text" at bounding box center [303, 159] width 155 height 33
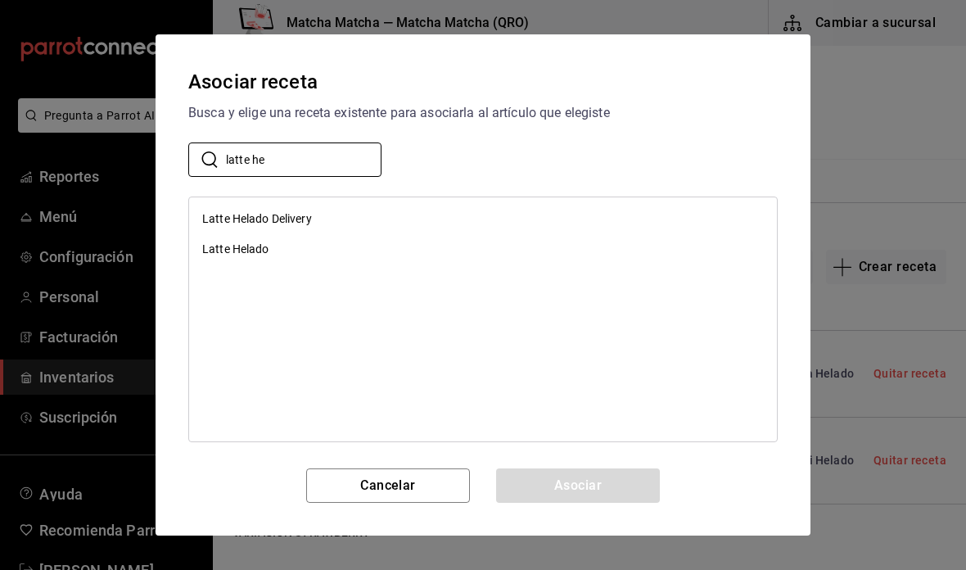
type input "latte he"
click at [318, 245] on div "Latte Helado" at bounding box center [483, 249] width 588 height 30
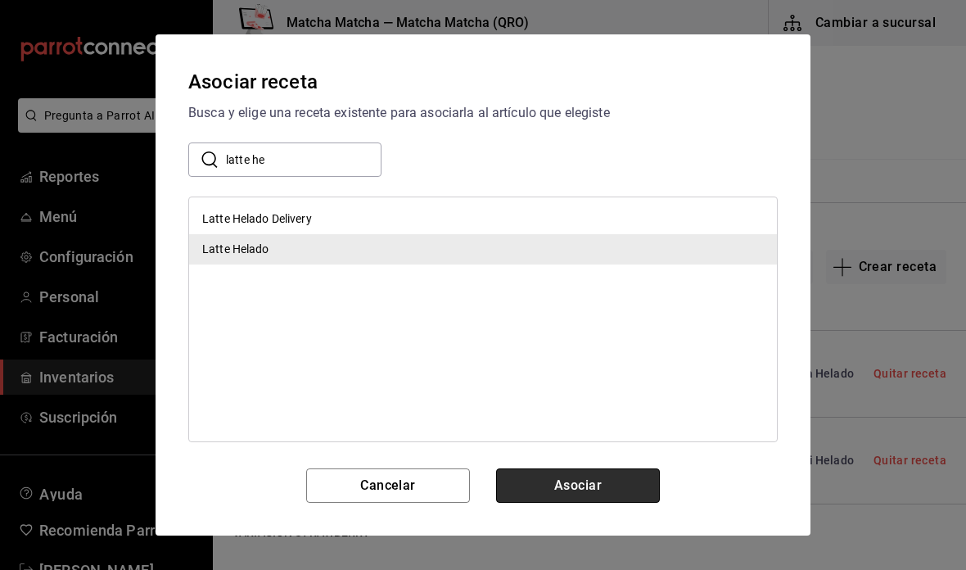
click at [615, 486] on button "Asociar" at bounding box center [578, 485] width 164 height 34
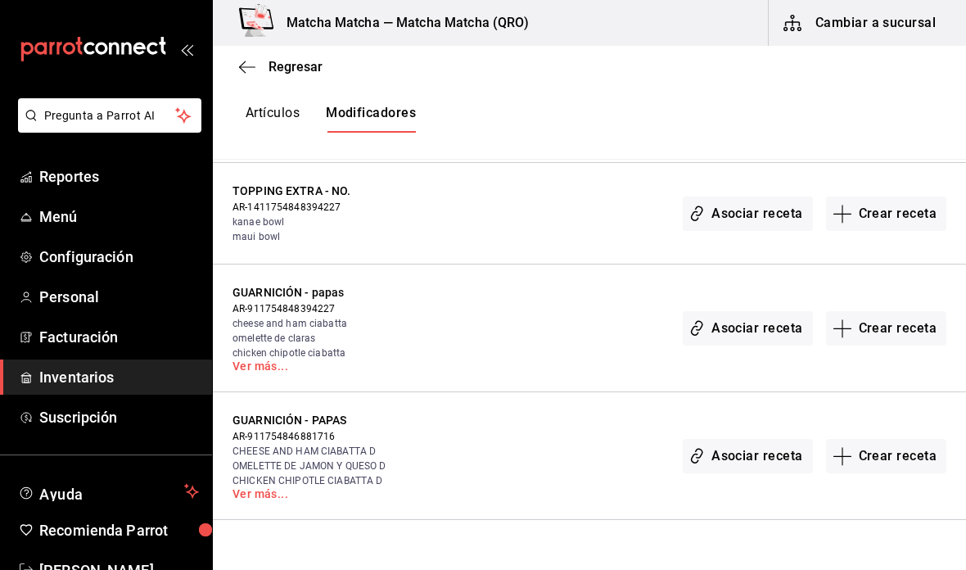
scroll to position [7484, 0]
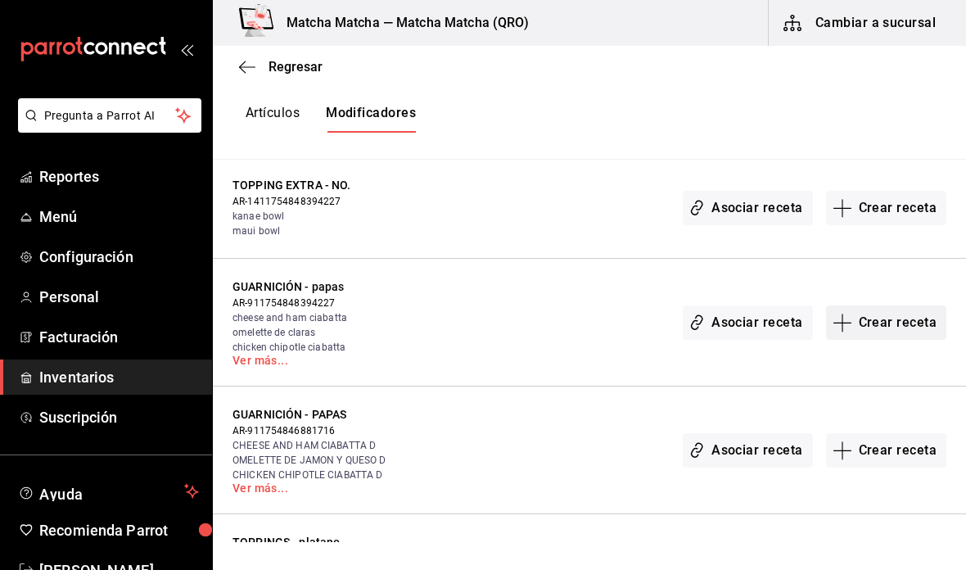
click at [903, 305] on button "Crear receta" at bounding box center [886, 322] width 121 height 34
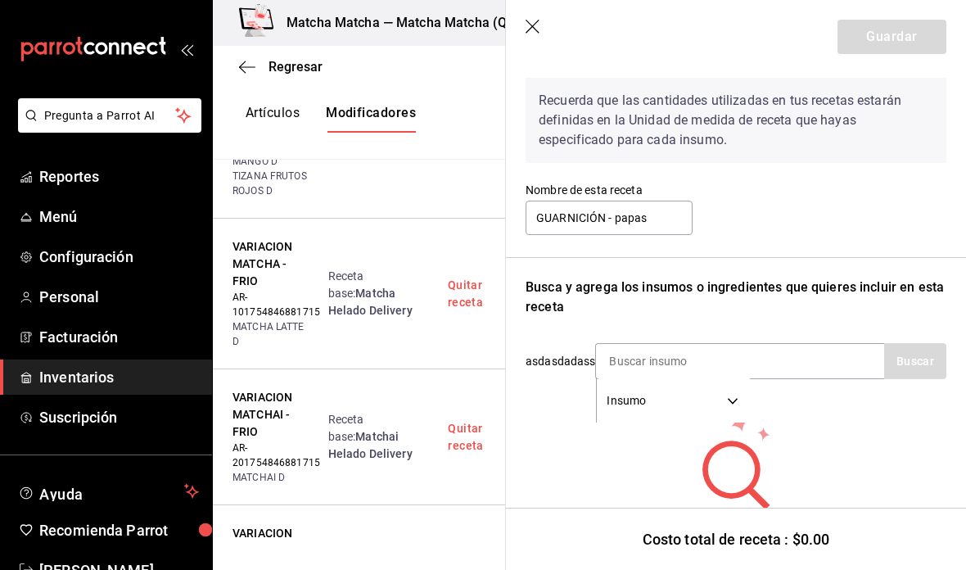
scroll to position [64, 0]
click at [801, 363] on div "Insumo SUPPLY" at bounding box center [739, 362] width 289 height 36
click at [718, 405] on body "Pregunta a Parrot AI Reportes Menú Configuración Personal Facturación Inventari…" at bounding box center [483, 271] width 966 height 542
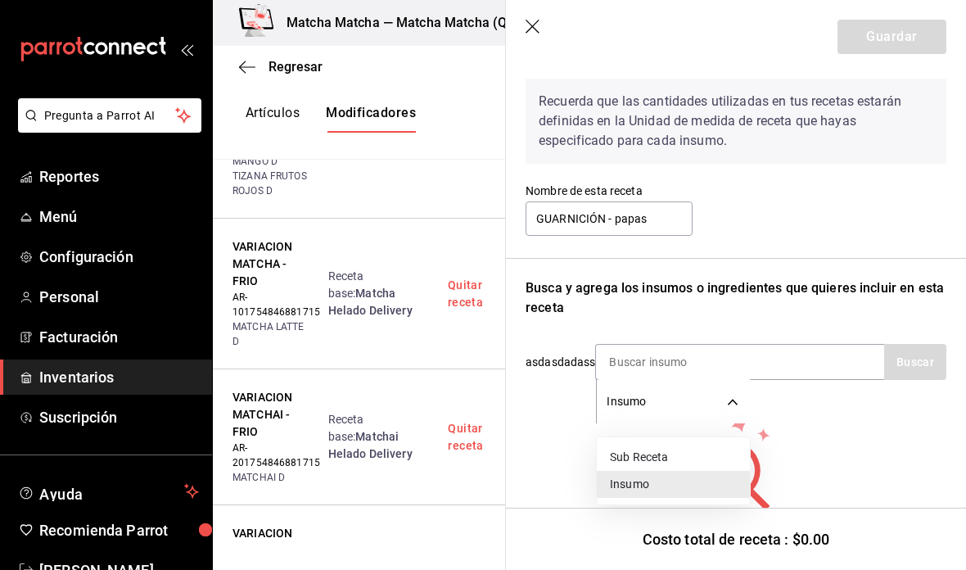
click at [700, 482] on li "Insumo" at bounding box center [673, 484] width 153 height 27
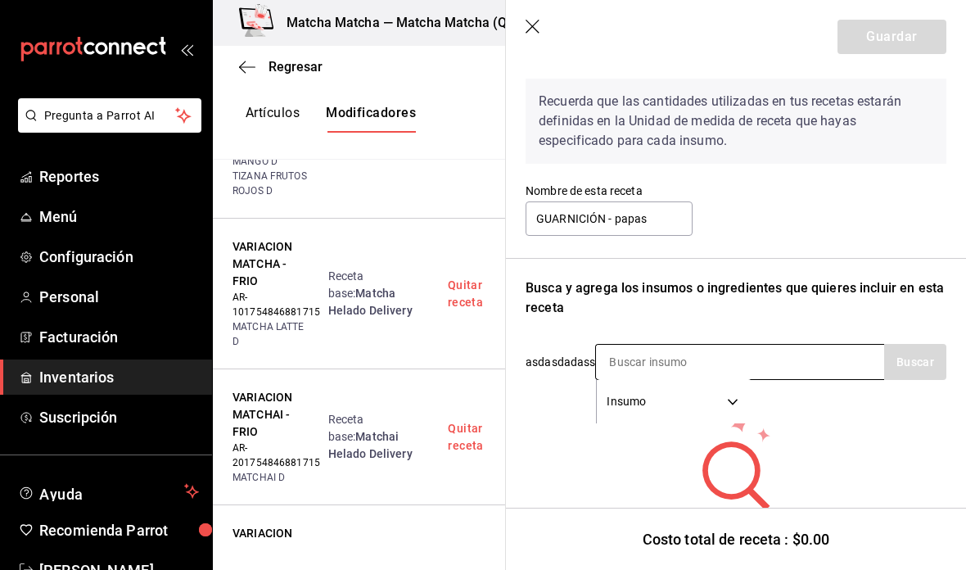
click at [804, 365] on div "Insumo SUPPLY" at bounding box center [739, 362] width 289 height 36
click at [757, 351] on input at bounding box center [678, 362] width 164 height 34
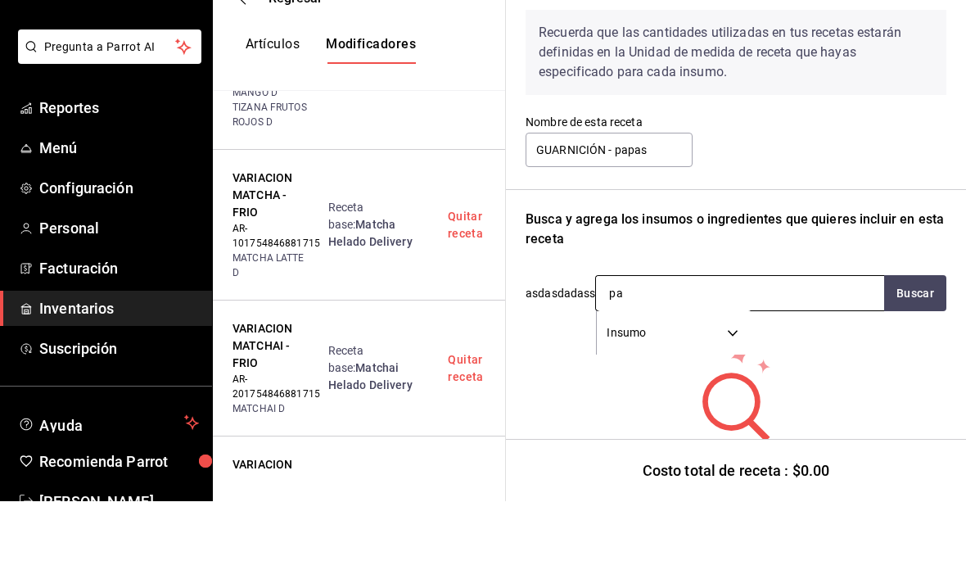
type input "p"
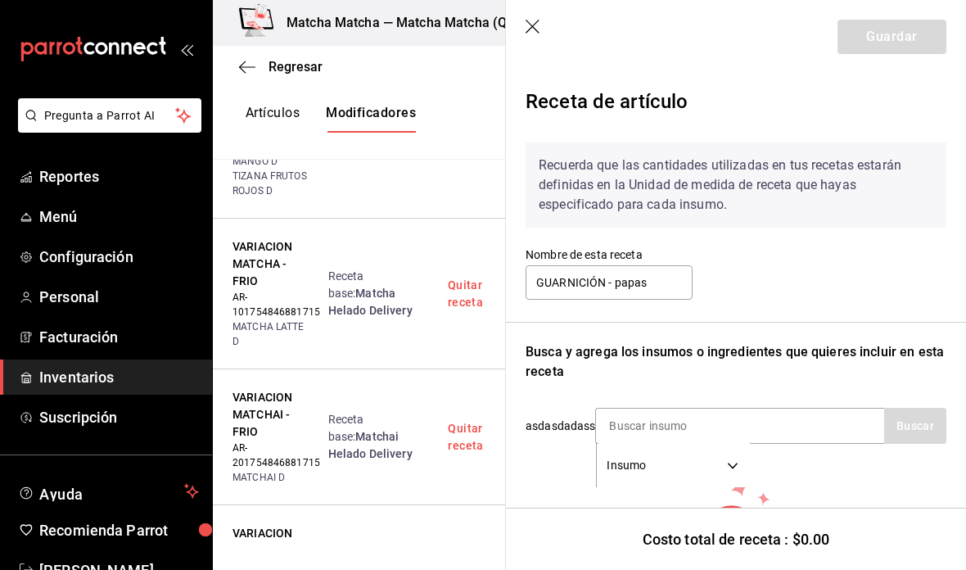
scroll to position [0, 0]
click at [530, 31] on icon "button" at bounding box center [533, 28] width 16 height 16
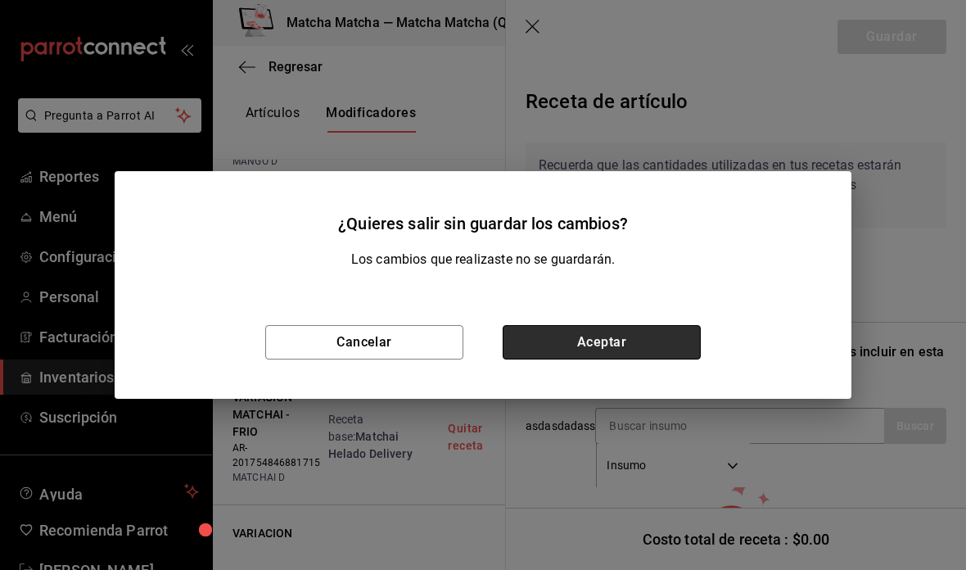
click at [580, 342] on button "Aceptar" at bounding box center [601, 342] width 198 height 34
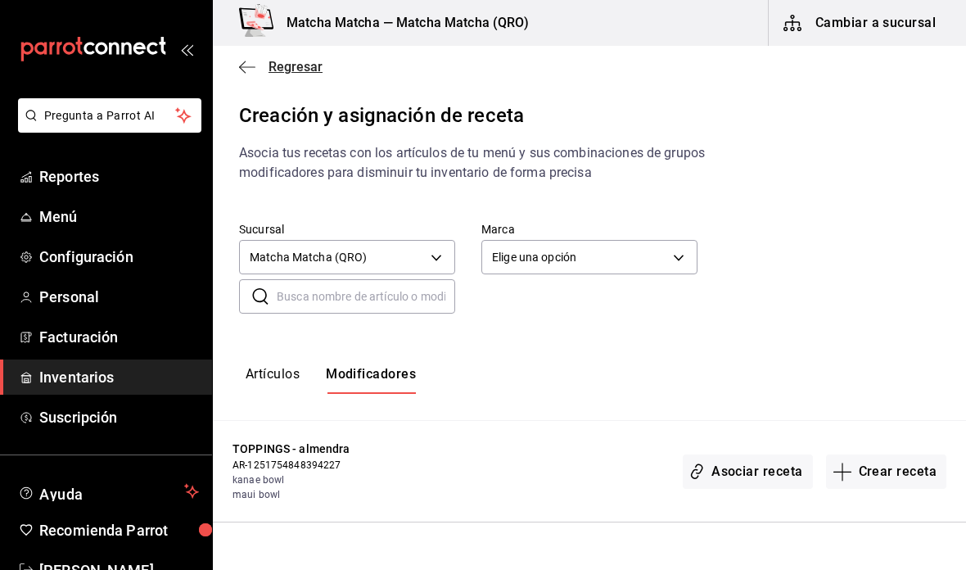
click at [250, 60] on icon "button" at bounding box center [247, 67] width 16 height 15
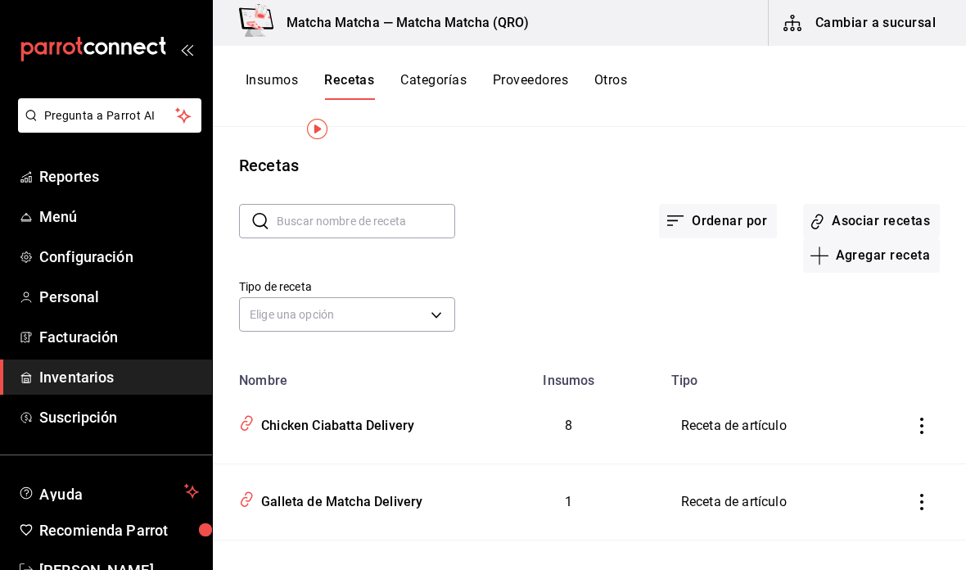
scroll to position [-1, 0]
click at [282, 72] on button "Insumos" at bounding box center [271, 86] width 52 height 28
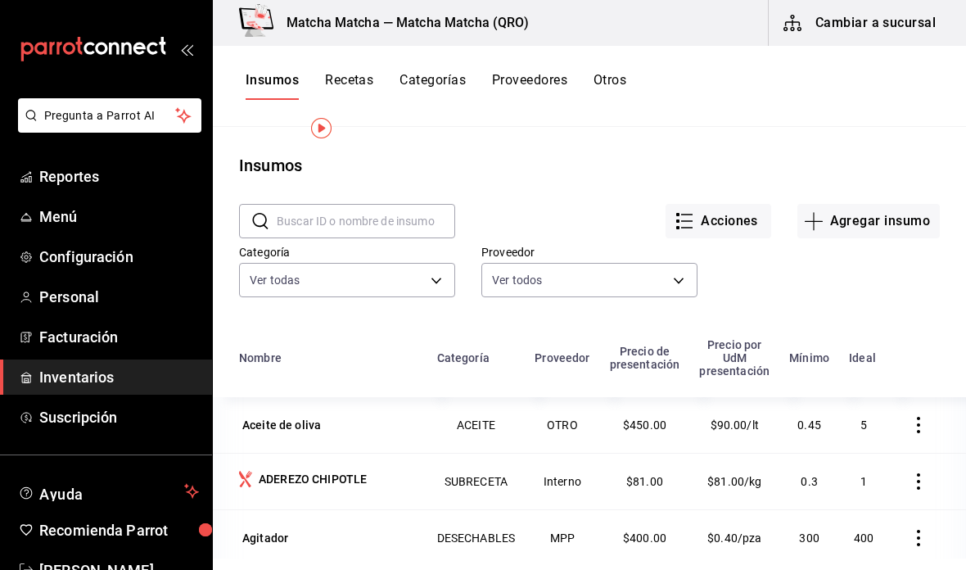
click at [381, 205] on input "text" at bounding box center [366, 221] width 178 height 33
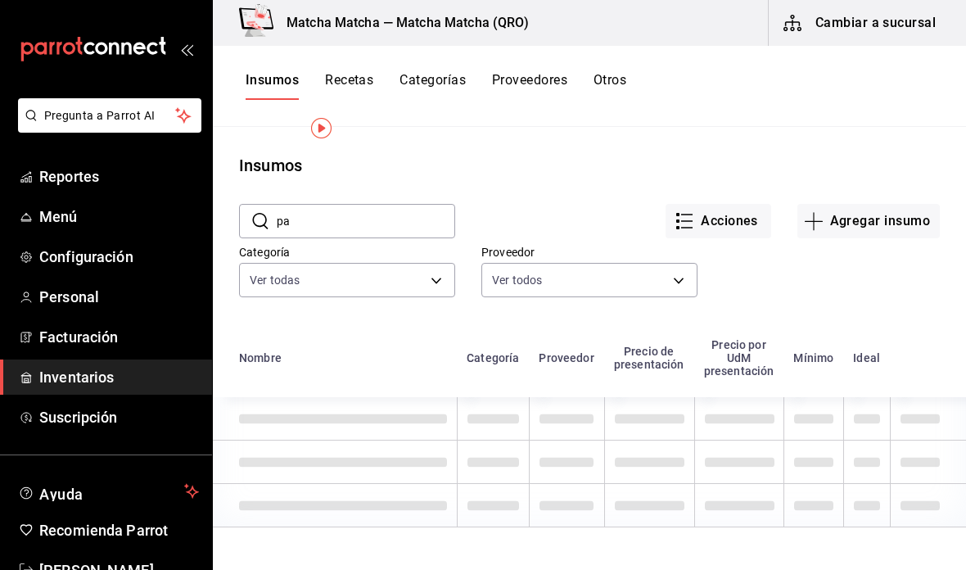
type input "p"
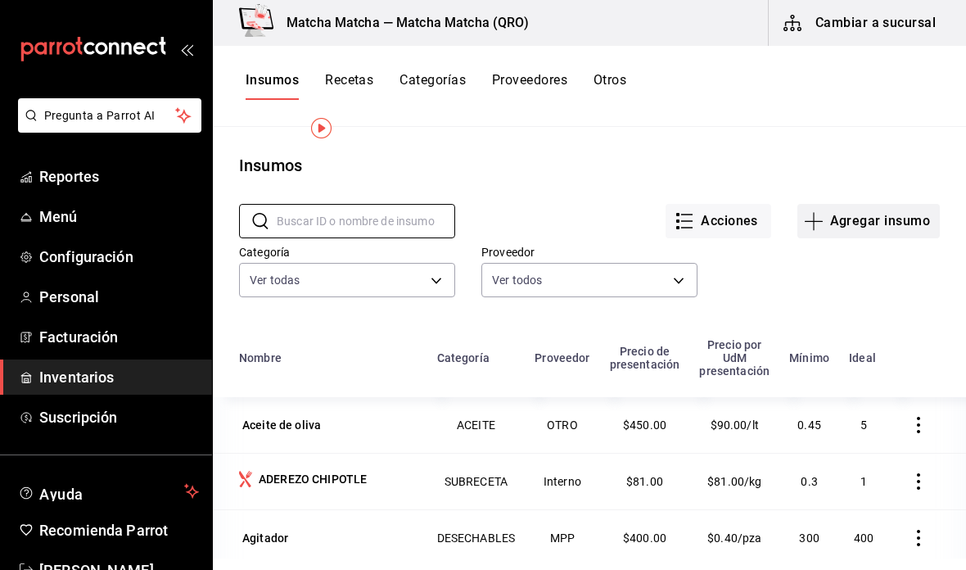
click at [917, 204] on button "Agregar insumo" at bounding box center [868, 221] width 142 height 34
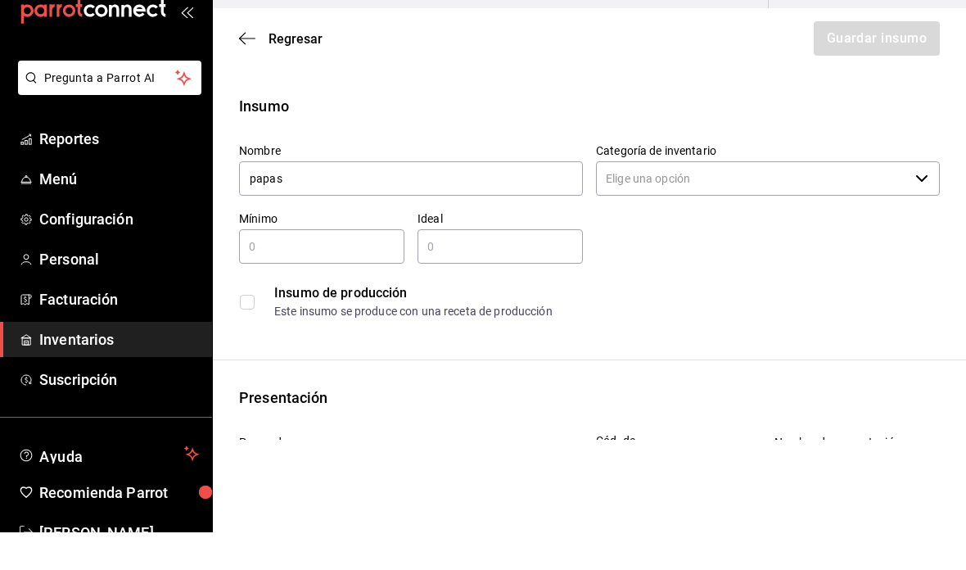
type input "papas"
click at [793, 199] on input "Categoría de inventario" at bounding box center [752, 216] width 313 height 34
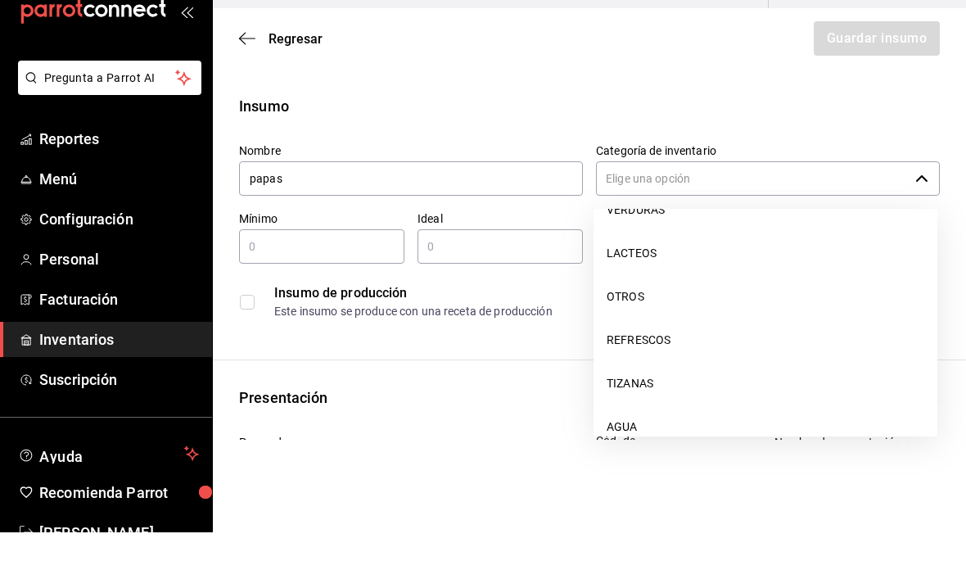
scroll to position [727, 0]
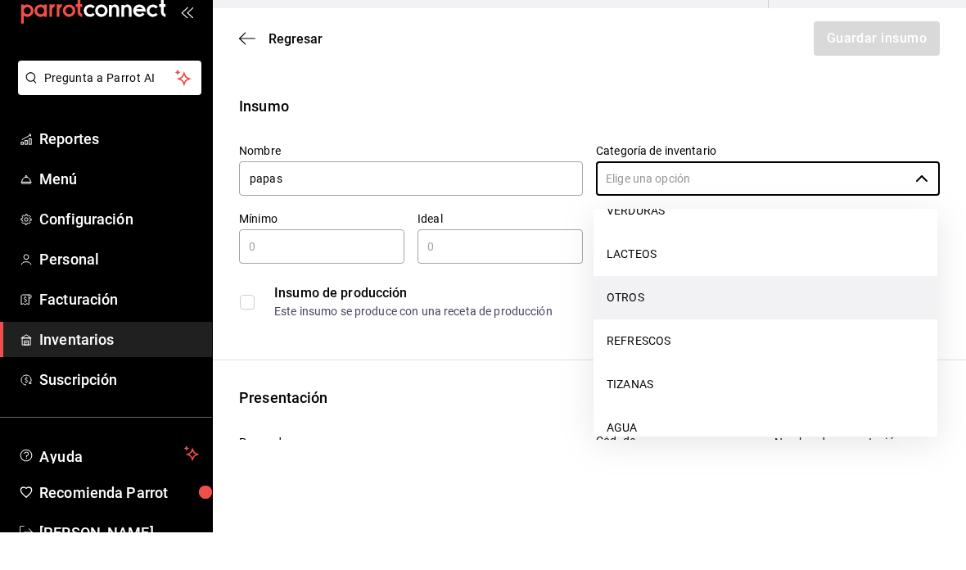
click at [704, 313] on li "OTROS" at bounding box center [765, 334] width 344 height 43
type input "OTROS"
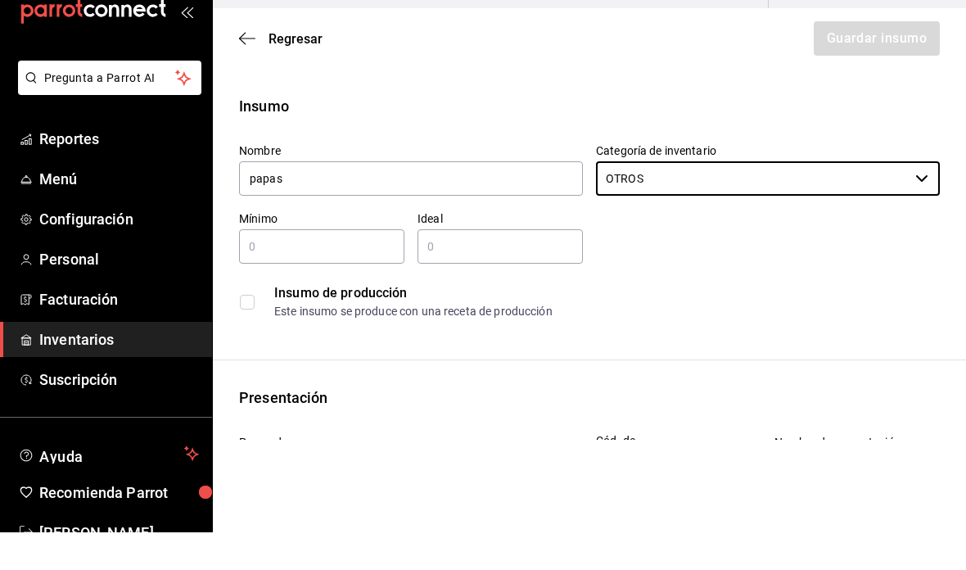
click at [768, 321] on div "Insumo de producción" at bounding box center [606, 331] width 664 height 20
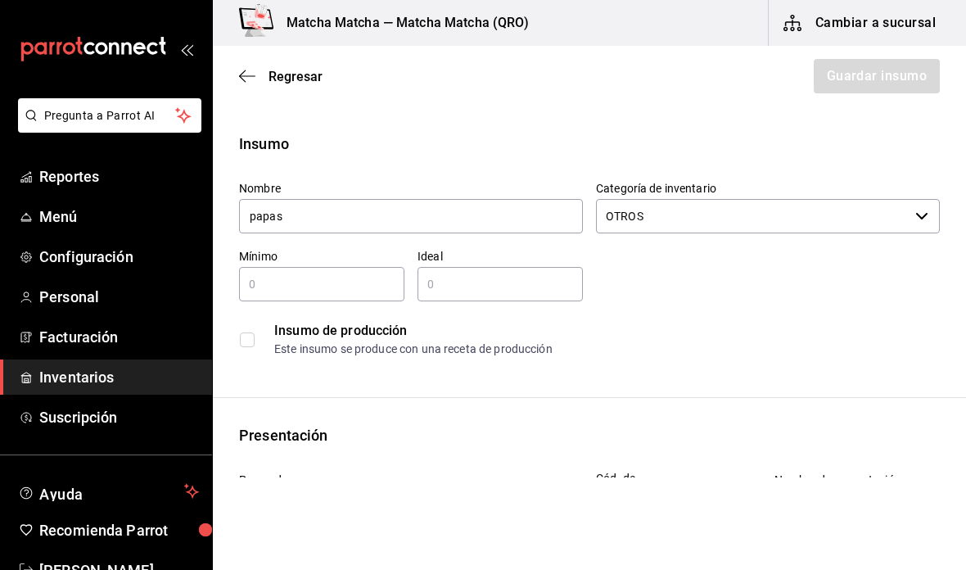
click at [702, 286] on div "Nombre papas Categoría de inventario OTROS ​ Mínimo ​ Ideal ​ Insumo de producc…" at bounding box center [583, 266] width 714 height 196
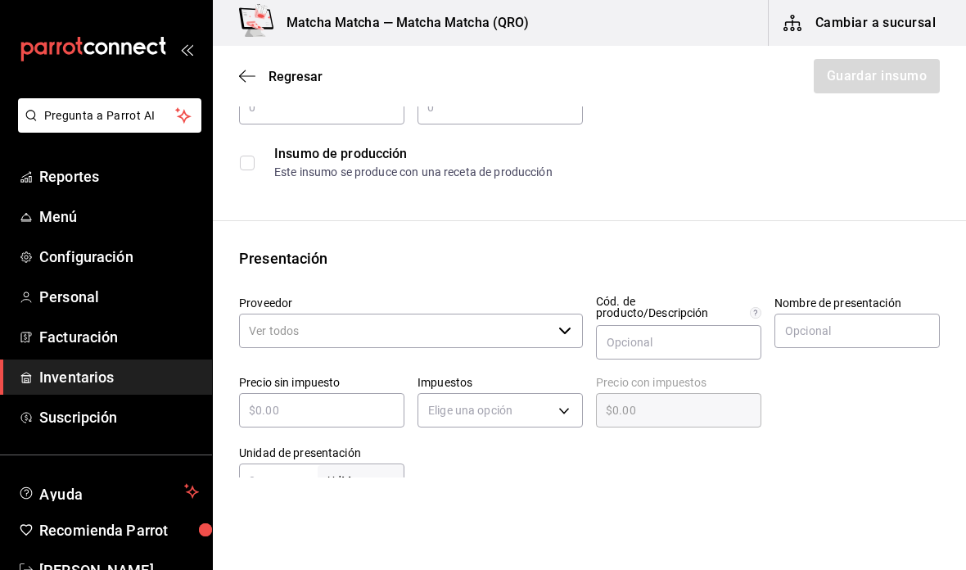
scroll to position [177, 0]
click at [566, 336] on icon "button" at bounding box center [564, 330] width 13 height 13
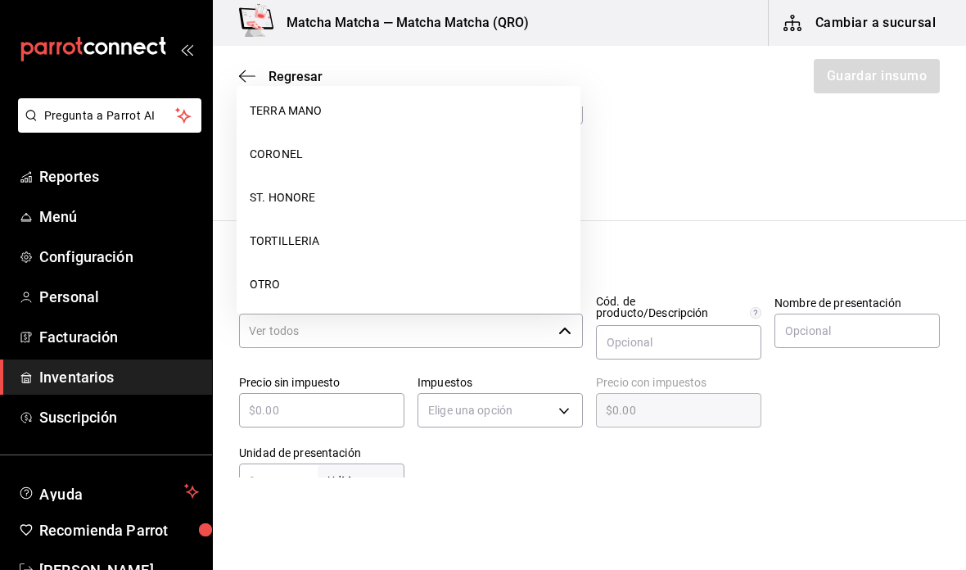
scroll to position [134, 0]
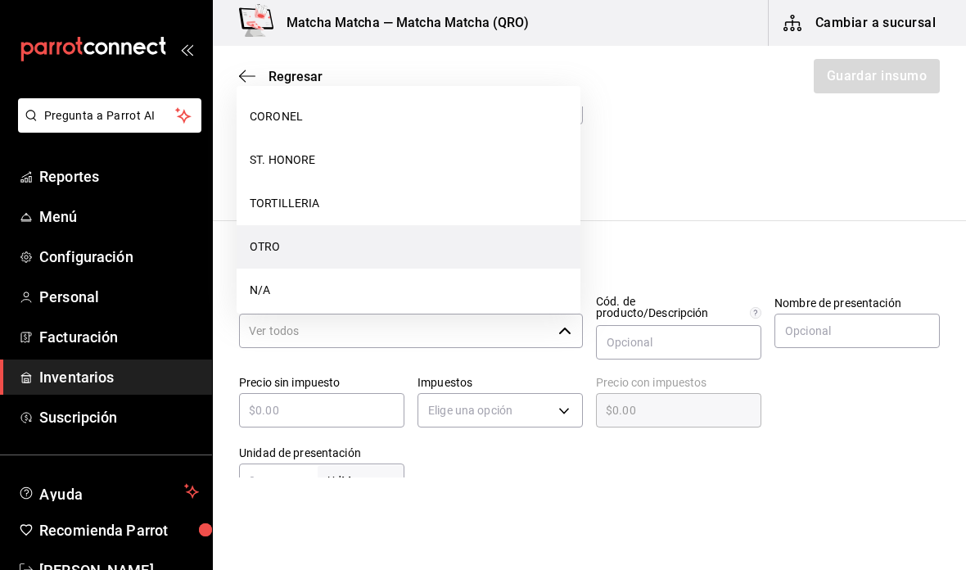
click at [500, 225] on li "OTRO" at bounding box center [408, 246] width 344 height 43
type input "OTRO"
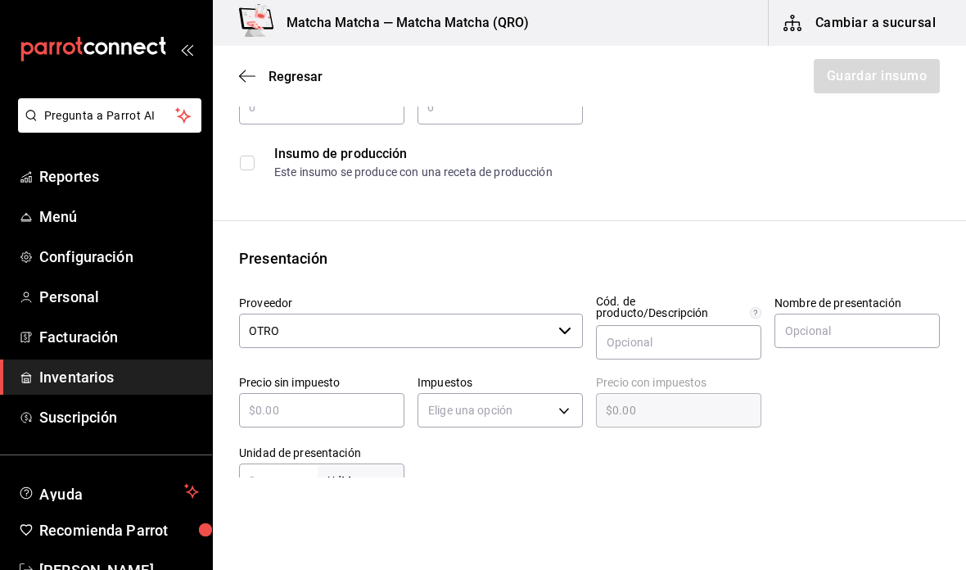
click at [366, 402] on input "text" at bounding box center [321, 410] width 165 height 20
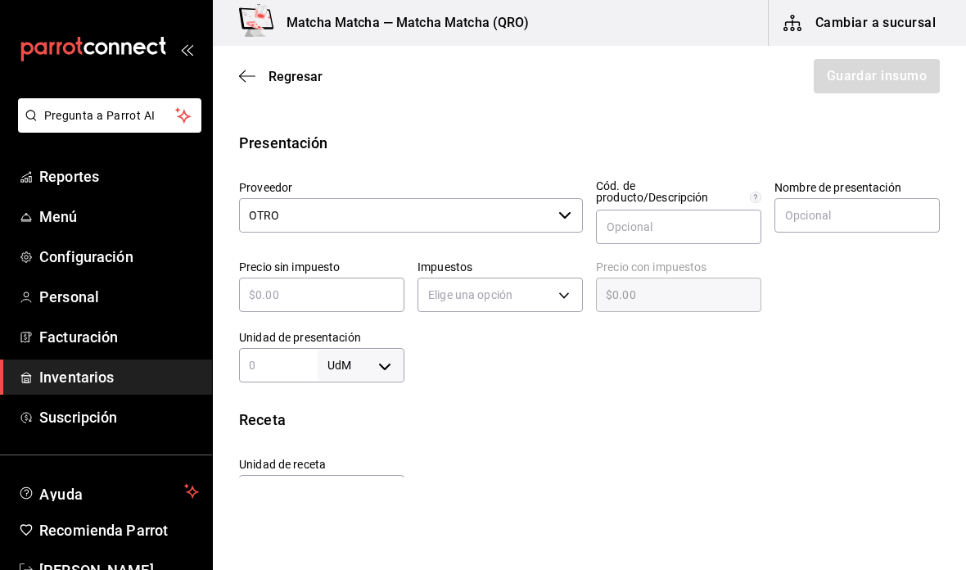
scroll to position [295, 0]
type input "$1"
type input "$1.00"
type input "$18"
type input "$18.00"
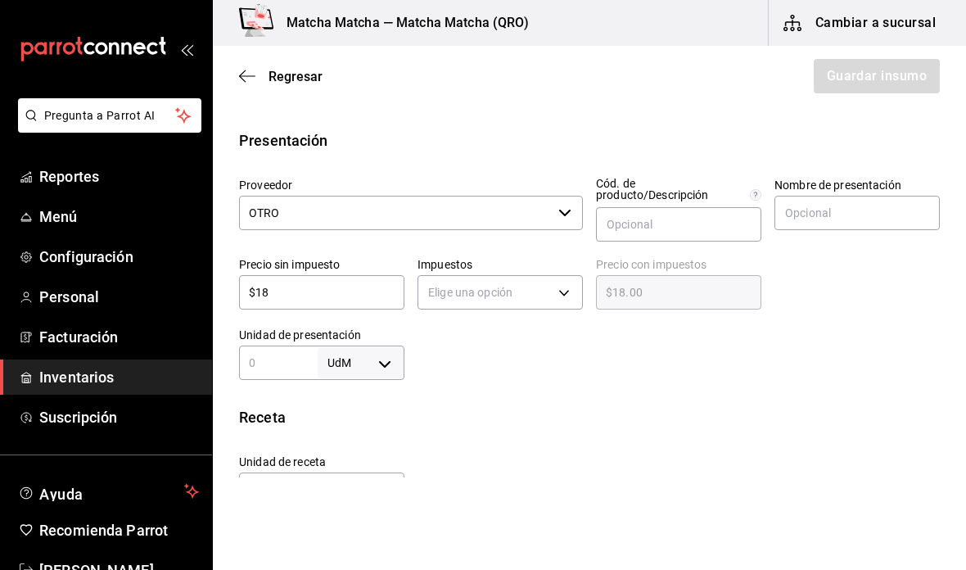
type input "$185"
type input "$185.00"
type input "$185"
click at [562, 286] on body "Pregunta a Parrot AI Reportes Menú Configuración Personal Facturación Inventari…" at bounding box center [483, 238] width 966 height 477
click at [525, 338] on li "IVA 0%" at bounding box center [500, 343] width 164 height 27
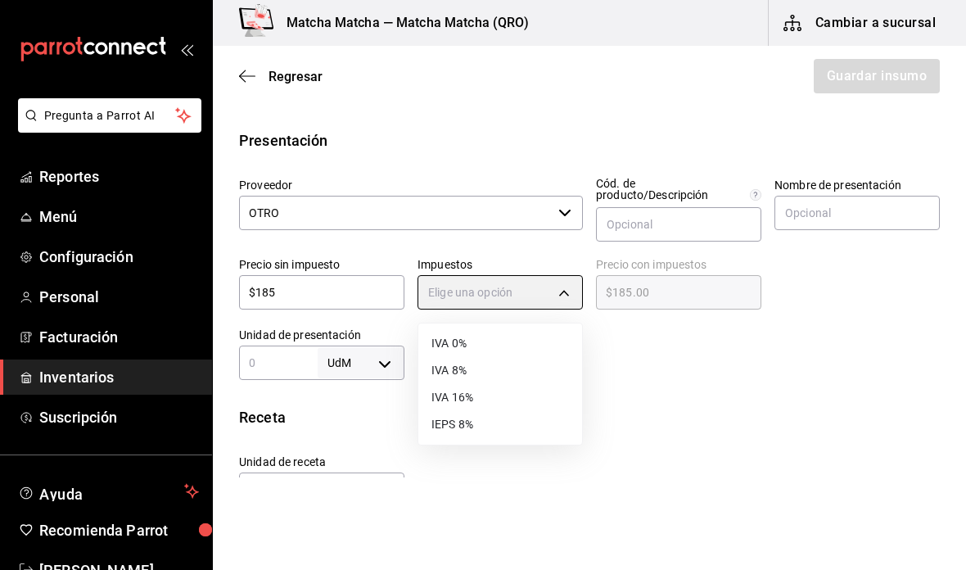
type input "IVA_0"
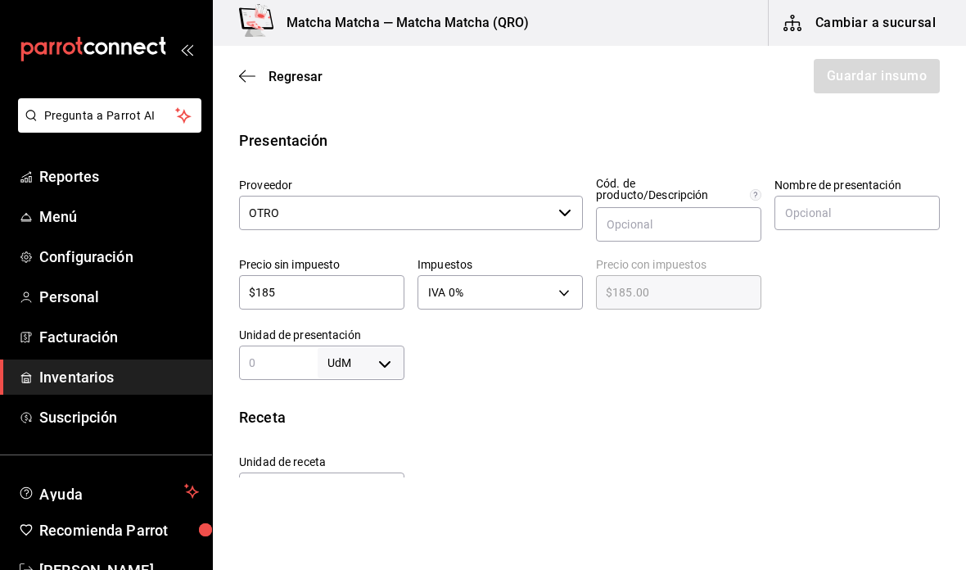
click at [393, 367] on body "Pregunta a Parrot AI Reportes Menú Configuración Personal Facturación Inventari…" at bounding box center [483, 238] width 966 height 477
click at [362, 419] on li "kg" at bounding box center [360, 413] width 85 height 27
type input "KILOGRAM"
click at [284, 363] on input "text" at bounding box center [278, 363] width 79 height 20
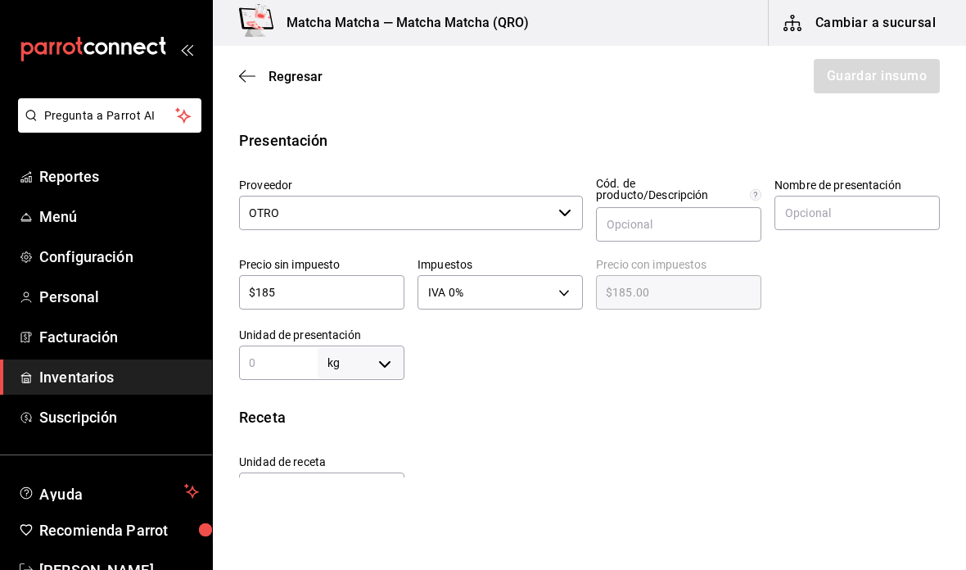
type input "1"
click at [612, 439] on div "Receta Unidad de receta kg KILOGRAM Factor de conversión 1 ​ 1 kg de Presentaci…" at bounding box center [589, 491] width 753 height 171
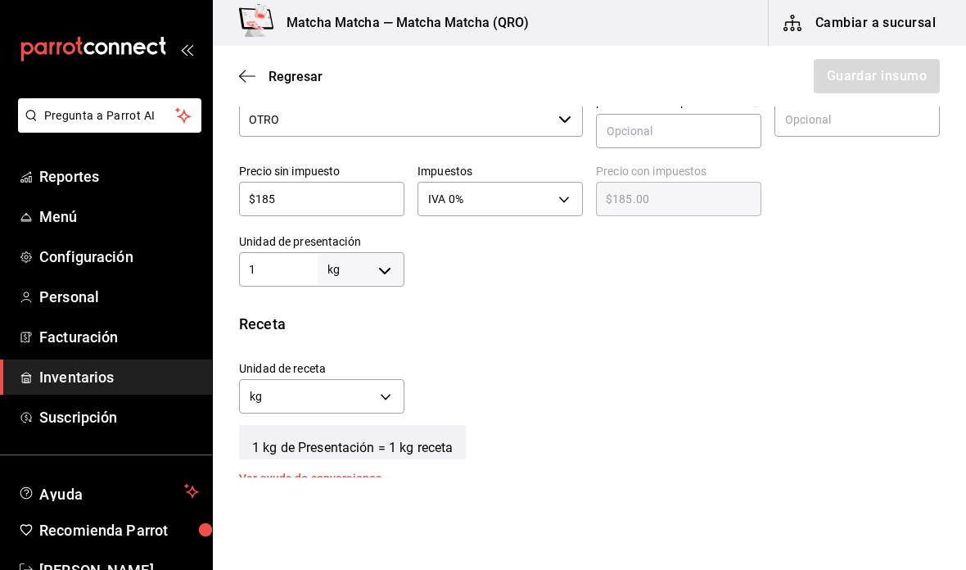
scroll to position [393, 0]
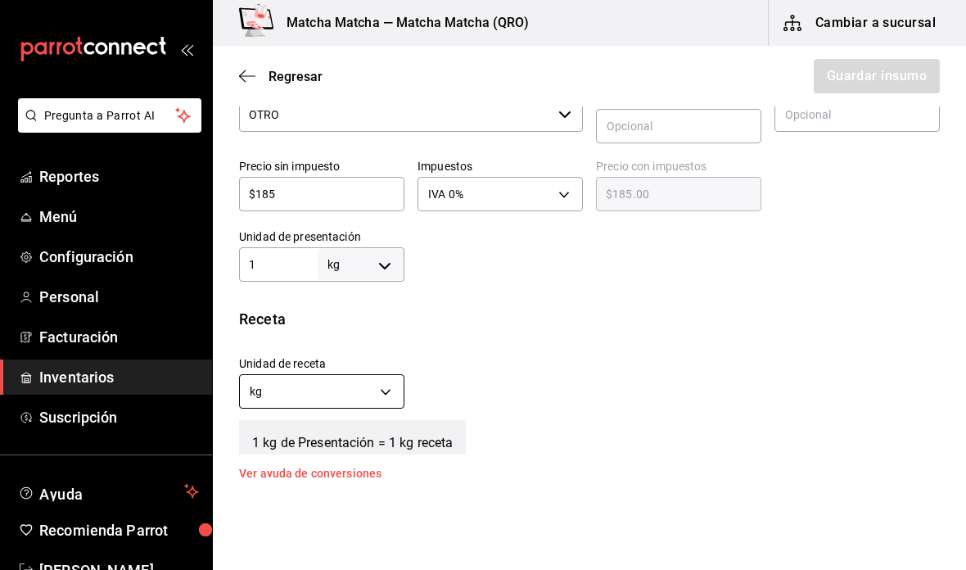
click at [385, 388] on body "Pregunta a Parrot AI Reportes Menú Configuración Personal Facturación Inventari…" at bounding box center [483, 238] width 966 height 477
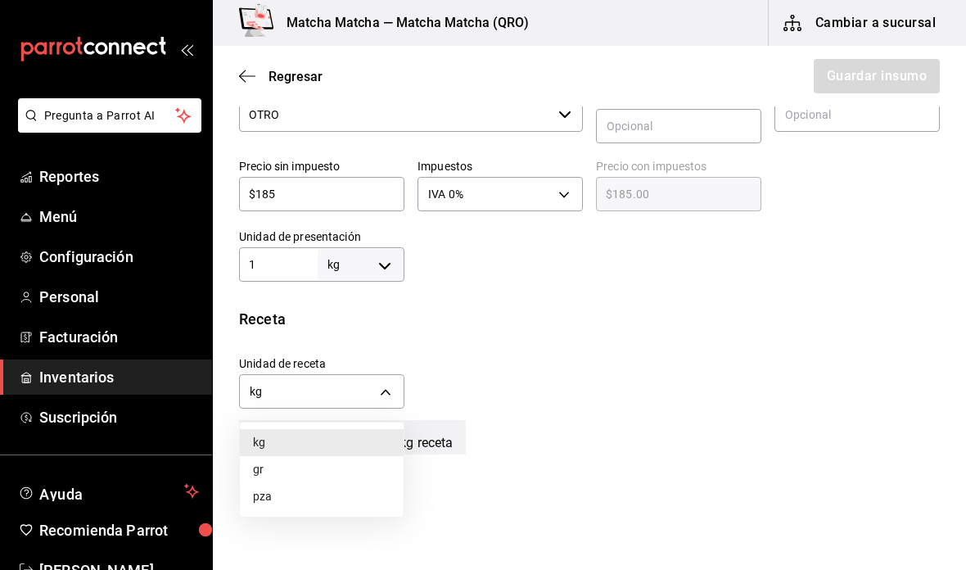
click at [316, 474] on li "gr" at bounding box center [322, 469] width 164 height 27
type input "GRAM"
type input "1,000"
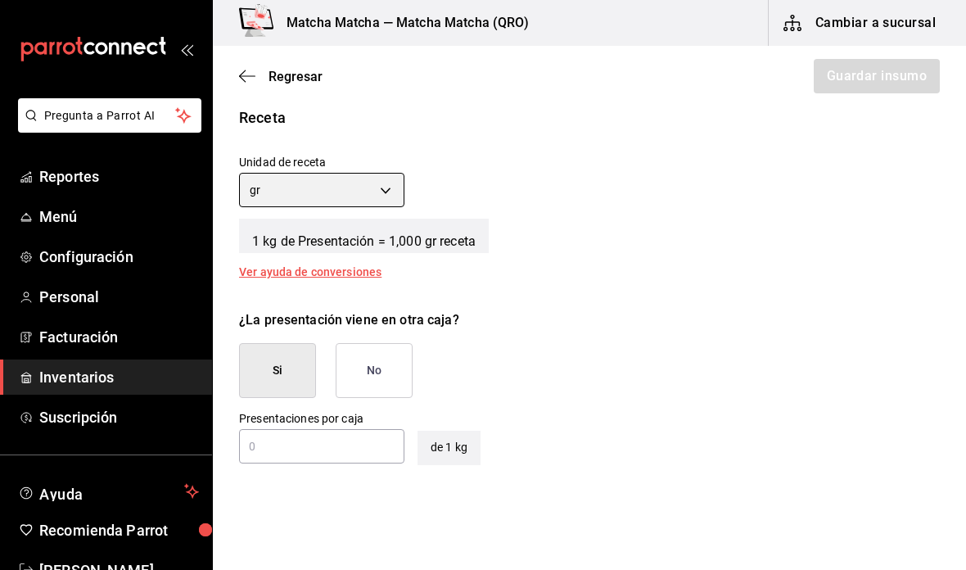
scroll to position [593, 0]
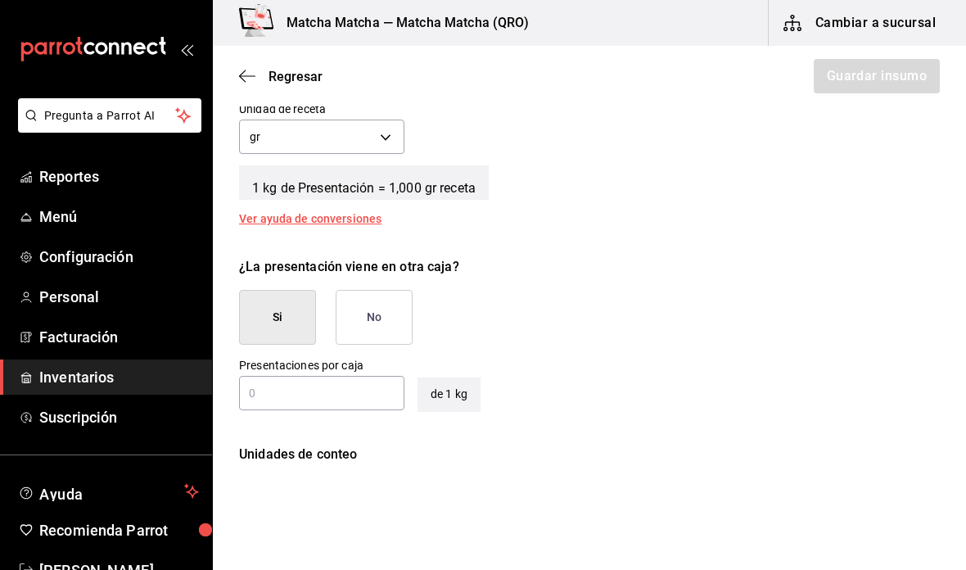
click at [381, 331] on button "No" at bounding box center [374, 317] width 77 height 55
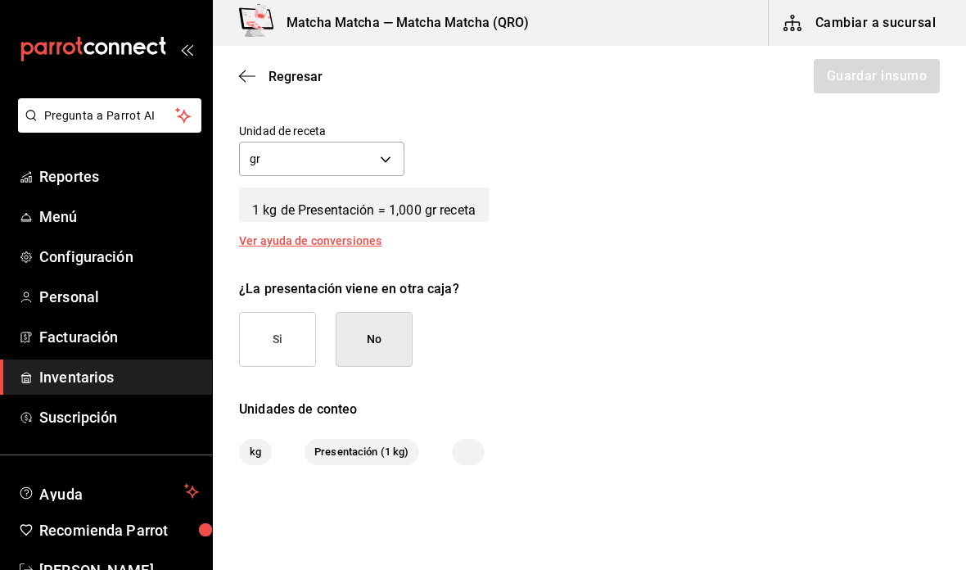
click at [388, 340] on button "No" at bounding box center [374, 339] width 77 height 55
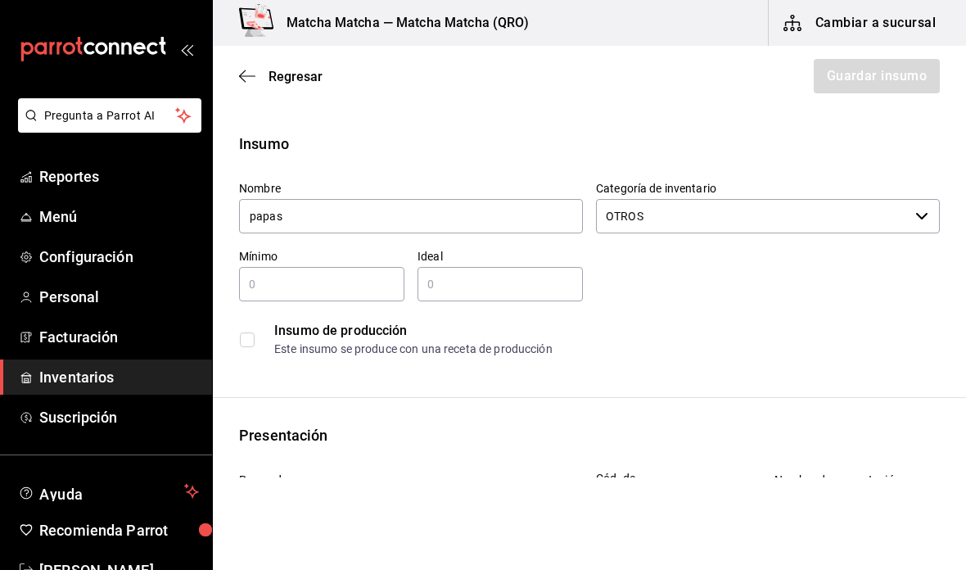
scroll to position [0, 0]
click at [336, 277] on input "text" at bounding box center [321, 284] width 165 height 20
type input "1"
click at [532, 279] on input "text" at bounding box center [499, 284] width 165 height 20
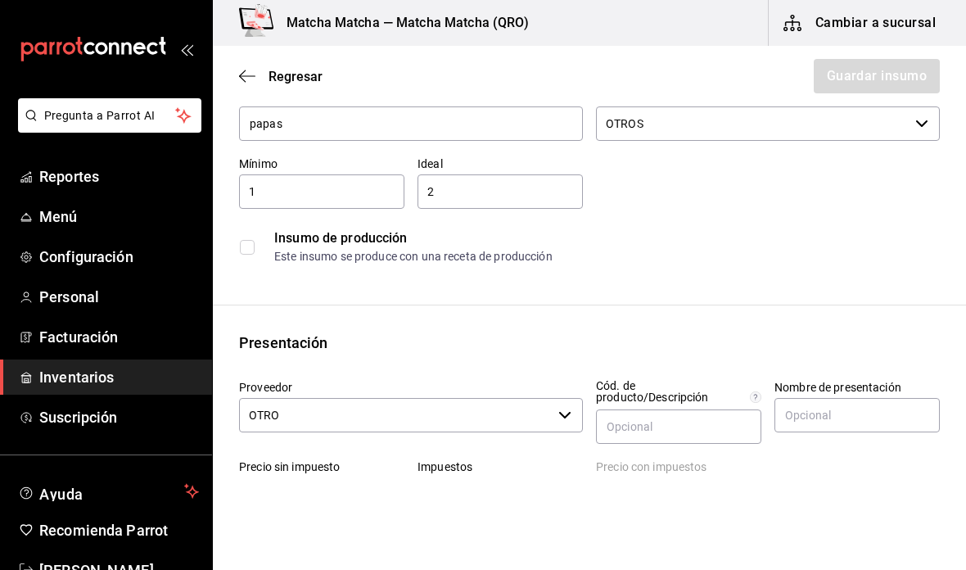
scroll to position [165, 0]
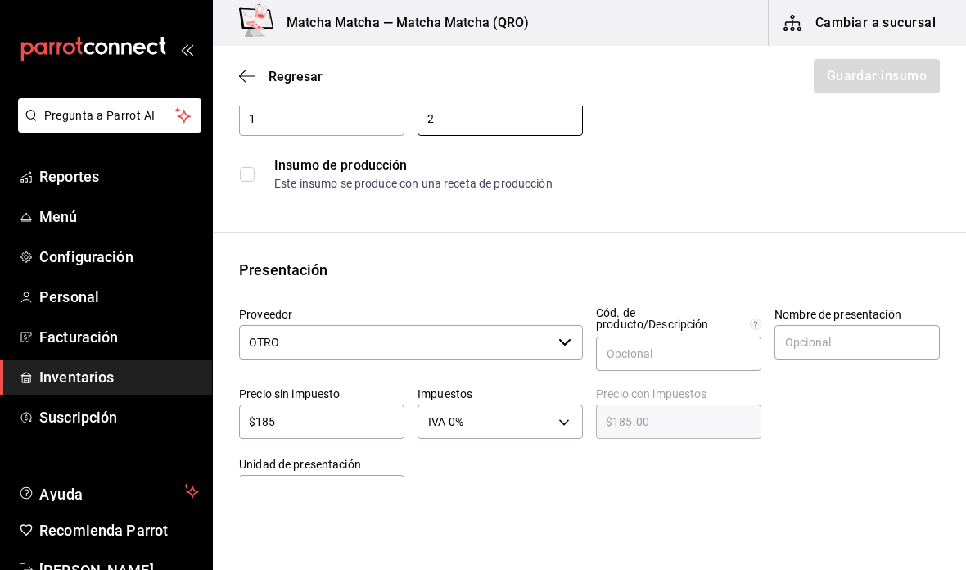
type input "2"
click at [804, 448] on div at bounding box center [671, 476] width 535 height 65
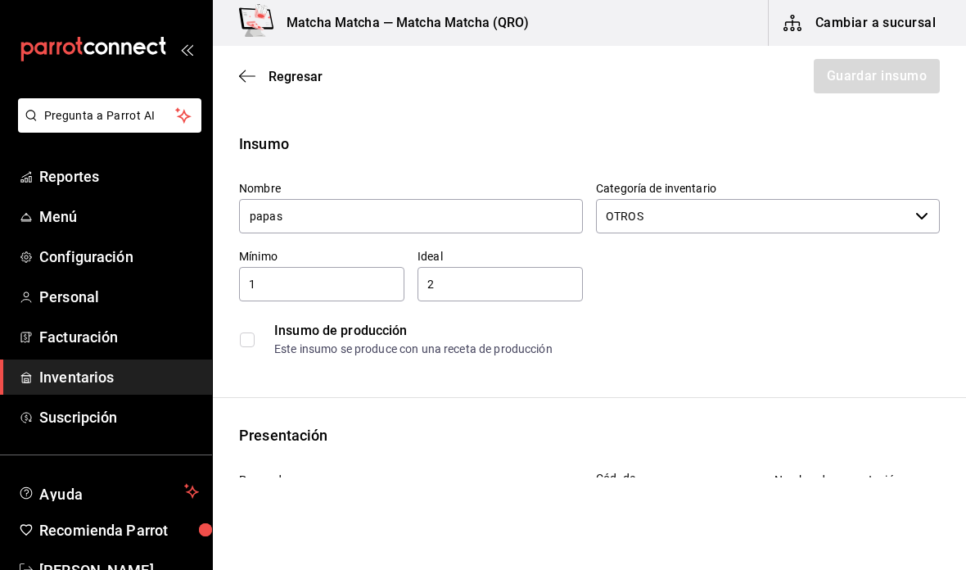
scroll to position [0, 0]
click at [800, 317] on div "Insumo de producción Este insumo se produce con una receta de producción" at bounding box center [589, 339] width 700 height 50
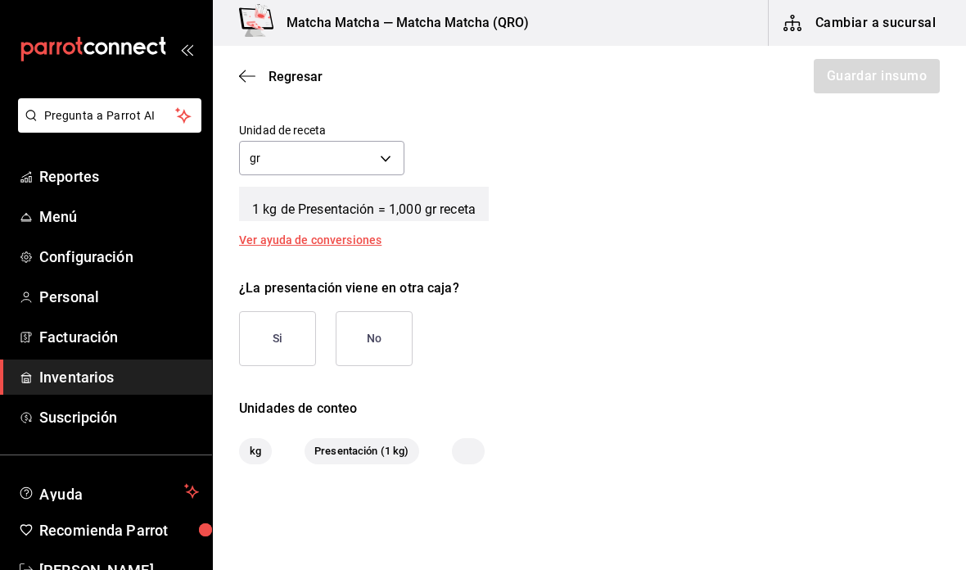
scroll to position [625, 0]
click at [376, 357] on button "No" at bounding box center [374, 339] width 77 height 55
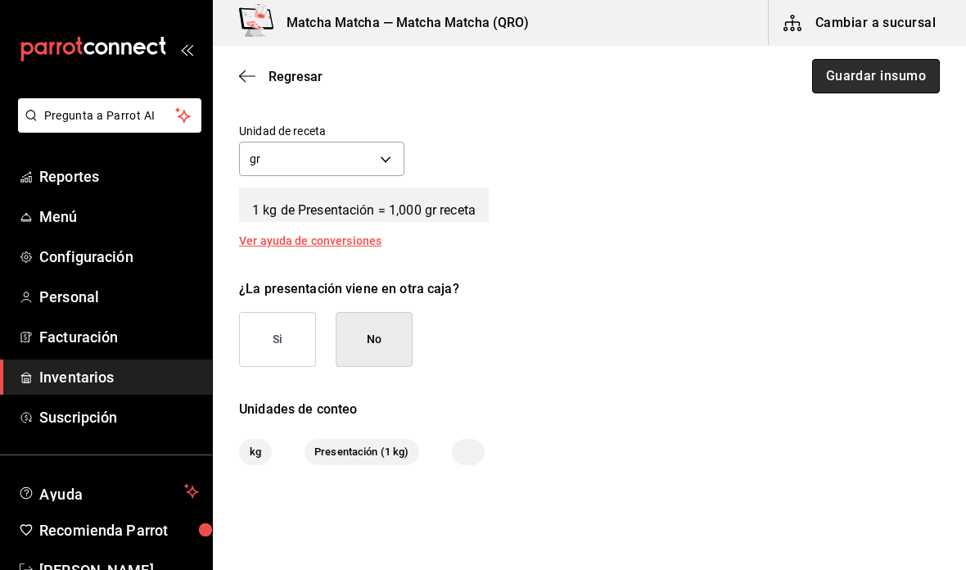
click at [890, 81] on button "Guardar insumo" at bounding box center [876, 76] width 128 height 34
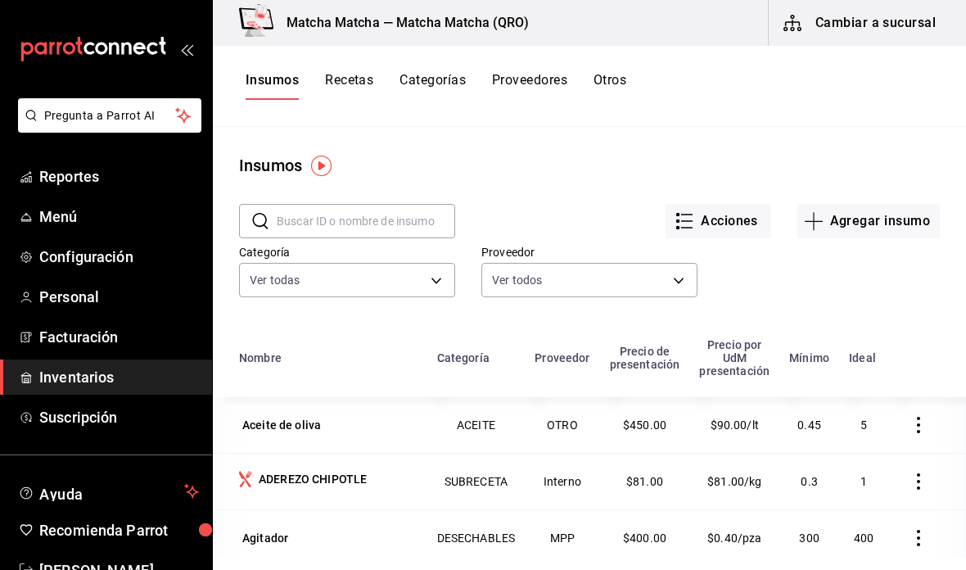
click at [347, 83] on button "Recetas" at bounding box center [349, 86] width 48 height 28
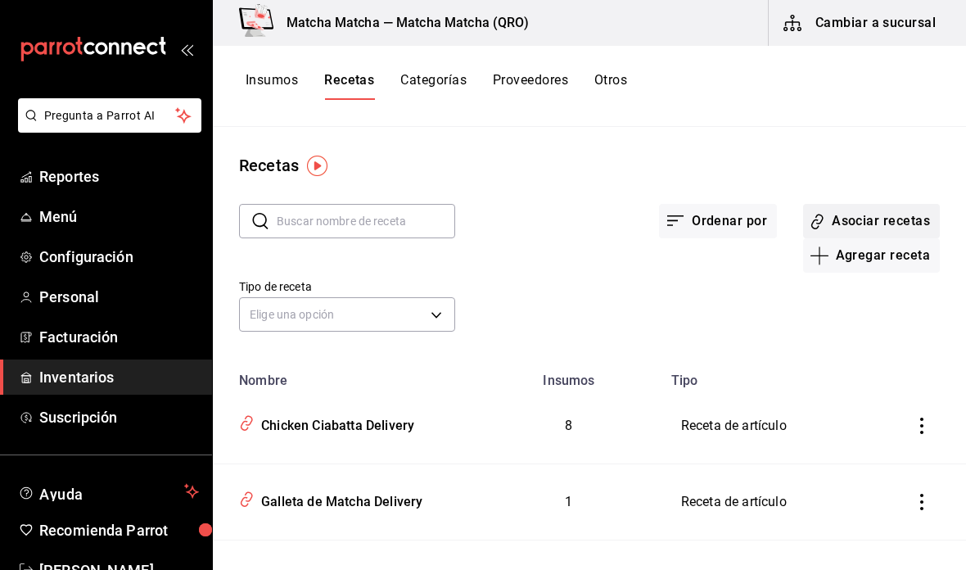
click at [893, 228] on button "Asociar recetas" at bounding box center [871, 221] width 137 height 34
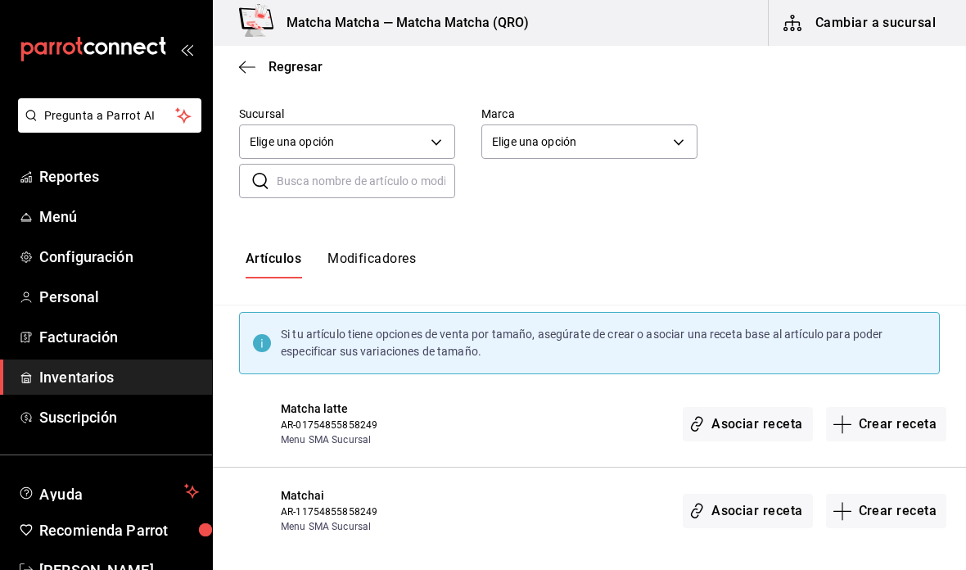
scroll to position [116, 0]
click at [415, 182] on input "text" at bounding box center [366, 180] width 178 height 33
click at [410, 130] on body "Pregunta a Parrot AI Reportes Menú Configuración Personal Facturación Inventari…" at bounding box center [483, 271] width 966 height 542
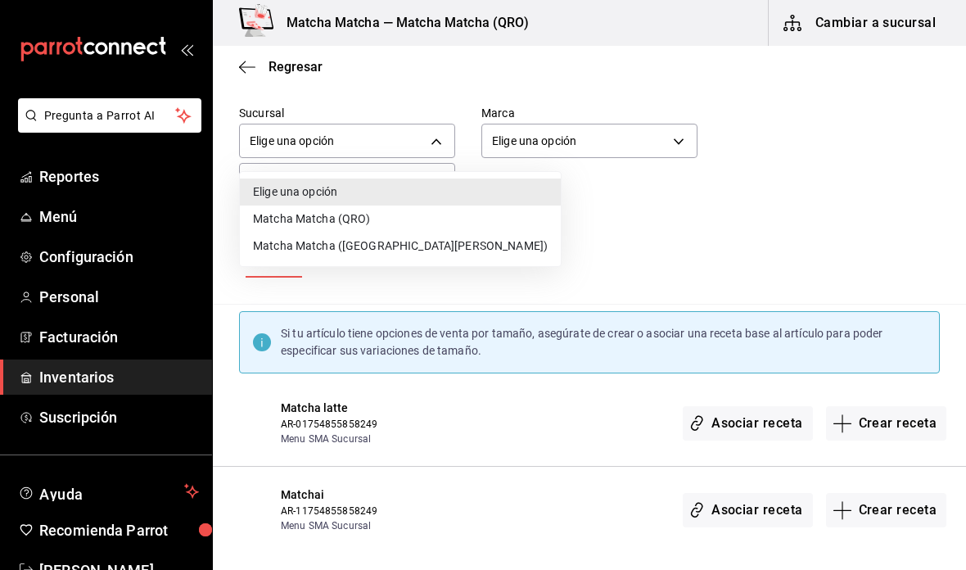
click at [426, 220] on li "Matcha Matcha (QRO)" at bounding box center [400, 218] width 321 height 27
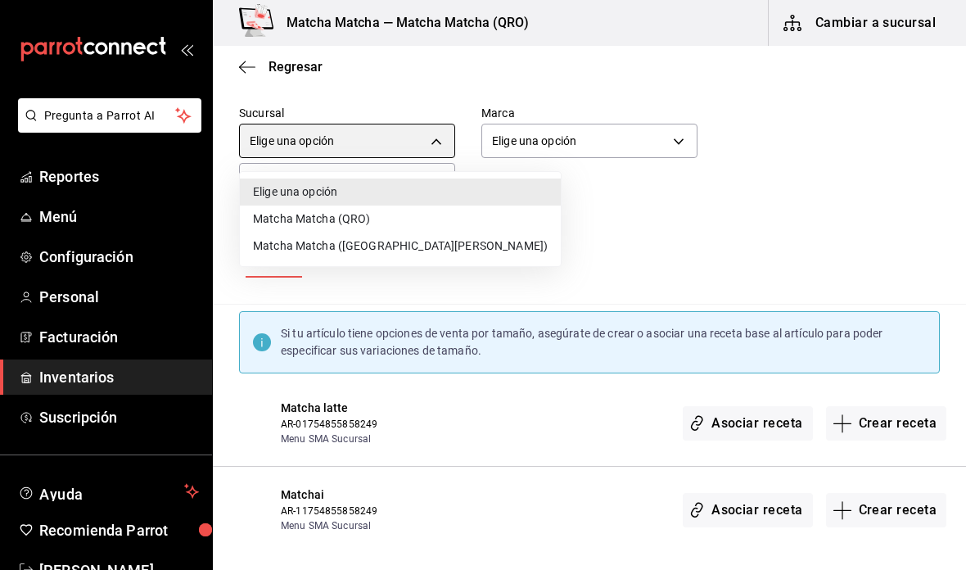
type input "2df98419-6aaf-41c7-8e71-260f0a8fd58e"
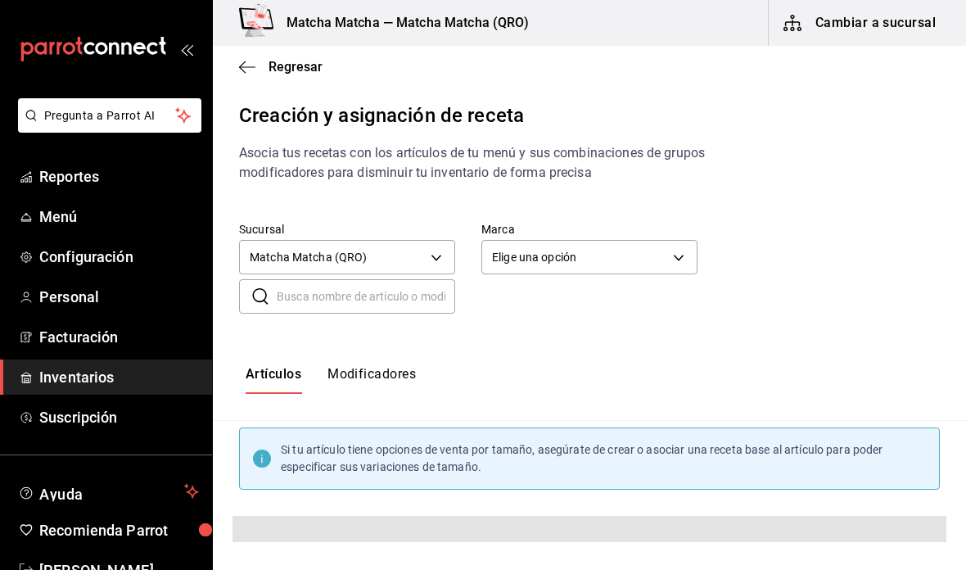
click at [399, 299] on input "text" at bounding box center [366, 296] width 178 height 33
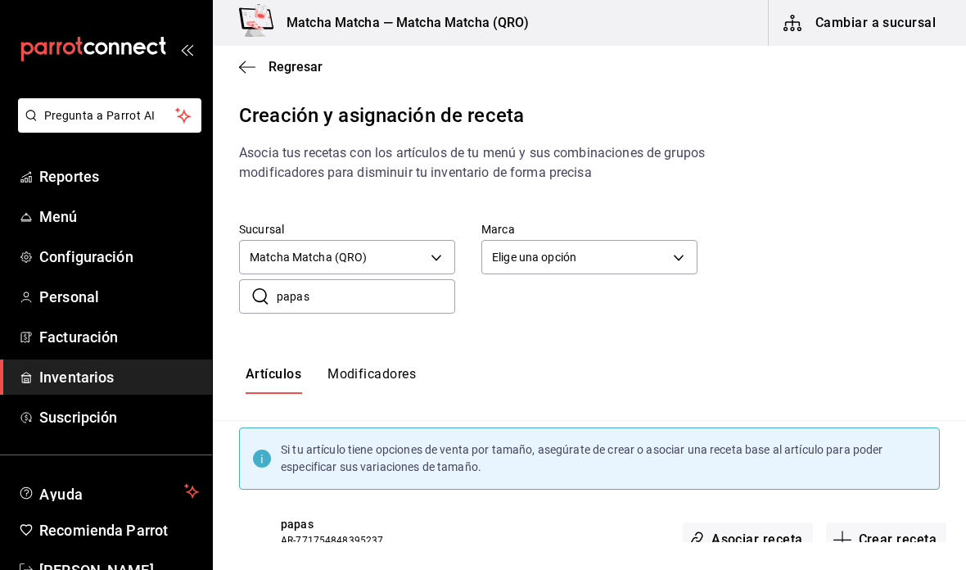
type input "papas"
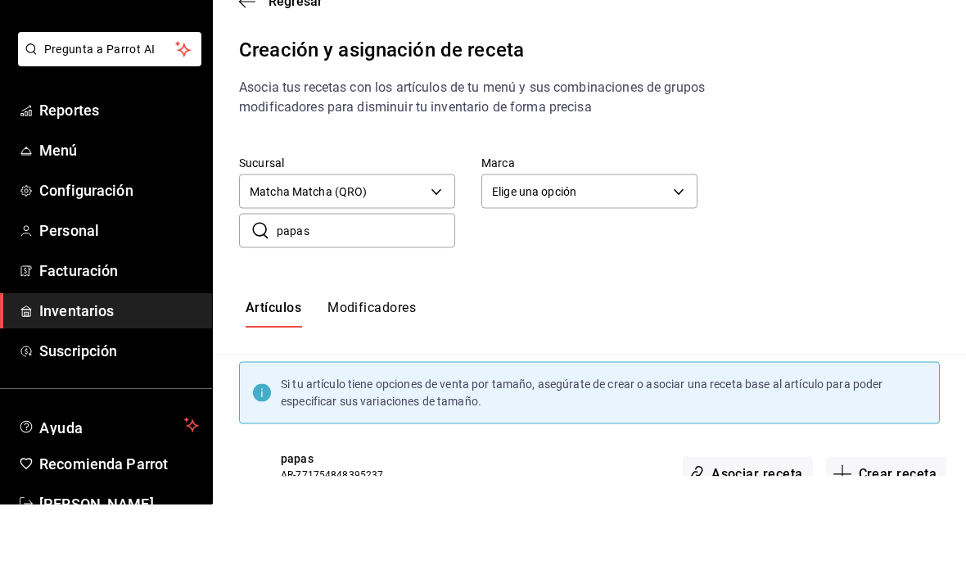
scroll to position [38, 0]
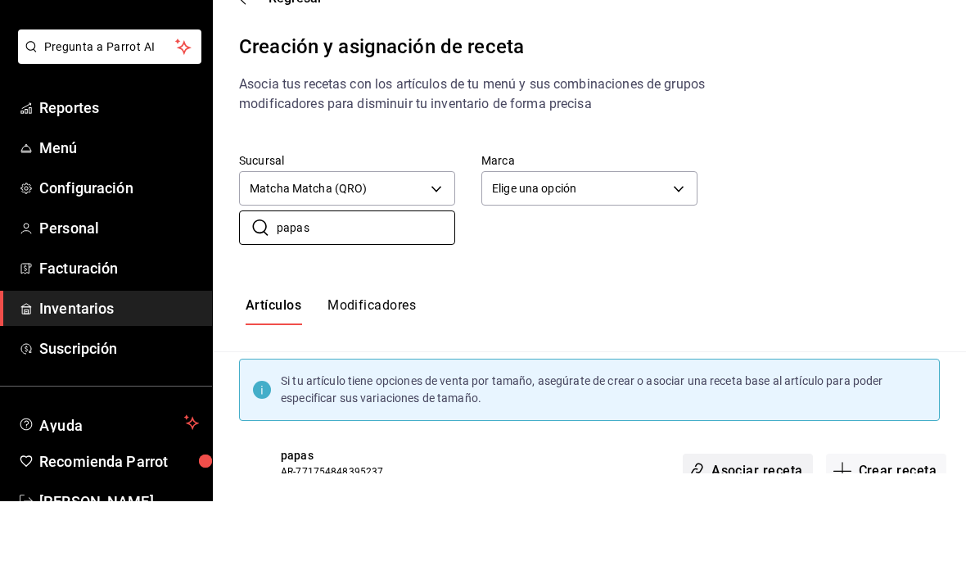
click at [771, 522] on button "Asociar receta" at bounding box center [746, 539] width 129 height 34
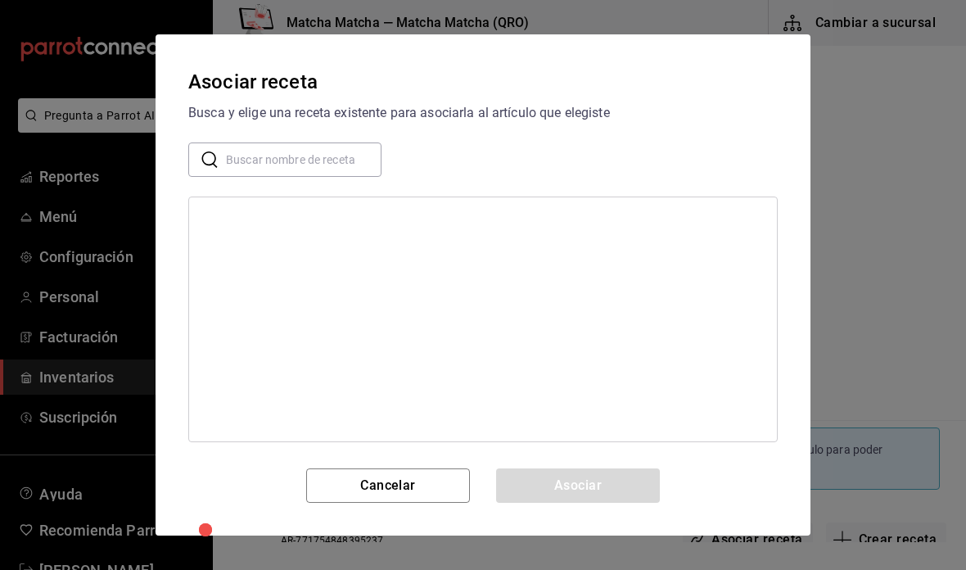
click at [348, 160] on input "text" at bounding box center [303, 159] width 155 height 33
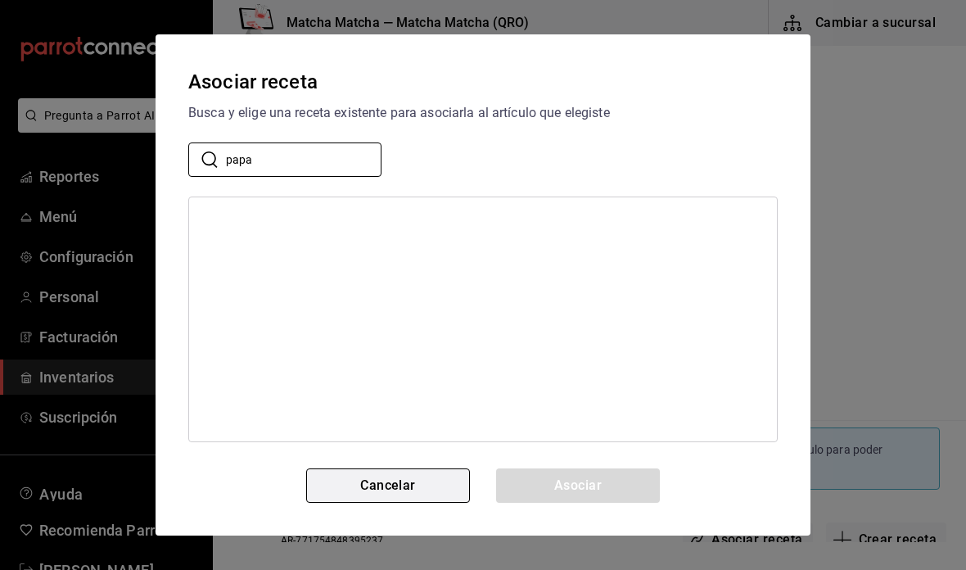
type input "papa"
click at [440, 487] on button "Cancelar" at bounding box center [388, 485] width 164 height 34
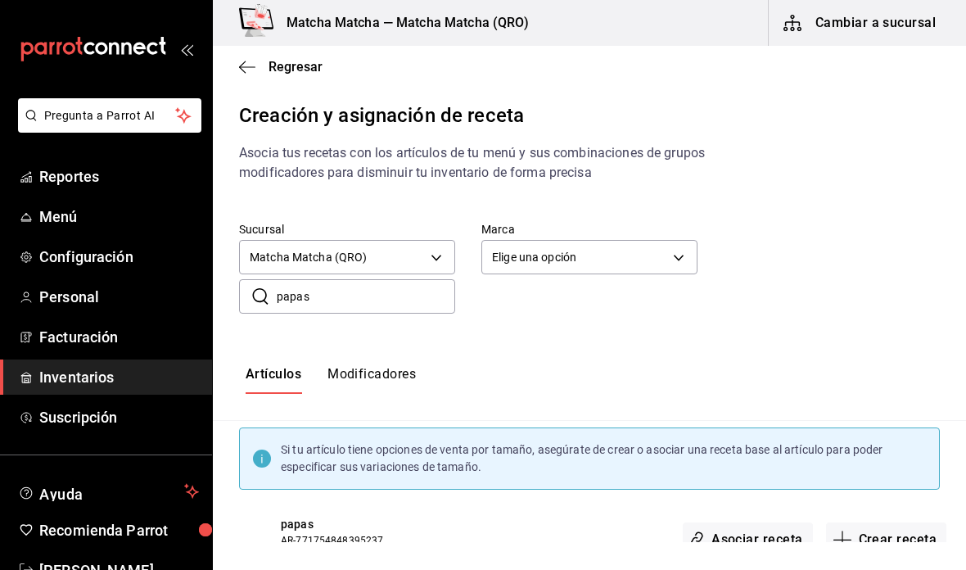
scroll to position [0, 0]
click at [228, 75] on div "Regresar" at bounding box center [589, 67] width 753 height 42
click at [241, 78] on div "Regresar" at bounding box center [589, 67] width 753 height 42
click at [391, 367] on button "Modificadores" at bounding box center [371, 380] width 88 height 28
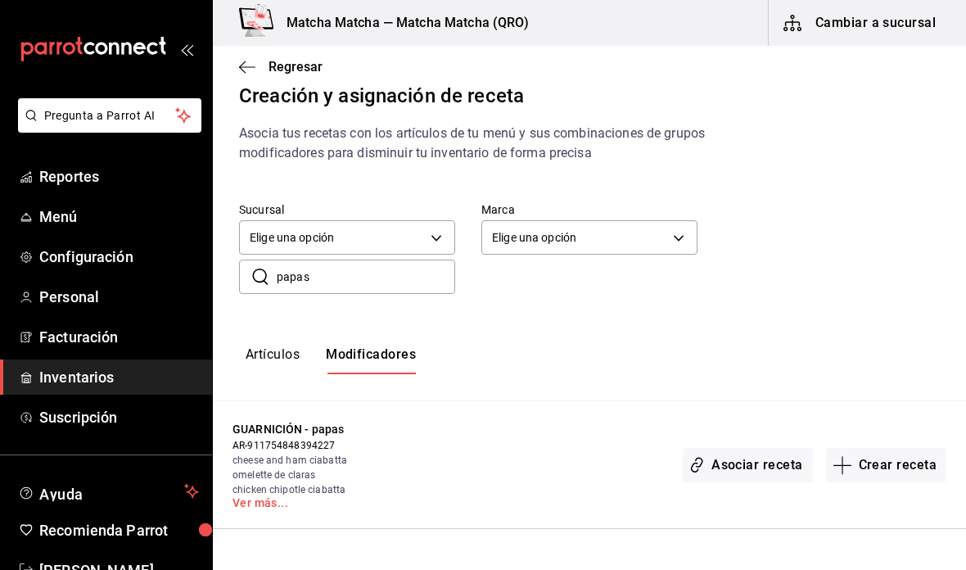
scroll to position [20, 0]
click at [422, 220] on body "Pregunta a Parrot AI Reportes Menú Configuración Personal Facturación Inventari…" at bounding box center [483, 271] width 966 height 542
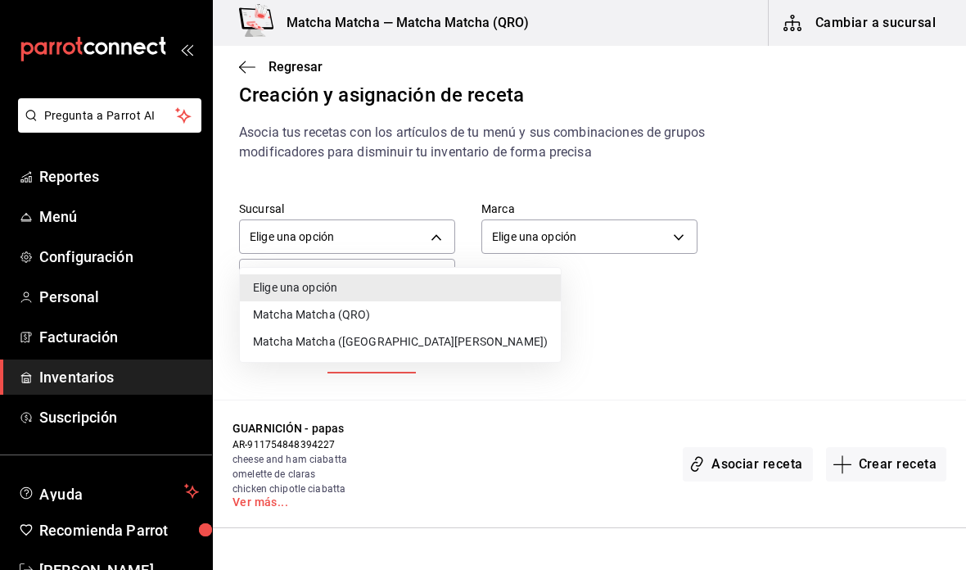
click at [399, 318] on li "Matcha Matcha (QRO)" at bounding box center [400, 314] width 321 height 27
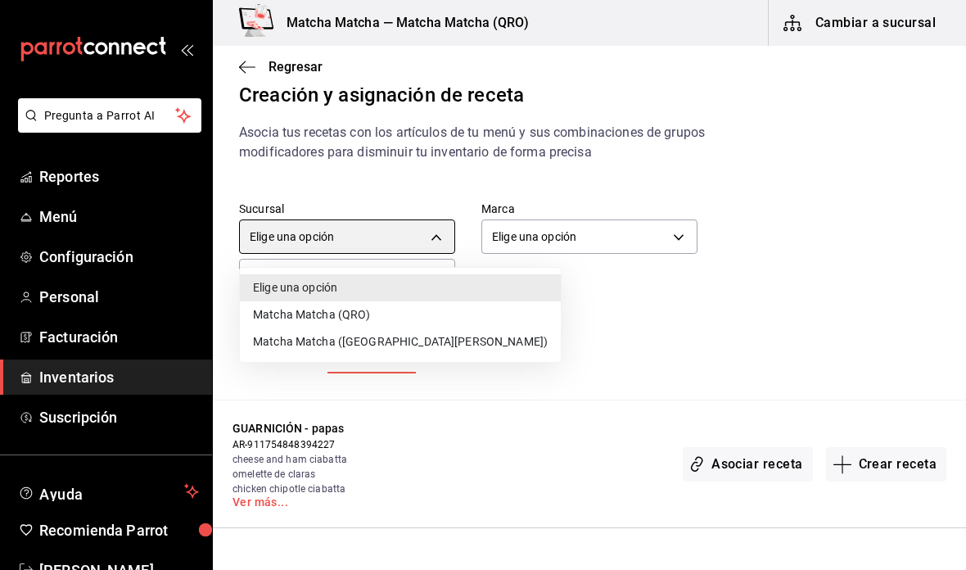
type input "2df98419-6aaf-41c7-8e71-260f0a8fd58e"
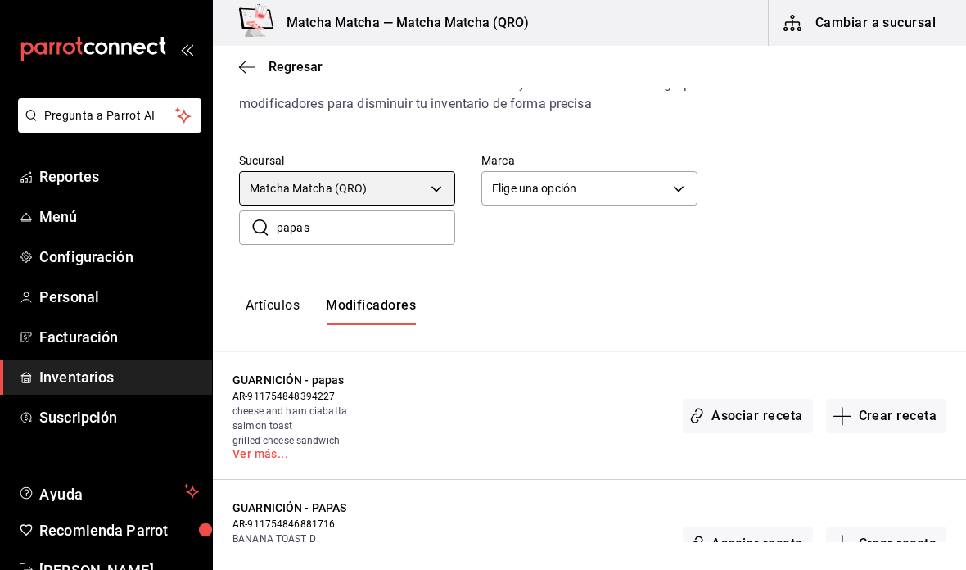
scroll to position [69, 0]
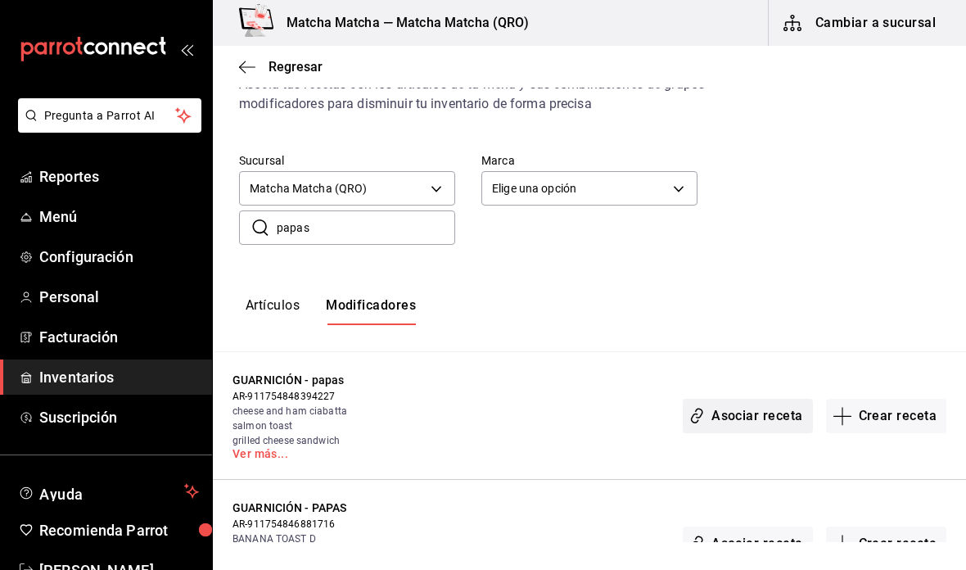
click at [774, 424] on button "Asociar receta" at bounding box center [746, 416] width 129 height 34
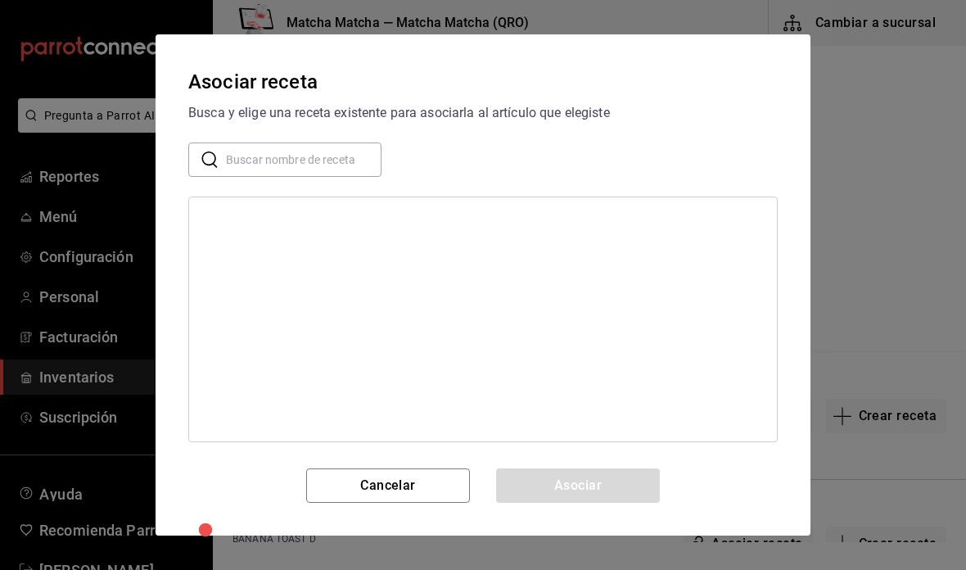
click at [304, 169] on input "text" at bounding box center [303, 159] width 155 height 33
type input "papas"
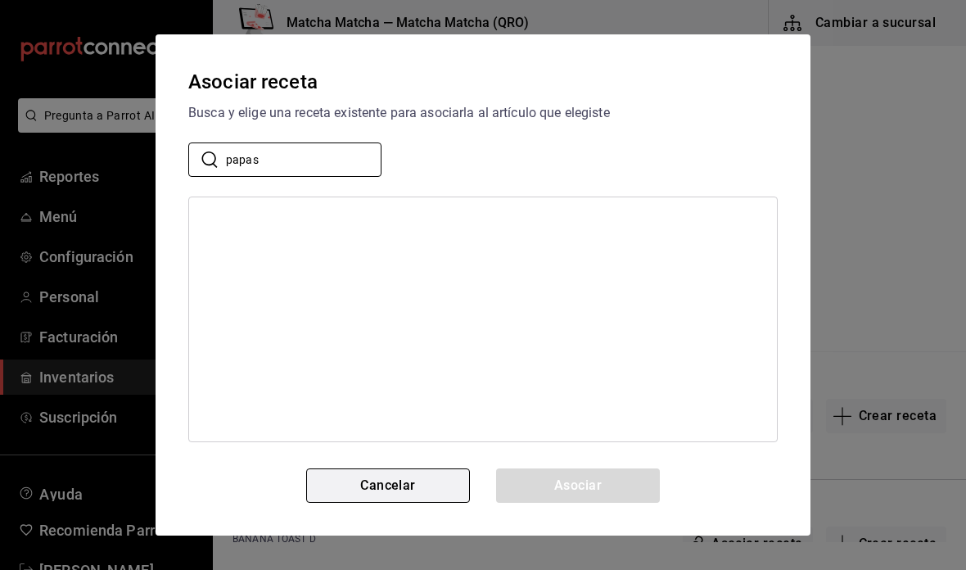
click at [427, 470] on button "Cancelar" at bounding box center [388, 485] width 164 height 34
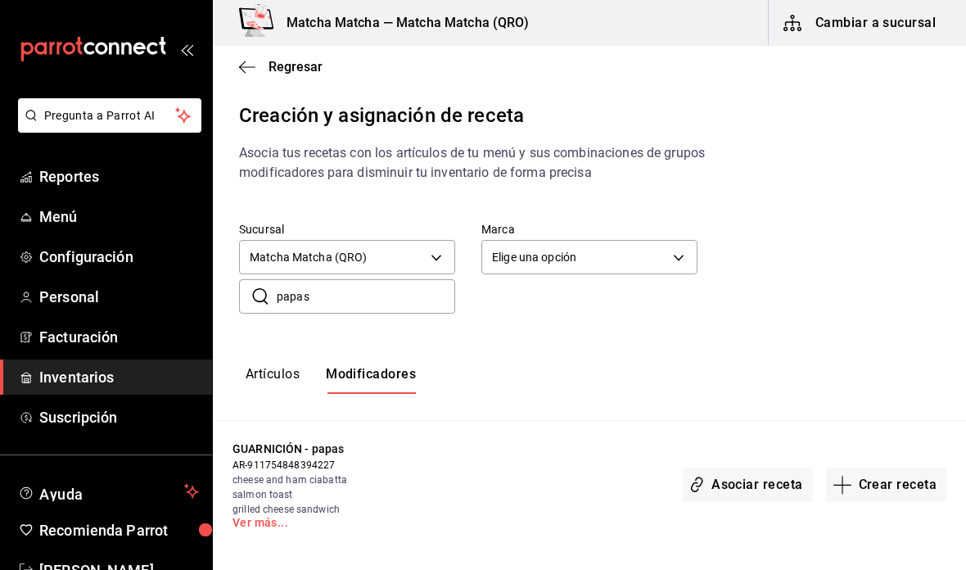
scroll to position [0, 0]
click at [245, 72] on icon "button" at bounding box center [242, 67] width 7 height 12
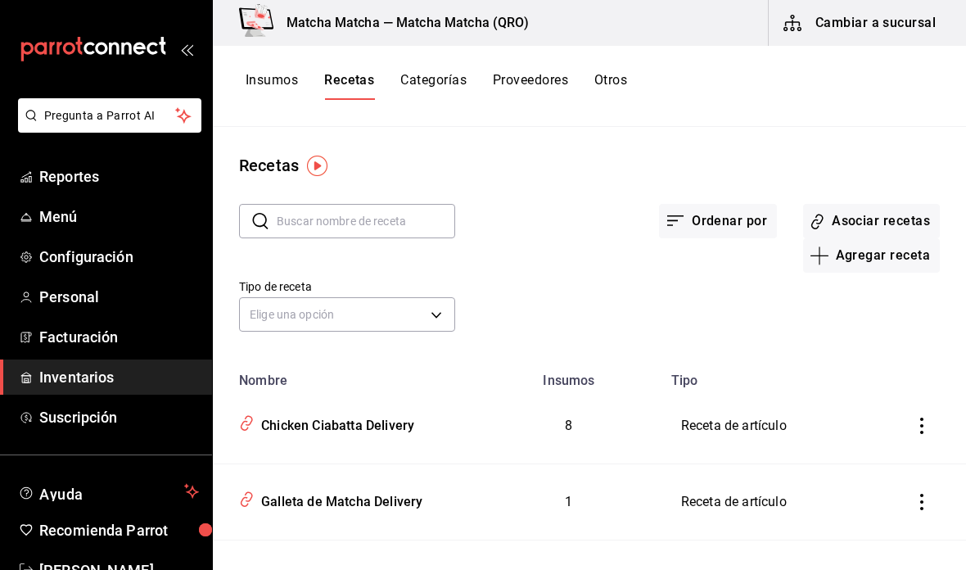
click at [274, 83] on button "Insumos" at bounding box center [271, 86] width 52 height 28
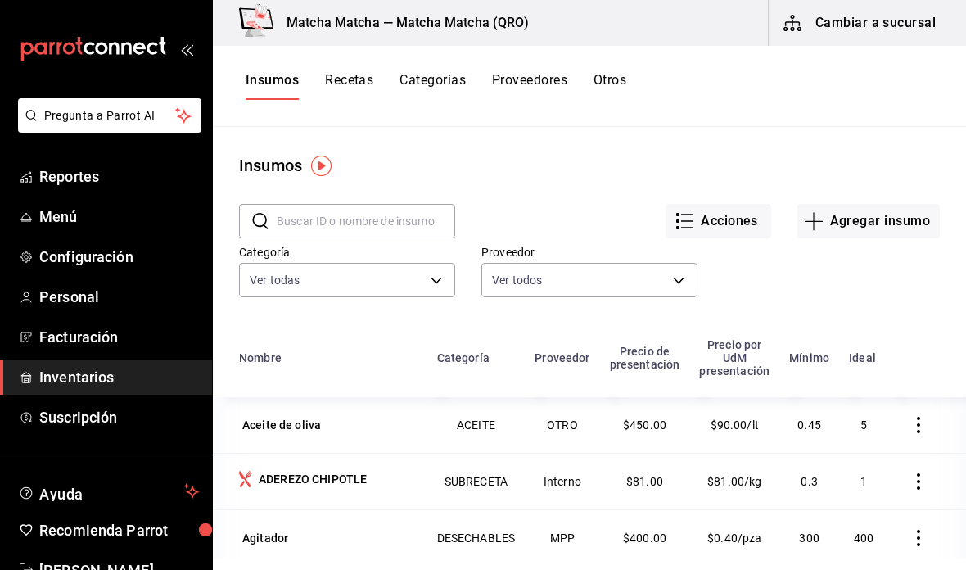
click at [416, 219] on input "text" at bounding box center [366, 221] width 178 height 33
type input "papas"
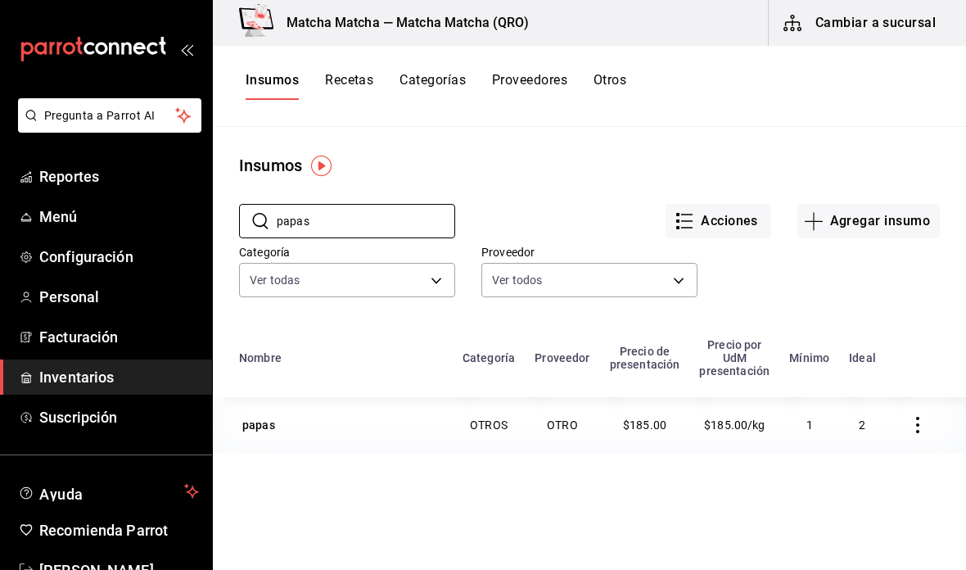
click at [923, 426] on icon "button" at bounding box center [917, 425] width 16 height 16
click at [936, 327] on div at bounding box center [483, 285] width 966 height 570
click at [351, 96] on button "Recetas" at bounding box center [349, 86] width 48 height 28
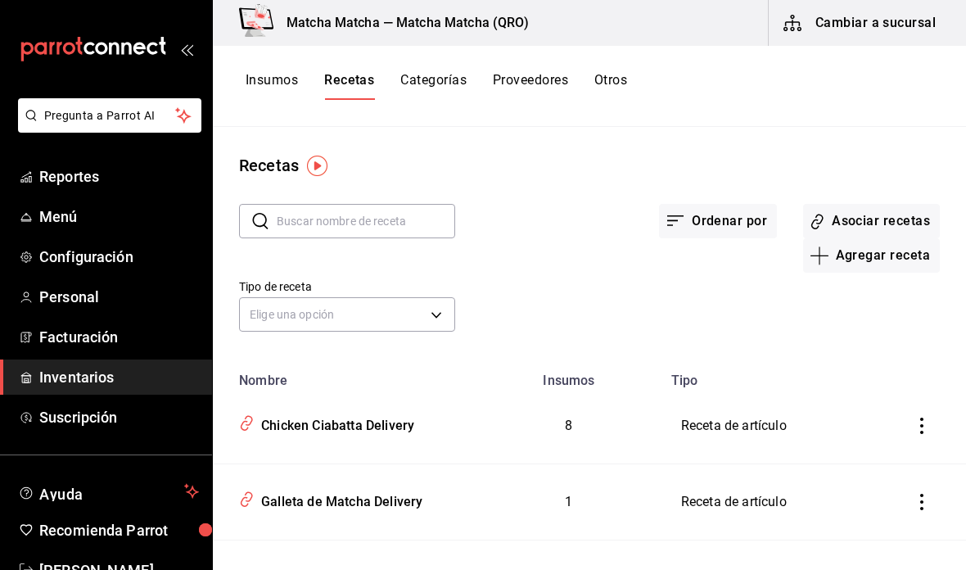
click at [420, 227] on input "text" at bounding box center [366, 221] width 178 height 33
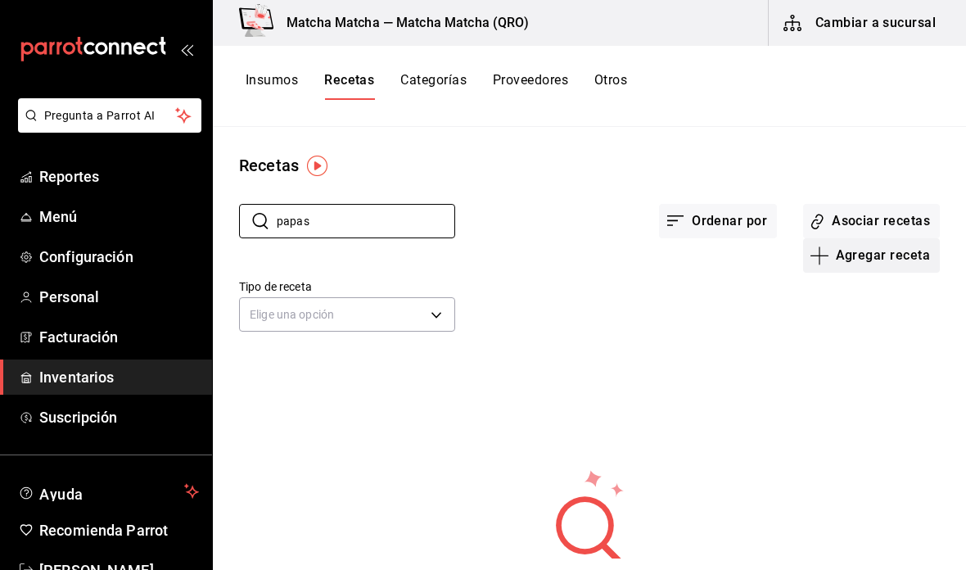
type input "papas"
click at [895, 268] on button "Agregar receta" at bounding box center [871, 255] width 137 height 34
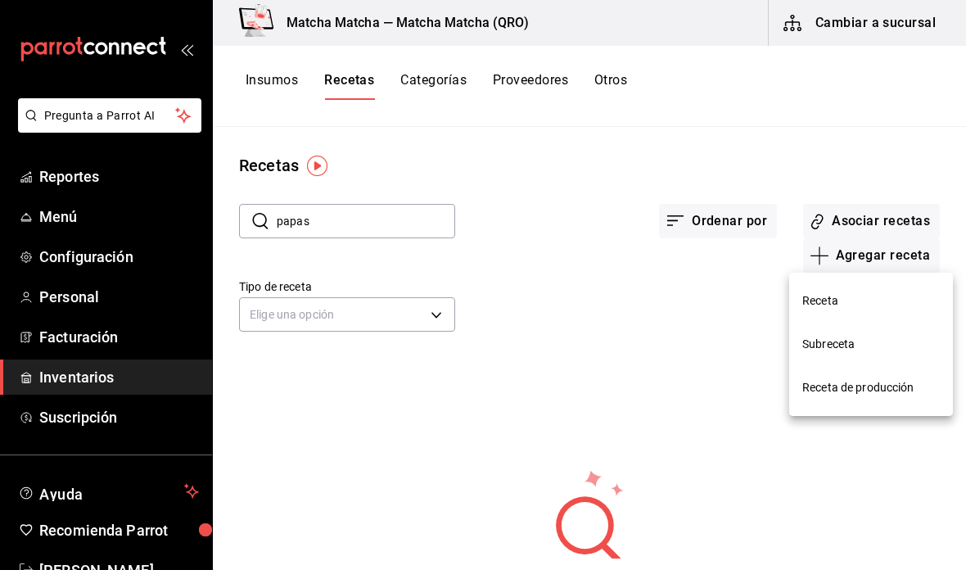
click at [887, 303] on span "Receta" at bounding box center [870, 300] width 137 height 17
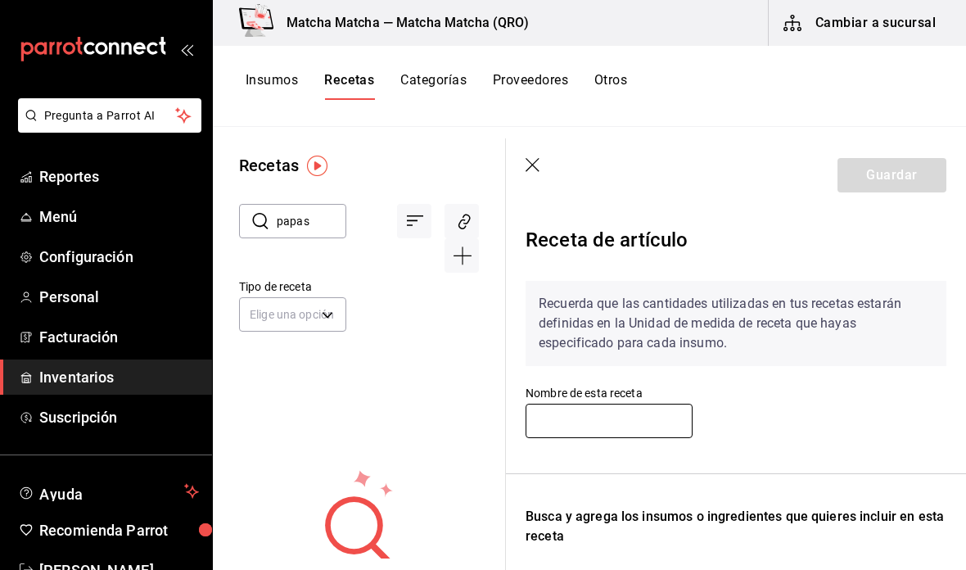
click at [636, 433] on input "text" at bounding box center [608, 420] width 167 height 34
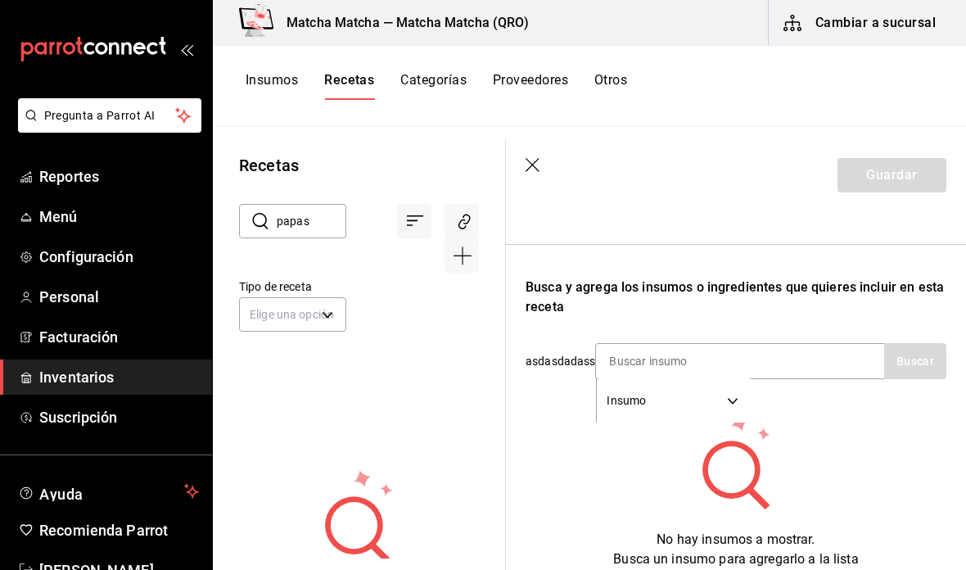
scroll to position [228, 0]
type input "papas"
click at [839, 354] on div "Insumo SUPPLY" at bounding box center [739, 362] width 289 height 36
click at [844, 367] on div "Insumo SUPPLY" at bounding box center [739, 362] width 289 height 36
click at [831, 359] on div "Insumo SUPPLY" at bounding box center [739, 362] width 289 height 36
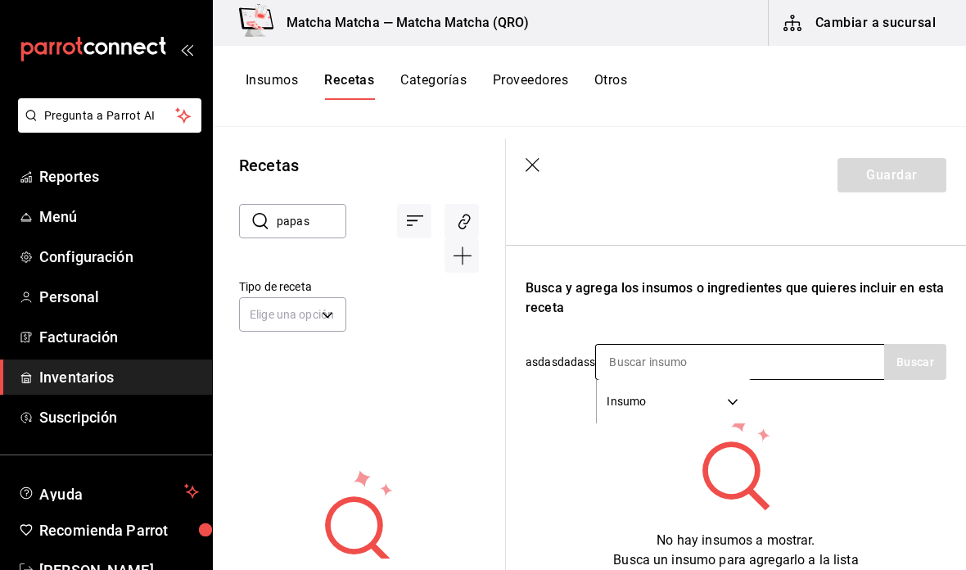
click at [727, 402] on body "Pregunta a Parrot AI Reportes Menú Configuración Personal Facturación Inventari…" at bounding box center [483, 279] width 966 height 558
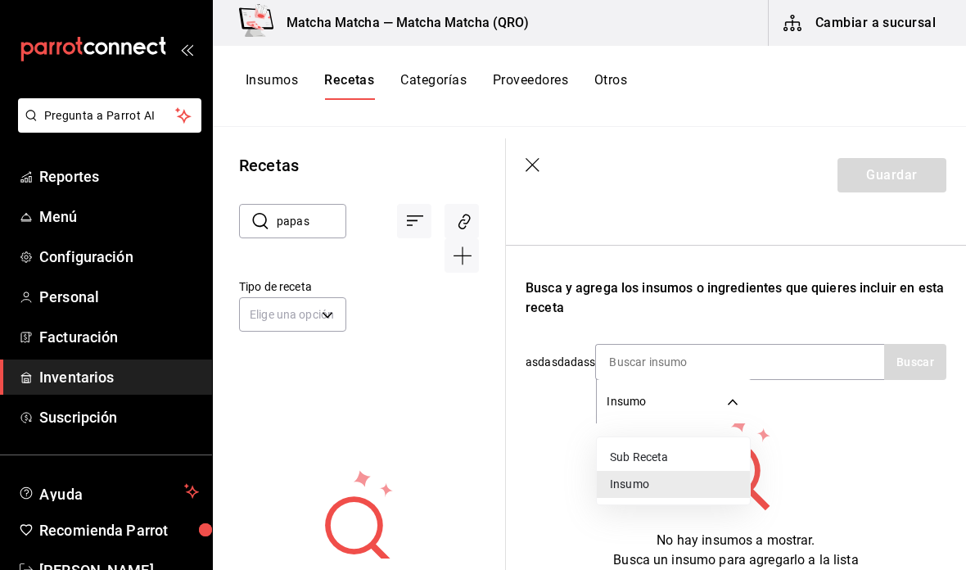
click at [678, 481] on li "Insumo" at bounding box center [673, 484] width 153 height 27
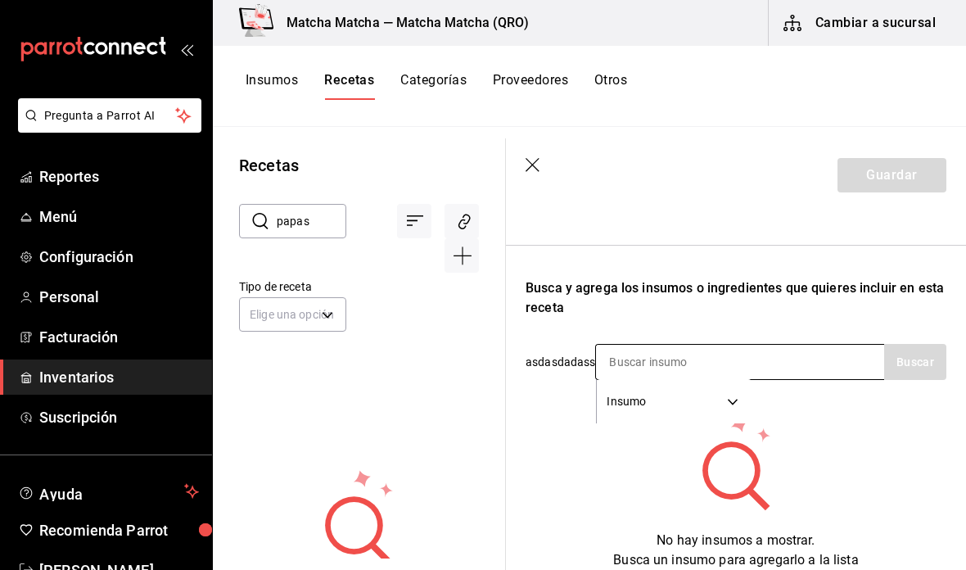
click at [736, 361] on input at bounding box center [678, 362] width 164 height 34
click at [736, 360] on input at bounding box center [678, 362] width 164 height 34
type input "papas"
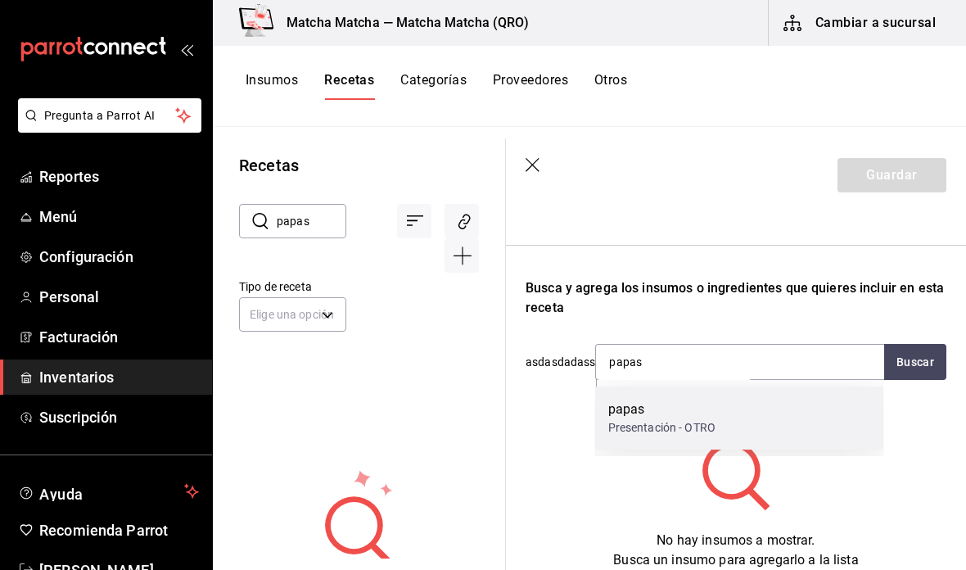
click at [791, 417] on div "papas Presentación - OTRO" at bounding box center [739, 417] width 289 height 63
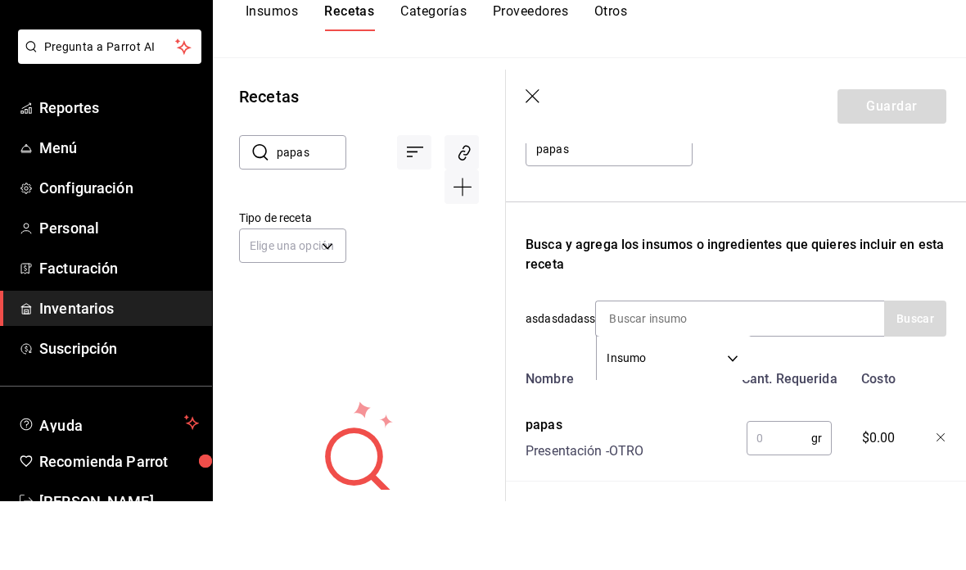
scroll to position [54, 0]
click at [788, 490] on input "text" at bounding box center [778, 506] width 65 height 33
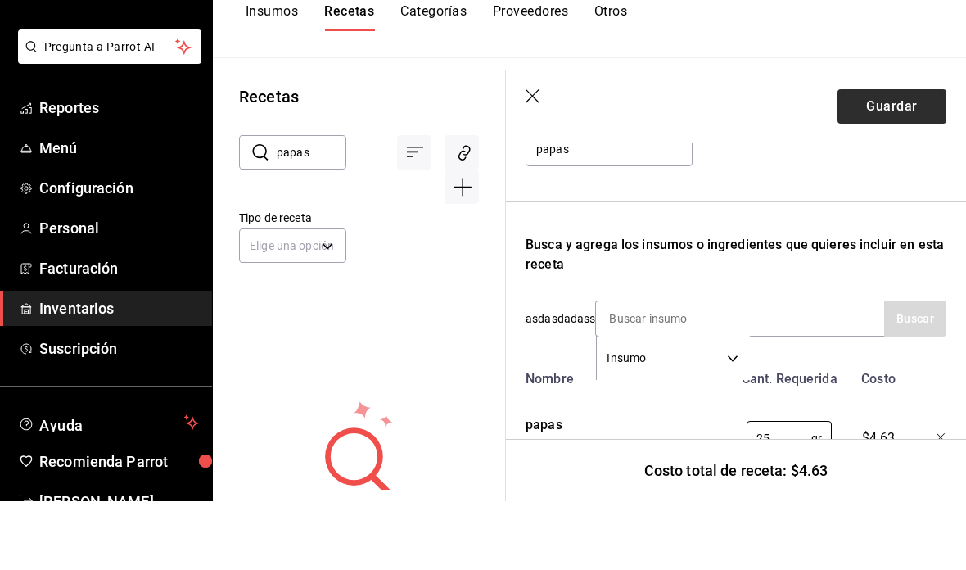
type input "25"
click at [903, 158] on button "Guardar" at bounding box center [891, 175] width 109 height 34
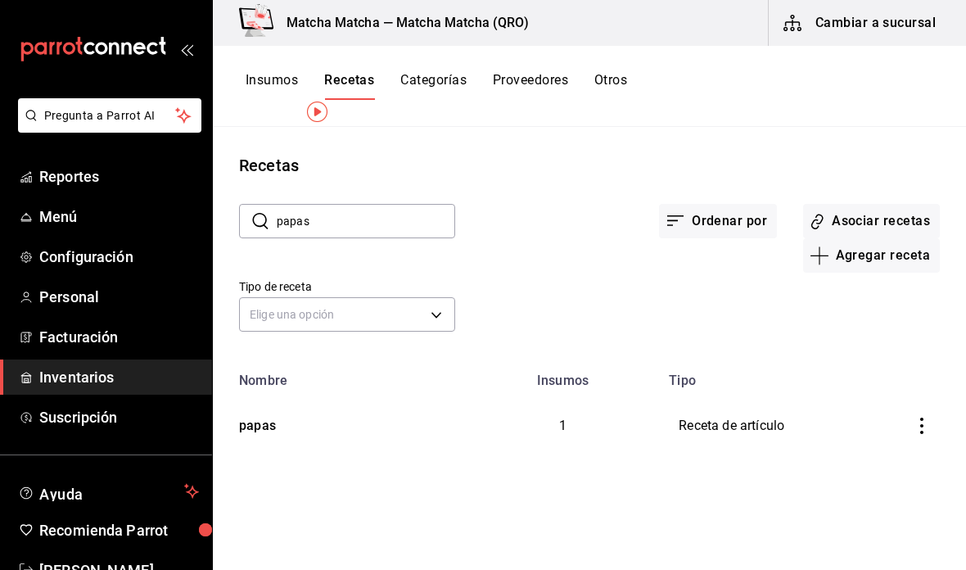
click at [430, 72] on button "Categorías" at bounding box center [433, 86] width 66 height 28
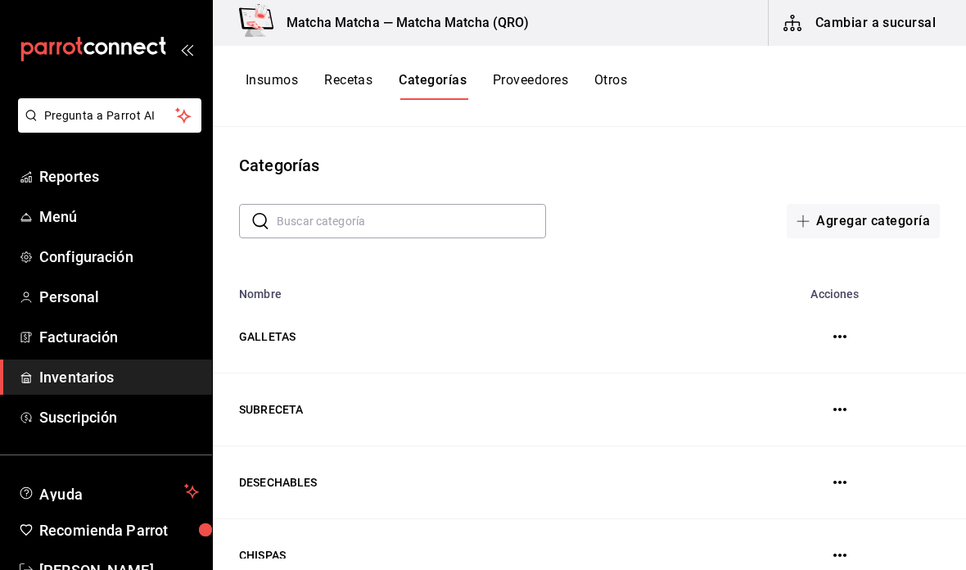
click at [345, 72] on button "Recetas" at bounding box center [348, 86] width 48 height 28
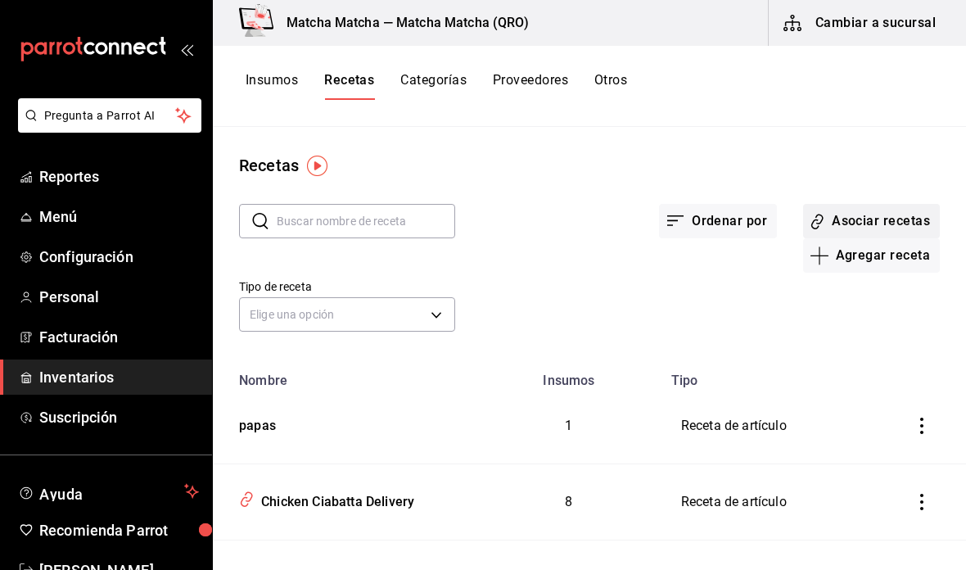
click at [866, 218] on button "Asociar recetas" at bounding box center [871, 221] width 137 height 34
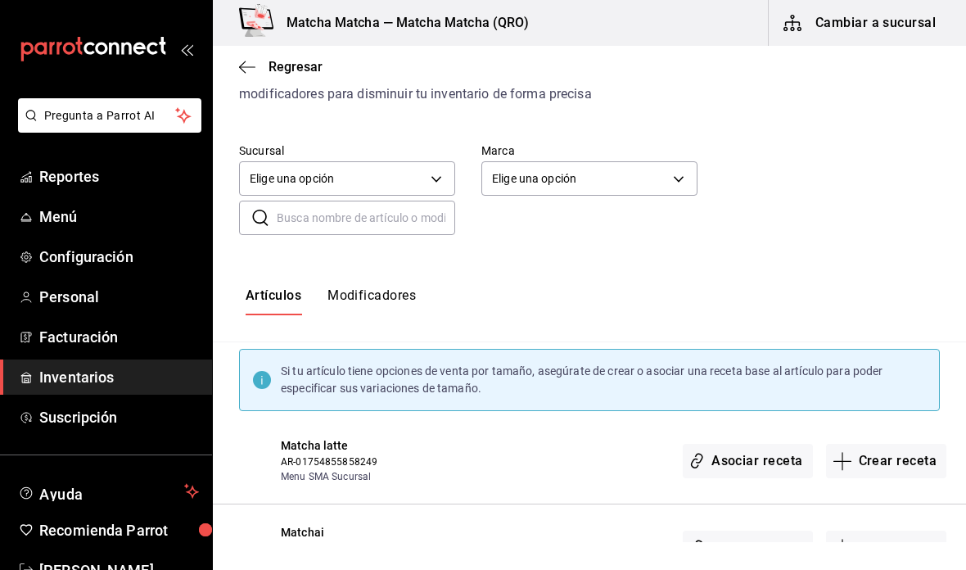
scroll to position [19, 0]
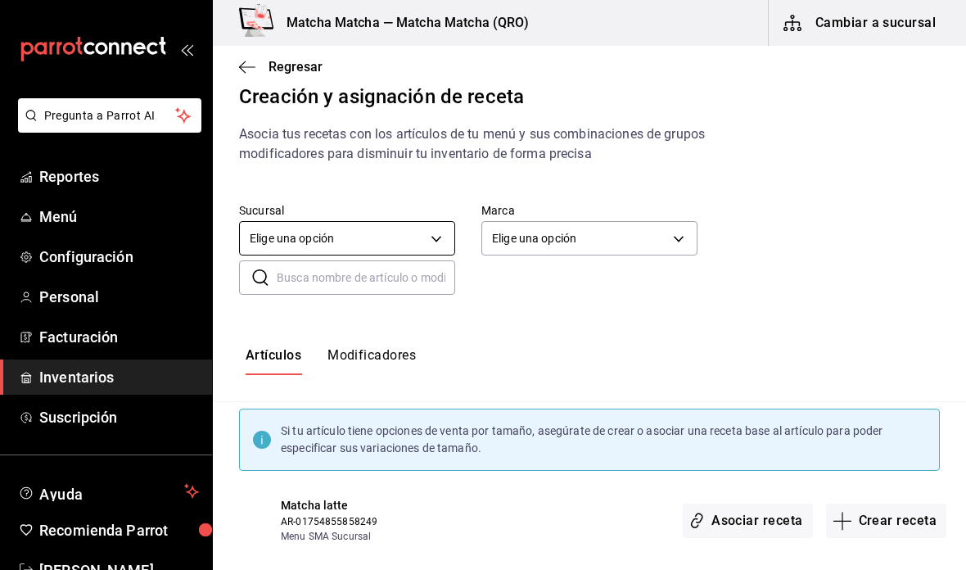
click at [418, 233] on body "Pregunta a Parrot AI Reportes Menú Configuración Personal Facturación Inventari…" at bounding box center [483, 271] width 966 height 542
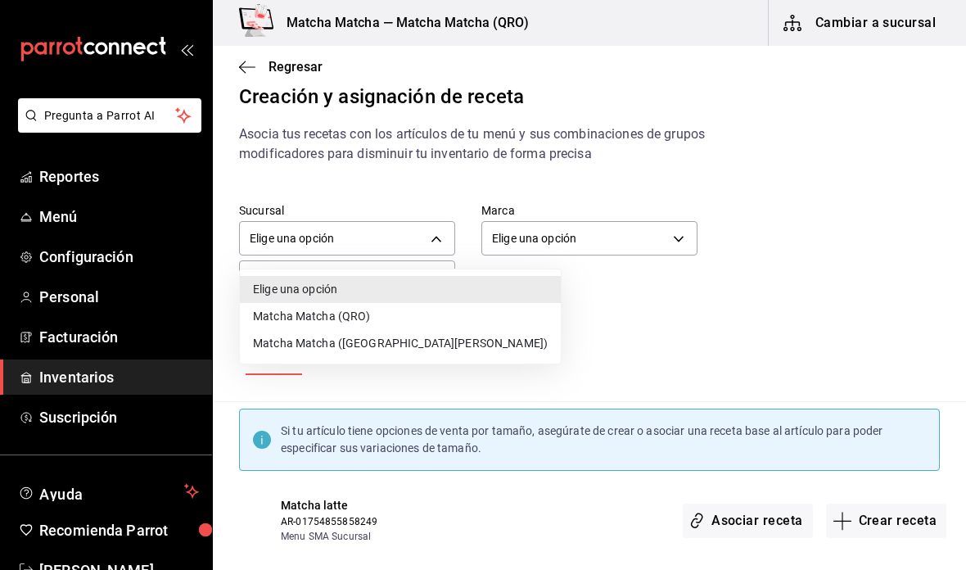
click at [394, 313] on li "Matcha Matcha (QRO)" at bounding box center [400, 316] width 321 height 27
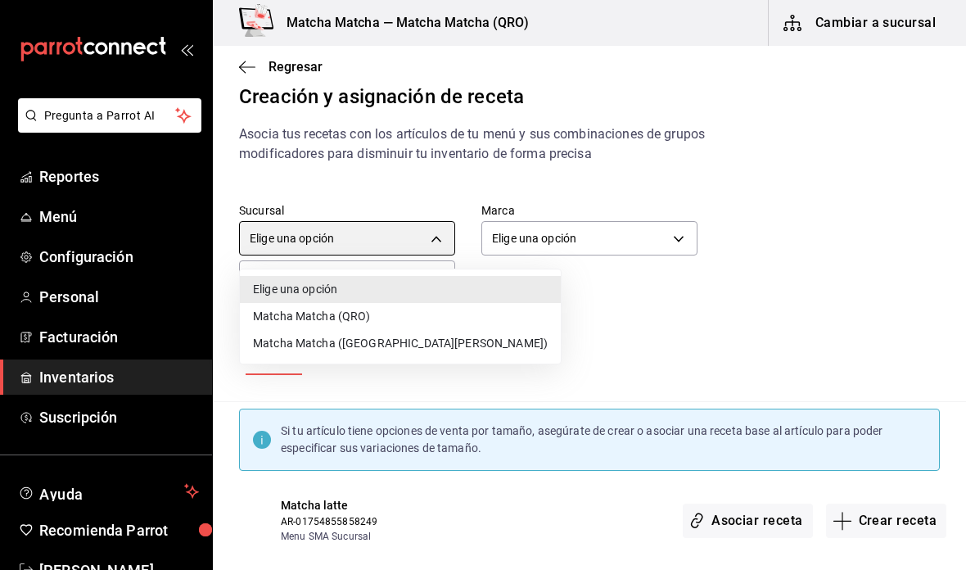
type input "2df98419-6aaf-41c7-8e71-260f0a8fd58e"
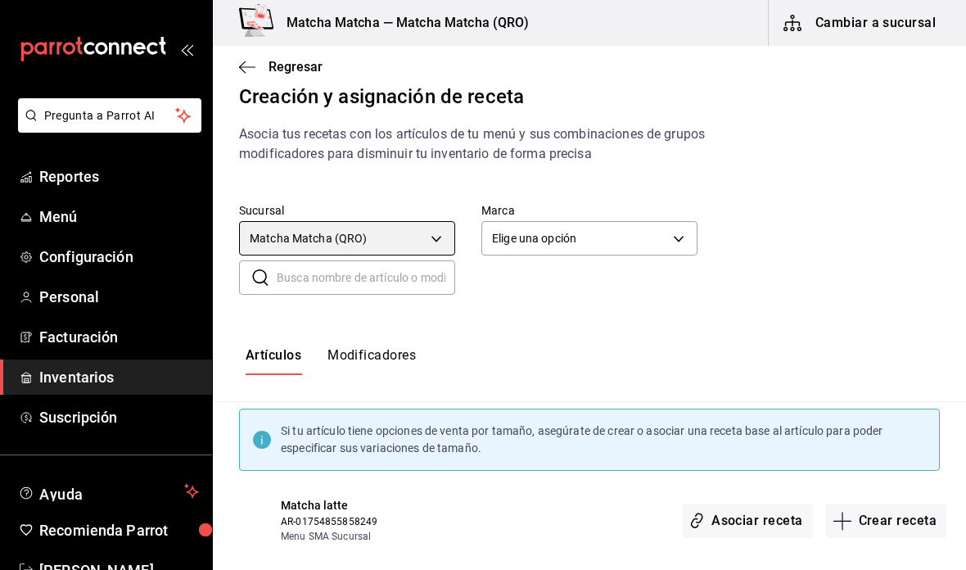
scroll to position [0, 0]
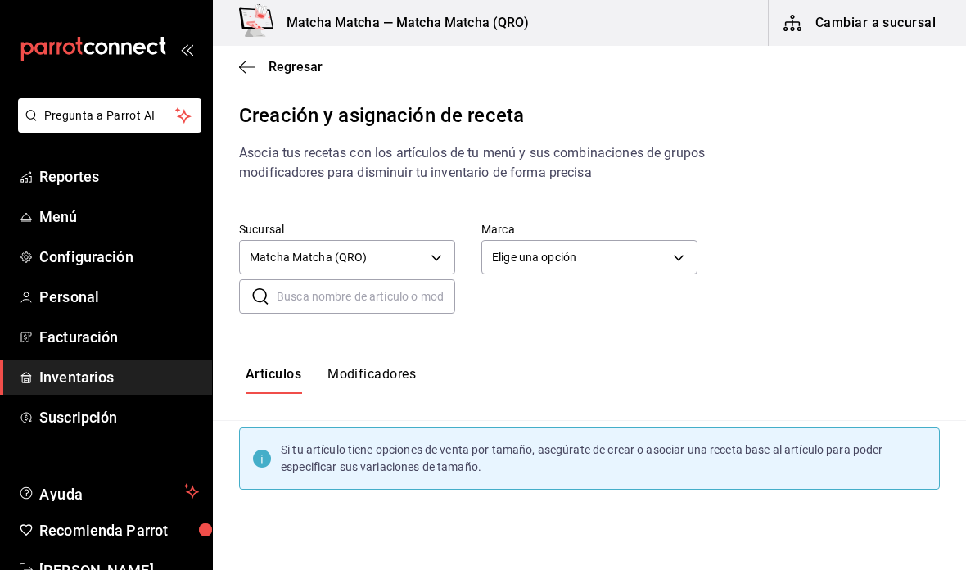
click at [394, 292] on input "text" at bounding box center [366, 296] width 178 height 33
type input "papas"
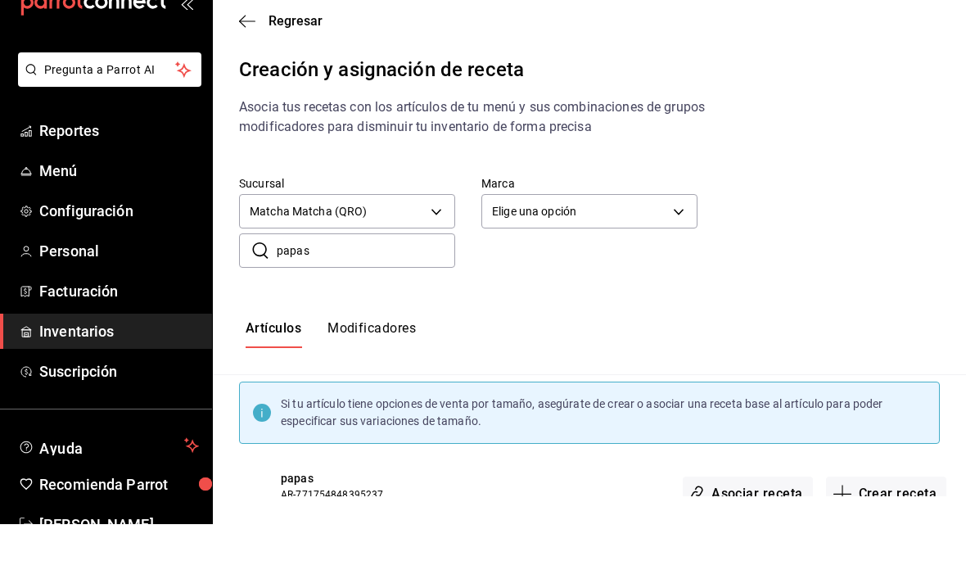
scroll to position [38, 0]
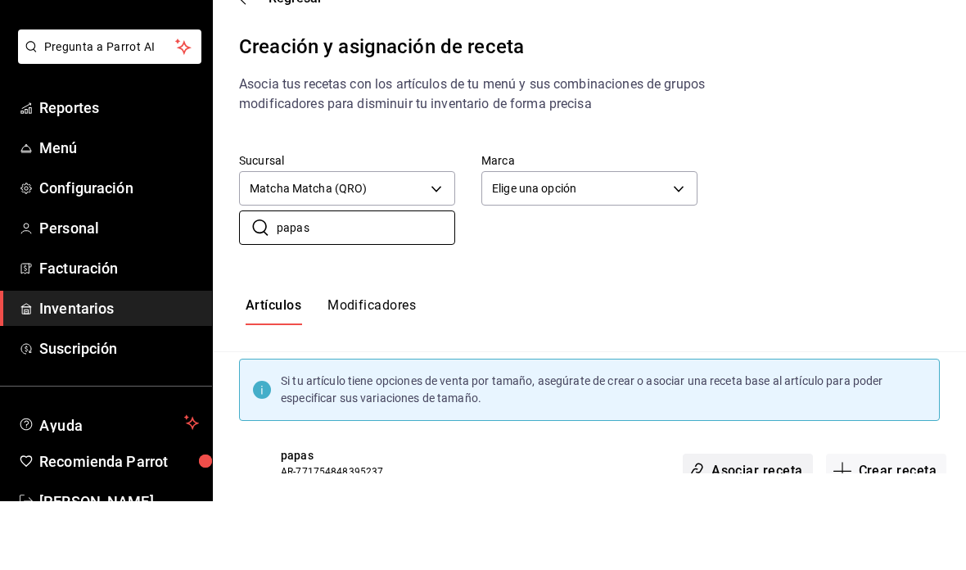
click at [749, 522] on button "Asociar receta" at bounding box center [746, 539] width 129 height 34
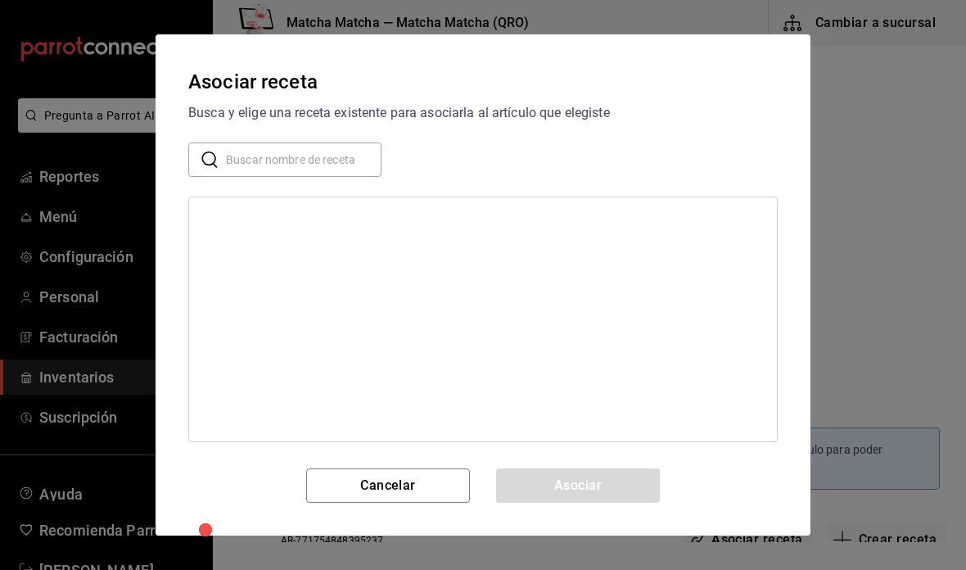
scroll to position [38, 0]
click at [318, 151] on input "text" at bounding box center [303, 159] width 155 height 33
type input "papas"
click at [398, 216] on div "papas" at bounding box center [483, 219] width 588 height 30
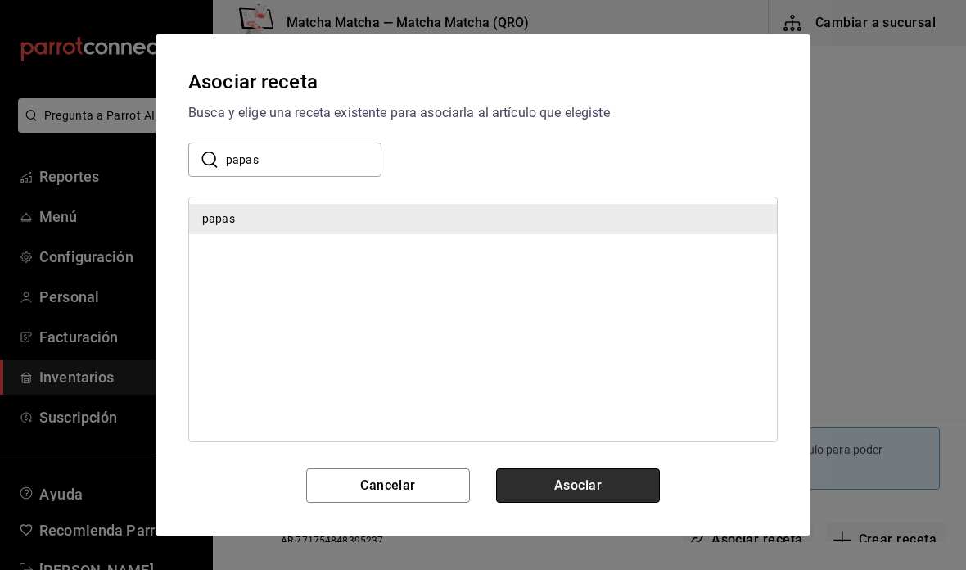
click at [612, 500] on button "Asociar" at bounding box center [578, 485] width 164 height 34
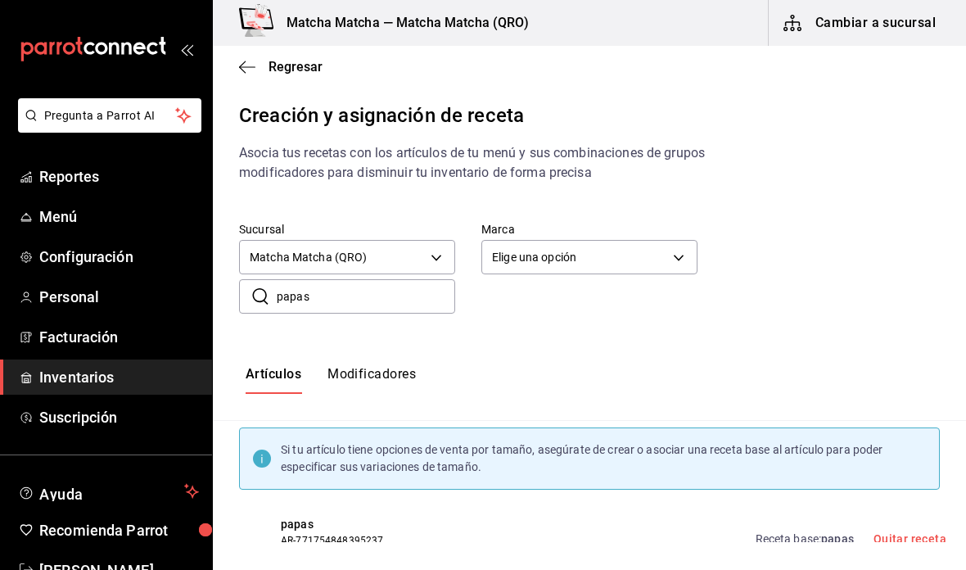
click at [399, 280] on input "papas" at bounding box center [366, 296] width 178 height 33
click at [386, 366] on button "Modificadores" at bounding box center [371, 380] width 88 height 28
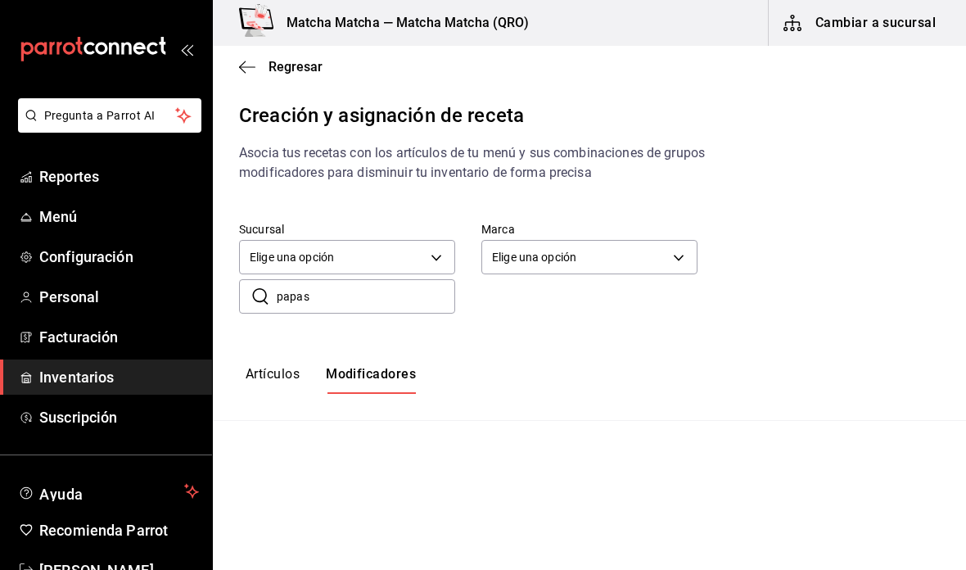
type input "default"
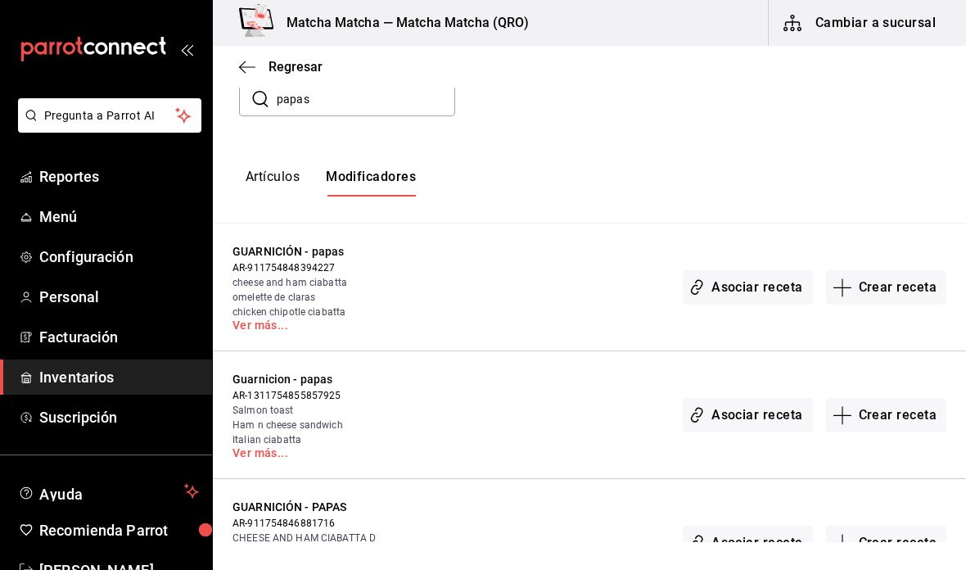
scroll to position [196, 0]
click at [756, 526] on button "Asociar receta" at bounding box center [746, 543] width 129 height 34
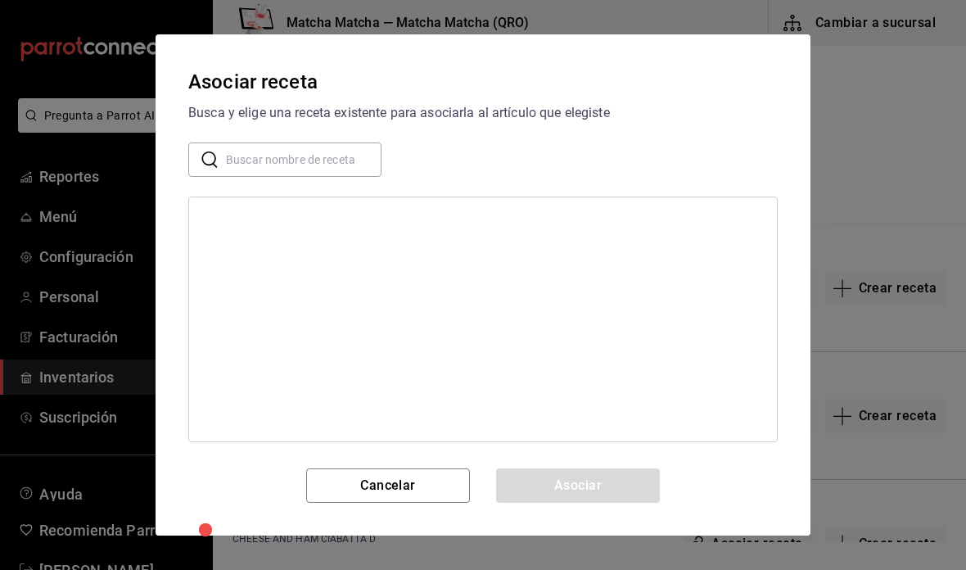
click at [352, 158] on input "text" at bounding box center [303, 159] width 155 height 33
type input "papa"
click at [324, 224] on div "papas" at bounding box center [483, 219] width 588 height 30
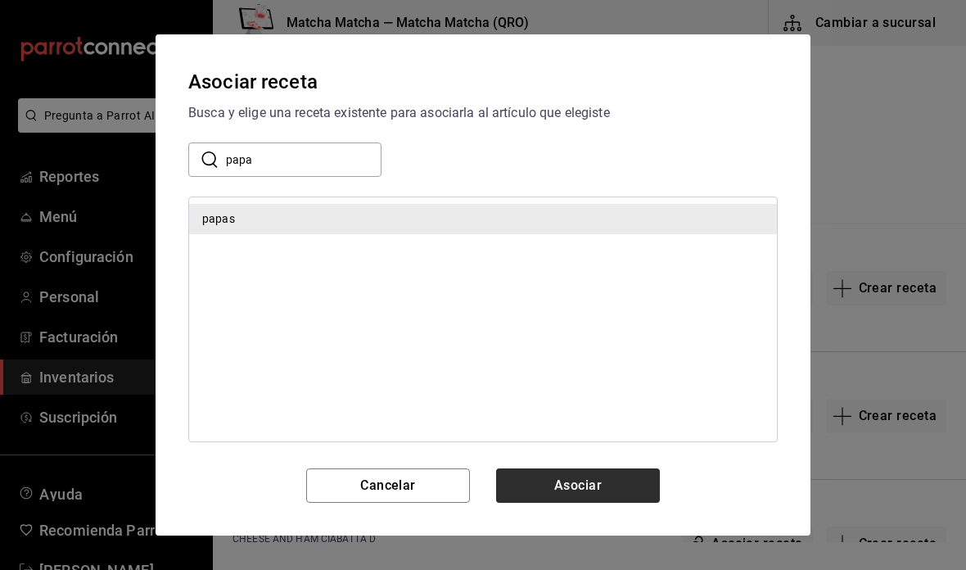
click at [592, 499] on button "Asociar" at bounding box center [578, 485] width 164 height 34
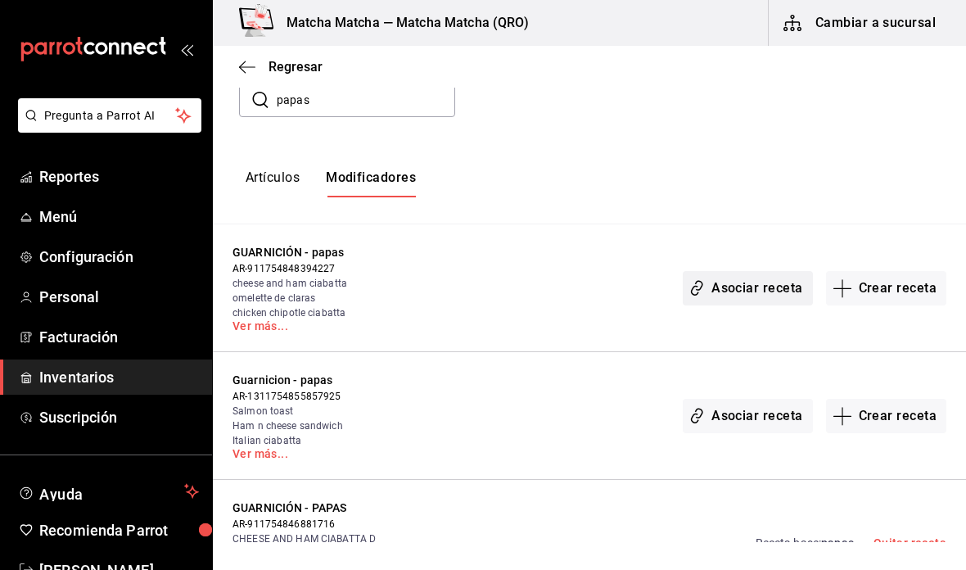
click at [764, 271] on button "Asociar receta" at bounding box center [746, 288] width 129 height 34
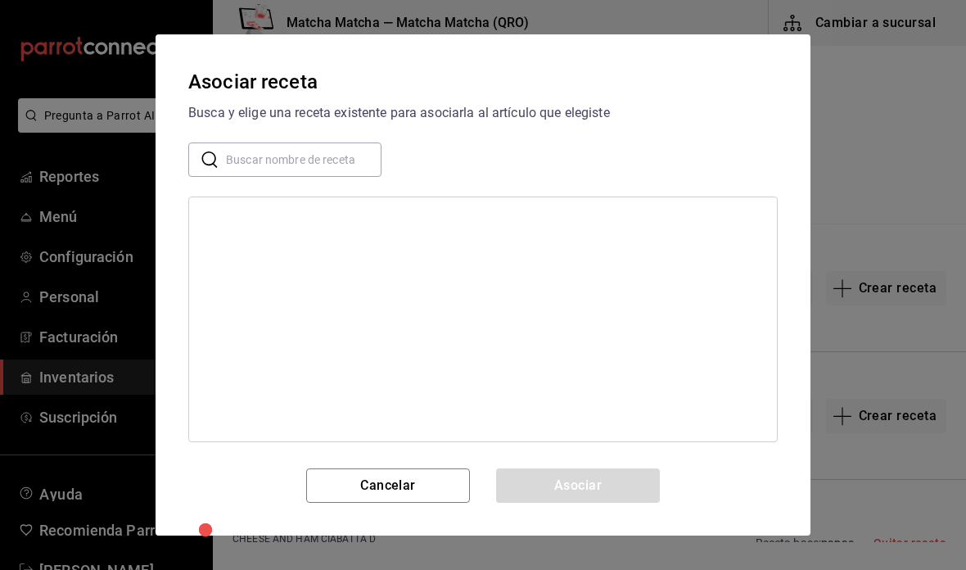
click at [358, 170] on input "text" at bounding box center [303, 159] width 155 height 33
type input "papa"
click at [328, 226] on div "papas" at bounding box center [483, 219] width 588 height 30
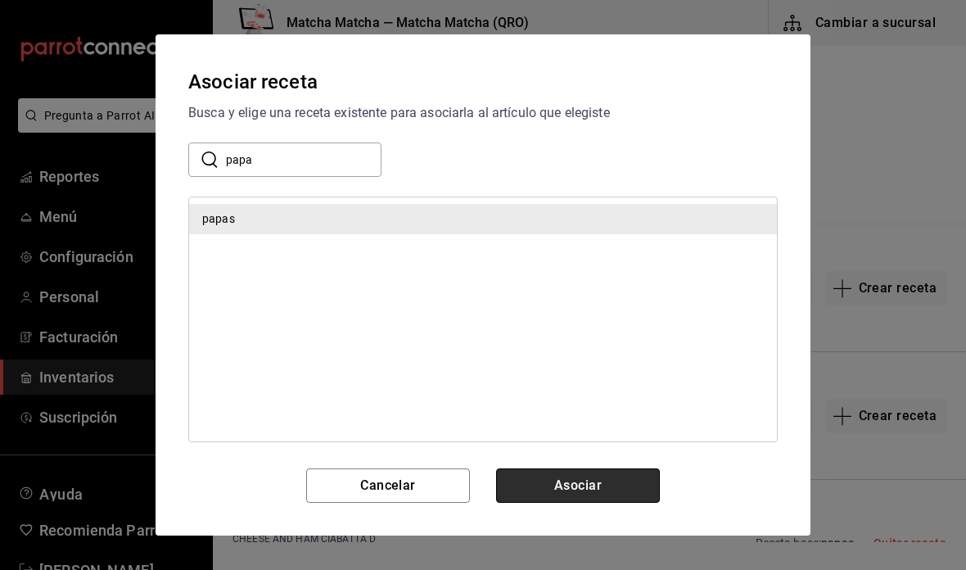
click at [625, 492] on button "Asociar" at bounding box center [578, 485] width 164 height 34
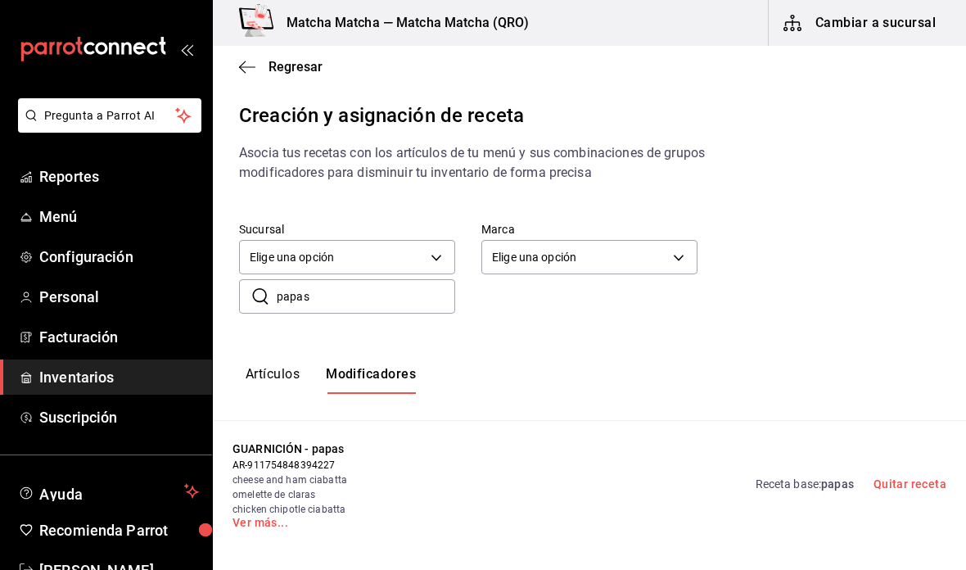
scroll to position [0, 0]
click at [258, 59] on span "Regresar" at bounding box center [280, 67] width 83 height 16
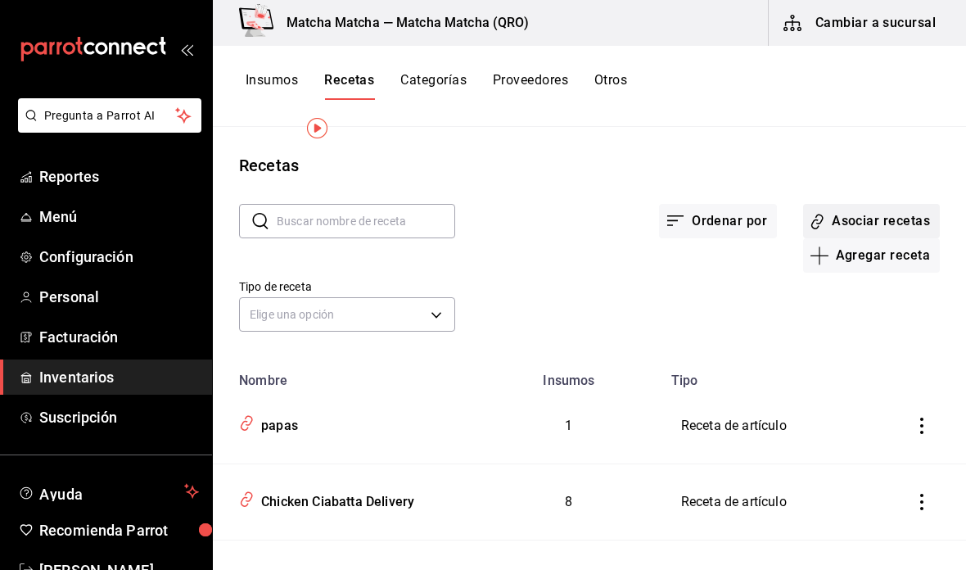
click at [912, 204] on button "Asociar recetas" at bounding box center [871, 221] width 137 height 34
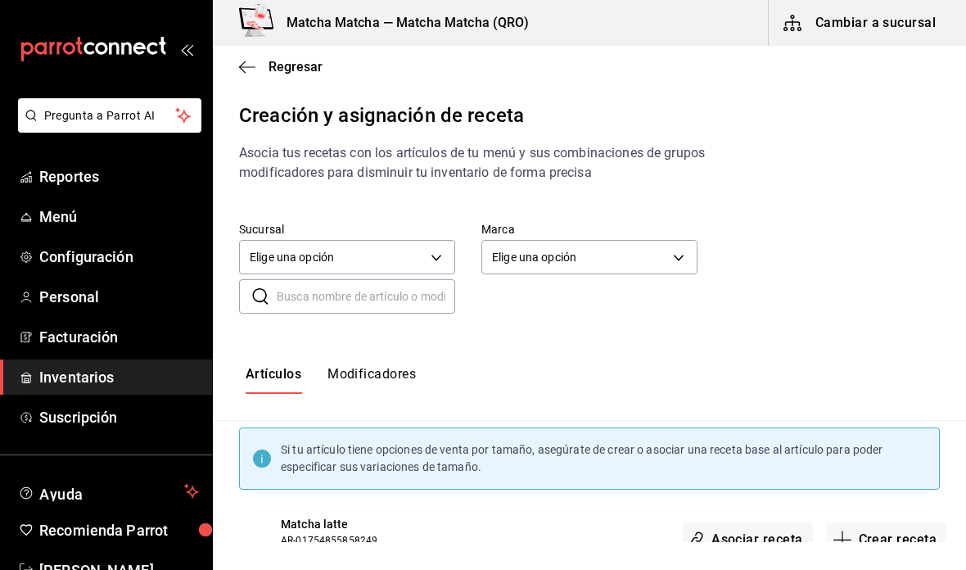
click at [426, 280] on input "text" at bounding box center [366, 296] width 178 height 33
type input "taro"
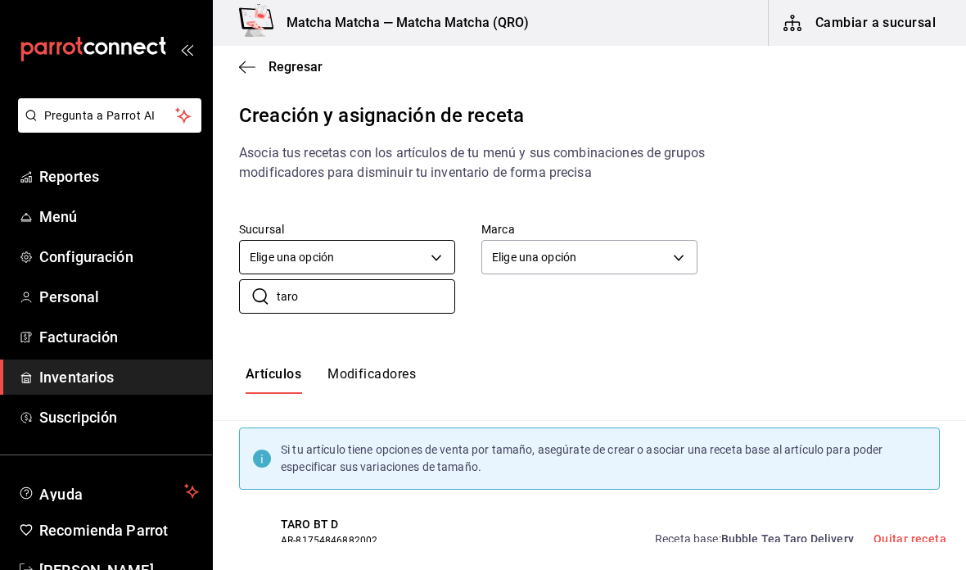
click at [428, 214] on body "Pregunta a Parrot AI Reportes Menú Configuración Personal Facturación Inventari…" at bounding box center [483, 271] width 966 height 542
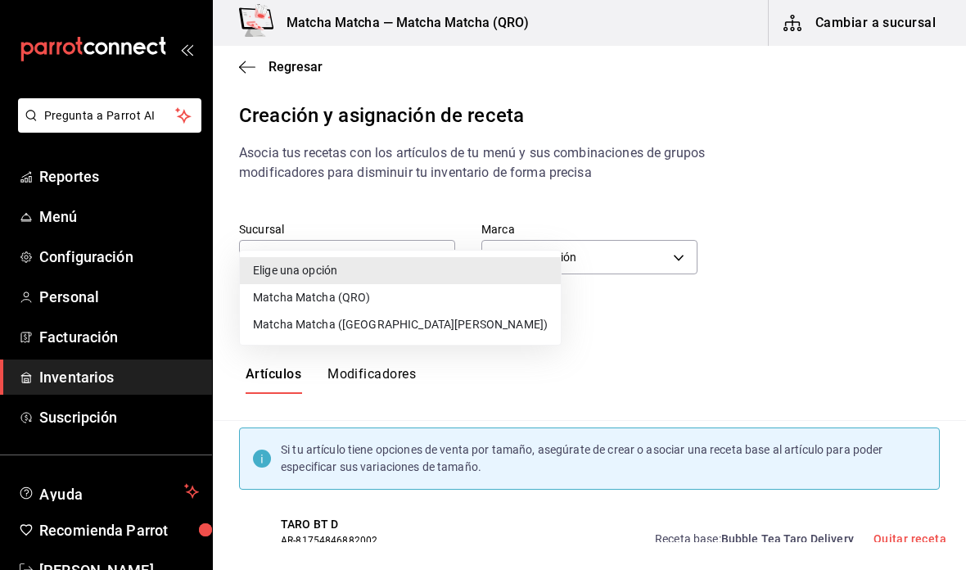
click at [380, 294] on li "Matcha Matcha (QRO)" at bounding box center [400, 297] width 321 height 27
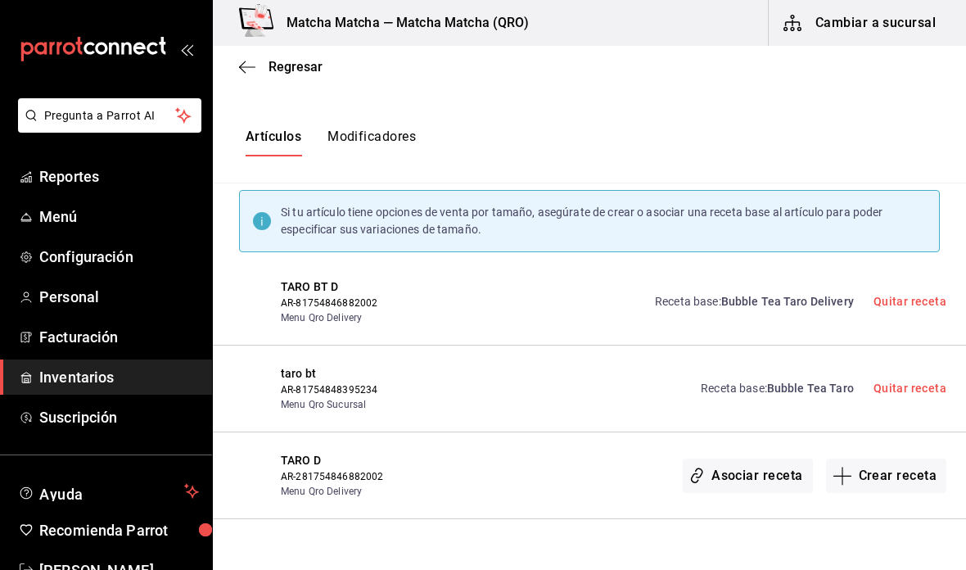
scroll to position [236, 0]
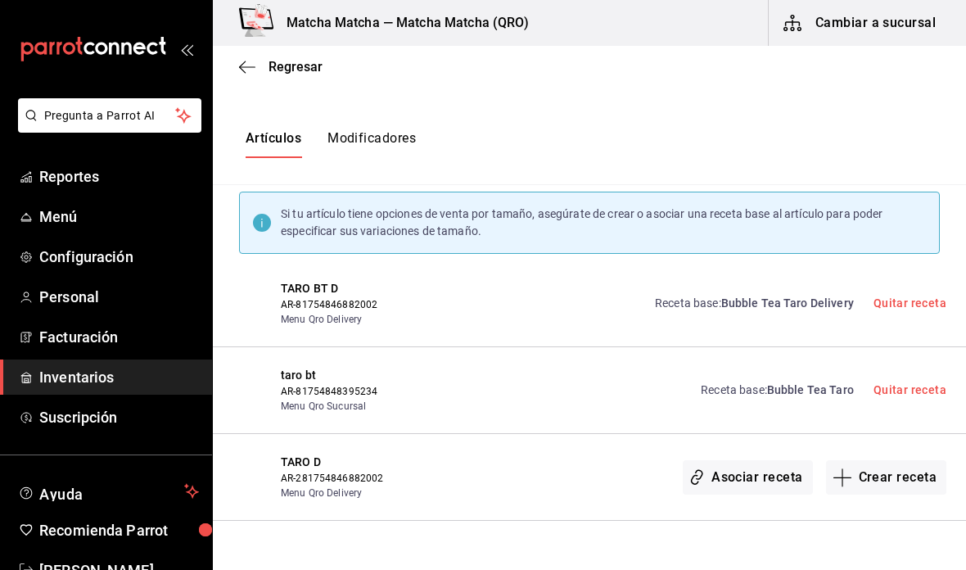
click at [377, 130] on button "Modificadores" at bounding box center [371, 144] width 88 height 28
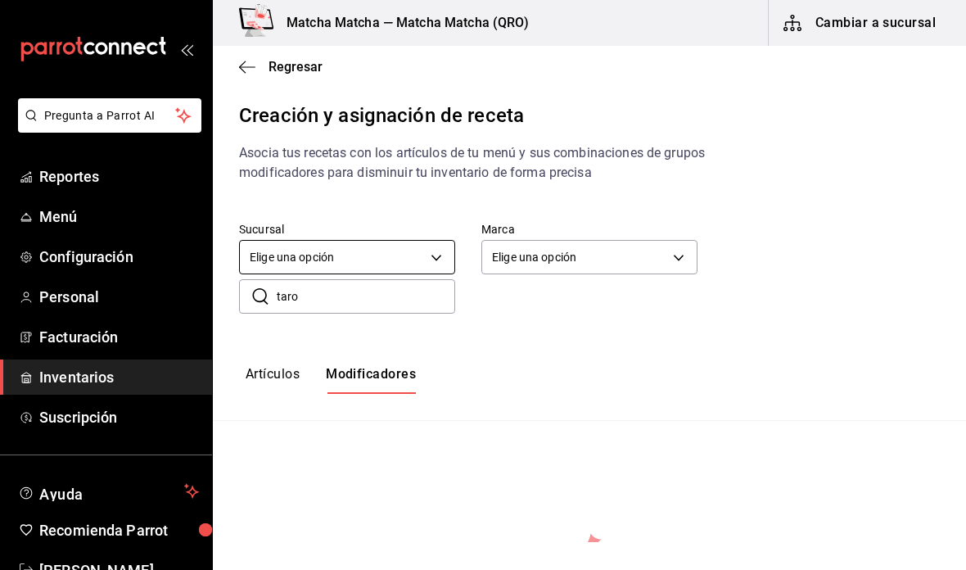
click at [405, 218] on body "Pregunta a Parrot AI Reportes Menú Configuración Personal Facturación Inventari…" at bounding box center [483, 271] width 966 height 542
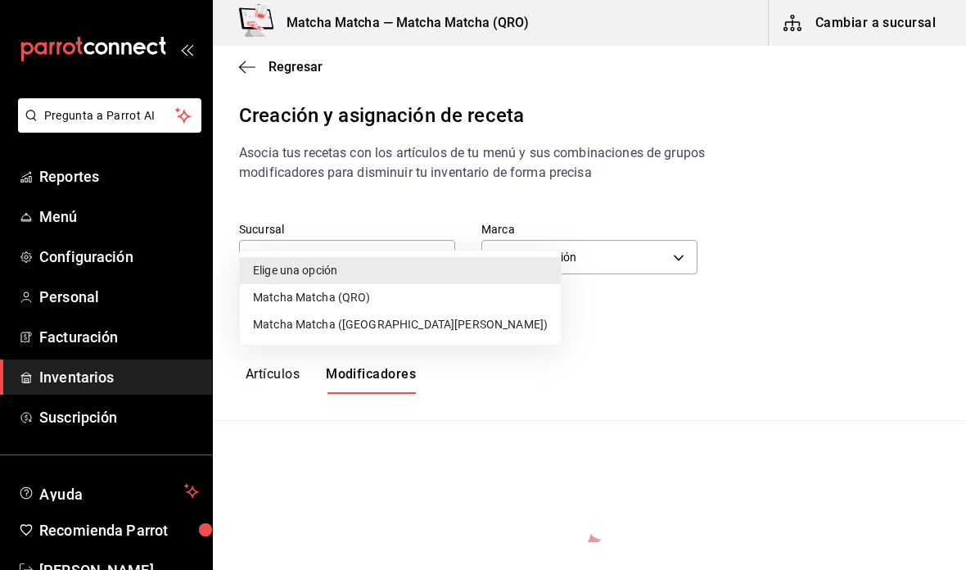
click at [388, 290] on li "Matcha Matcha (QRO)" at bounding box center [400, 297] width 321 height 27
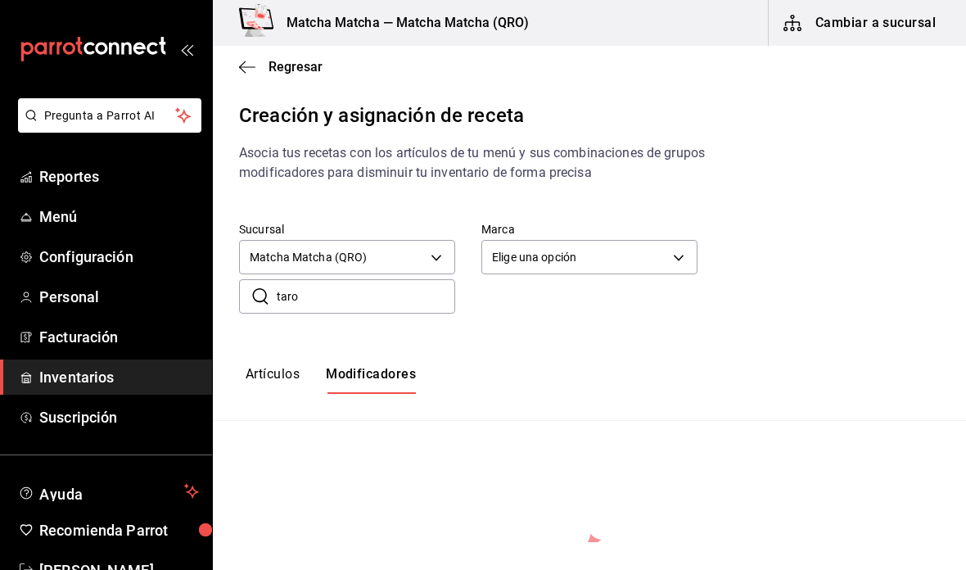
click at [291, 366] on button "Artículos" at bounding box center [272, 380] width 54 height 28
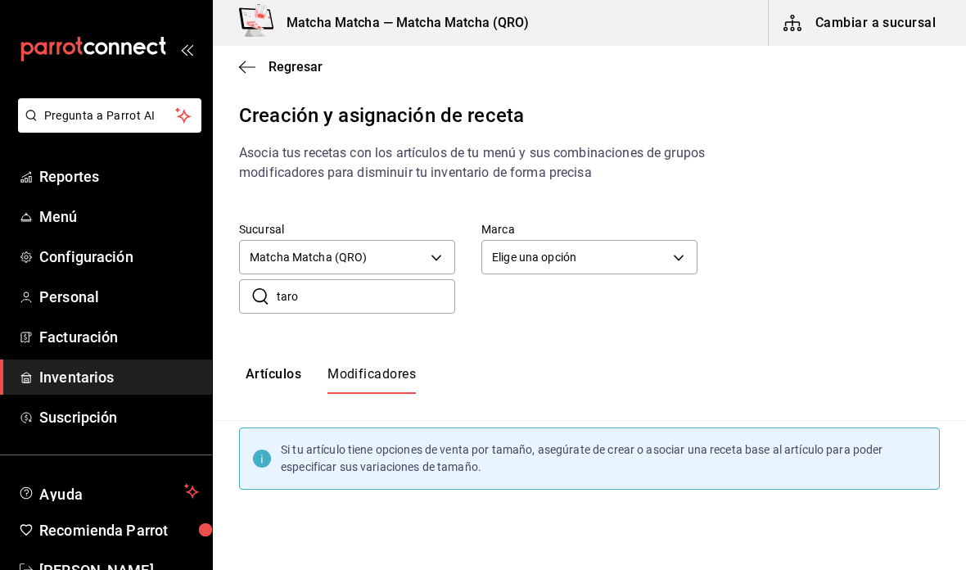
type input "default"
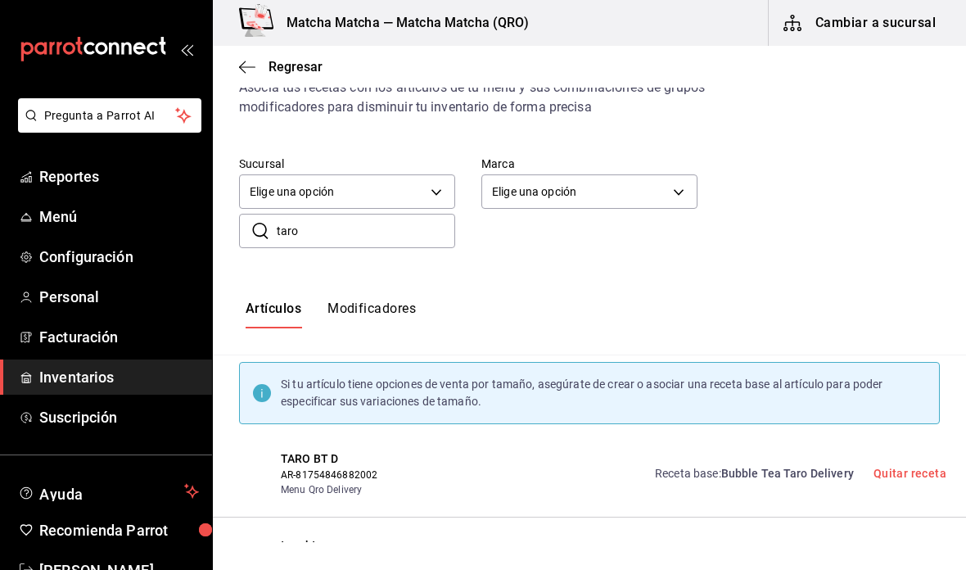
scroll to position [38, 0]
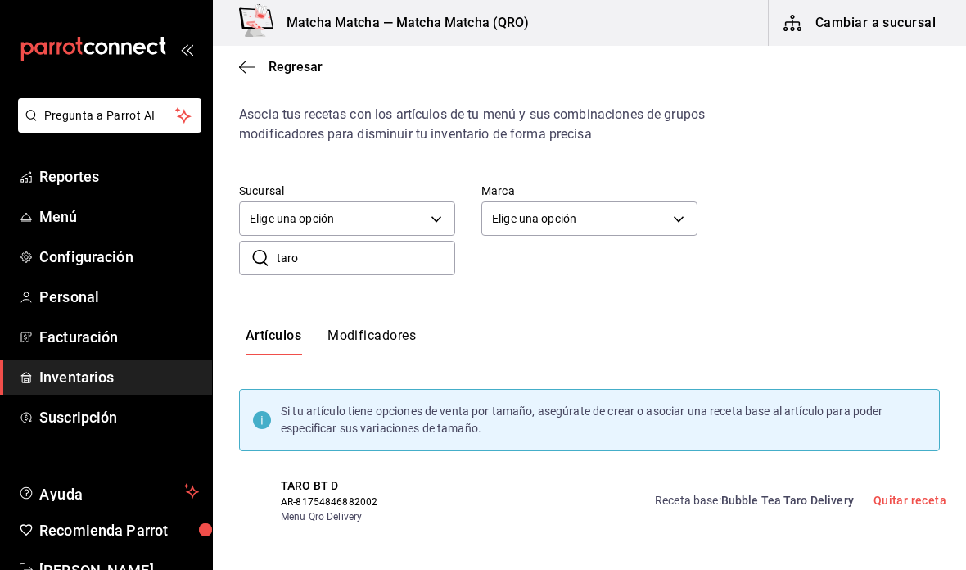
click at [374, 301] on div "Artículos Modificadores" at bounding box center [589, 341] width 753 height 81
click at [394, 327] on button "Modificadores" at bounding box center [371, 341] width 88 height 28
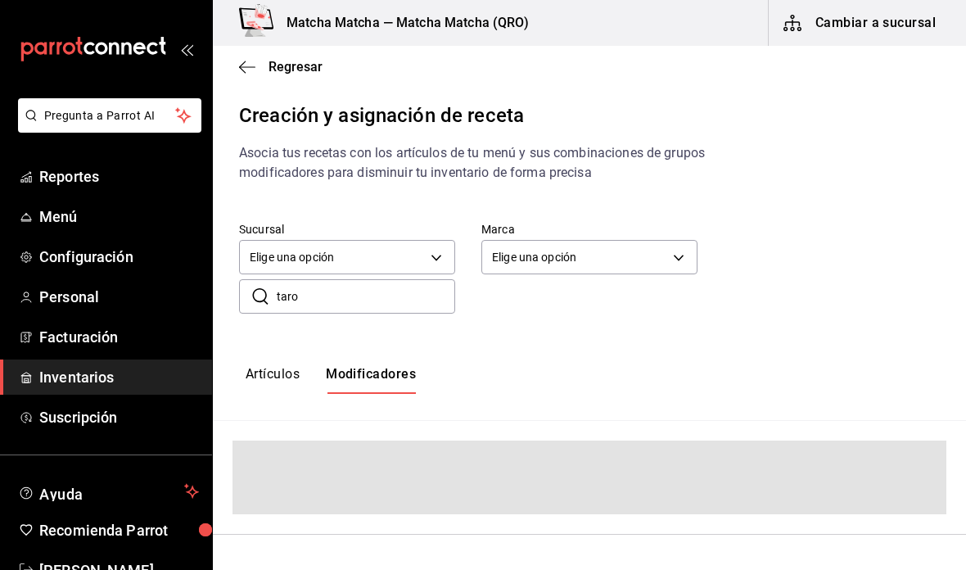
click at [417, 280] on input "taro" at bounding box center [366, 296] width 178 height 33
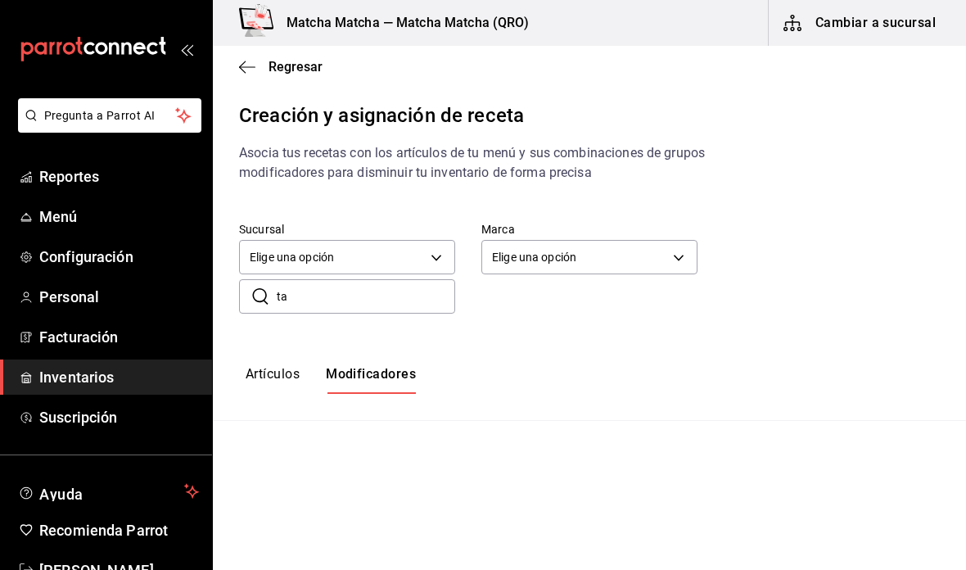
type input "t"
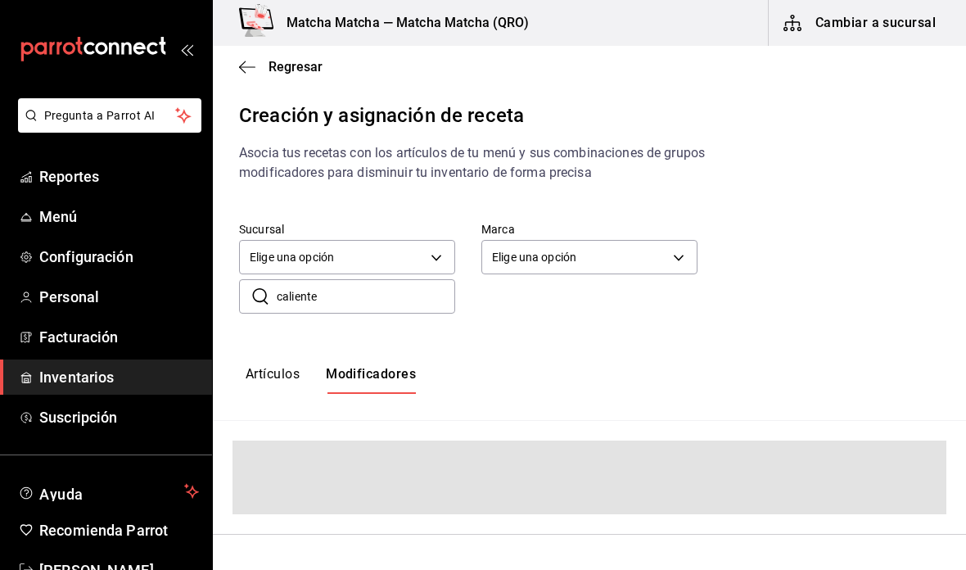
type input "caliente"
click at [412, 219] on body "Pregunta a Parrot AI Reportes Menú Configuración Personal Facturación Inventari…" at bounding box center [483, 271] width 966 height 542
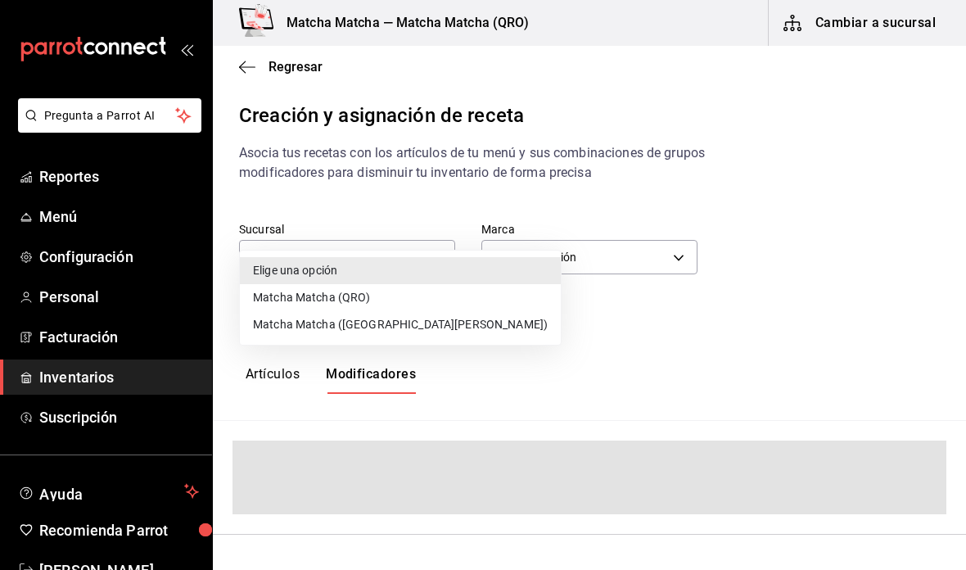
click at [380, 299] on li "Matcha Matcha (QRO)" at bounding box center [400, 297] width 321 height 27
type input "2df98419-6aaf-41c7-8e71-260f0a8fd58e"
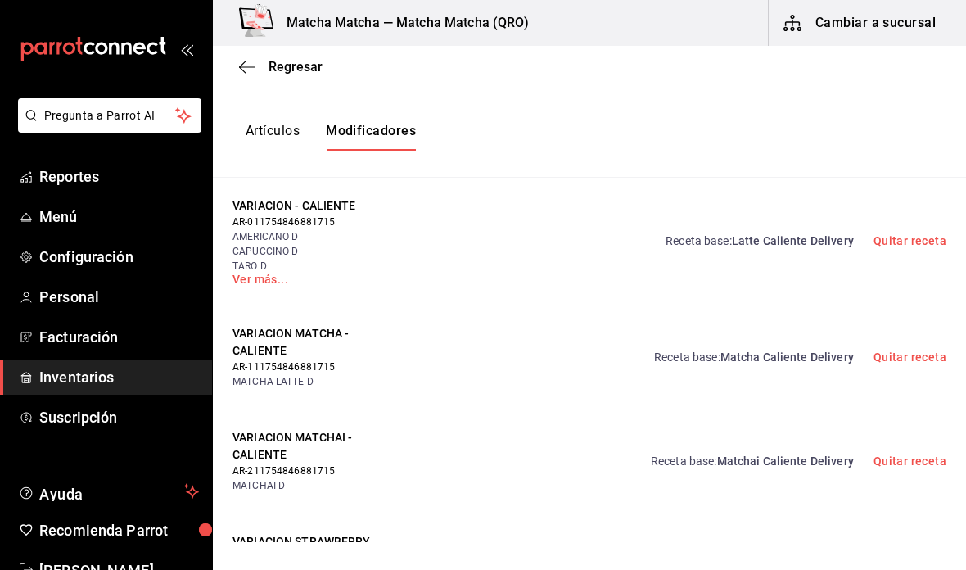
scroll to position [245, 0]
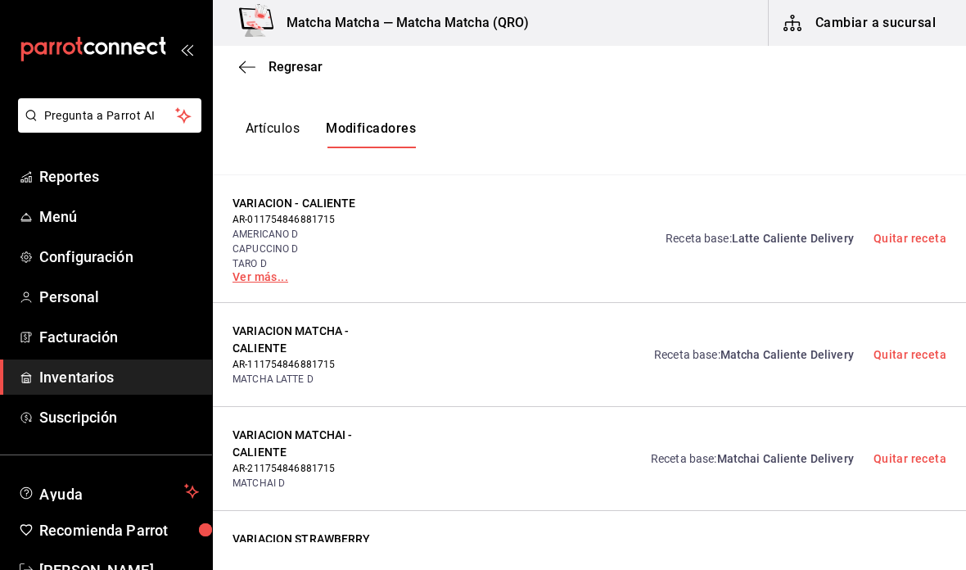
click at [258, 271] on link "Ver más..." at bounding box center [314, 276] width 164 height 11
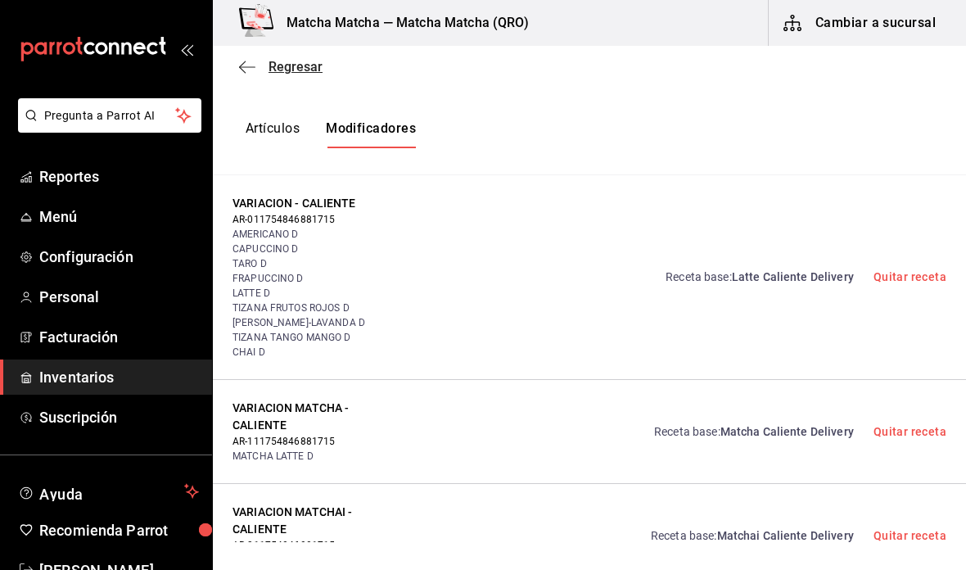
click at [255, 60] on icon "button" at bounding box center [247, 67] width 16 height 15
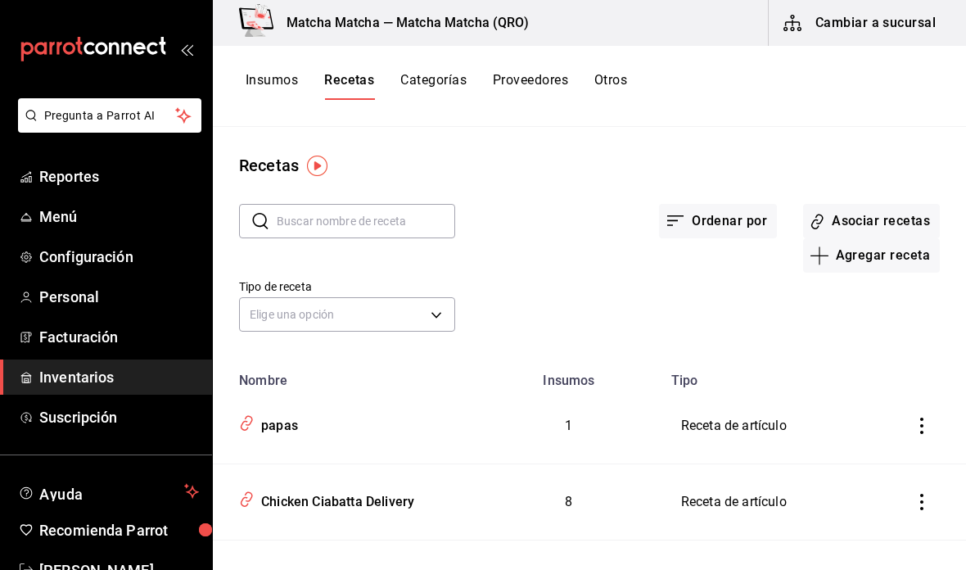
click at [274, 87] on button "Insumos" at bounding box center [271, 86] width 52 height 28
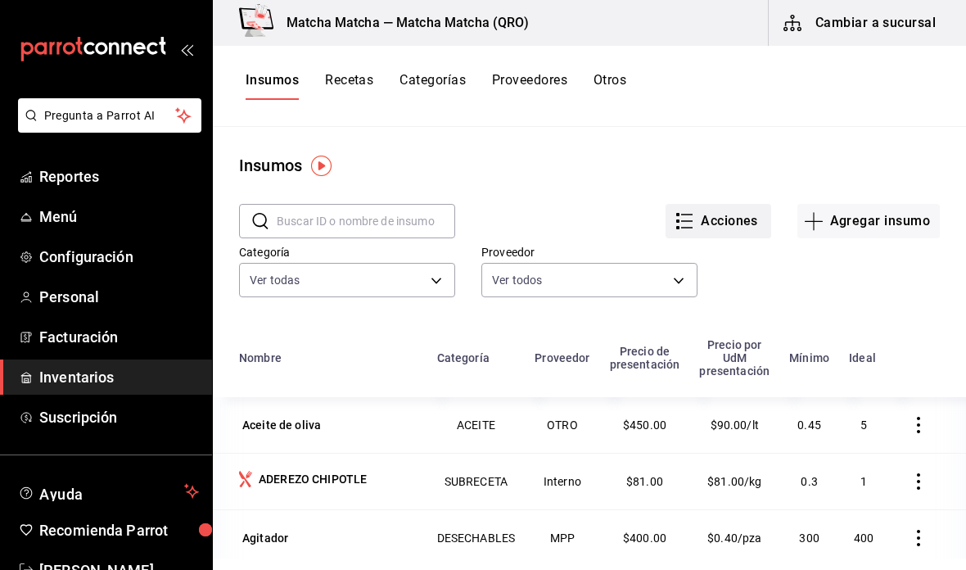
click at [741, 220] on button "Acciones" at bounding box center [718, 221] width 106 height 34
click at [783, 135] on div at bounding box center [483, 285] width 966 height 570
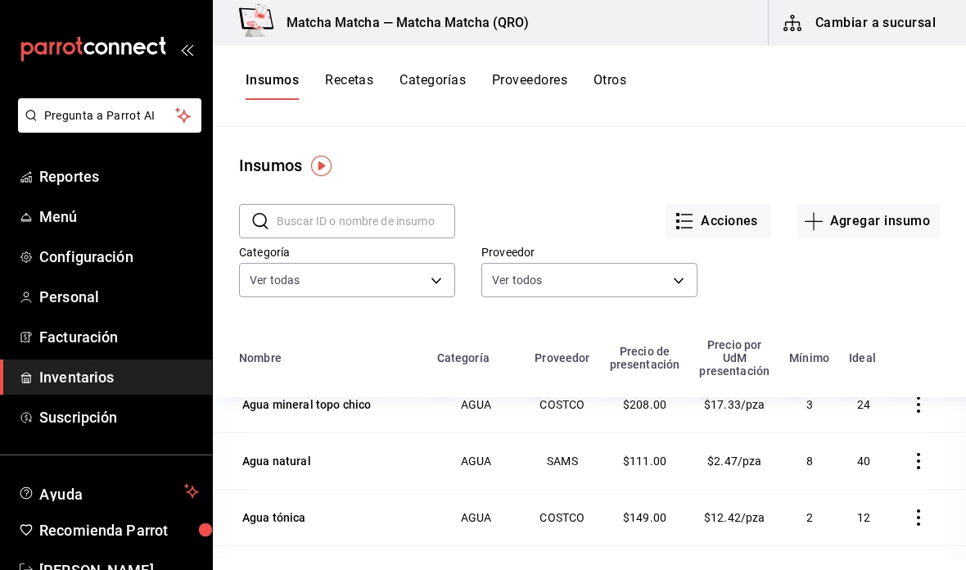
scroll to position [304, 0]
click at [350, 88] on button "Recetas" at bounding box center [349, 86] width 48 height 28
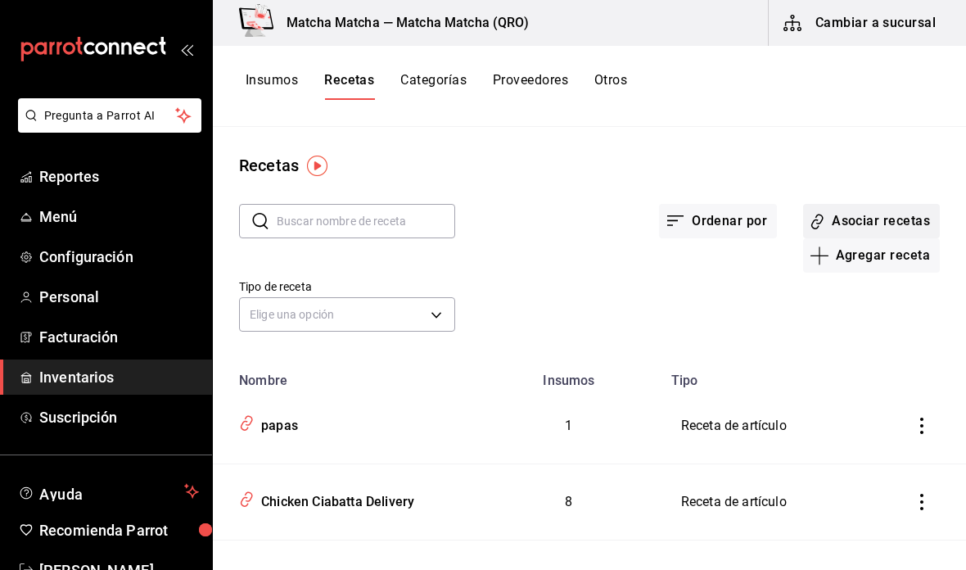
click at [888, 217] on button "Asociar recetas" at bounding box center [871, 221] width 137 height 34
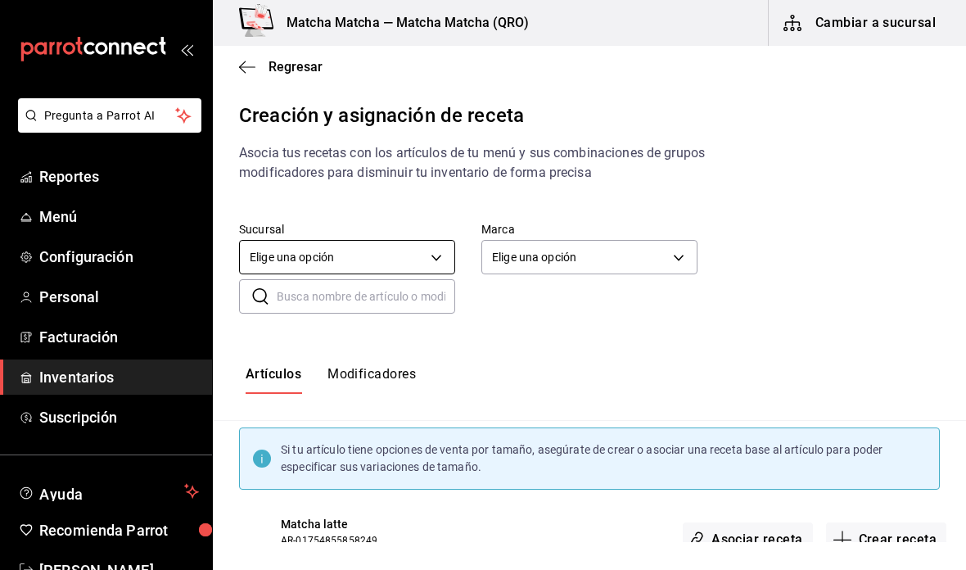
click at [409, 250] on body "Pregunta a Parrot AI Reportes Menú Configuración Personal Facturación Inventari…" at bounding box center [483, 271] width 966 height 542
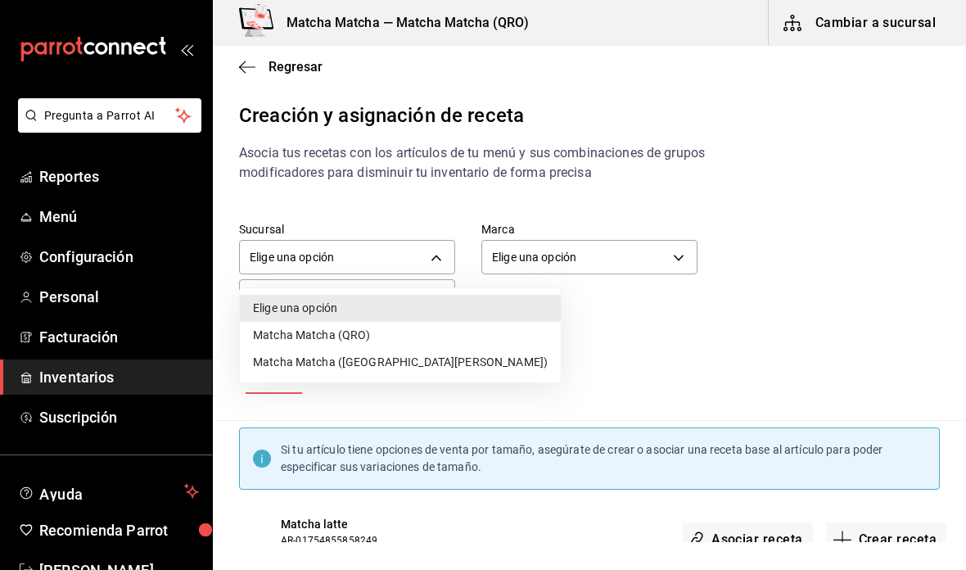
click at [392, 339] on li "Matcha Matcha (QRO)" at bounding box center [400, 335] width 321 height 27
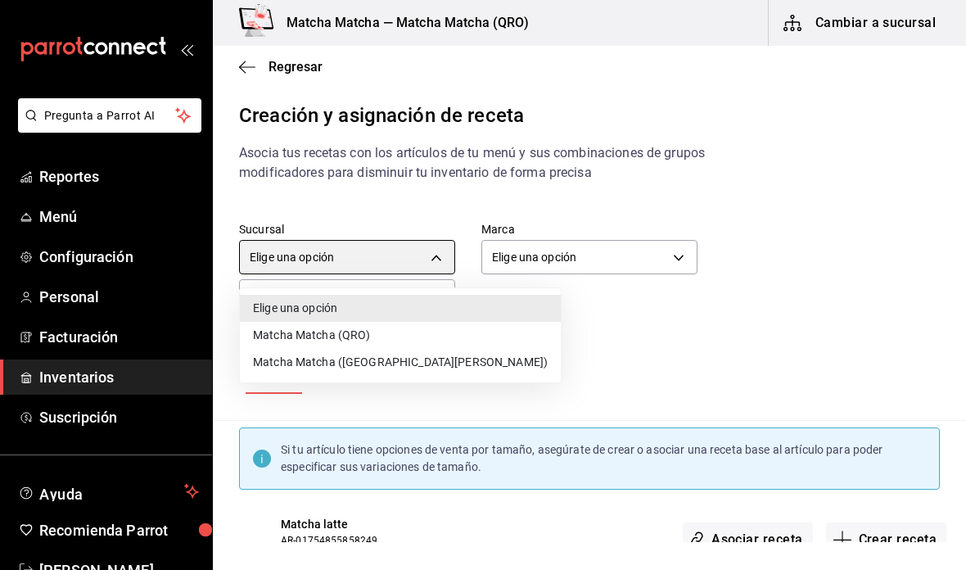
type input "2df98419-6aaf-41c7-8e71-260f0a8fd58e"
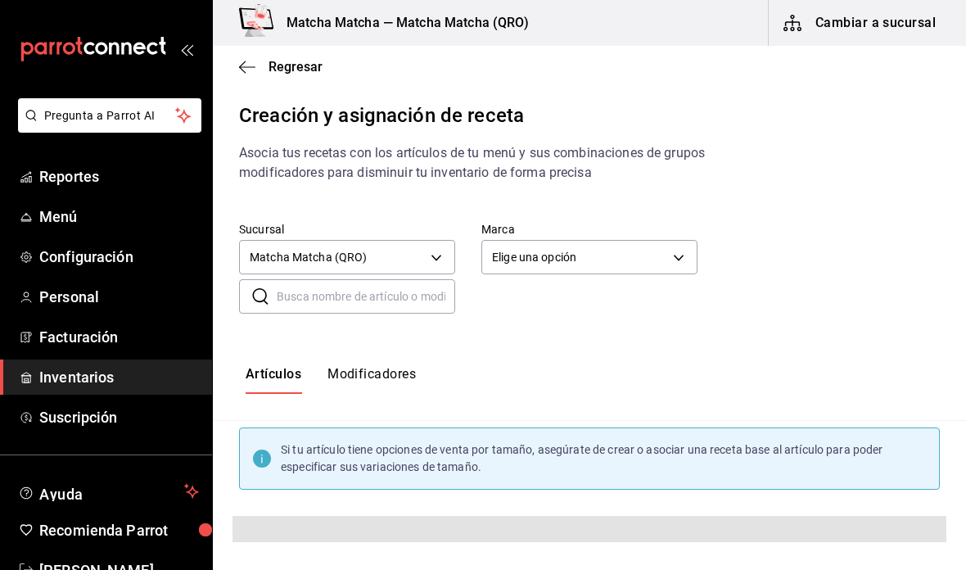
click at [415, 295] on input "text" at bounding box center [366, 296] width 178 height 33
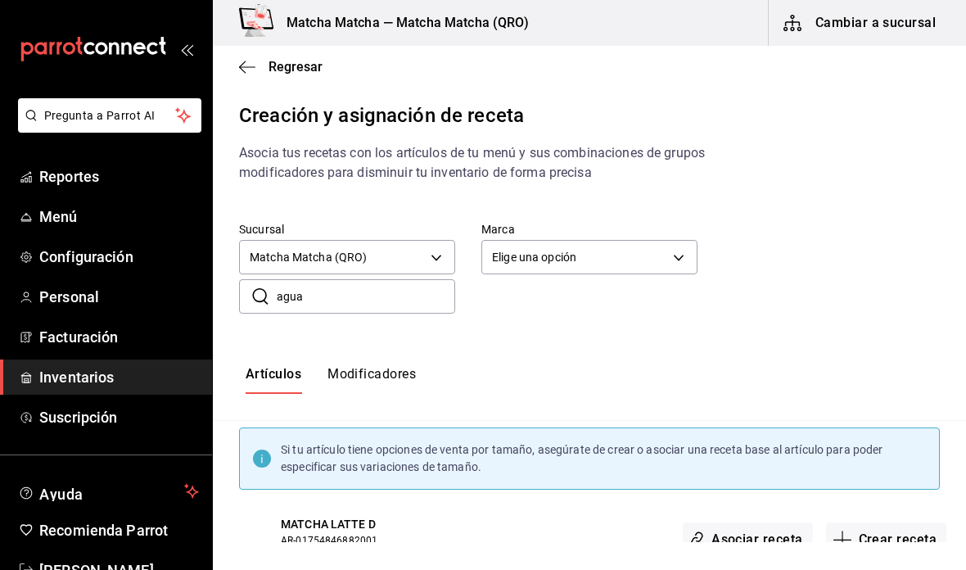
type input "agua"
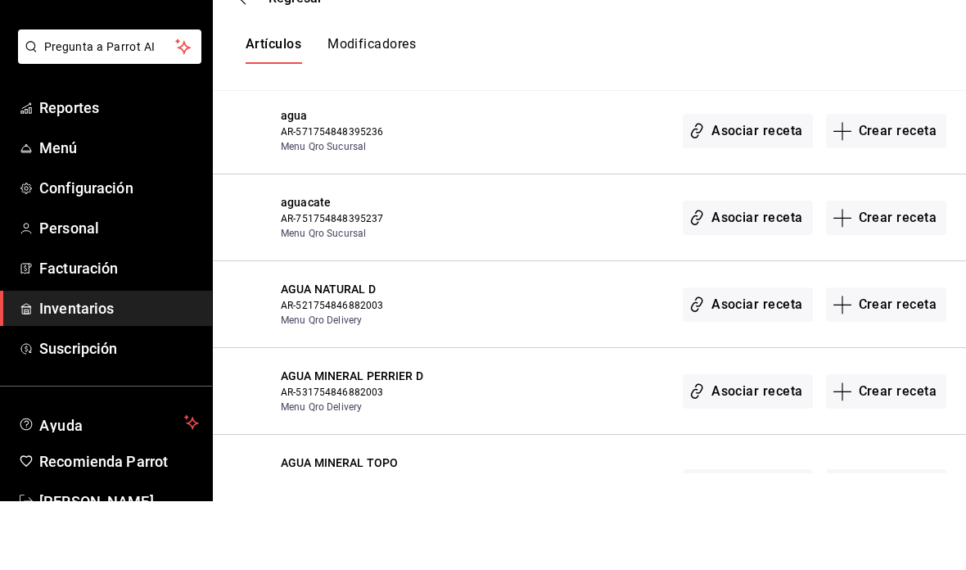
scroll to position [38, 0]
click at [741, 538] on button "Asociar receta" at bounding box center [746, 555] width 129 height 34
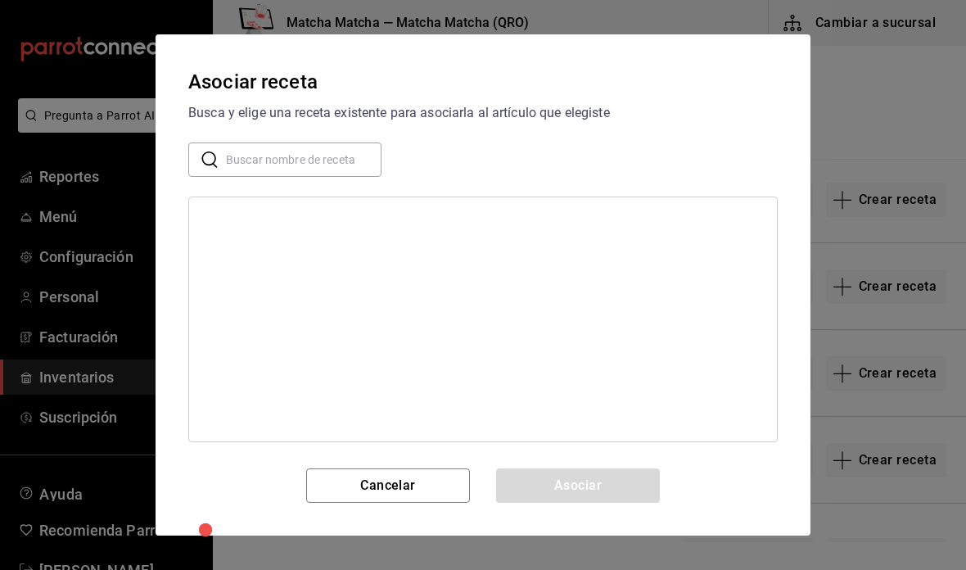
click at [336, 88] on div "Asociar receta" at bounding box center [482, 81] width 589 height 29
click at [331, 165] on input "text" at bounding box center [303, 159] width 155 height 33
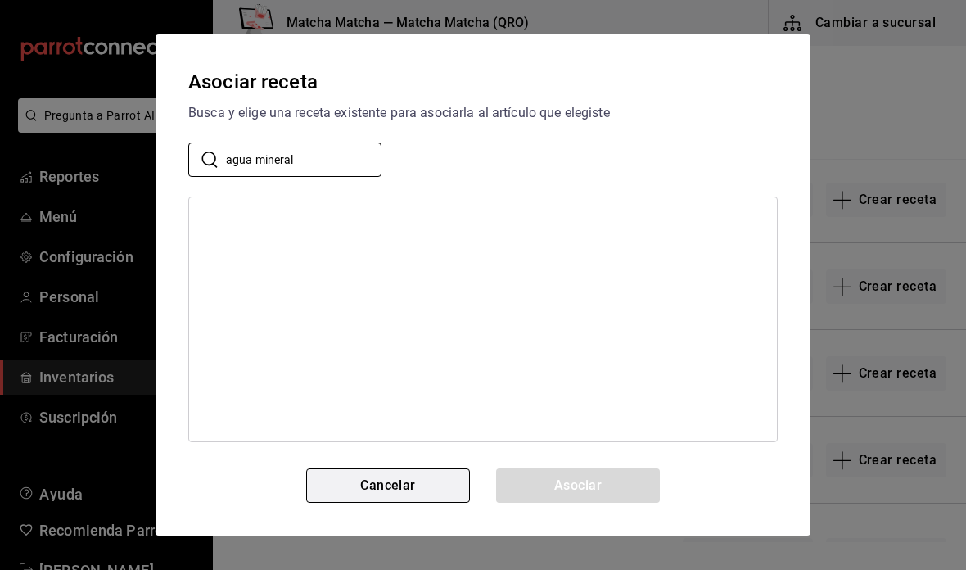
type input "agua mineral"
click at [438, 484] on button "Cancelar" at bounding box center [388, 485] width 164 height 34
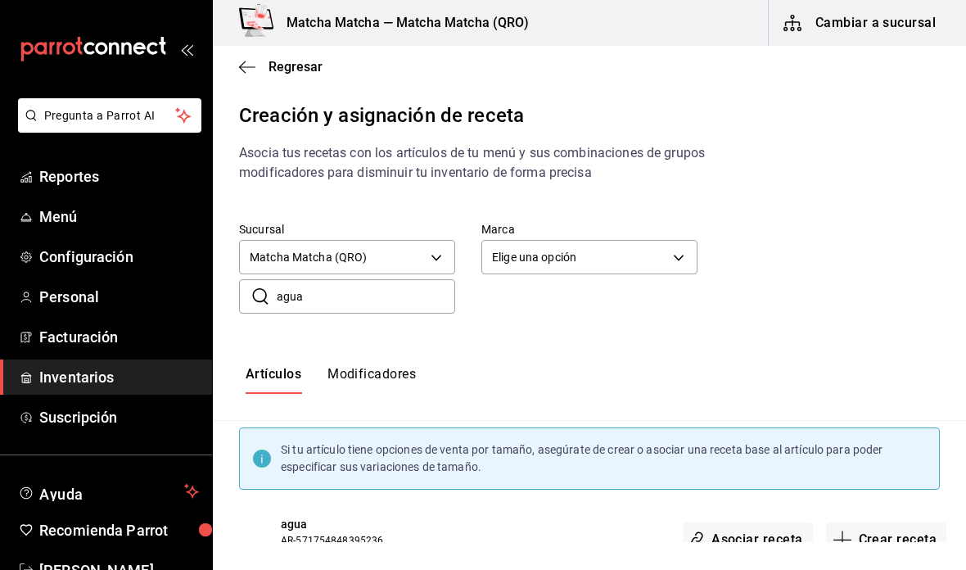
scroll to position [0, 0]
